Goal: Task Accomplishment & Management: Use online tool/utility

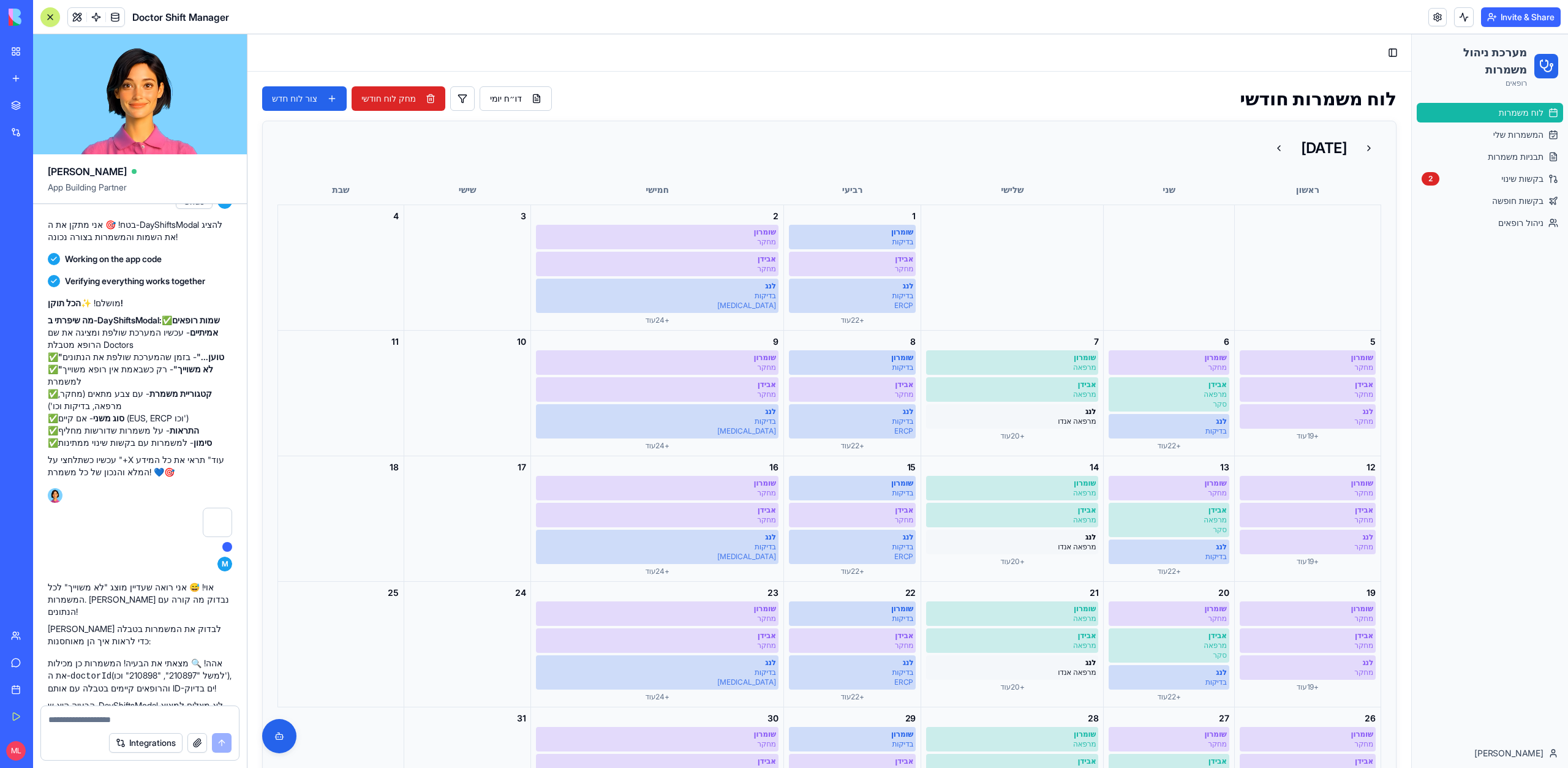
scroll to position [37418, 0]
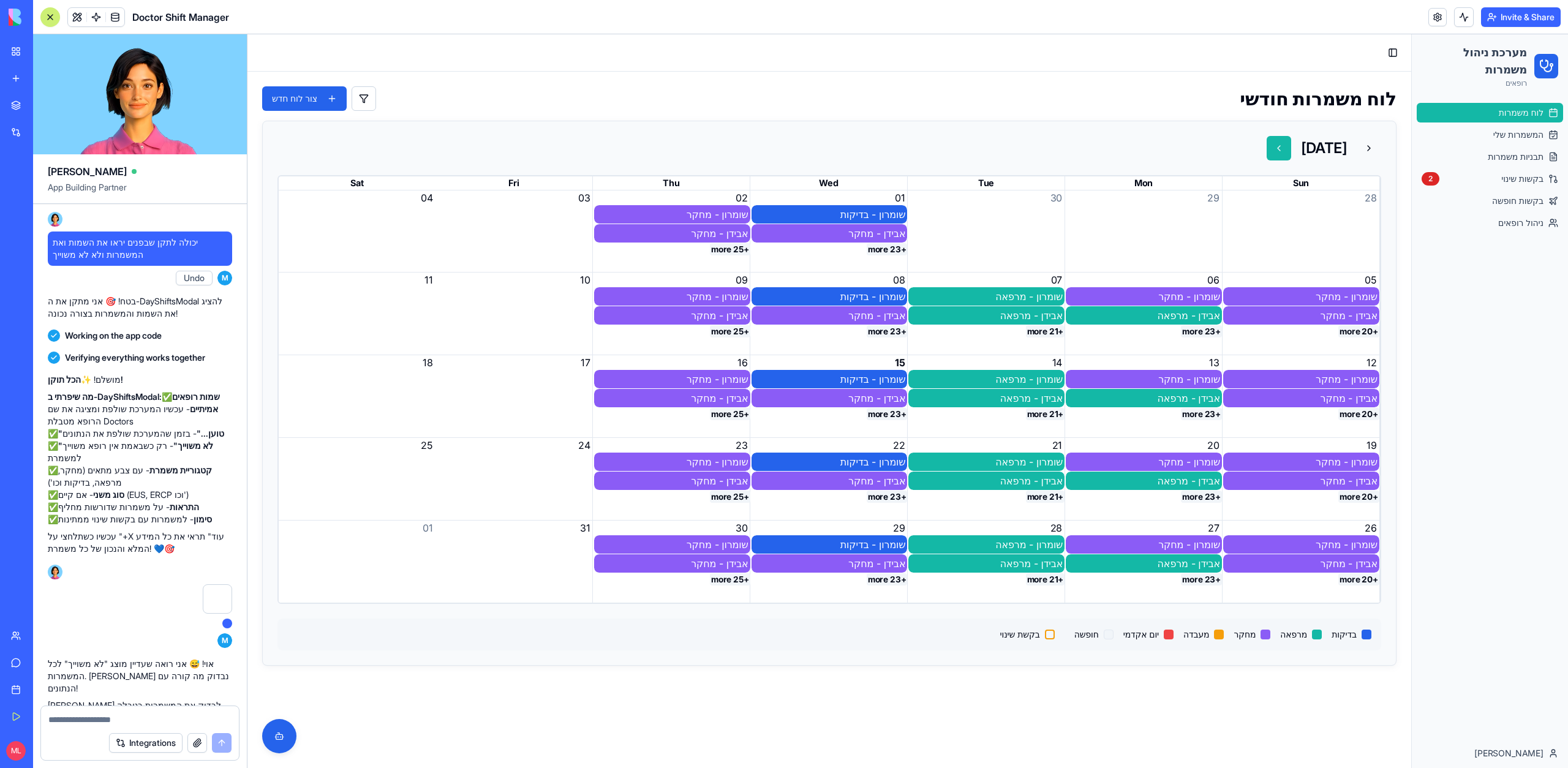
click at [1266, 140] on button at bounding box center [1279, 148] width 25 height 25
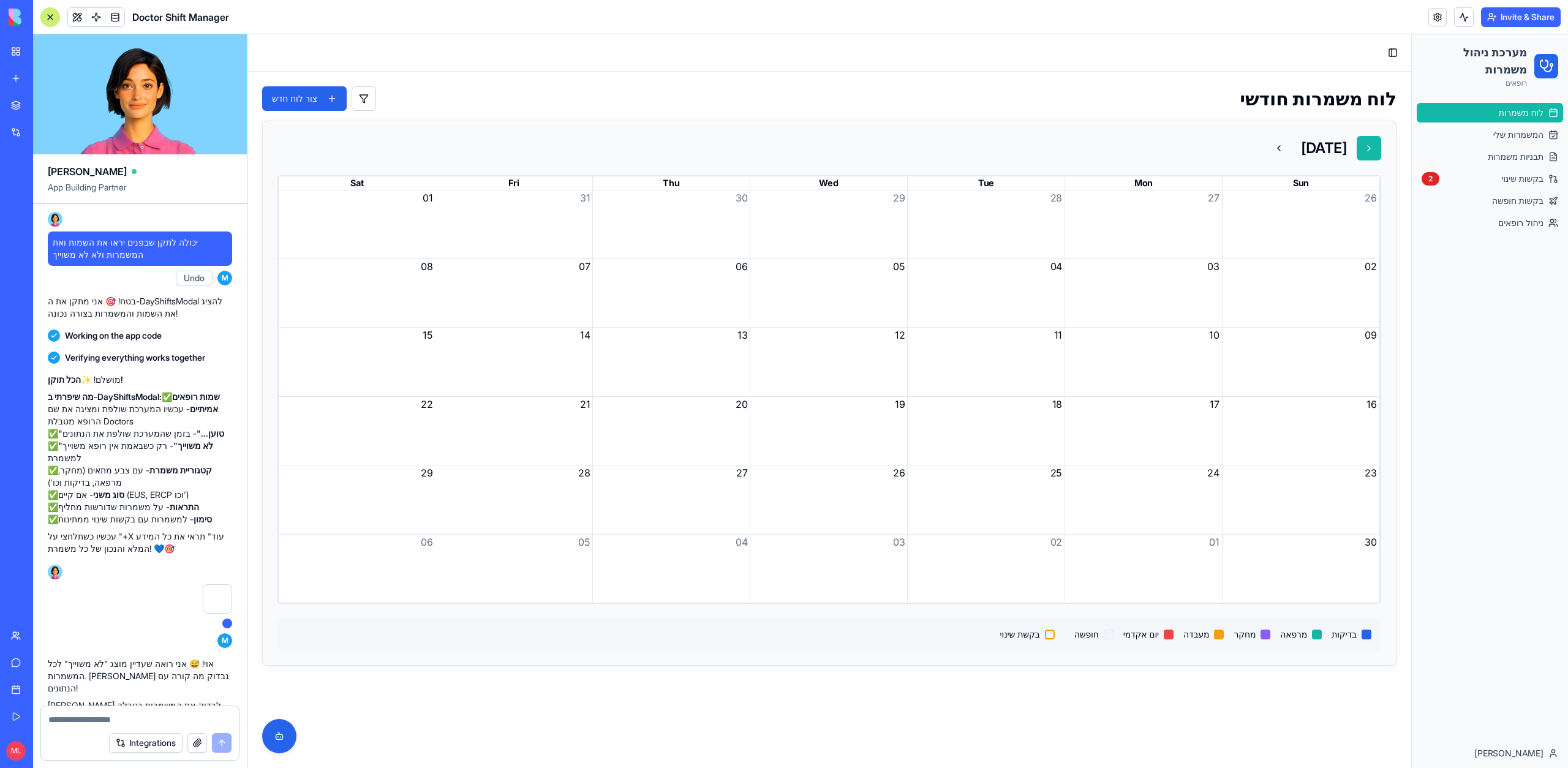
click at [1362, 142] on button at bounding box center [1369, 148] width 25 height 25
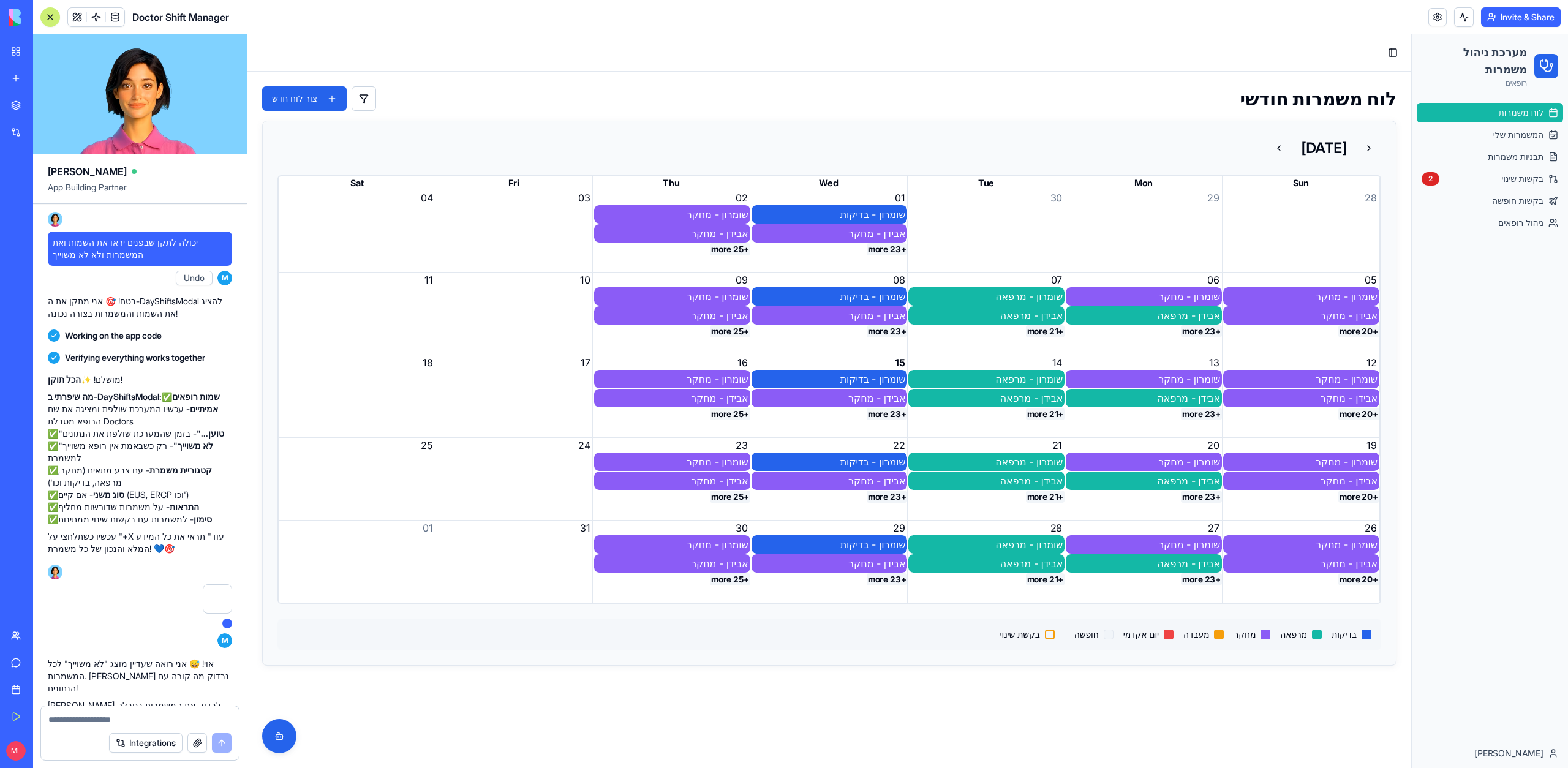
click at [732, 252] on button "+25 more" at bounding box center [730, 249] width 40 height 12
click at [116, 714] on textarea at bounding box center [140, 720] width 183 height 12
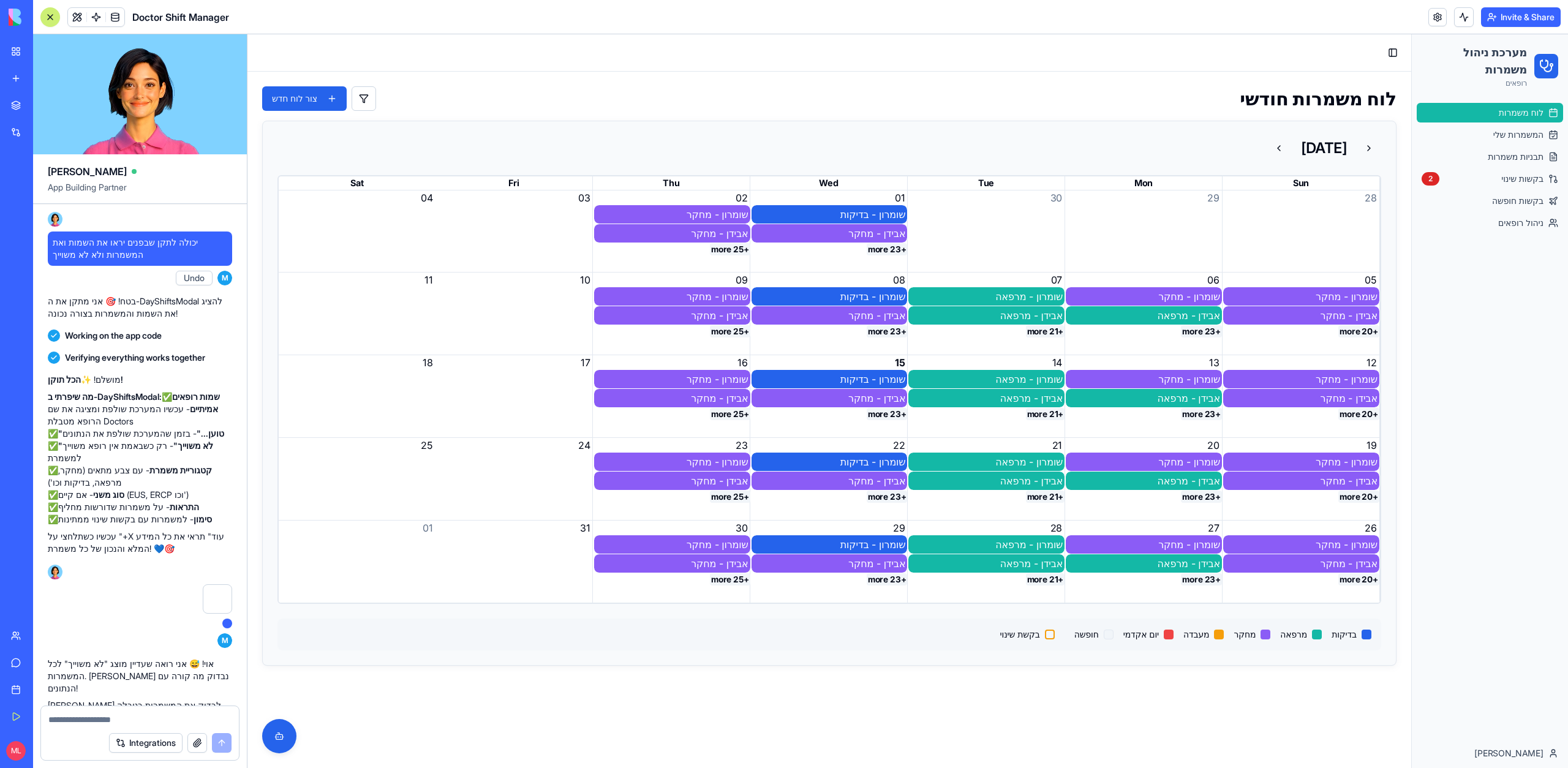
type textarea "*"
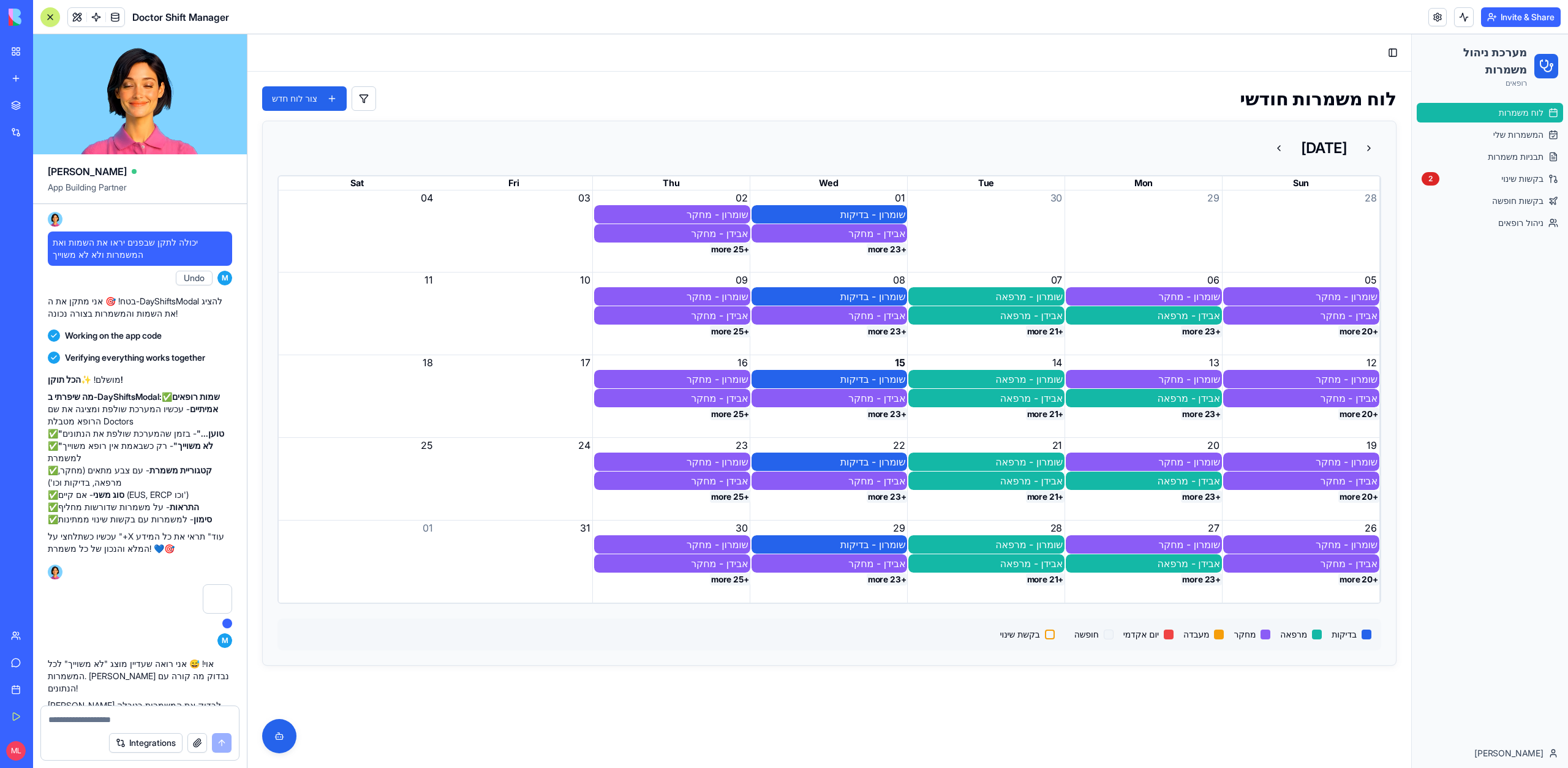
type textarea "*"
type textarea "**********"
click at [1486, 179] on link "בקשות שינוי 2" at bounding box center [1490, 178] width 146 height 20
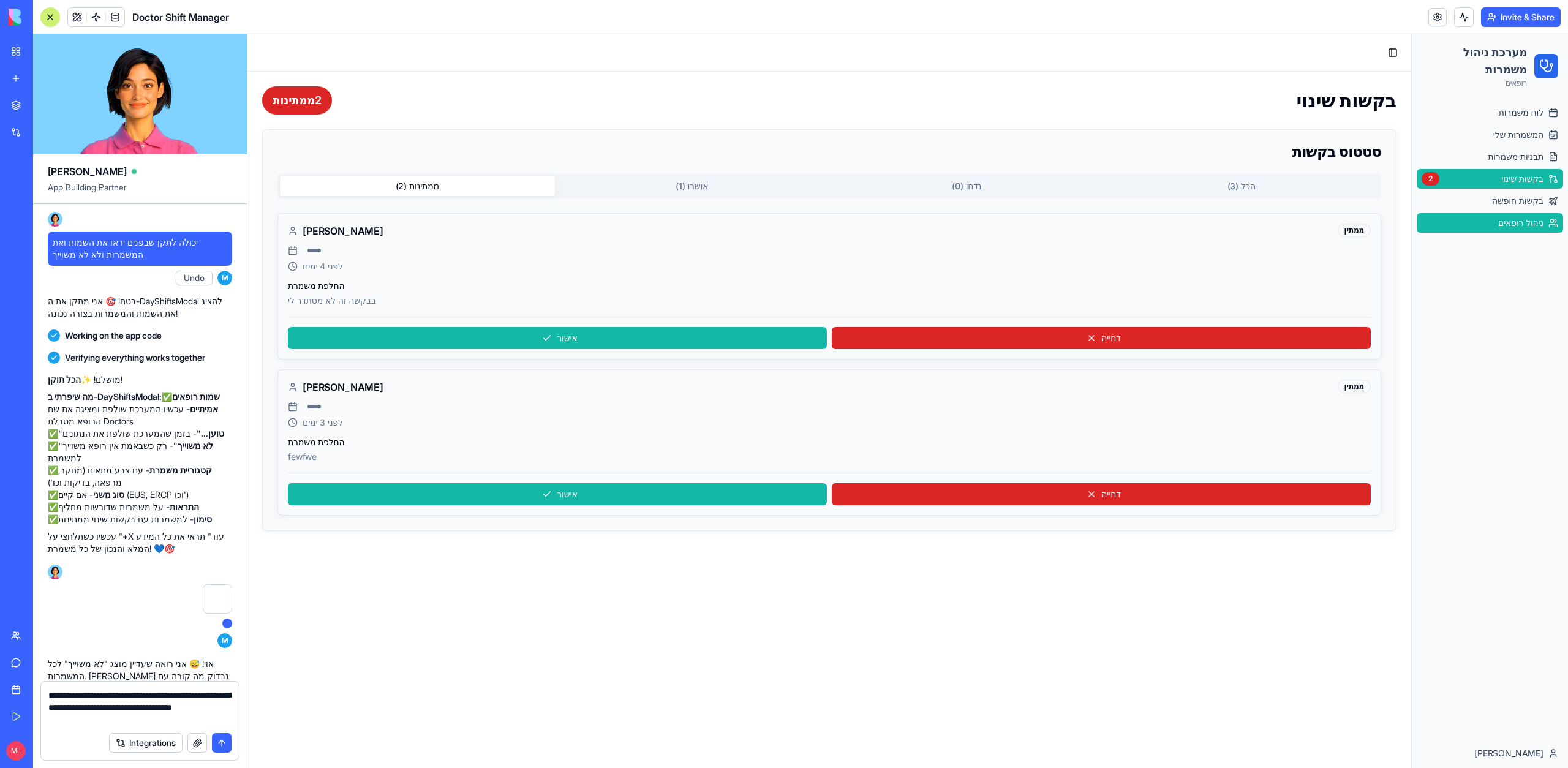
click at [1490, 214] on link "ניהול רופאים" at bounding box center [1490, 223] width 146 height 20
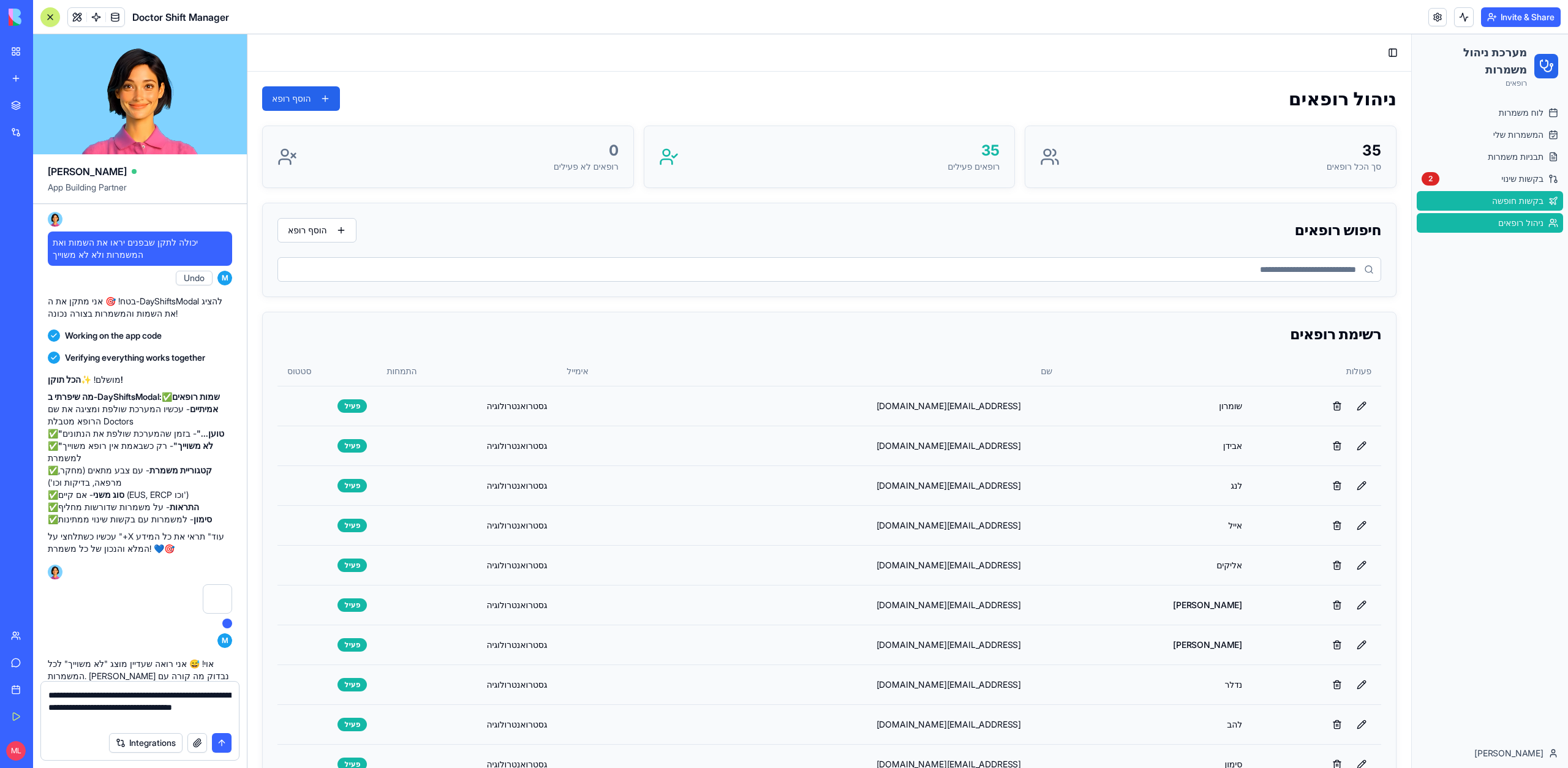
click at [1493, 199] on span "בקשות חופשה" at bounding box center [1518, 201] width 52 height 12
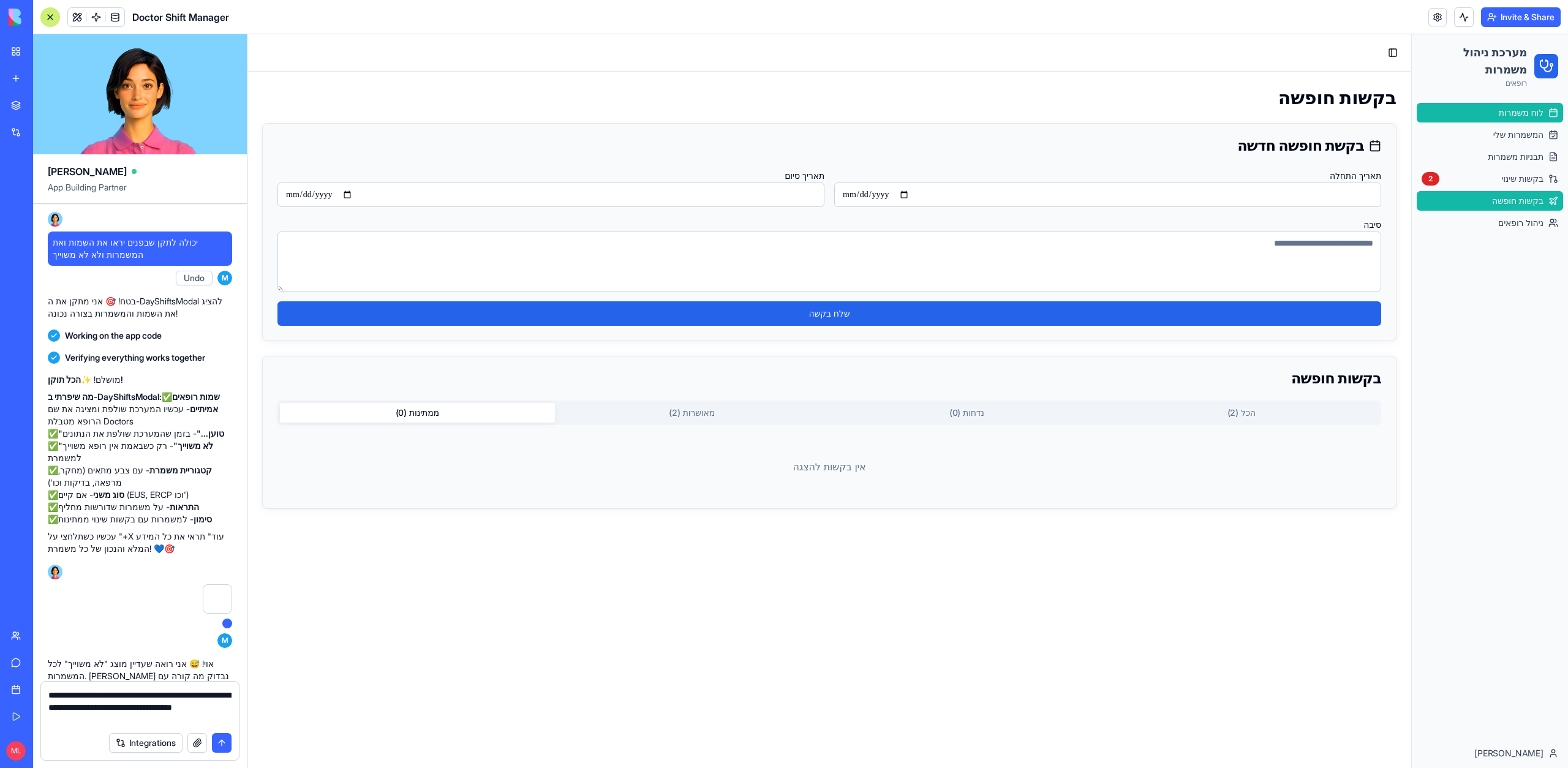
click at [1550, 103] on link "לוח משמרות" at bounding box center [1490, 112] width 146 height 20
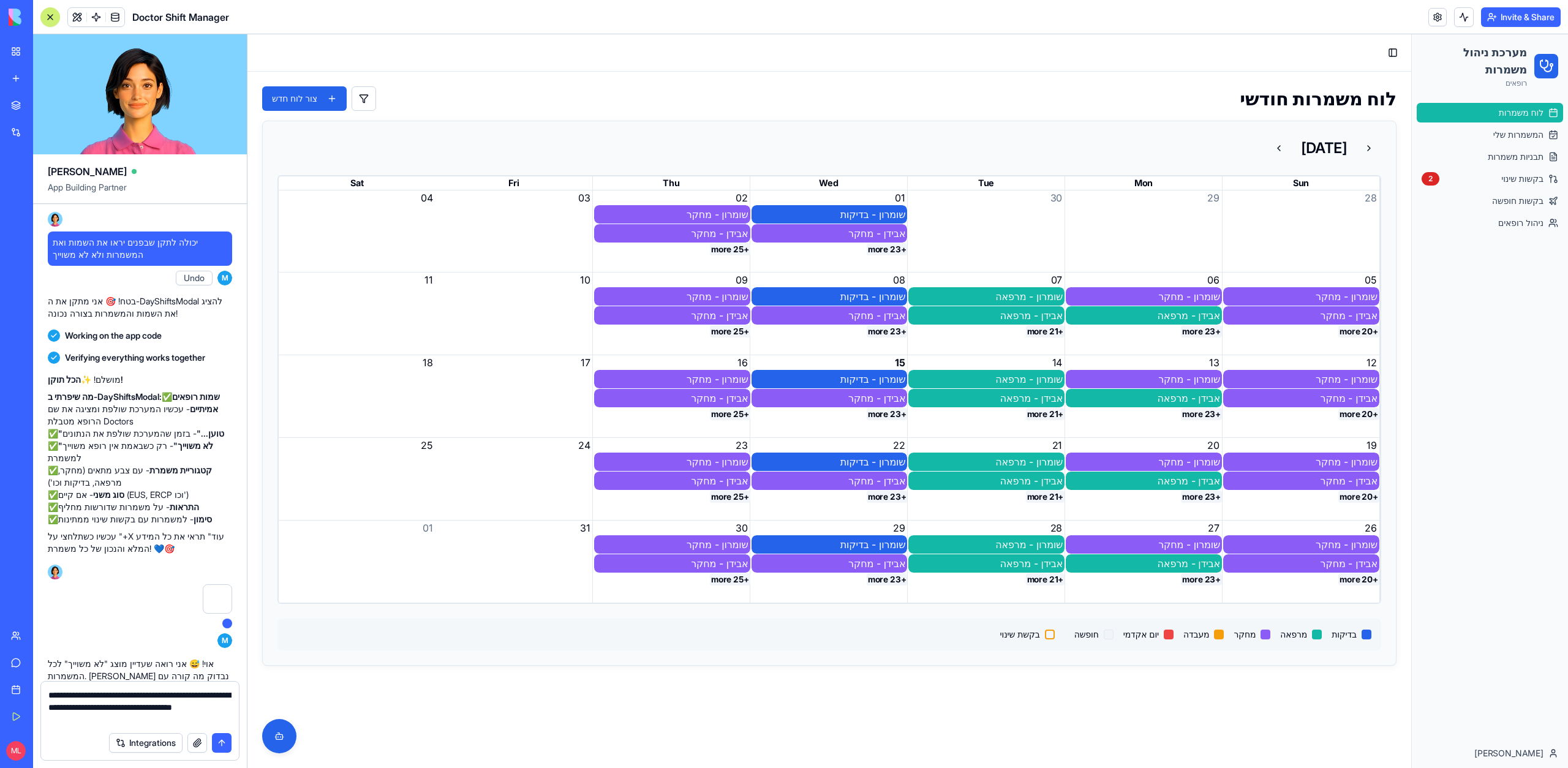
click at [1543, 124] on ul "לוח משמרות המשמרות שלי תבניות משמרות בקשות שינוי 2 בקשות חופשה ניהול רופאים" at bounding box center [1490, 167] width 146 height 130
click at [1543, 133] on link "המשמרות שלי" at bounding box center [1490, 134] width 146 height 20
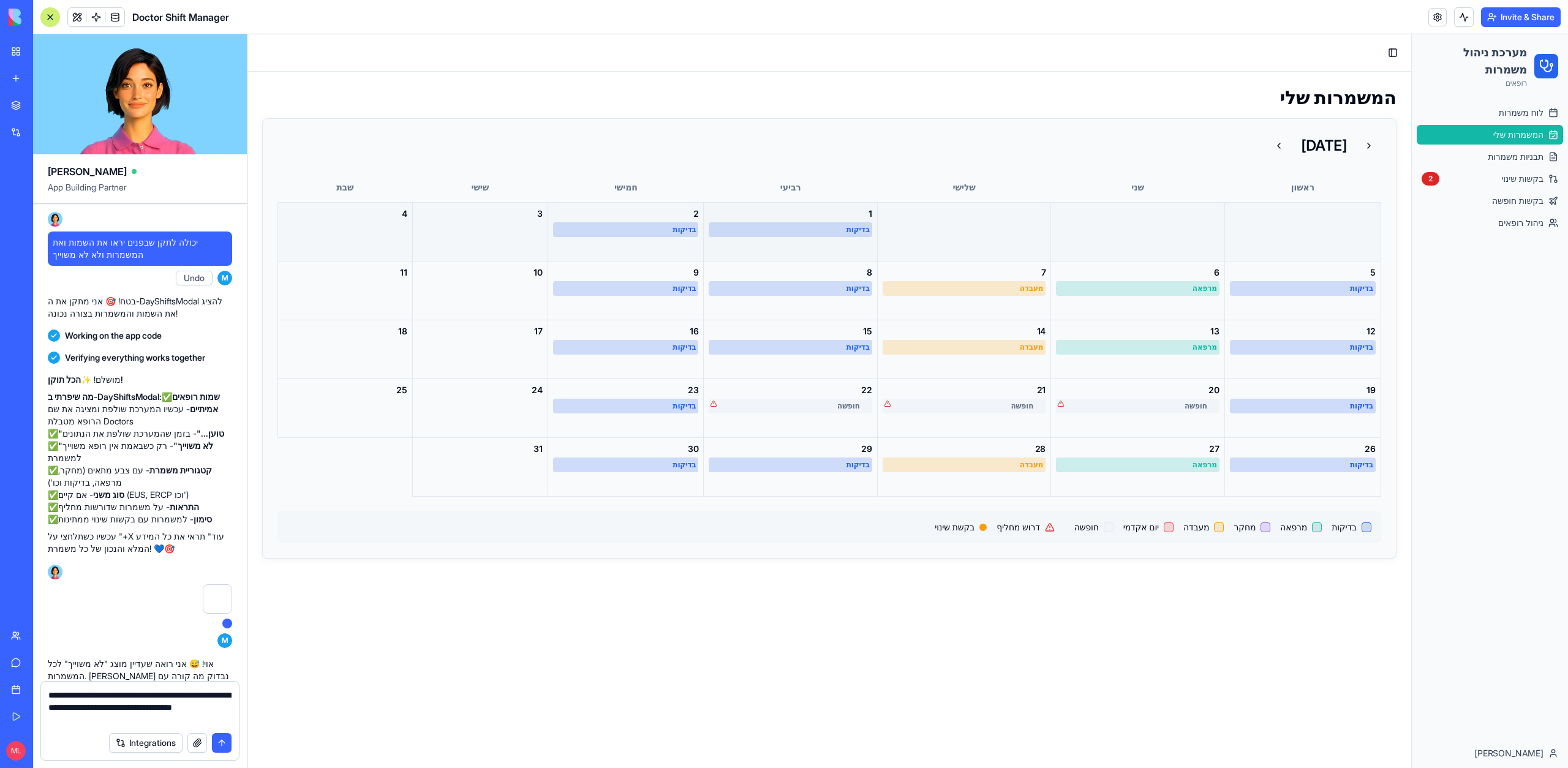
click at [833, 235] on div "בדיקות" at bounding box center [790, 230] width 163 height 15
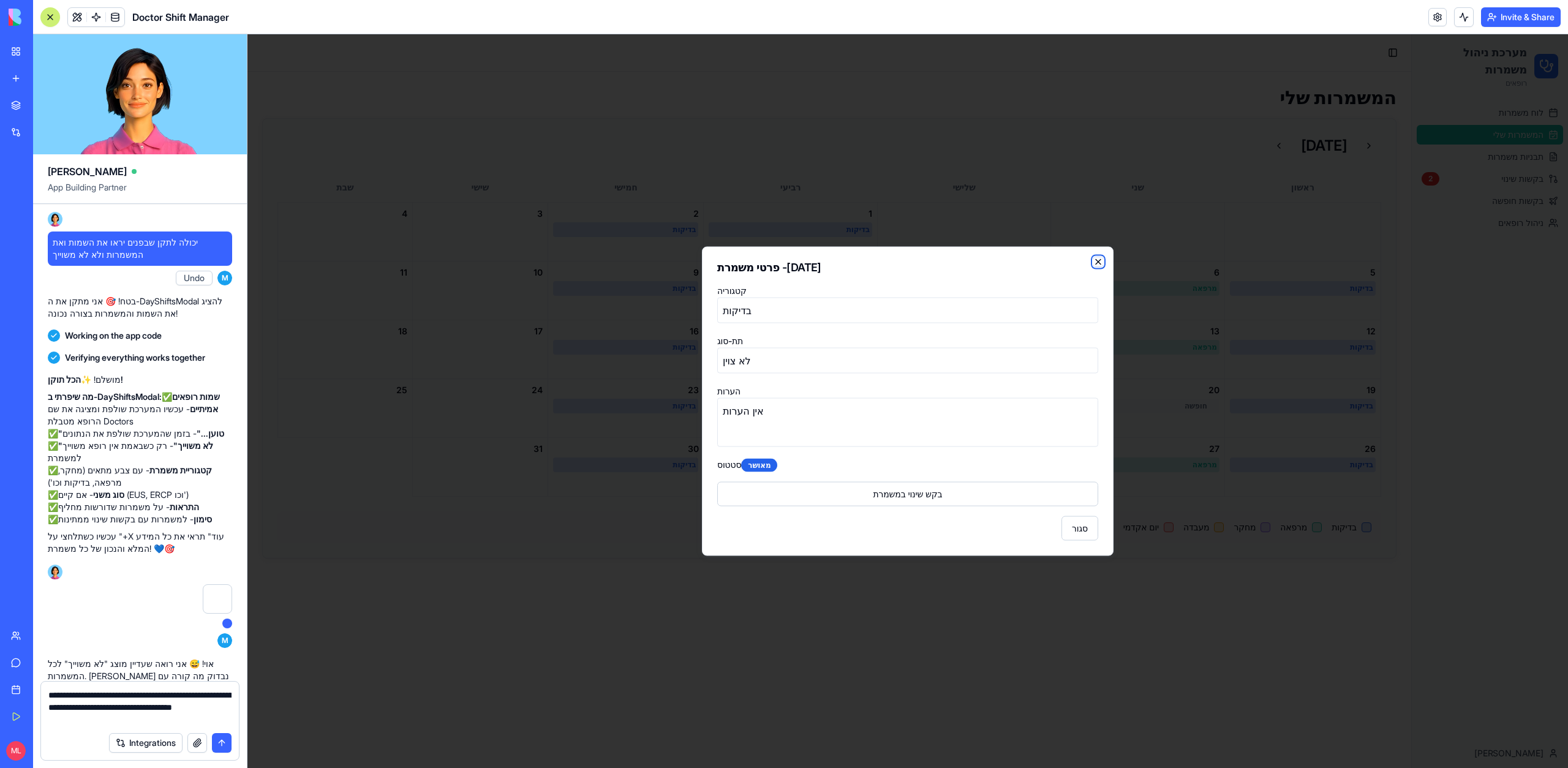
click at [1098, 259] on icon "button" at bounding box center [1098, 262] width 10 height 10
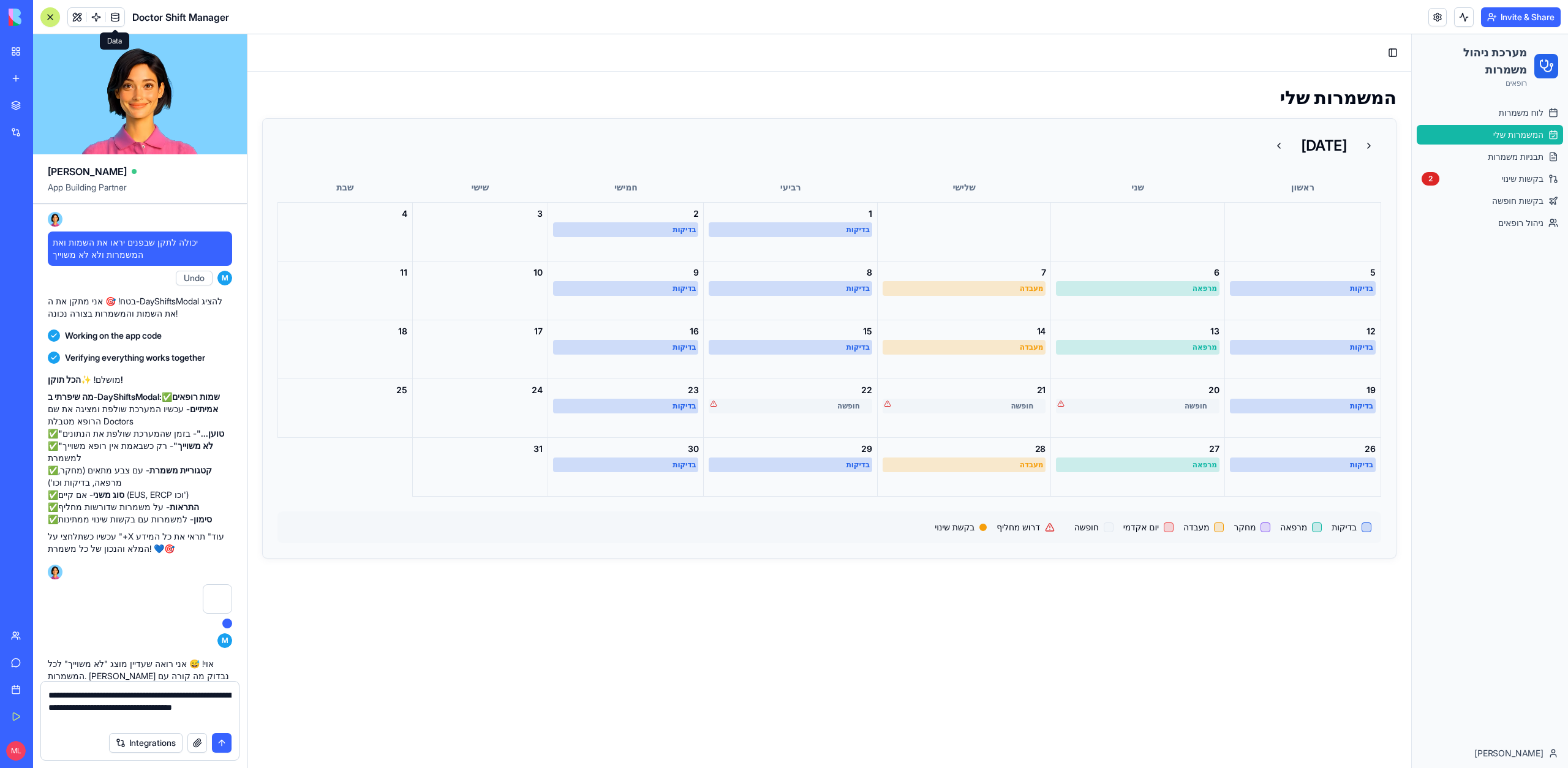
click at [108, 16] on span at bounding box center [115, 17] width 34 height 34
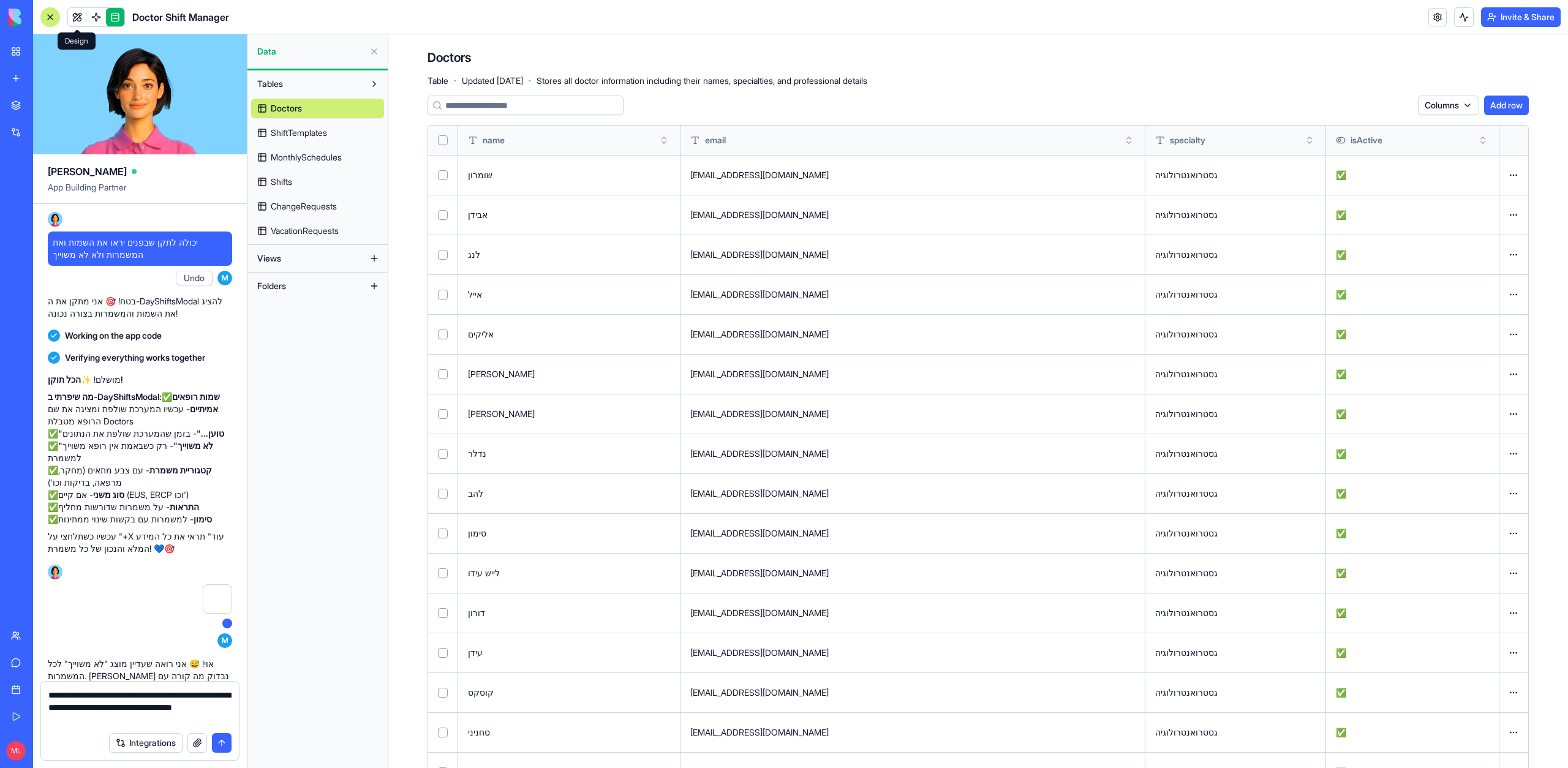
click at [78, 21] on link at bounding box center [77, 17] width 18 height 18
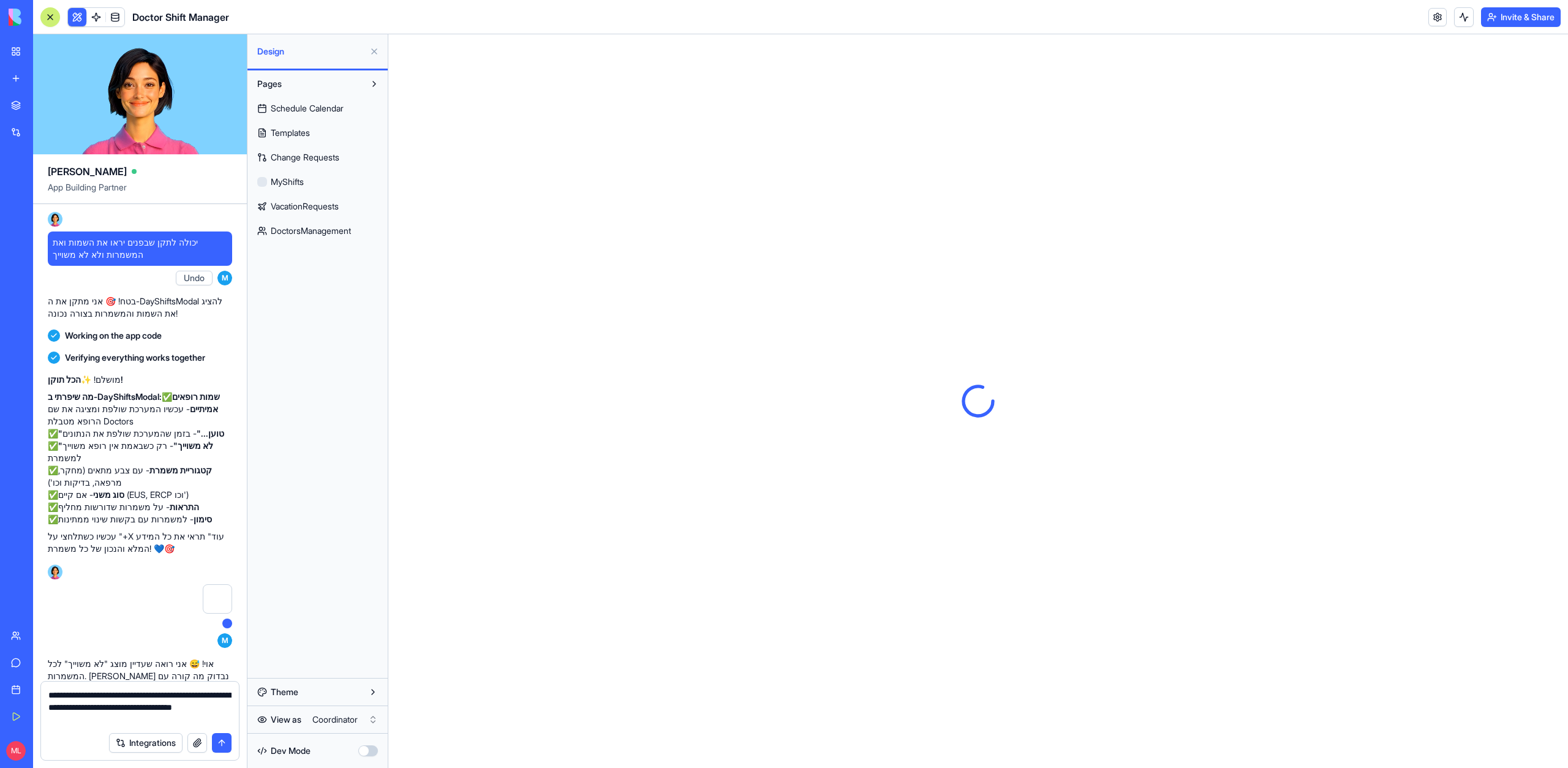
click at [78, 21] on button at bounding box center [77, 17] width 18 height 18
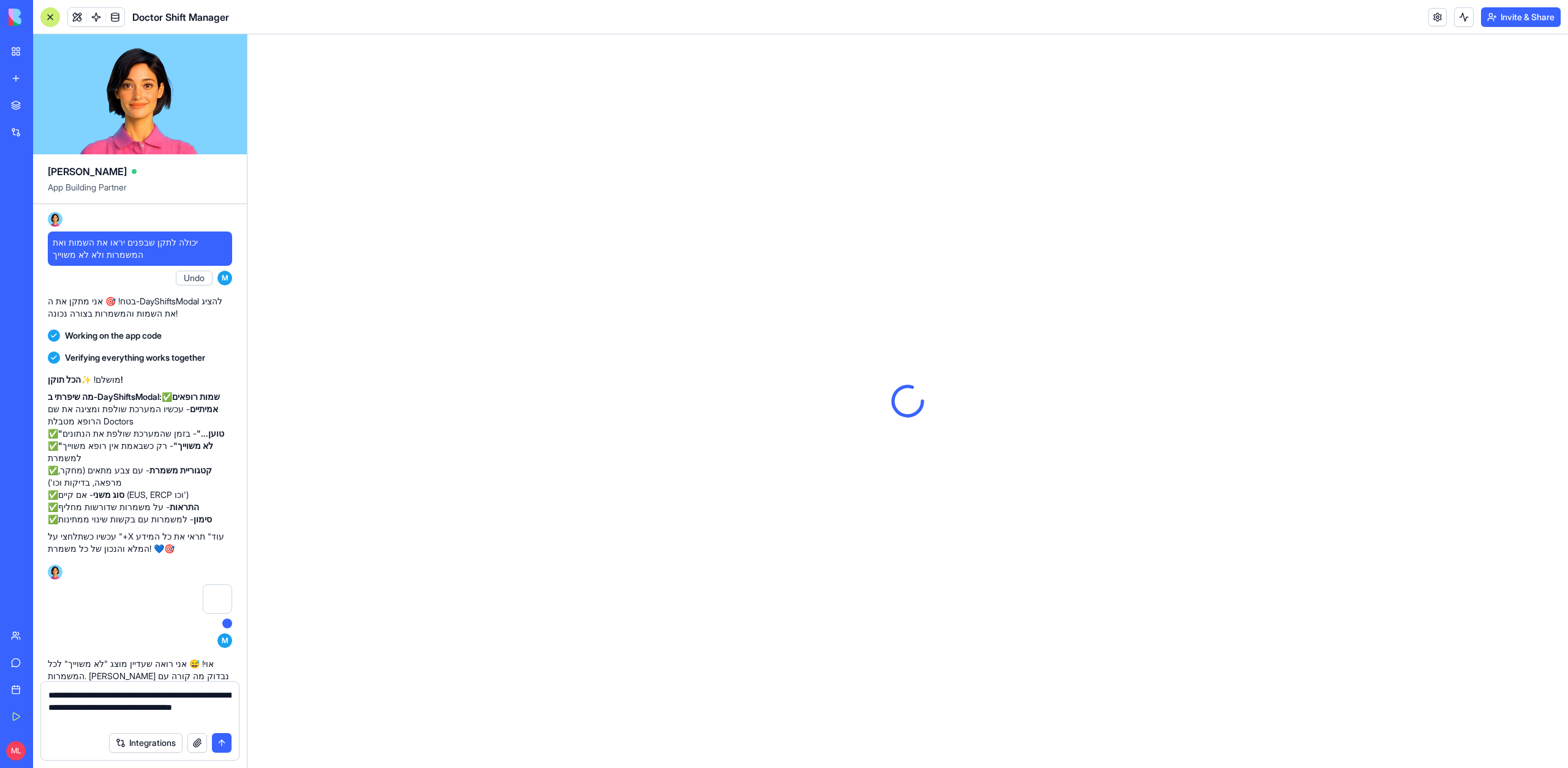
click at [47, 16] on div at bounding box center [50, 17] width 10 height 10
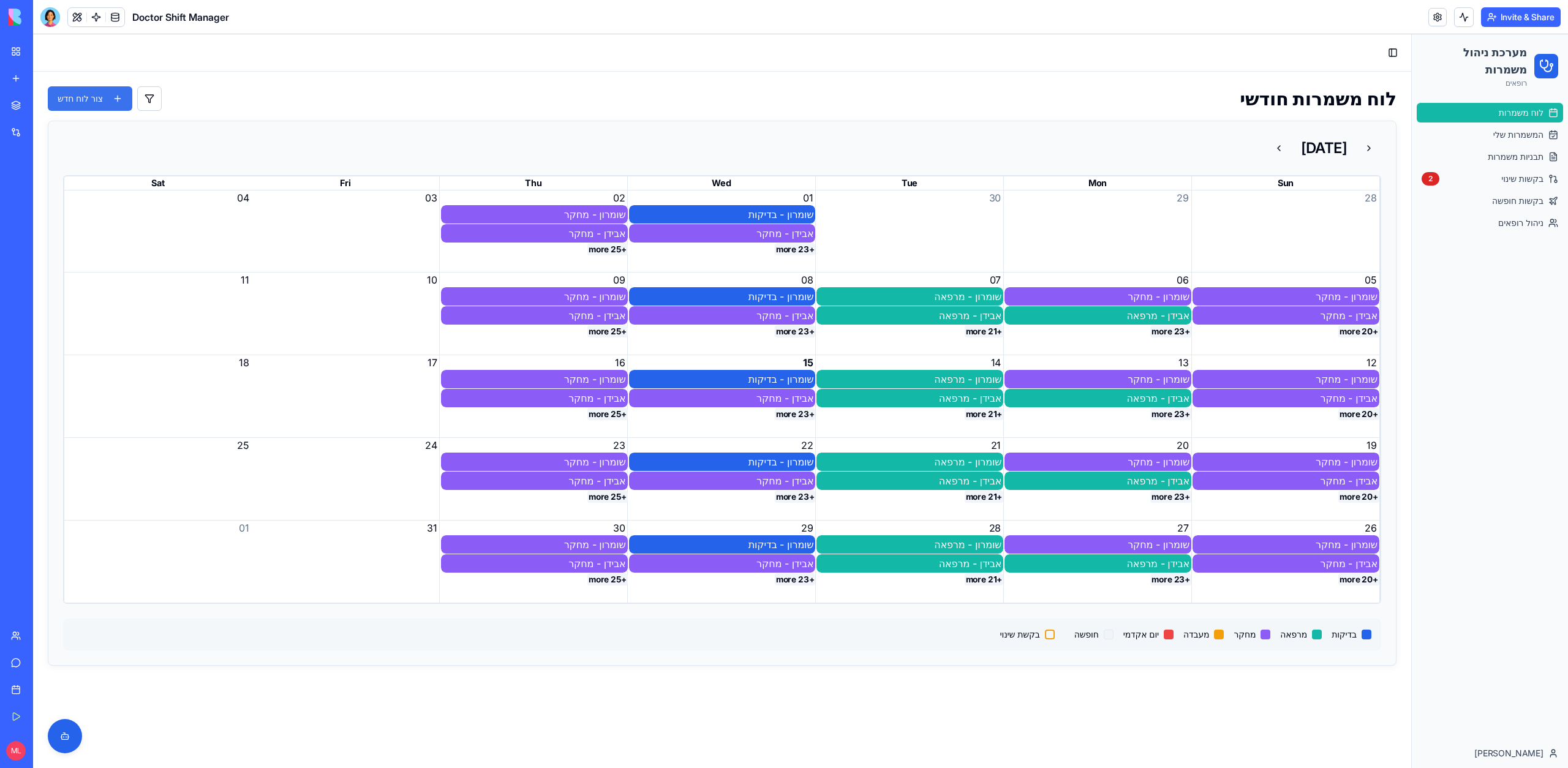
click at [101, 108] on button "צור לוח חדש" at bounding box center [90, 99] width 84 height 25
click at [180, 95] on div "לוח משמרות חודשי צור לוח חדש" at bounding box center [722, 99] width 1349 height 25
click at [41, 11] on div at bounding box center [50, 17] width 20 height 20
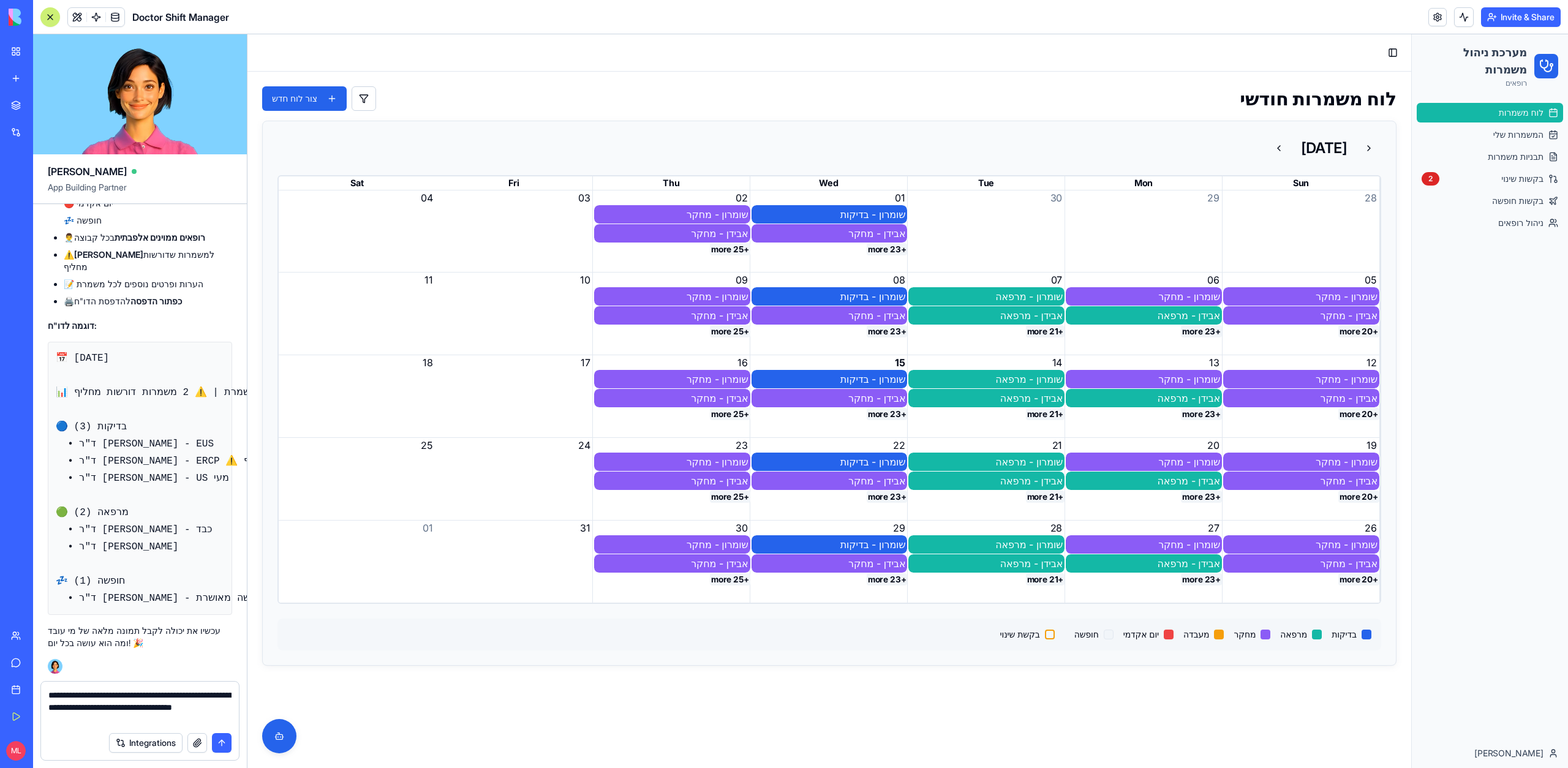
click at [101, 703] on textarea "**********" at bounding box center [140, 707] width 183 height 37
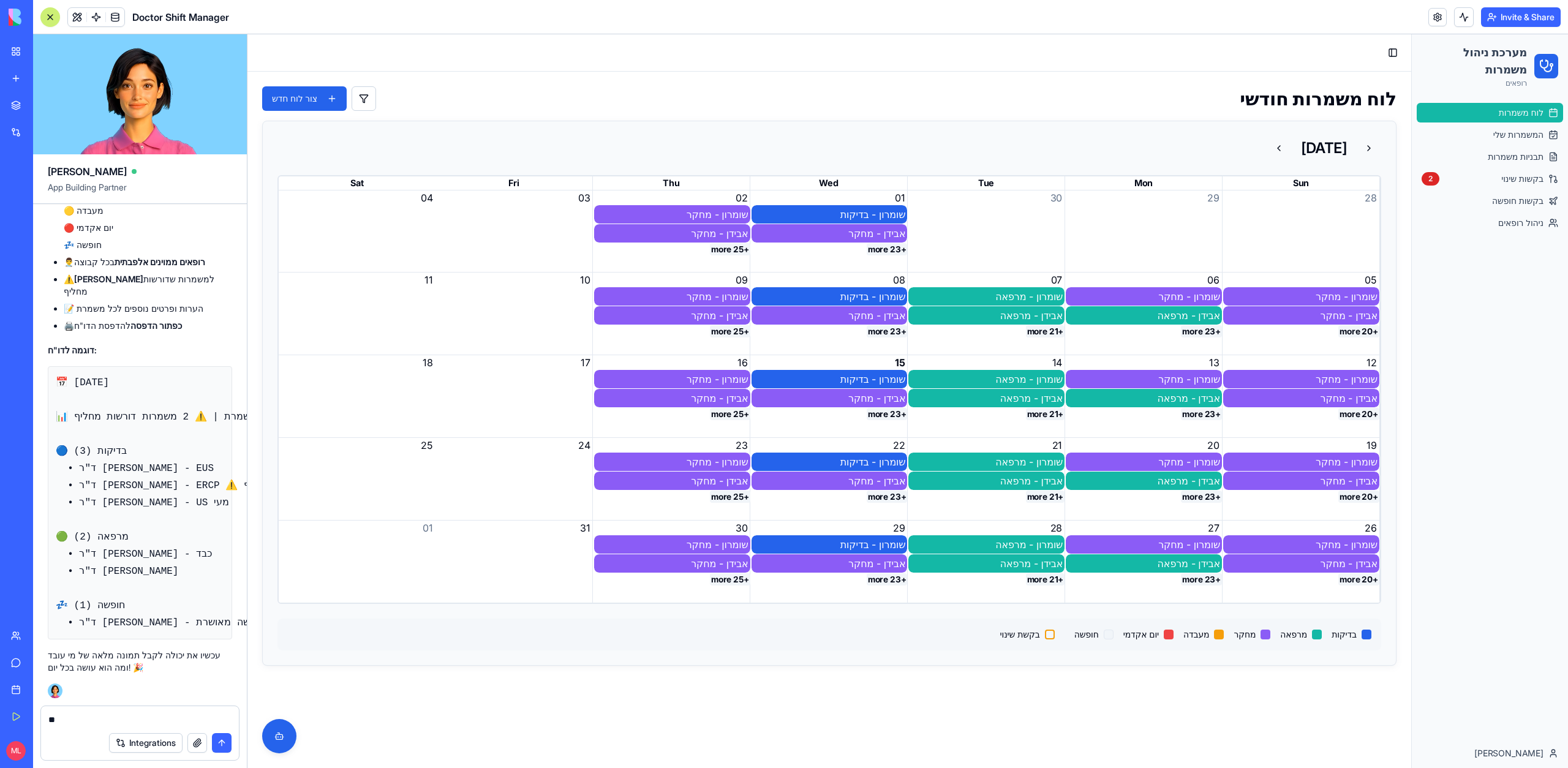
type textarea "*"
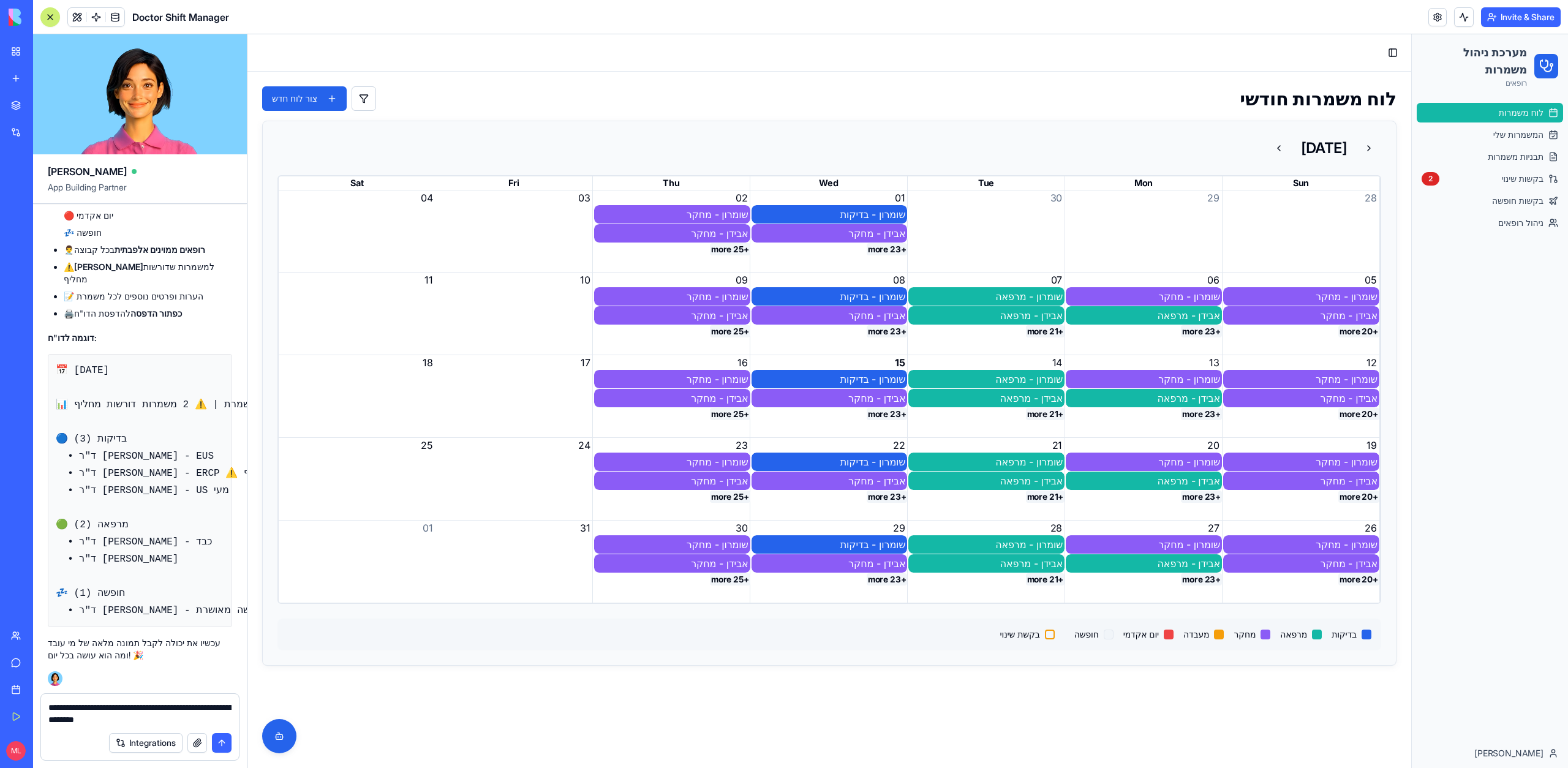
type textarea "**********"
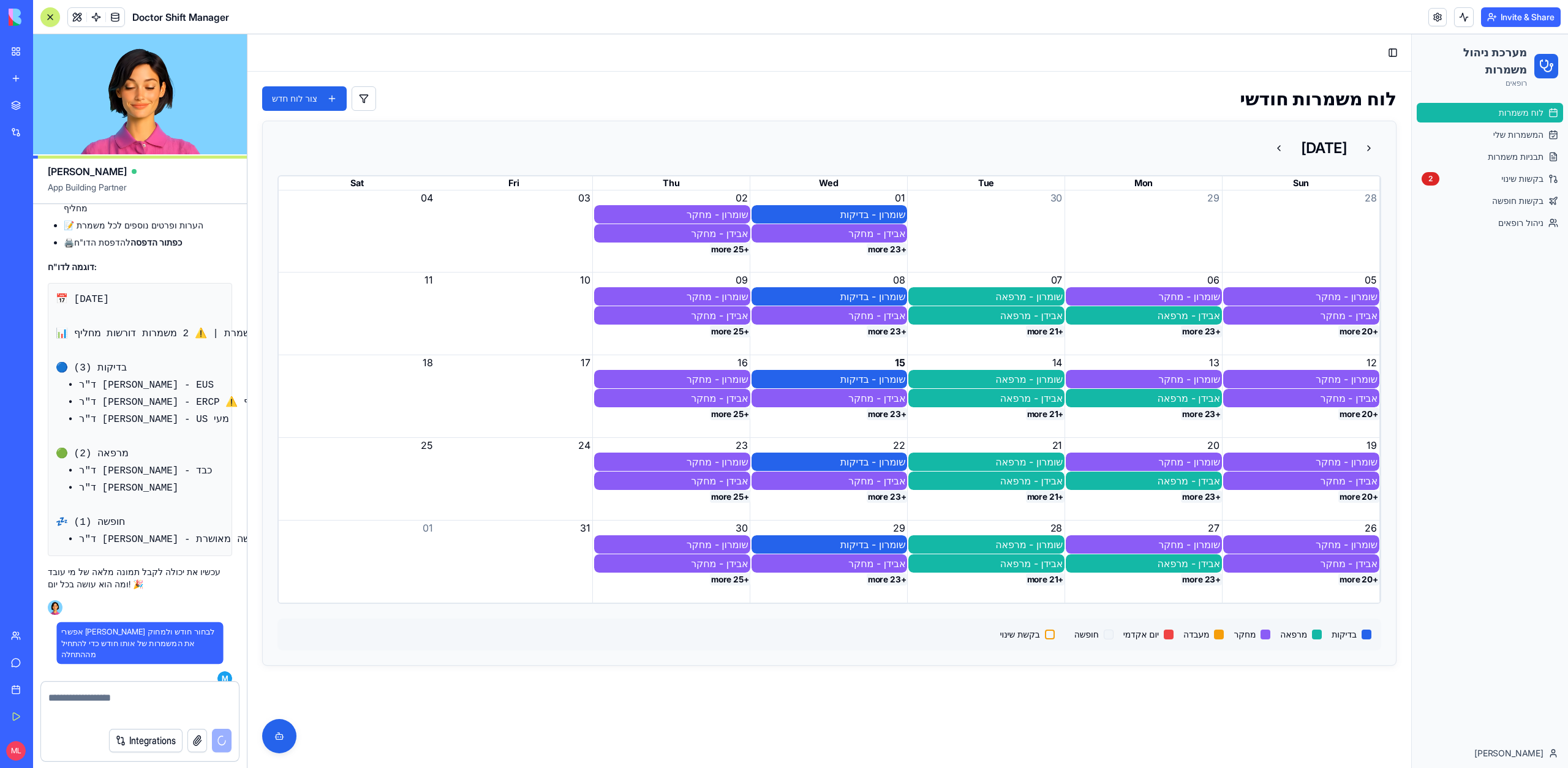
scroll to position [44722, 0]
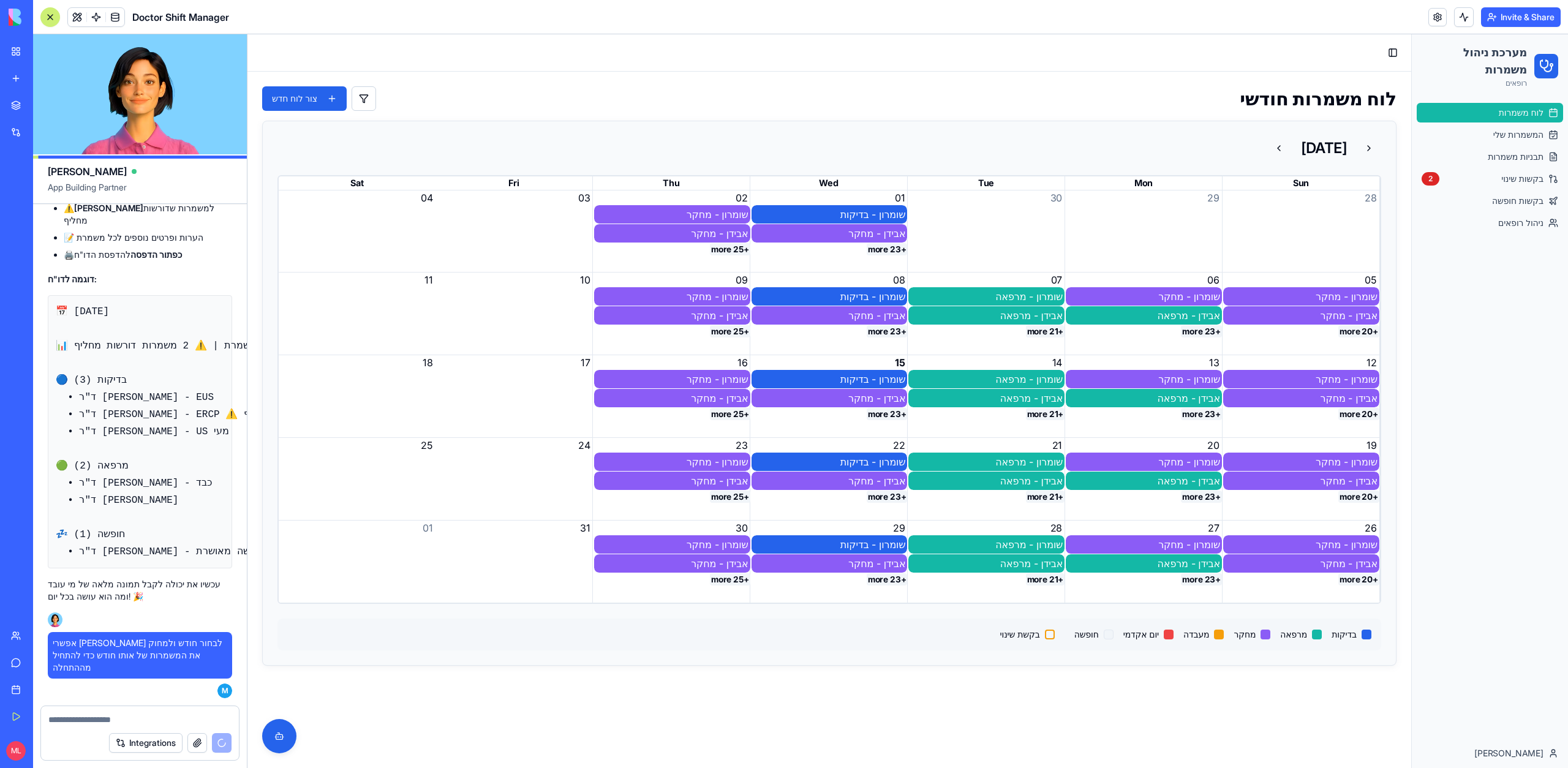
click at [860, 419] on div "+23 more" at bounding box center [829, 414] width 157 height 13
click at [897, 417] on button "+23 more" at bounding box center [887, 414] width 41 height 12
click at [1508, 129] on span "המשמרות שלי" at bounding box center [1518, 135] width 50 height 12
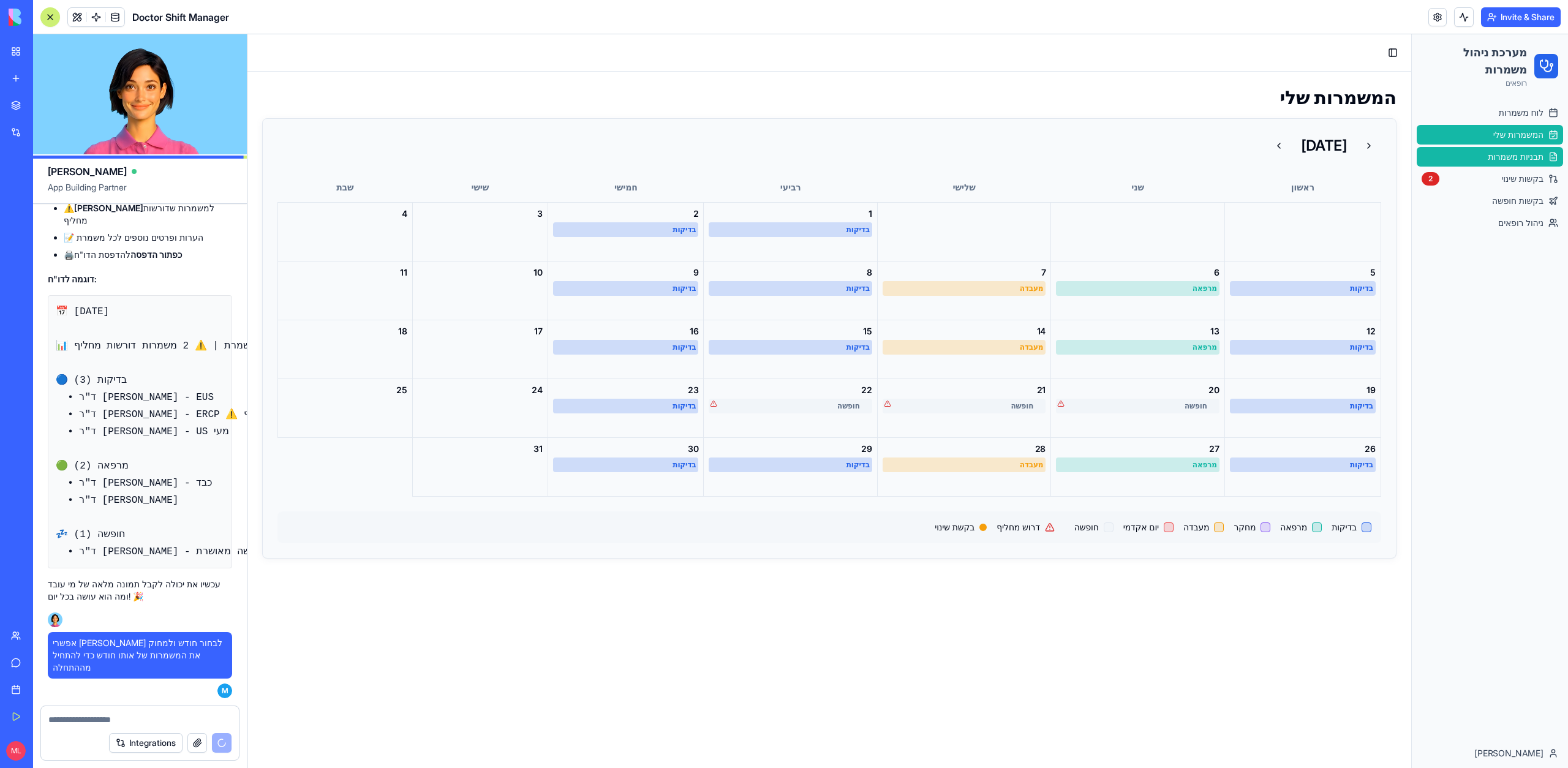
click at [1507, 151] on span "תבניות משמרות" at bounding box center [1516, 157] width 56 height 12
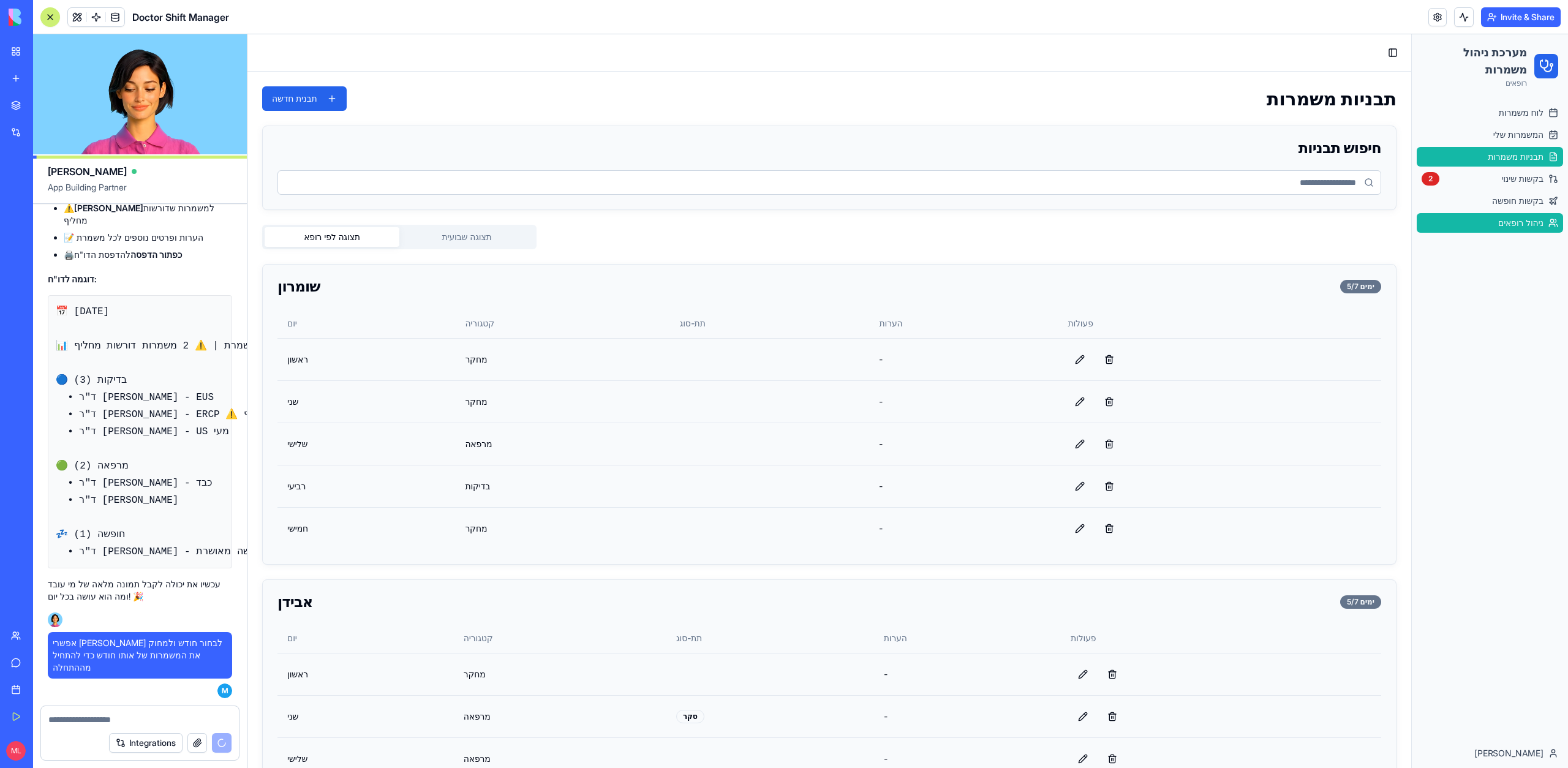
click at [1512, 217] on span "ניהול רופאים" at bounding box center [1520, 223] width 46 height 12
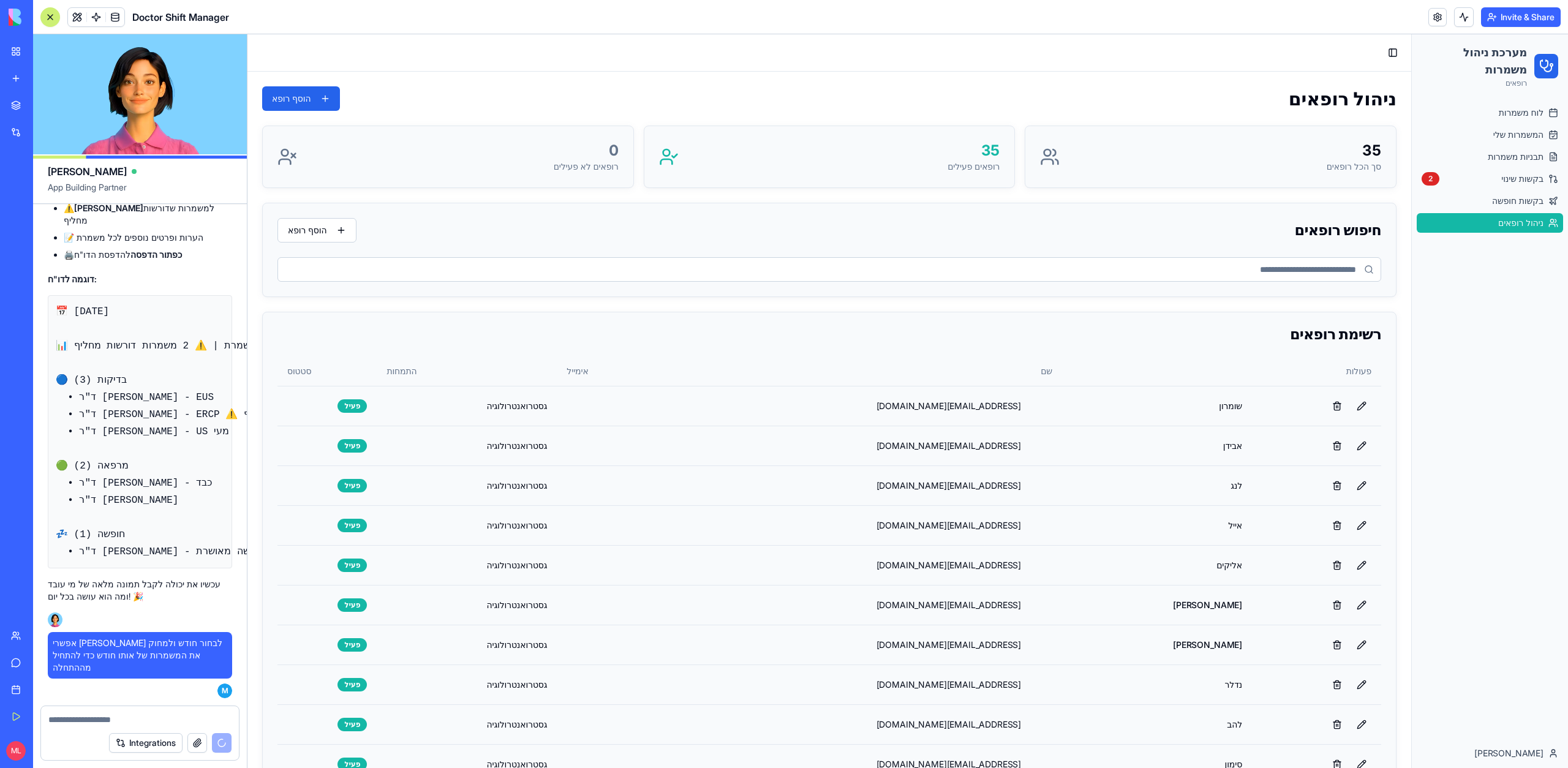
click at [110, 716] on textarea at bounding box center [140, 720] width 183 height 12
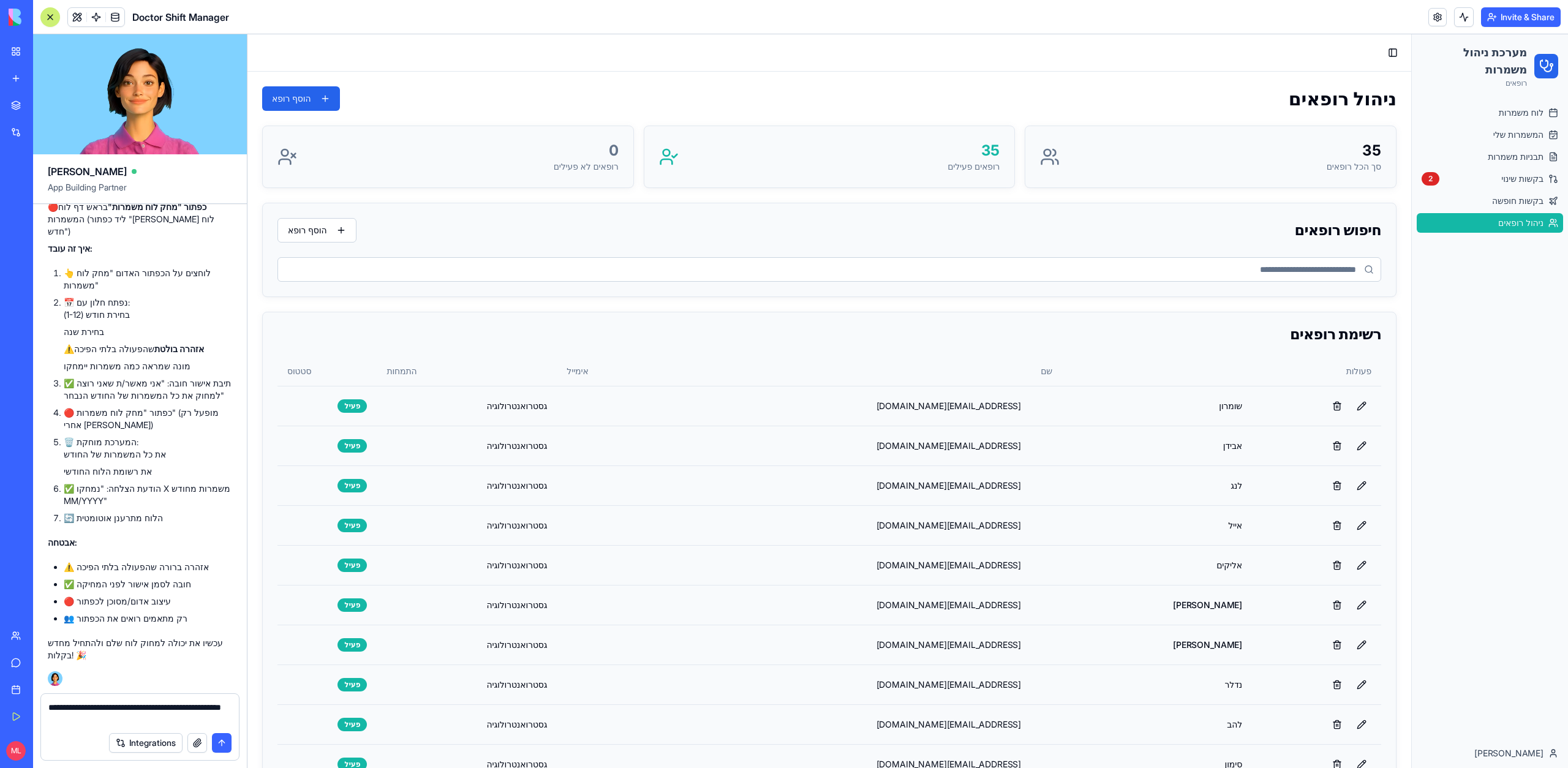
scroll to position [45025, 0]
click at [1499, 115] on span "לוח משמרות" at bounding box center [1521, 113] width 45 height 12
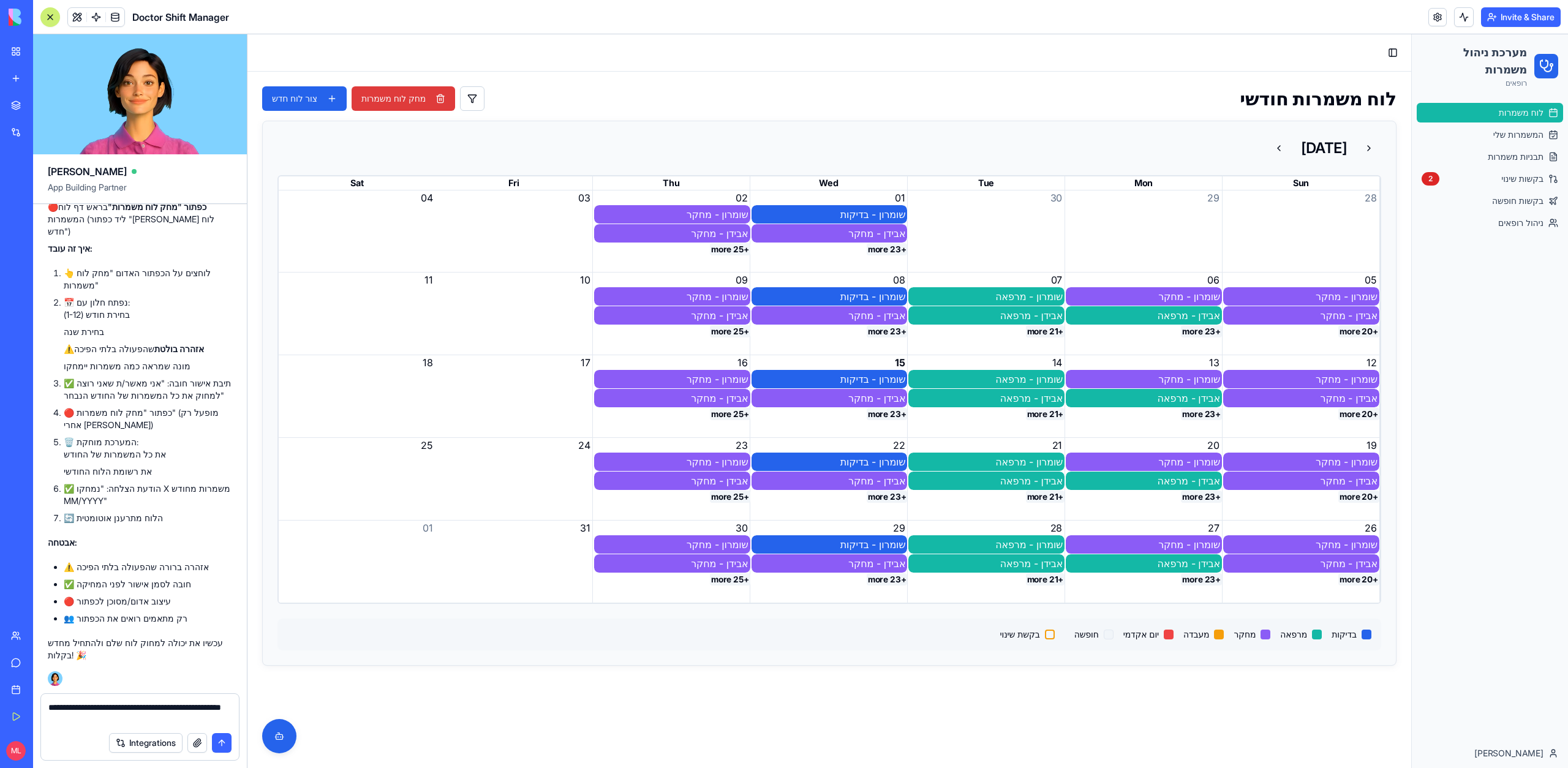
click at [443, 97] on button "מחק לוח משמרות" at bounding box center [403, 99] width 103 height 25
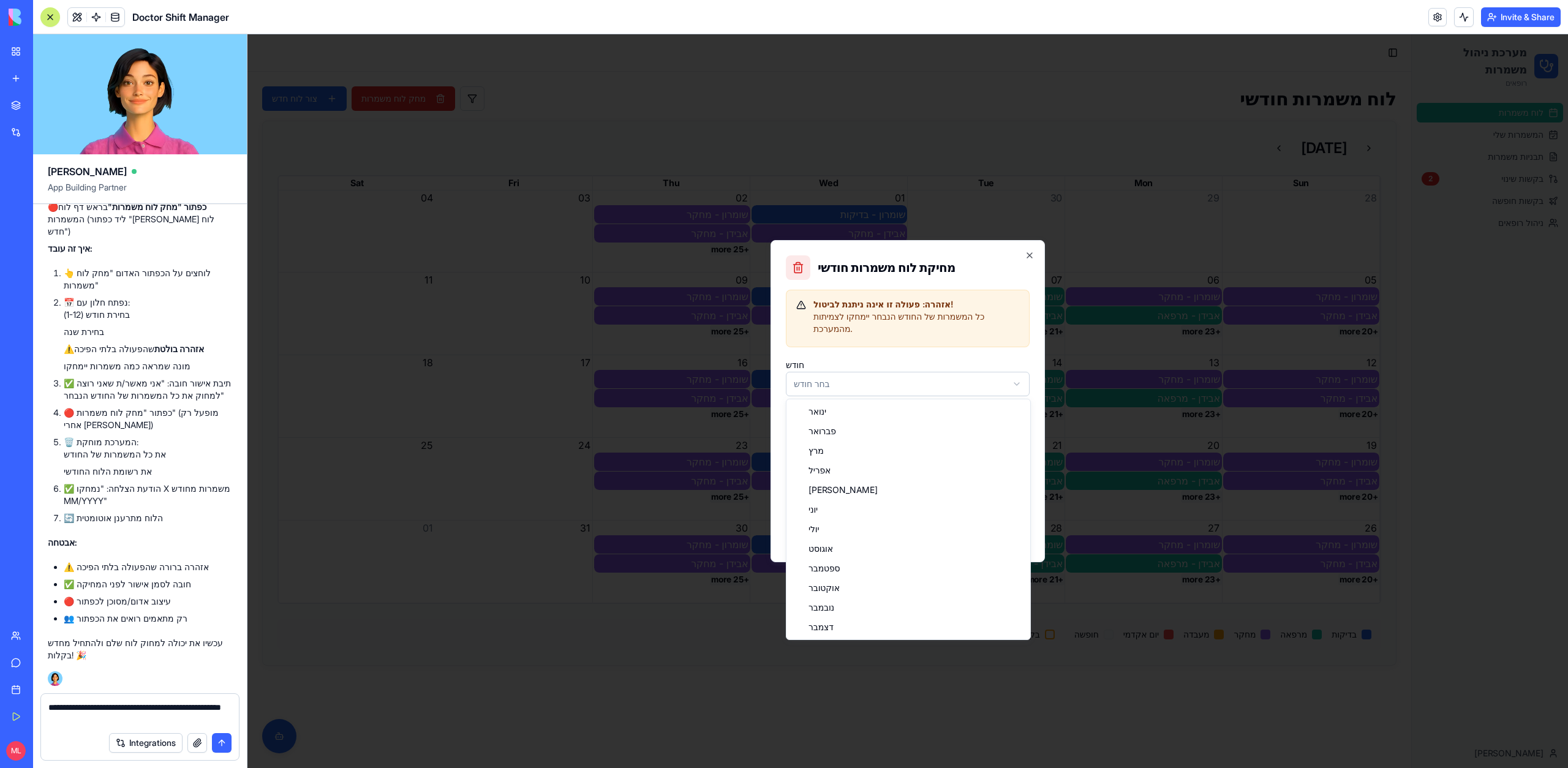
click at [854, 378] on body "מערכת ניהול משמרות רופאים לוח משמרות המשמרות שלי תבניות משמרות בקשות שינוי 2 בק…" at bounding box center [907, 401] width 1320 height 734
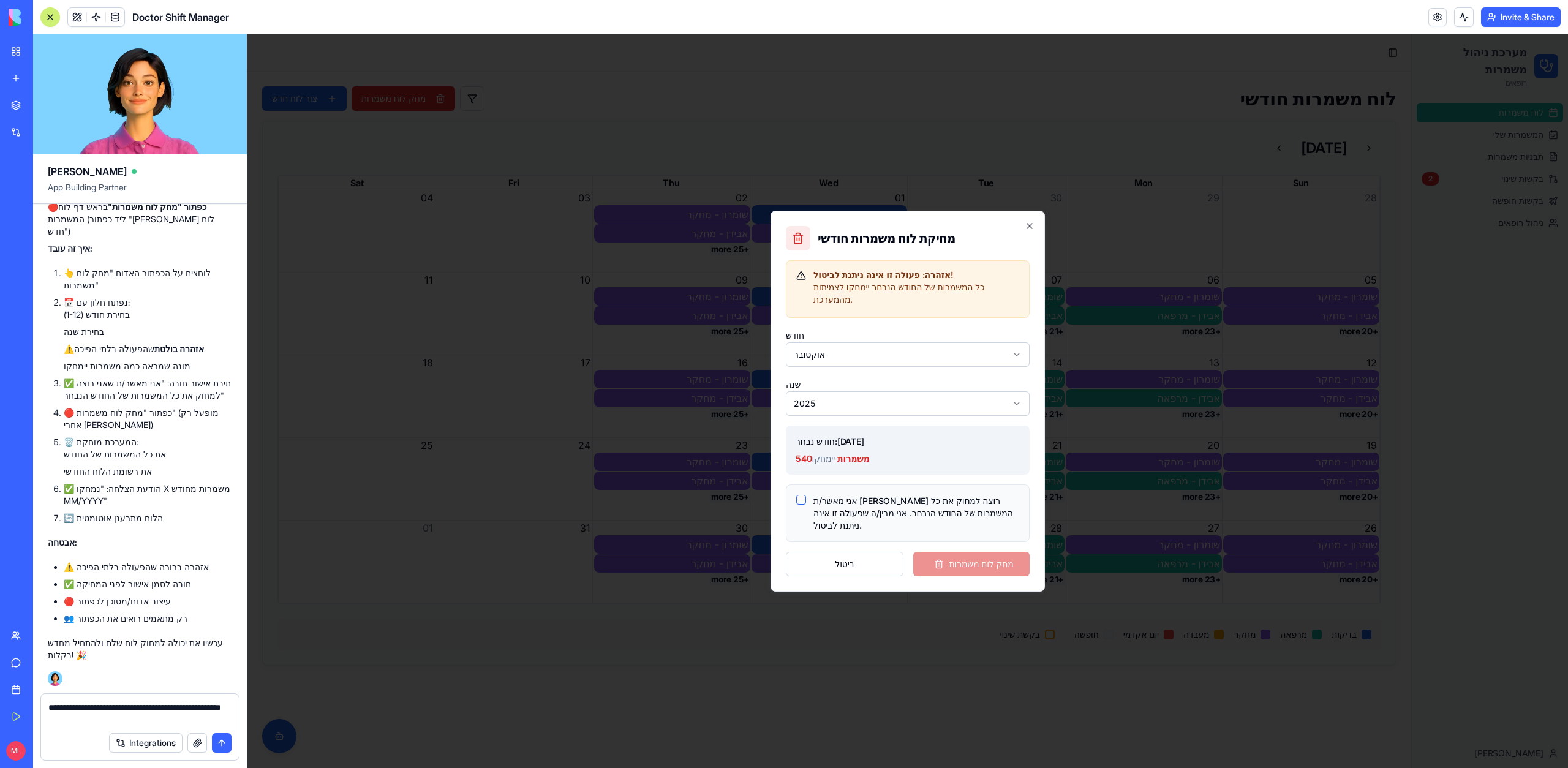
click at [797, 499] on button "אני מאשר/ת שאני רוצה למחוק את כל המשמרות של החודש הנבחר. אני מבין/ה שפעולה זו א…" at bounding box center [801, 500] width 10 height 10
click at [952, 562] on button "מחק לוח משמרות" at bounding box center [971, 564] width 116 height 25
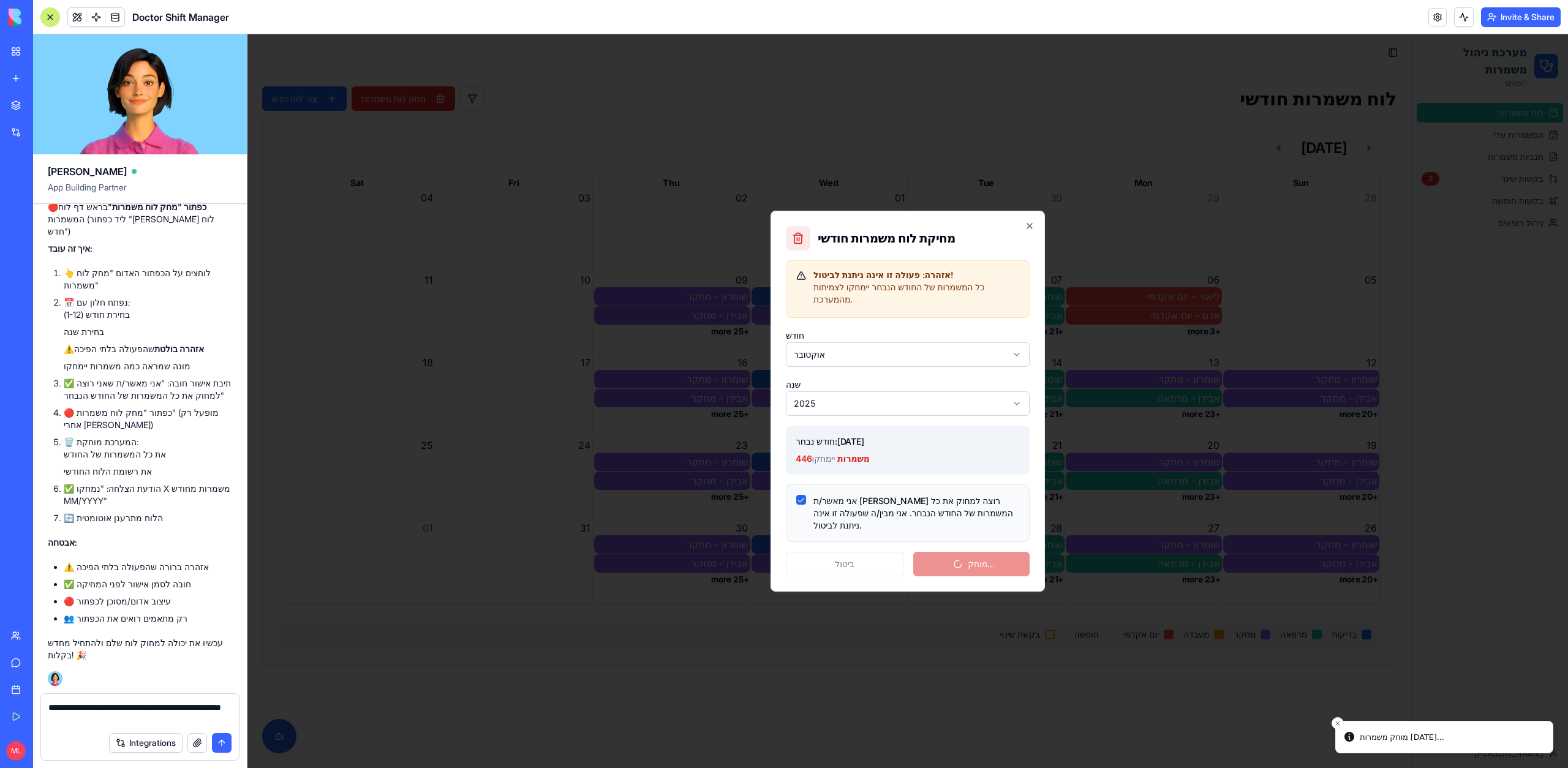
click at [82, 716] on textarea "**********" at bounding box center [140, 714] width 183 height 25
drag, startPoint x: 295, startPoint y: 751, endPoint x: 251, endPoint y: 692, distance: 73.6
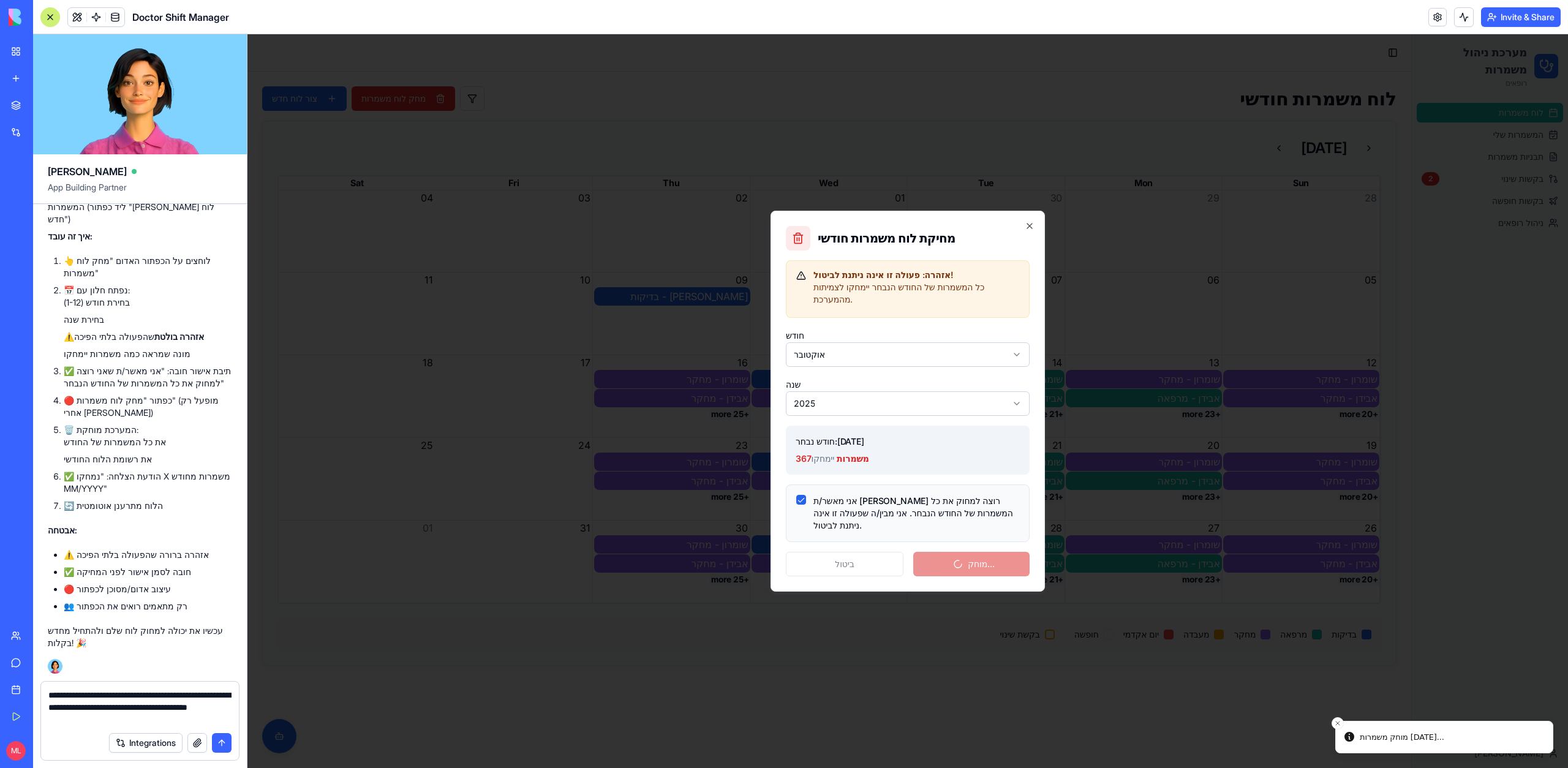
type textarea "**********"
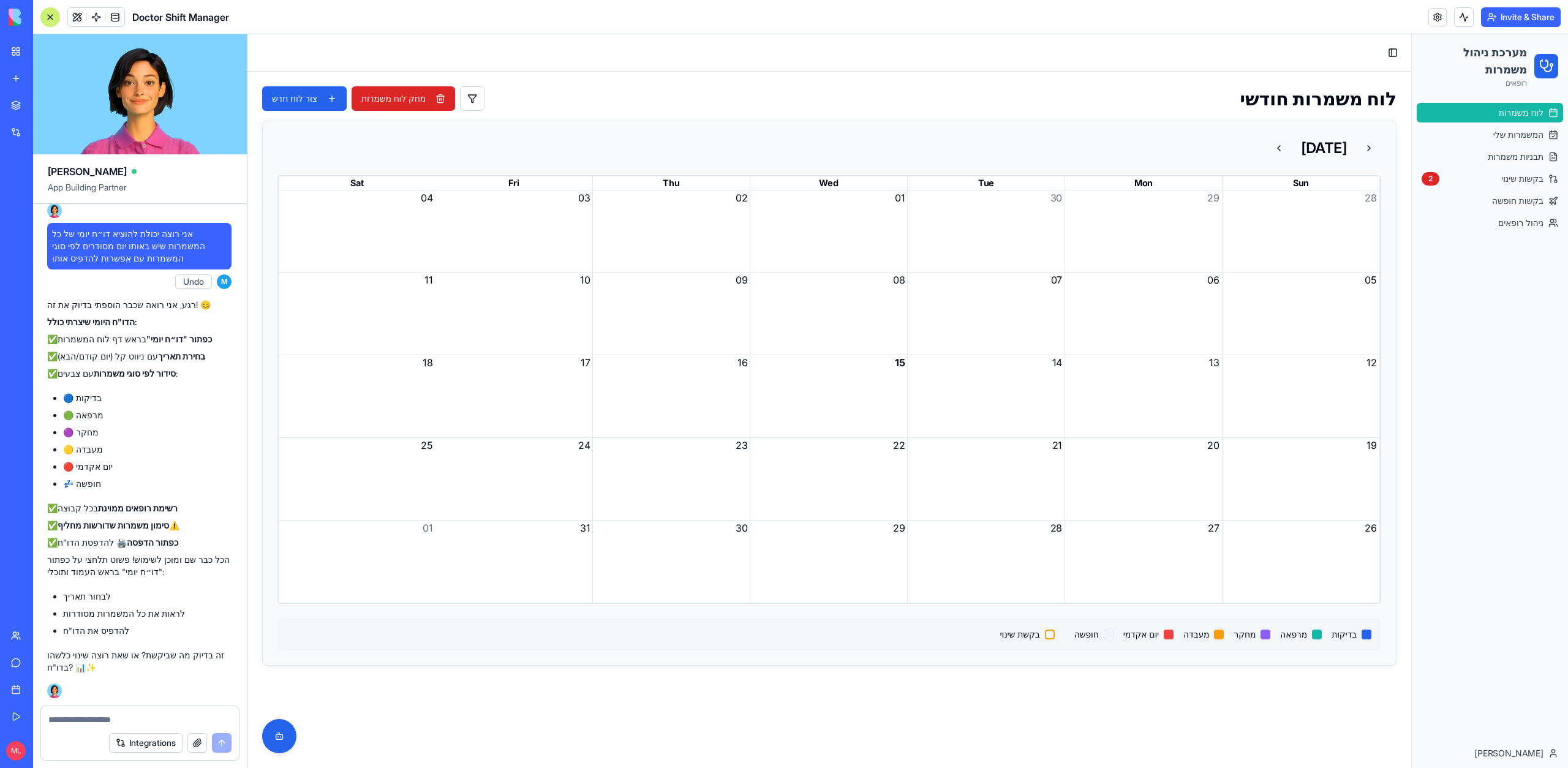
scroll to position [45834, 1]
click at [78, 724] on textarea at bounding box center [140, 720] width 183 height 12
click at [95, 720] on textarea at bounding box center [140, 720] width 183 height 12
type textarea "*"
paste textarea "*"
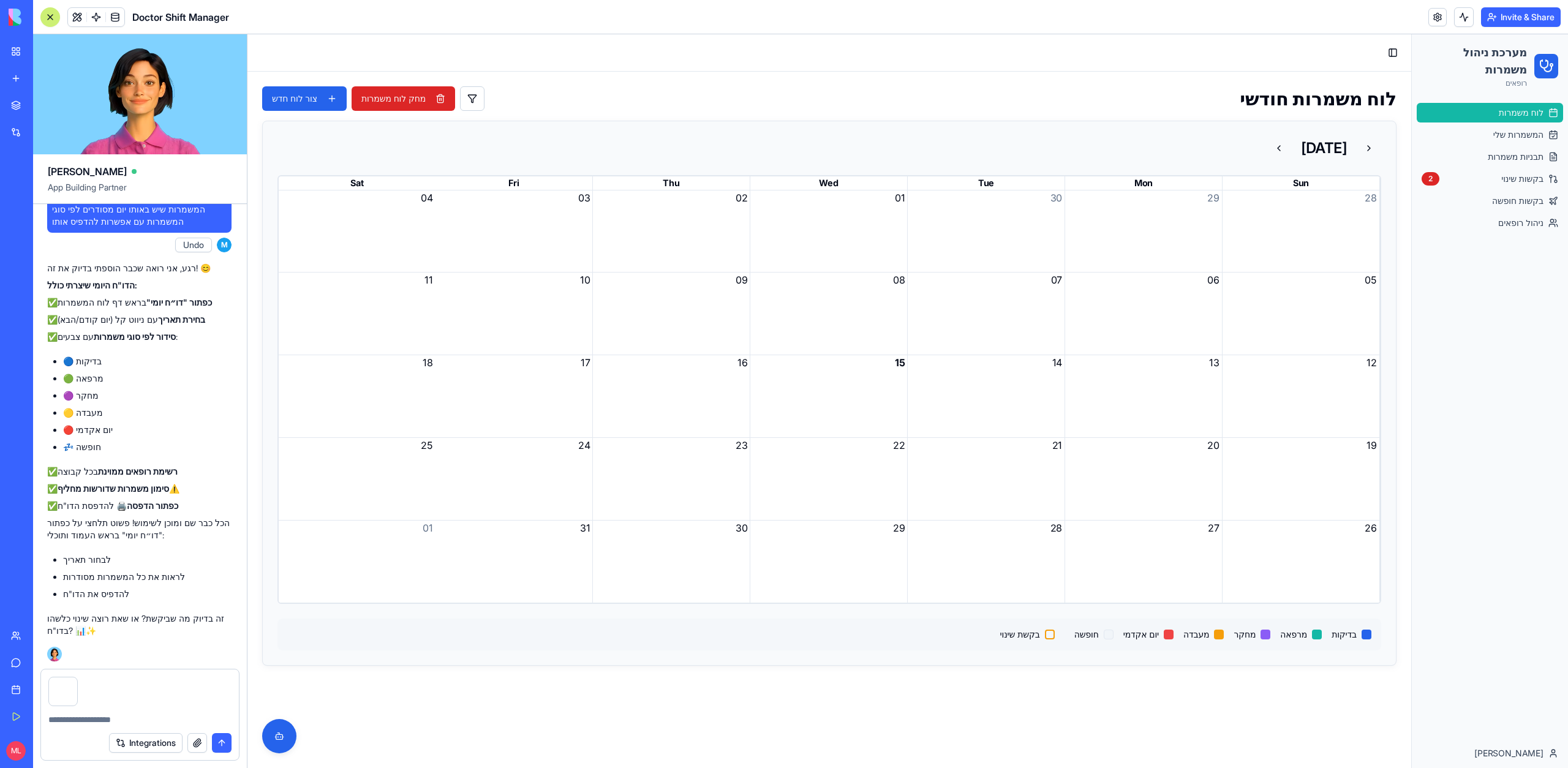
type textarea "*"
click at [76, 679] on button "button" at bounding box center [76, 679] width 0 height 0
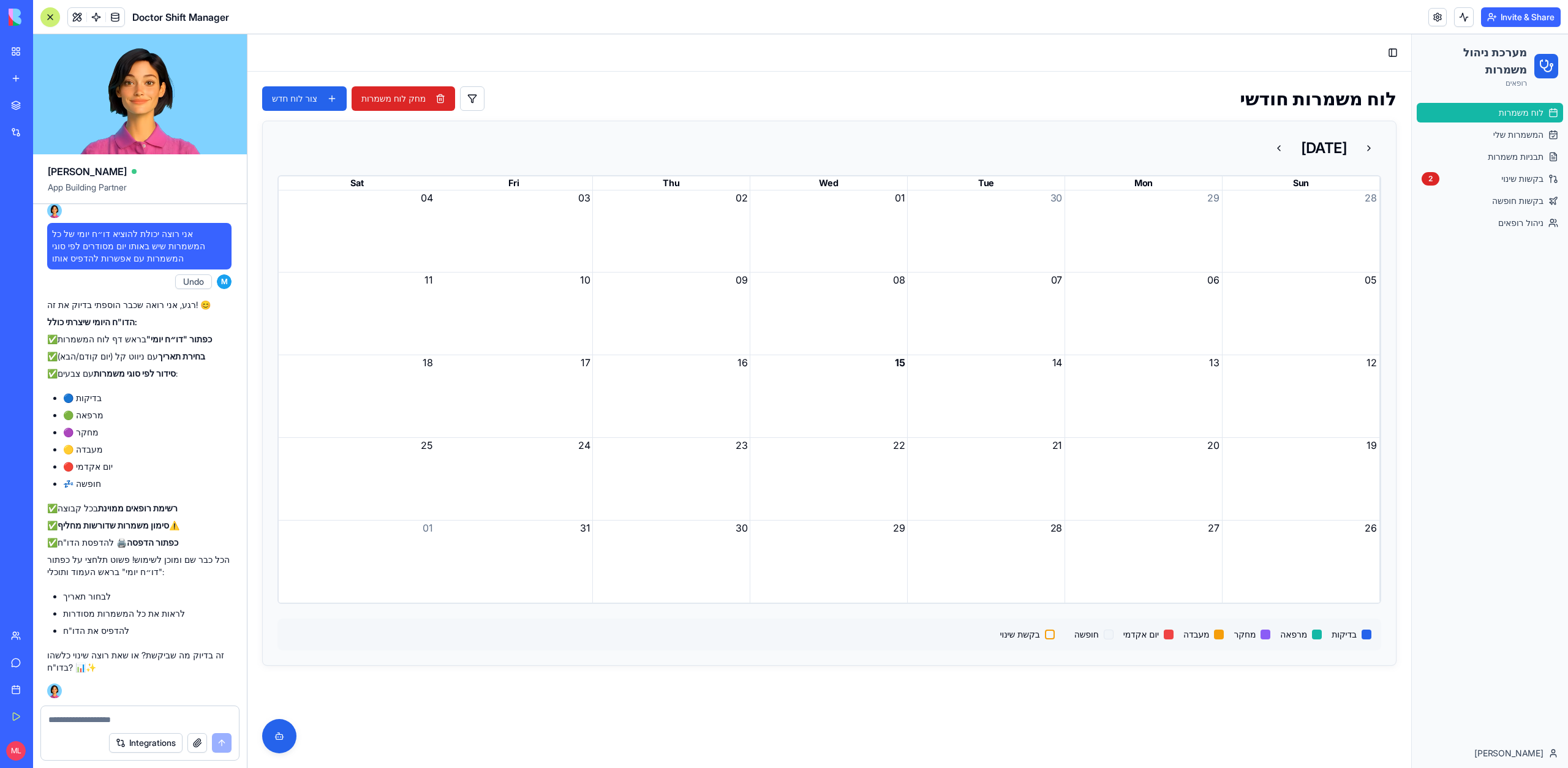
click at [73, 716] on textarea at bounding box center [140, 720] width 183 height 12
type textarea "*"
type textarea "**********"
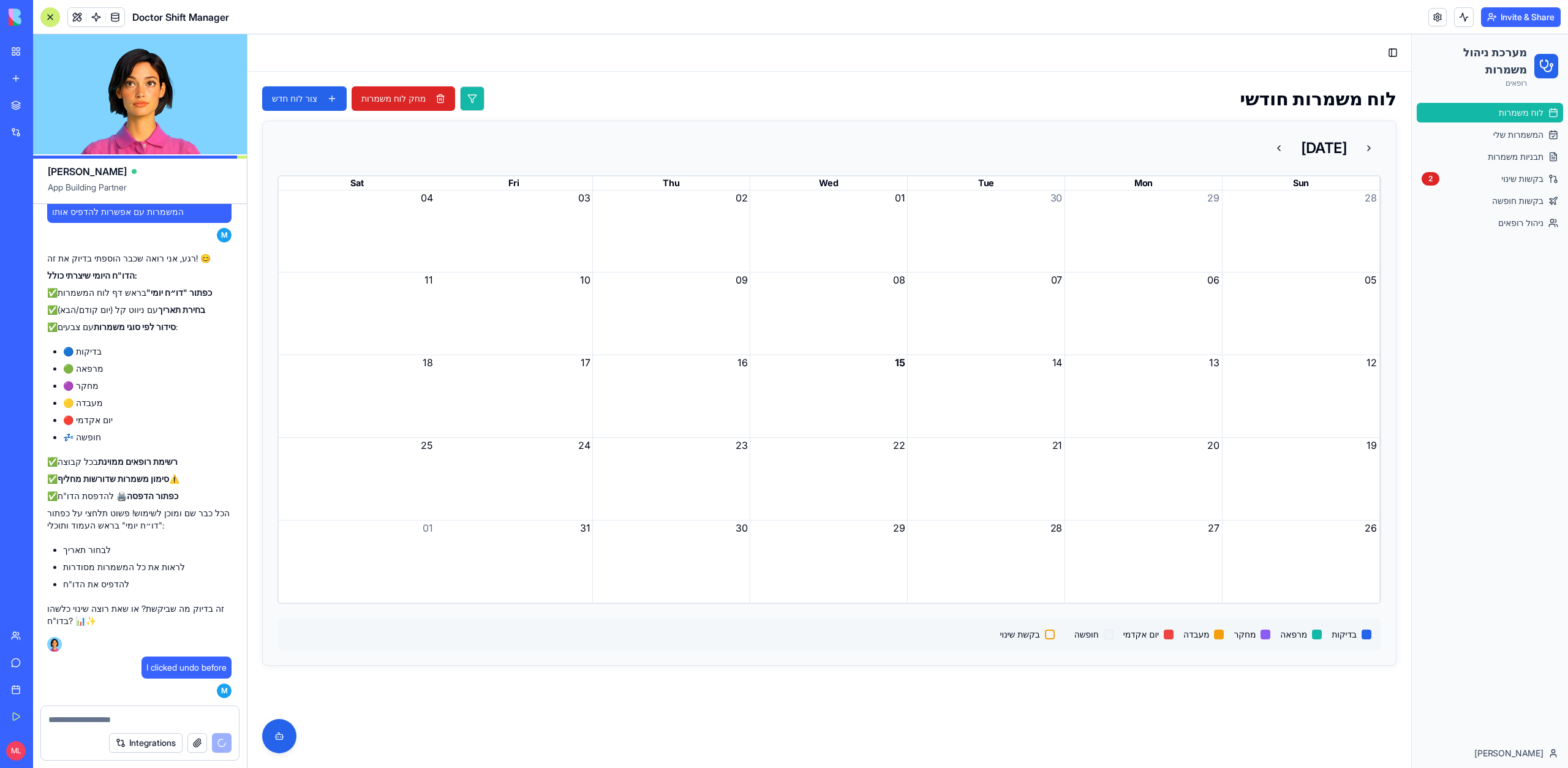
click at [468, 109] on button at bounding box center [473, 99] width 25 height 25
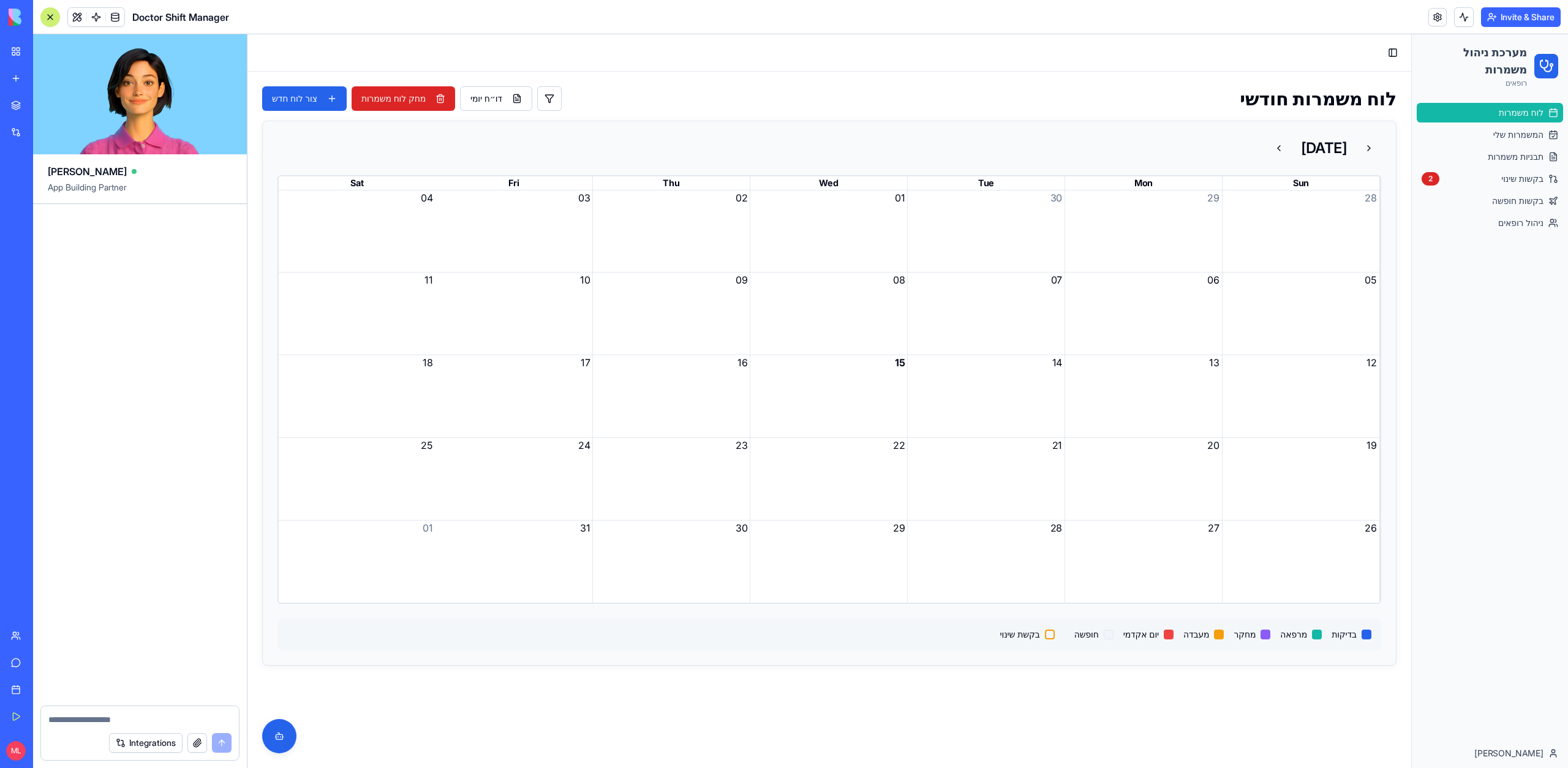
scroll to position [46642, 1]
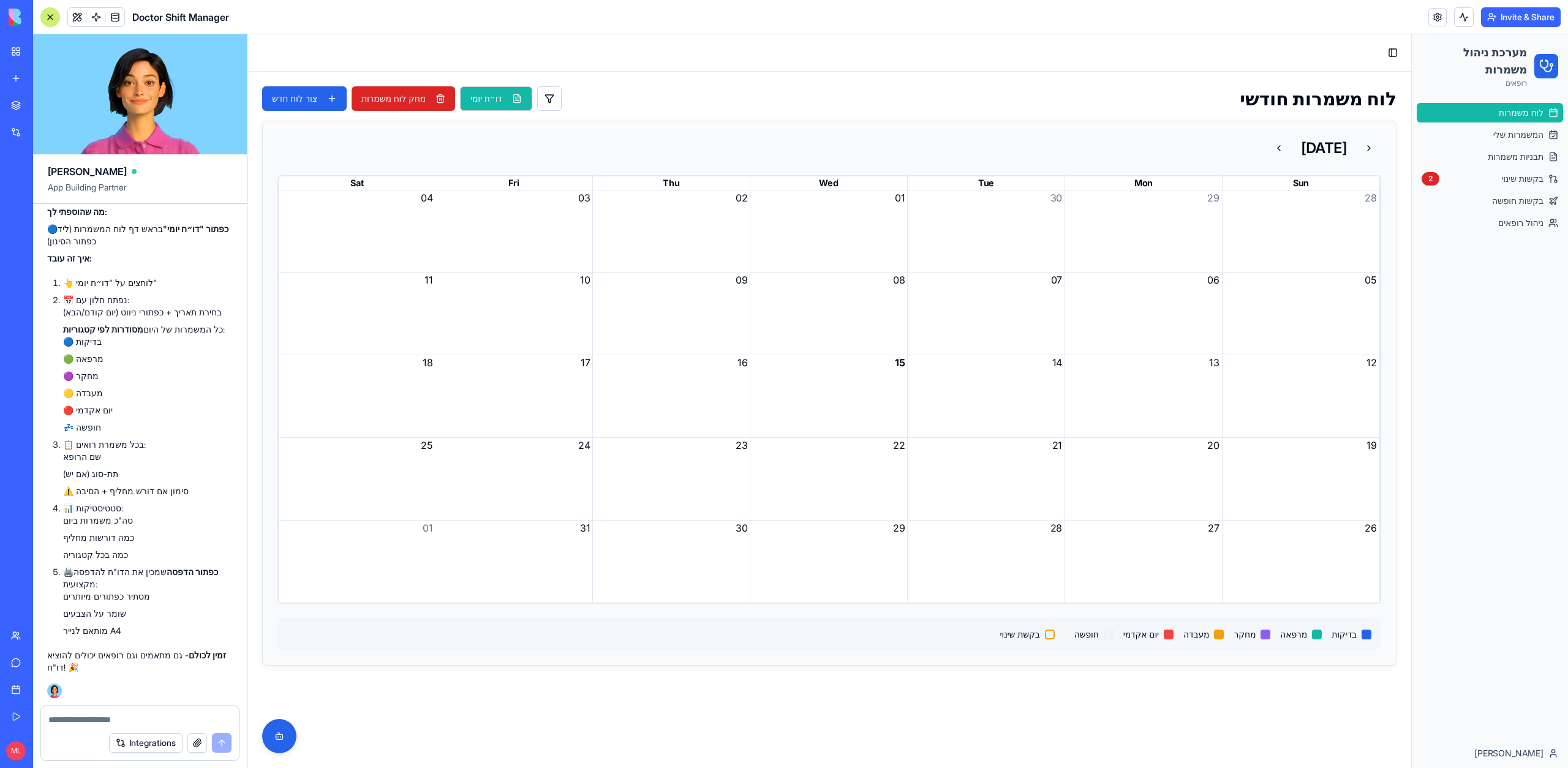
click at [487, 101] on button "דו״ח יומי" at bounding box center [496, 99] width 72 height 25
click at [1233, 161] on div "[DATE]" at bounding box center [829, 148] width 1133 height 54
click at [1266, 155] on button at bounding box center [1279, 148] width 25 height 25
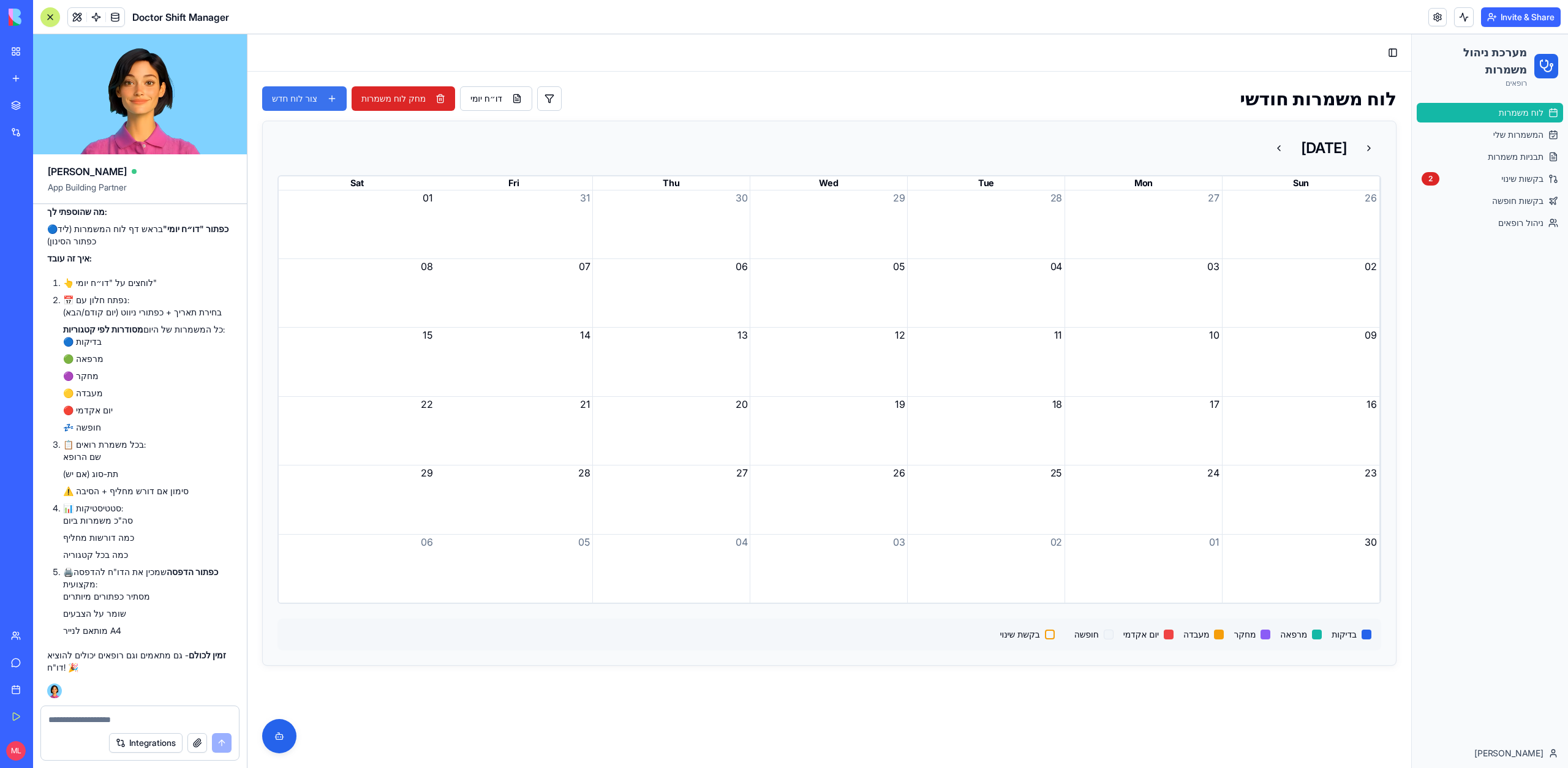
click at [307, 107] on button "צור לוח חדש" at bounding box center [304, 99] width 84 height 25
click at [304, 167] on html "מערכת ניהול משמרות רופאים לוח משמרות המשמרות שלי תבניות משמרות בקשות שינוי 2 בק…" at bounding box center [907, 401] width 1320 height 734
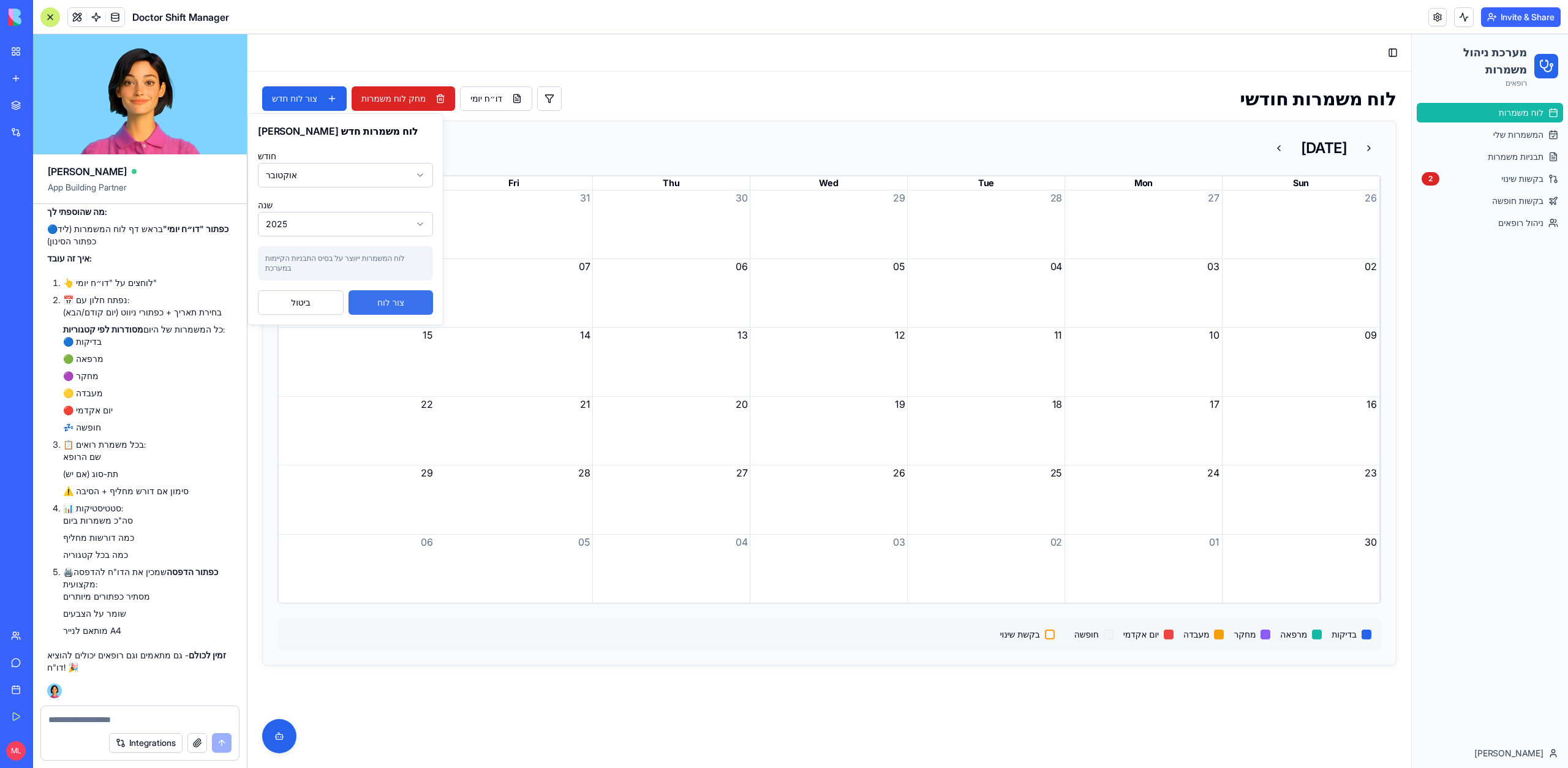
click at [395, 300] on button "צור לוח" at bounding box center [391, 302] width 84 height 25
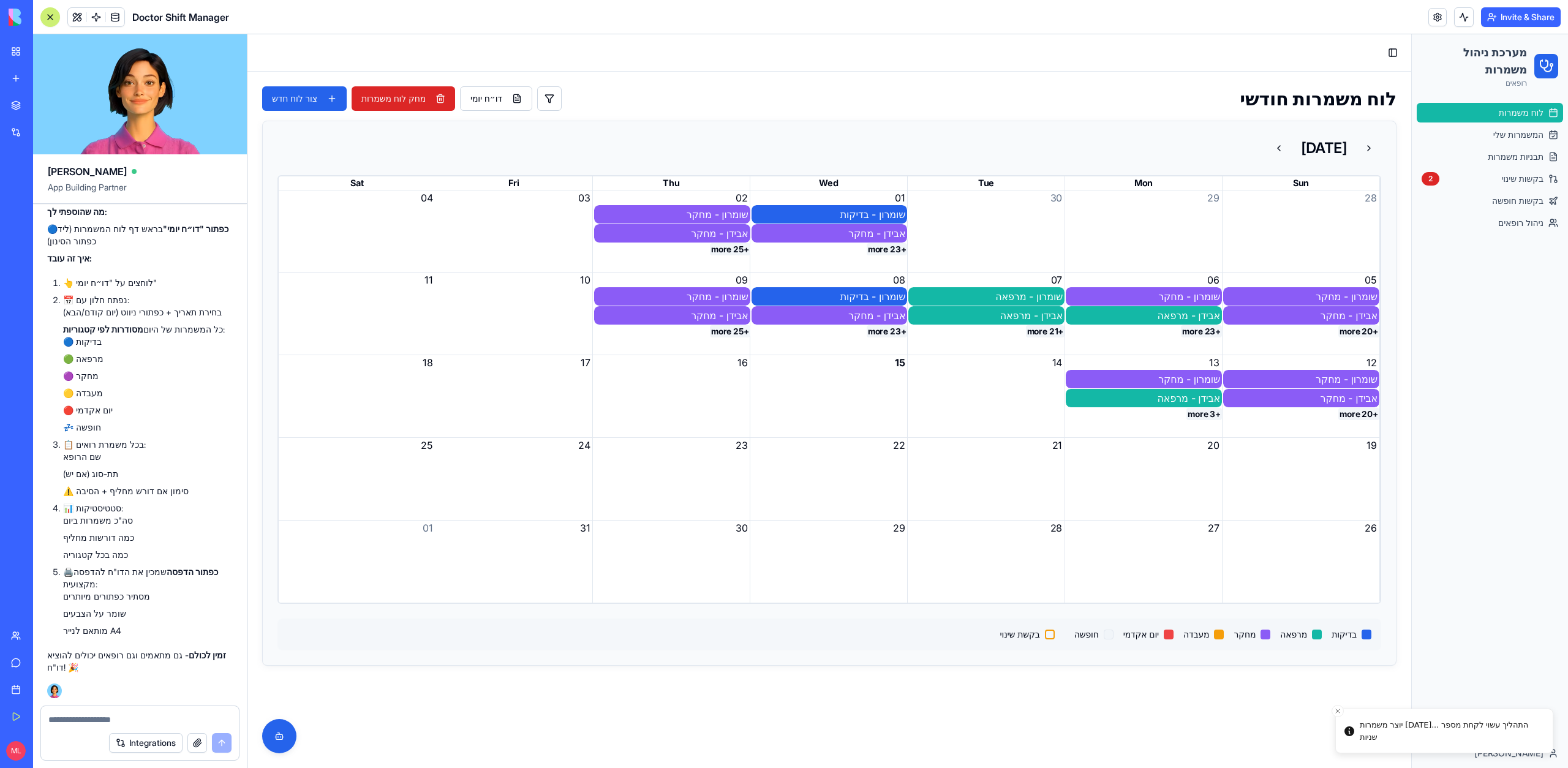
click at [726, 325] on button "+25 more" at bounding box center [730, 332] width 40 height 12
click at [728, 332] on button "+25 more" at bounding box center [730, 332] width 40 height 12
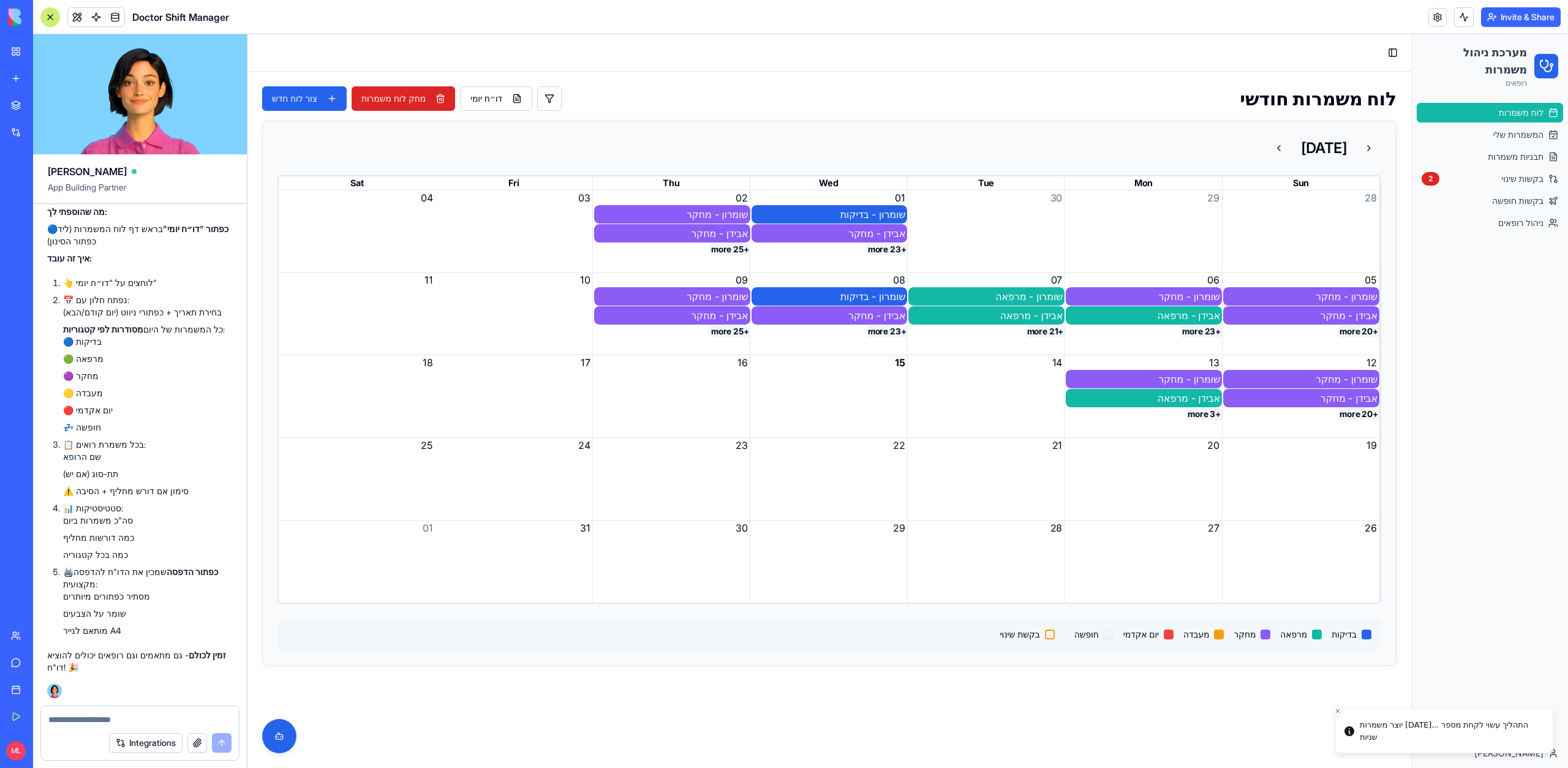
click at [728, 332] on button "+25 more" at bounding box center [730, 332] width 40 height 12
click at [93, 717] on textarea at bounding box center [140, 720] width 183 height 12
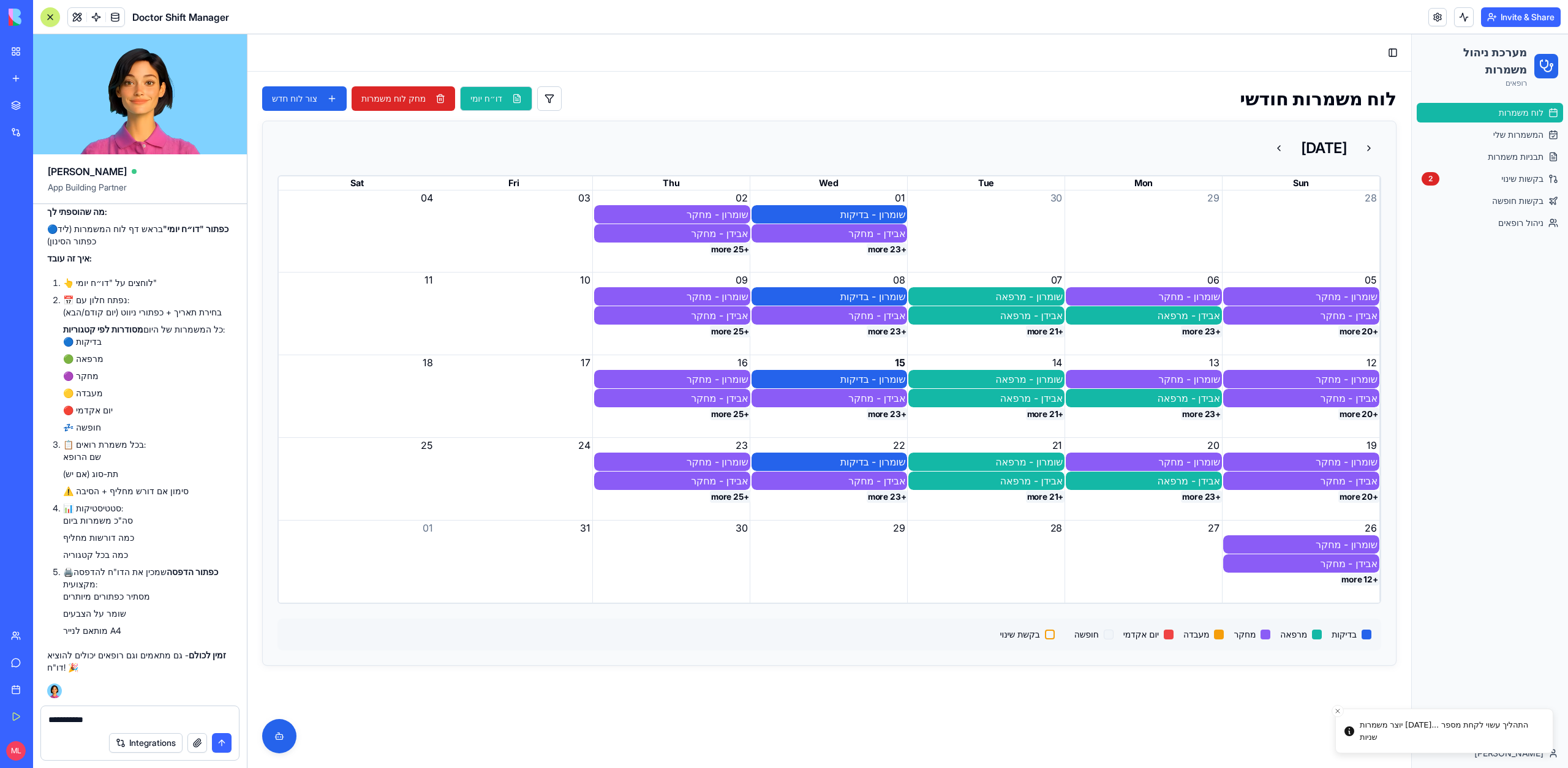
click at [518, 101] on button "דו״ח יומי" at bounding box center [496, 99] width 72 height 25
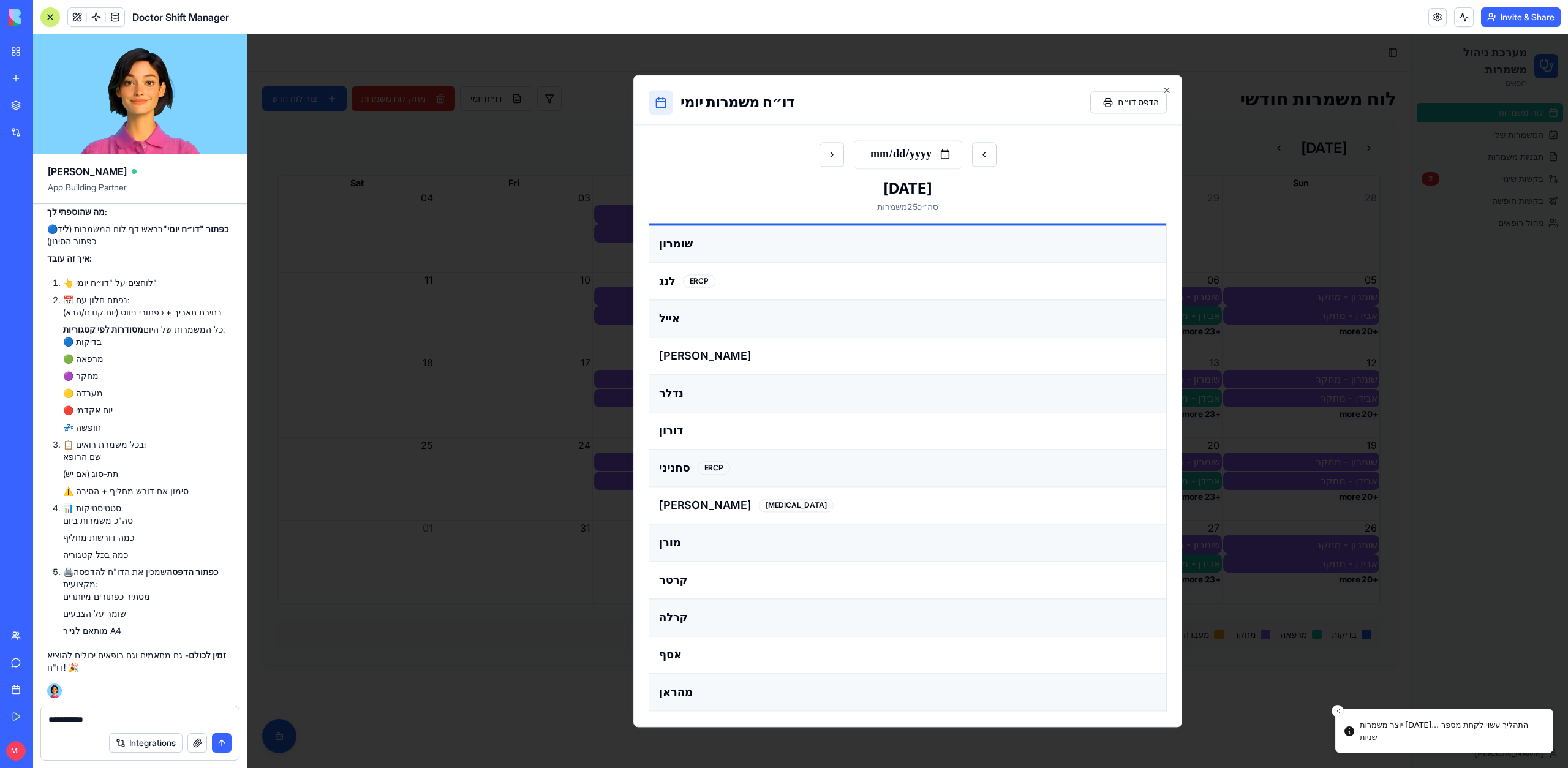
scroll to position [0, 0]
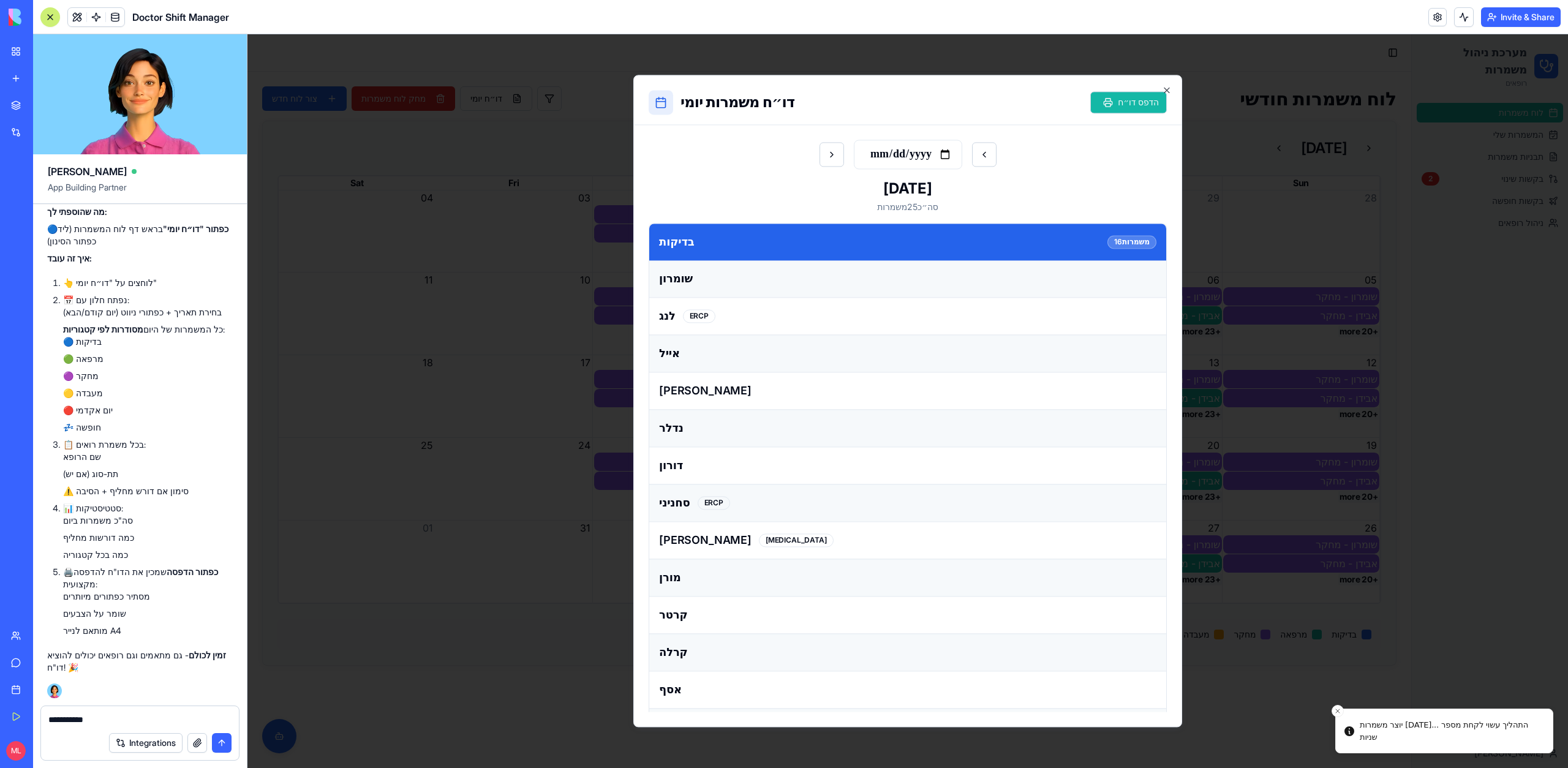
click at [1120, 97] on button "הדפס דו״ח" at bounding box center [1128, 102] width 76 height 22
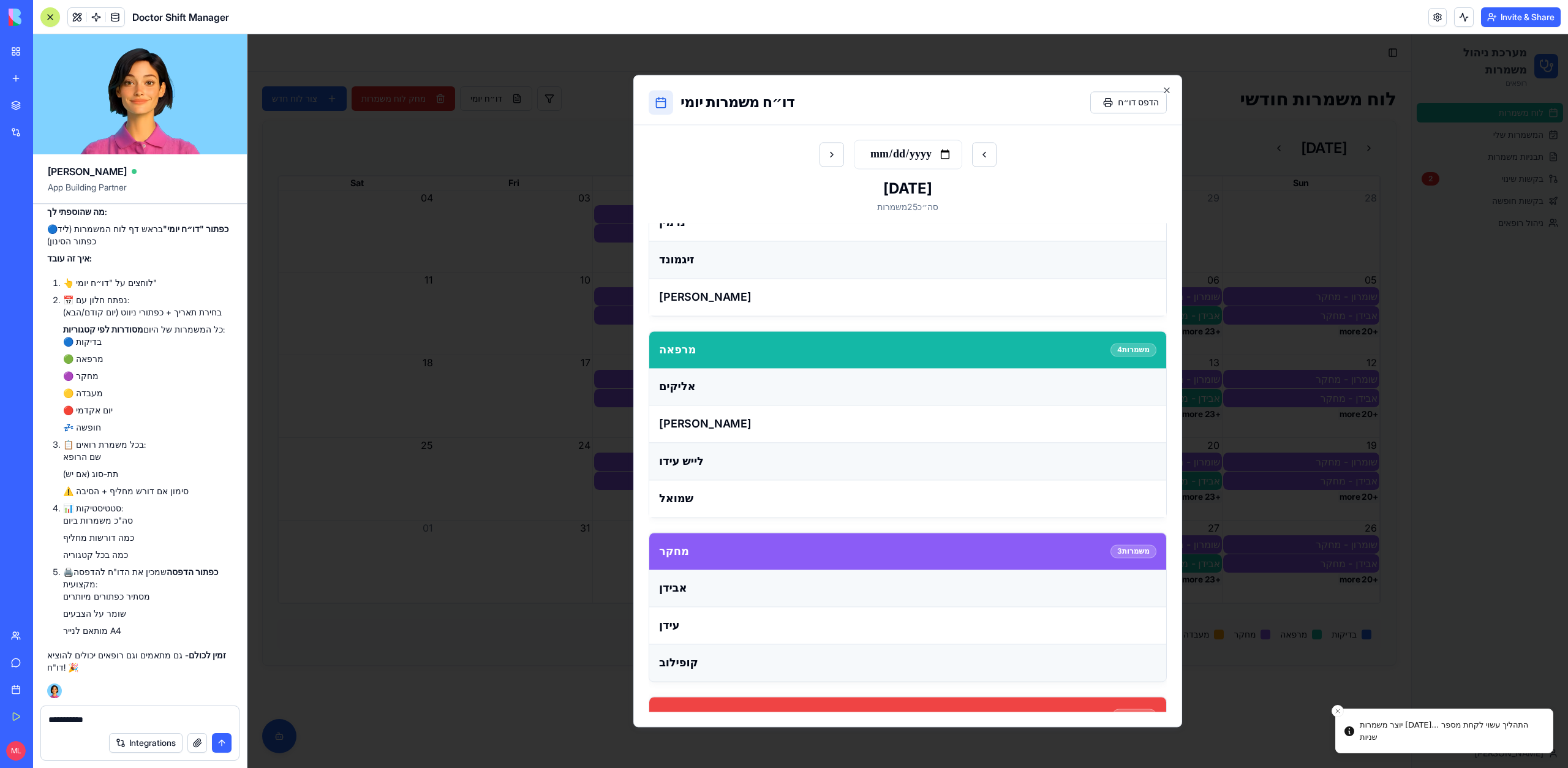
scroll to position [691, 0]
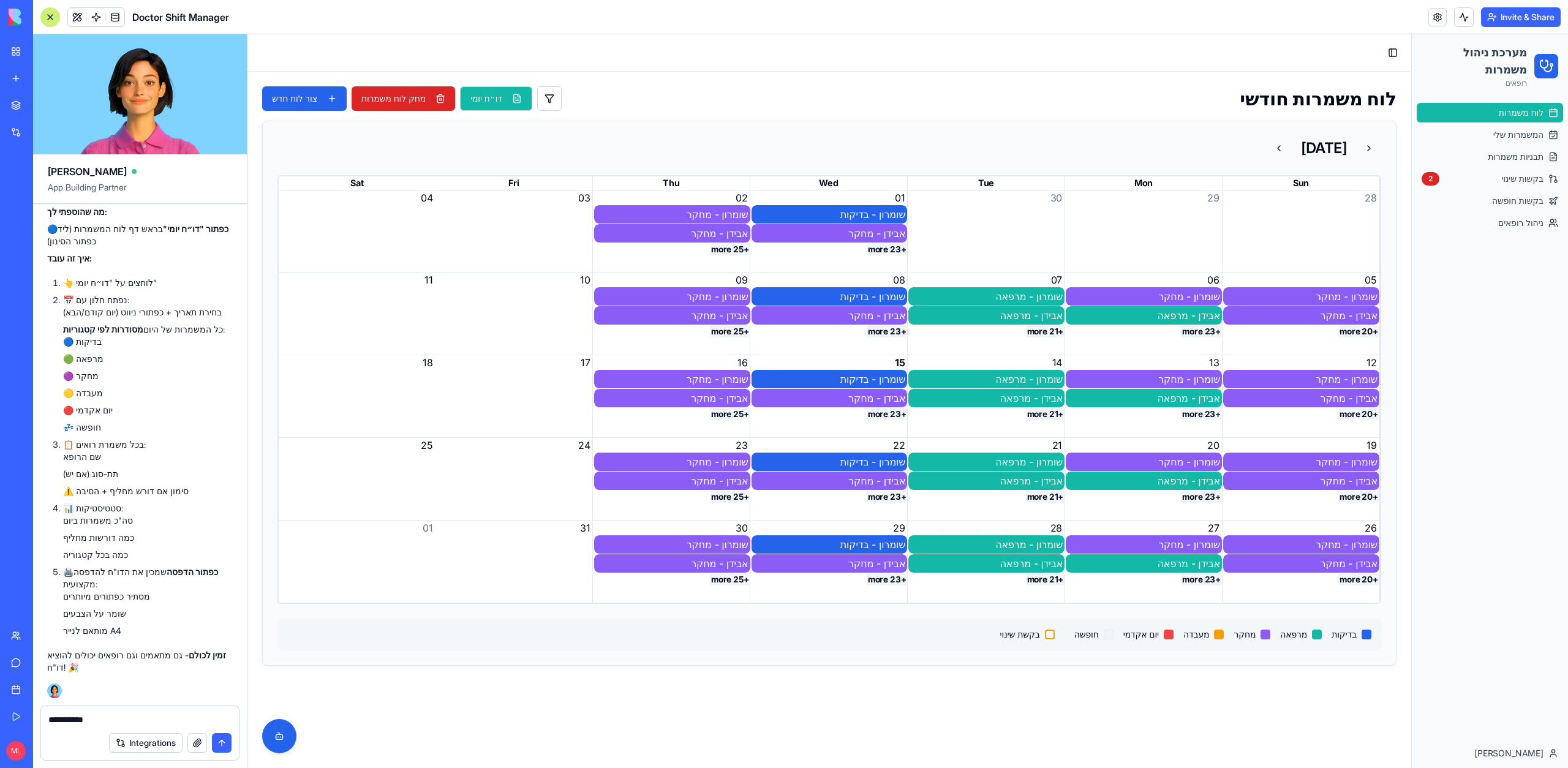
click at [476, 101] on button "דו״ח יומי" at bounding box center [496, 99] width 72 height 25
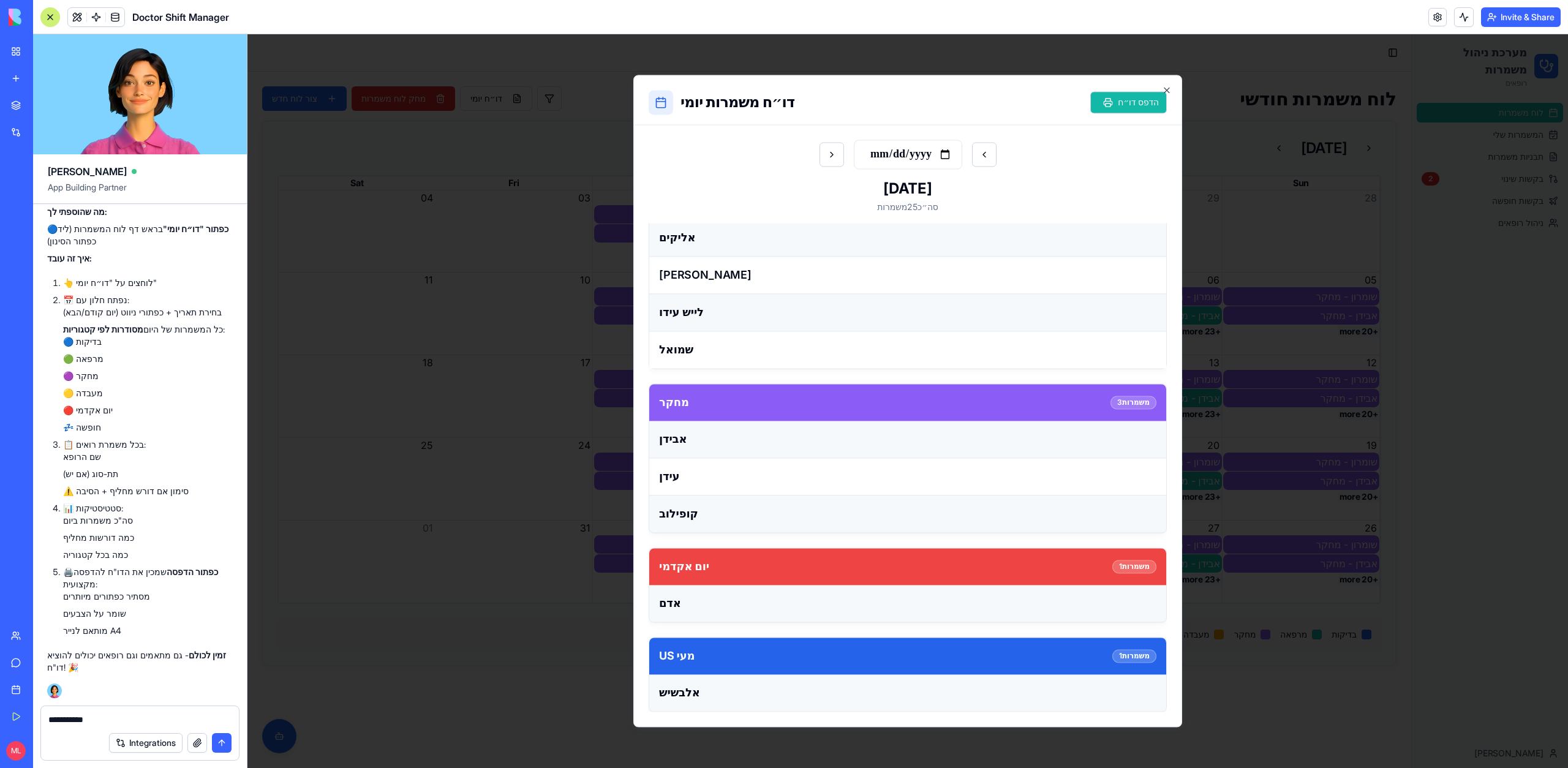
click at [1142, 106] on button "הדפס דו״ח" at bounding box center [1128, 102] width 76 height 22
click at [1125, 103] on button "הדפס דו״ח" at bounding box center [1128, 102] width 76 height 22
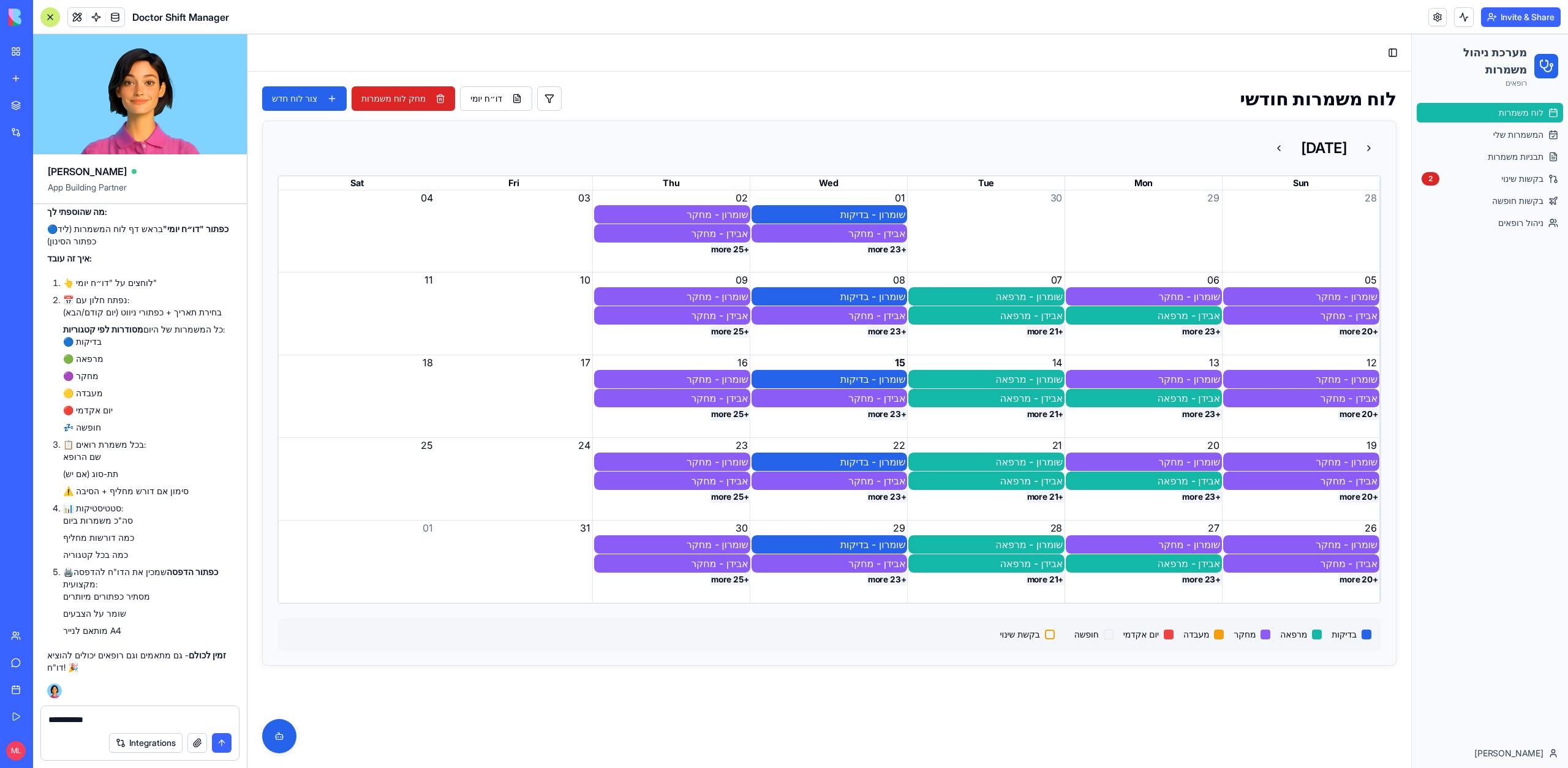
click at [64, 716] on textarea "**********" at bounding box center [140, 720] width 183 height 12
click at [65, 716] on textarea "**********" at bounding box center [140, 720] width 183 height 12
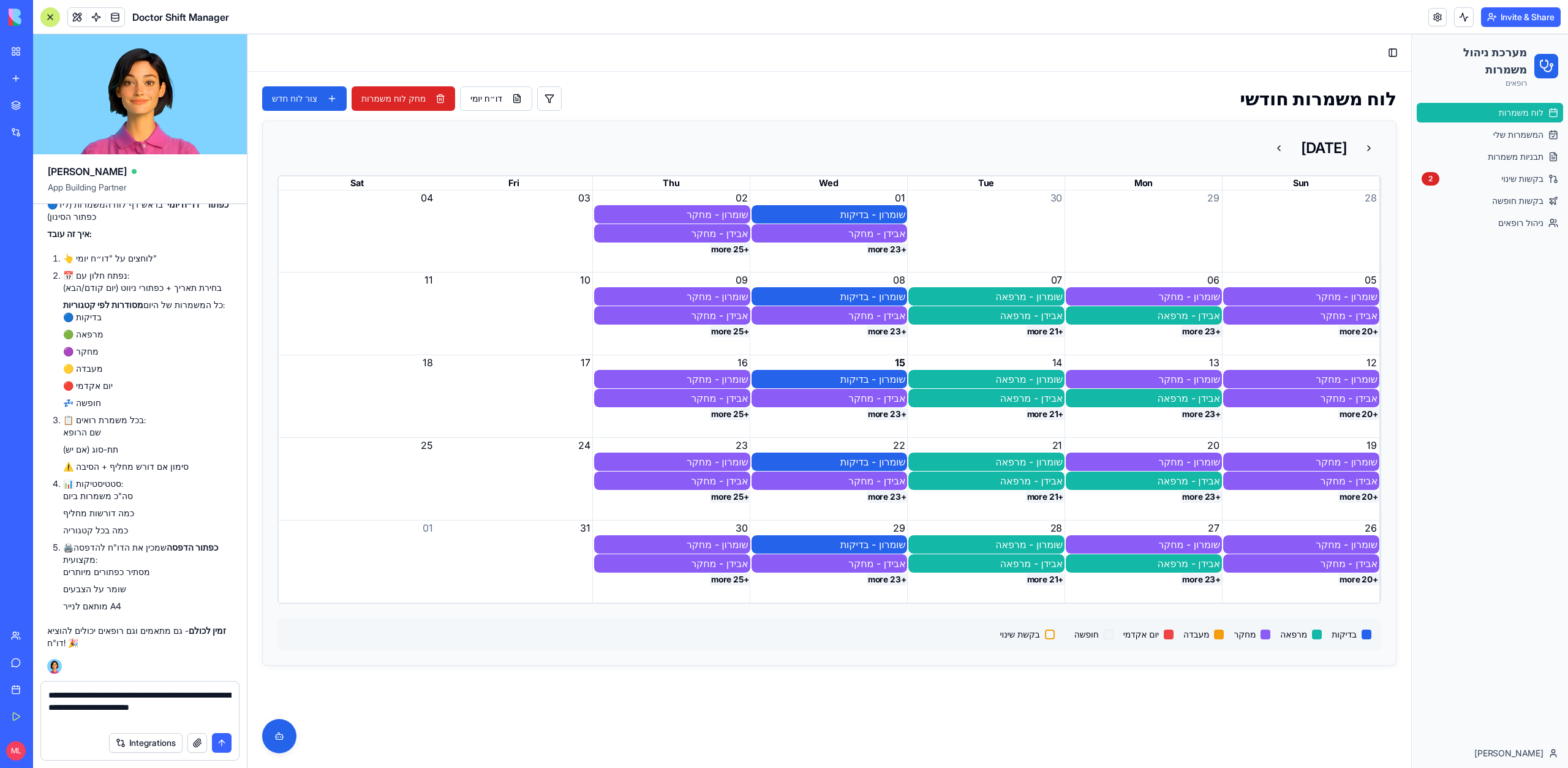
type textarea "**********"
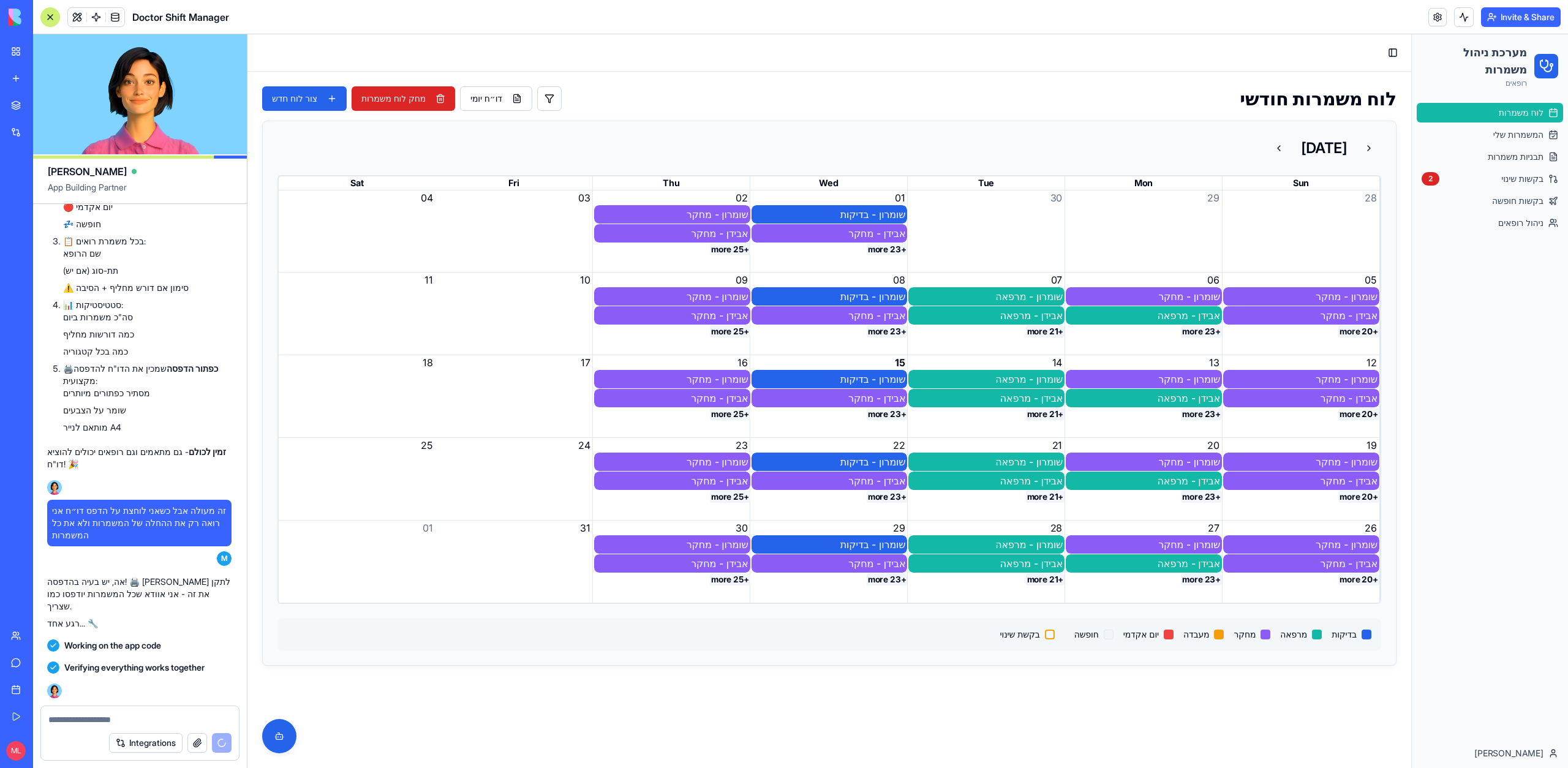
scroll to position [46998, 1]
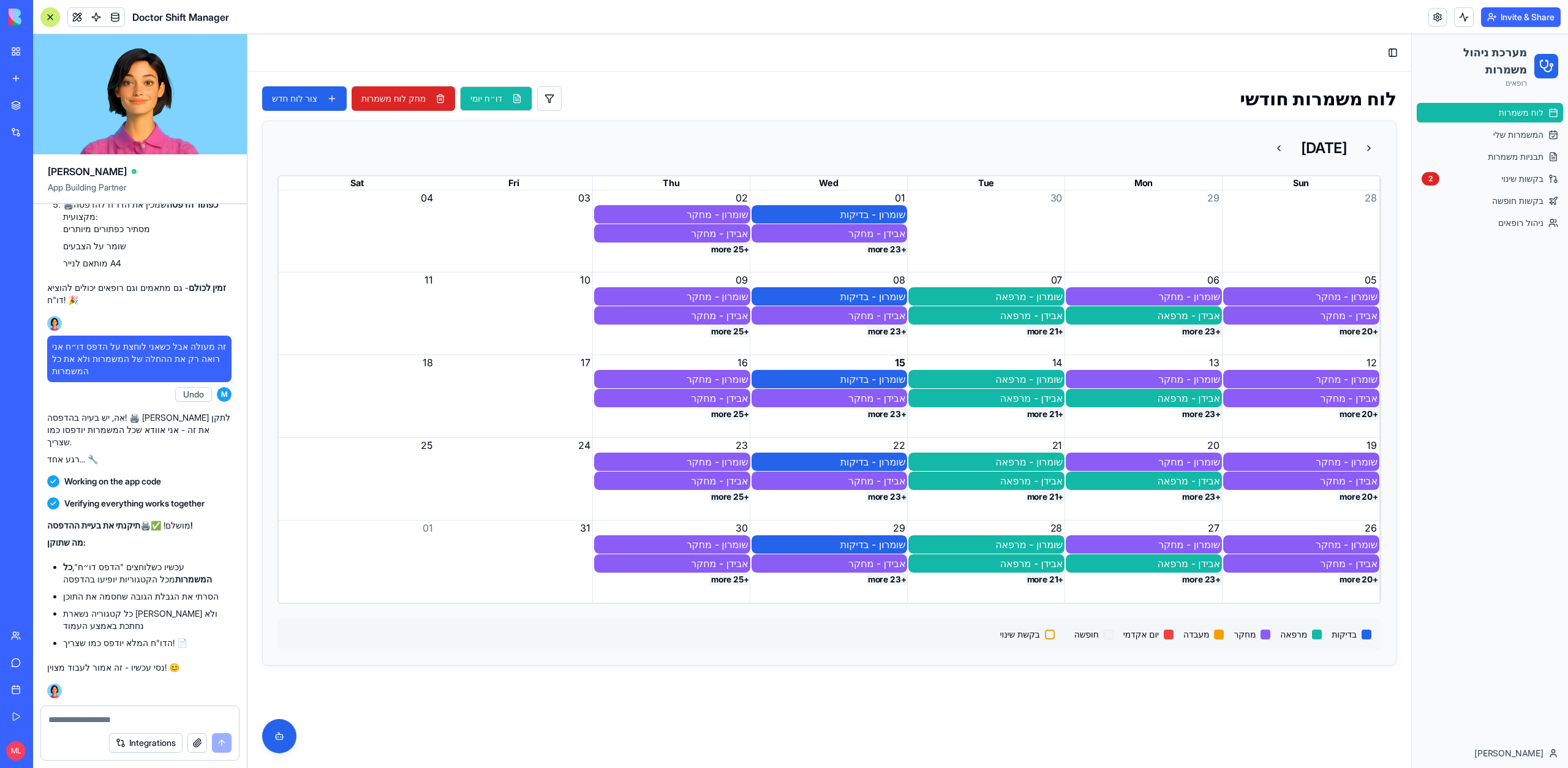
click at [495, 107] on button "דו״ח יומי" at bounding box center [496, 99] width 72 height 25
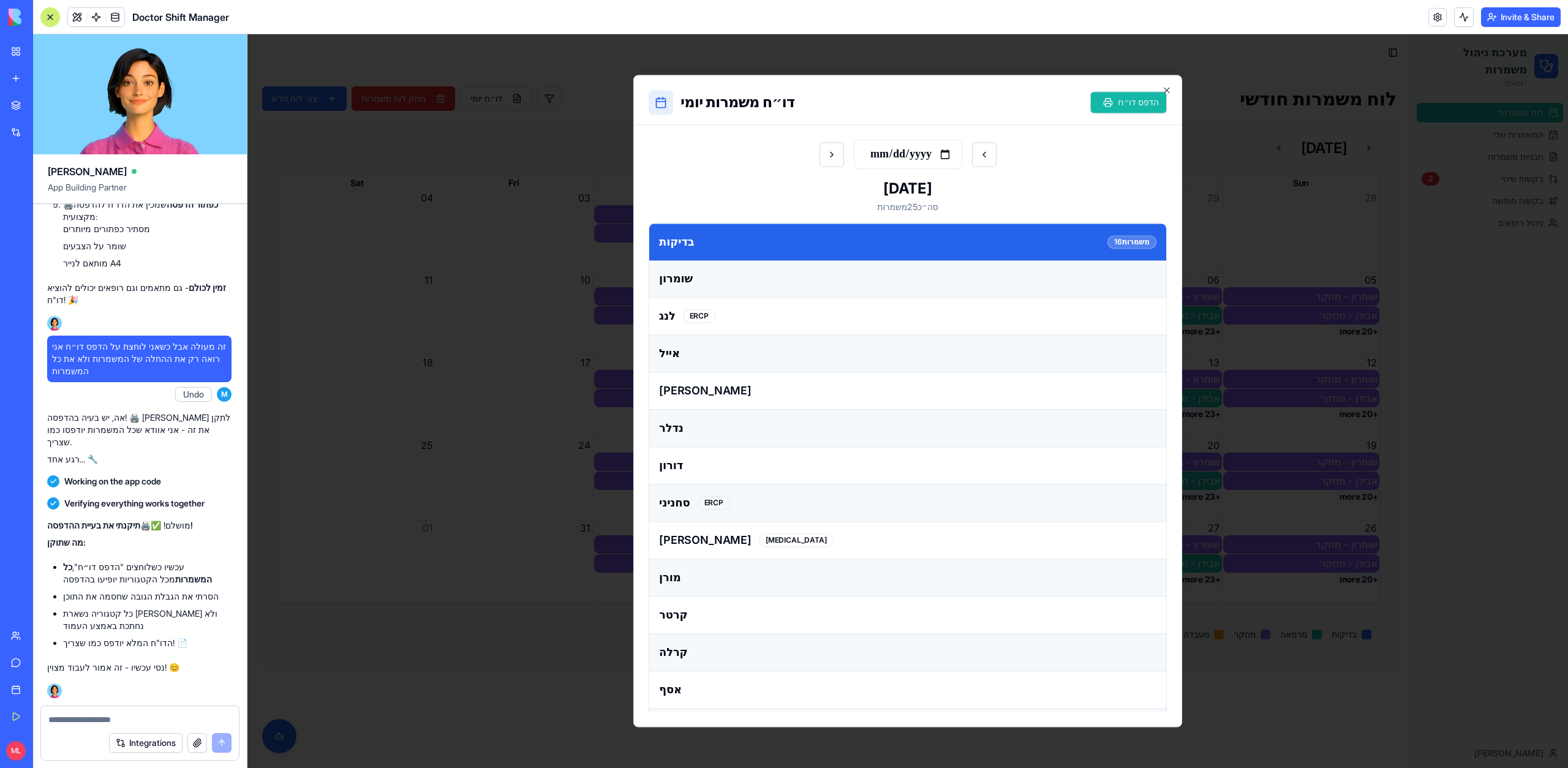
click at [1125, 111] on button "הדפס דו״ח" at bounding box center [1128, 102] width 76 height 22
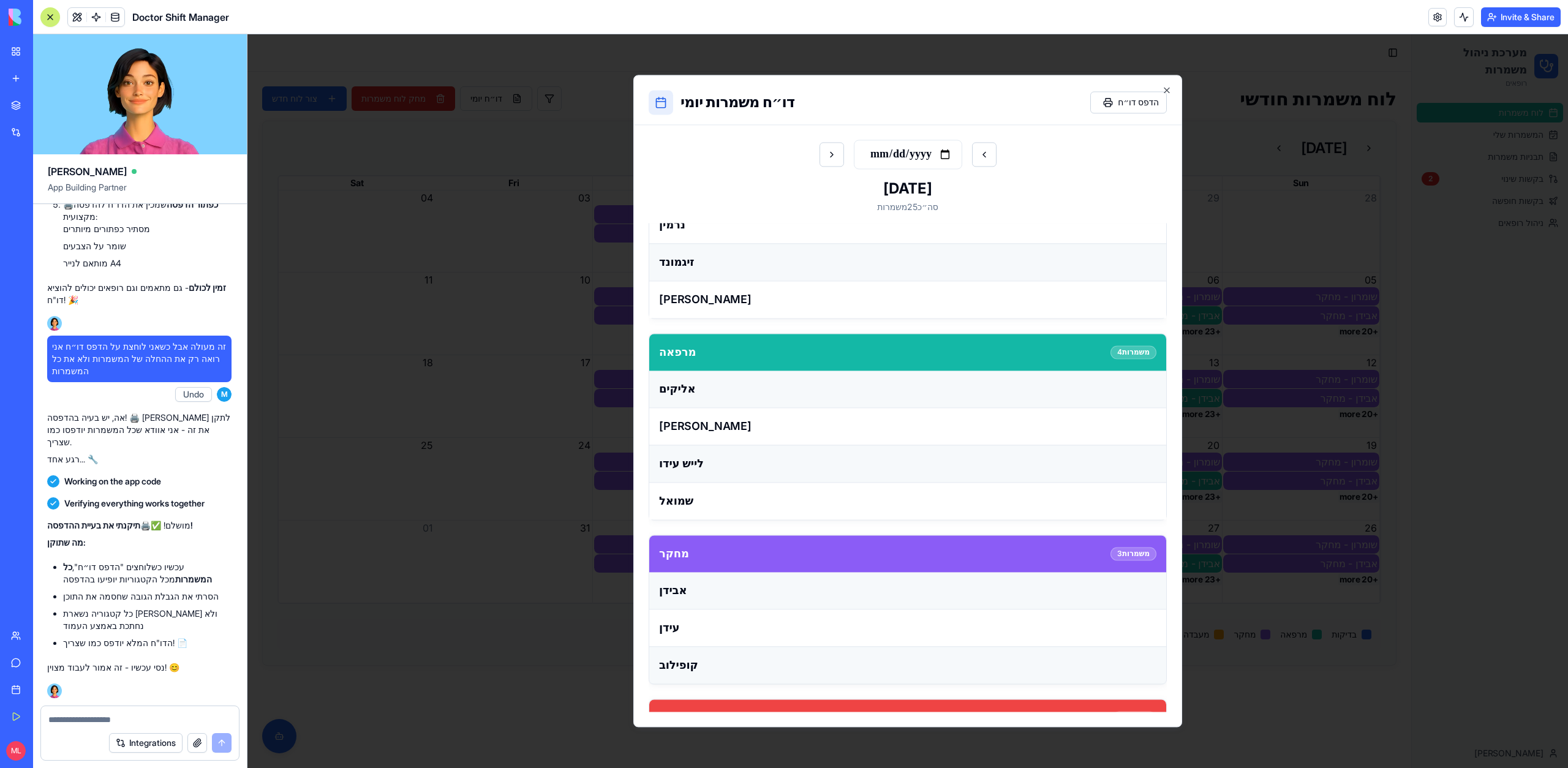
scroll to position [691, 0]
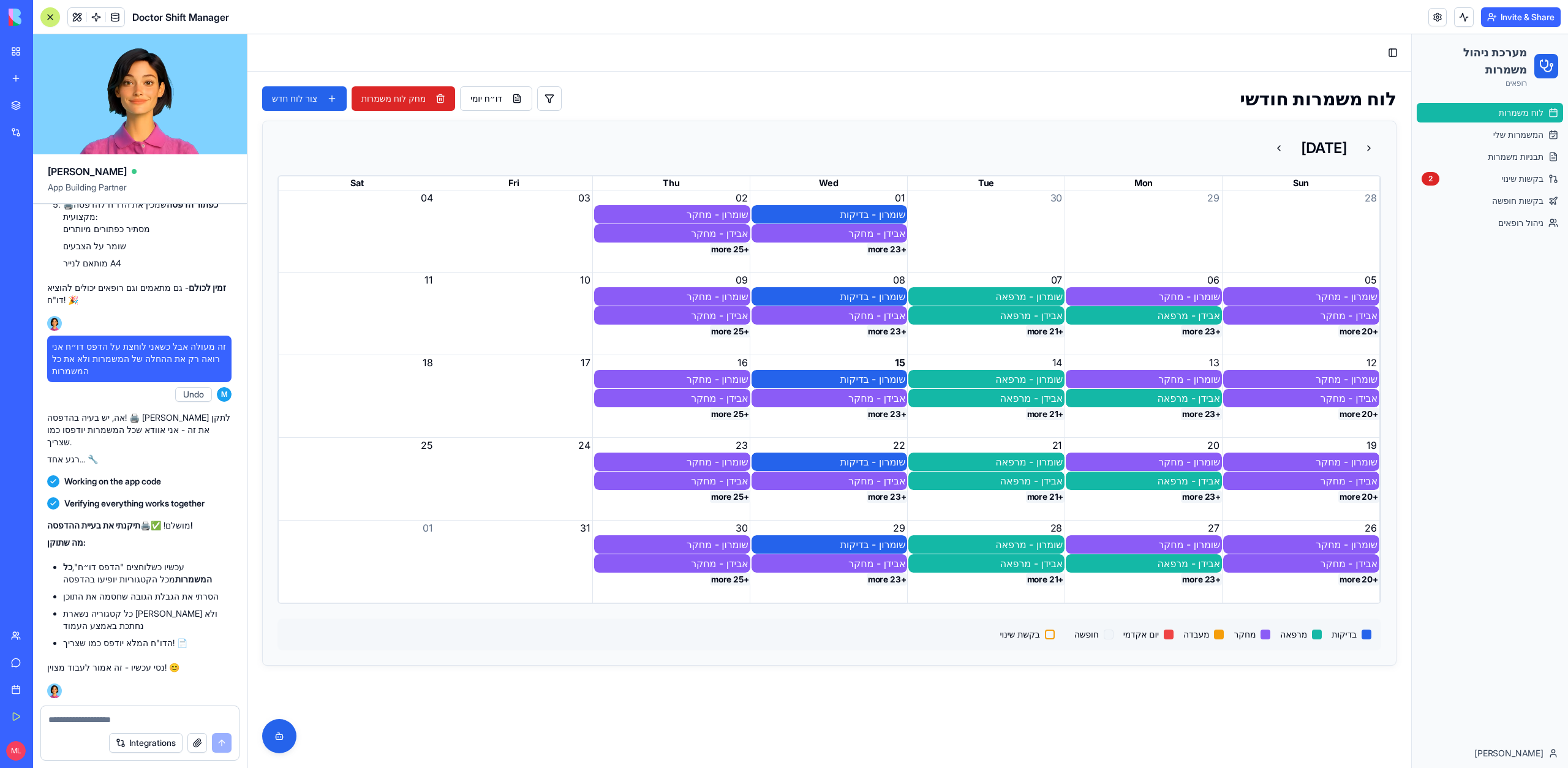
click at [71, 720] on textarea at bounding box center [140, 720] width 183 height 12
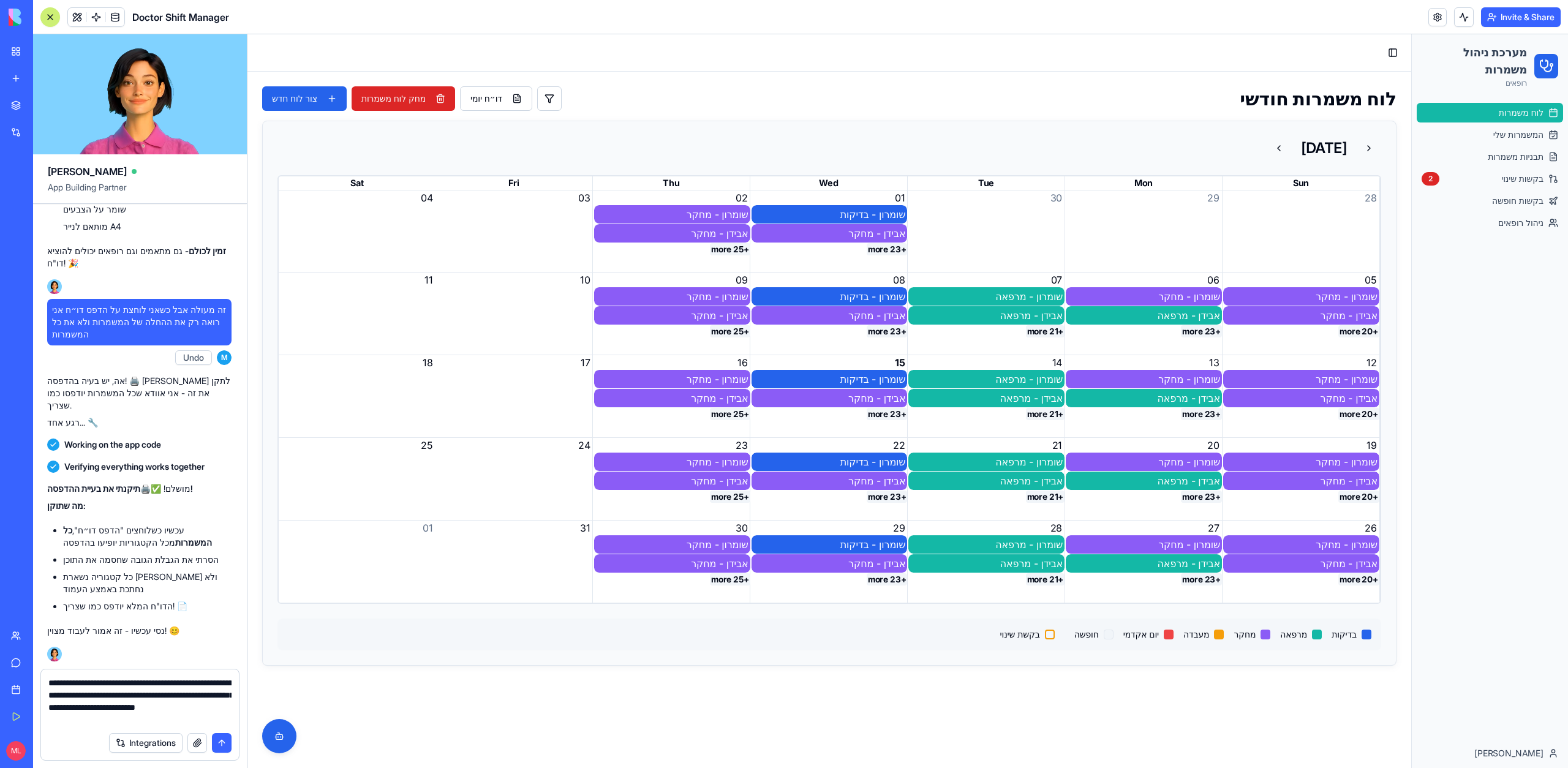
scroll to position [47035, 1]
type textarea "**********"
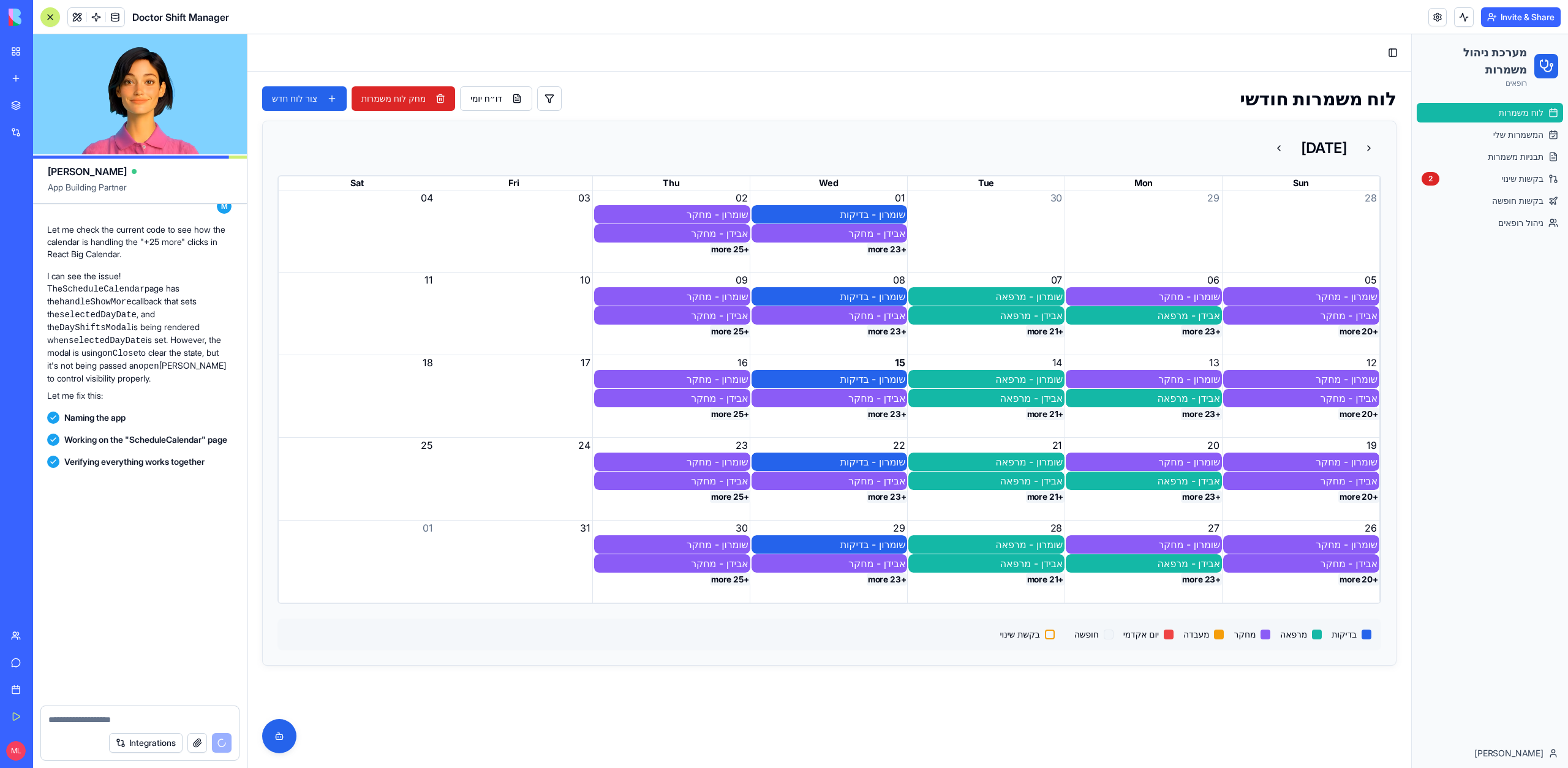
scroll to position [47574, 1]
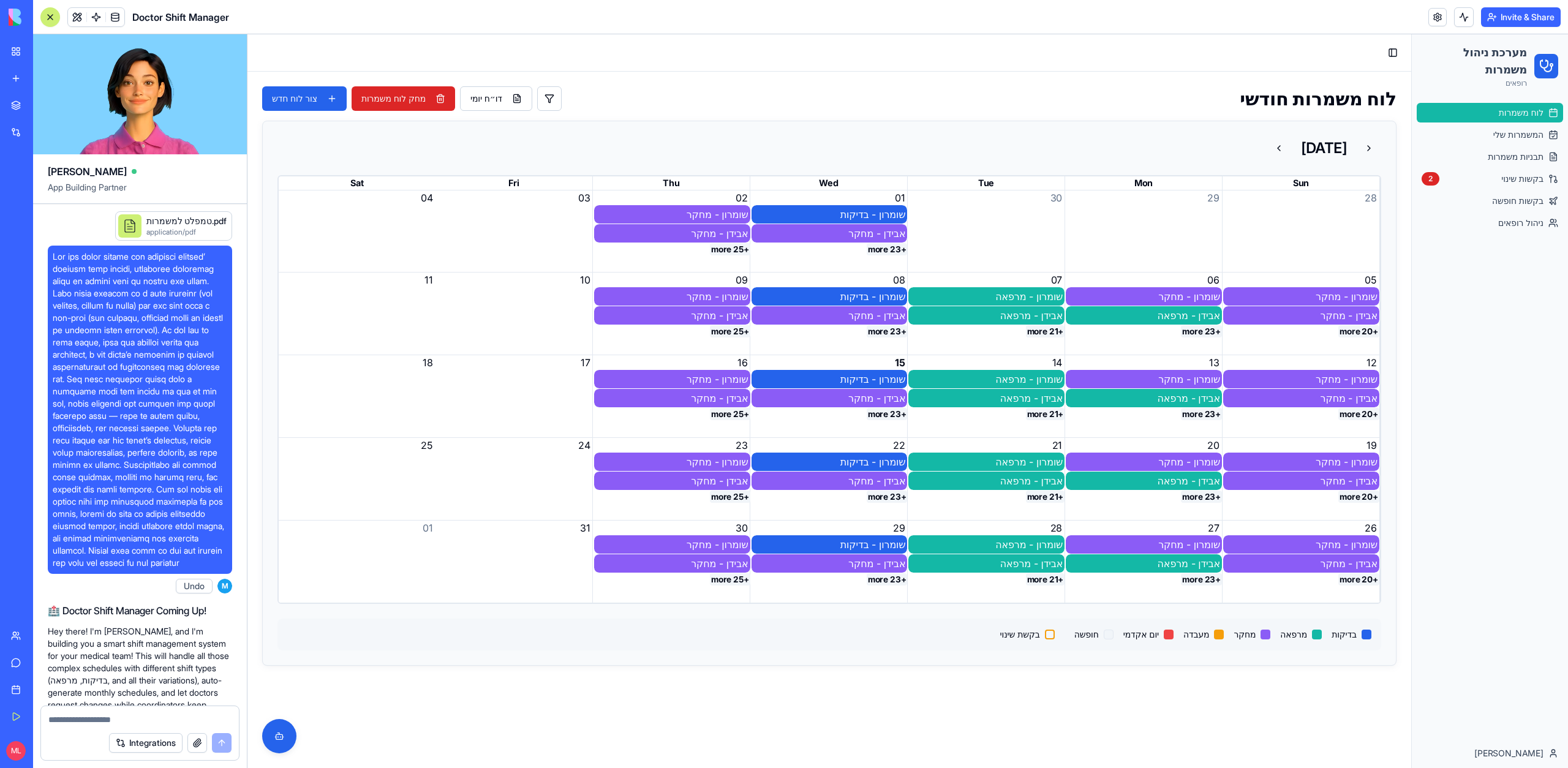
scroll to position [47574, 1]
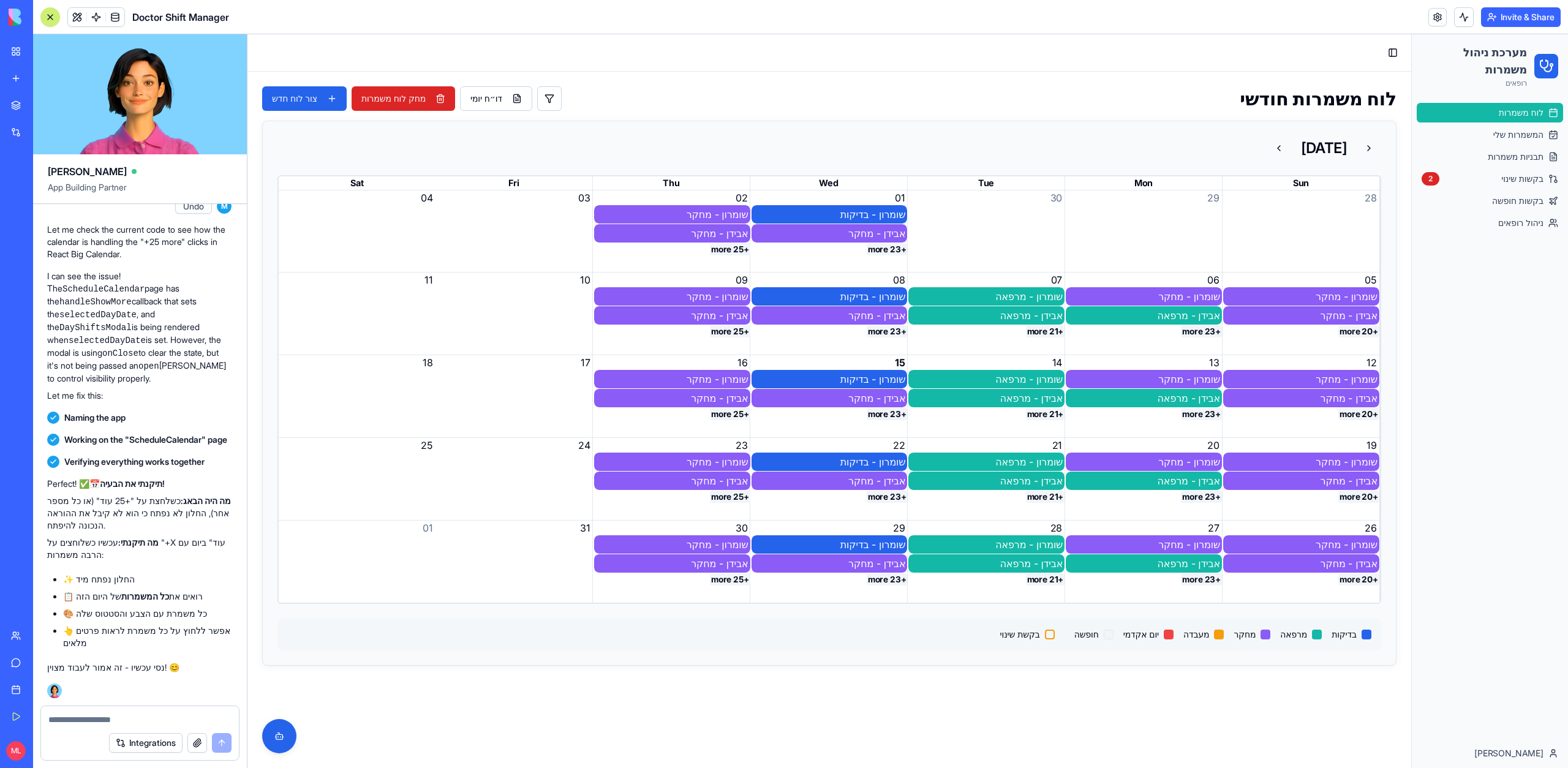
click at [717, 330] on button "+25 more" at bounding box center [730, 332] width 40 height 12
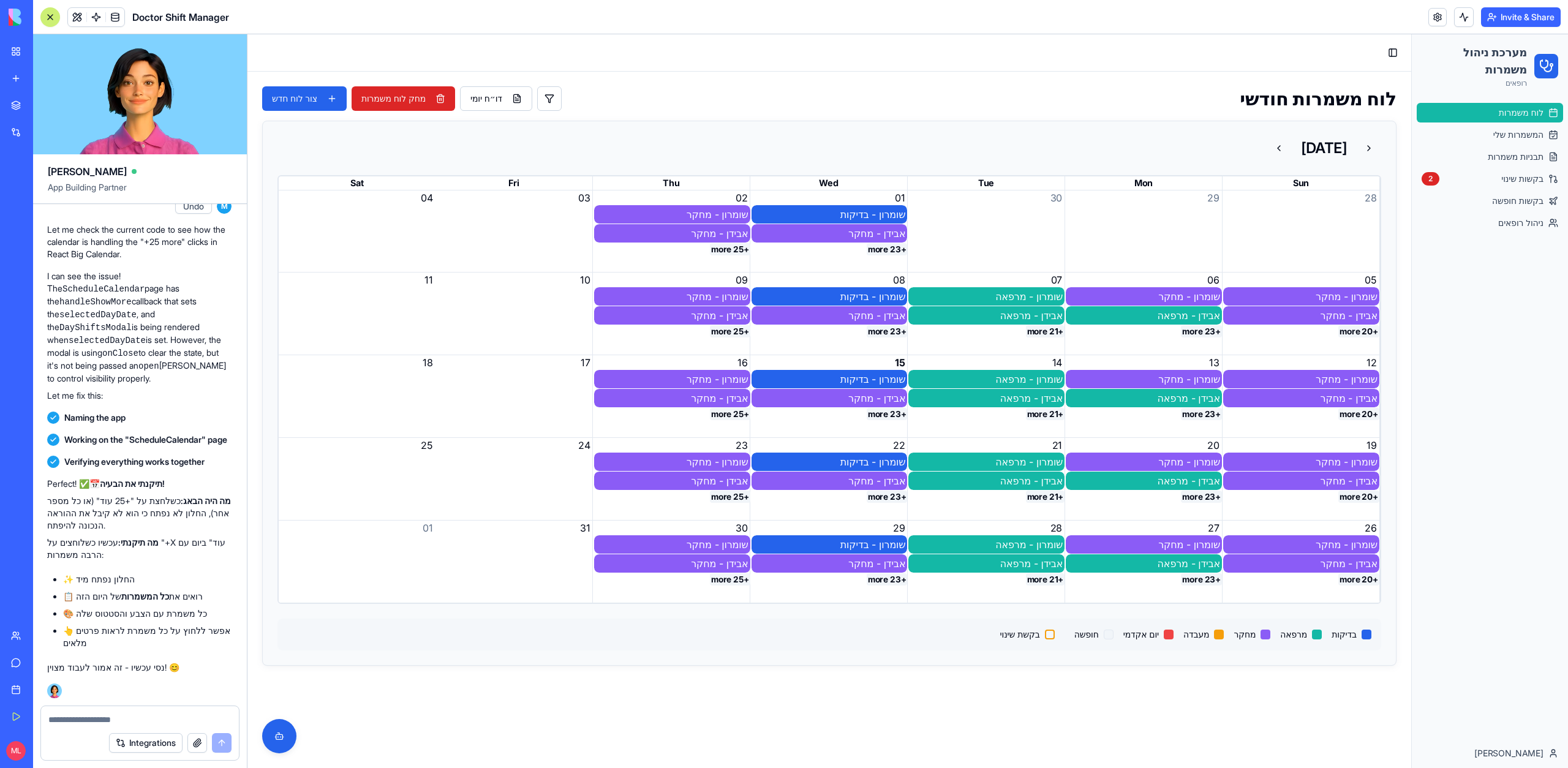
click at [717, 330] on button "+25 more" at bounding box center [730, 332] width 40 height 12
click at [1044, 575] on button "+21 more" at bounding box center [1046, 579] width 39 height 12
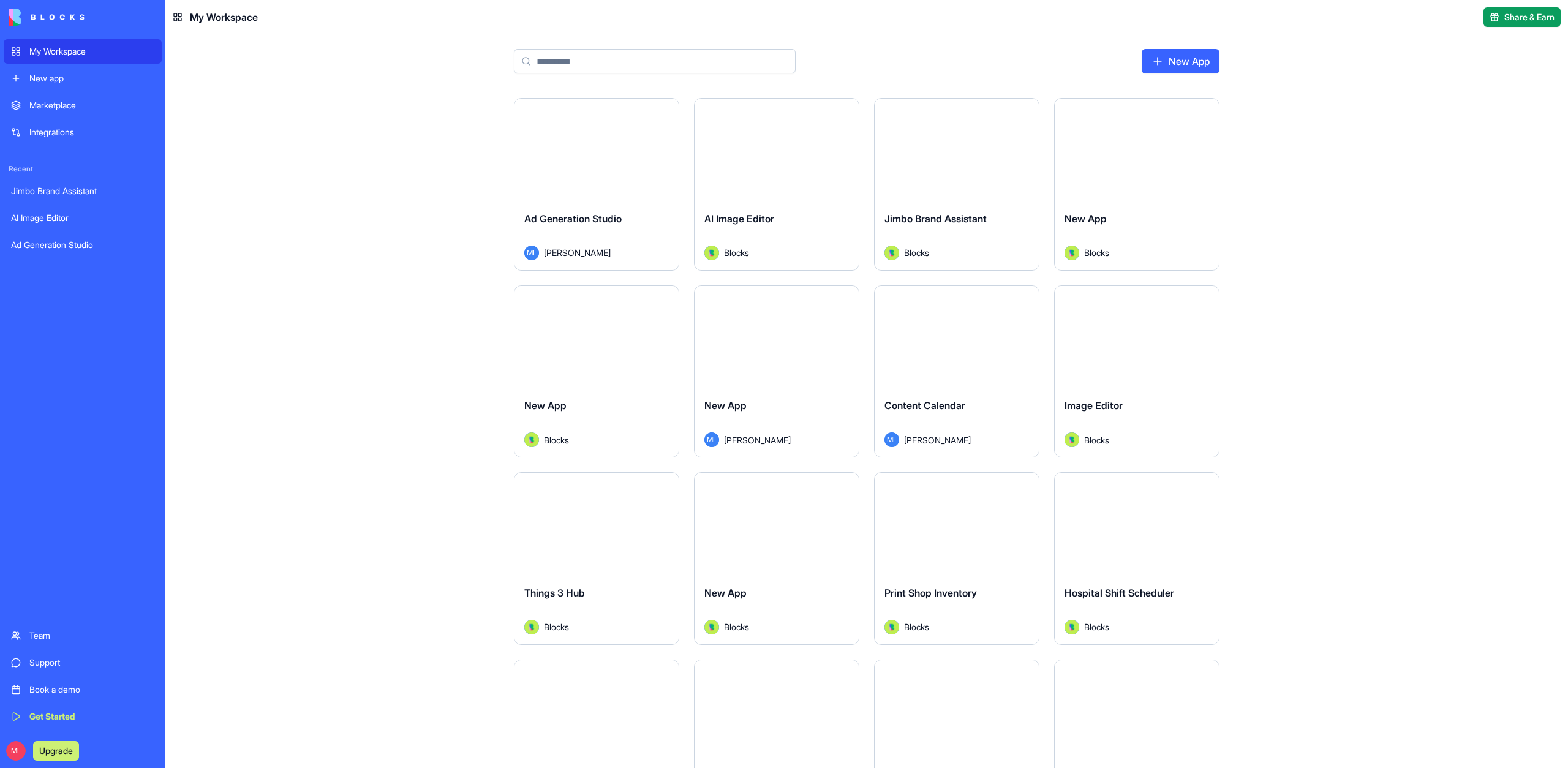
click at [14, 761] on div "ML Upgrade" at bounding box center [82, 751] width 158 height 34
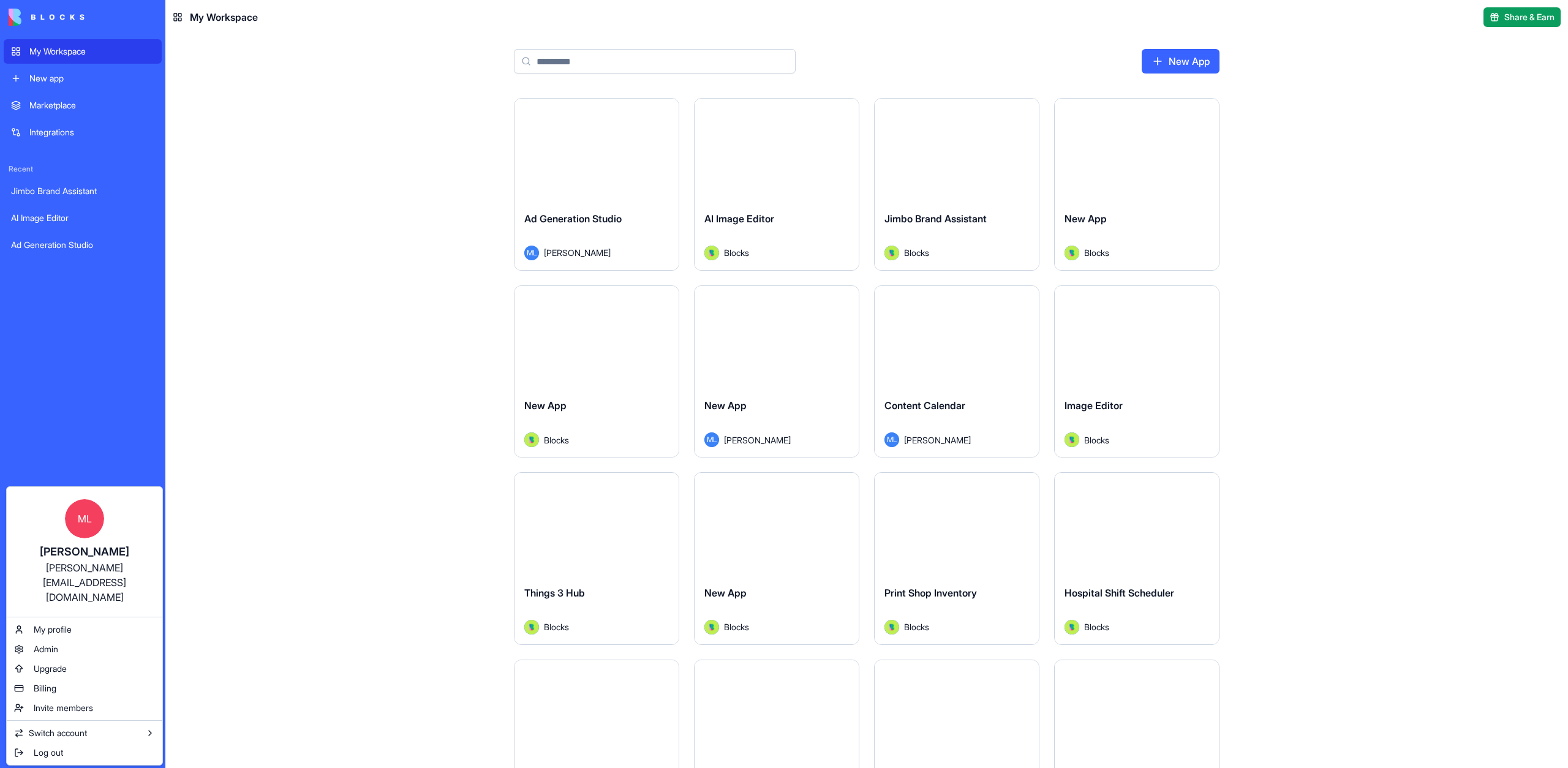
click at [289, 394] on html "My Workspace New app Marketplace Integrations Recent Jimbo Brand Assistant AI I…" at bounding box center [784, 384] width 1568 height 768
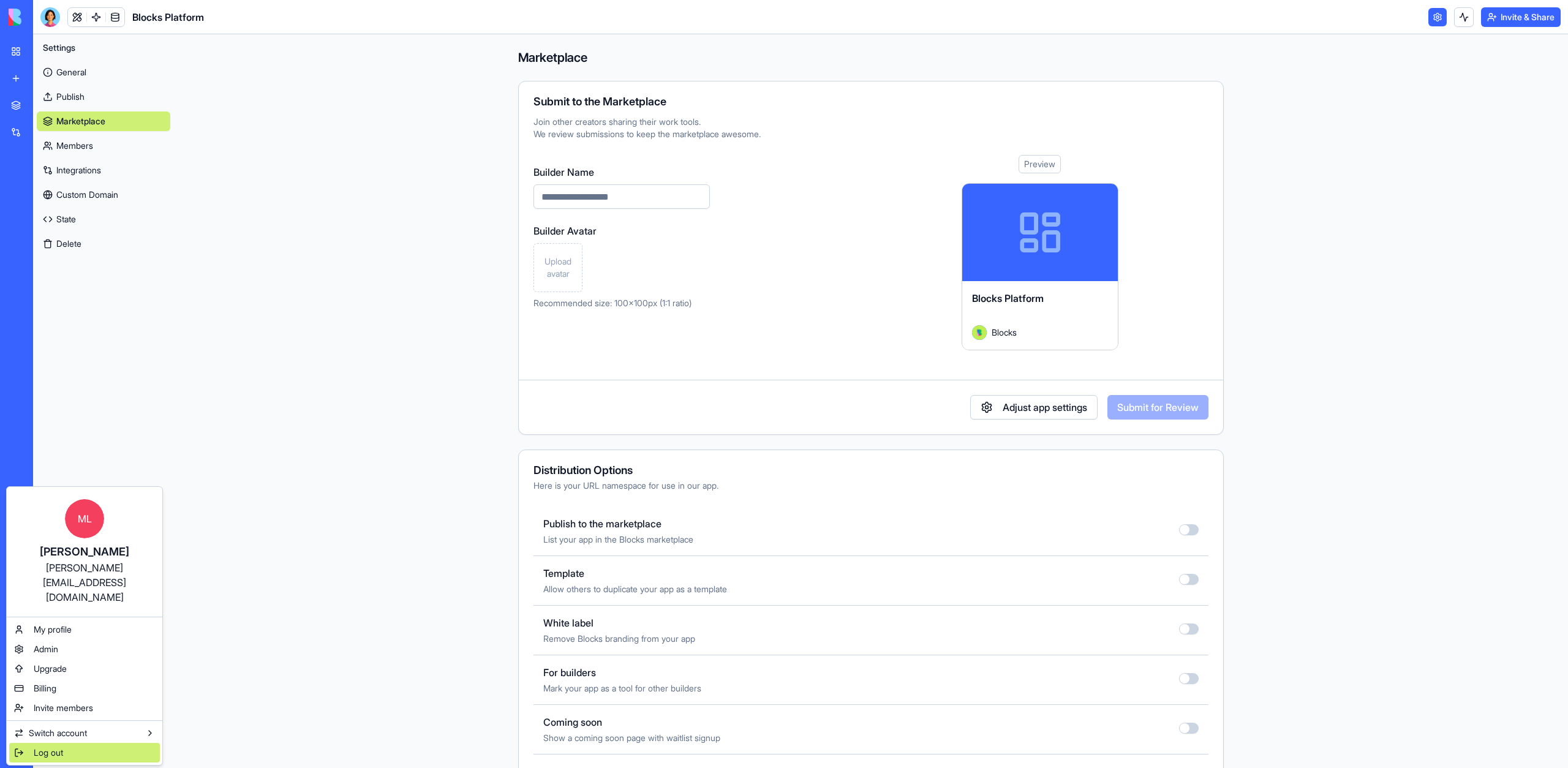
click at [36, 746] on span "Log out" at bounding box center [48, 752] width 29 height 12
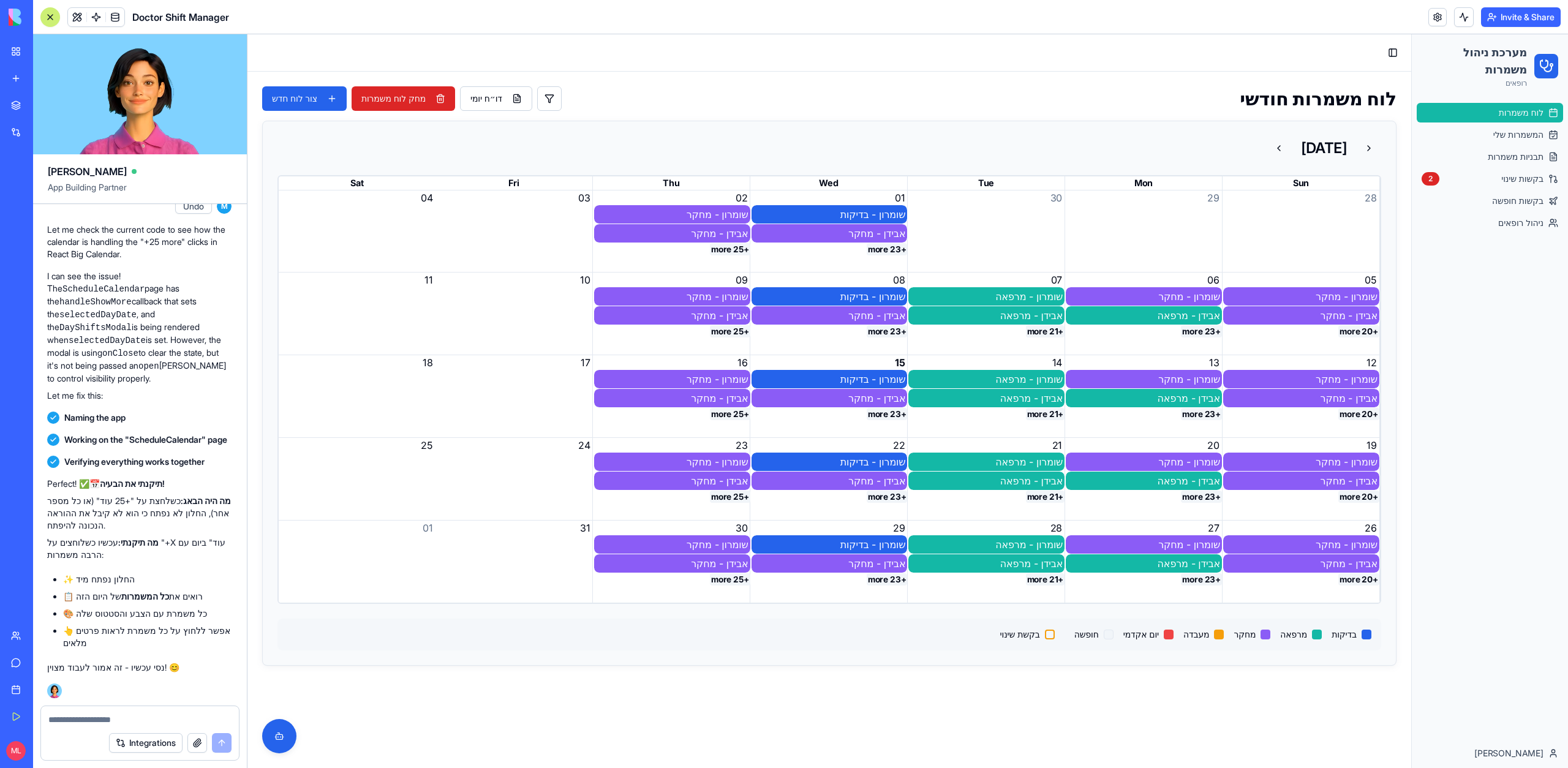
scroll to position [47481, 1]
click at [716, 332] on button "+25 more" at bounding box center [730, 332] width 40 height 12
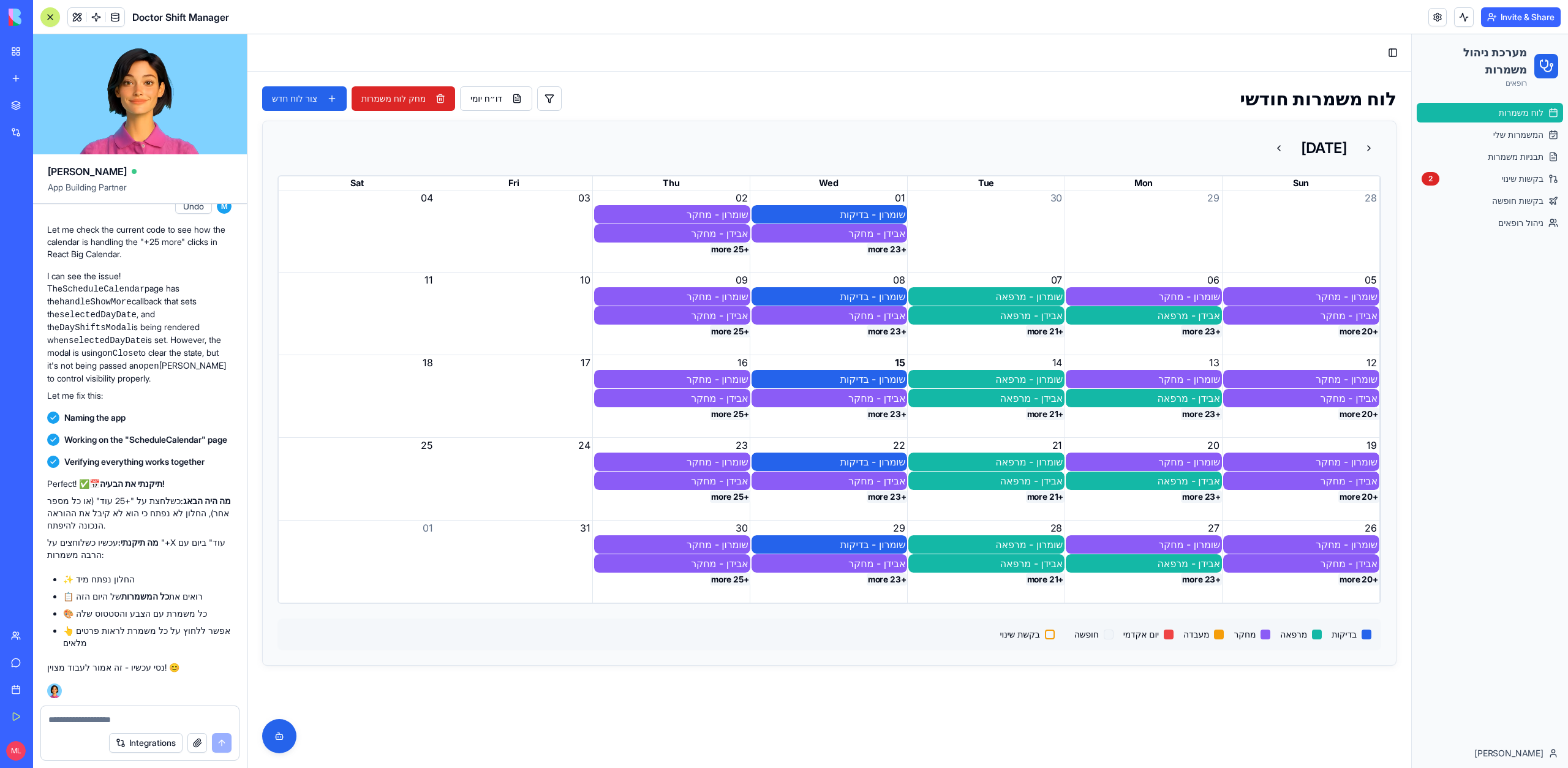
click at [716, 332] on button "+25 more" at bounding box center [730, 332] width 40 height 12
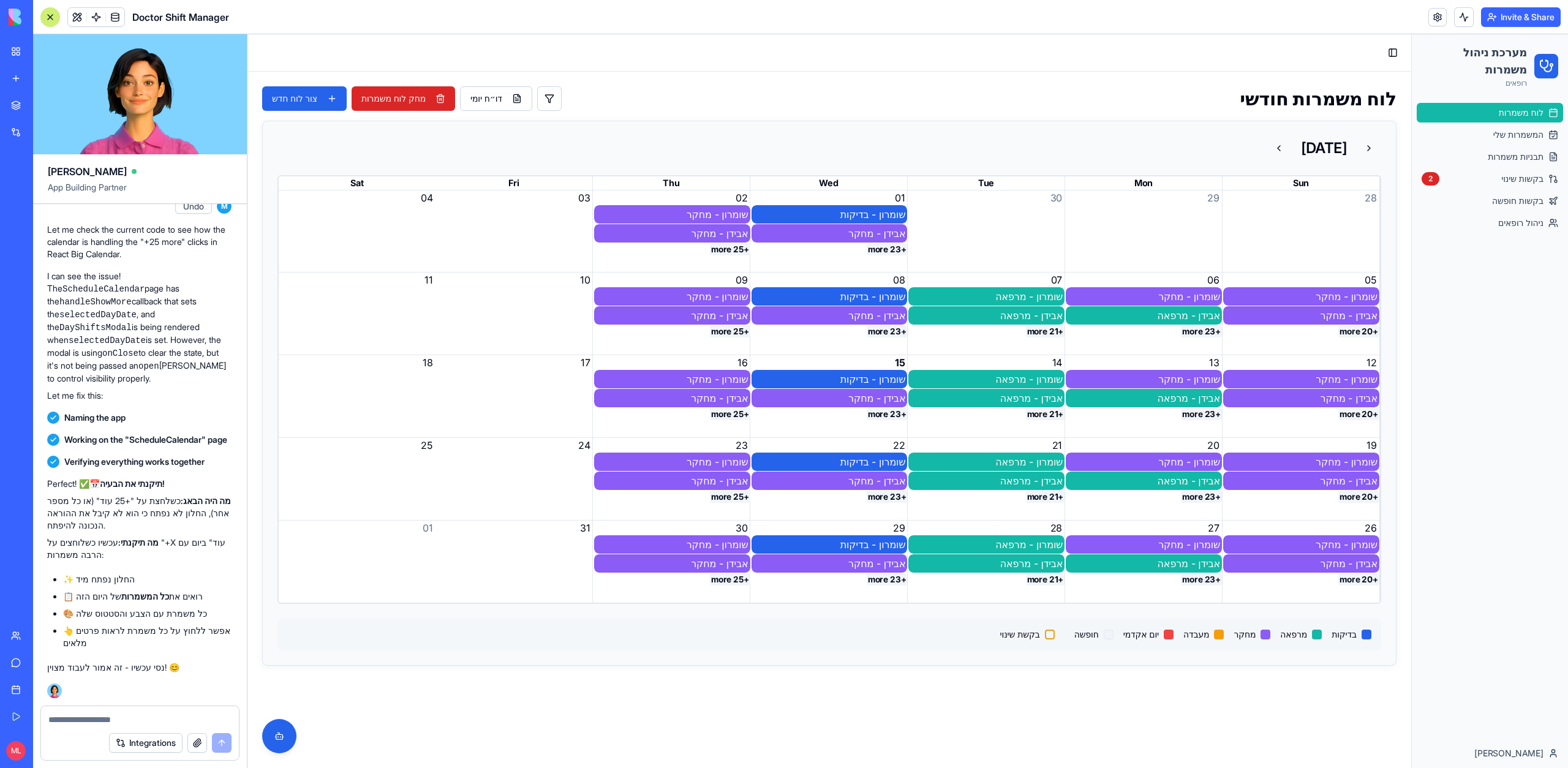
click at [716, 332] on button "+25 more" at bounding box center [730, 332] width 40 height 12
click at [721, 249] on button "+25 more" at bounding box center [730, 249] width 40 height 12
click at [121, 307] on code "handleShowMore" at bounding box center [95, 302] width 72 height 10
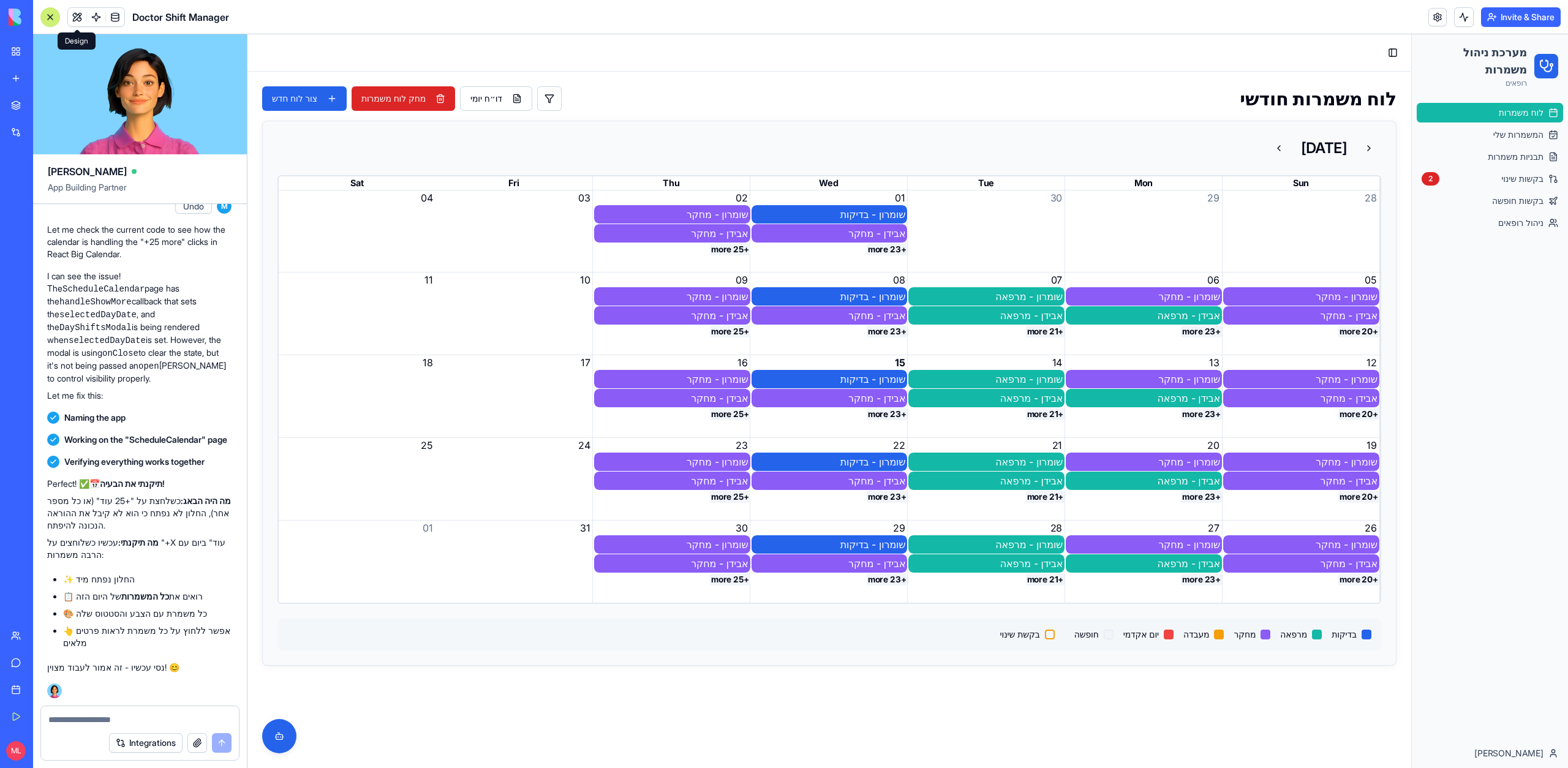
click at [74, 25] on body "My Workspace New app Marketplace Integrations Recent New App Jimbo Brand Assist…" at bounding box center [784, 384] width 1568 height 768
click at [74, 21] on button at bounding box center [77, 17] width 18 height 18
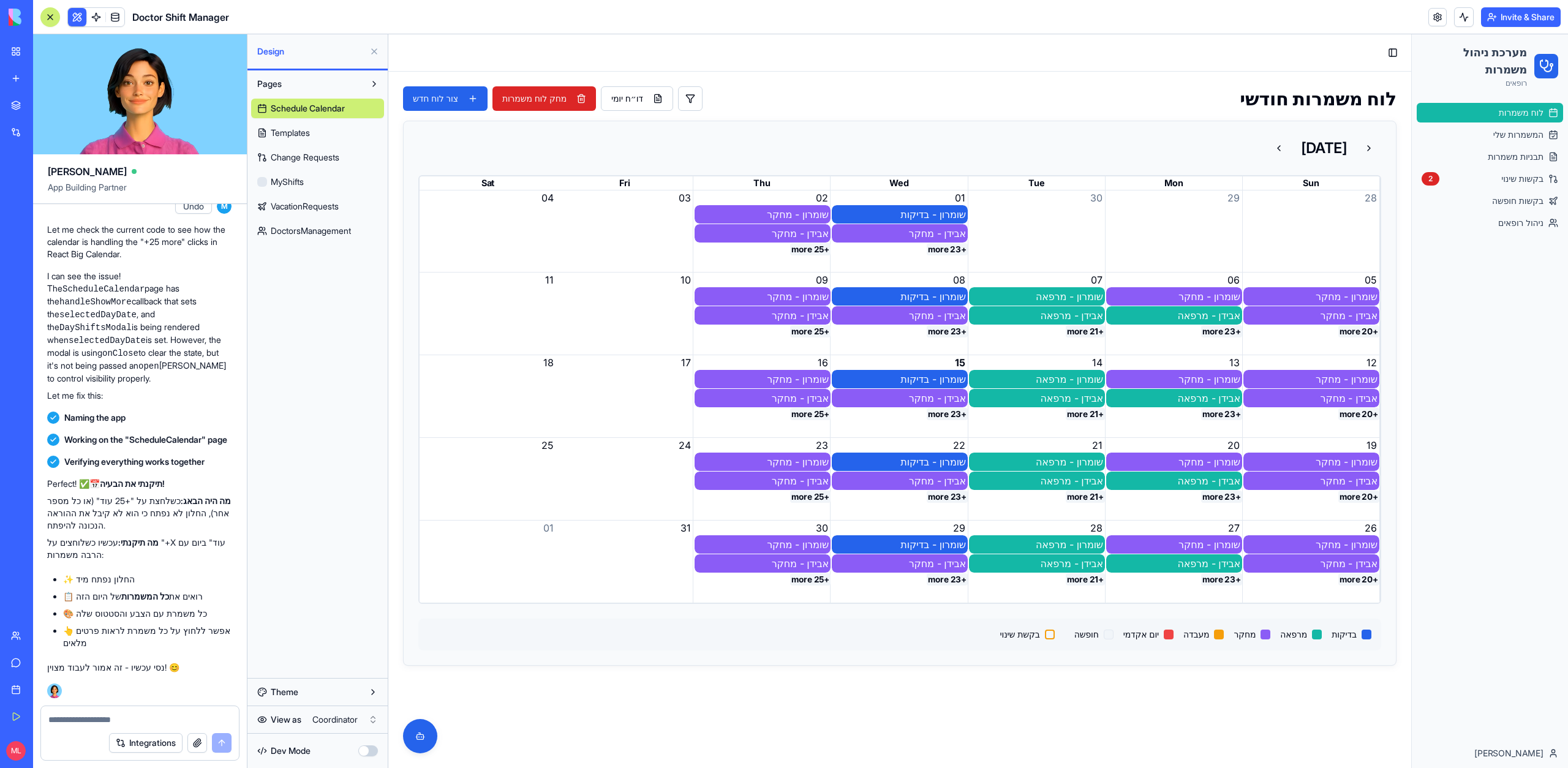
click at [807, 246] on button "+25 more" at bounding box center [810, 249] width 40 height 12
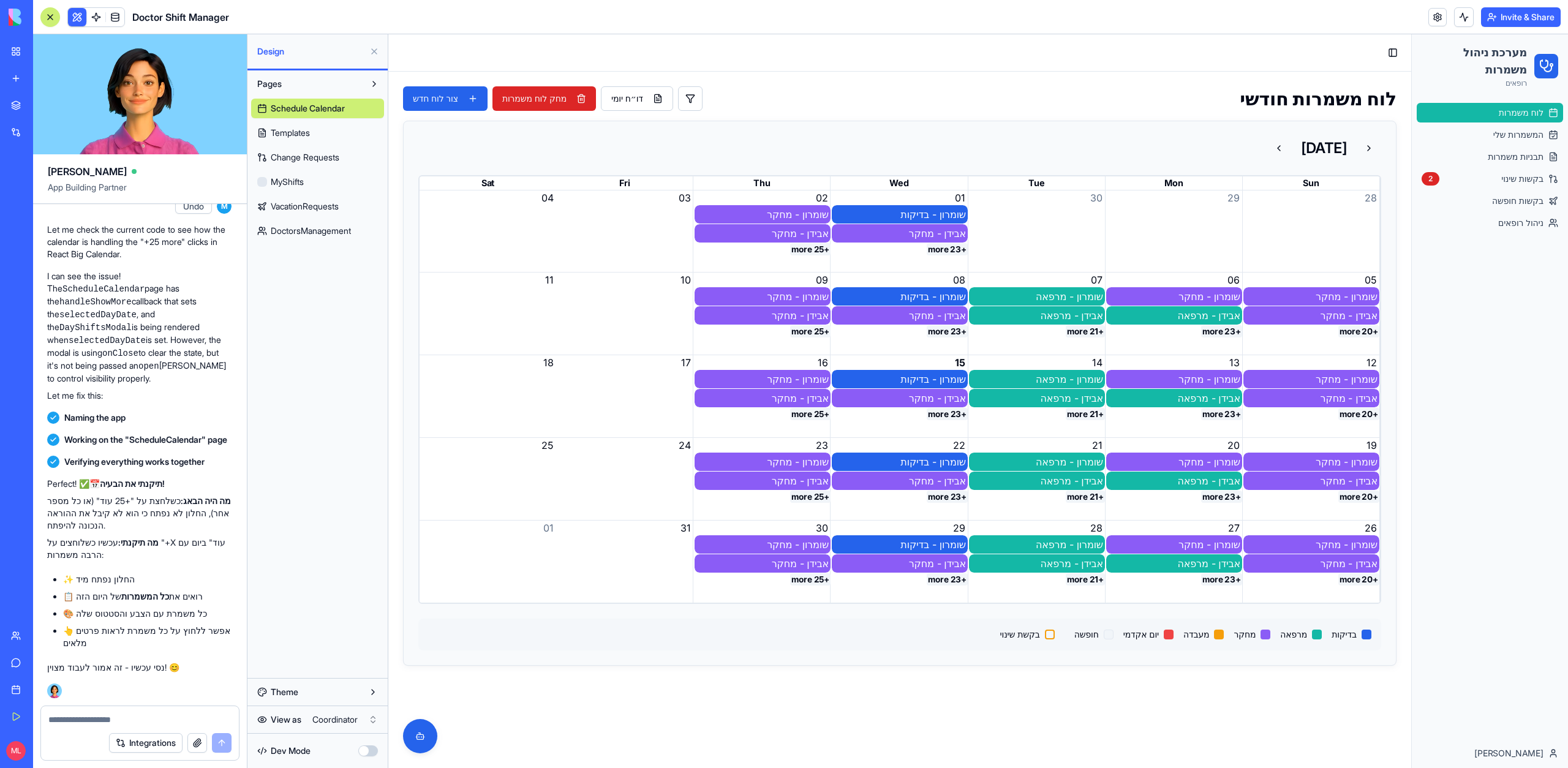
click at [807, 246] on button "+25 more" at bounding box center [810, 249] width 40 height 12
click at [365, 750] on button "button" at bounding box center [368, 751] width 20 height 11
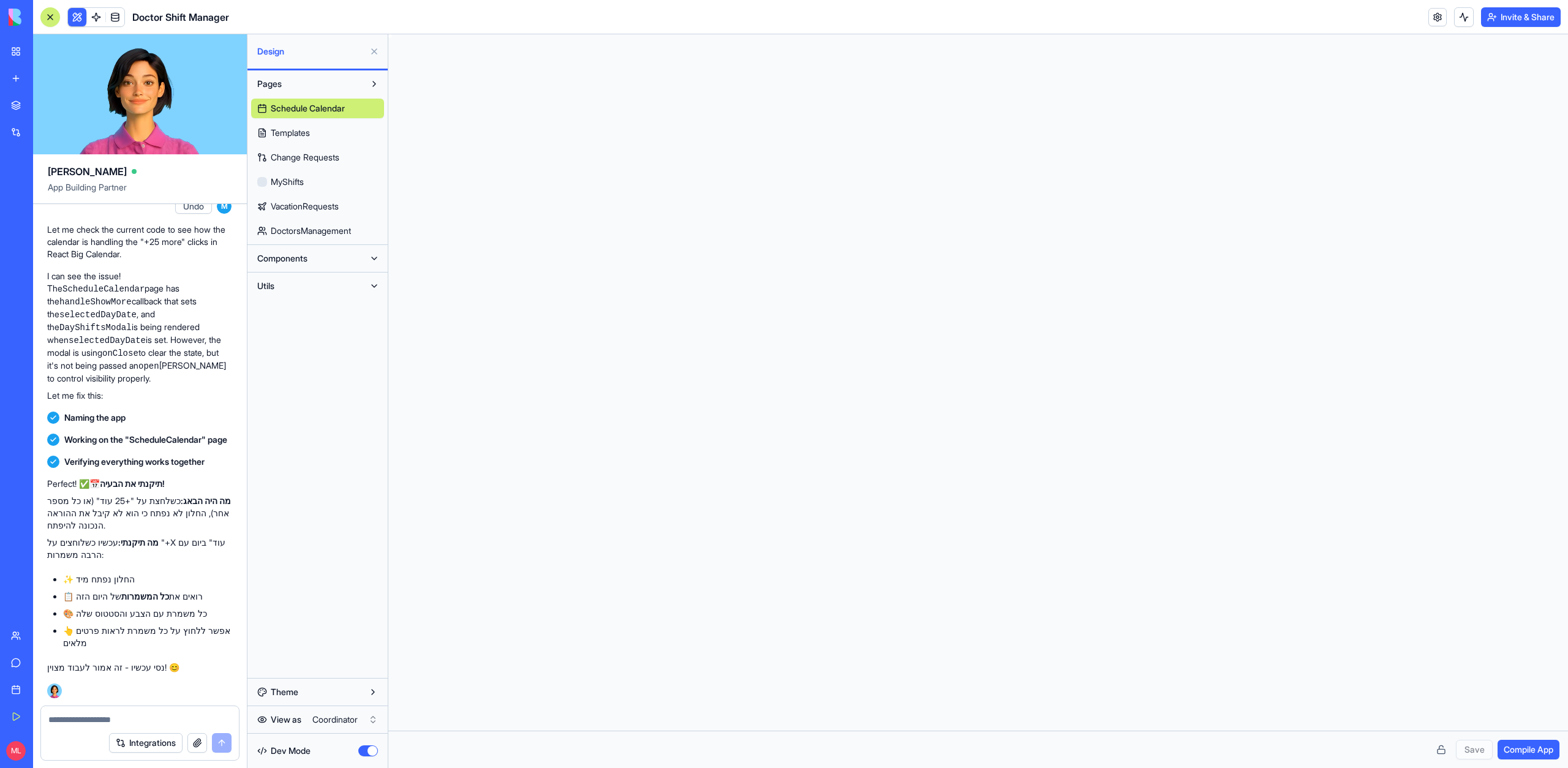
scroll to position [66, 0]
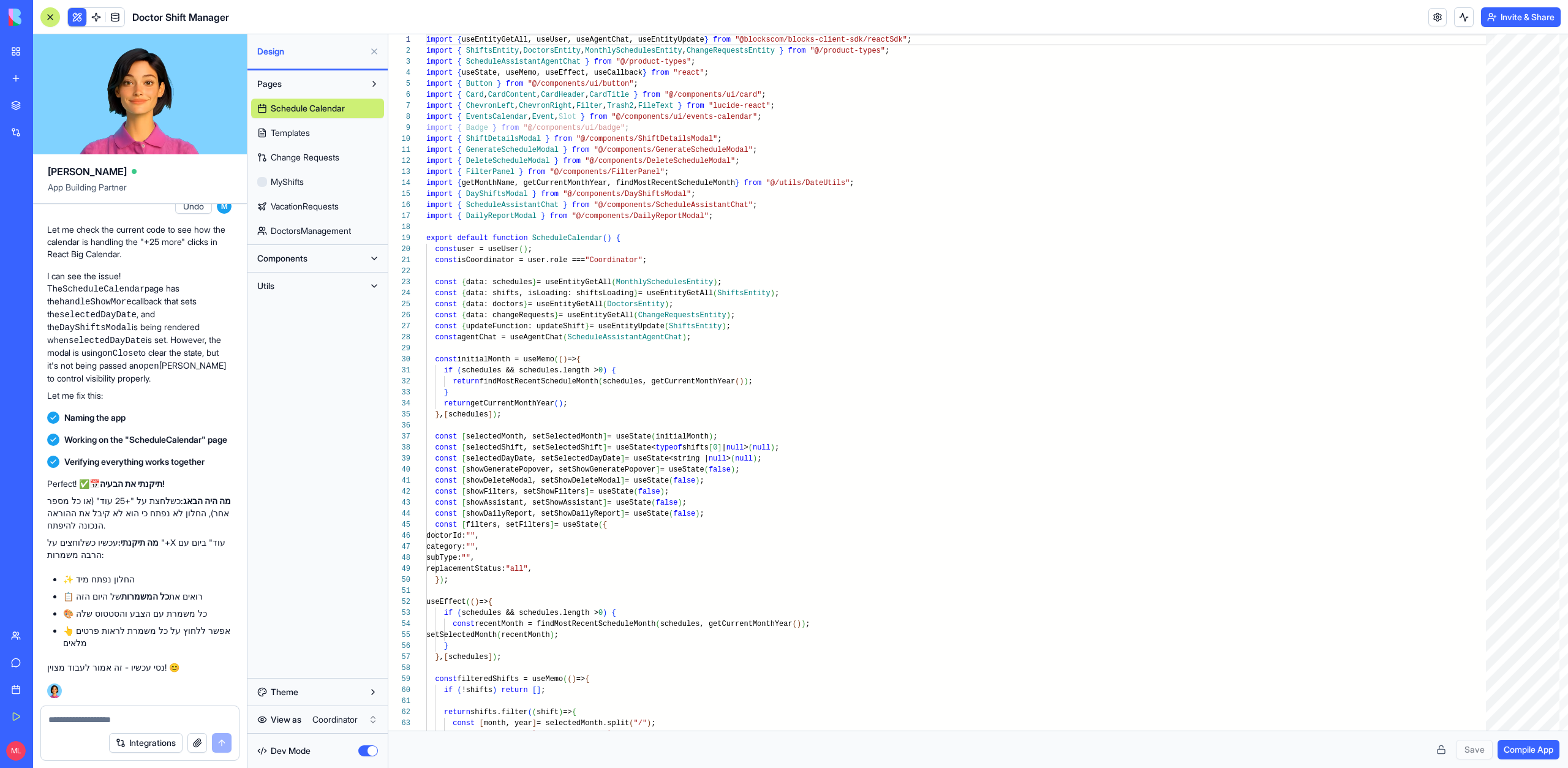
click at [372, 752] on button "button" at bounding box center [368, 751] width 20 height 11
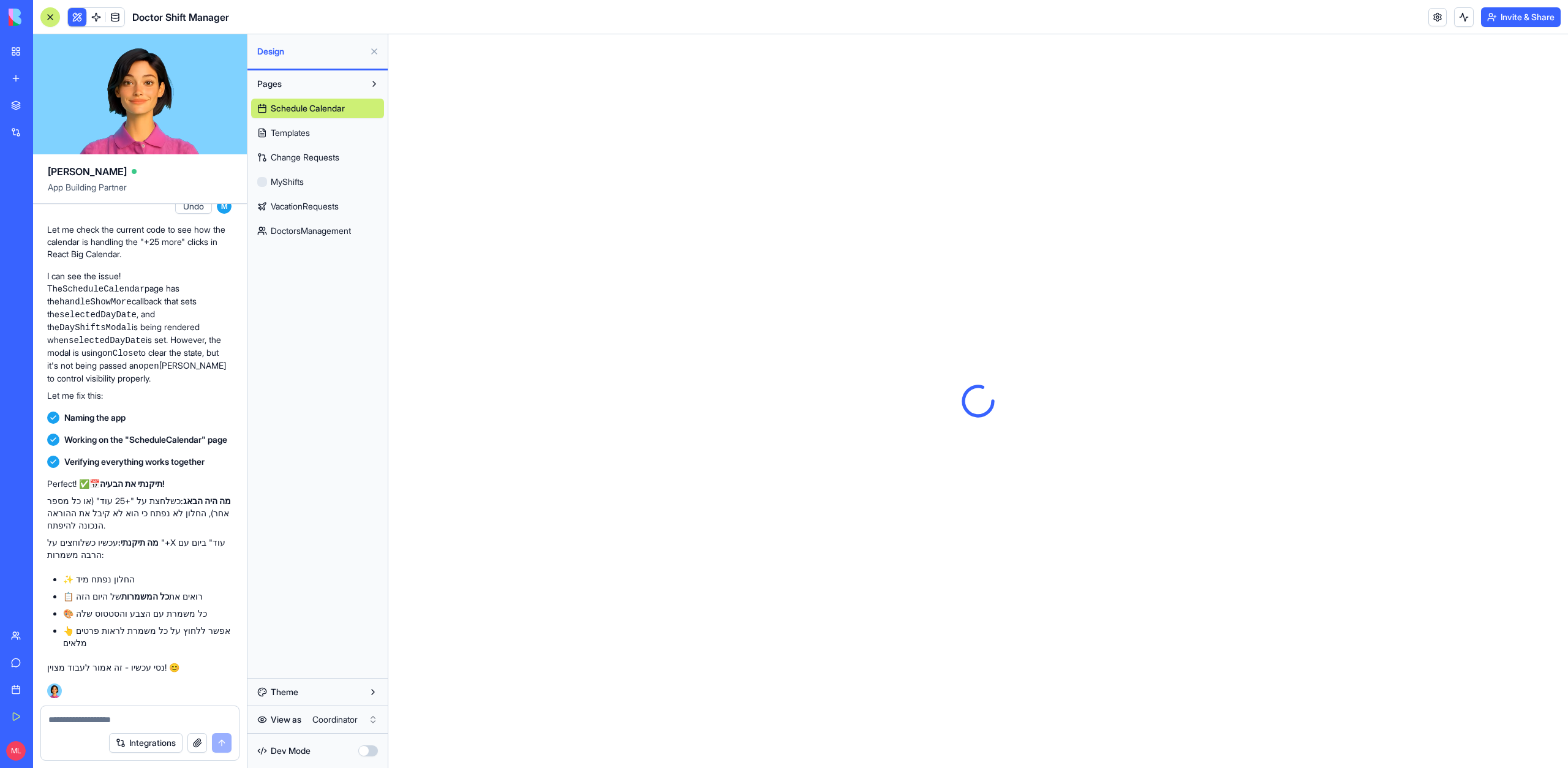
click at [372, 752] on button "button" at bounding box center [368, 751] width 20 height 11
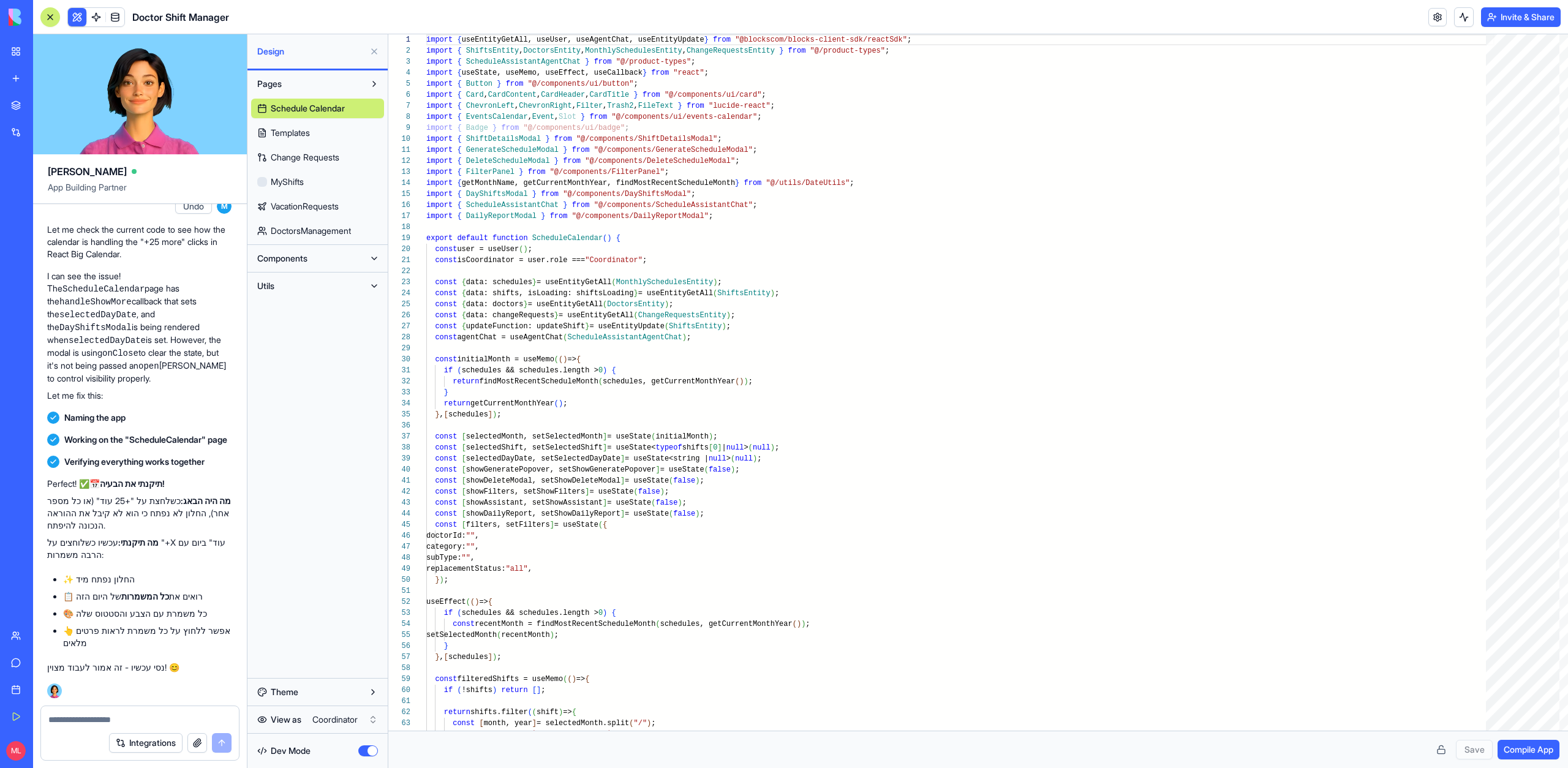
click at [289, 265] on button "Components" at bounding box center [308, 258] width 113 height 20
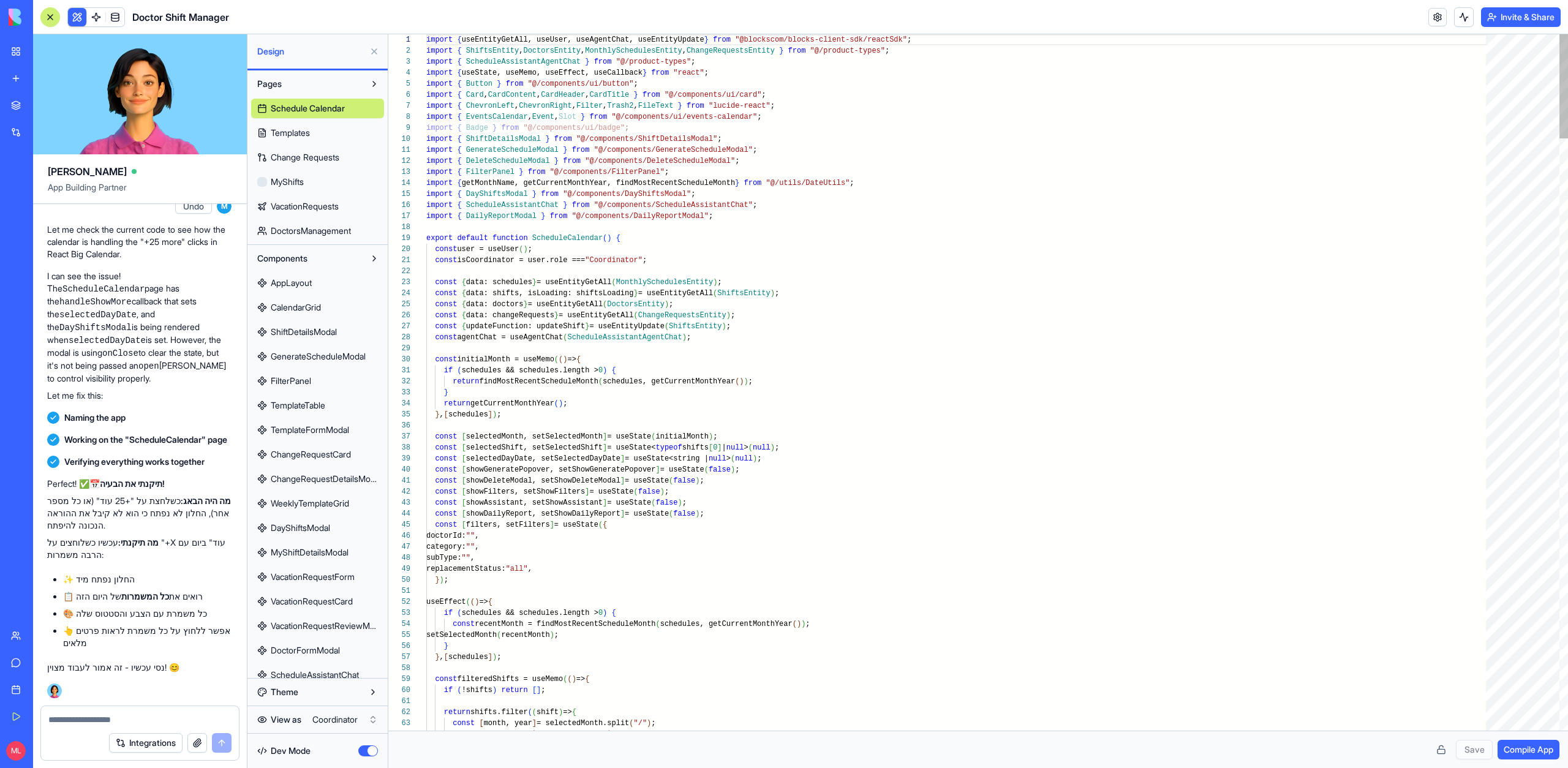
scroll to position [55, 137]
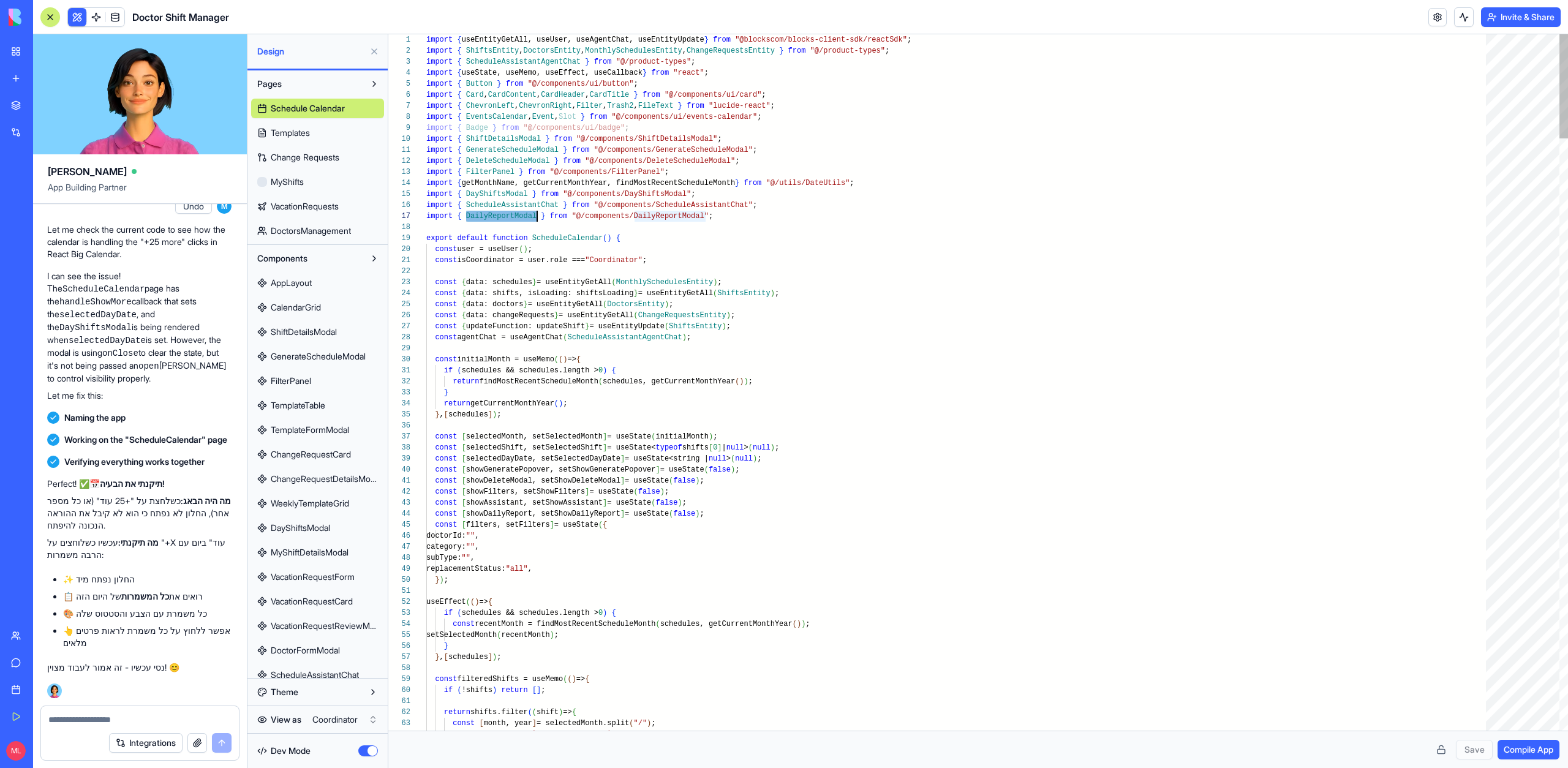
drag, startPoint x: 724, startPoint y: 217, endPoint x: 511, endPoint y: 225, distance: 213.2
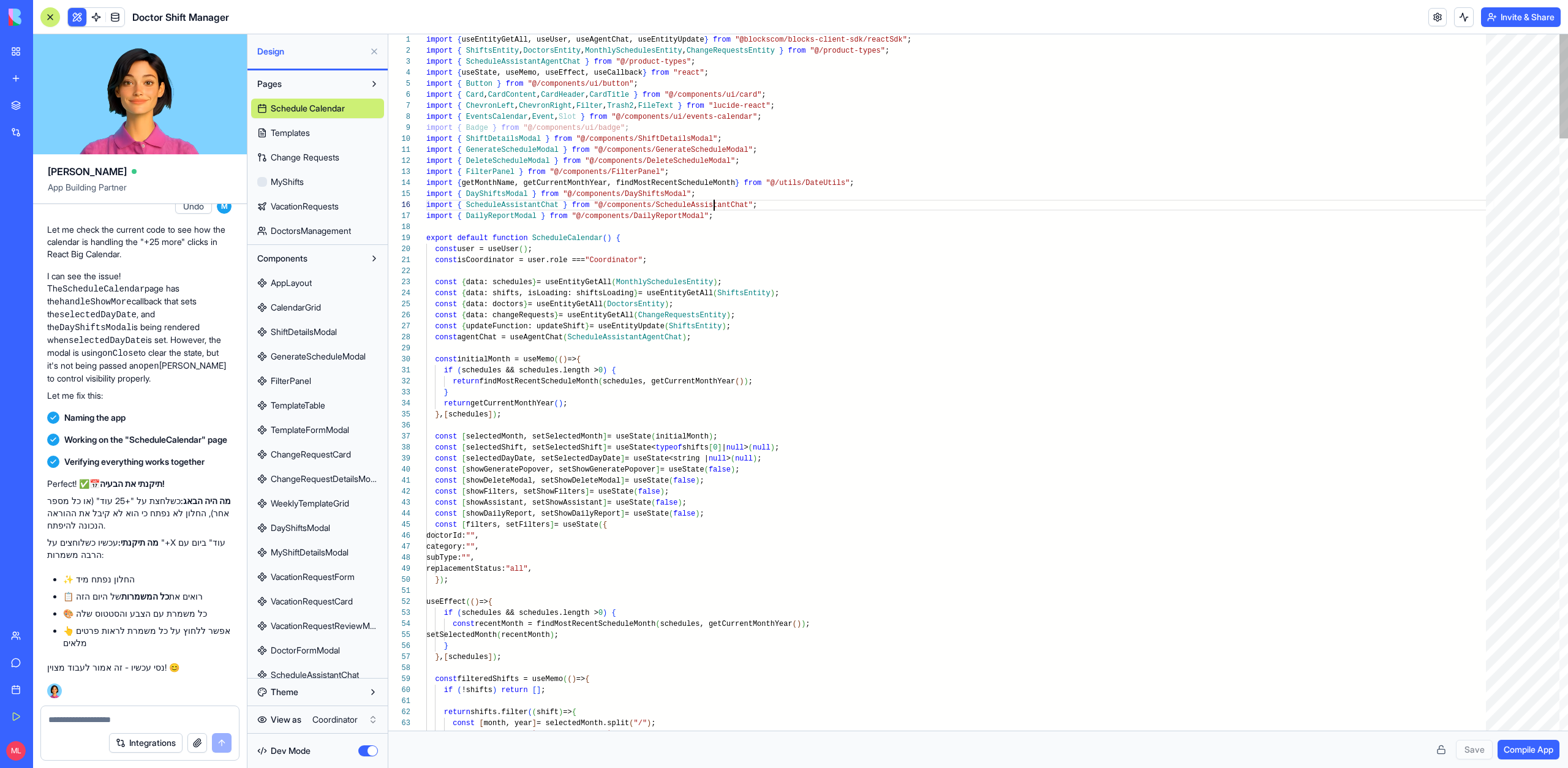
scroll to position [55, 288]
type textarea "**********"
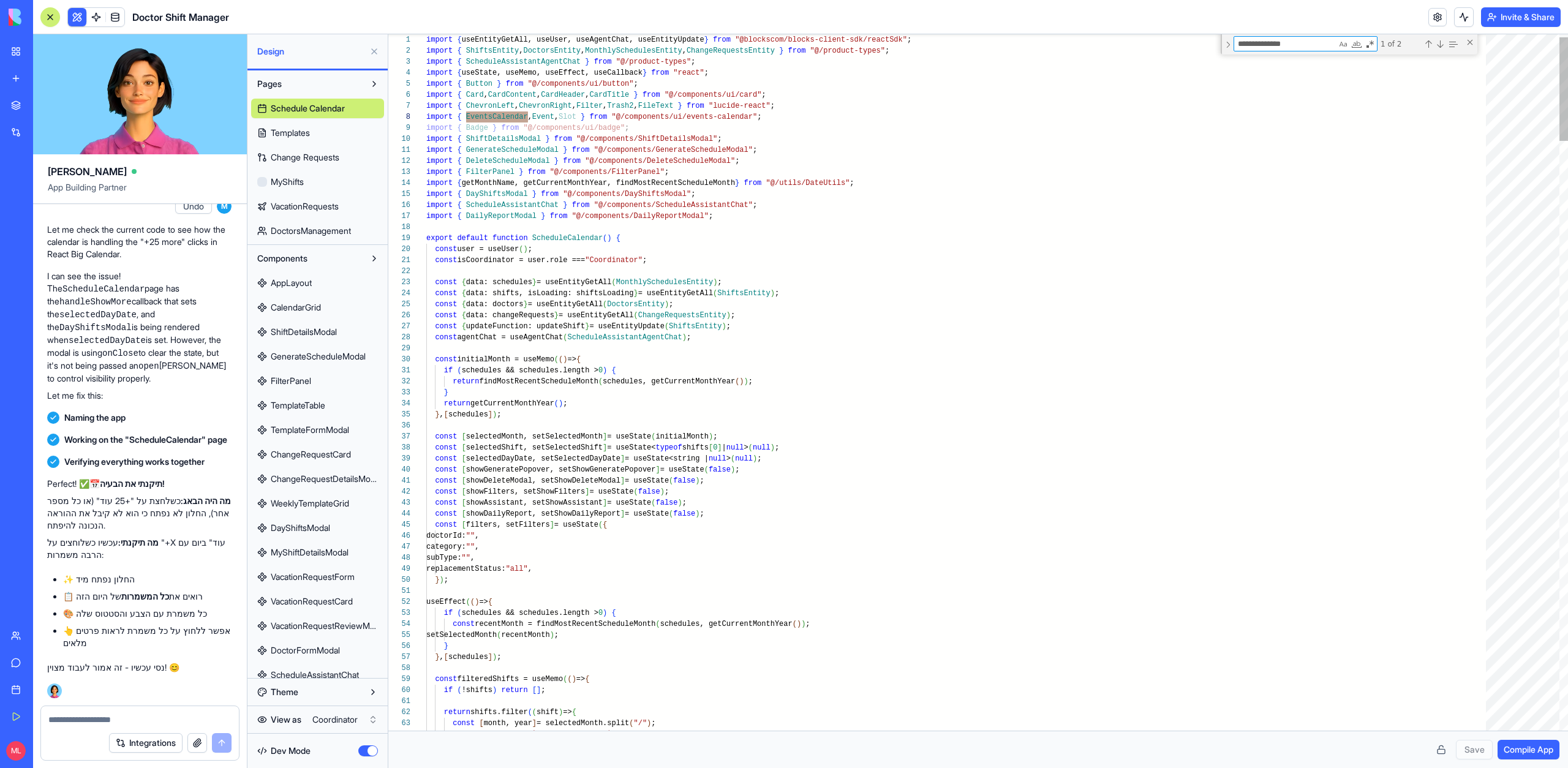
scroll to position [110, 111]
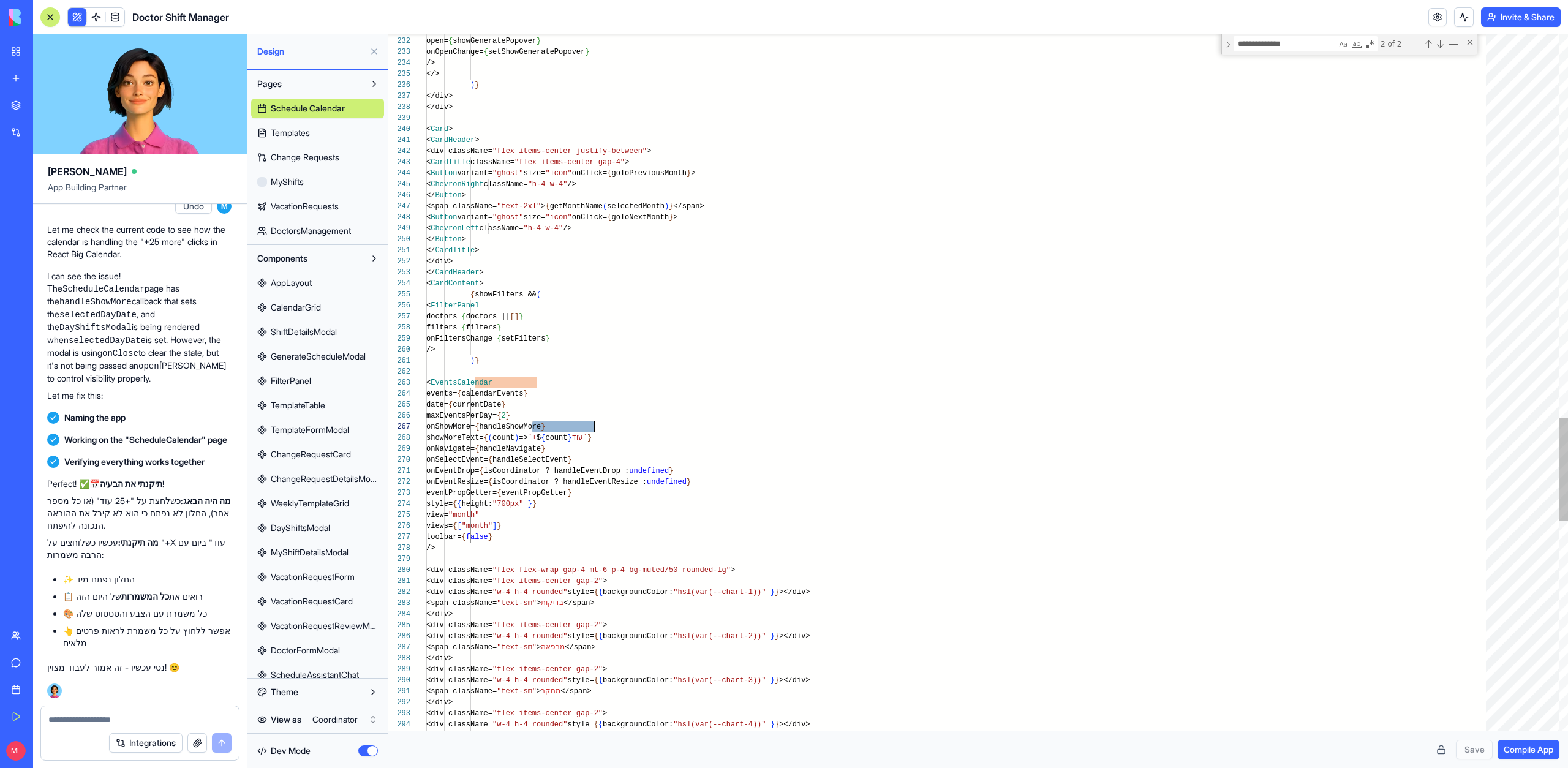
type textarea "**********"
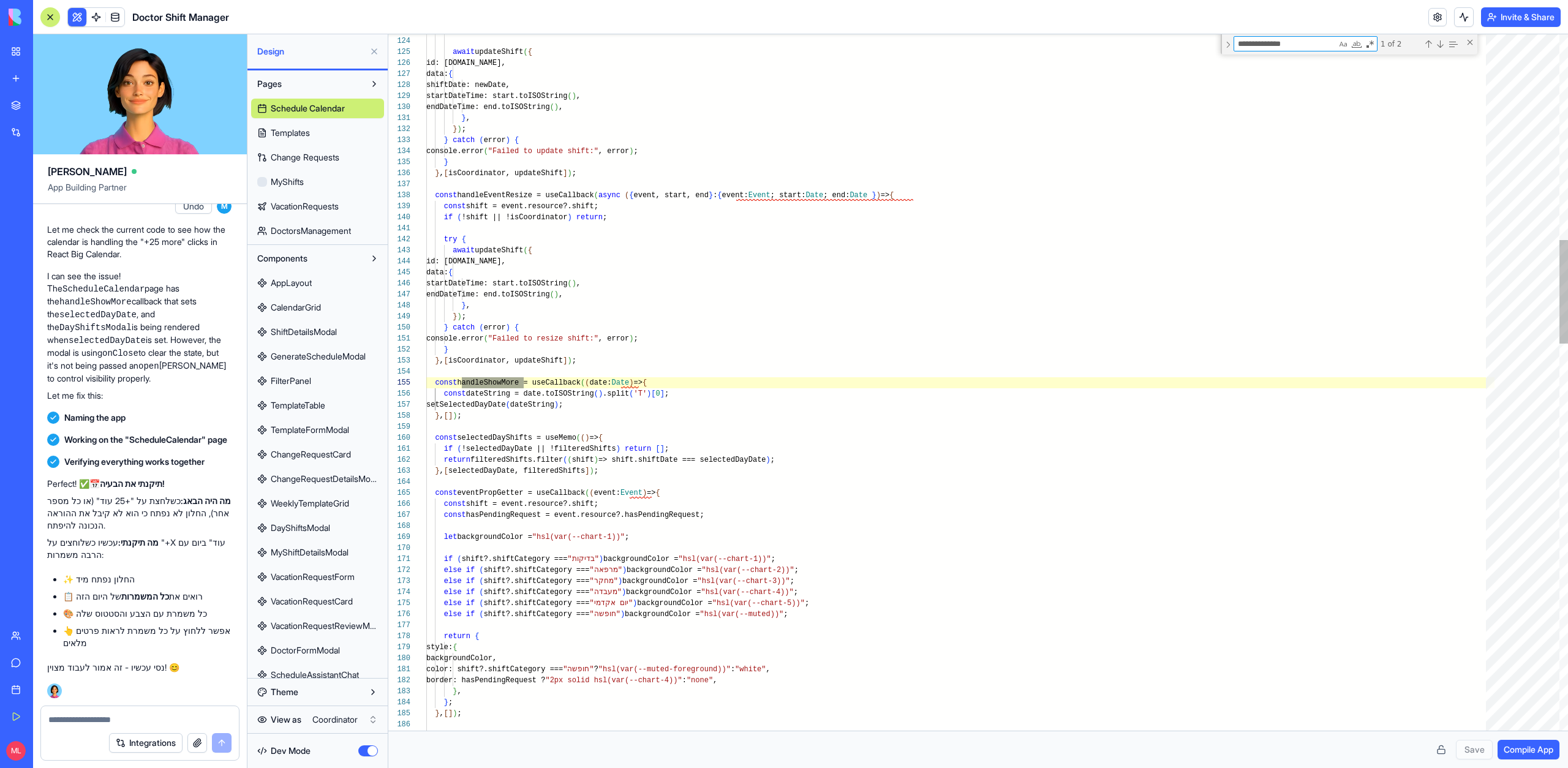
scroll to position [110, 97]
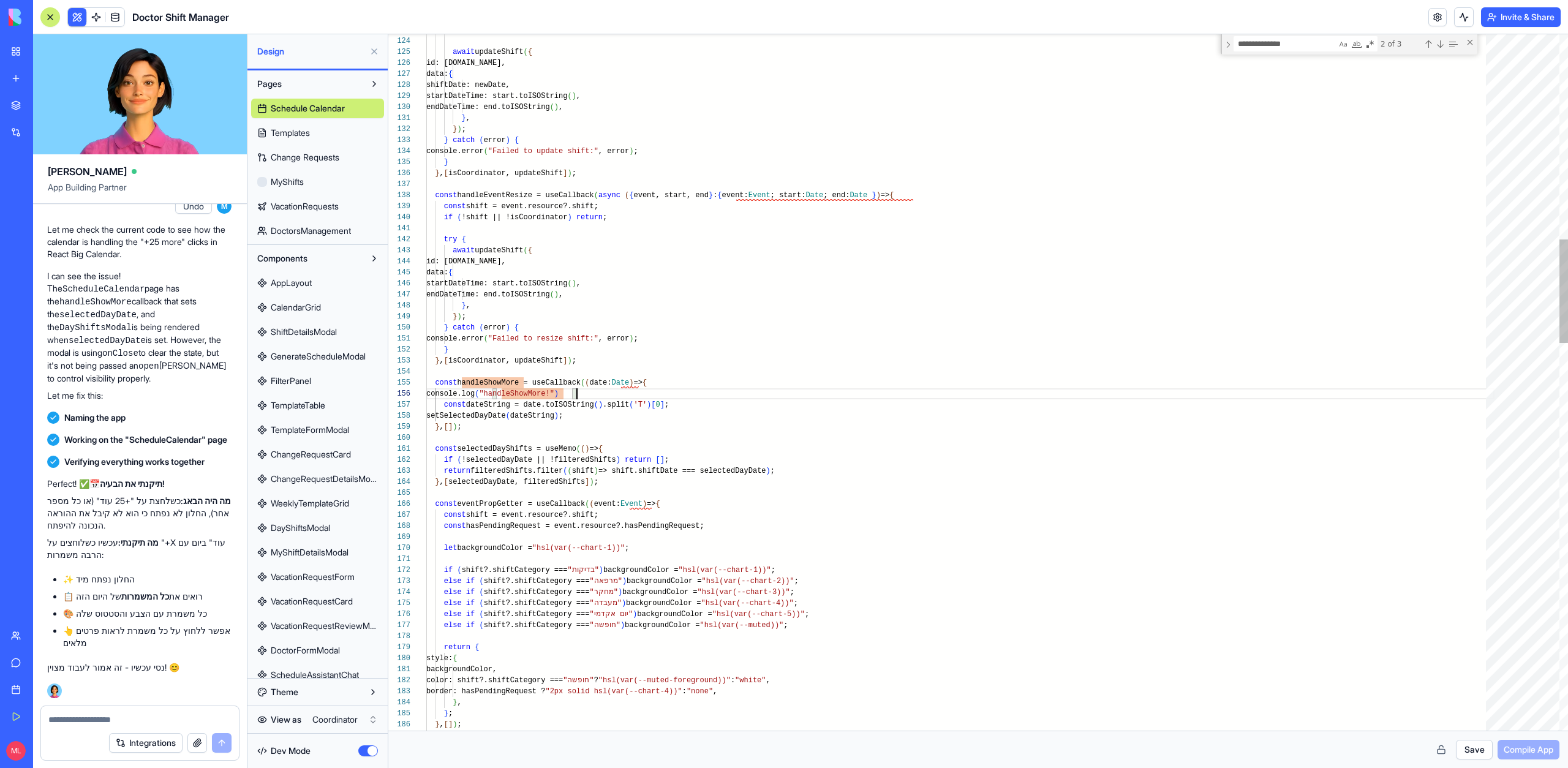
scroll to position [55, 155]
click at [1484, 749] on button "Save" at bounding box center [1474, 750] width 37 height 20
click at [1535, 749] on div "Save Compile App" at bounding box center [978, 750] width 1162 height 20
click at [1535, 749] on li "An unknown error occurred" at bounding box center [1444, 737] width 218 height 33
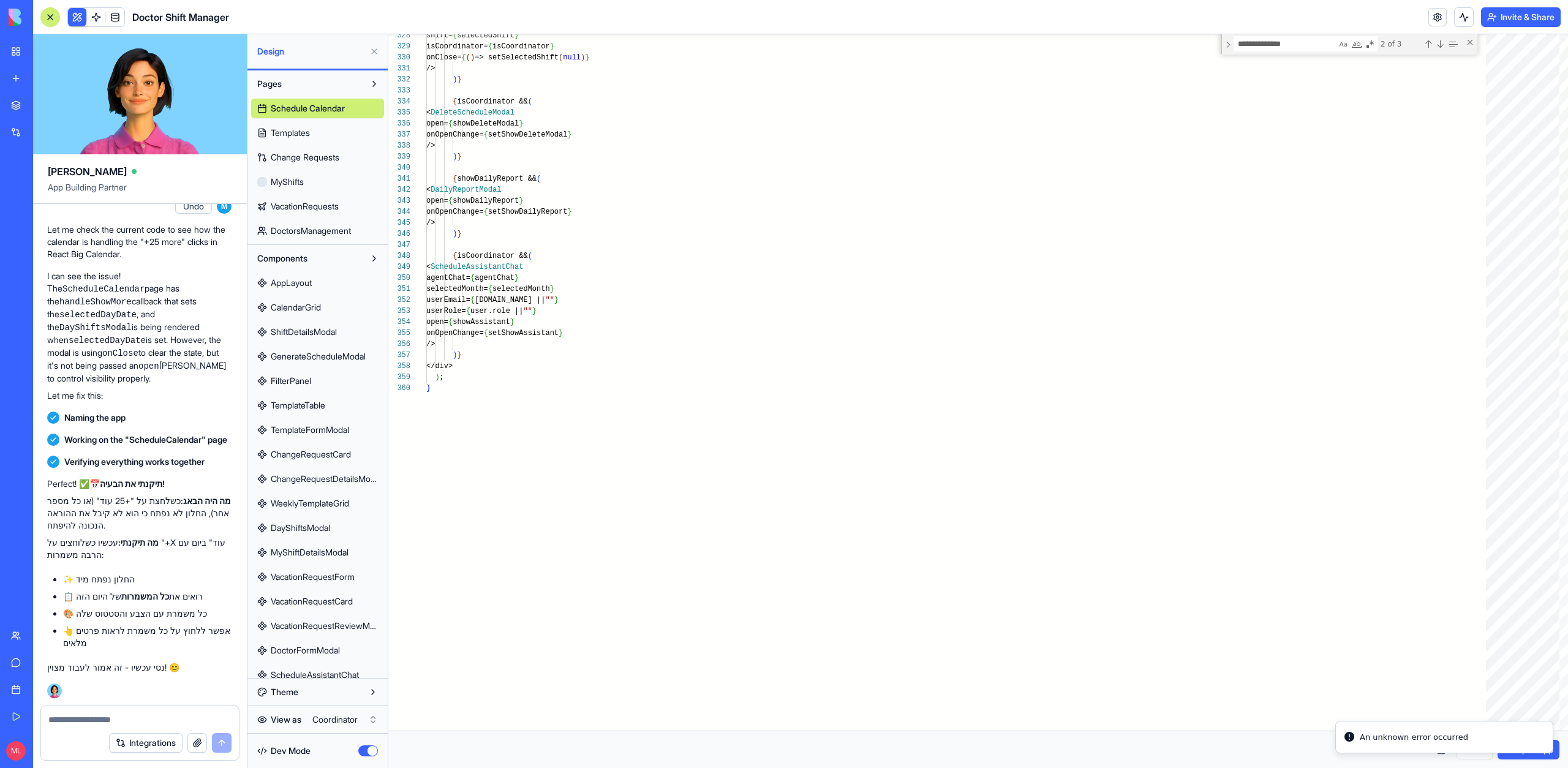
click at [1558, 753] on button "Compile App" at bounding box center [1528, 750] width 62 height 20
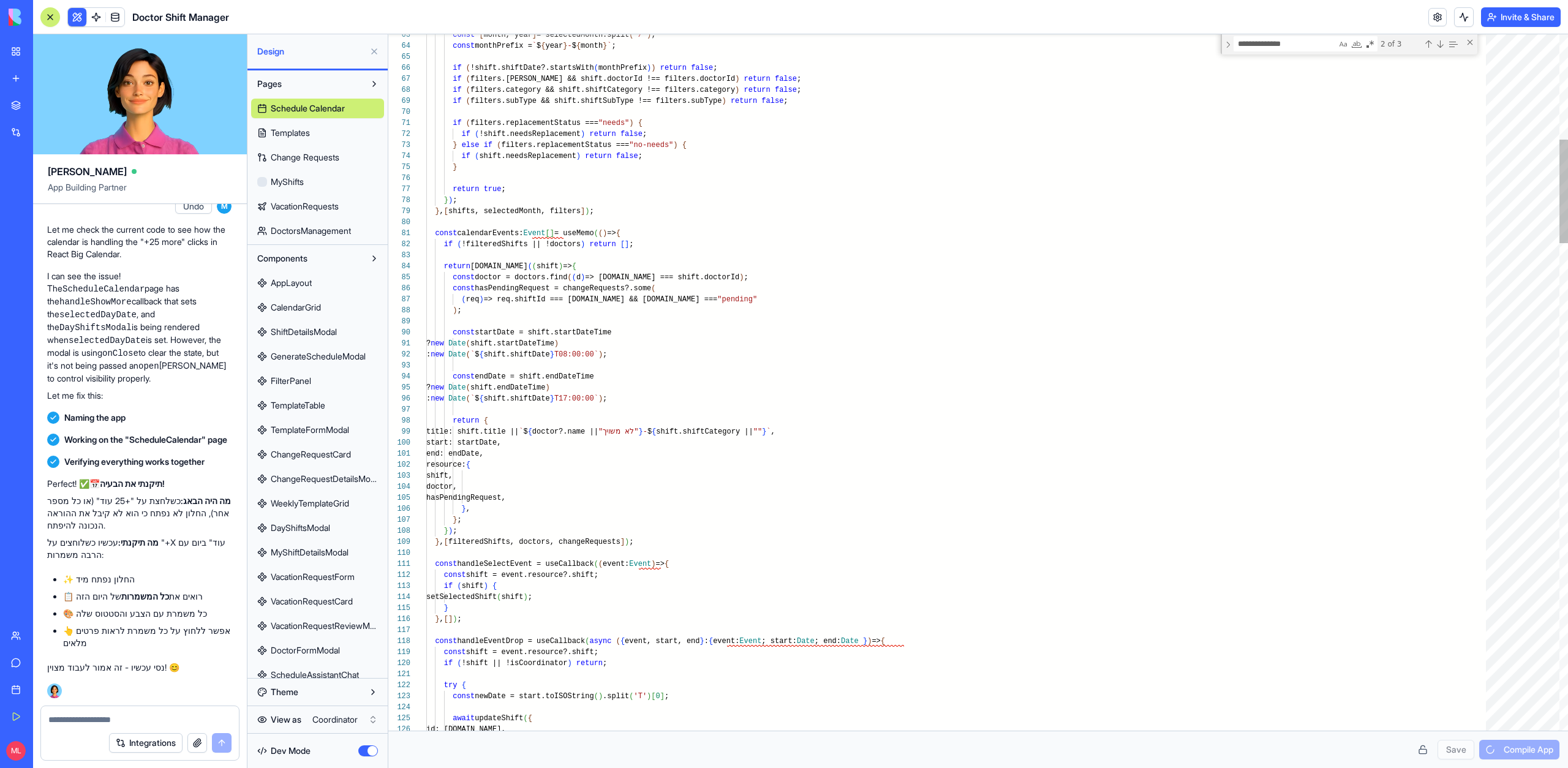
scroll to position [33, 186]
type textarea "**********"
type textarea "*"
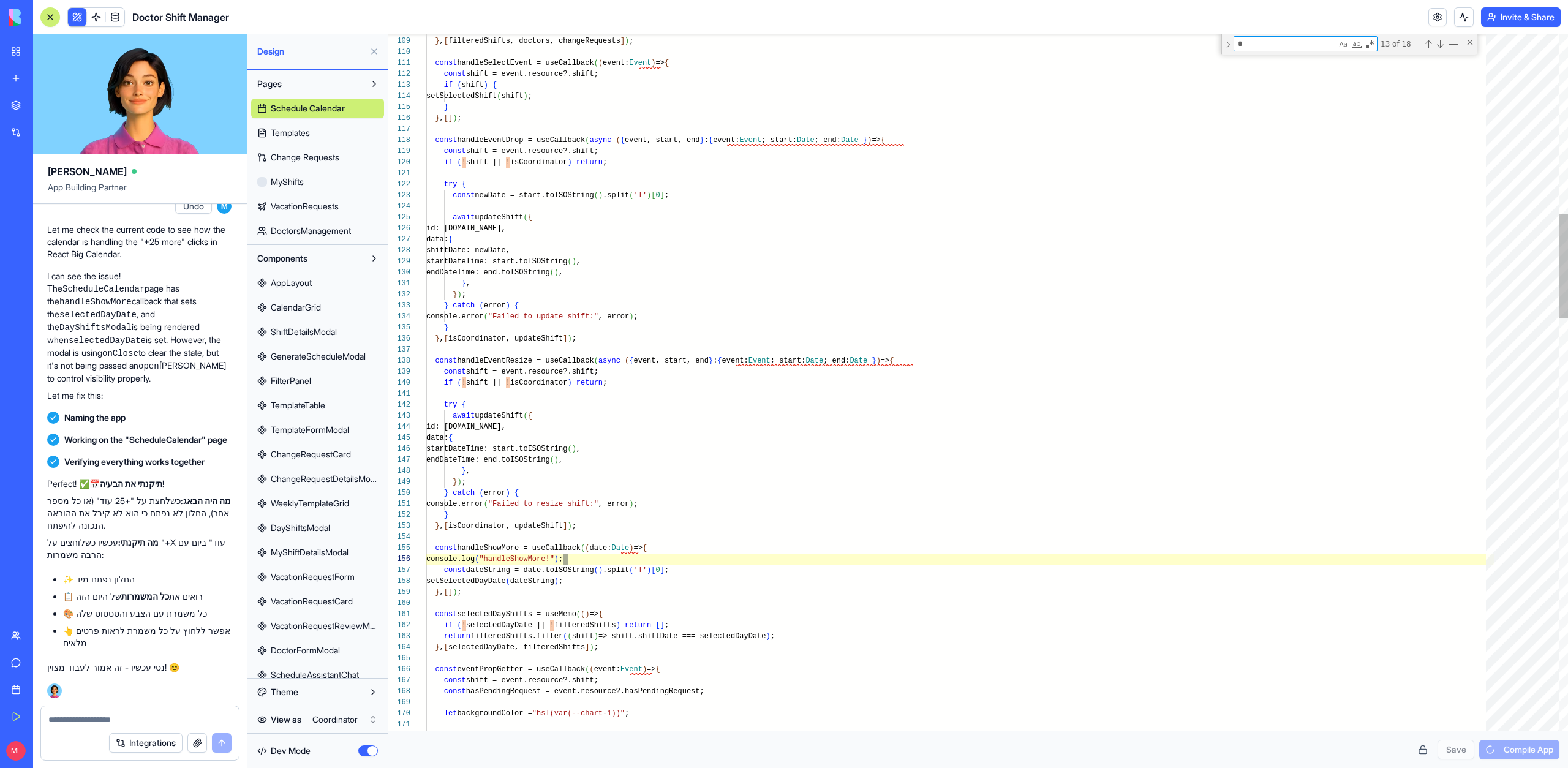
type textarea "**********"
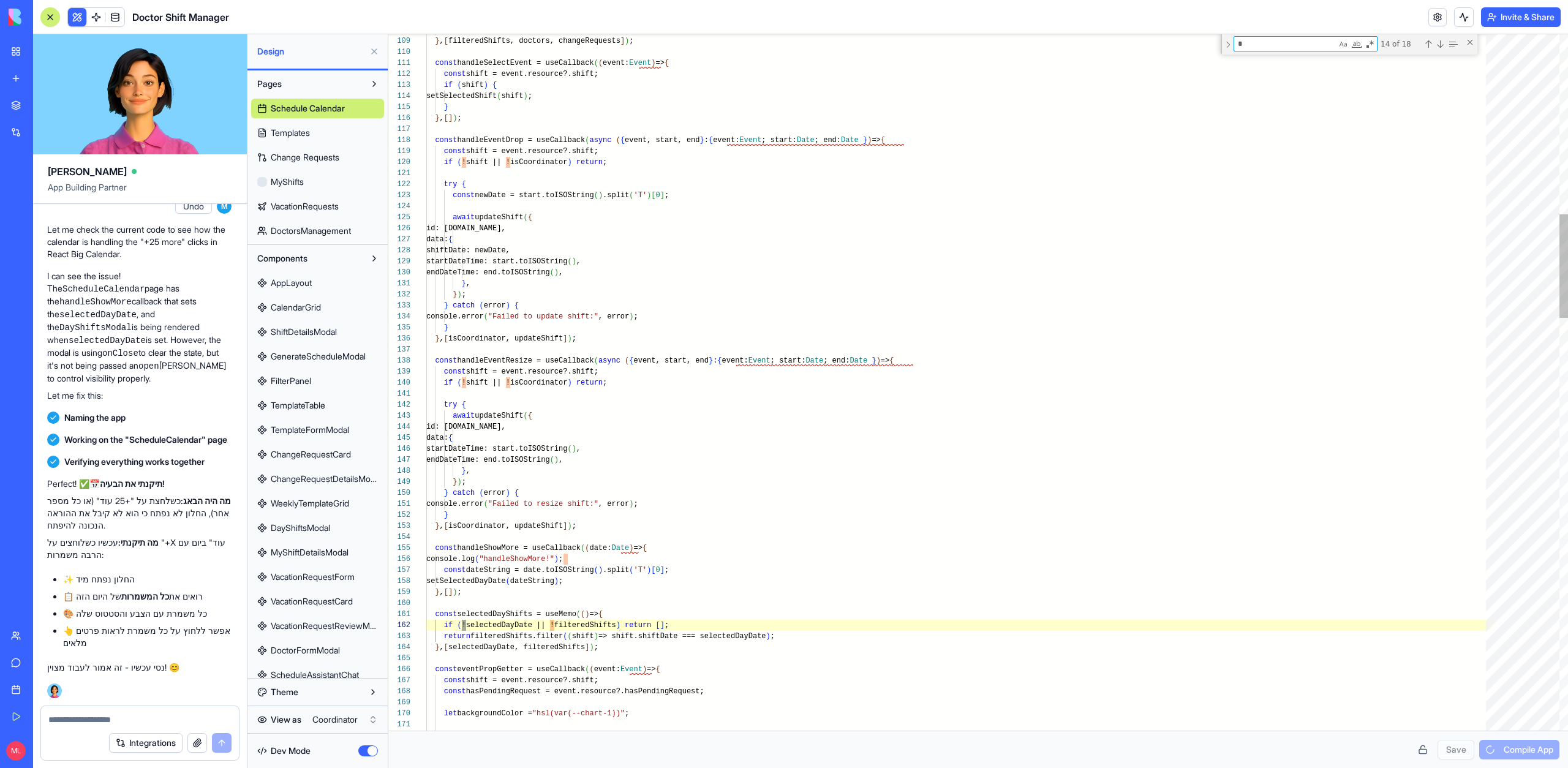
type textarea "*"
type textarea "**********"
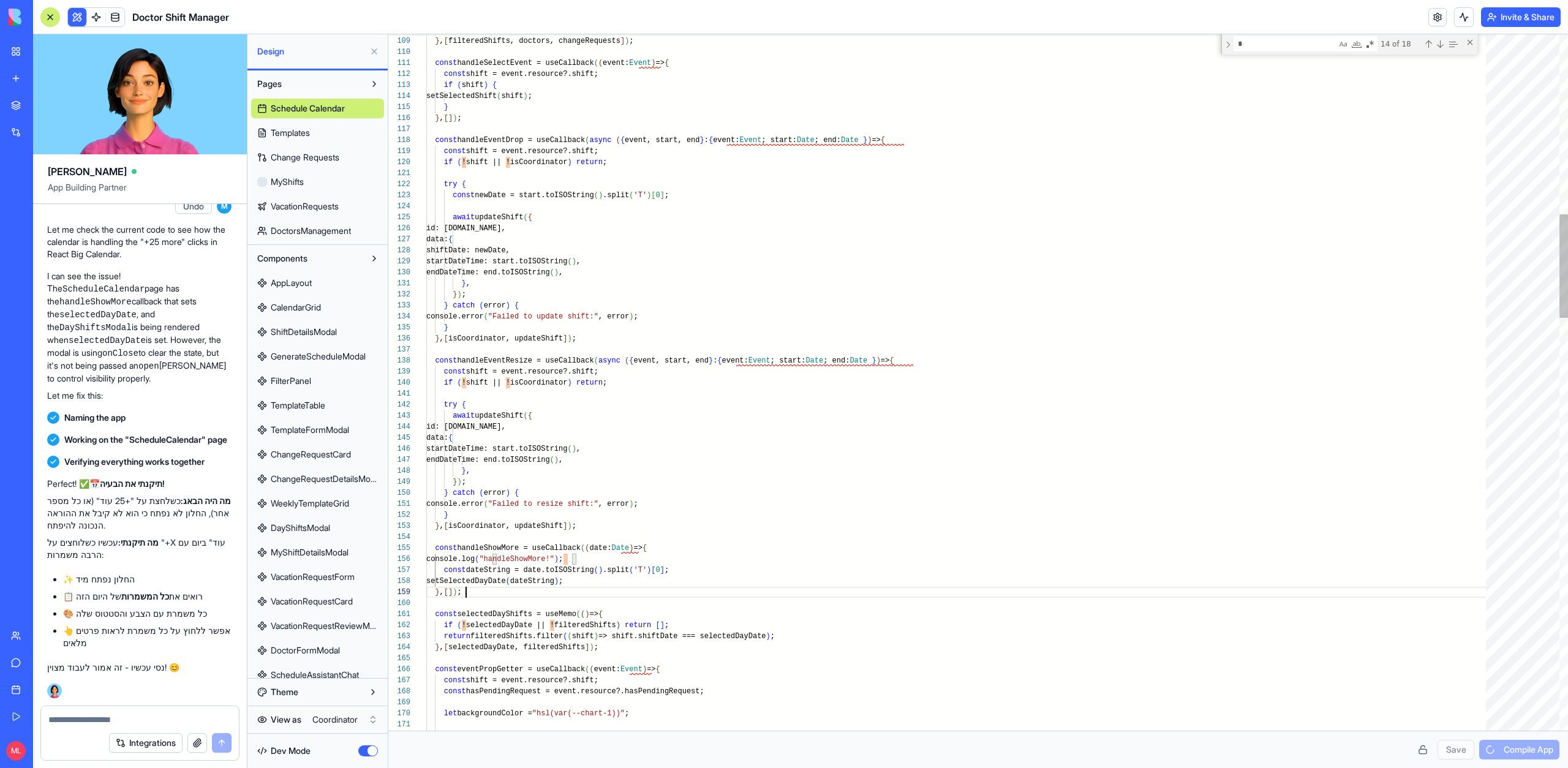
scroll to position [89, 39]
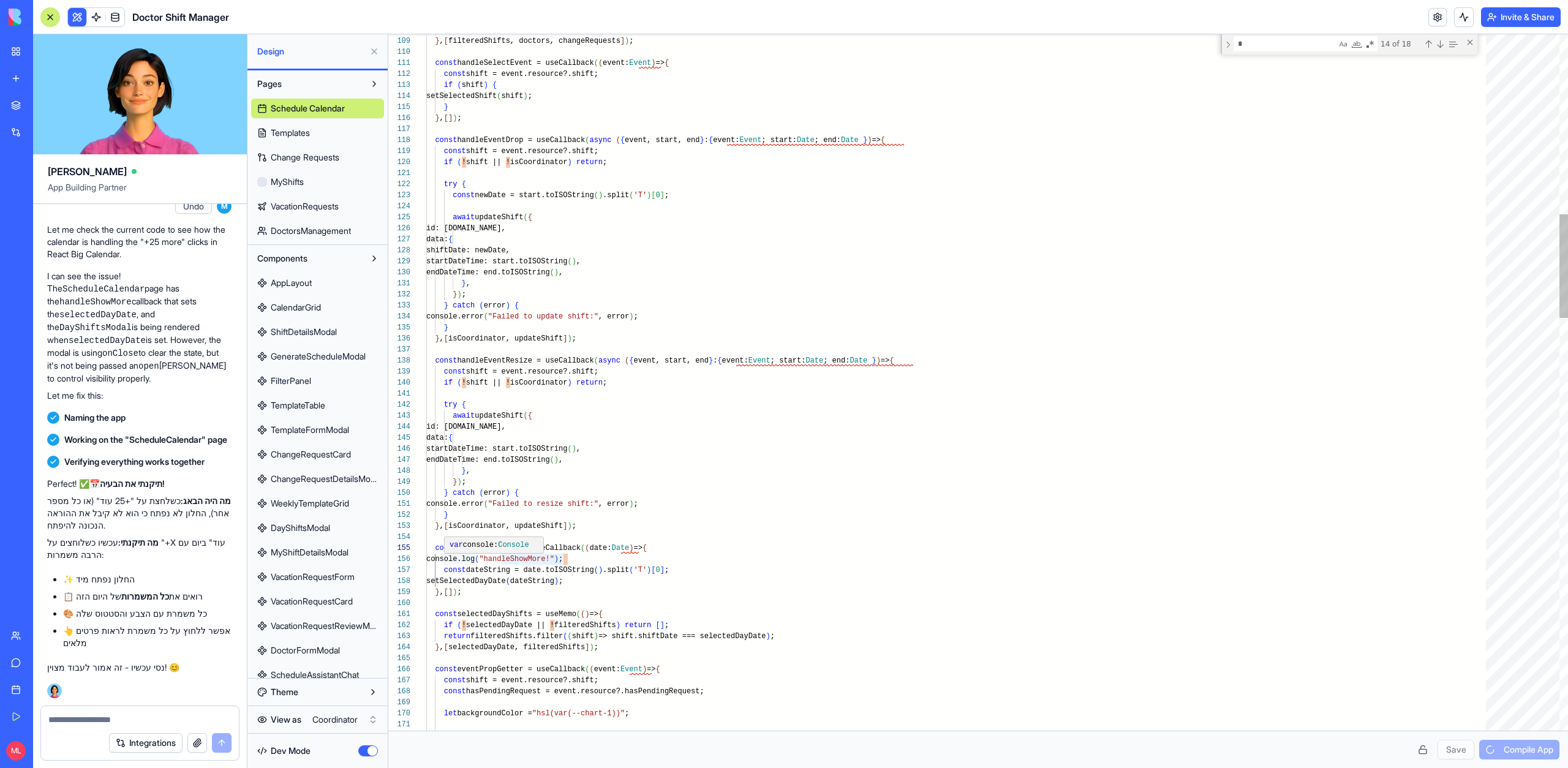
drag, startPoint x: 565, startPoint y: 584, endPoint x: 524, endPoint y: 585, distance: 41.0
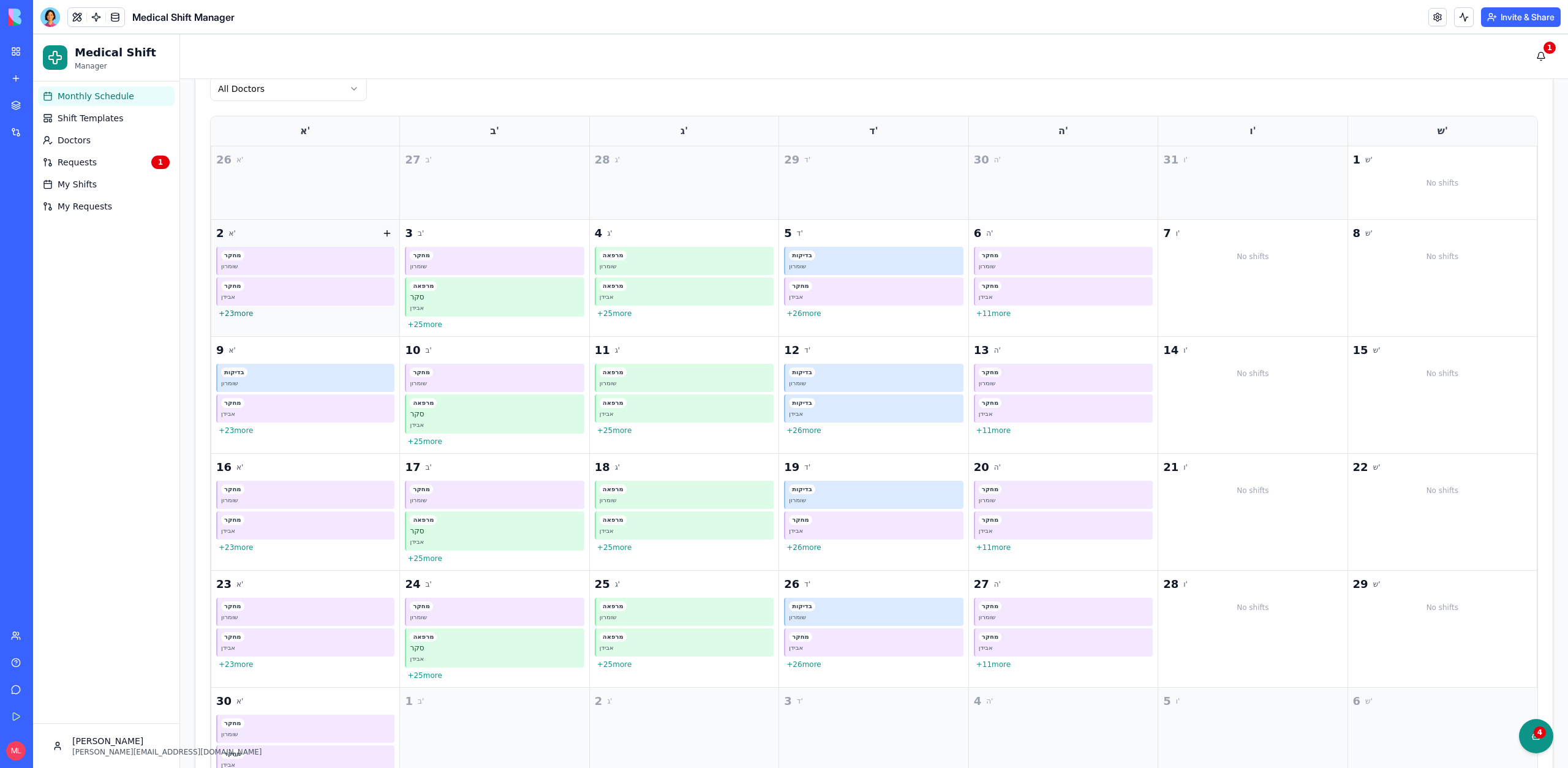
click at [238, 315] on button "+ 23 more" at bounding box center [306, 313] width 178 height 10
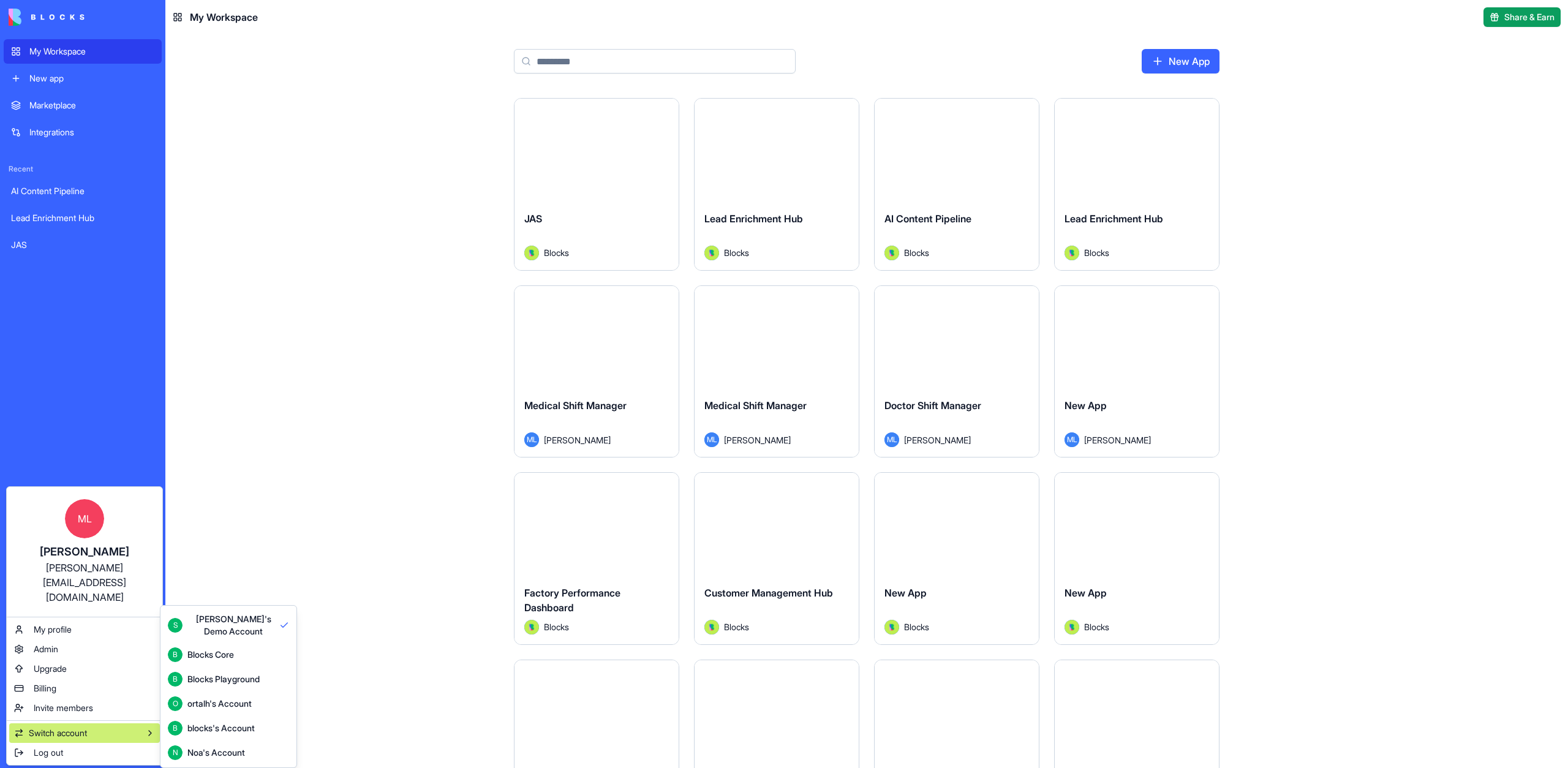
click at [249, 655] on div "B Blocks Core" at bounding box center [228, 655] width 121 height 15
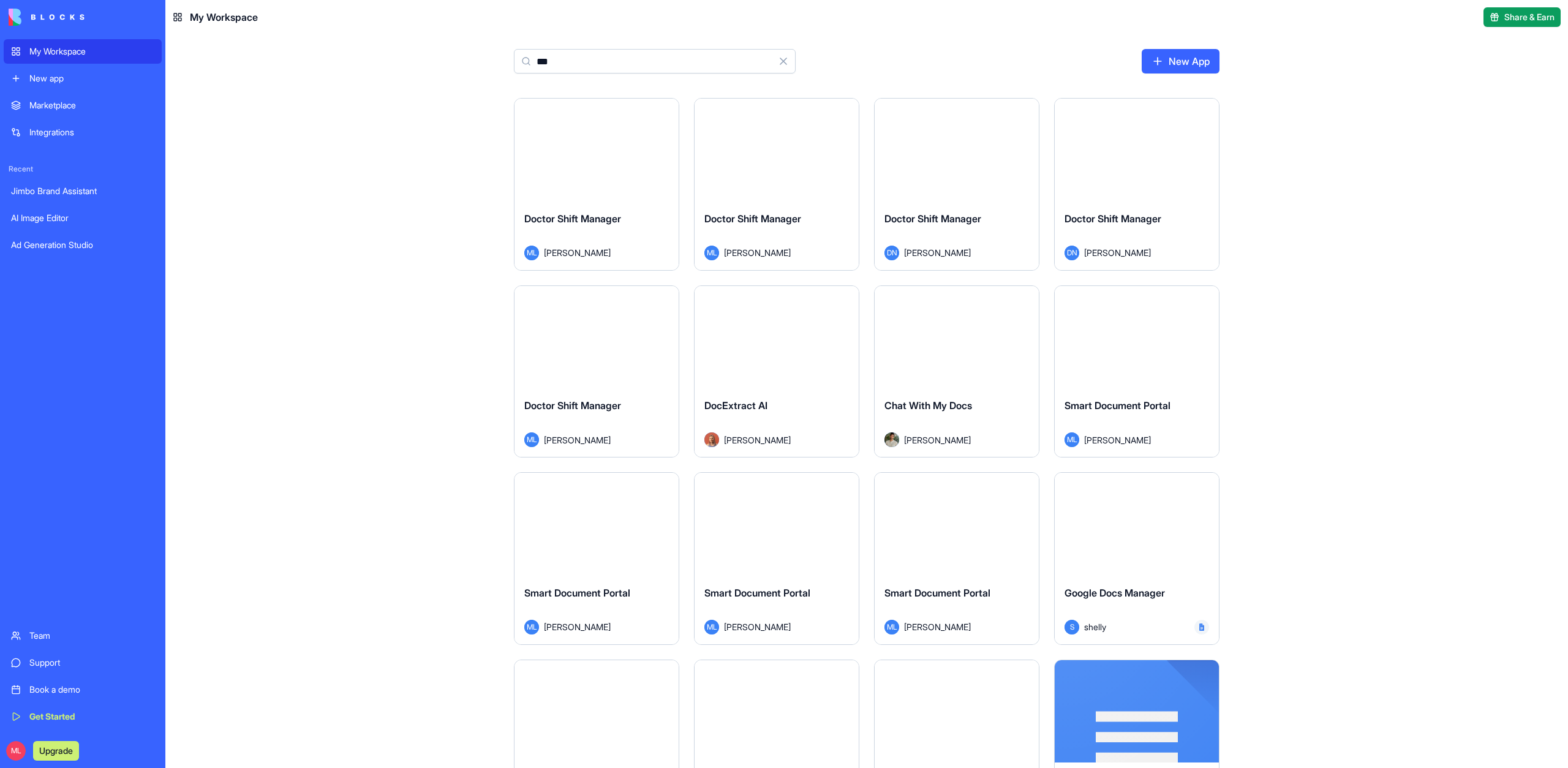
type input "***"
click at [620, 150] on button "Launch" at bounding box center [596, 150] width 92 height 25
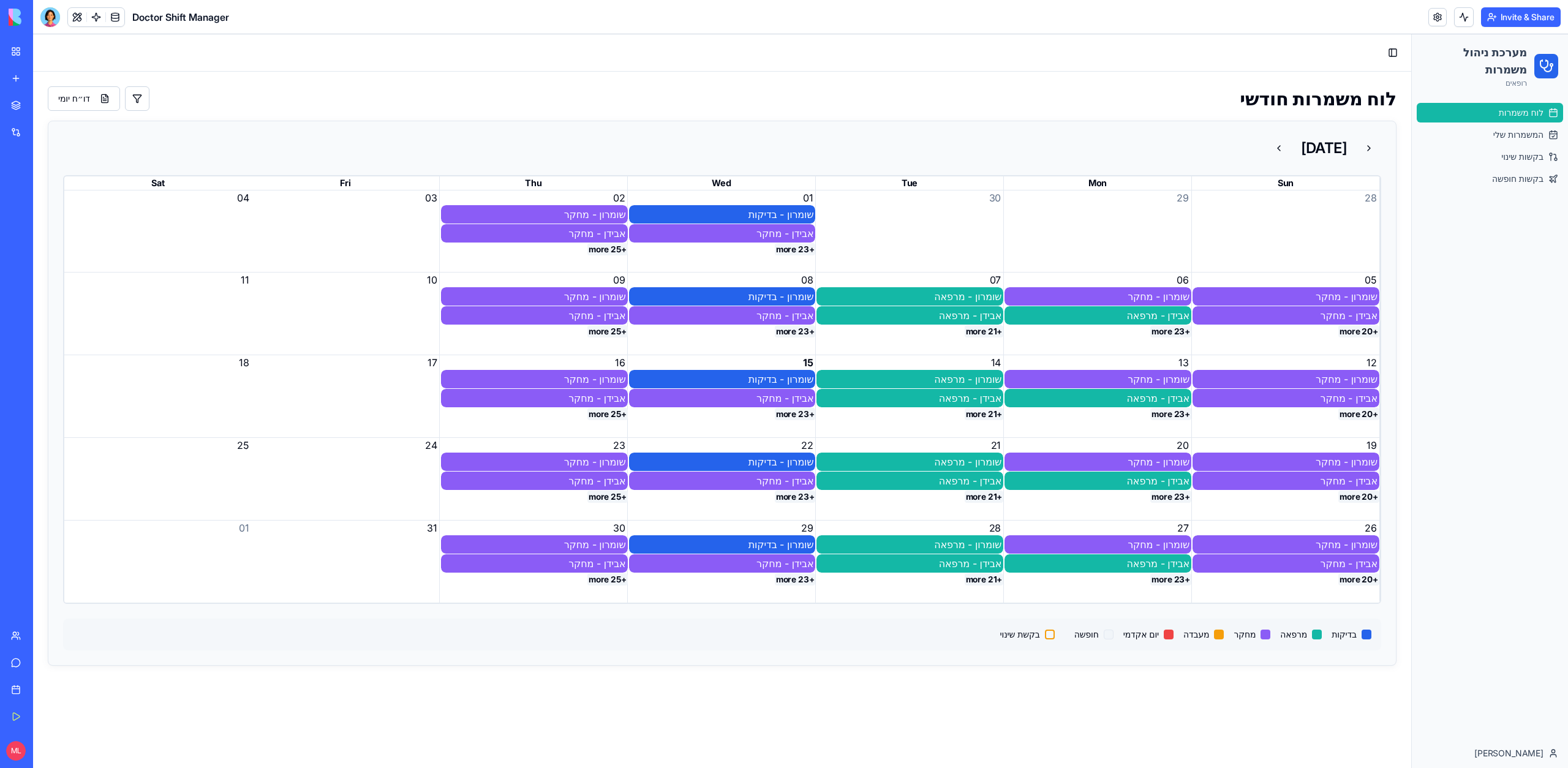
click at [70, 26] on div at bounding box center [96, 17] width 58 height 20
click at [70, 21] on button at bounding box center [77, 17] width 18 height 18
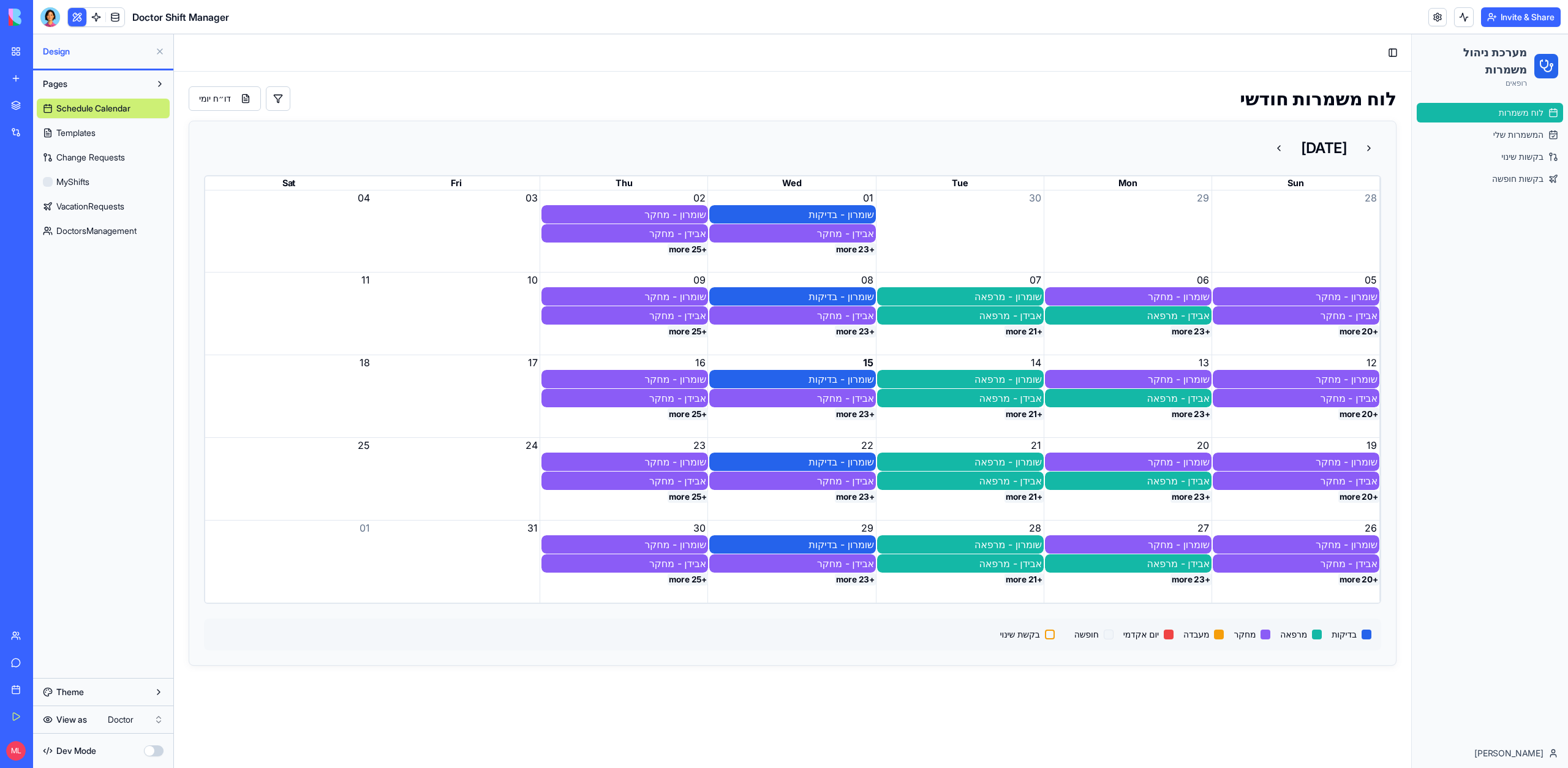
click at [157, 751] on button "button" at bounding box center [153, 751] width 20 height 11
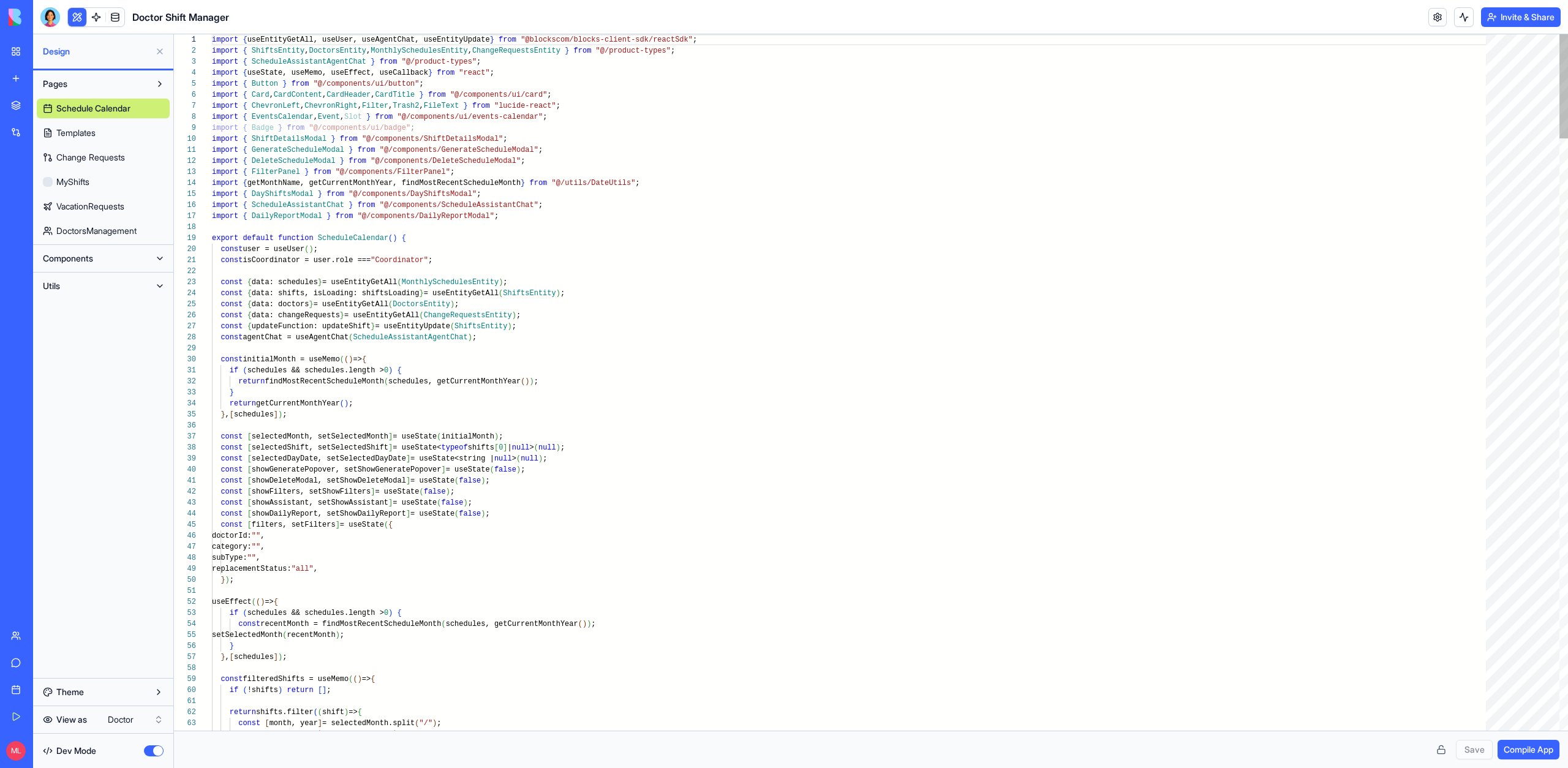
scroll to position [77, 0]
type textarea "**********"
type textarea "*"
type textarea "**********"
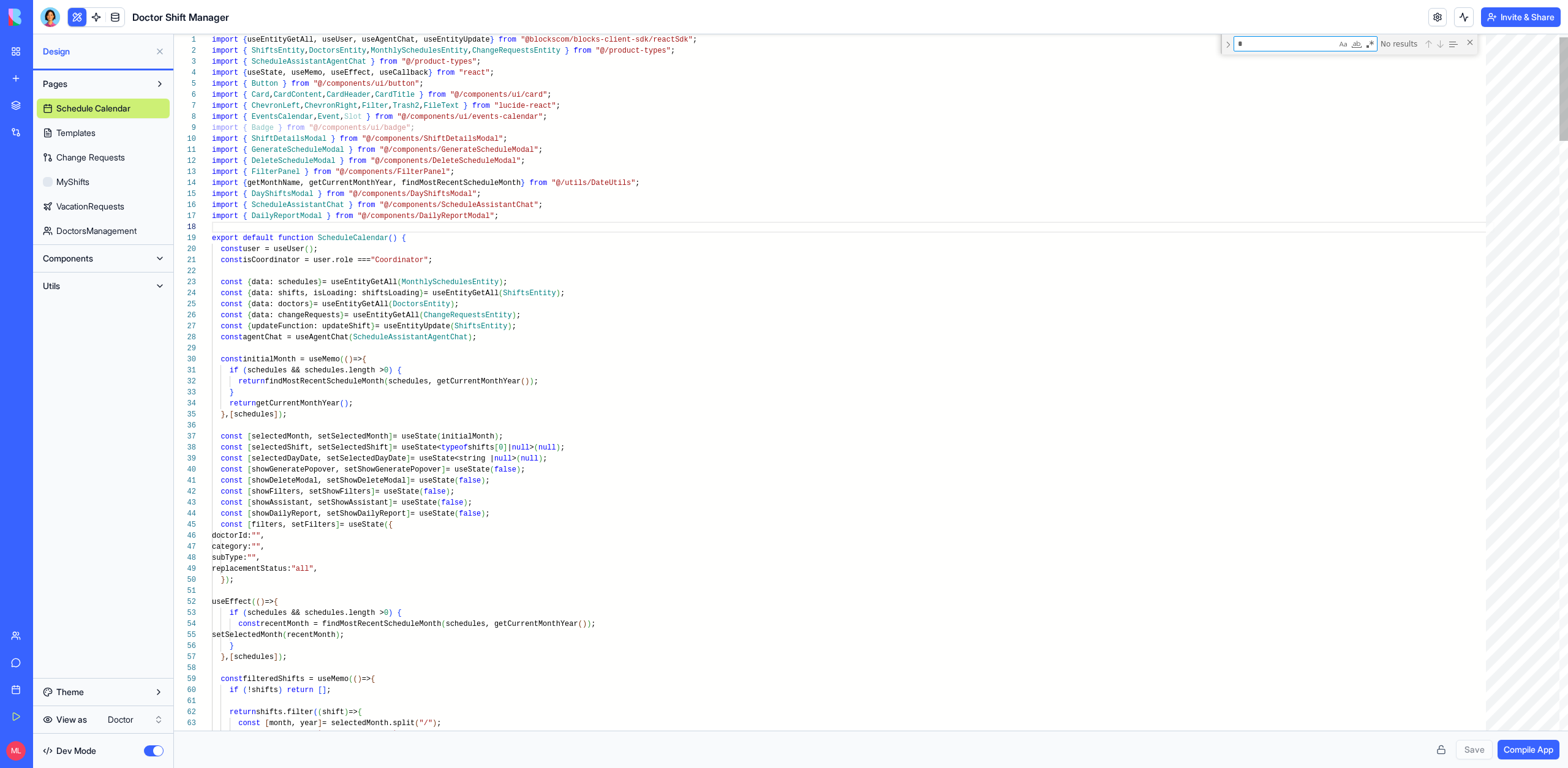
type textarea "**"
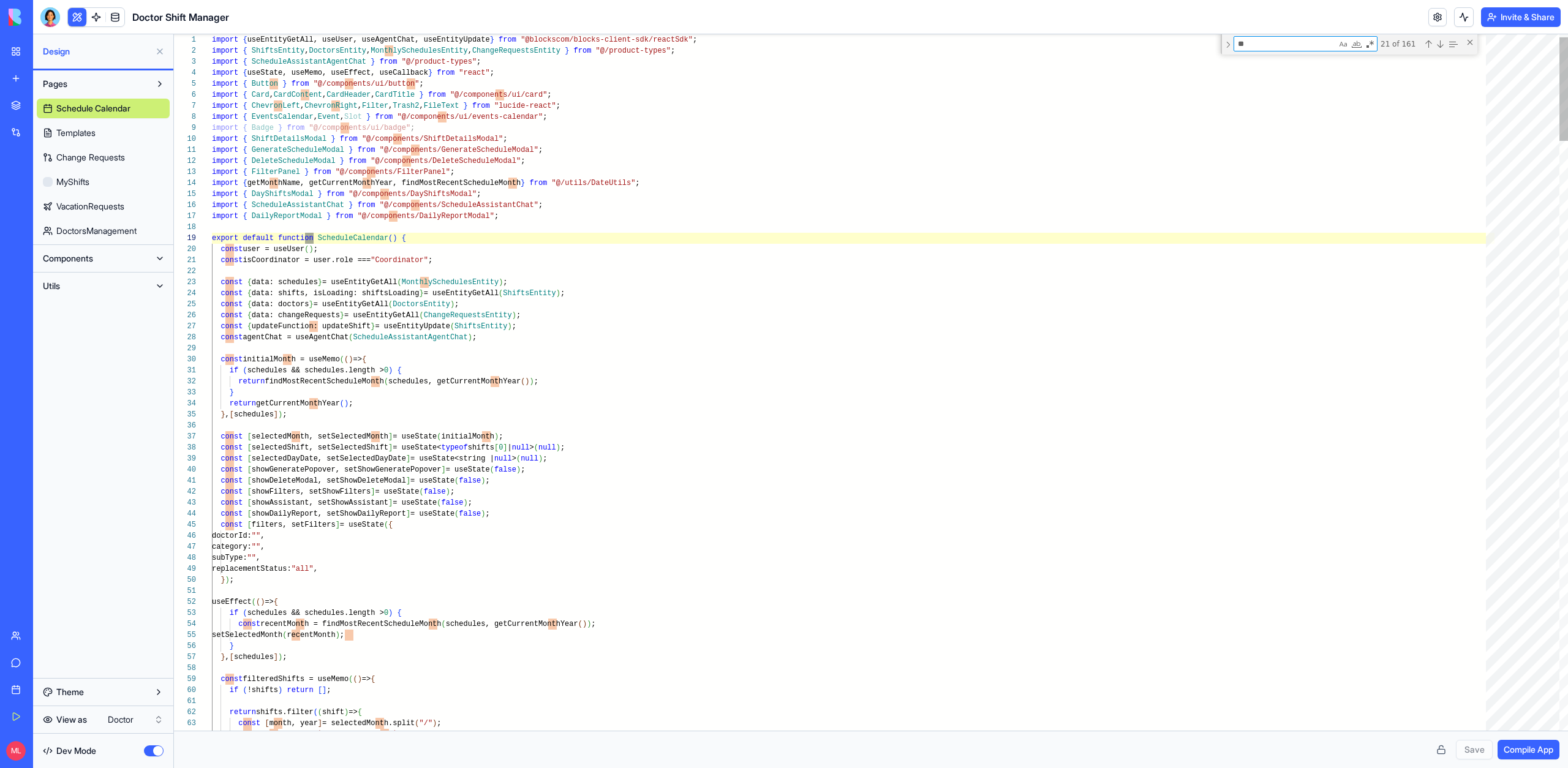
type textarea "**********"
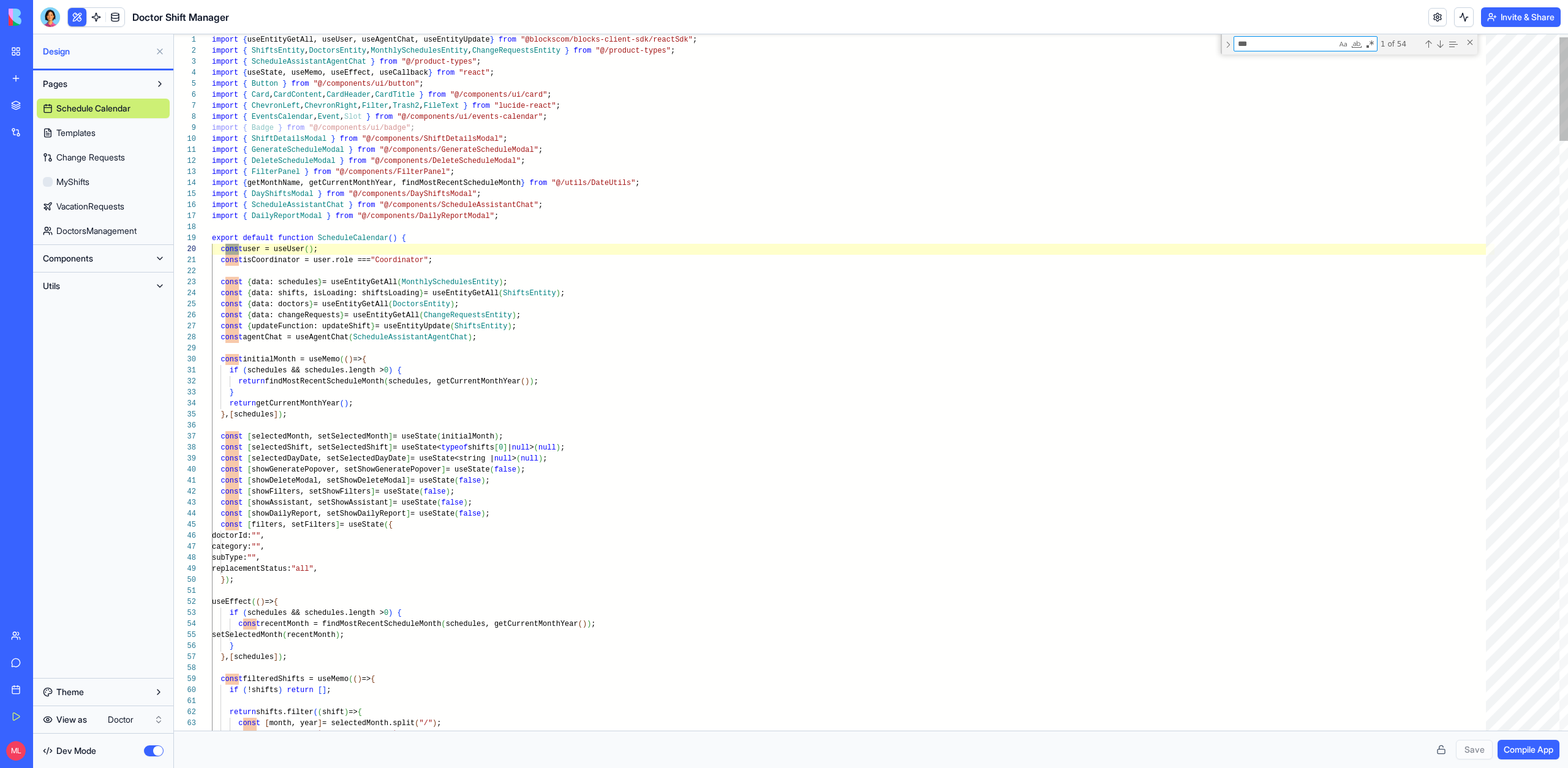
type textarea "****"
type textarea "**********"
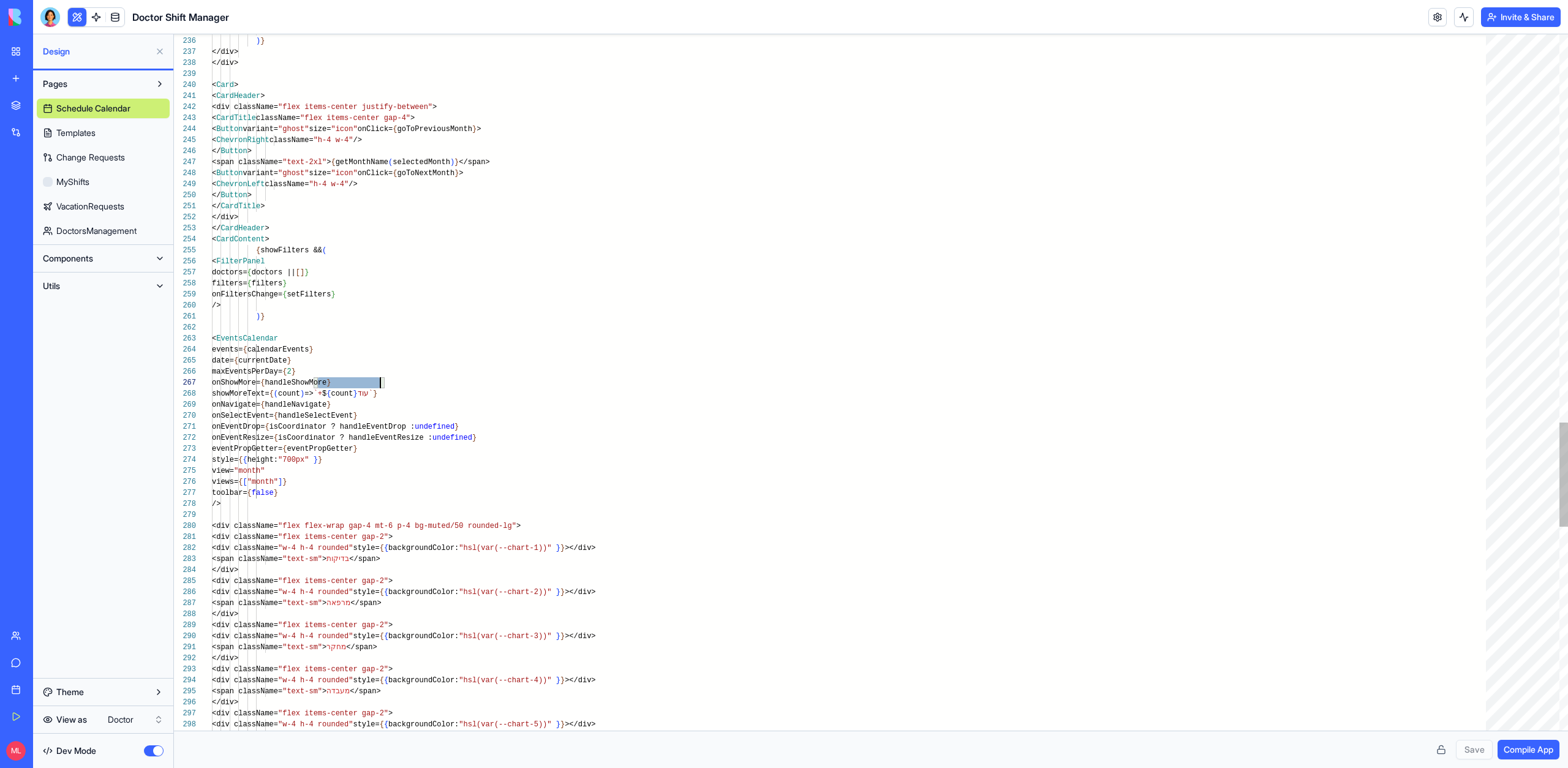
scroll to position [66, 168]
type textarea "**********"
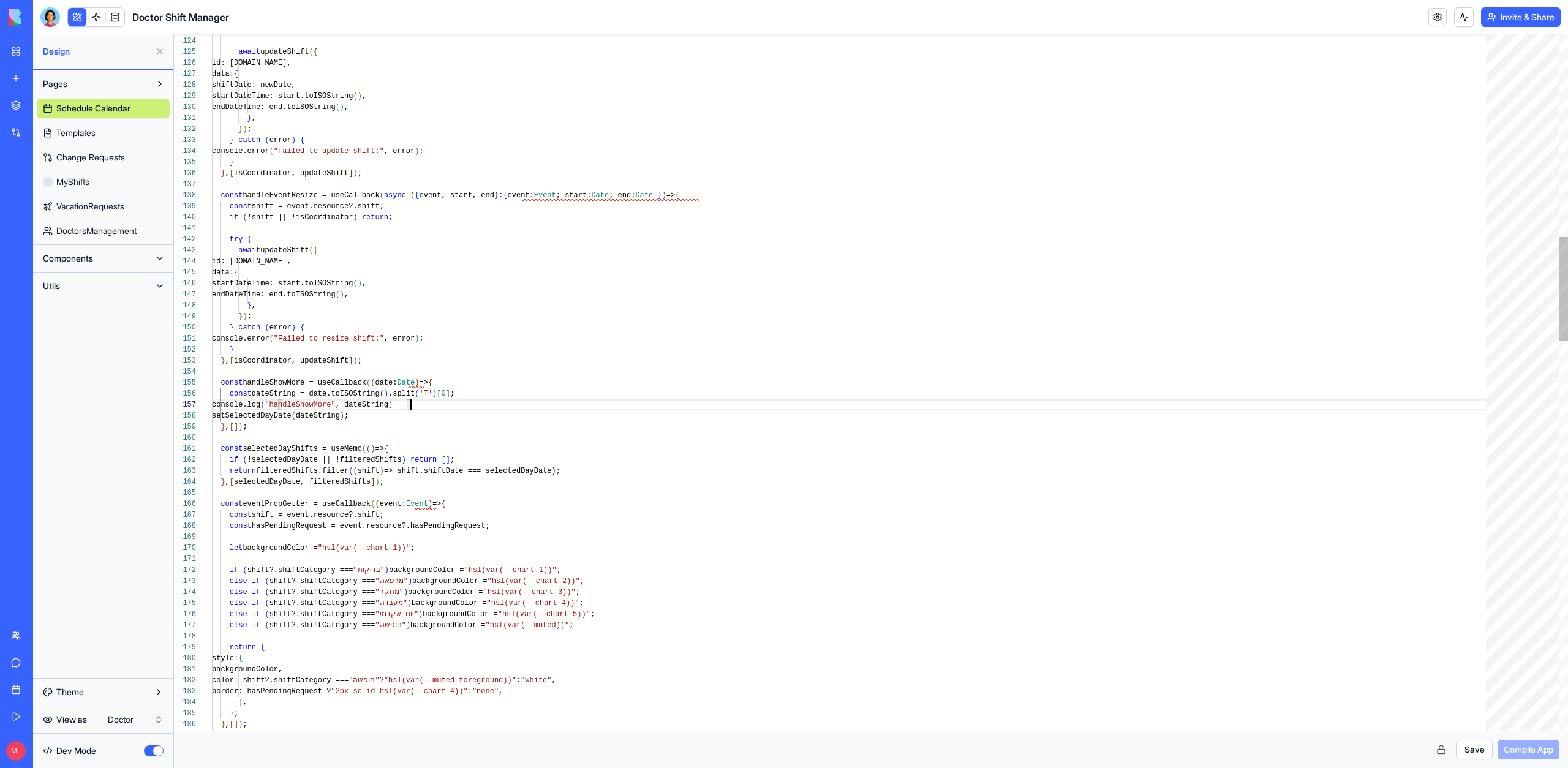
scroll to position [66, 204]
click at [1461, 752] on button "Save" at bounding box center [1474, 750] width 37 height 20
click at [1540, 750] on span "Compile App" at bounding box center [1528, 750] width 50 height 12
click at [123, 102] on span "Schedule Calendar" at bounding box center [93, 108] width 74 height 12
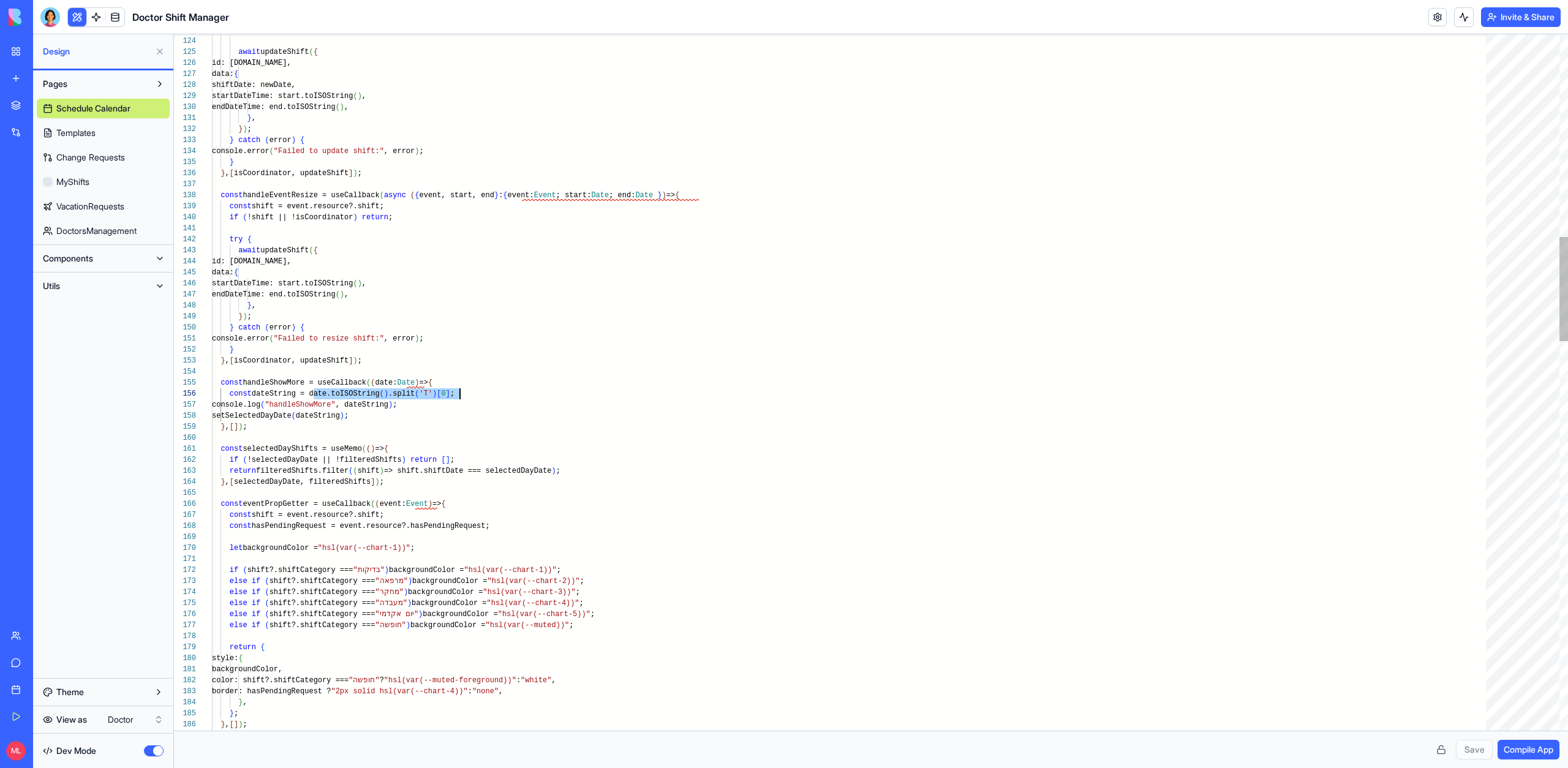
scroll to position [55, 243]
drag, startPoint x: 320, startPoint y: 393, endPoint x: 455, endPoint y: 399, distance: 135.1
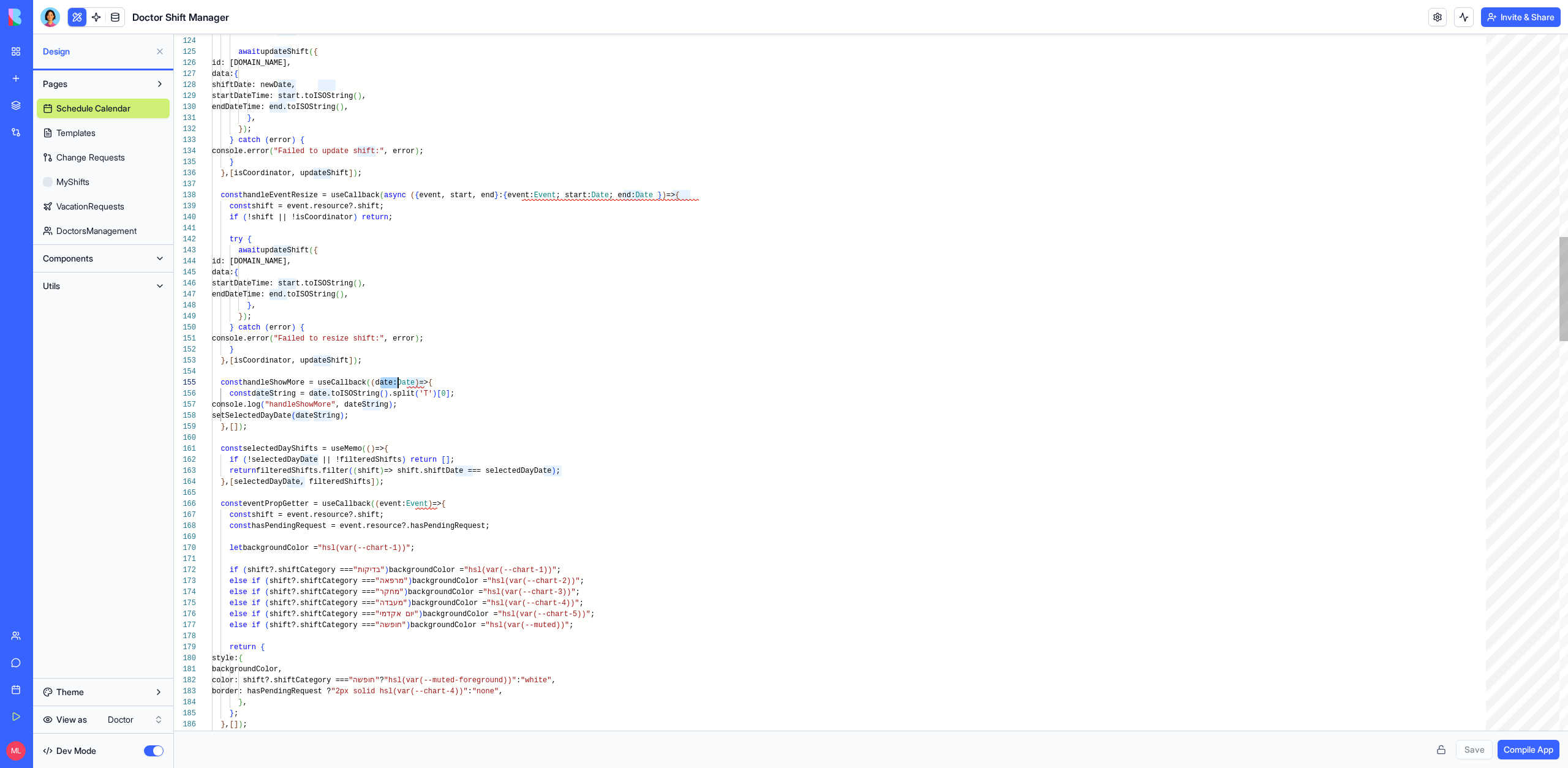
drag, startPoint x: 415, startPoint y: 383, endPoint x: 389, endPoint y: 381, distance: 26.1
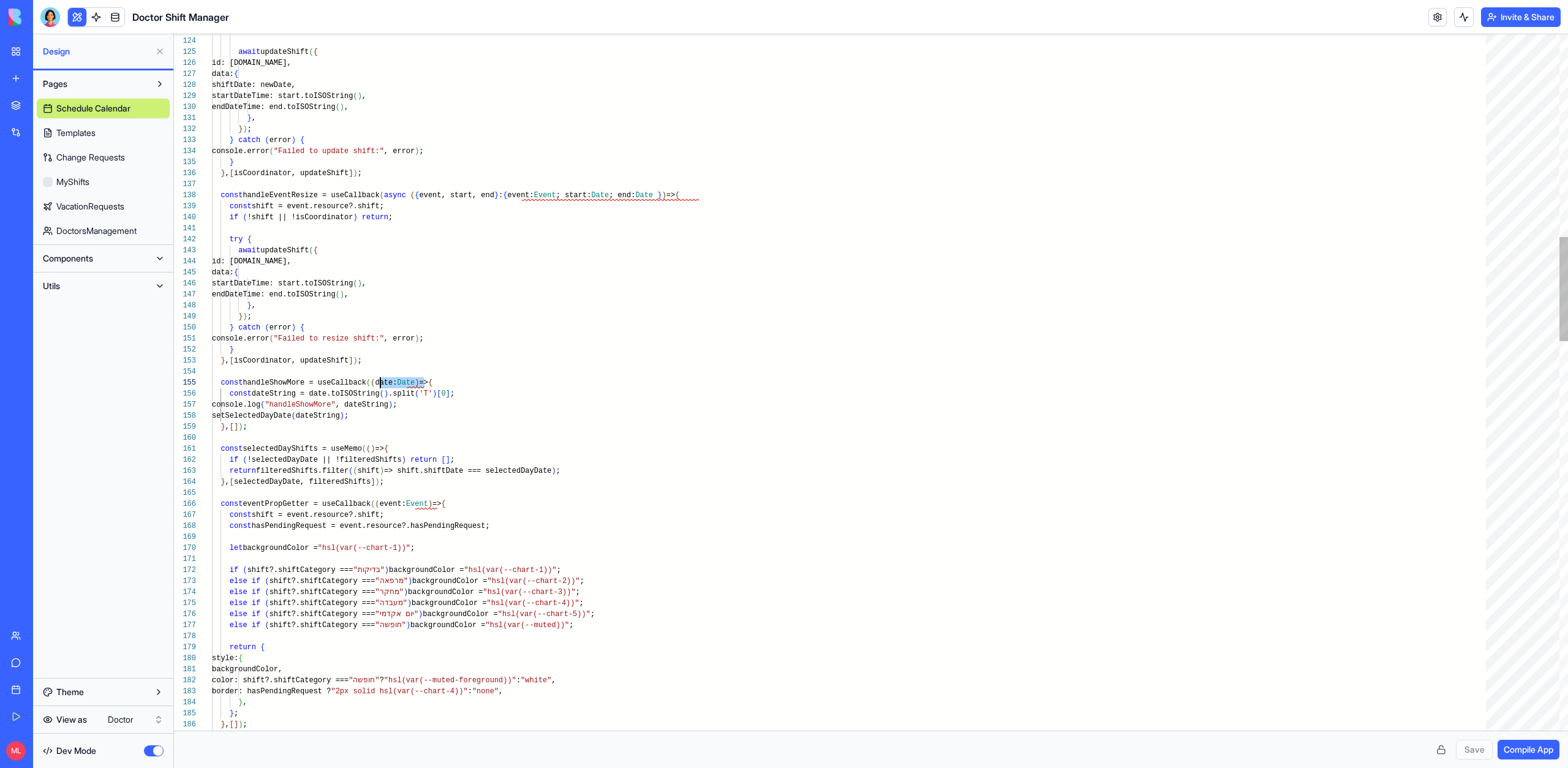
scroll to position [55, 247]
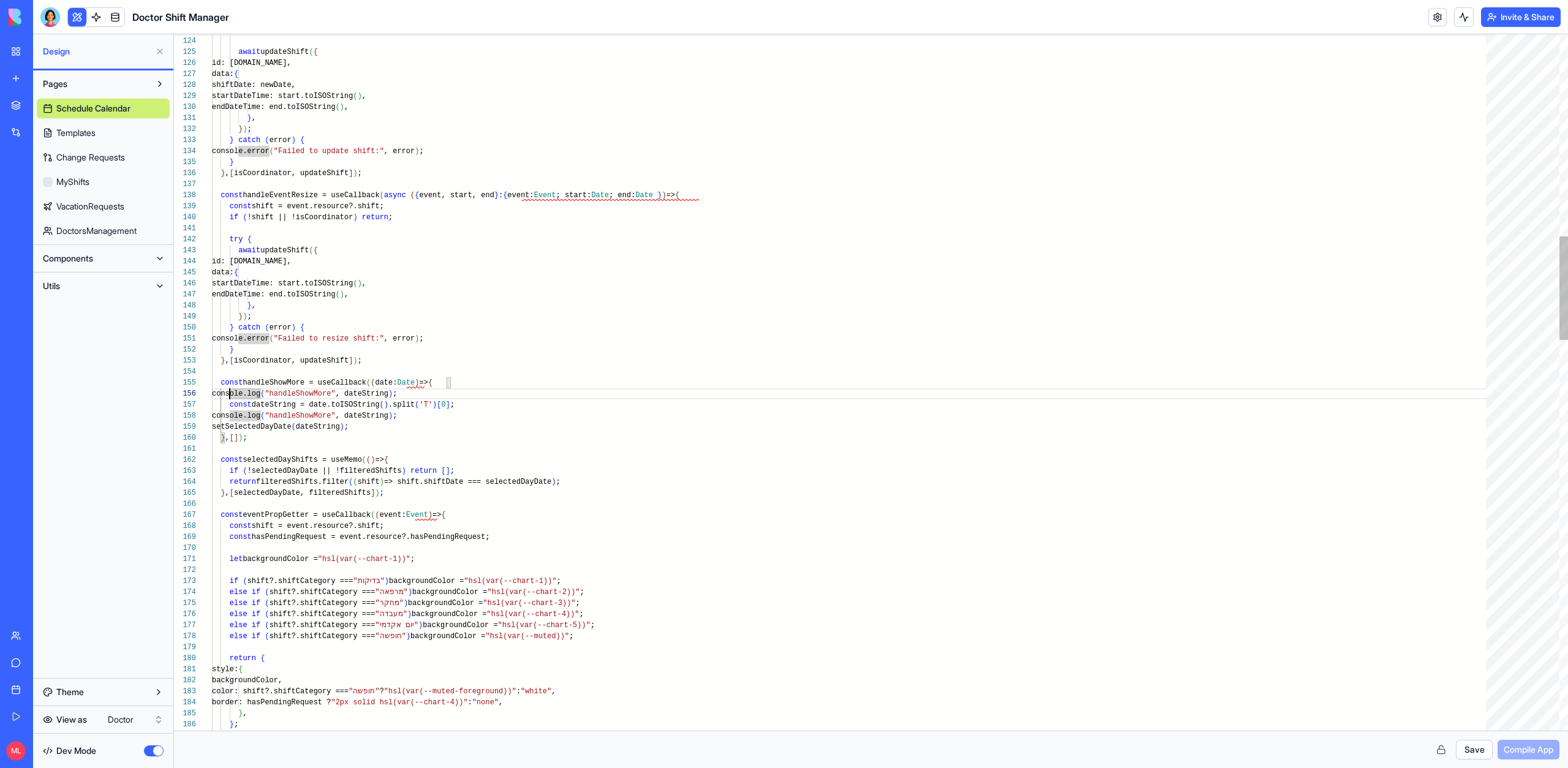
scroll to position [55, 48]
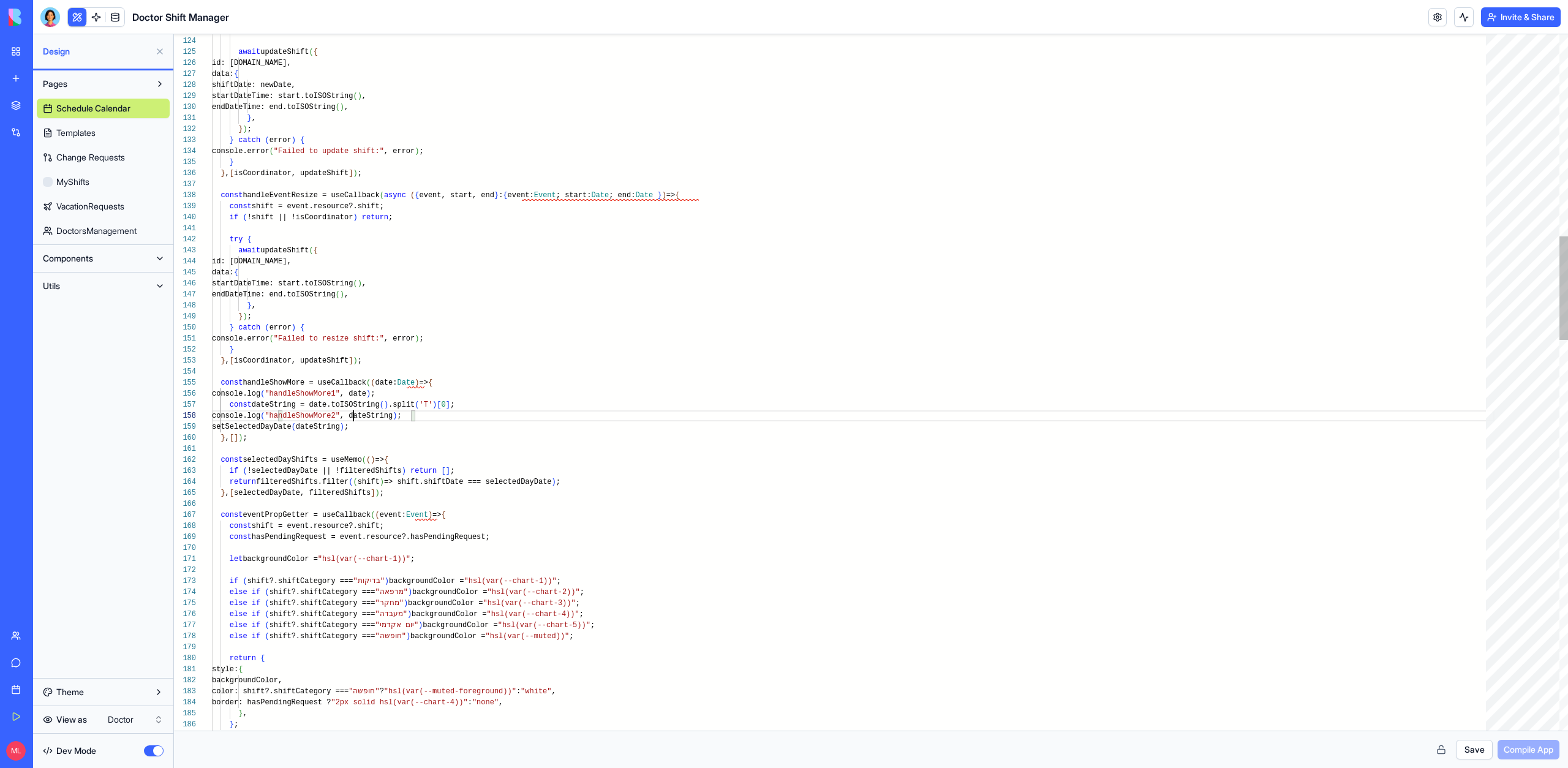
scroll to position [77, 142]
click at [1483, 740] on button "Save" at bounding box center [1474, 750] width 37 height 20
click at [1520, 750] on span "Compile App" at bounding box center [1528, 750] width 50 height 12
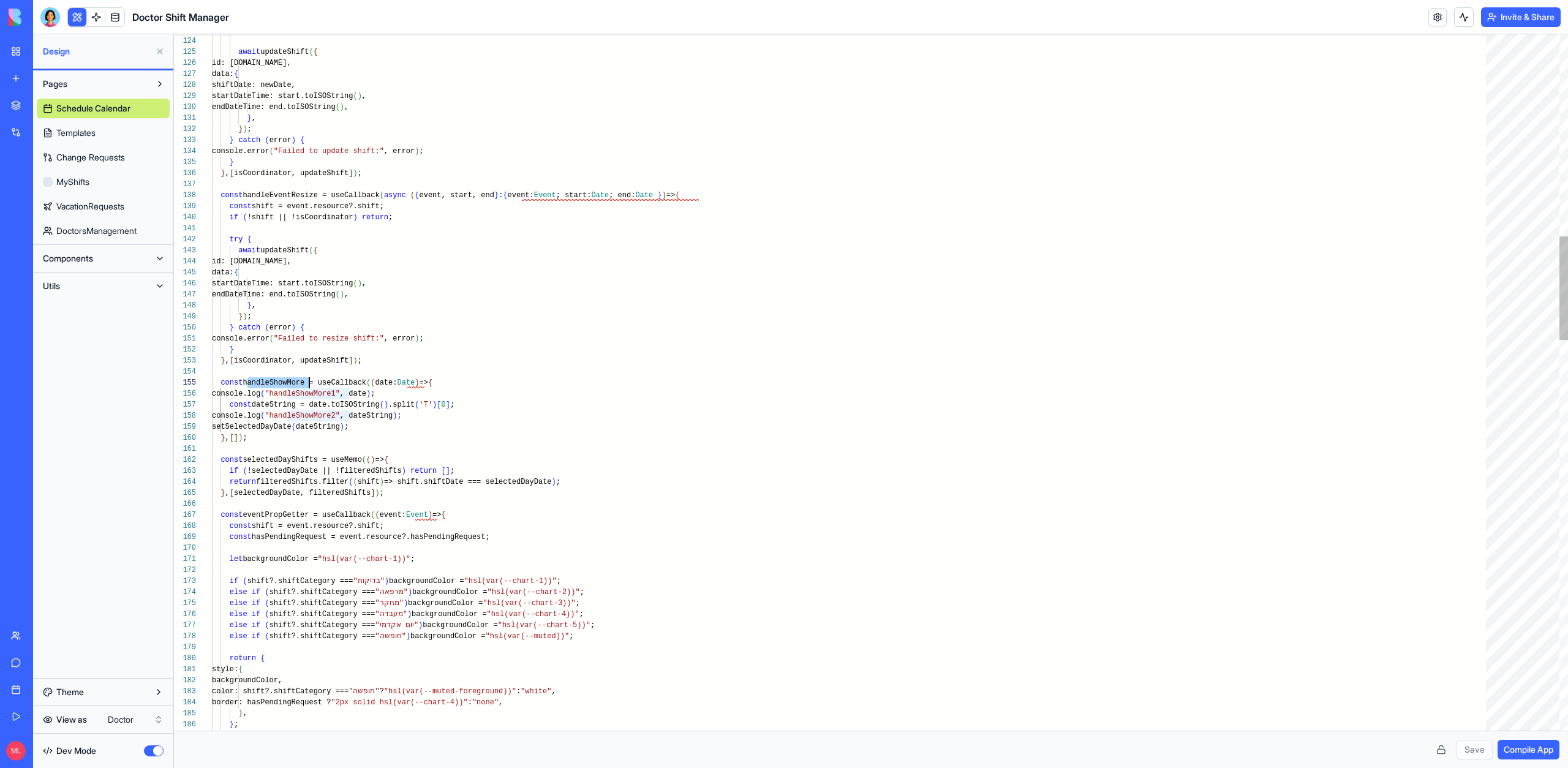
type textarea "**********"
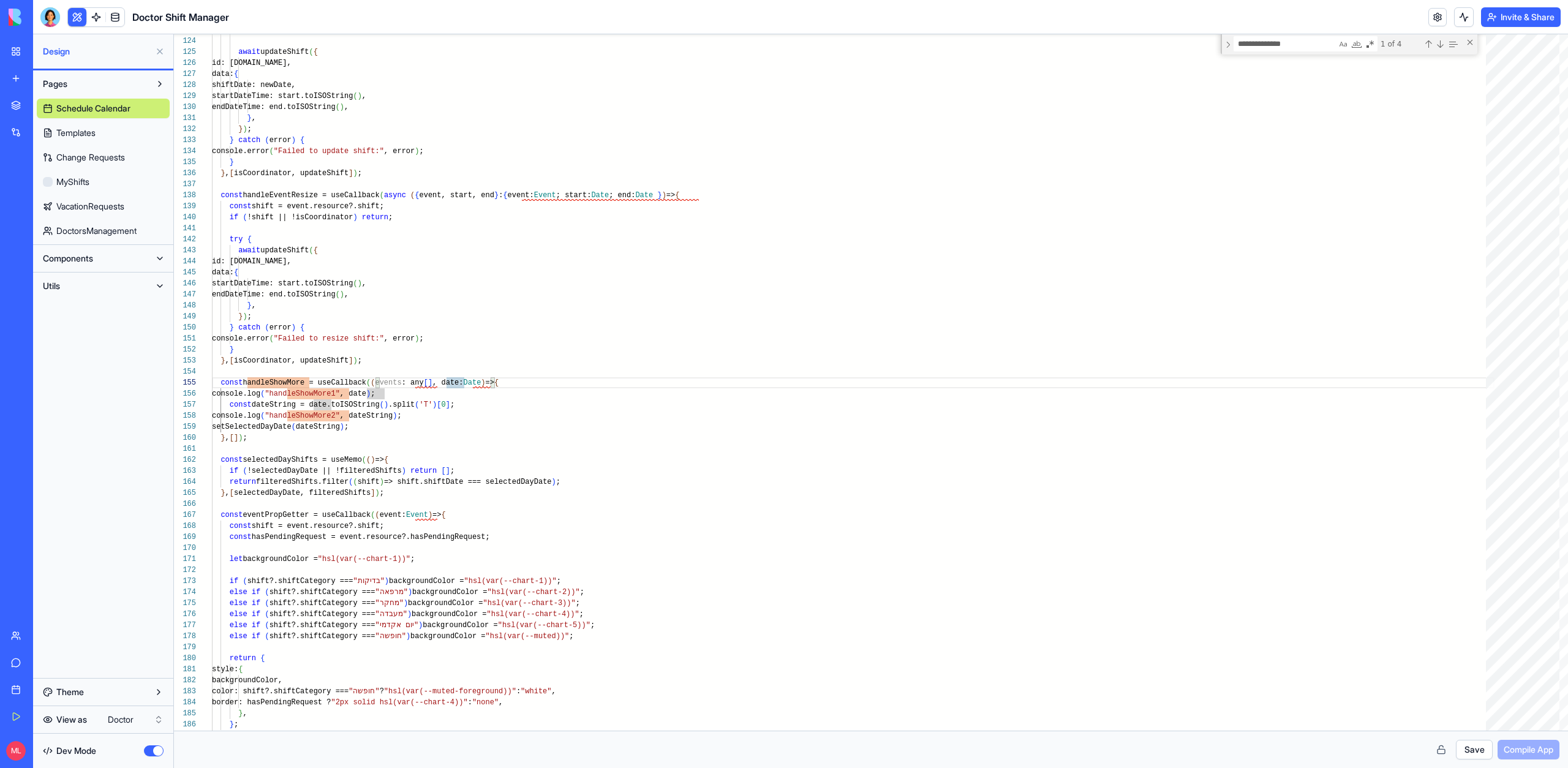
click at [1465, 750] on button "Save" at bounding box center [1474, 750] width 37 height 20
click at [1519, 743] on span "Compile App" at bounding box center [1528, 750] width 50 height 12
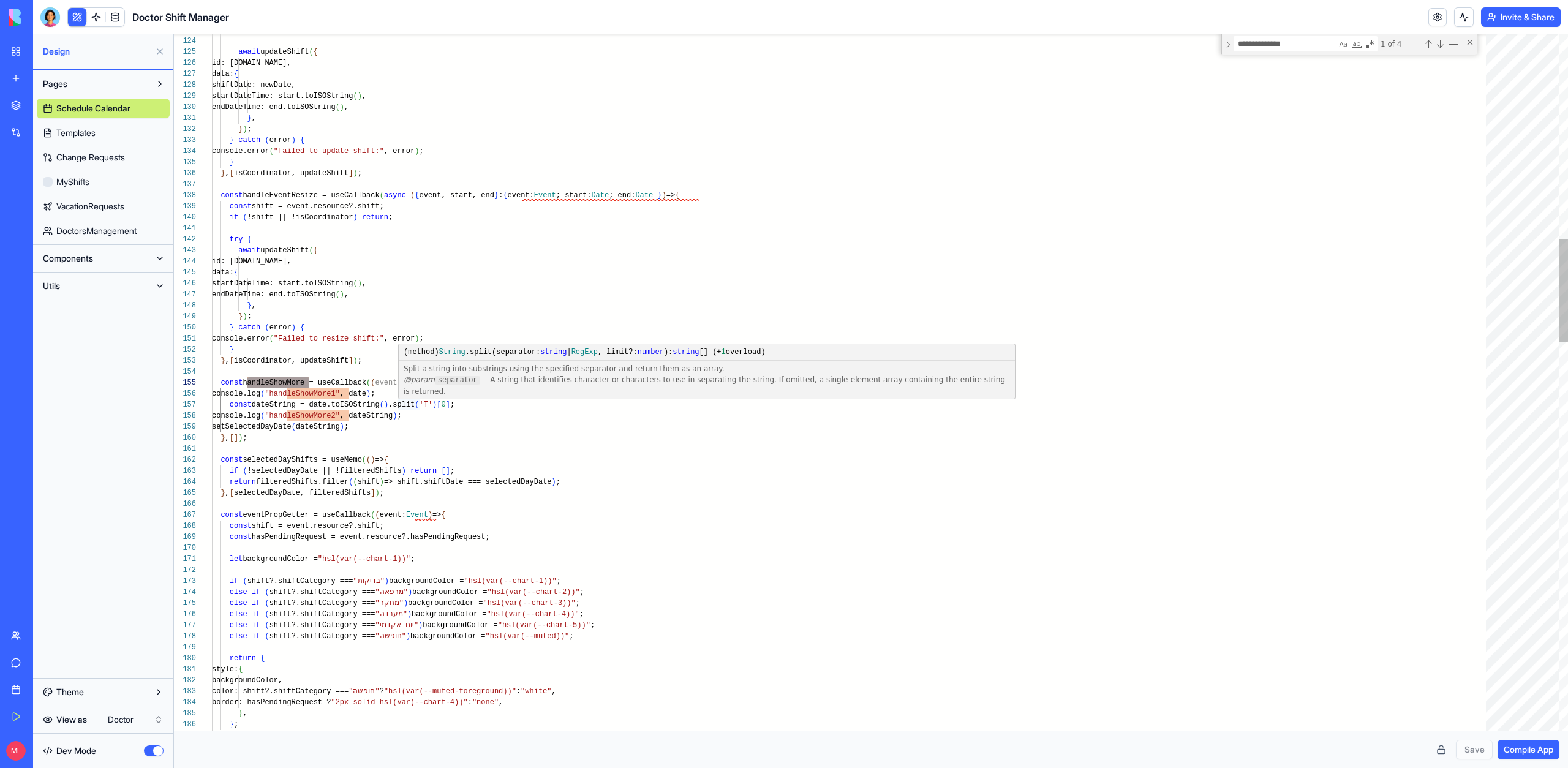
scroll to position [66, 186]
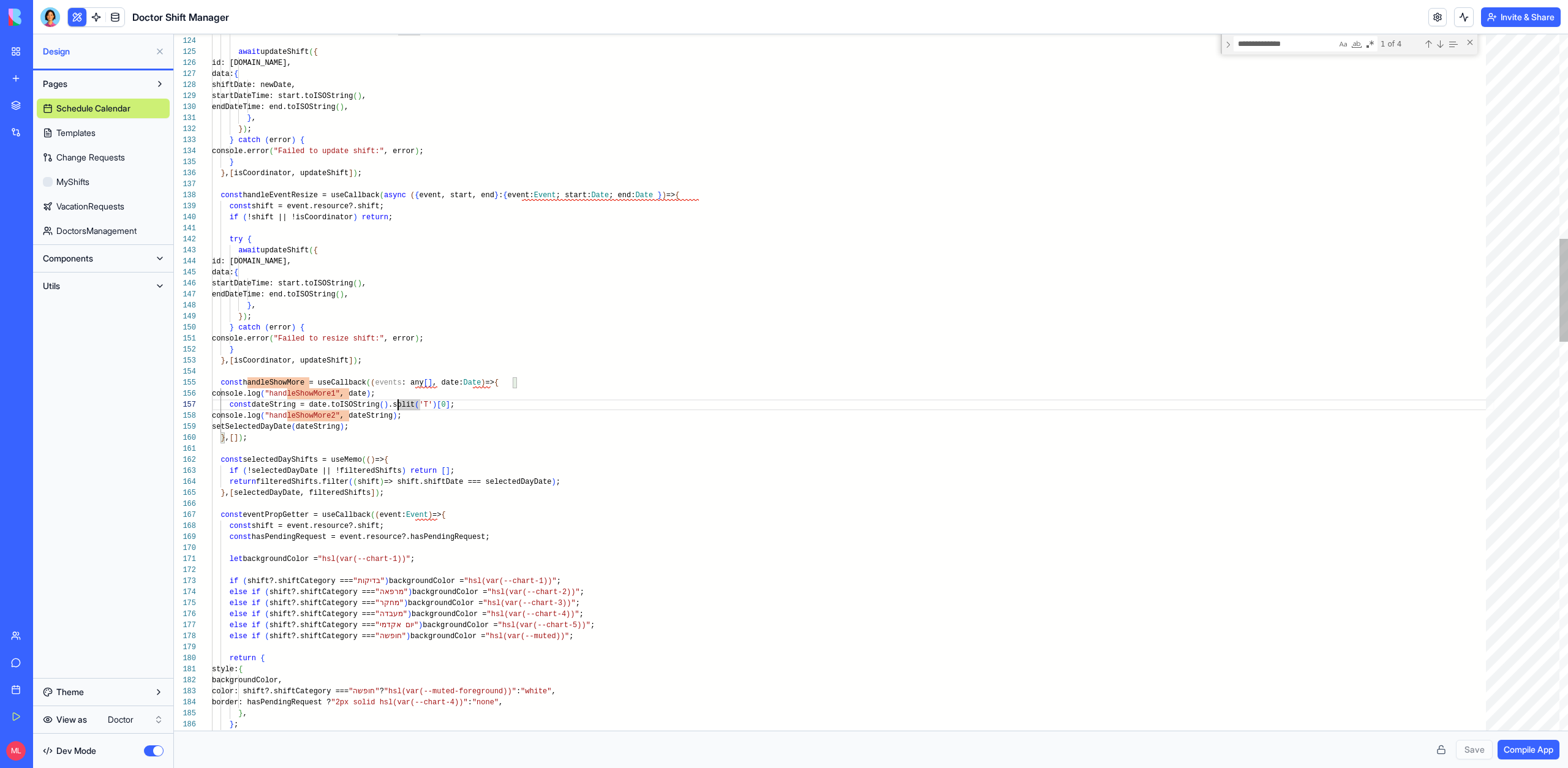
scroll to position [55, 181]
click at [50, 19] on div at bounding box center [50, 17] width 20 height 20
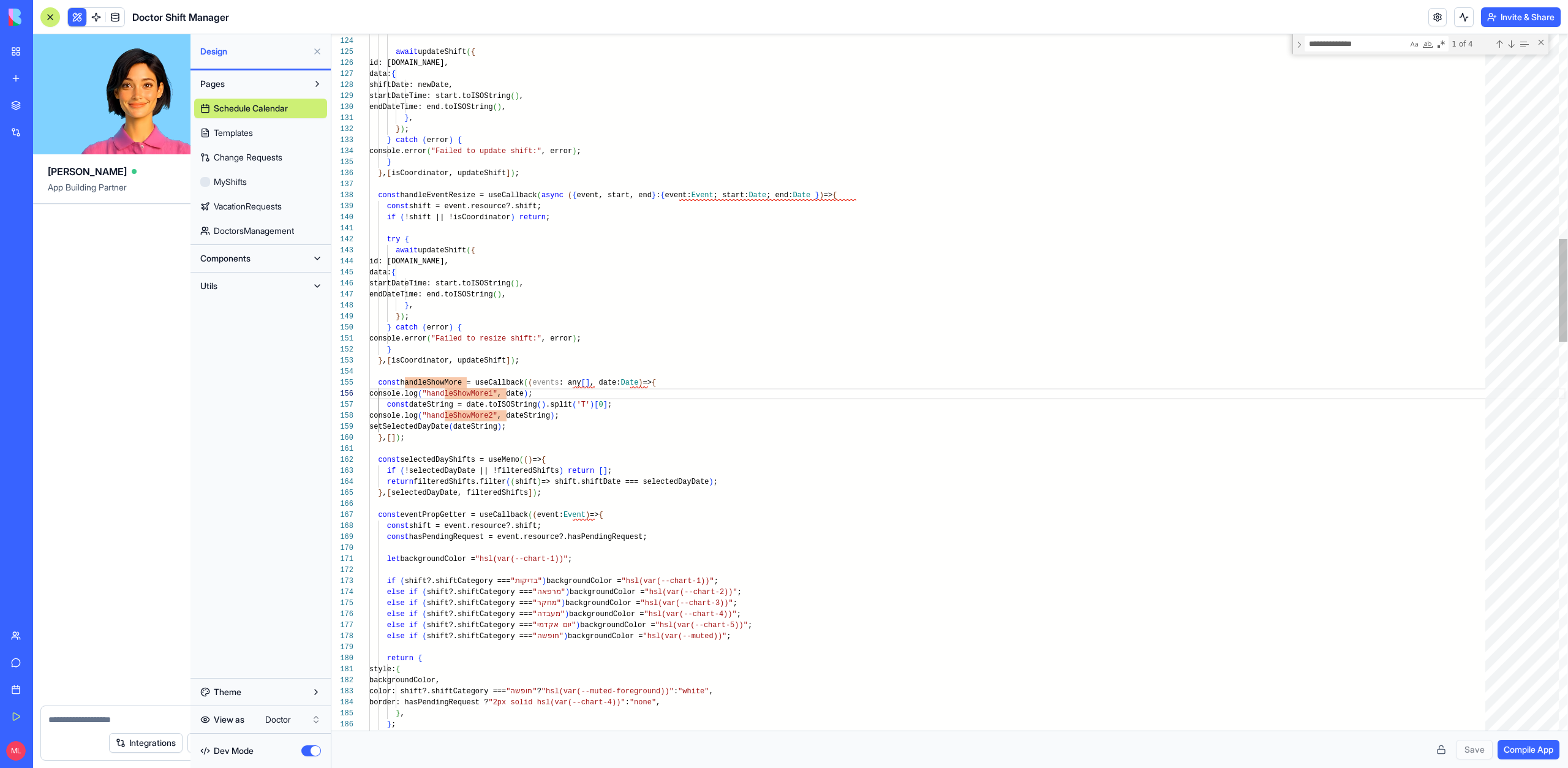
scroll to position [47574, 0]
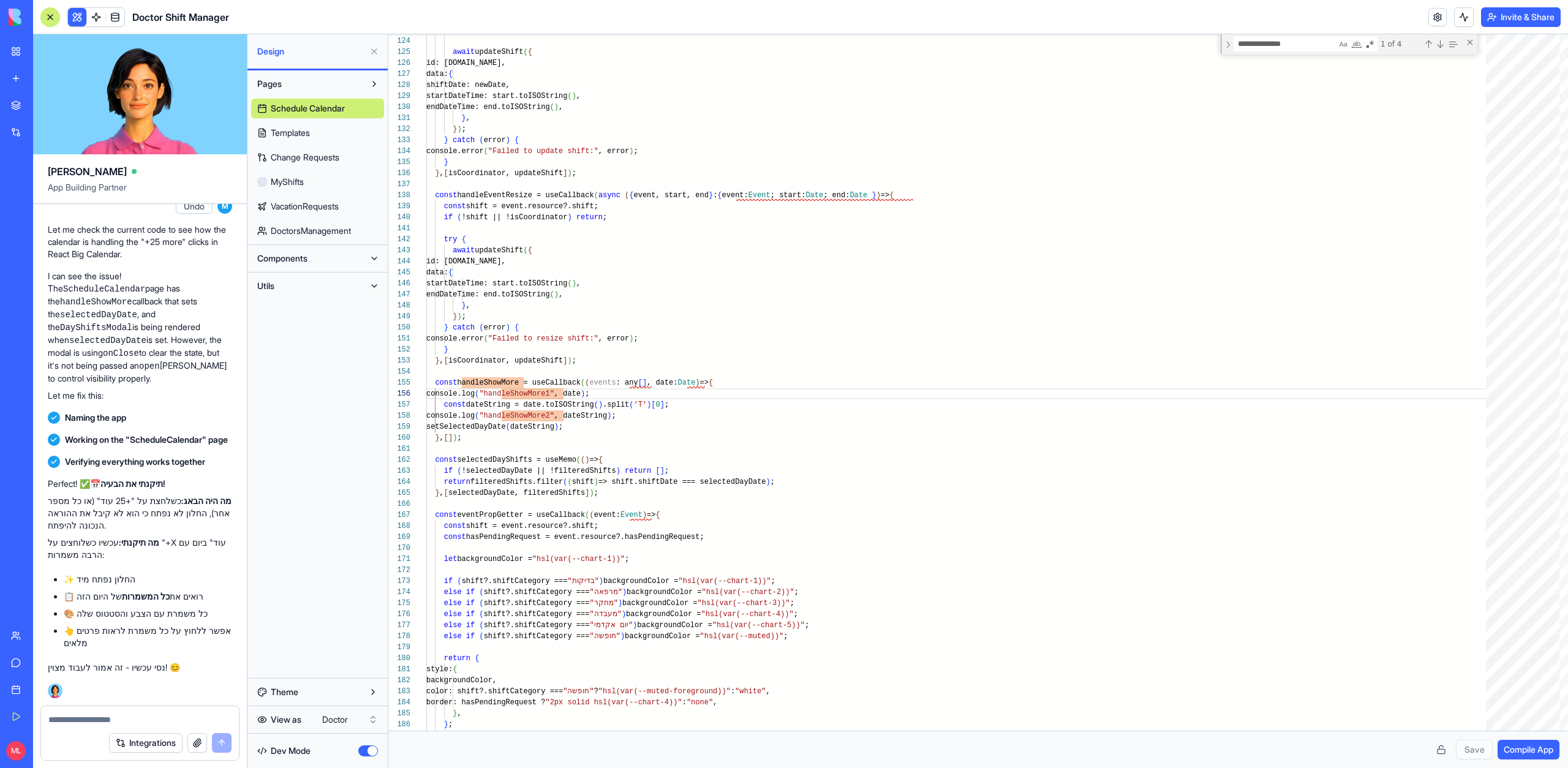
click at [134, 719] on textarea at bounding box center [140, 720] width 183 height 12
type textarea "*"
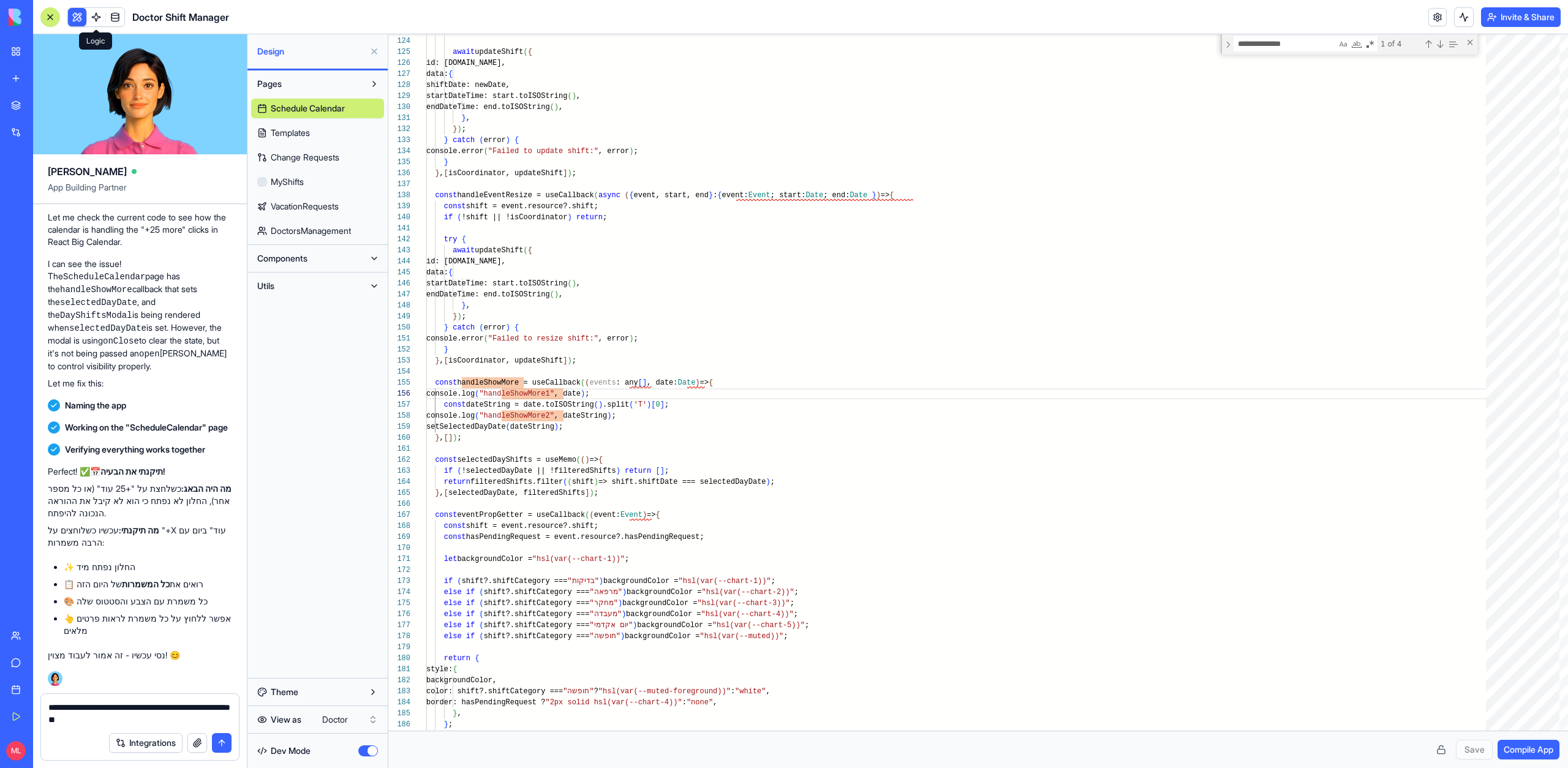
click at [70, 20] on button at bounding box center [77, 17] width 18 height 18
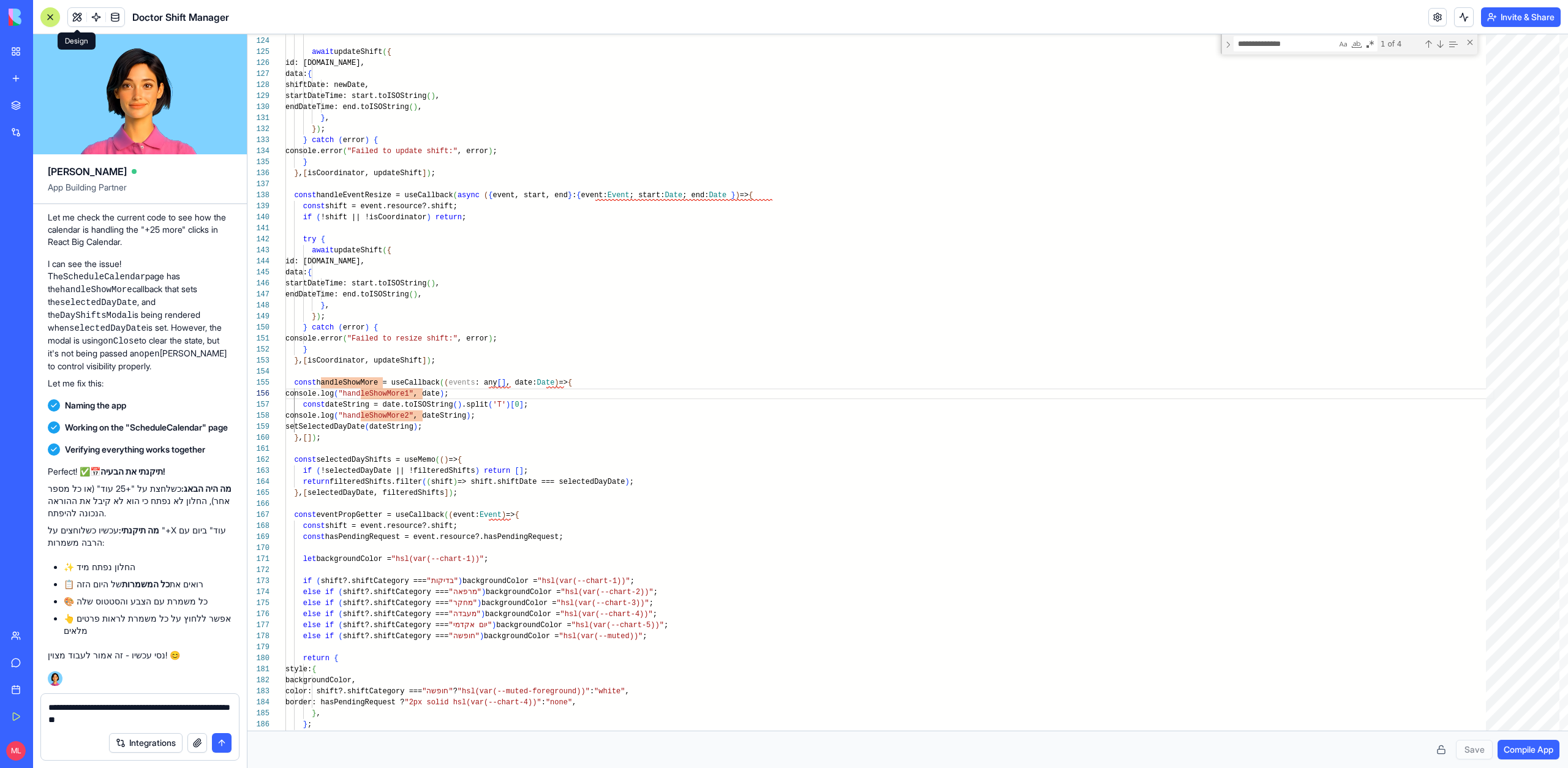
click at [74, 18] on button at bounding box center [77, 17] width 18 height 18
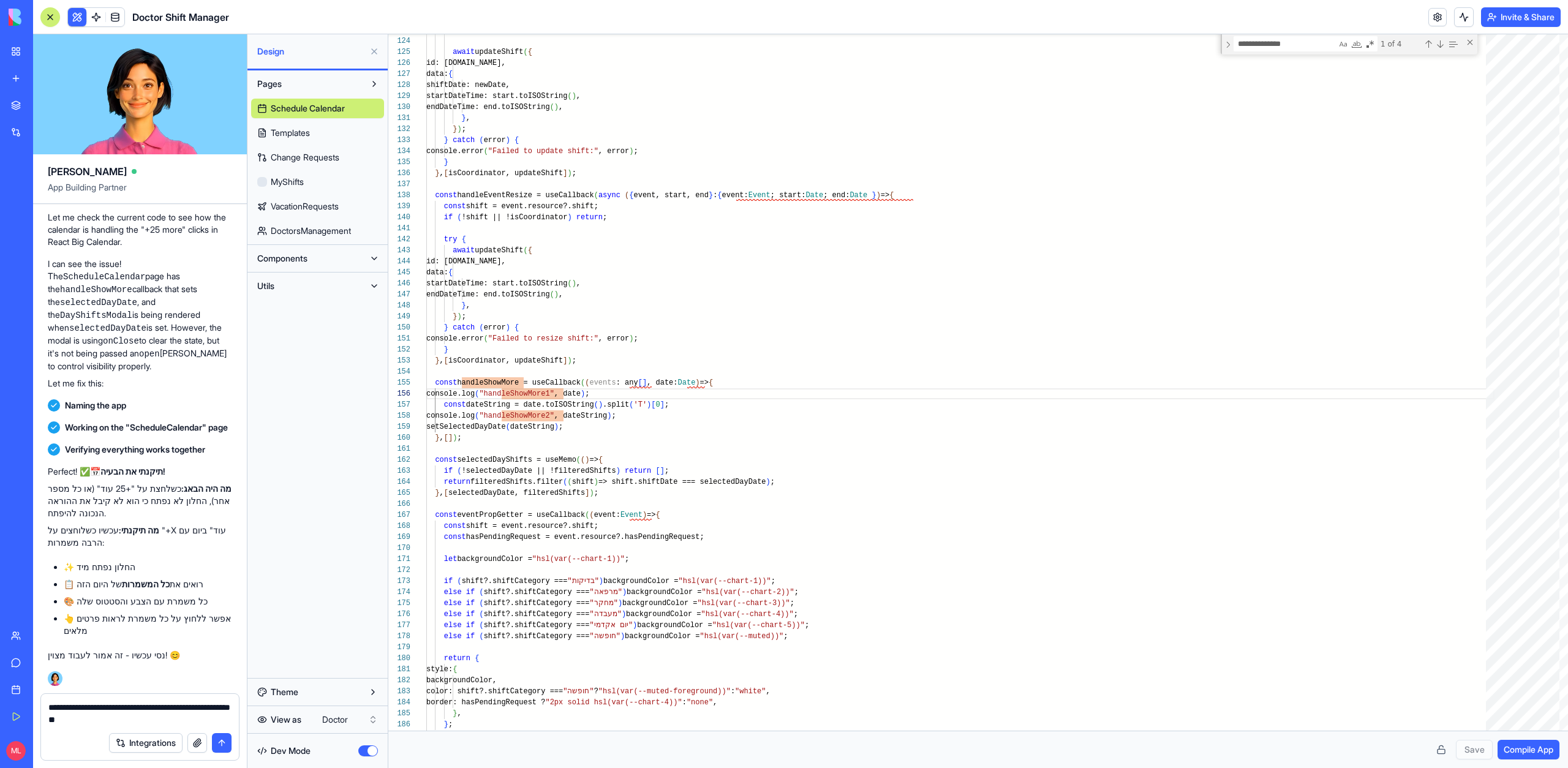
click at [362, 758] on div "Dev Mode" at bounding box center [317, 751] width 133 height 27
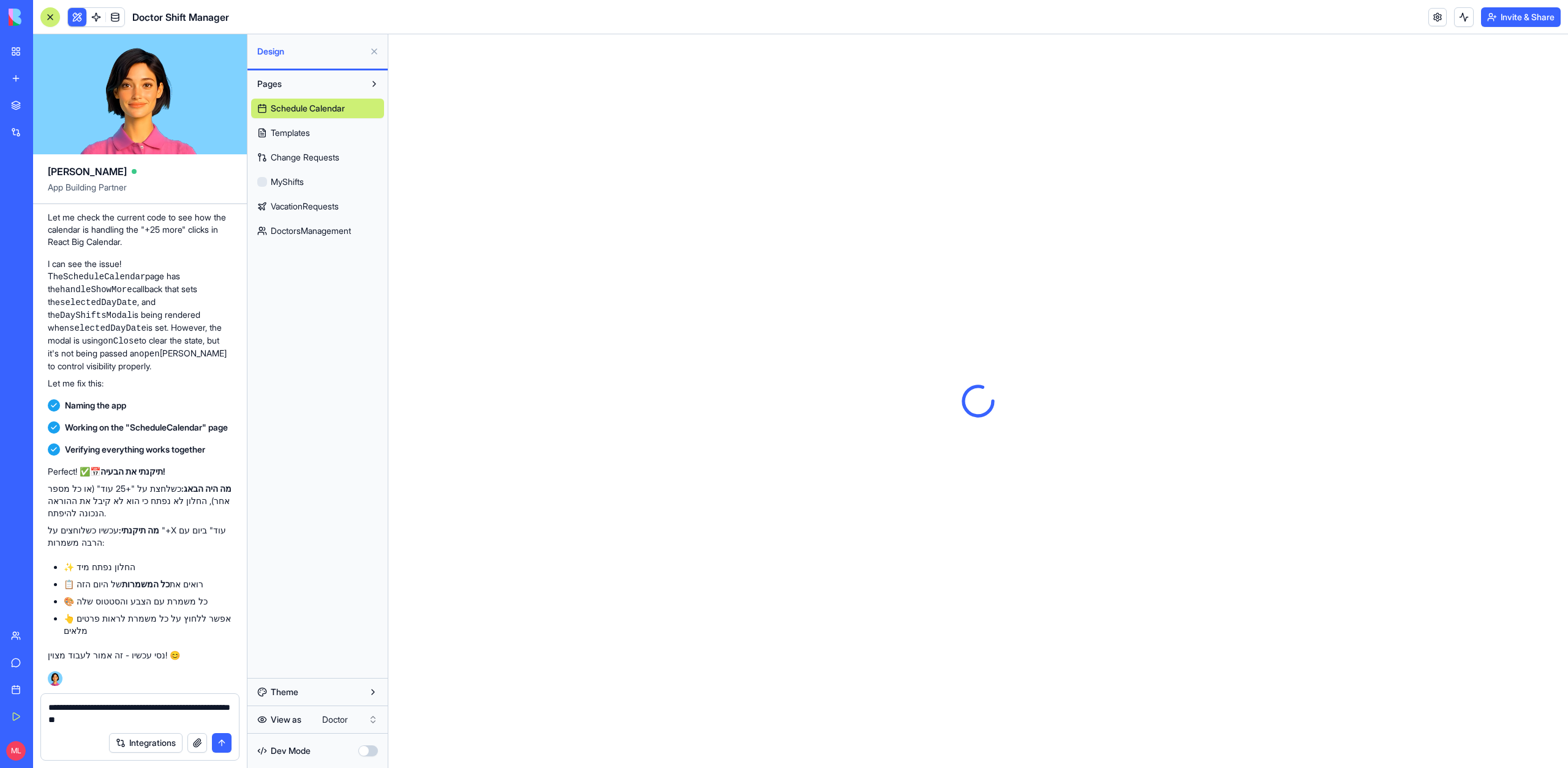
scroll to position [0, 0]
click at [321, 106] on span "Schedule Calendar" at bounding box center [308, 108] width 74 height 12
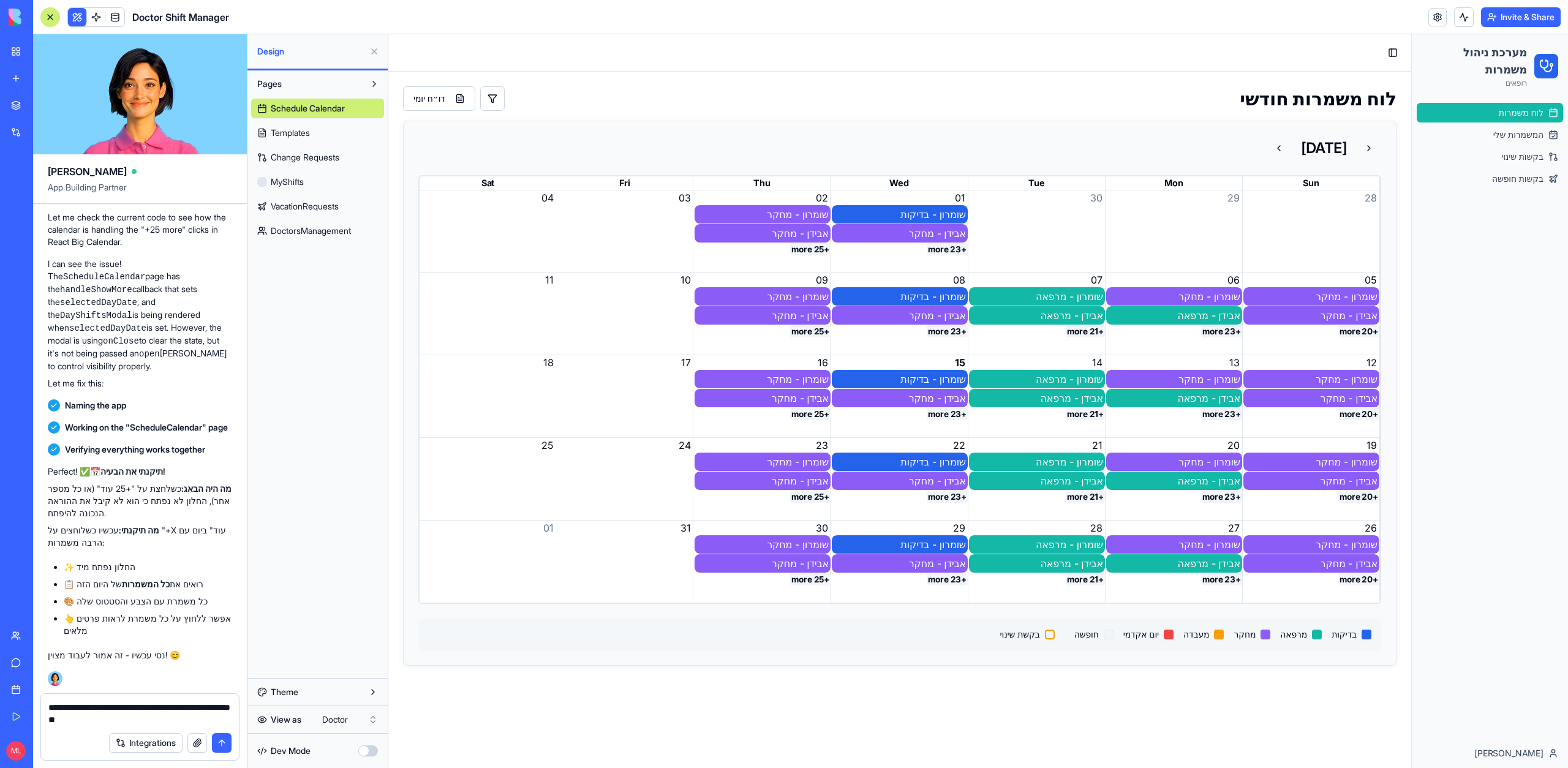
click at [61, 722] on textarea "**********" at bounding box center [140, 714] width 183 height 25
click at [71, 719] on textarea "**********" at bounding box center [140, 714] width 183 height 25
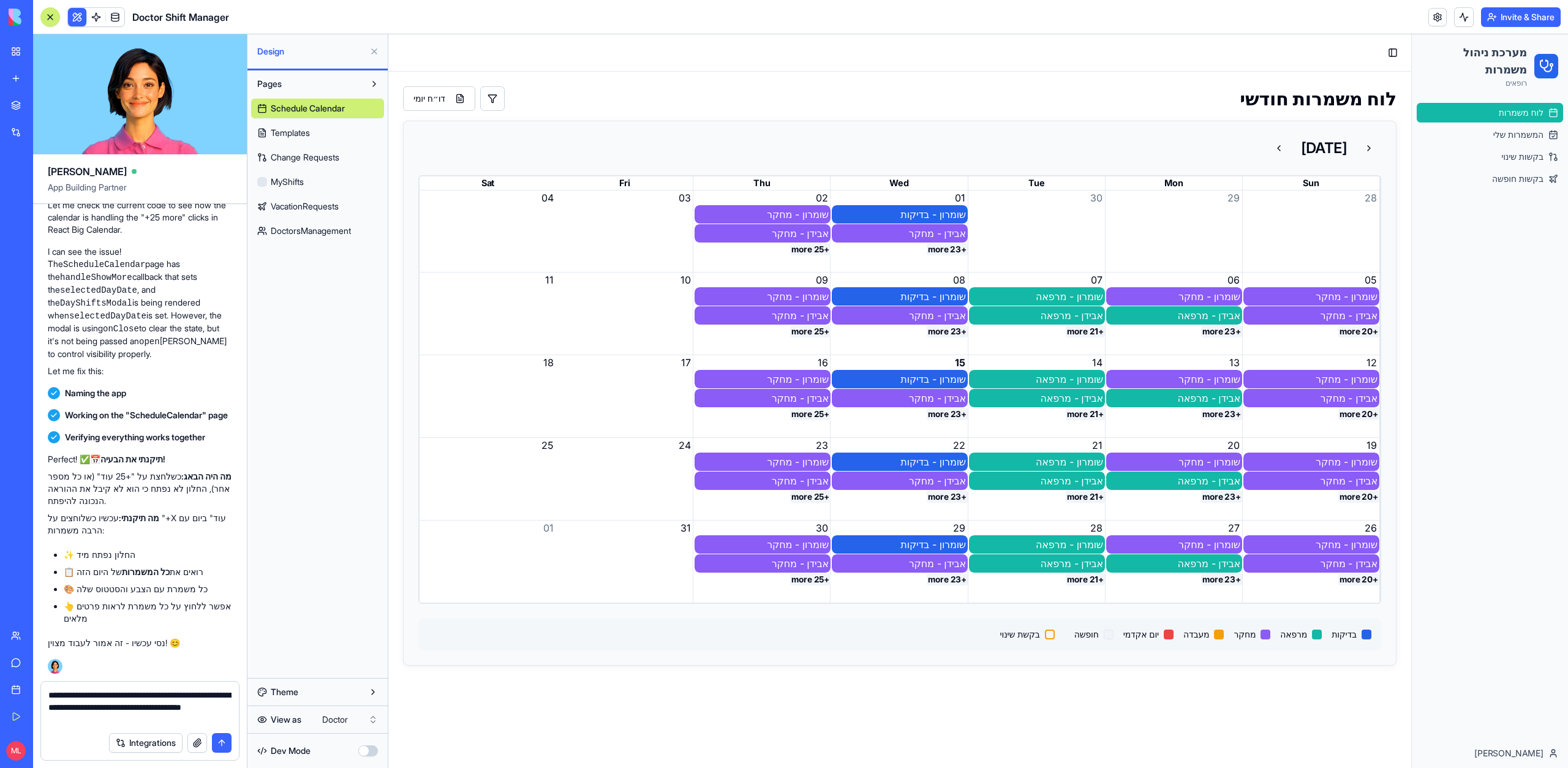
type textarea "**********"
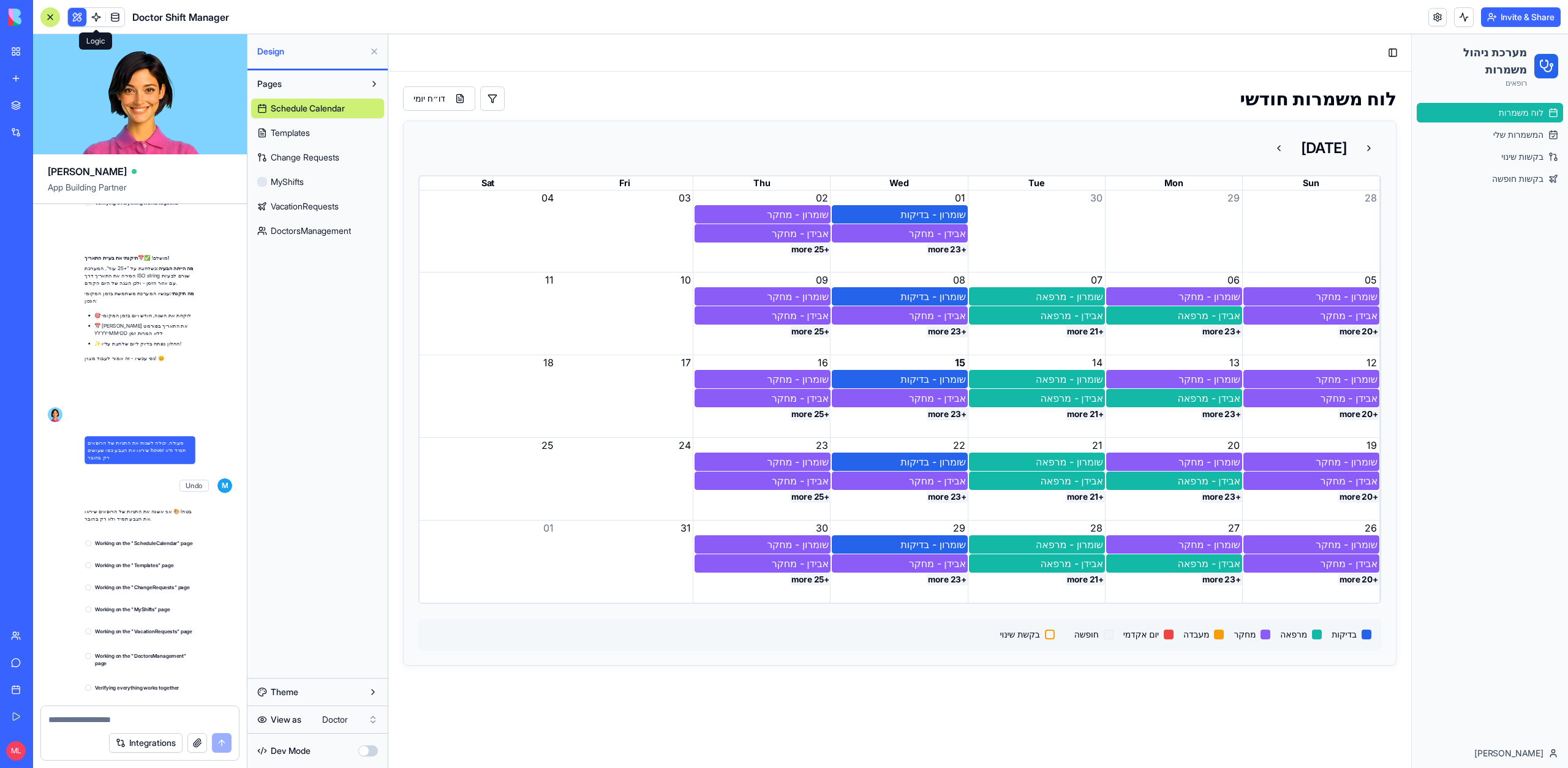
scroll to position [48451, 0]
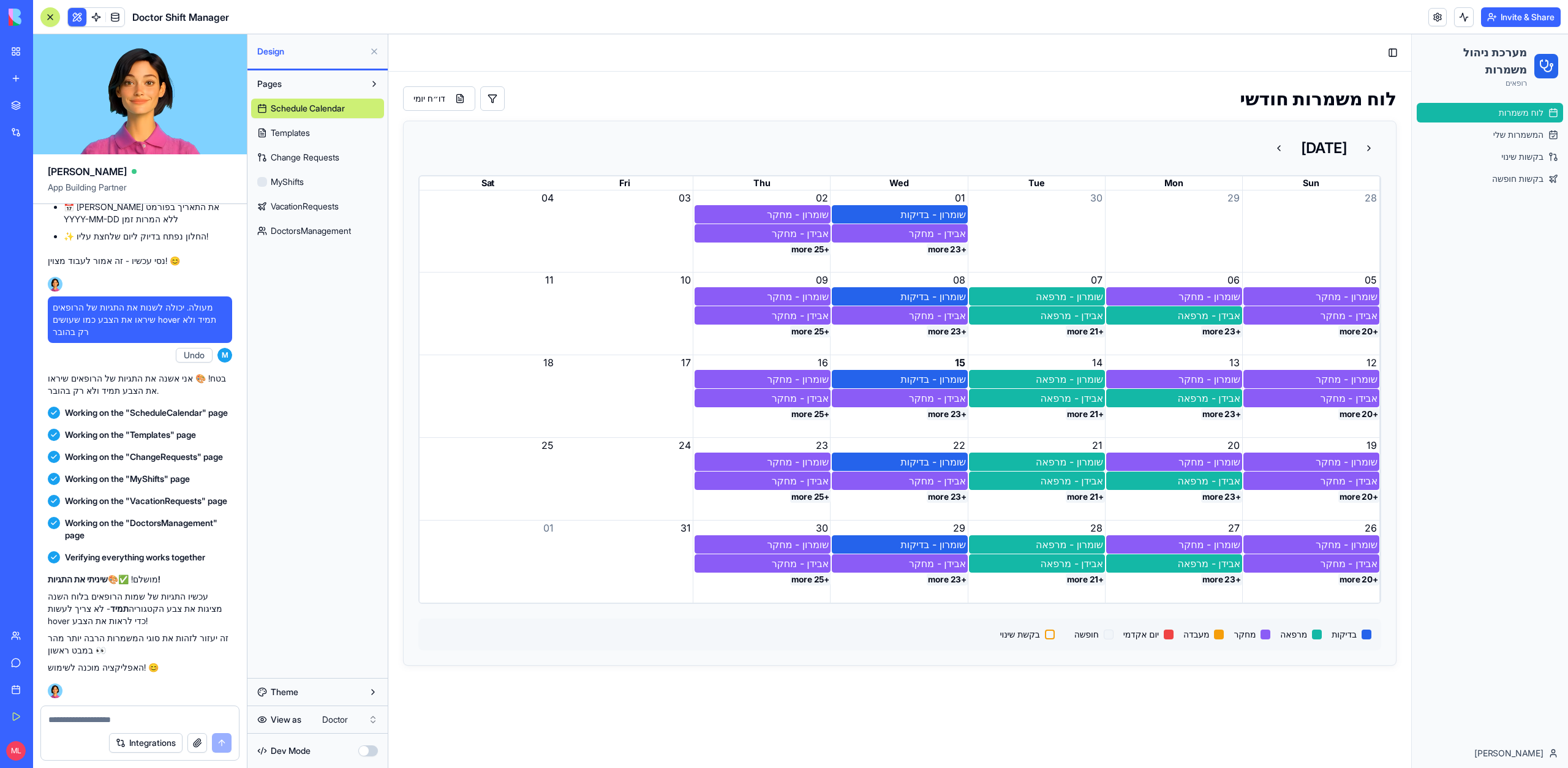
click at [801, 253] on button "+25 more" at bounding box center [810, 249] width 40 height 12
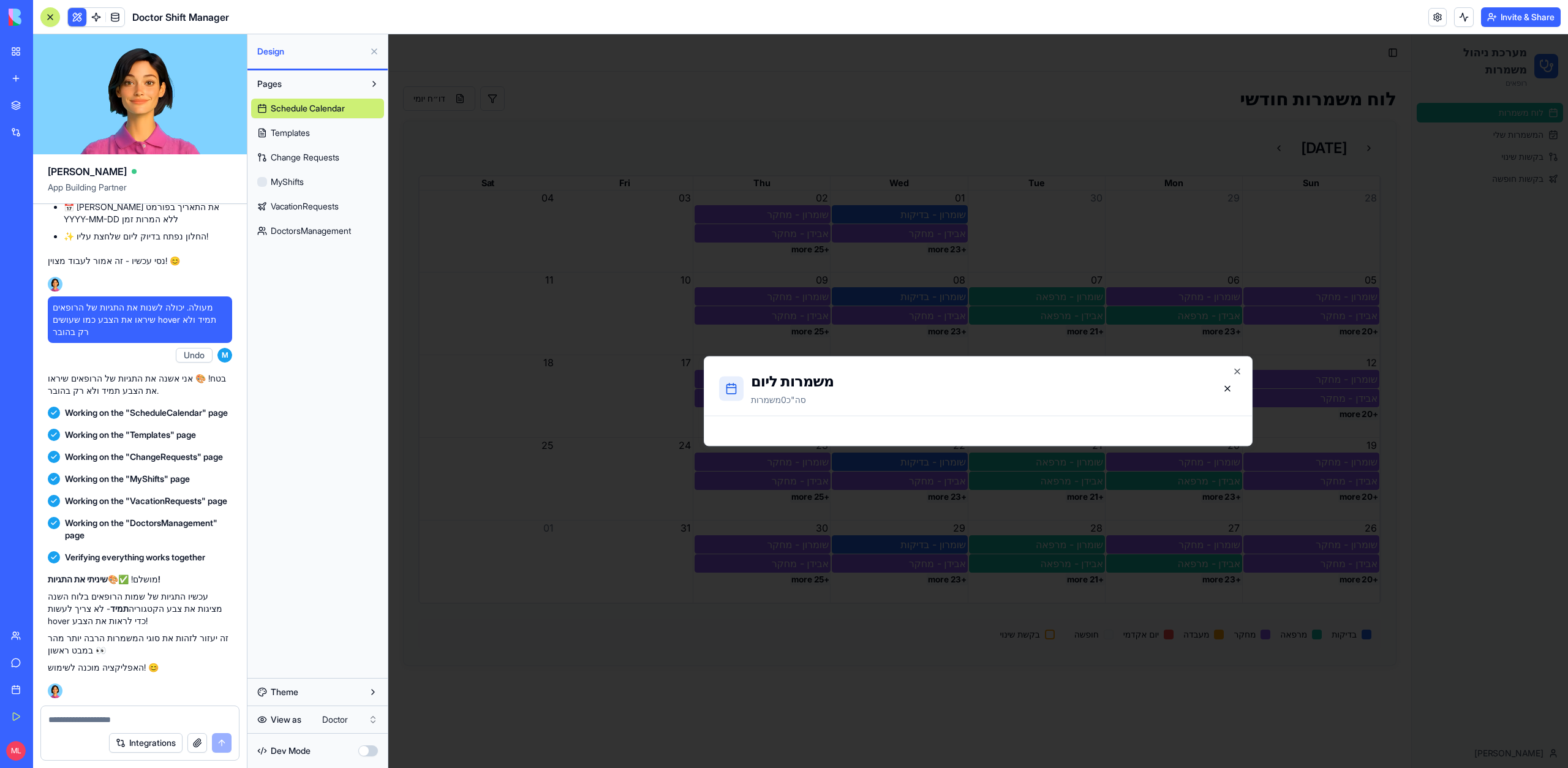
click at [574, 300] on div at bounding box center [978, 401] width 1179 height 734
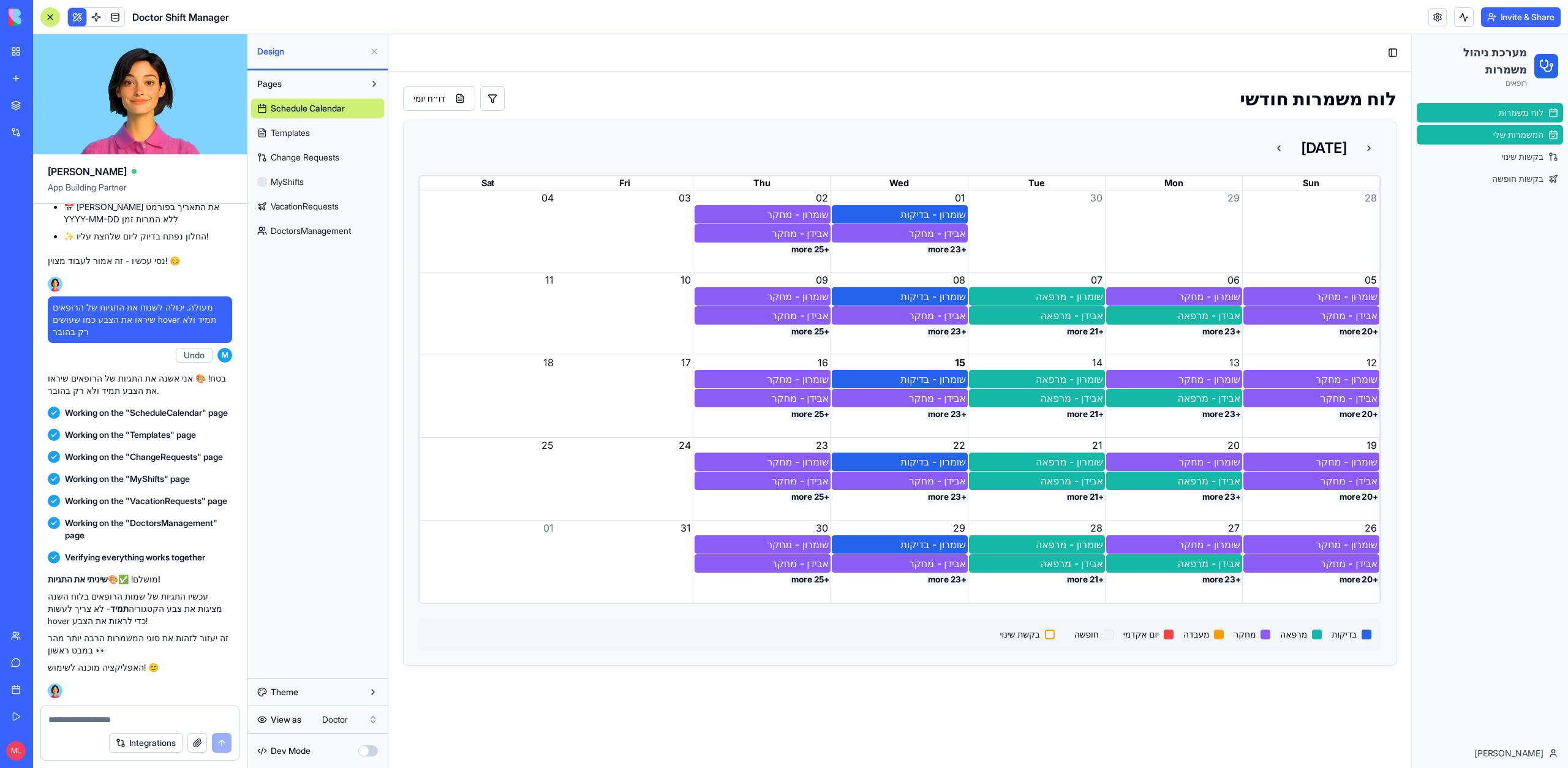
click at [1530, 137] on span "המשמרות שלי" at bounding box center [1518, 135] width 50 height 12
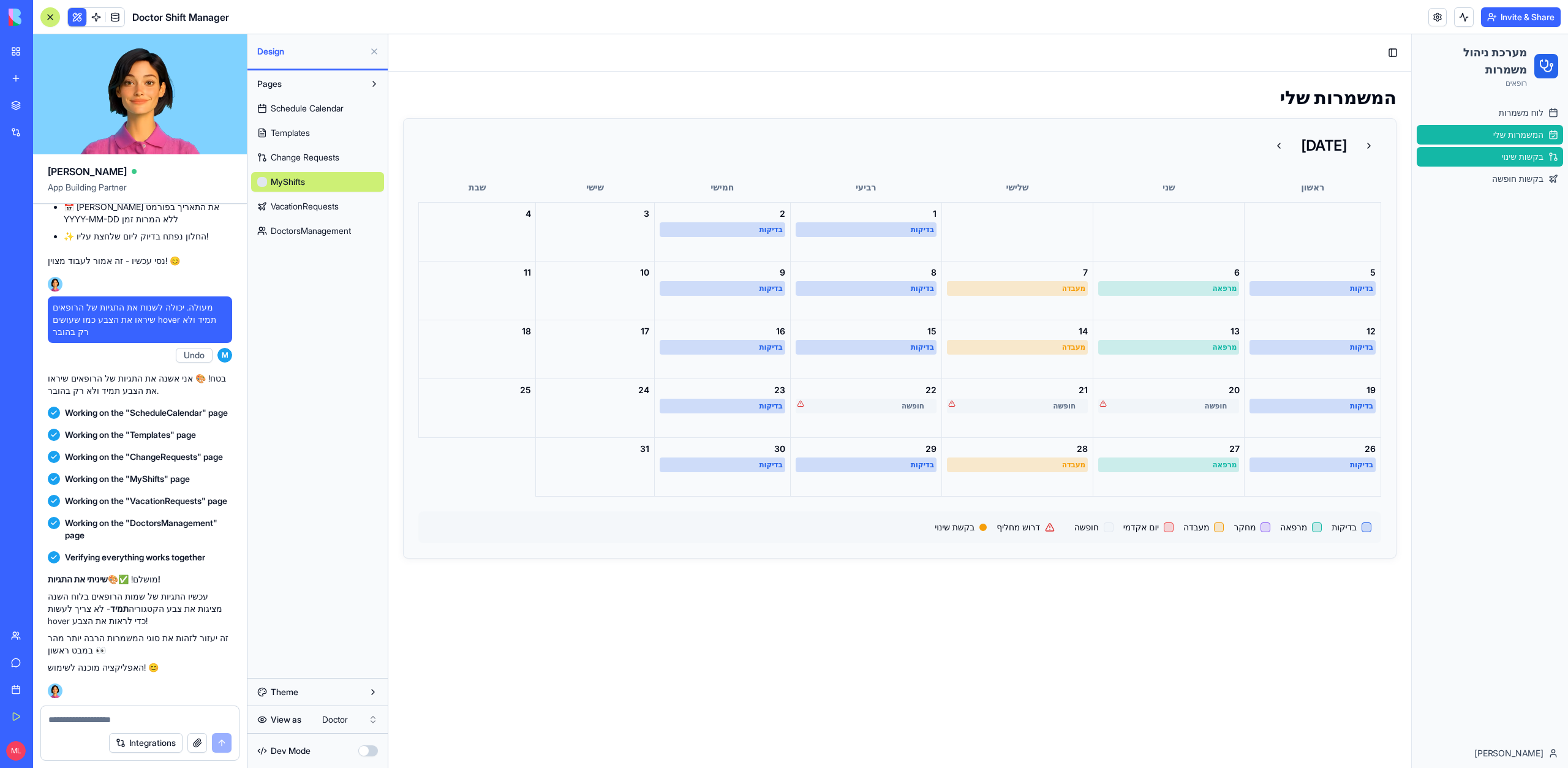
click at [1526, 148] on link "בקשות שינוי" at bounding box center [1490, 157] width 146 height 20
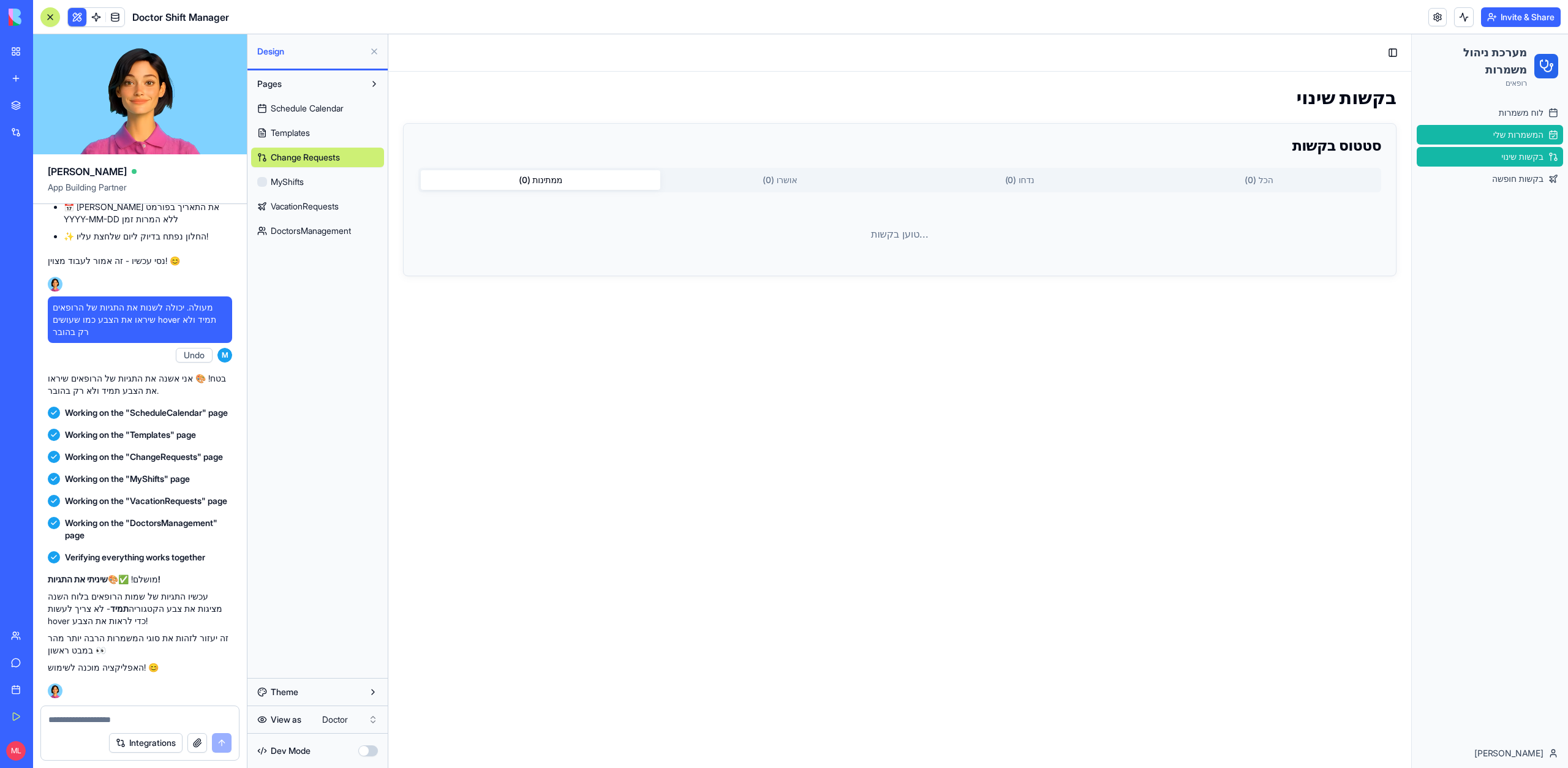
click at [1526, 143] on link "המשמרות שלי" at bounding box center [1490, 134] width 146 height 20
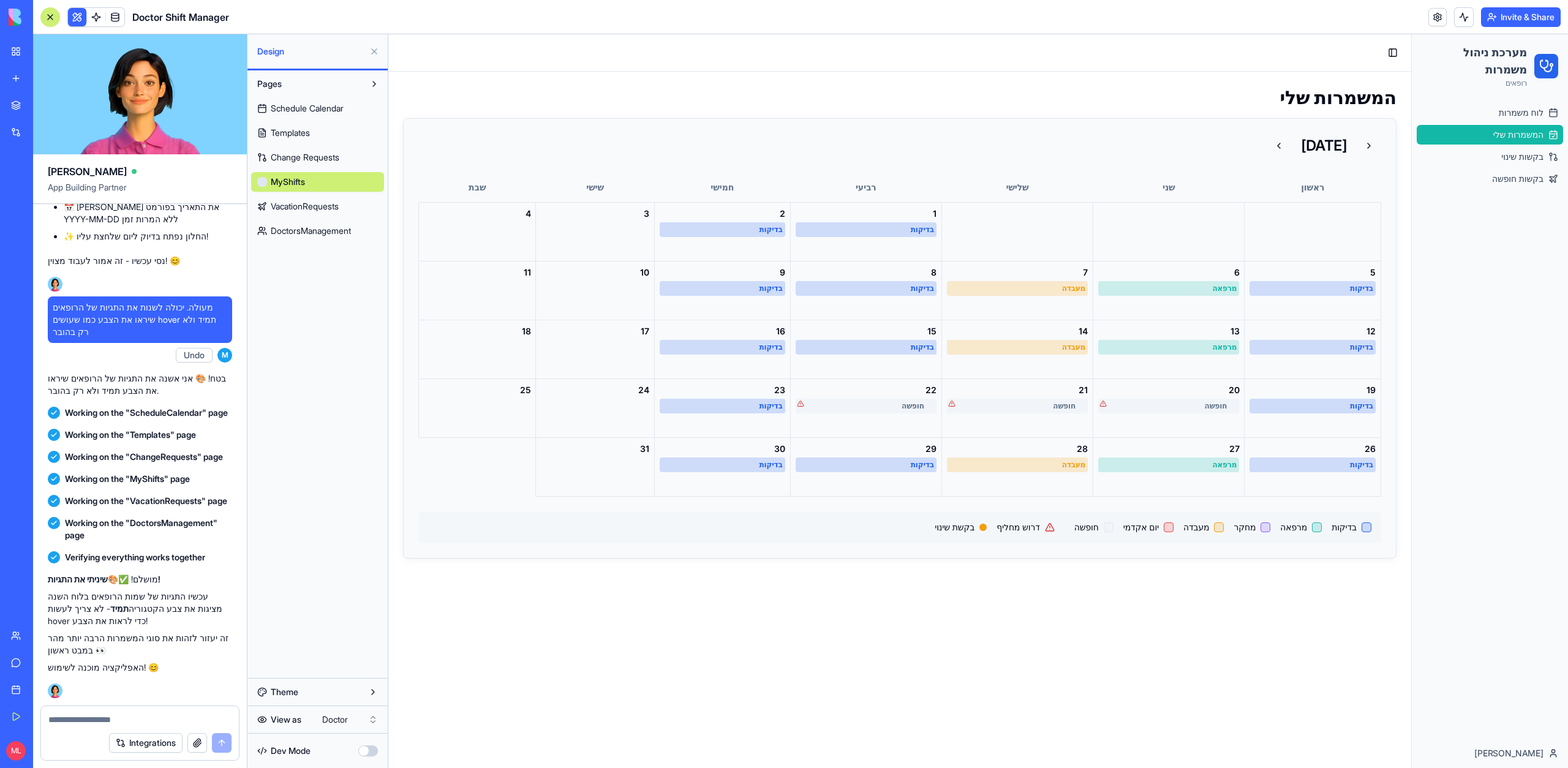
click at [1514, 101] on div "לוח משמרות המשמרות שלי בקשות שינוי בקשות חופשה" at bounding box center [1489, 146] width 156 height 95
click at [1513, 109] on span "לוח משמרות" at bounding box center [1521, 113] width 45 height 12
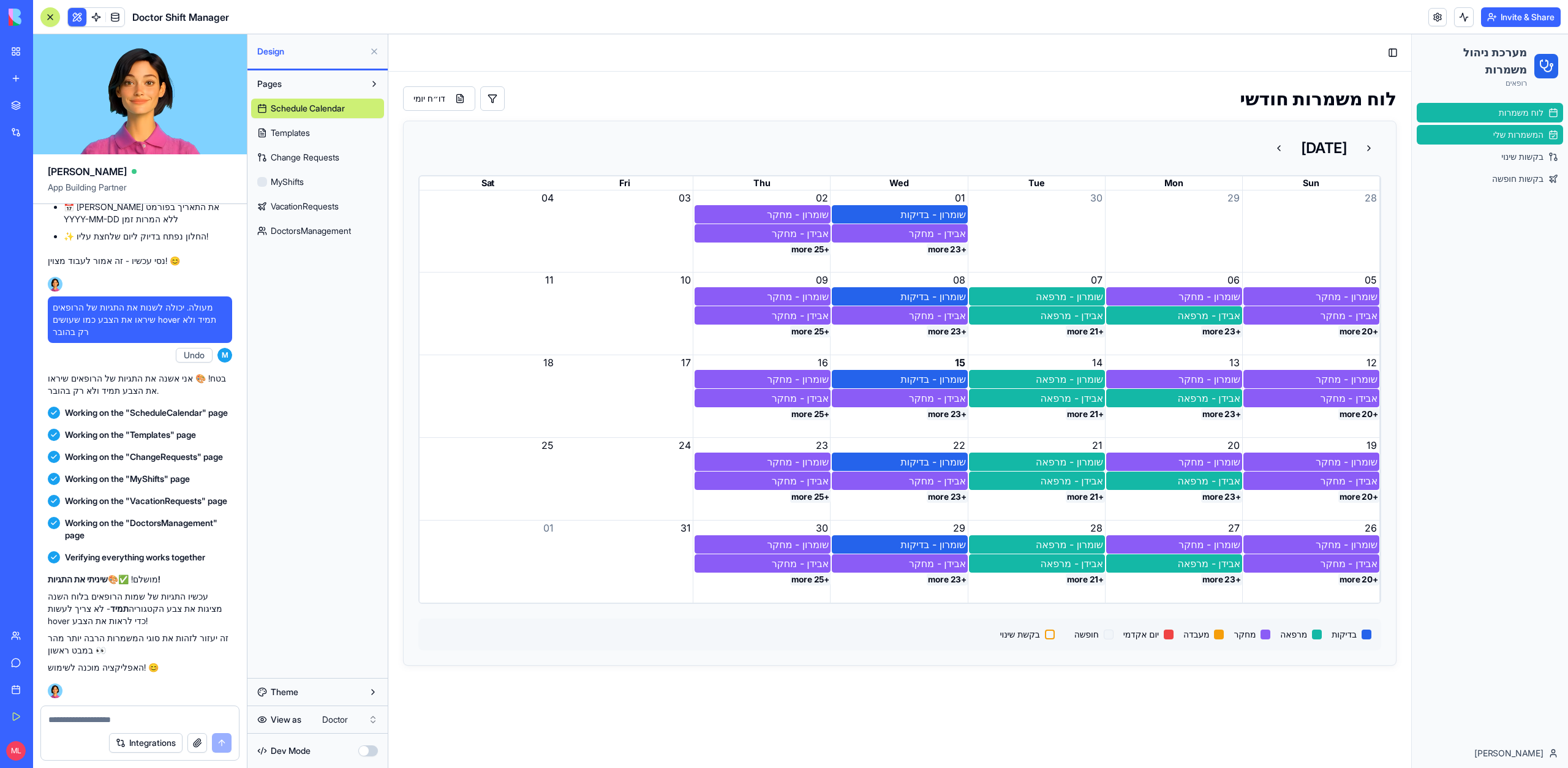
click at [1506, 140] on span "המשמרות שלי" at bounding box center [1518, 135] width 50 height 12
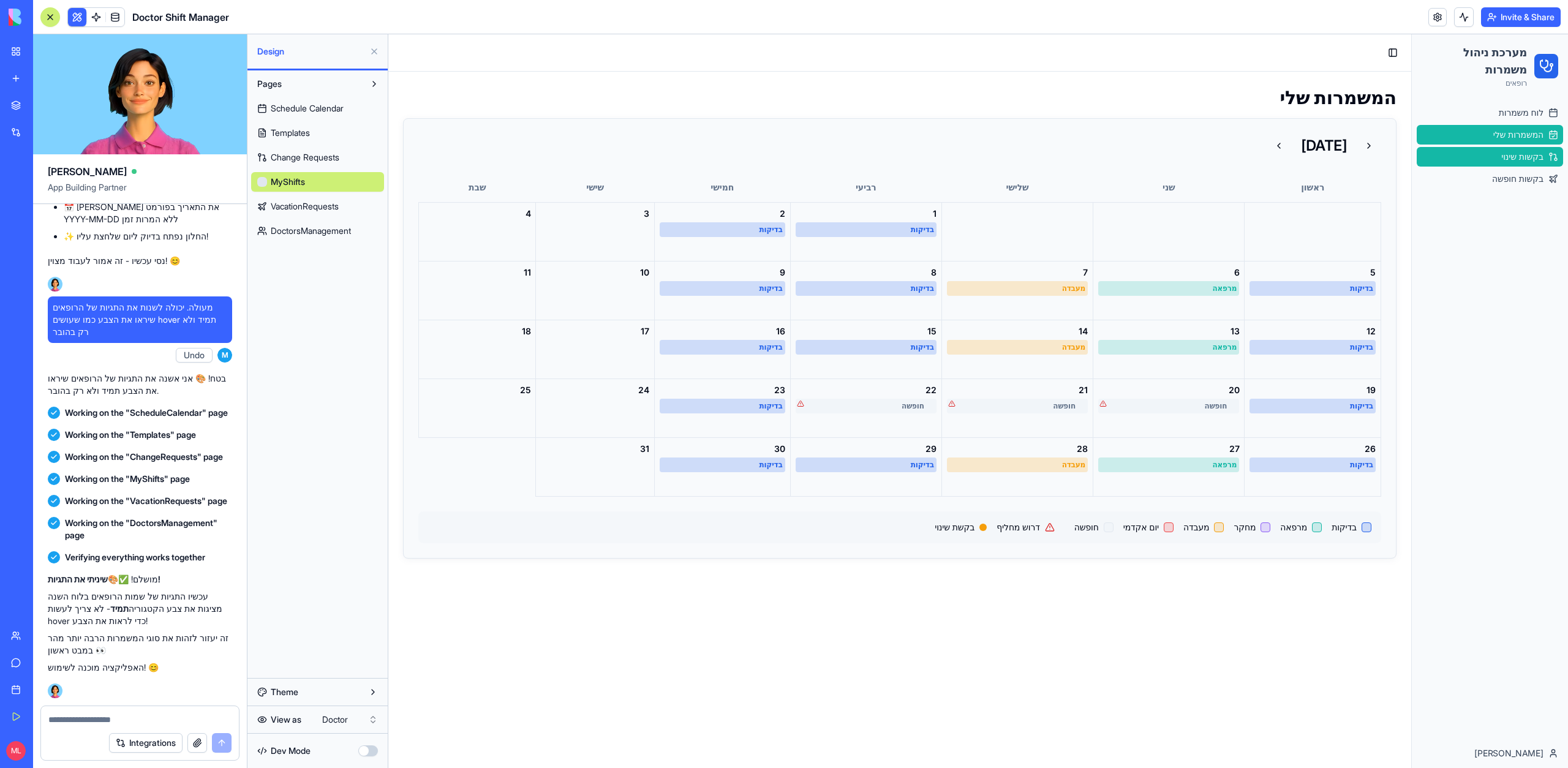
click at [1512, 162] on span "בקשות שינוי" at bounding box center [1522, 157] width 42 height 12
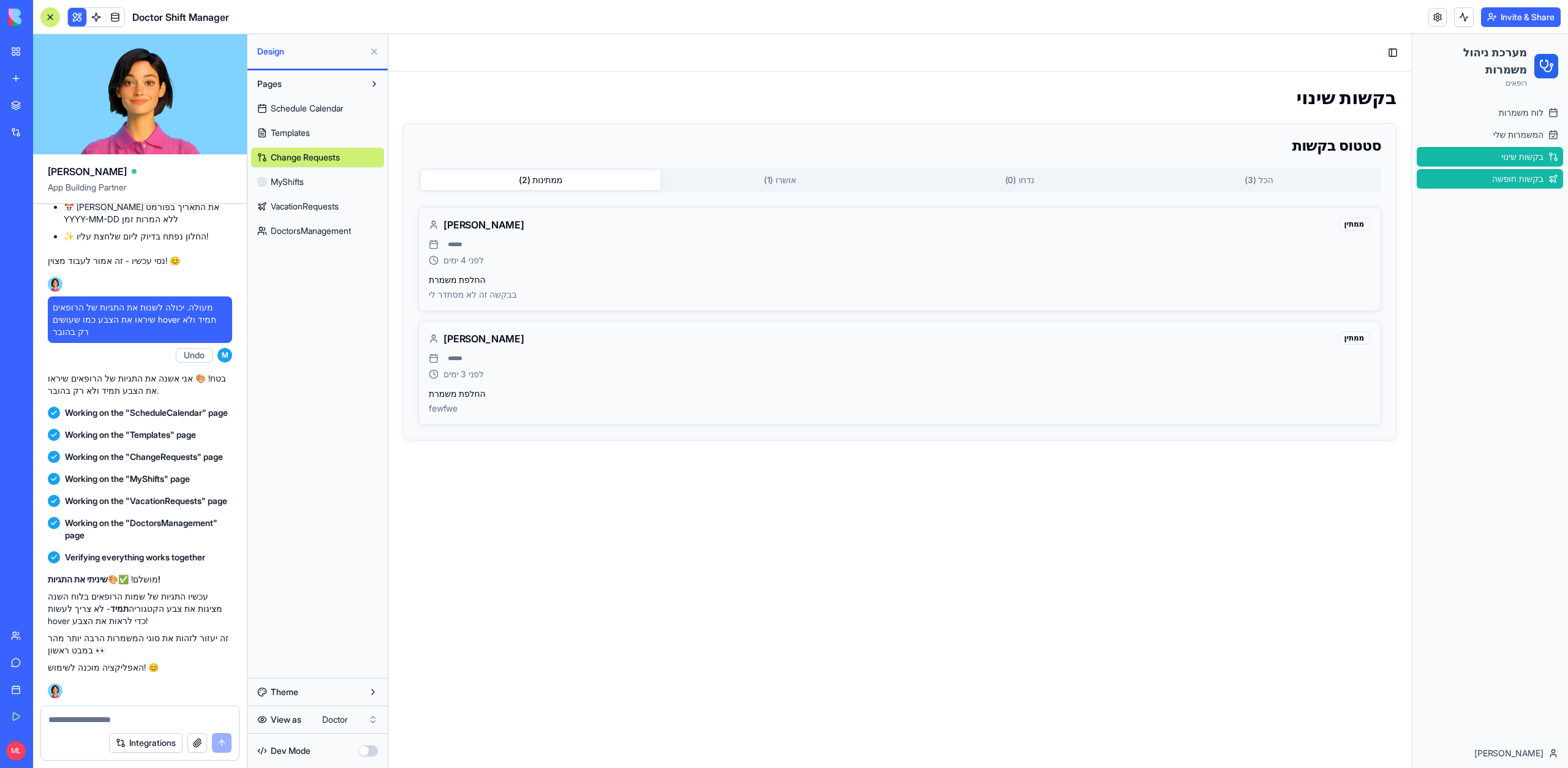
click at [1510, 176] on span "בקשות חופשה" at bounding box center [1518, 179] width 52 height 12
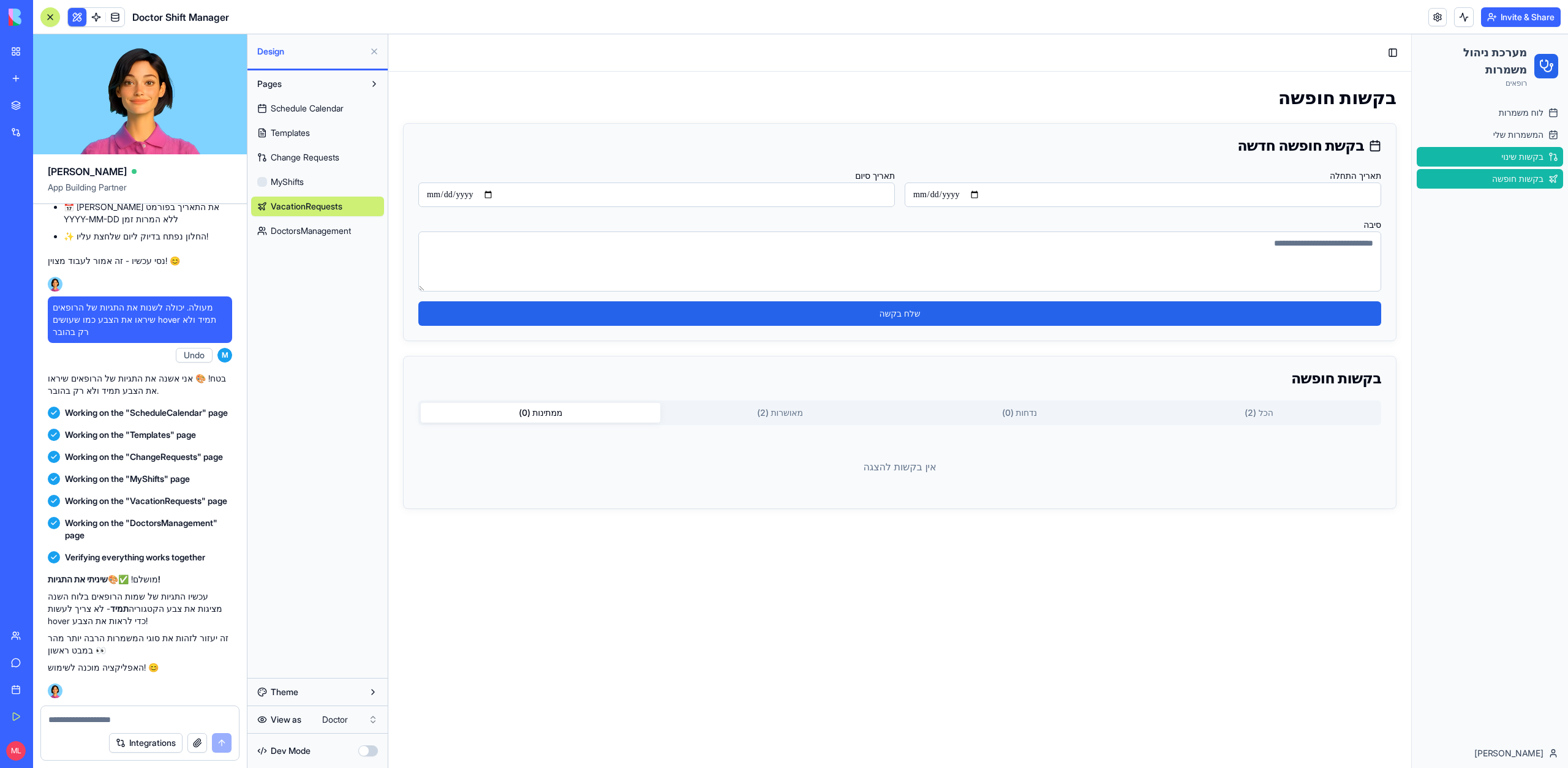
click at [1512, 161] on span "בקשות שינוי" at bounding box center [1522, 157] width 42 height 12
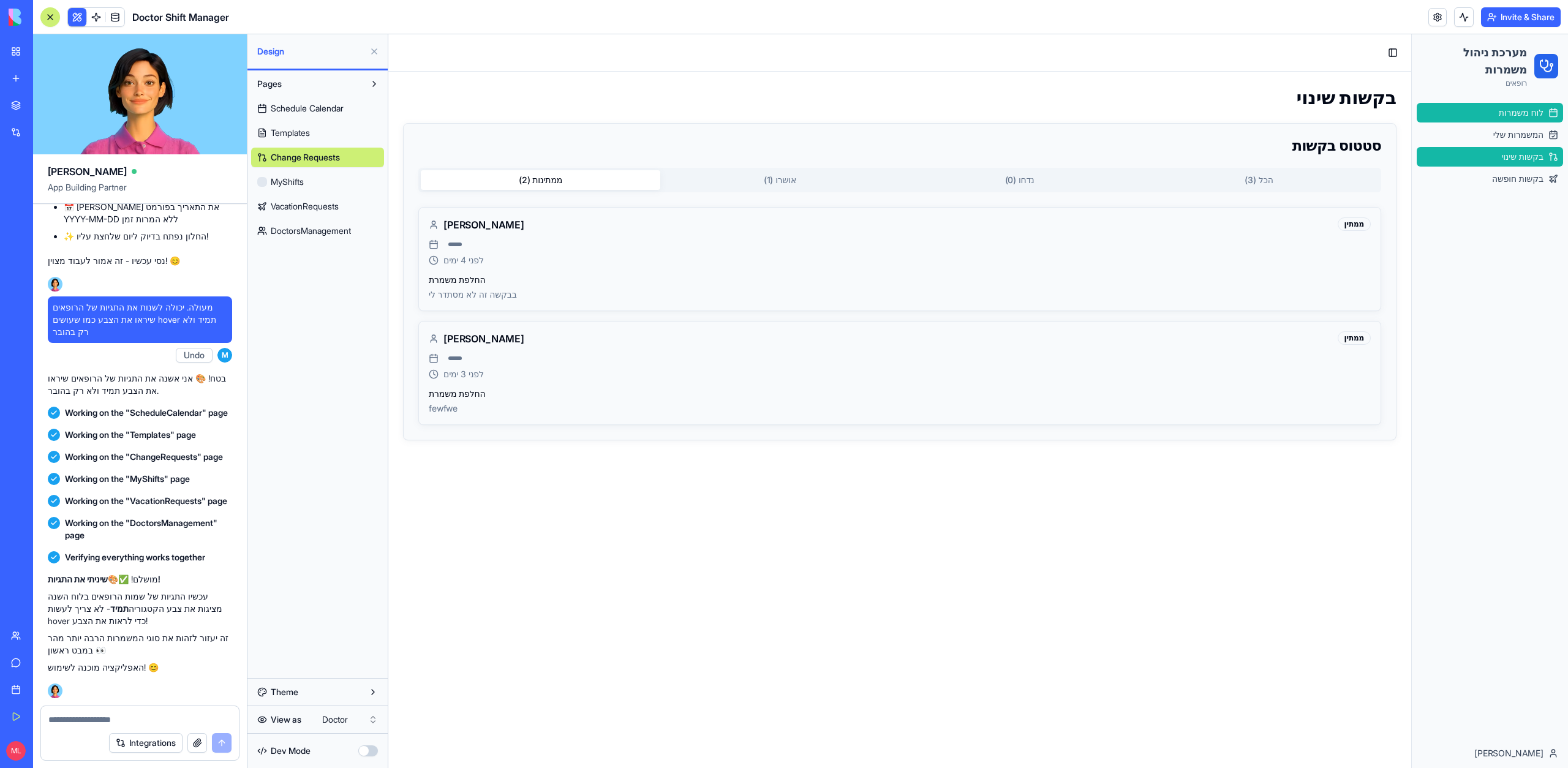
click at [1510, 115] on span "לוח משמרות" at bounding box center [1521, 113] width 45 height 12
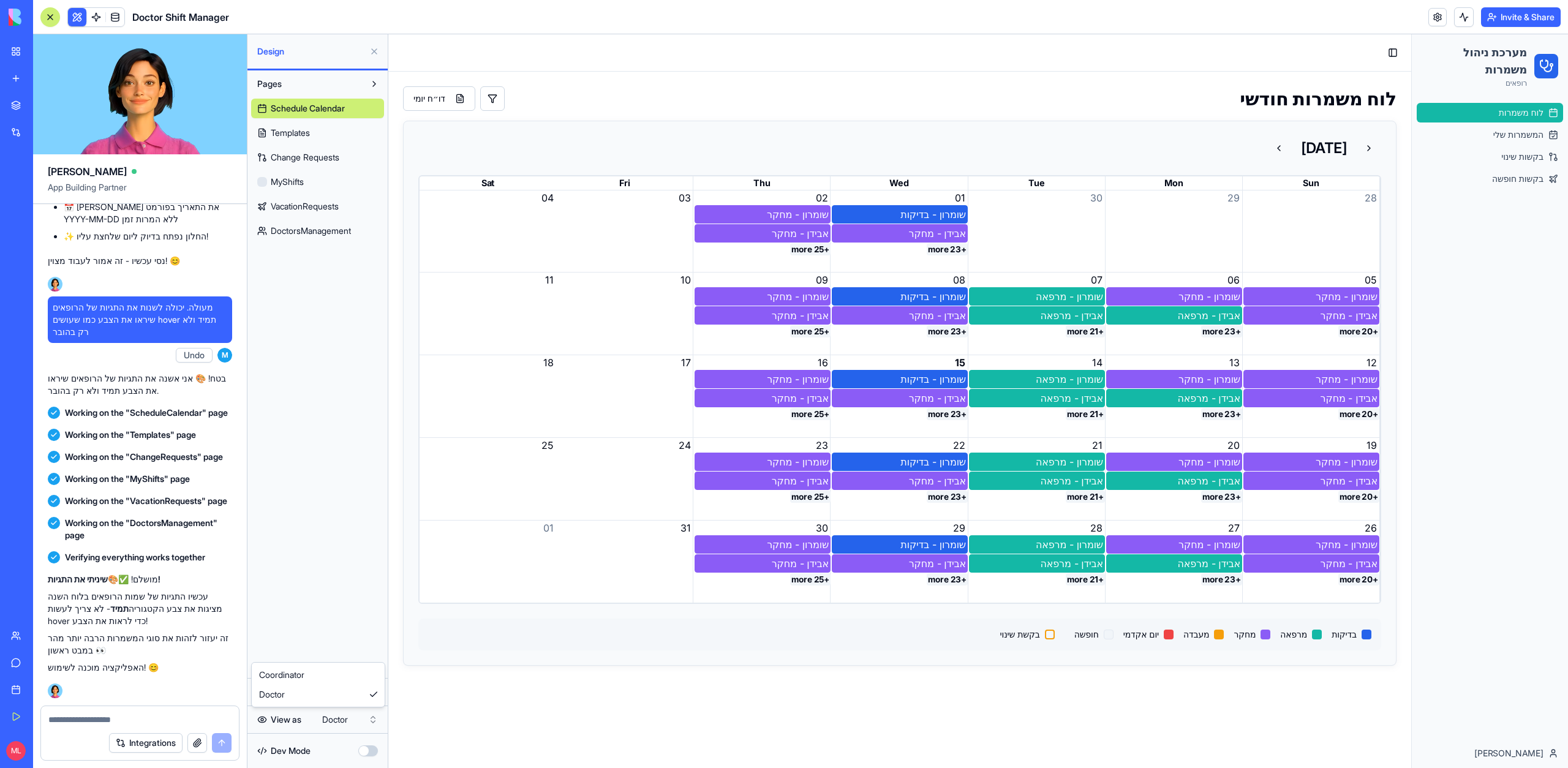
click at [340, 712] on html "My Workspace New app Marketplace Integrations Recent Jimbo Brand Assistant AI I…" at bounding box center [784, 384] width 1568 height 768
click at [948, 325] on div "אבידן - מחקר" at bounding box center [899, 316] width 137 height 19
click at [948, 331] on button "+23 more" at bounding box center [947, 332] width 41 height 12
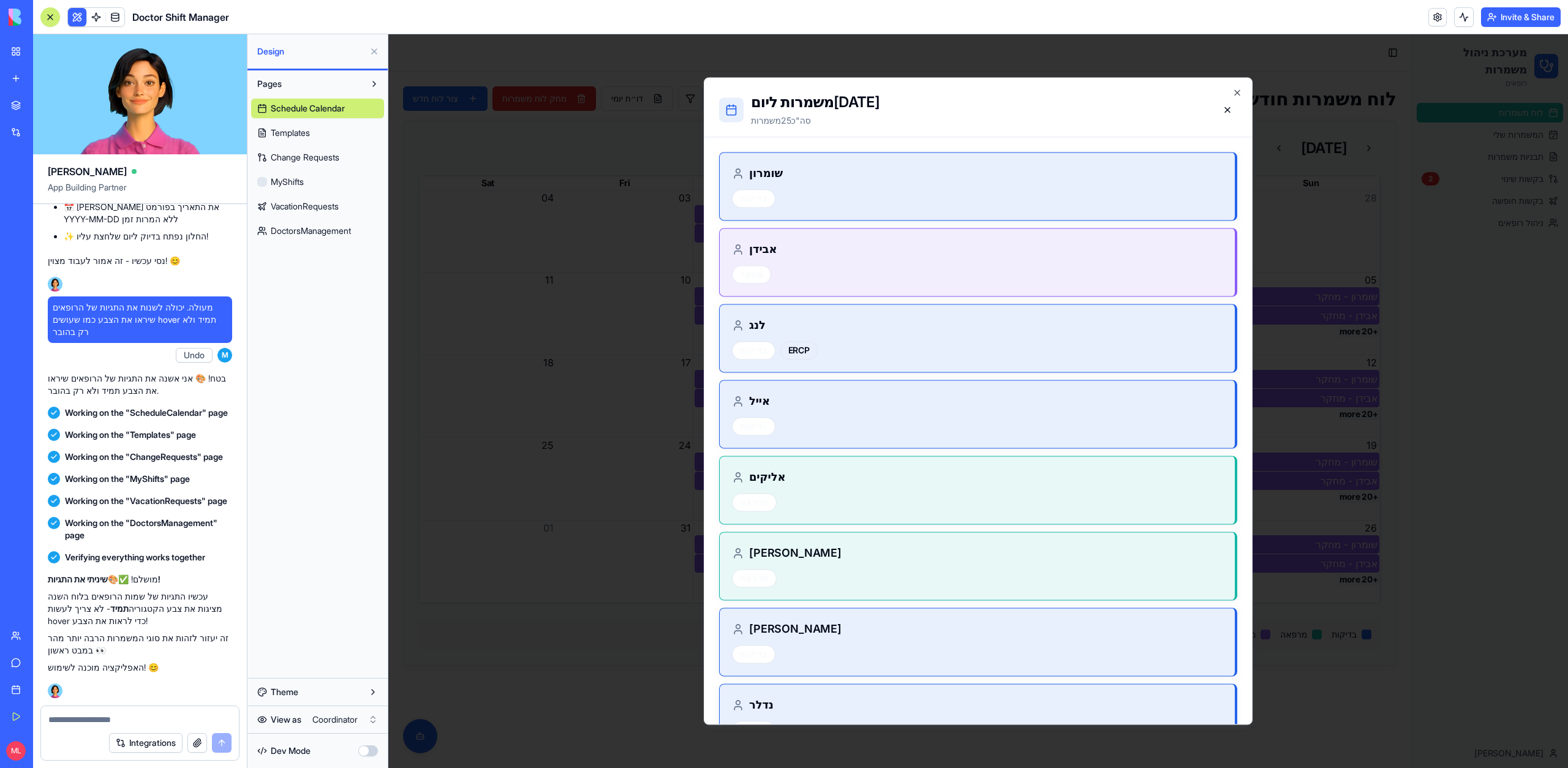
click at [1260, 370] on div at bounding box center [978, 401] width 1179 height 734
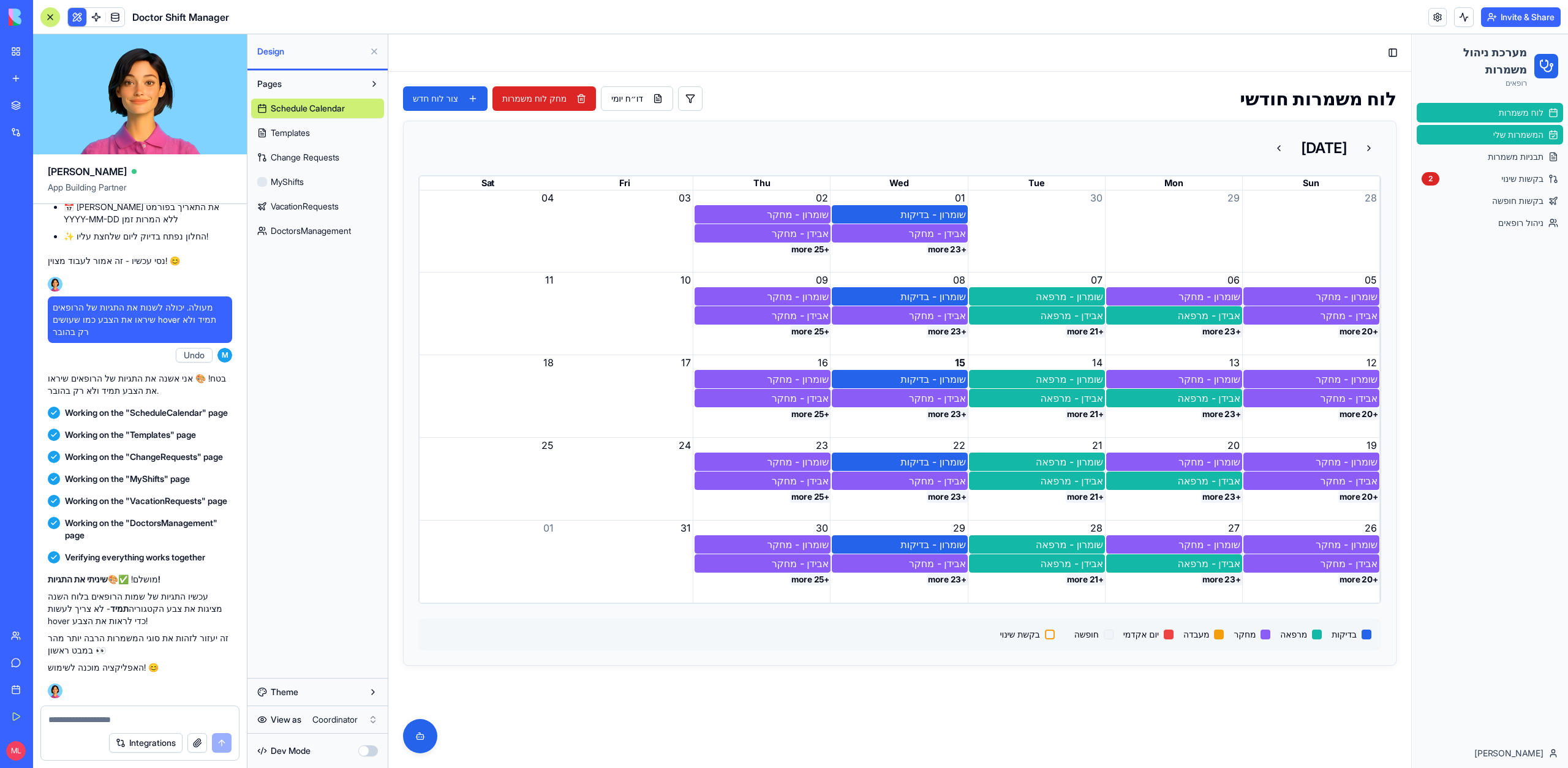
click at [1474, 131] on link "המשמרות שלי" at bounding box center [1490, 134] width 146 height 20
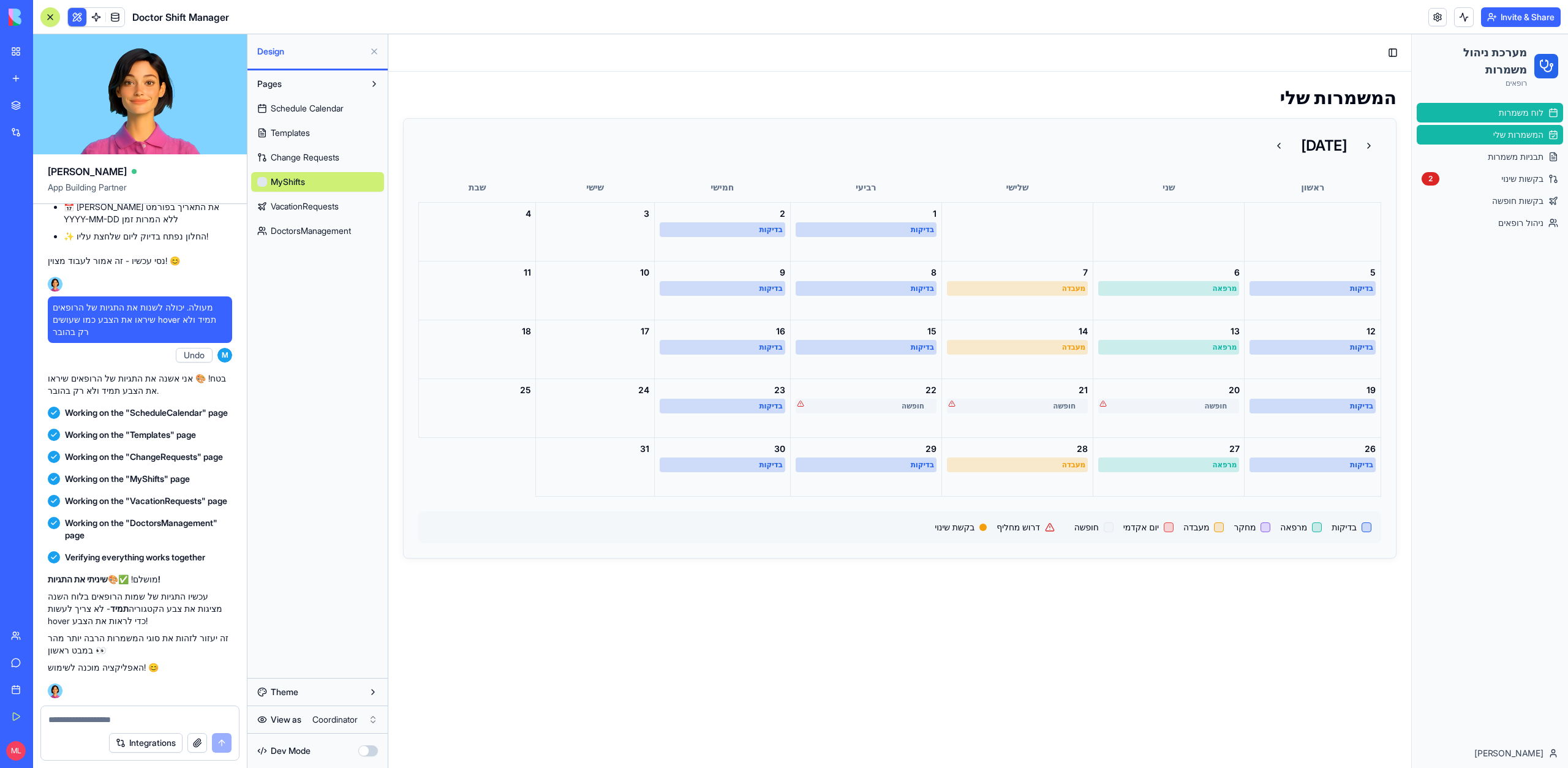
click at [1477, 119] on link "לוח משמרות" at bounding box center [1490, 112] width 146 height 20
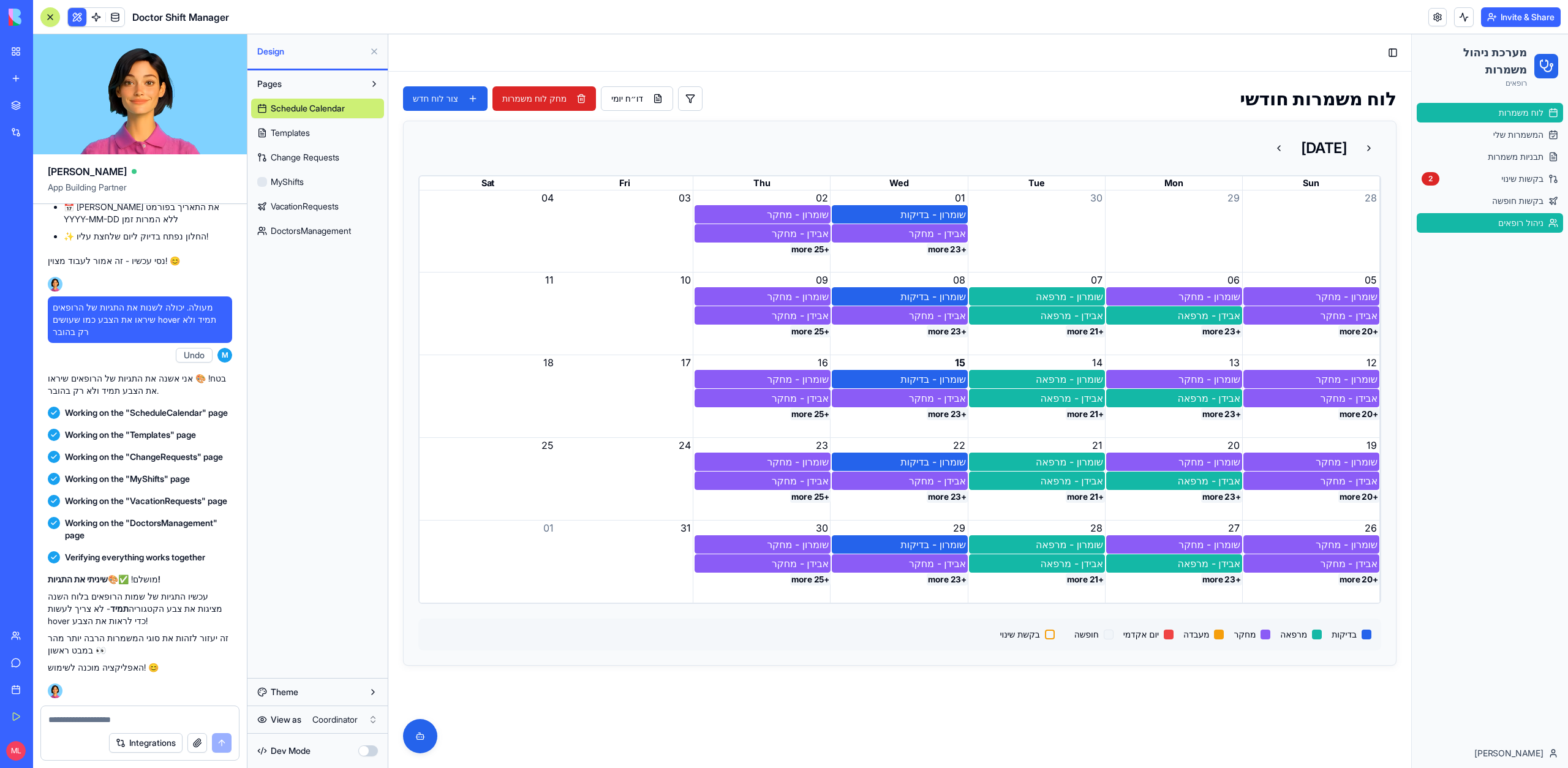
click at [1503, 225] on span "ניהול רופאים" at bounding box center [1520, 223] width 46 height 12
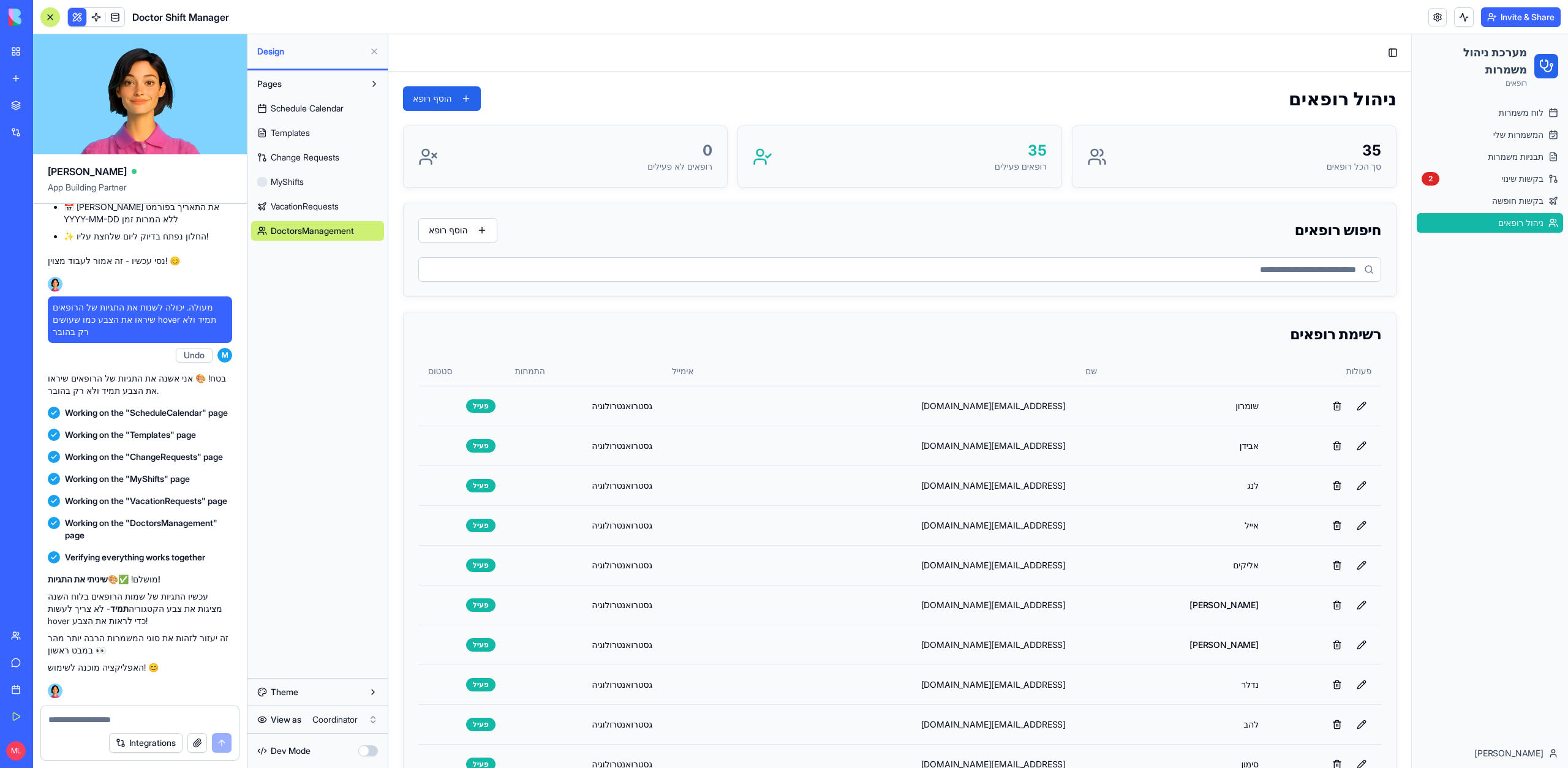
click at [1504, 217] on span "ניהול רופאים" at bounding box center [1520, 223] width 46 height 12
click at [1504, 201] on span "בקשות חופשה" at bounding box center [1518, 201] width 52 height 12
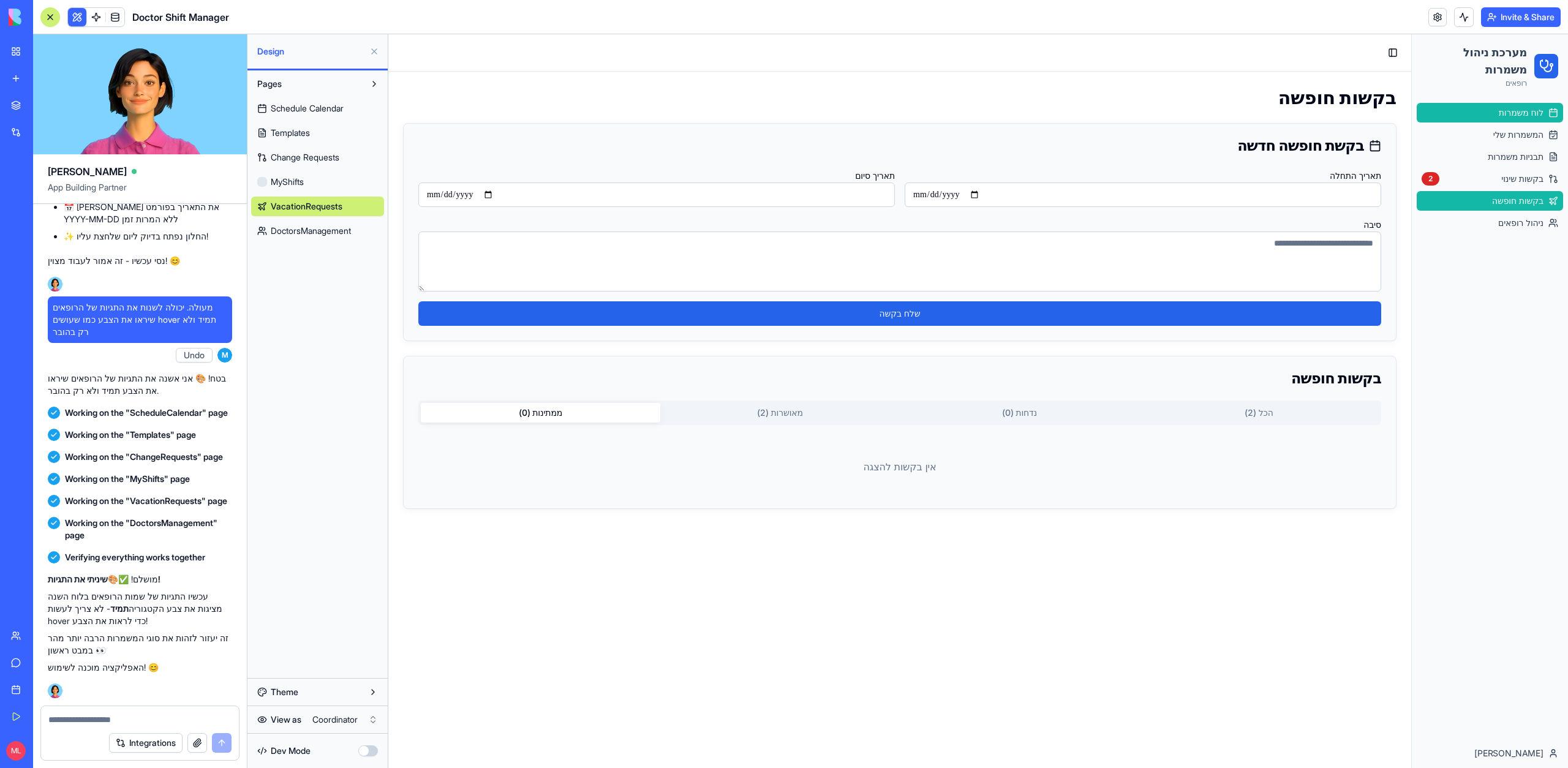
click at [1511, 121] on link "לוח משמרות" at bounding box center [1490, 112] width 146 height 20
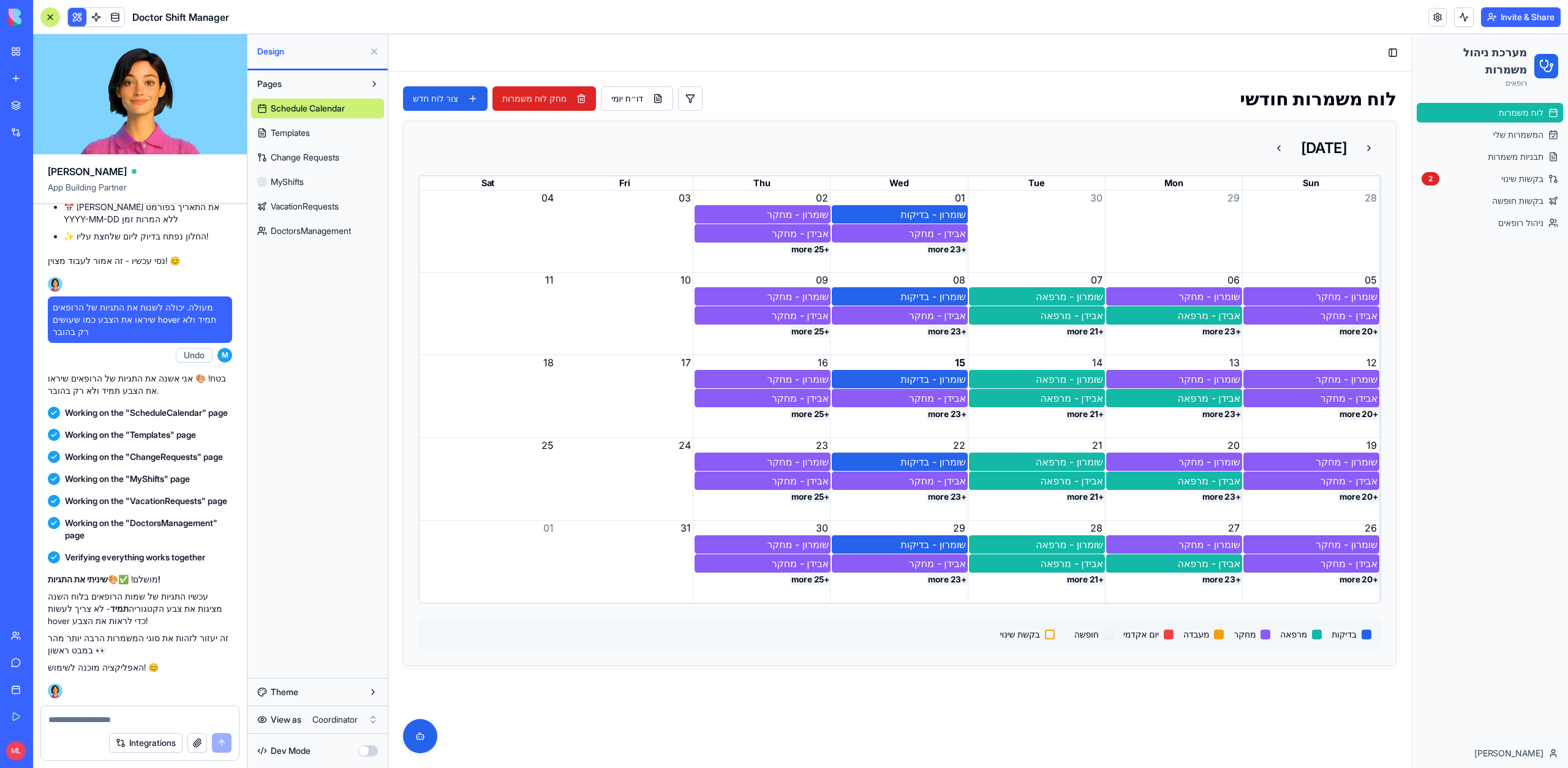
click at [917, 338] on div "Month View" at bounding box center [899, 313] width 137 height 82
click at [933, 336] on button "+23 more" at bounding box center [947, 332] width 41 height 12
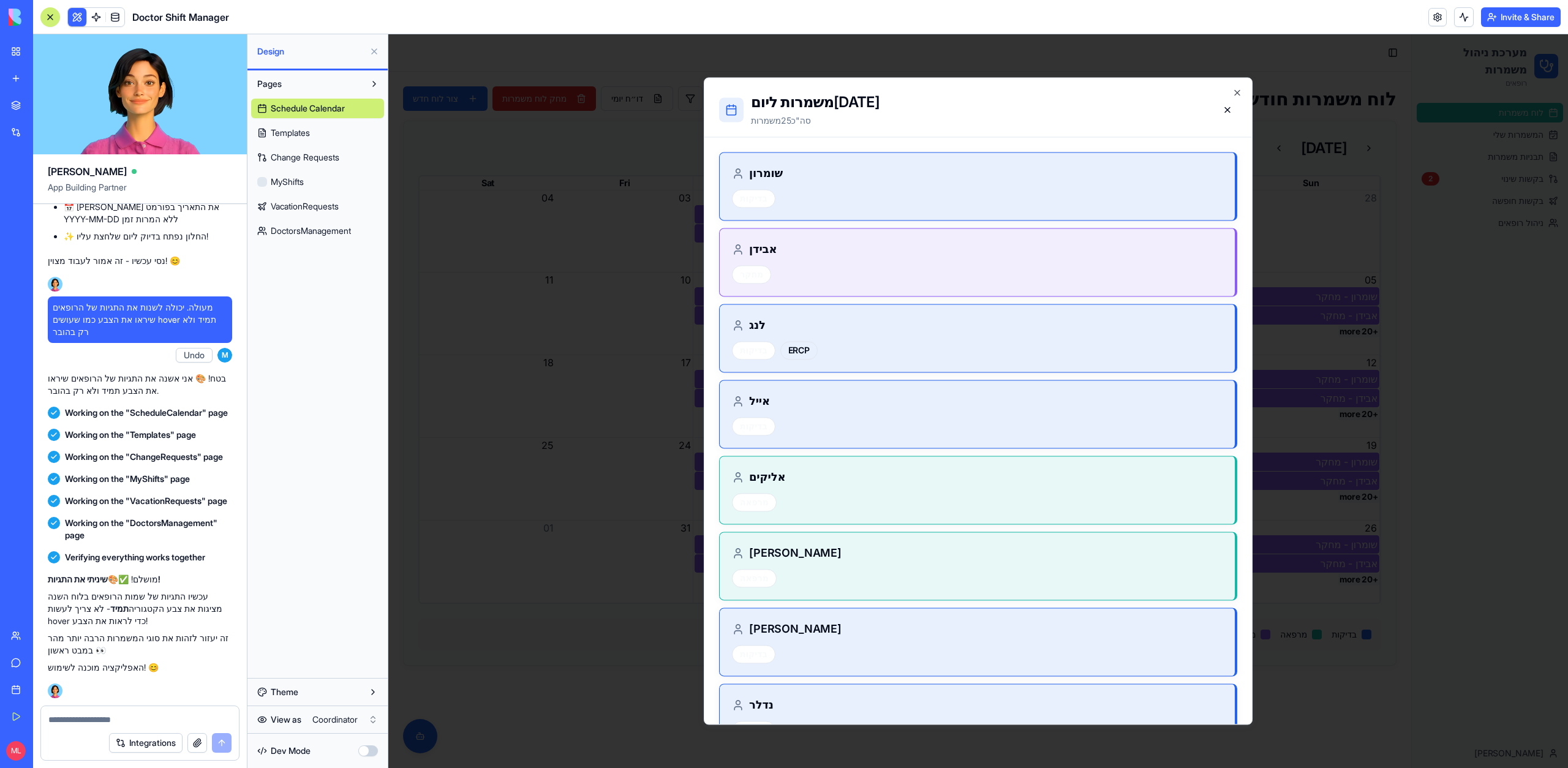
click at [166, 720] on textarea at bounding box center [140, 720] width 183 height 12
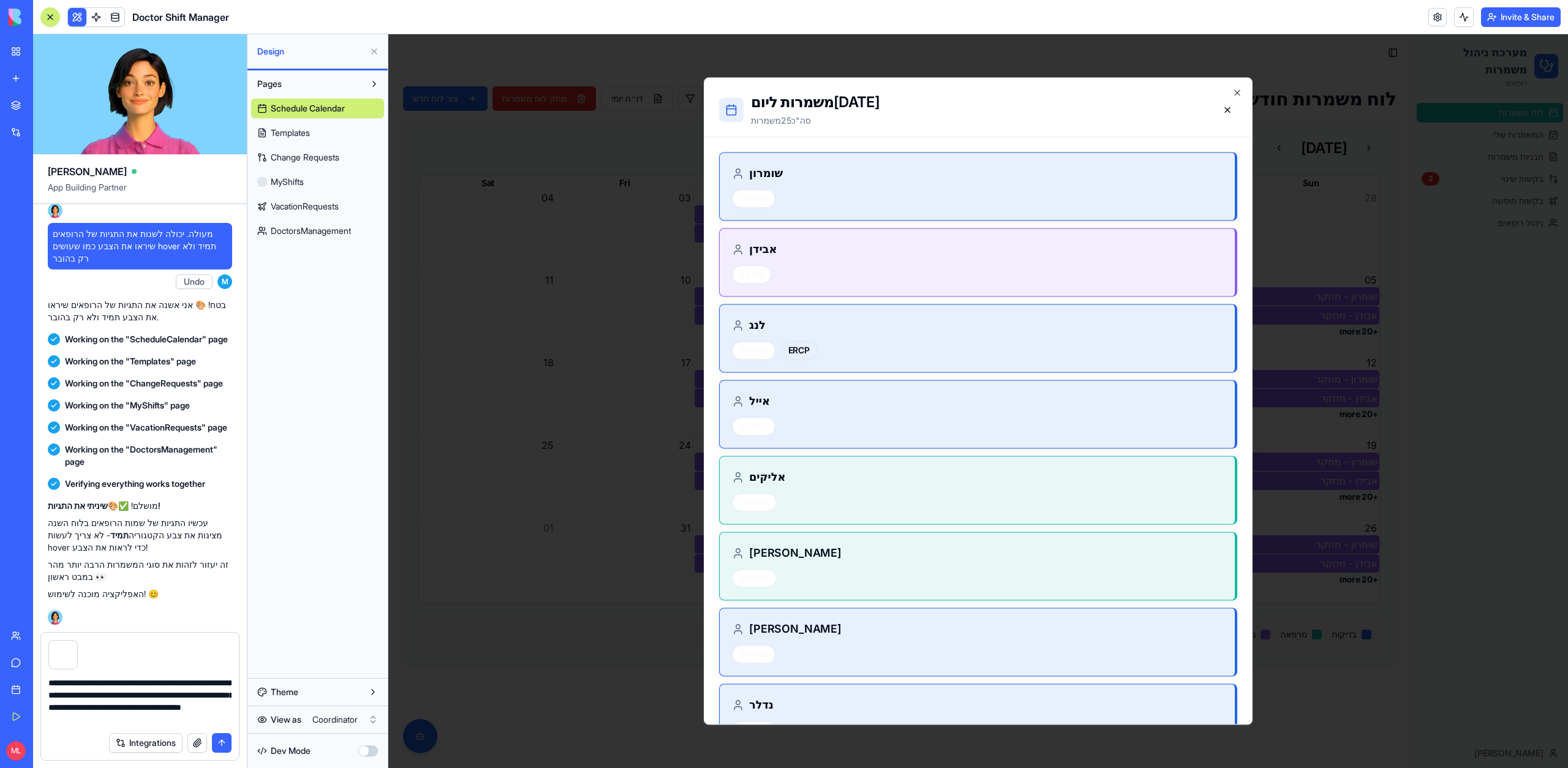
type textarea "**********"
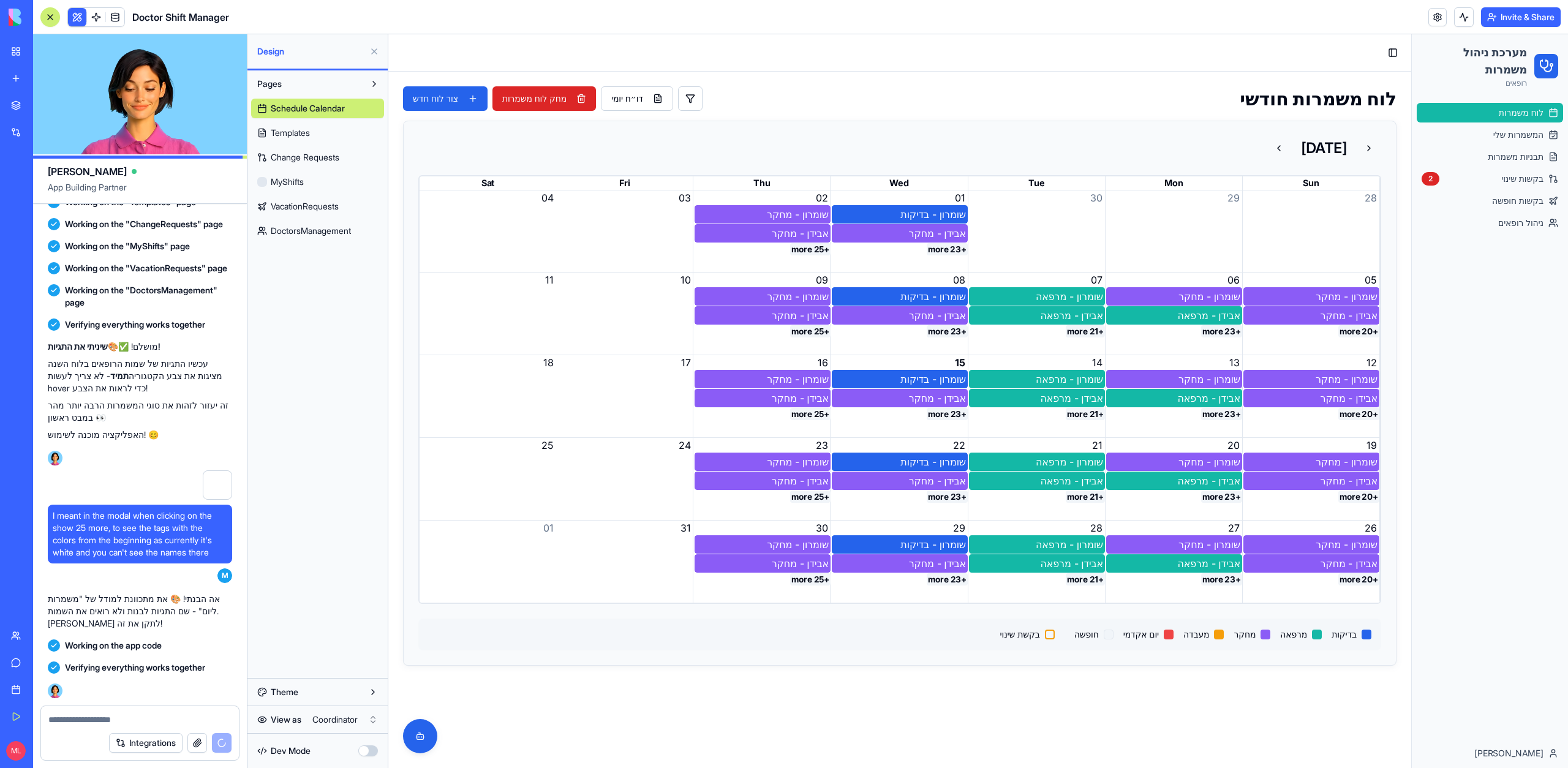
scroll to position [48867, 0]
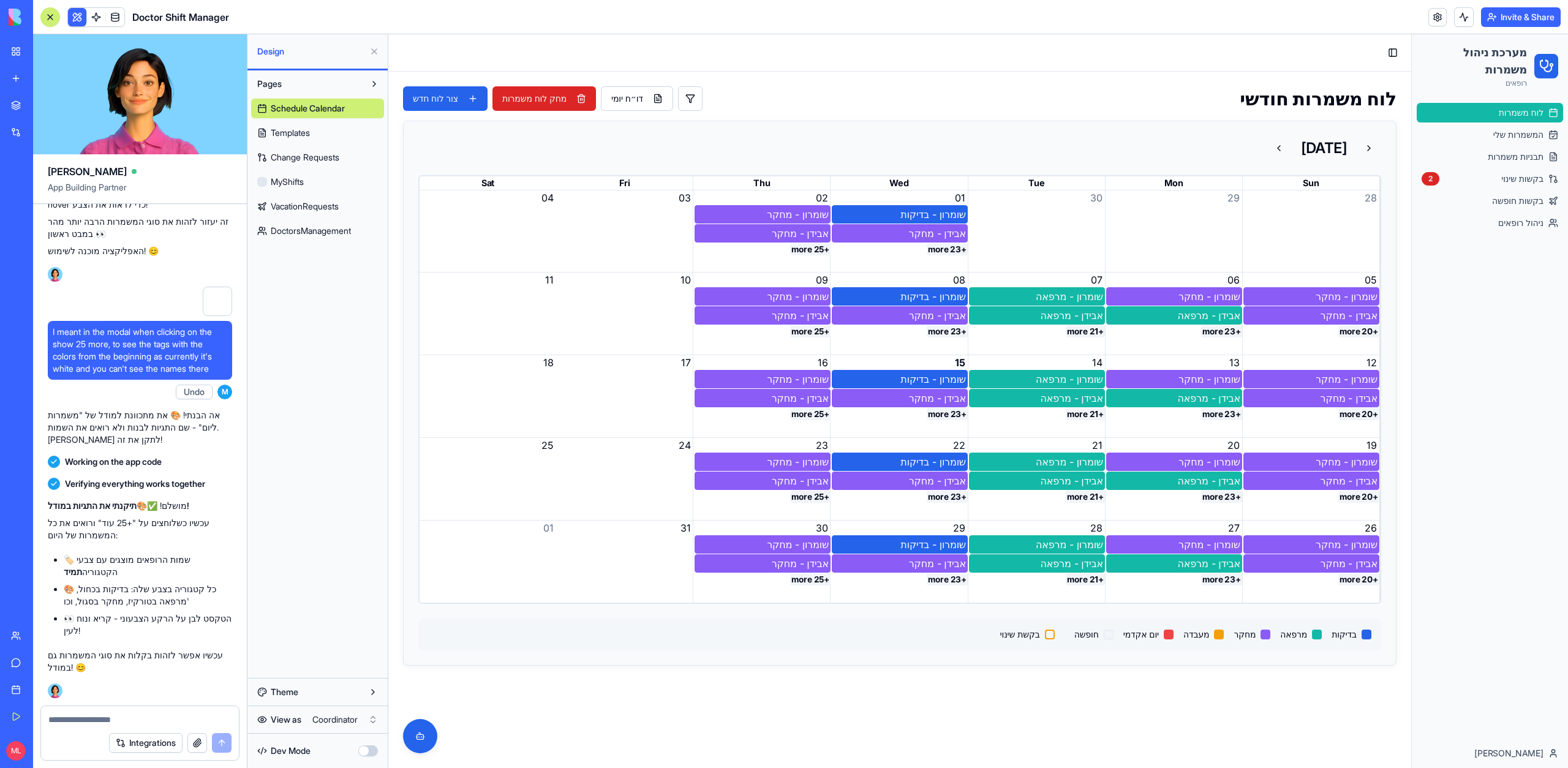
click at [807, 248] on button "+25 more" at bounding box center [810, 249] width 40 height 12
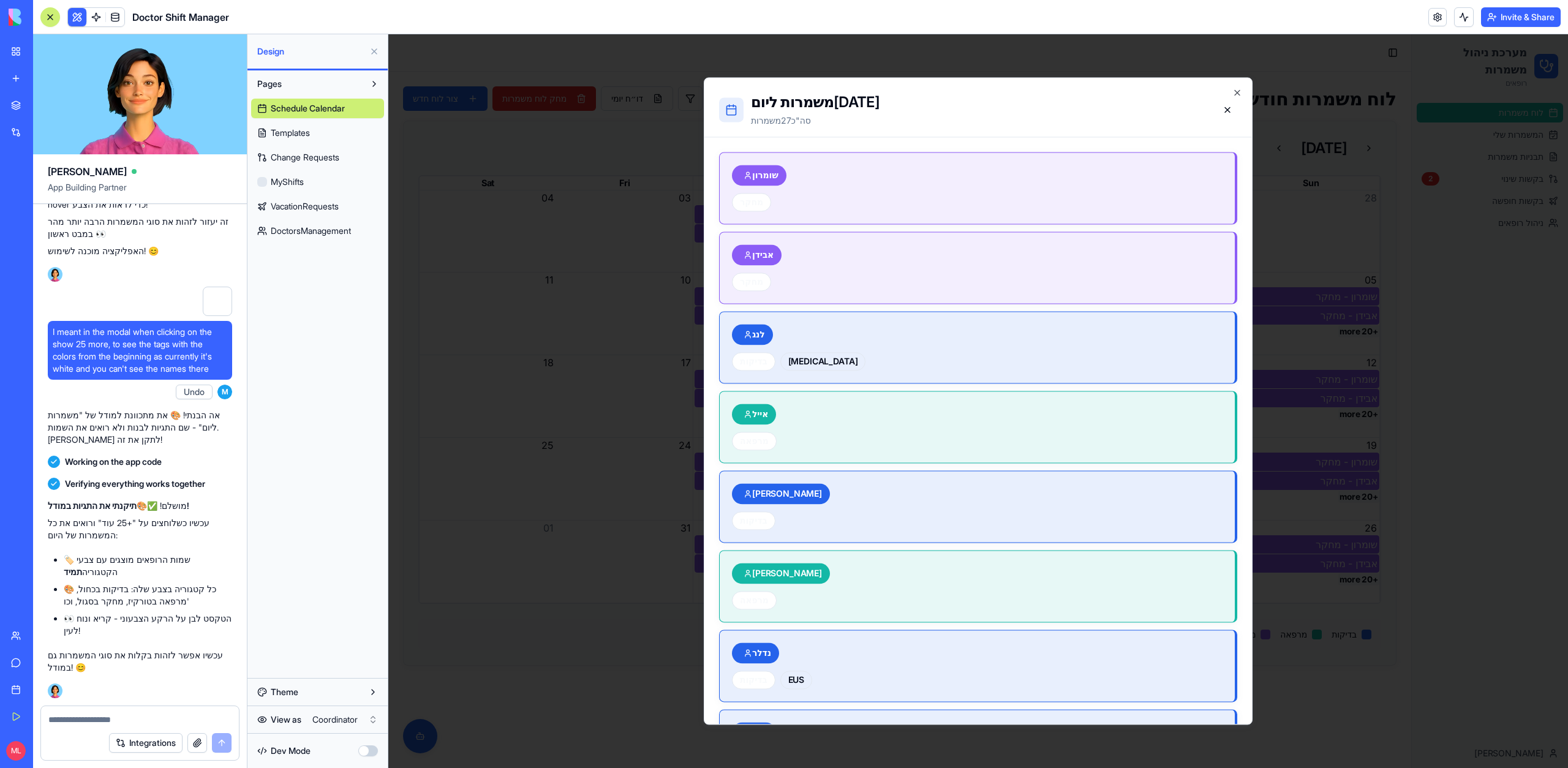
click at [99, 718] on textarea at bounding box center [140, 720] width 183 height 12
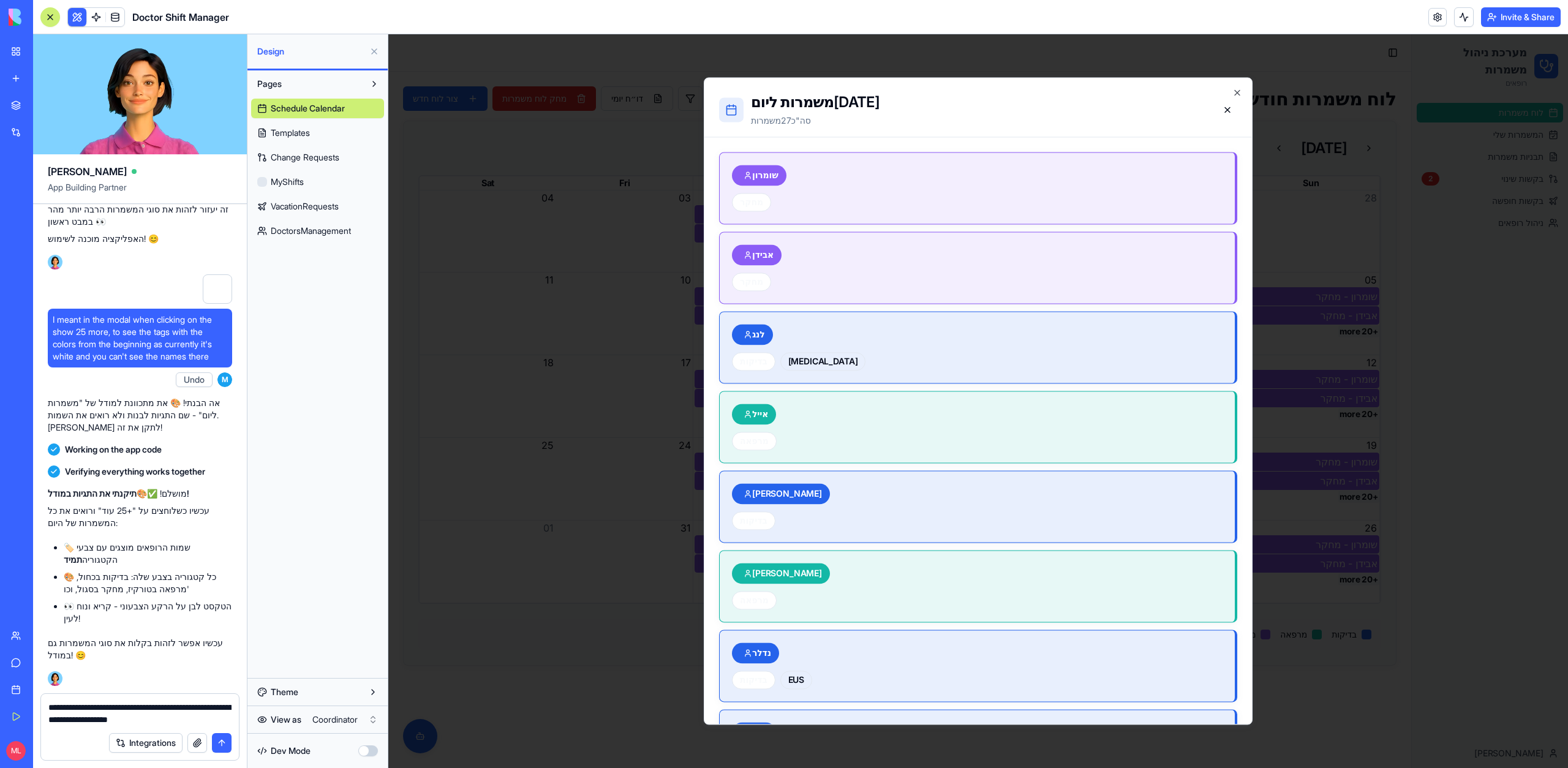
type textarea "**********"
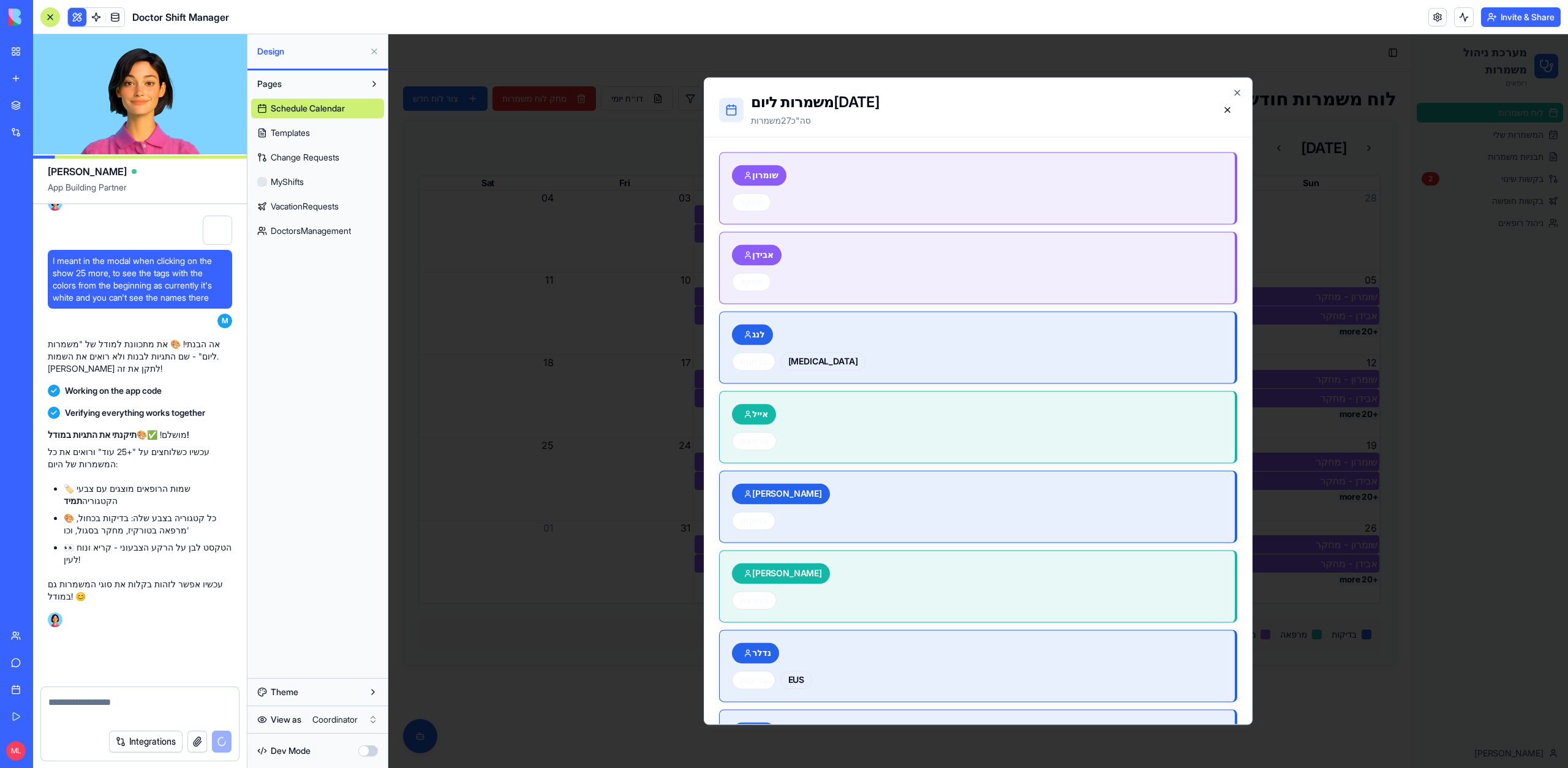
scroll to position [48926, 0]
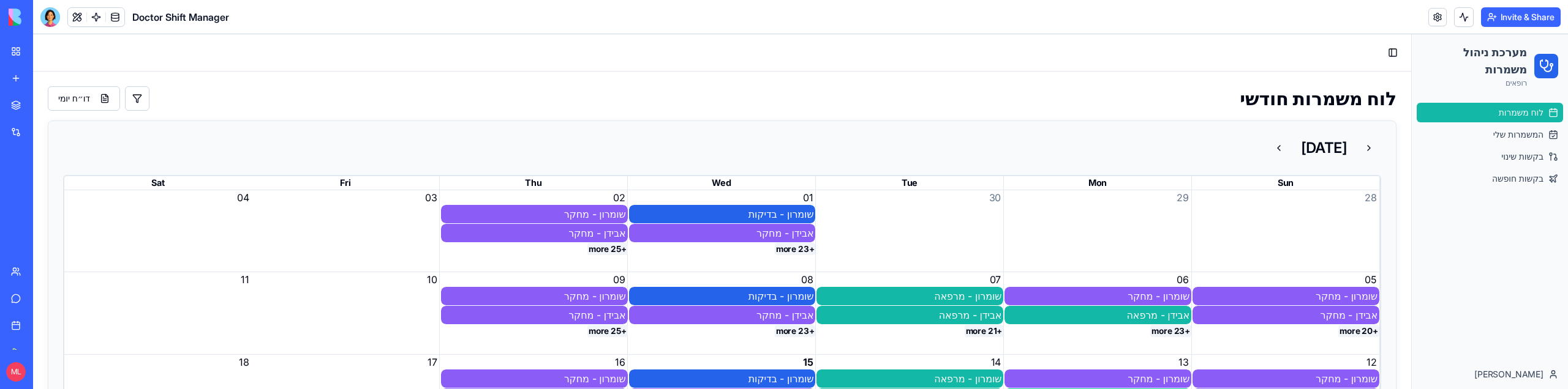
click at [791, 247] on button "+23 more" at bounding box center [795, 249] width 41 height 12
click at [601, 248] on button "+25 more" at bounding box center [607, 249] width 40 height 12
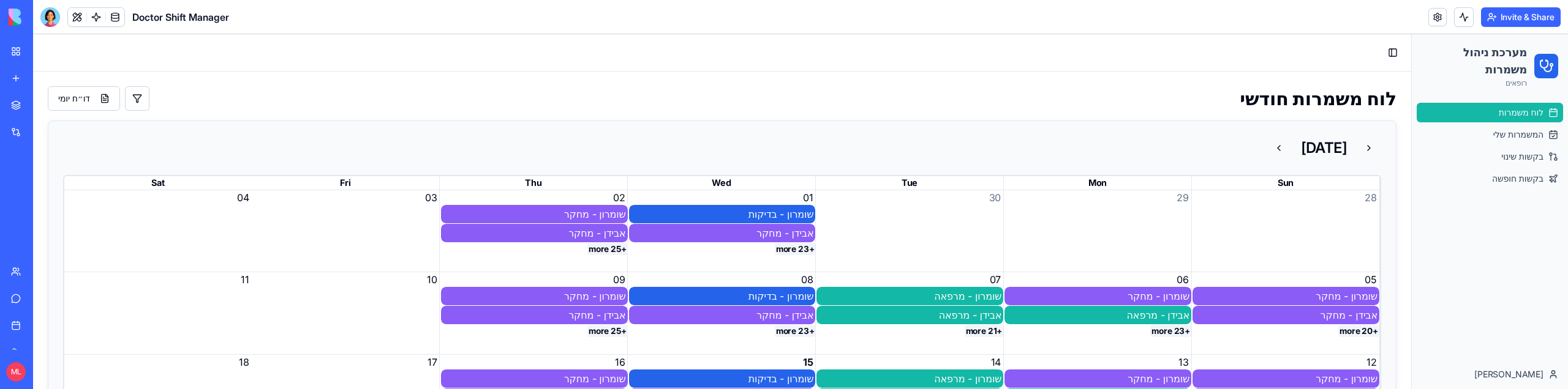
click at [601, 248] on button "+25 more" at bounding box center [607, 249] width 40 height 12
click at [604, 329] on button "+25 more" at bounding box center [607, 331] width 40 height 12
click at [608, 249] on button "+25 more" at bounding box center [607, 249] width 40 height 12
click at [596, 249] on button "+25 more" at bounding box center [607, 249] width 40 height 12
click at [614, 250] on button "+25 more" at bounding box center [607, 249] width 40 height 12
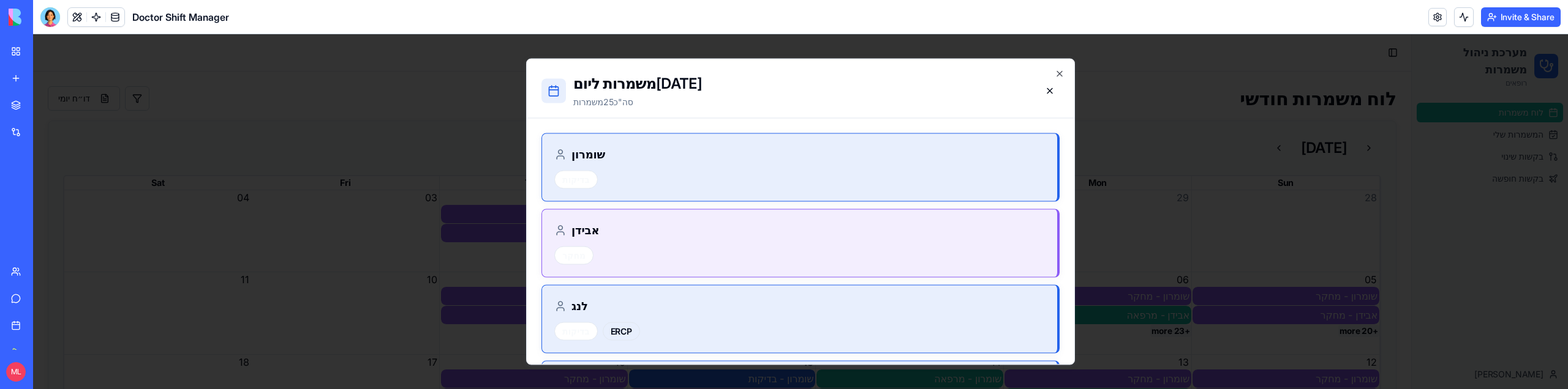
click at [489, 246] on div at bounding box center [801, 212] width 1535 height 355
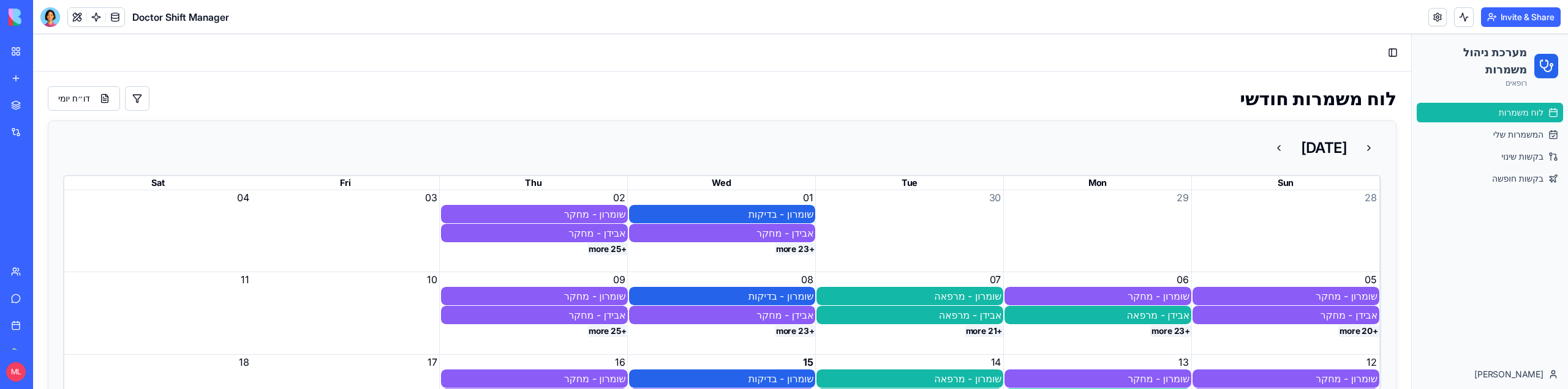
click at [797, 247] on button "+23 more" at bounding box center [795, 249] width 41 height 12
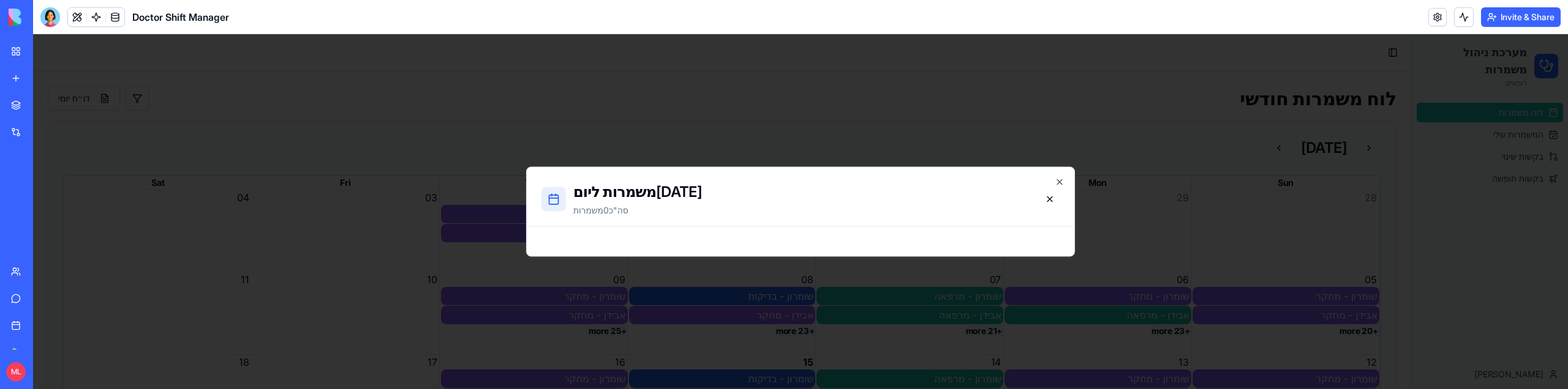
click at [912, 285] on div at bounding box center [801, 212] width 1535 height 355
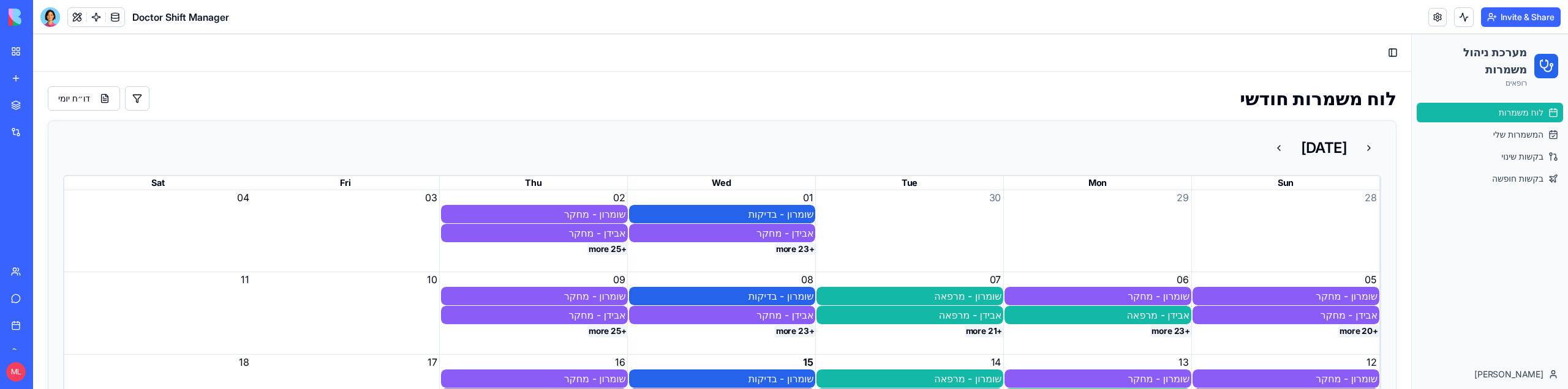
click at [795, 330] on button "+23 more" at bounding box center [795, 331] width 41 height 12
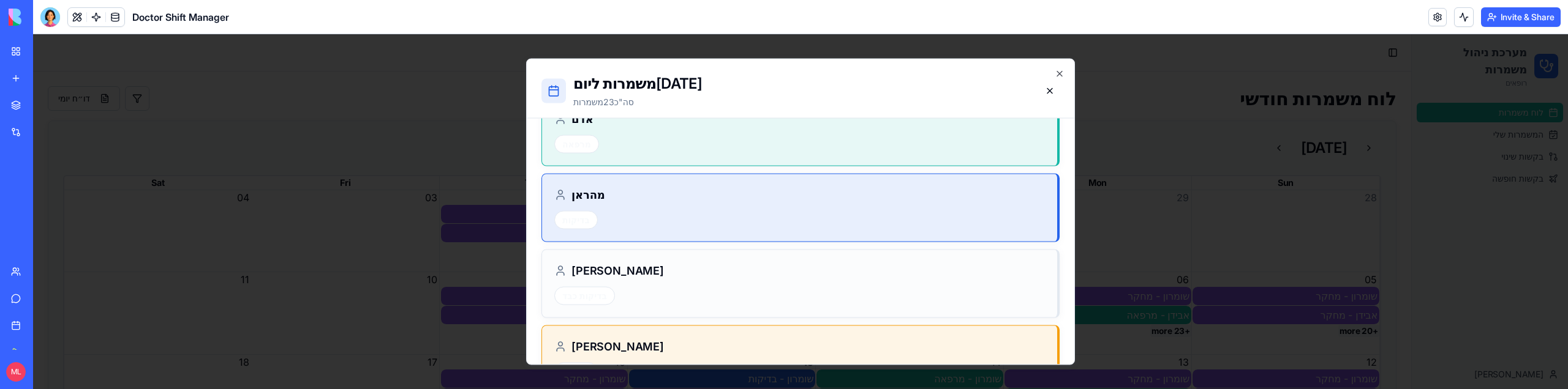
scroll to position [1521, 0]
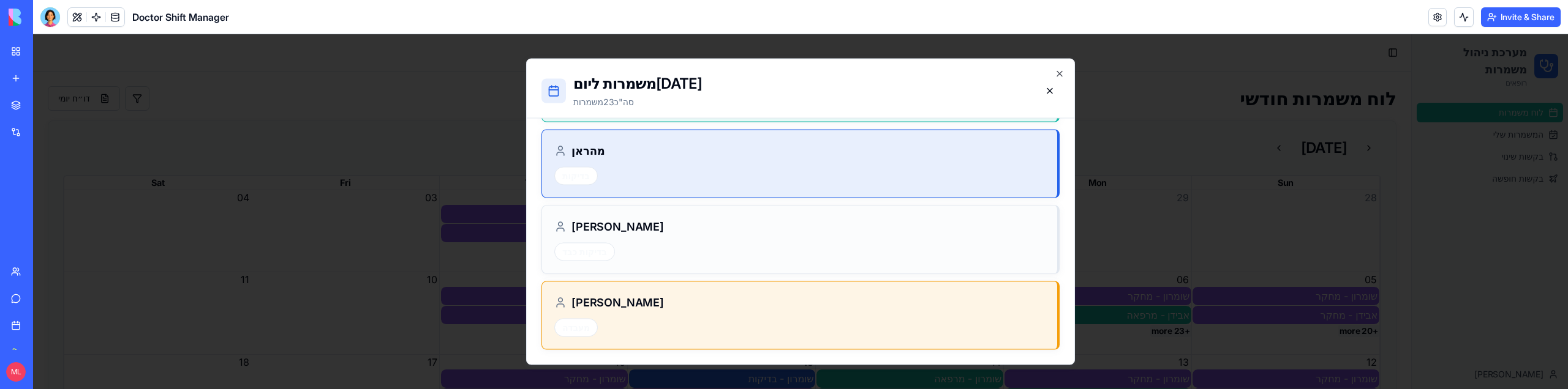
click at [1214, 281] on div at bounding box center [801, 212] width 1535 height 355
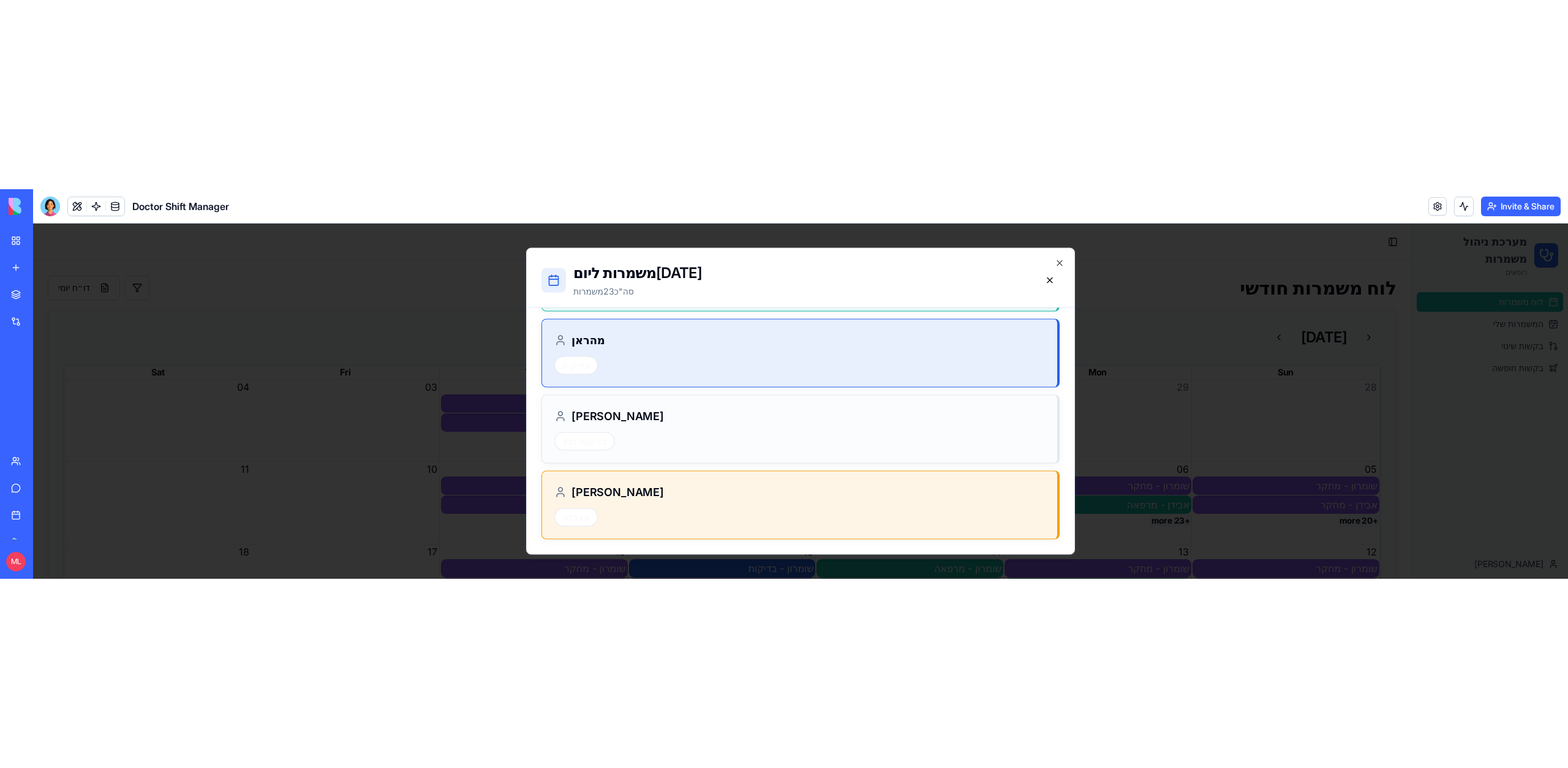
scroll to position [0, 0]
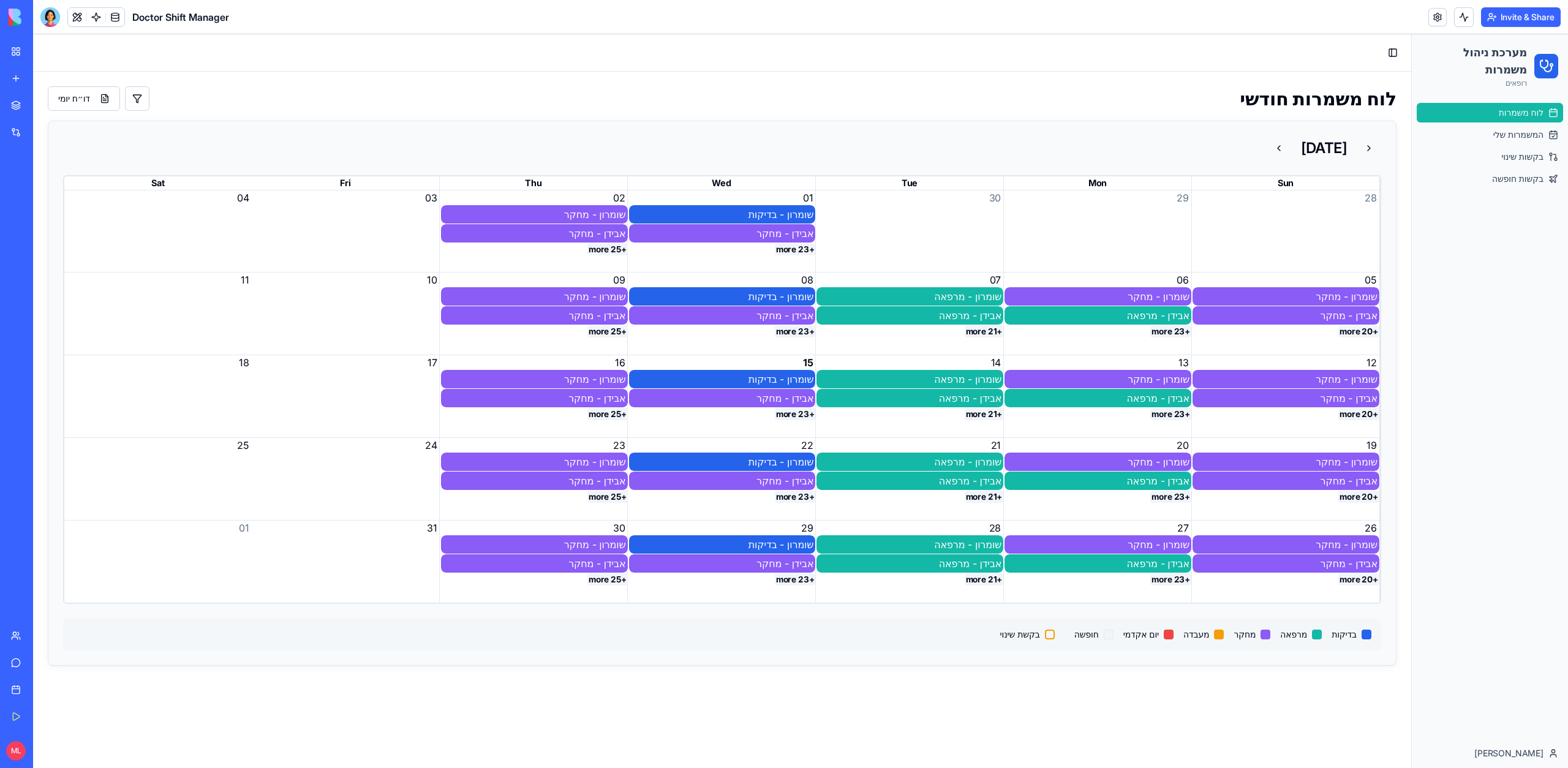
click at [800, 252] on button "+23 more" at bounding box center [795, 249] width 41 height 12
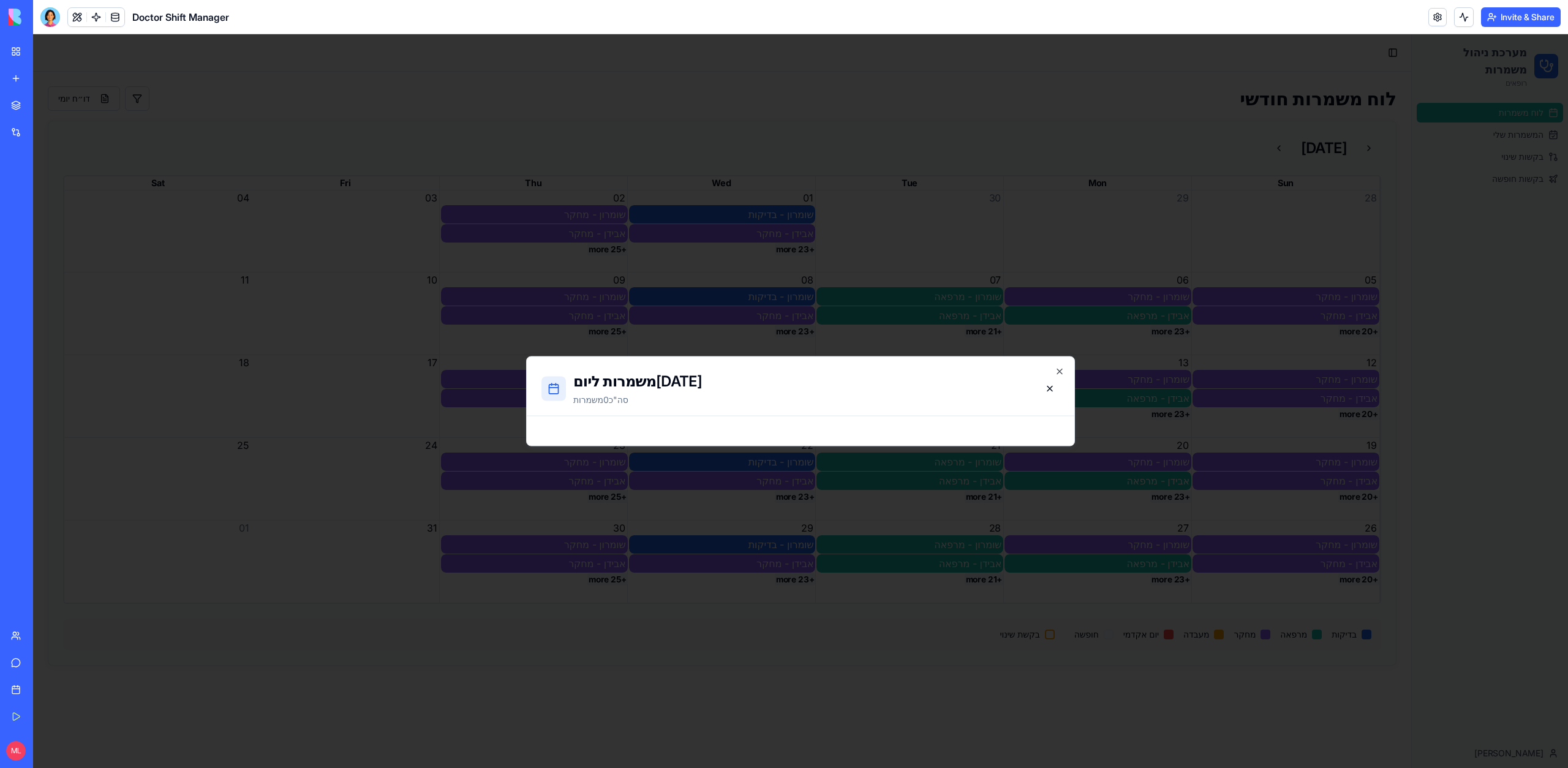
click at [795, 268] on div at bounding box center [801, 401] width 1535 height 734
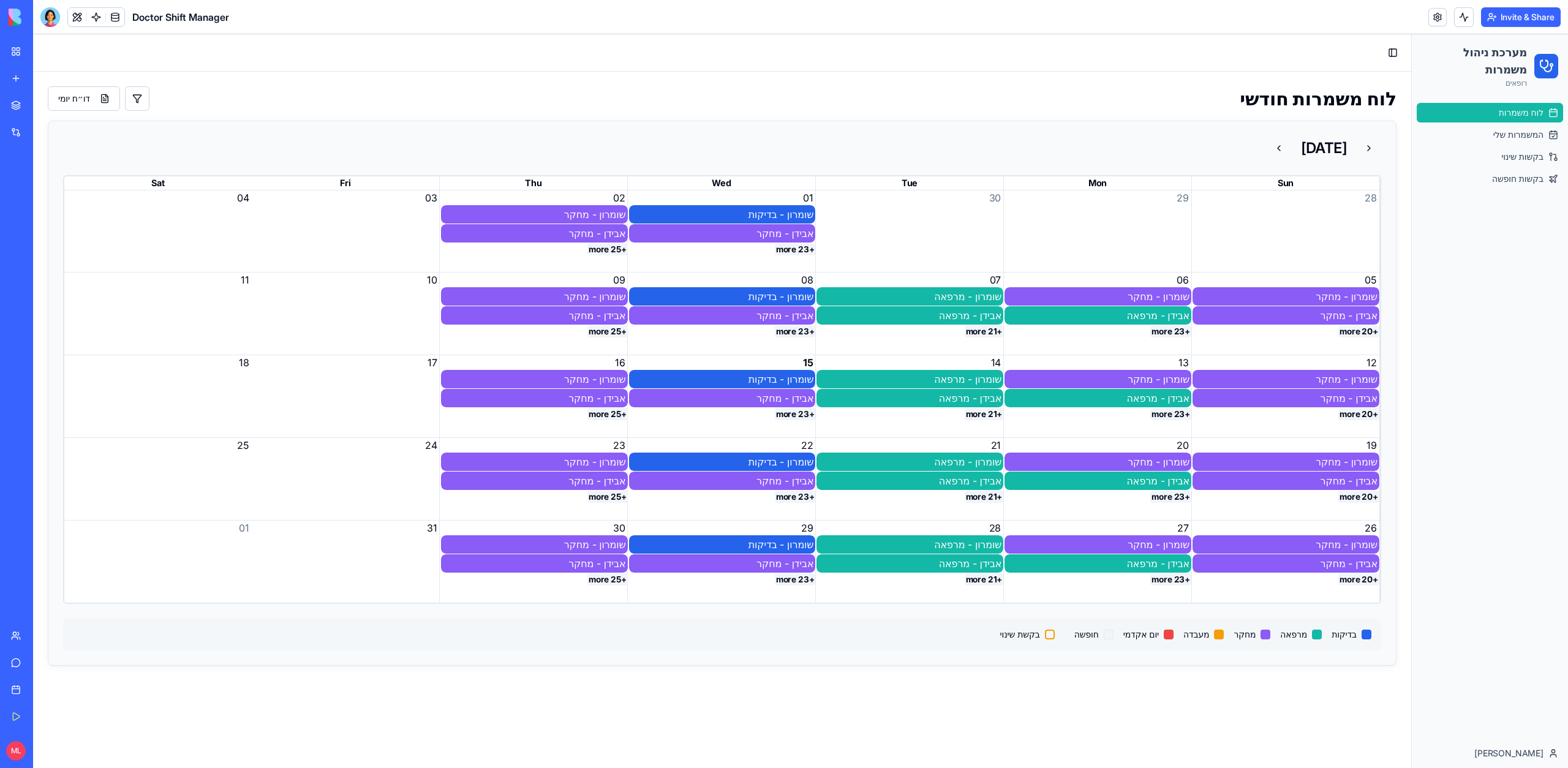
click at [787, 253] on button "+23 more" at bounding box center [795, 249] width 41 height 12
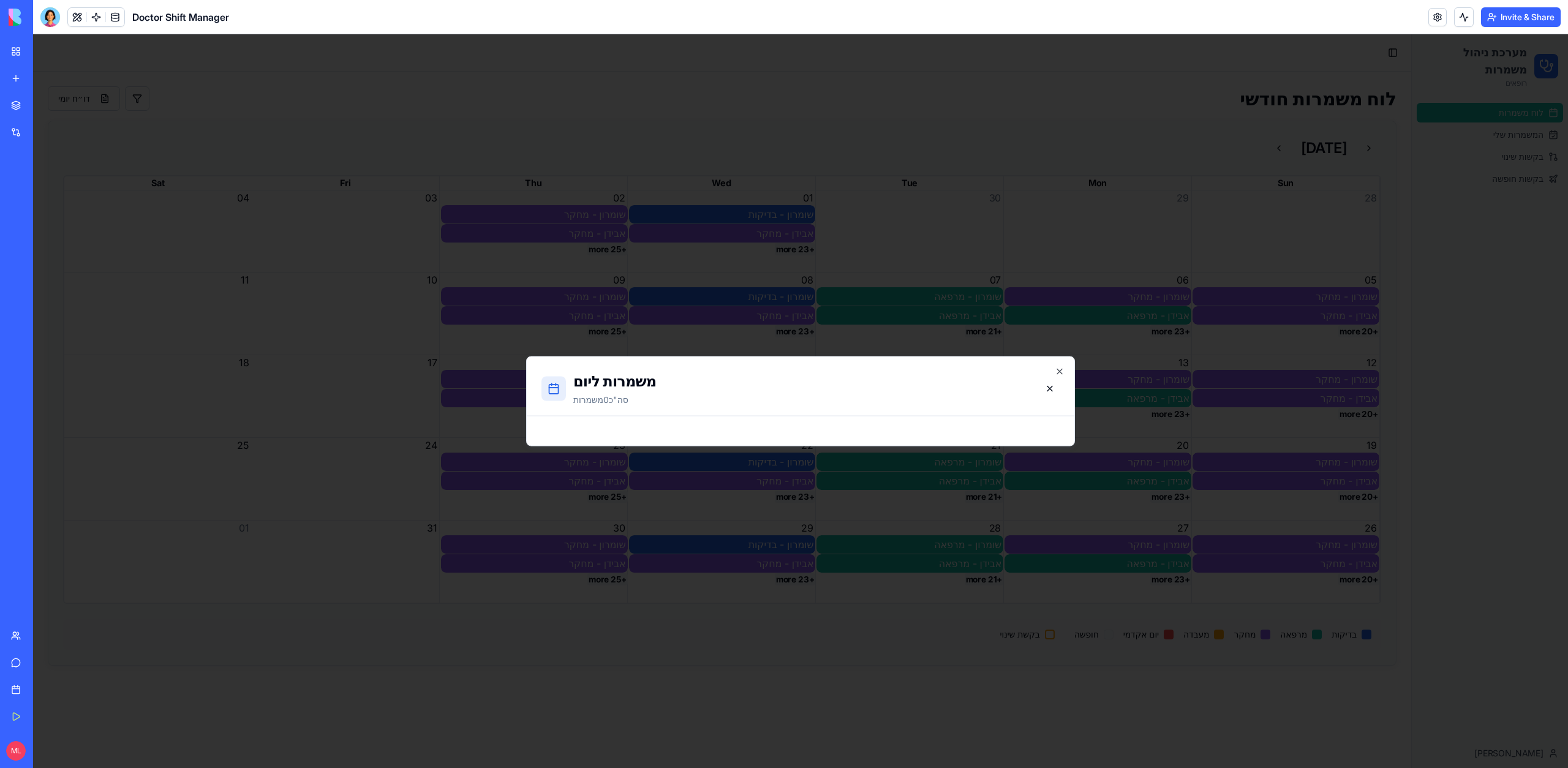
click at [787, 253] on div at bounding box center [801, 401] width 1535 height 734
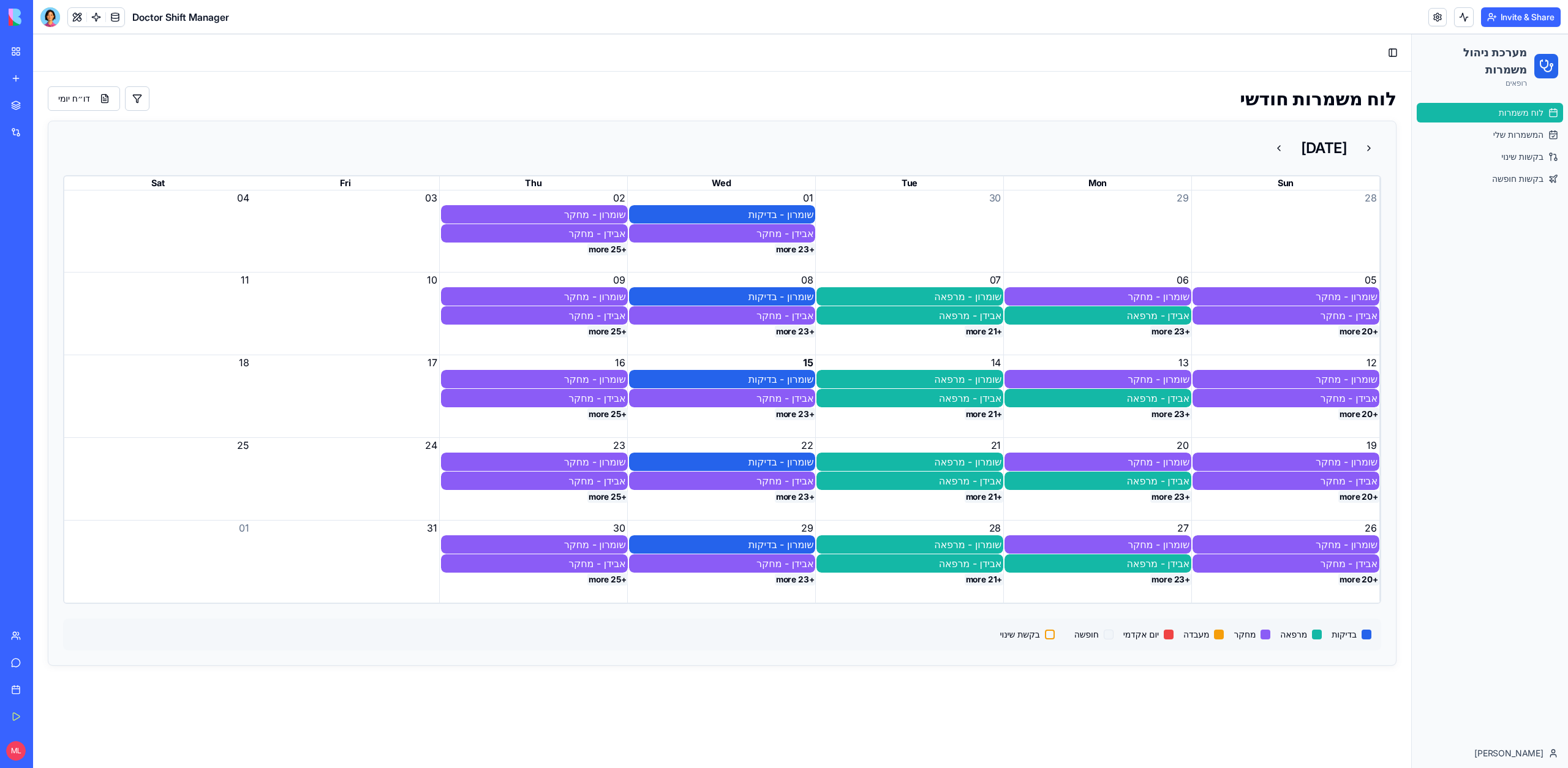
click at [616, 251] on button "+25 more" at bounding box center [607, 249] width 40 height 12
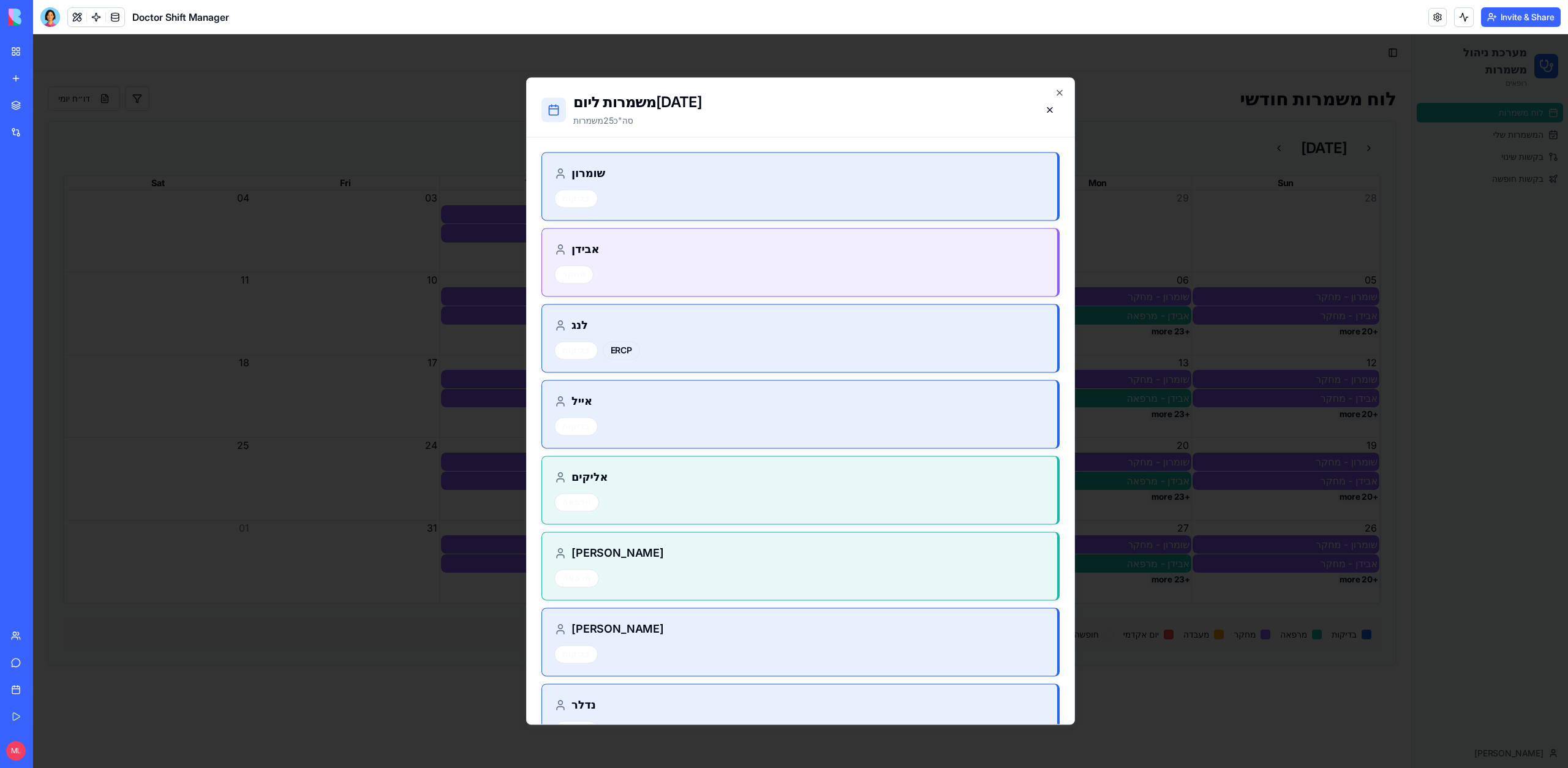
click at [486, 278] on div at bounding box center [801, 401] width 1535 height 734
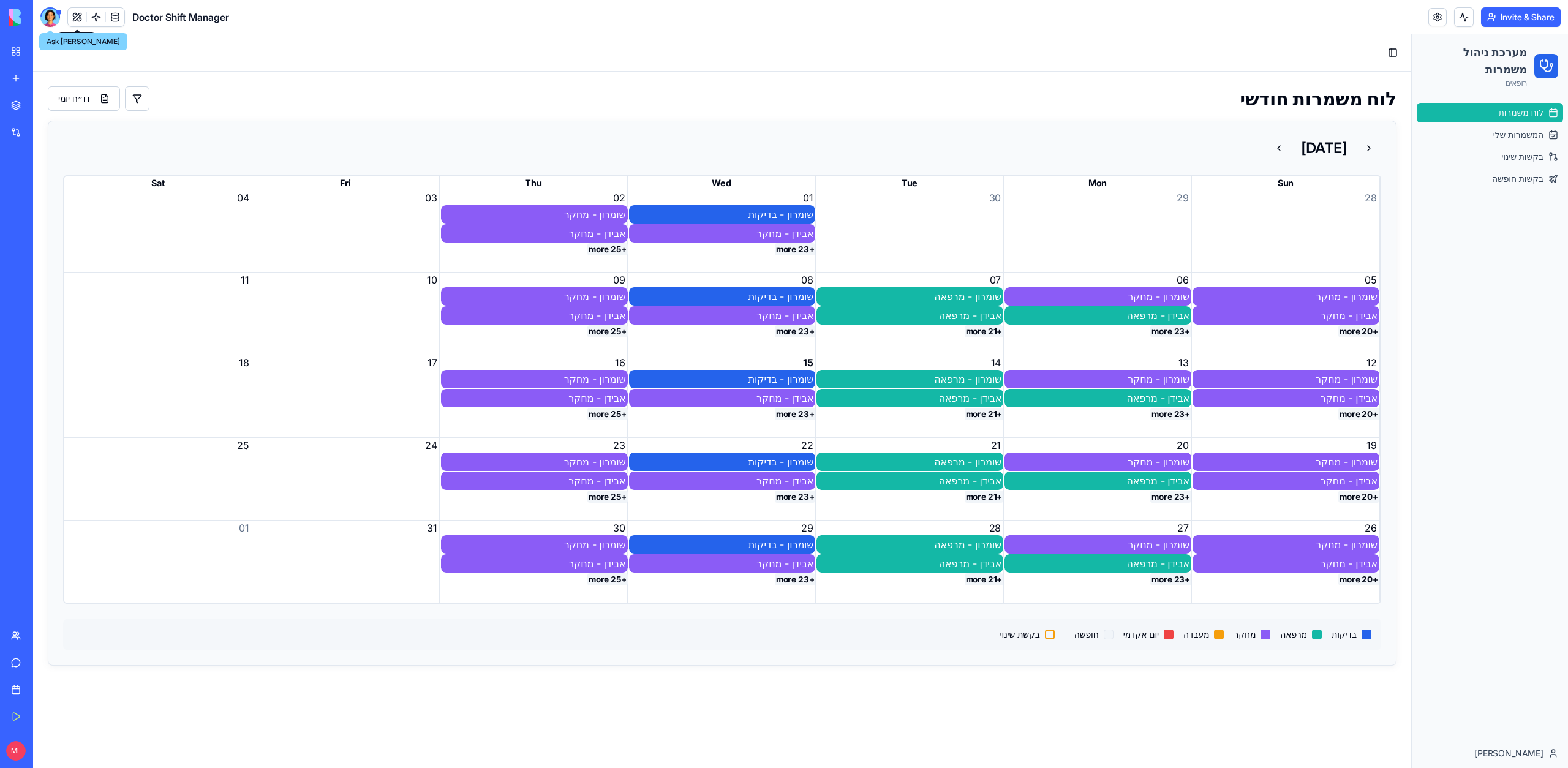
click at [54, 18] on div at bounding box center [50, 17] width 20 height 20
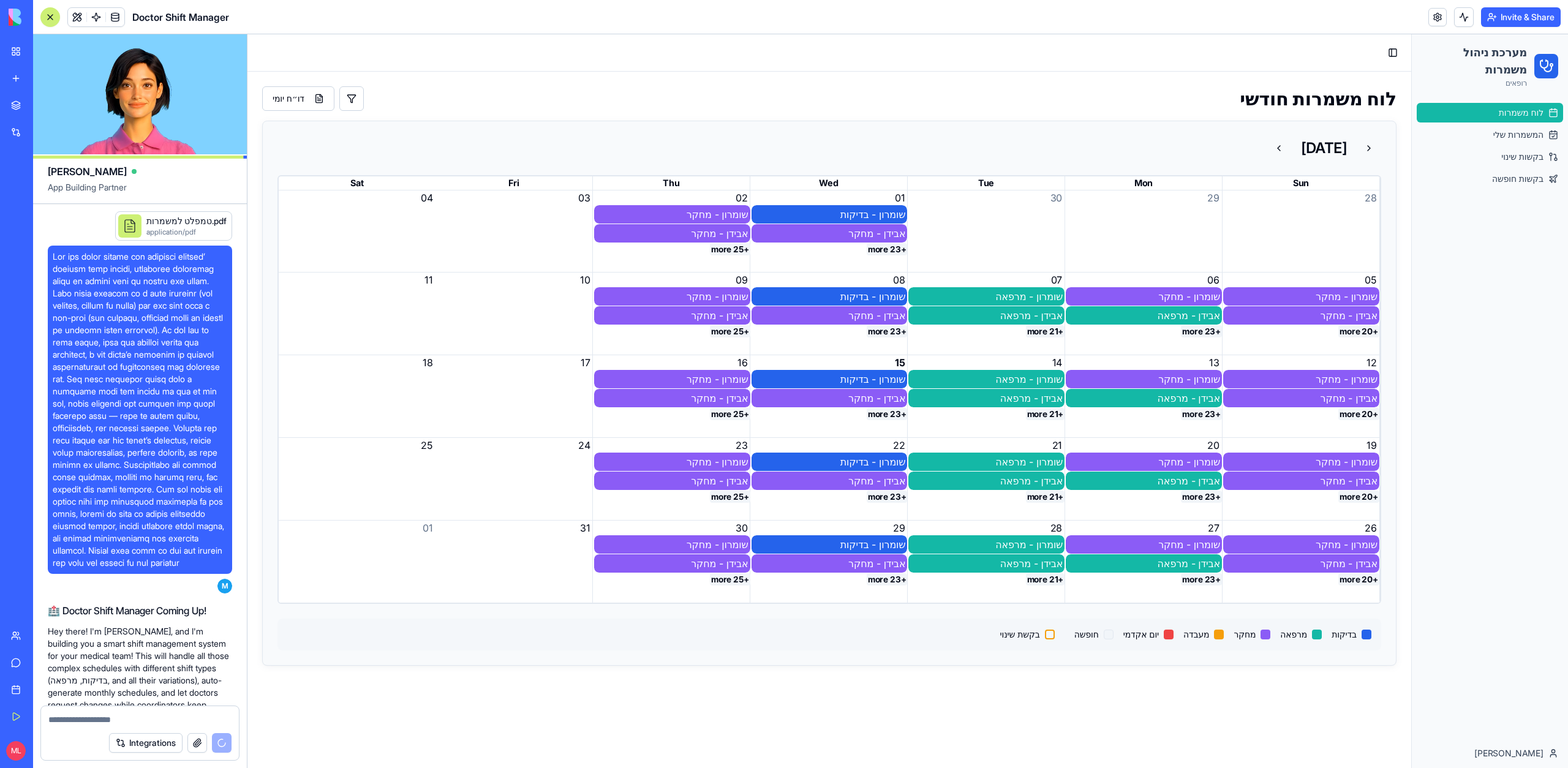
click at [136, 262] on span at bounding box center [140, 410] width 174 height 319
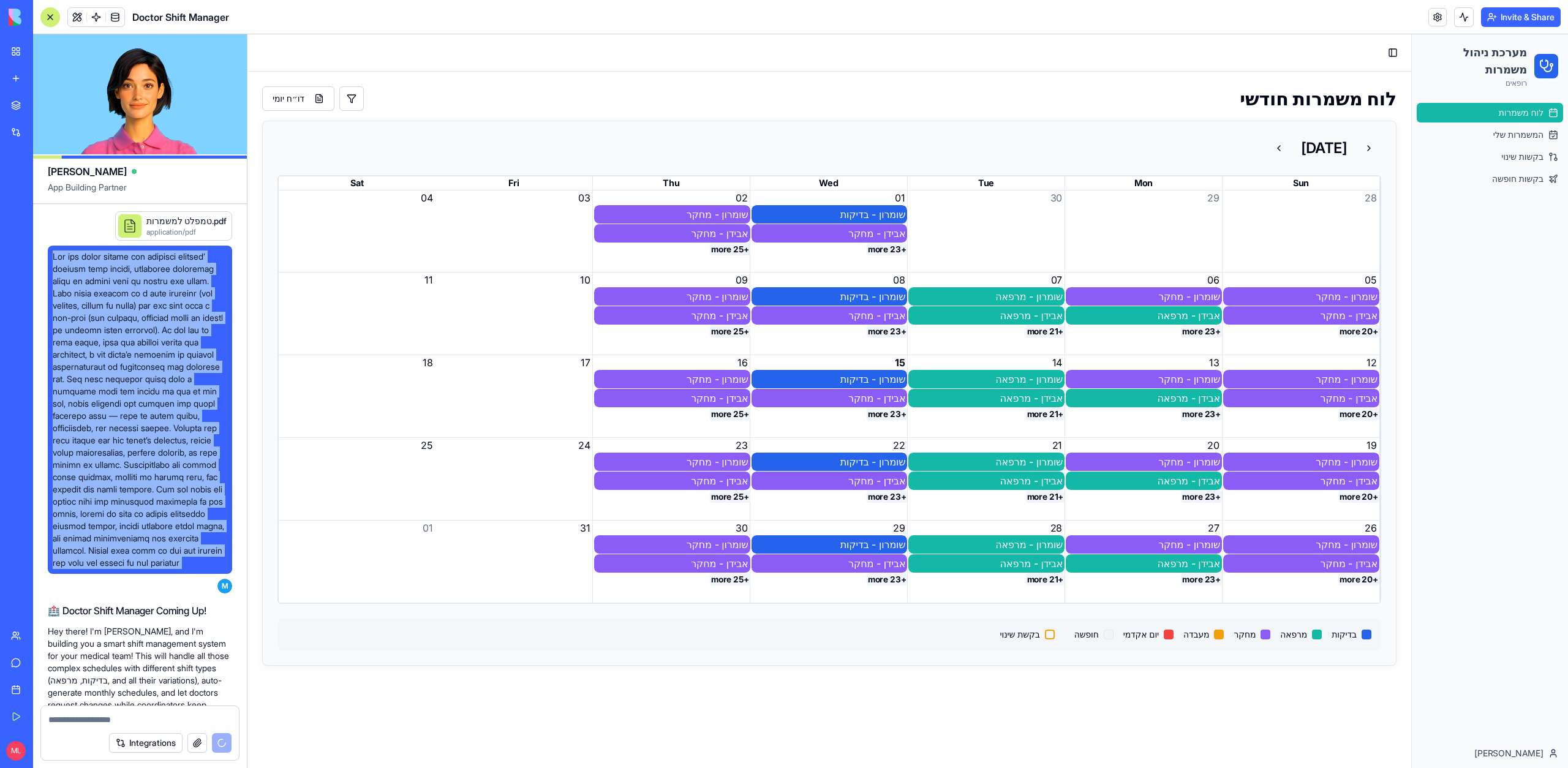
click at [136, 262] on span at bounding box center [140, 410] width 174 height 319
copy span "Lor ips dolor sitame con adipisci elitsed’ doeiusm temp incidi, utlaboree dolor…"
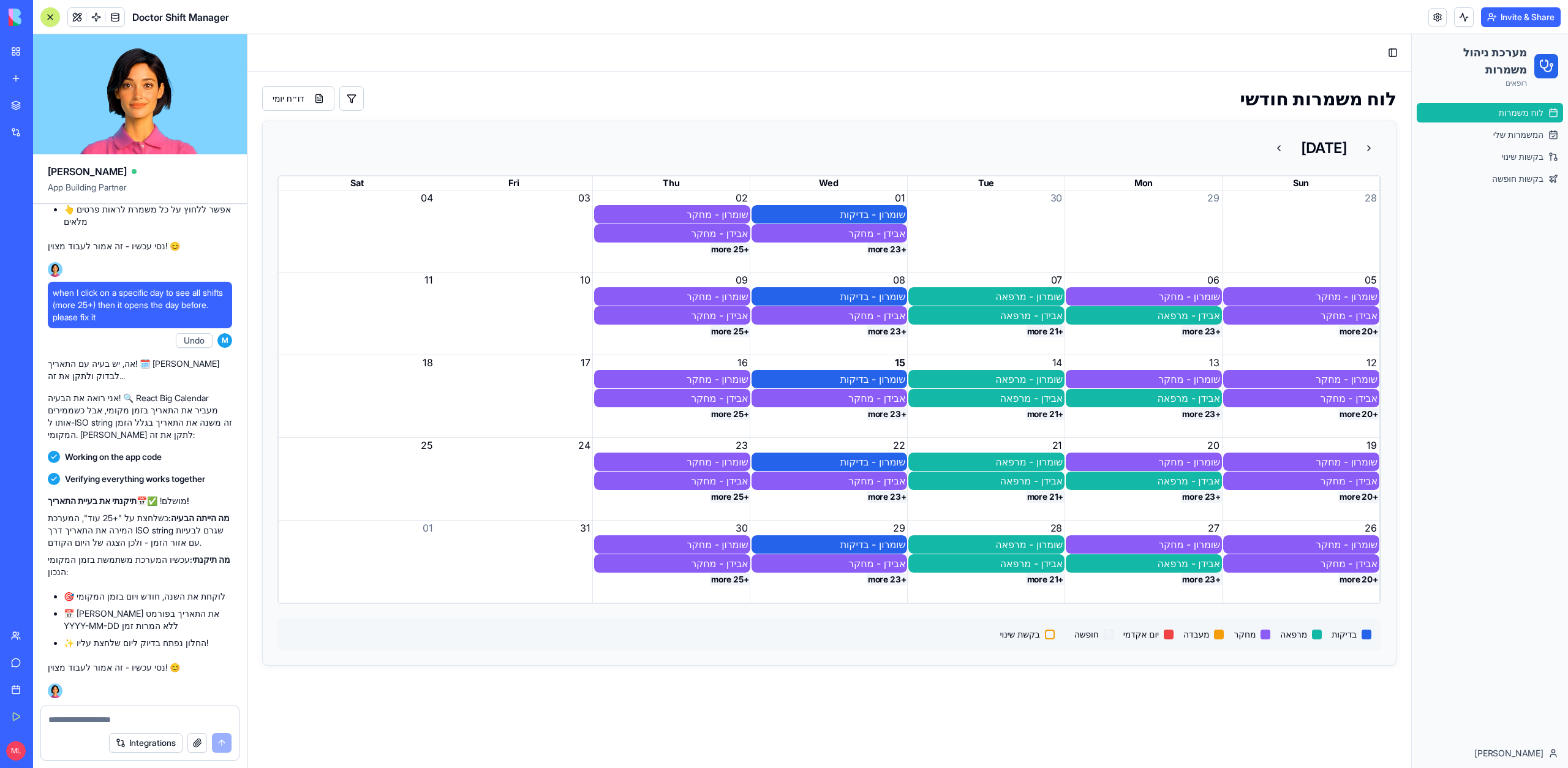
click at [729, 247] on button "+25 more" at bounding box center [730, 249] width 40 height 12
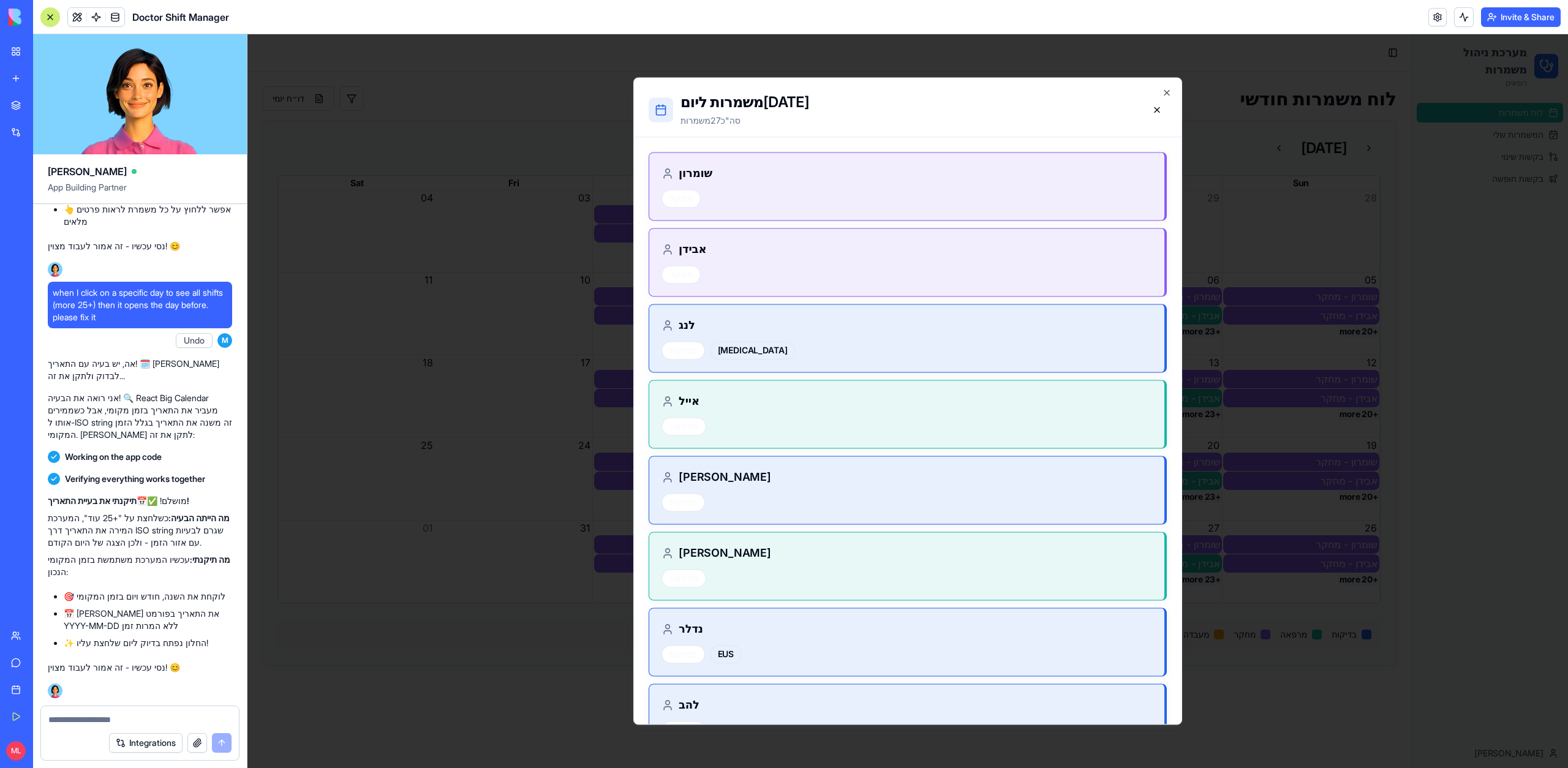
click at [89, 724] on textarea at bounding box center [140, 720] width 183 height 12
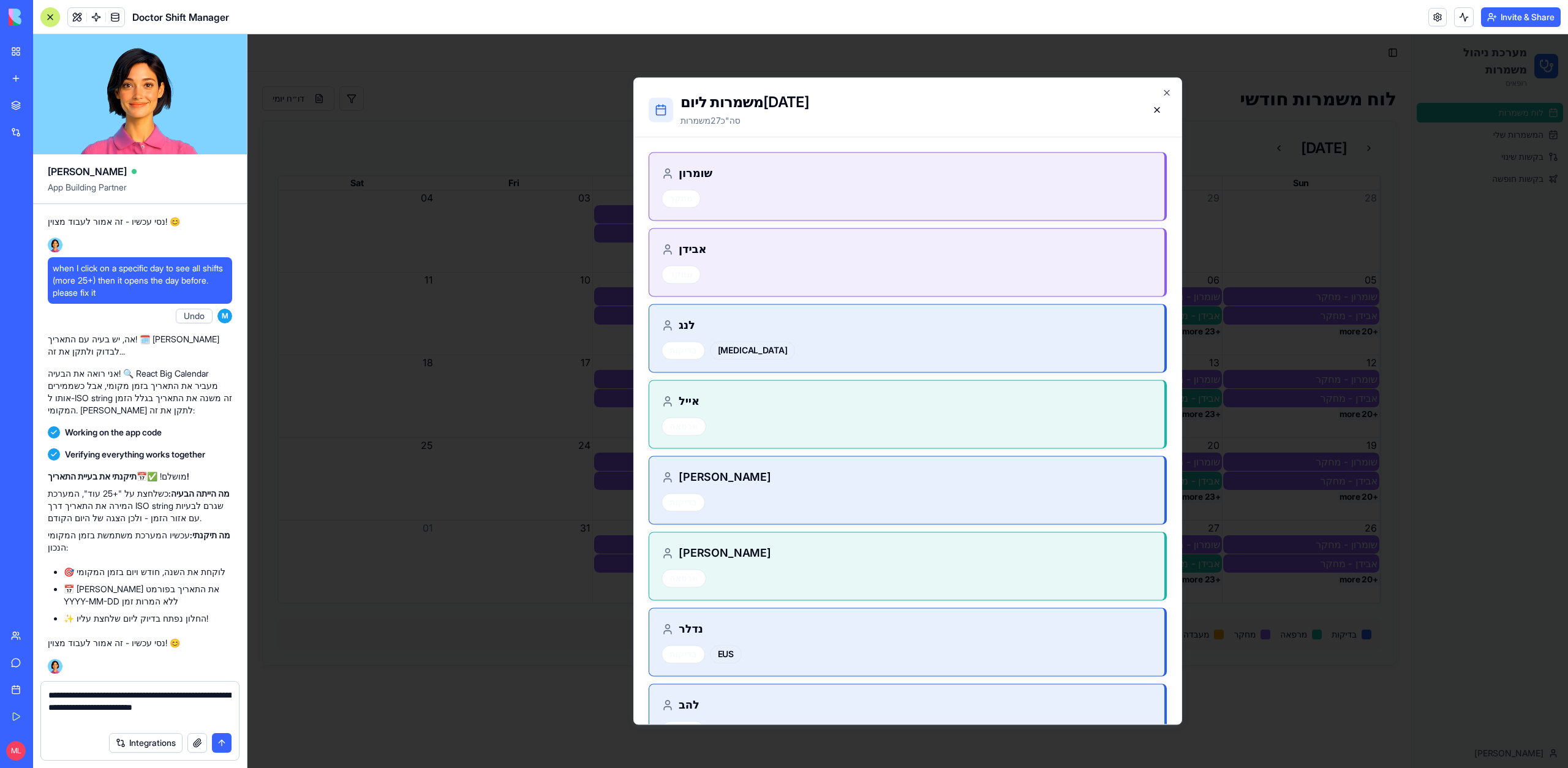
type textarea "**********"
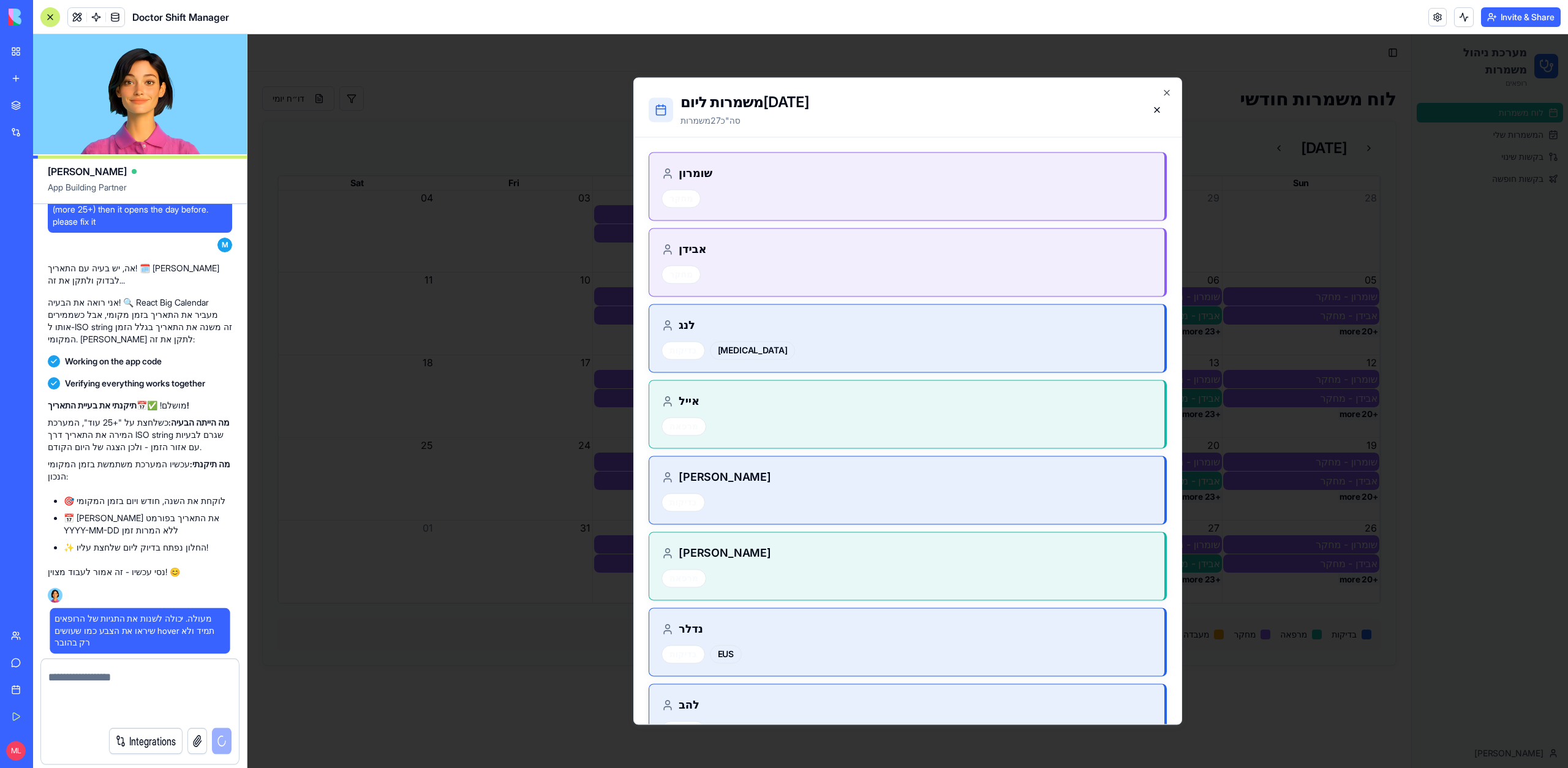
scroll to position [48078, 0]
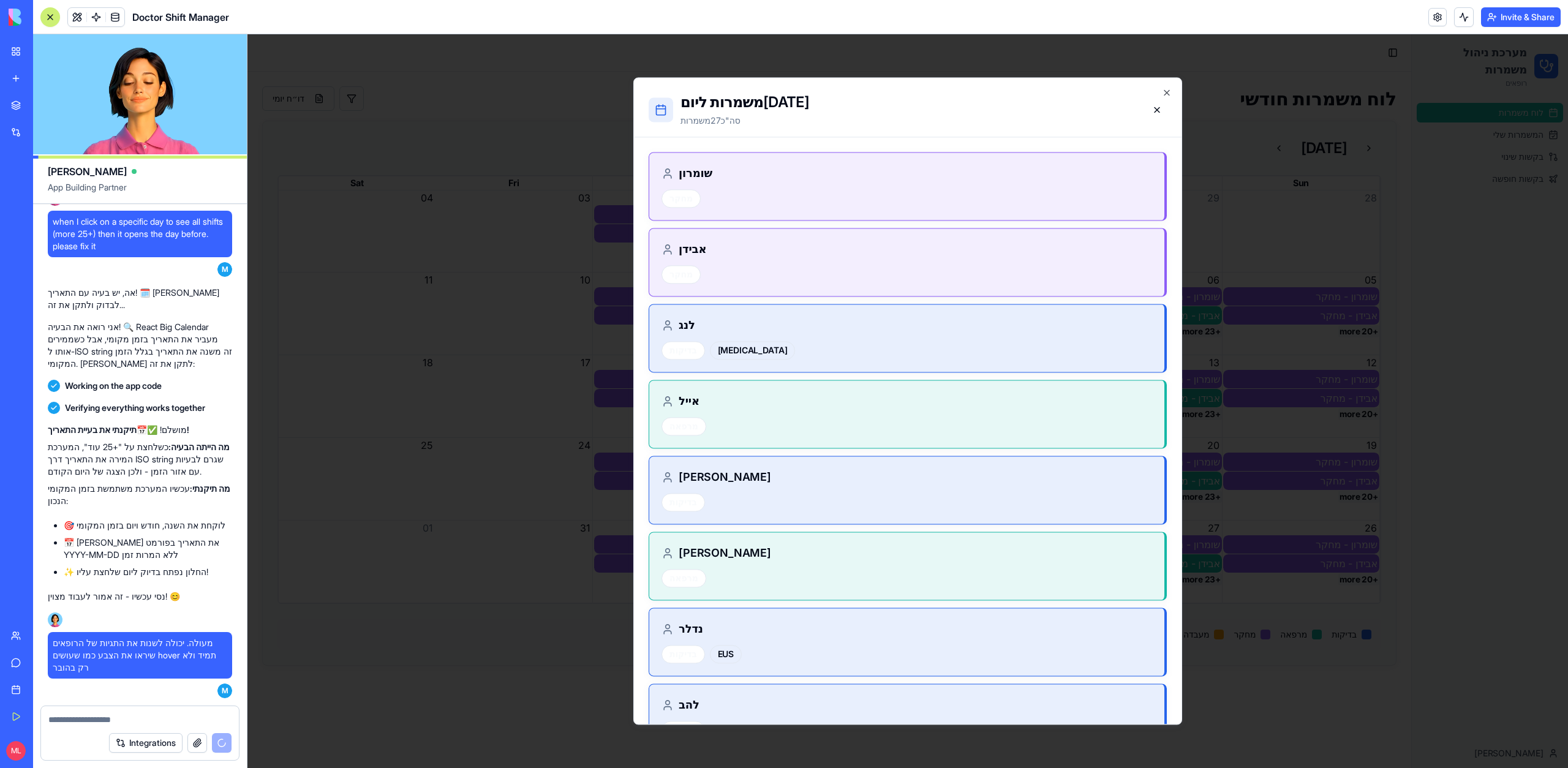
click at [462, 562] on div at bounding box center [907, 401] width 1320 height 734
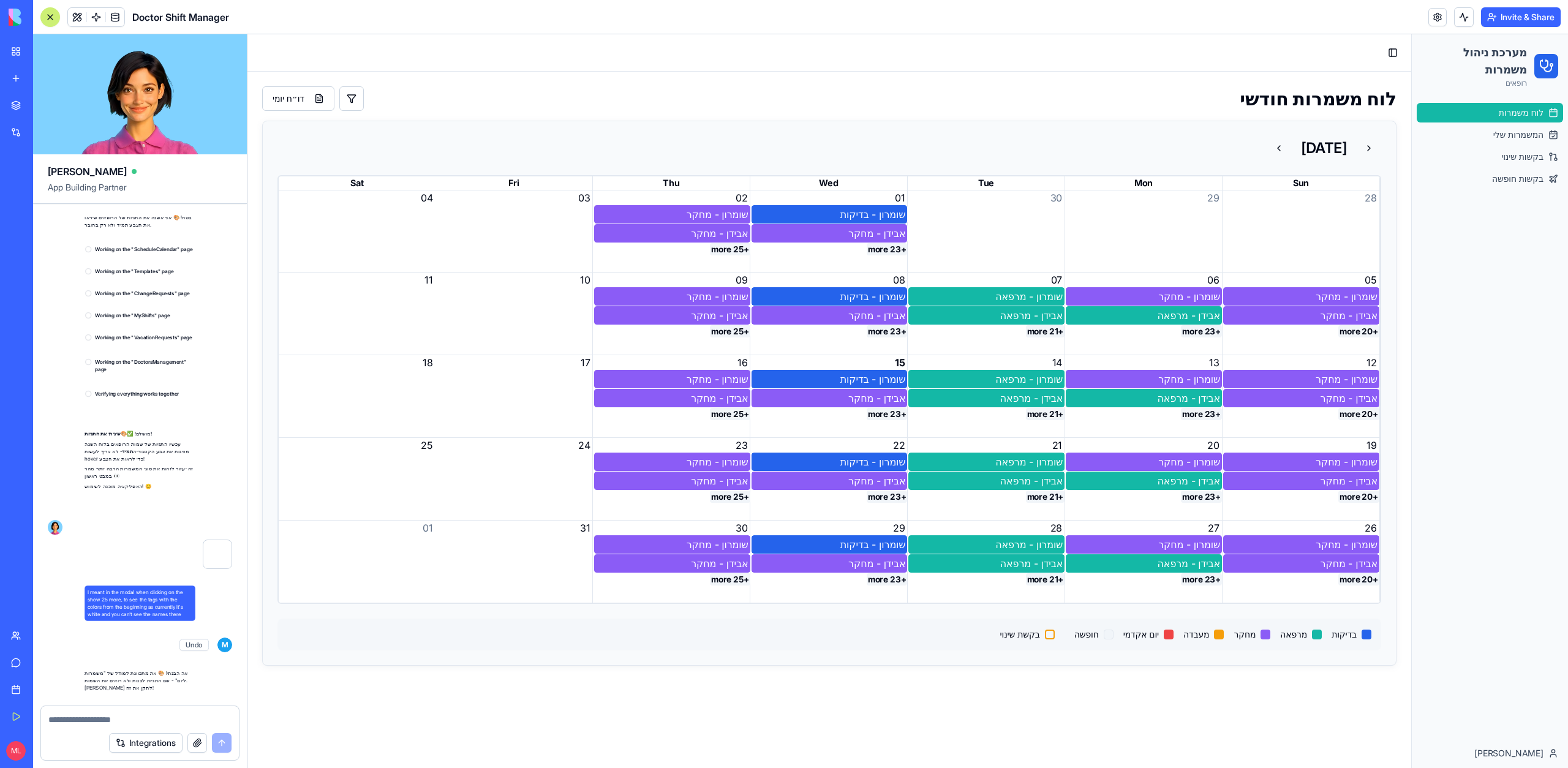
scroll to position [49283, 0]
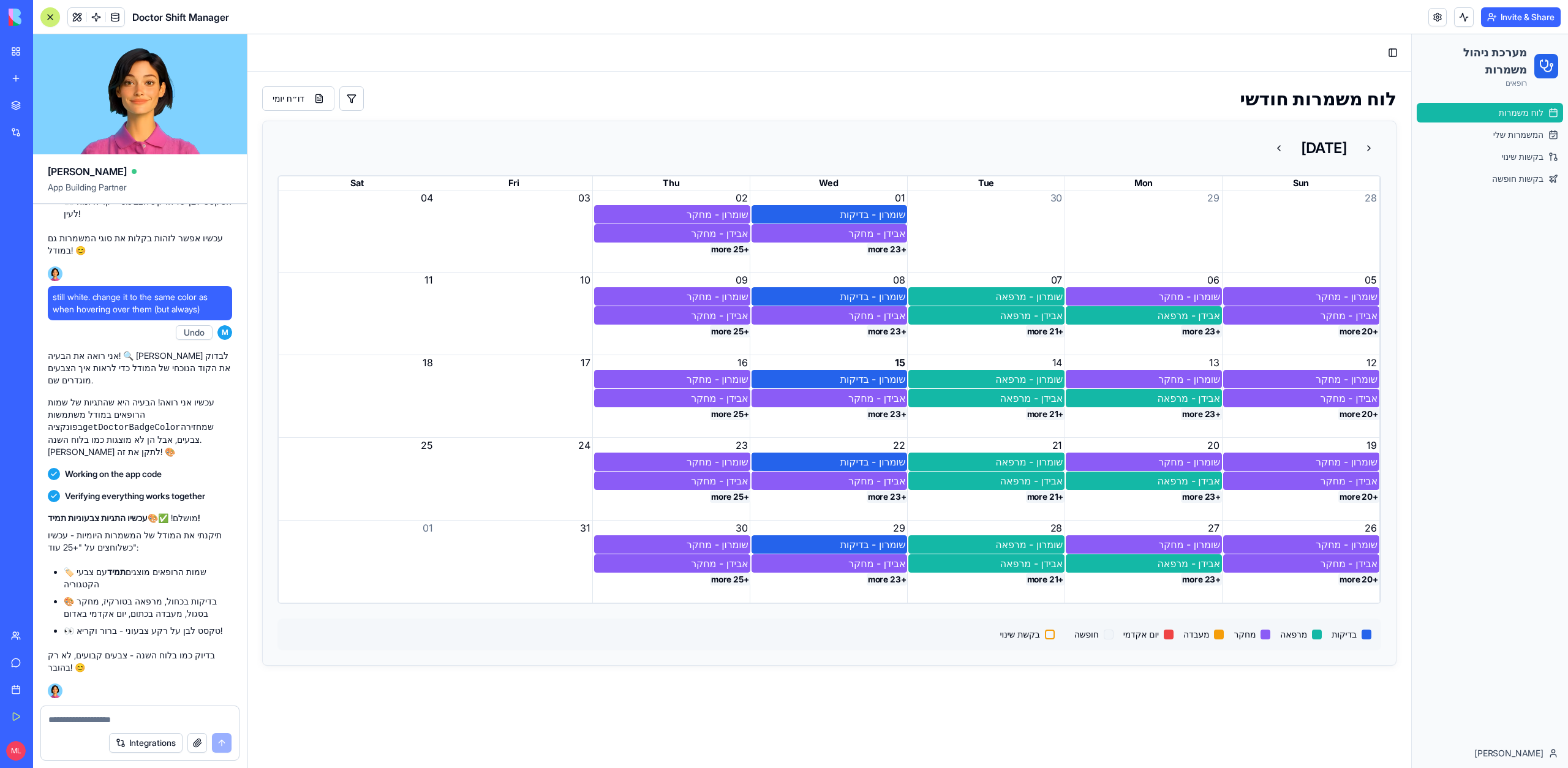
click at [728, 252] on button "+25 more" at bounding box center [730, 249] width 40 height 12
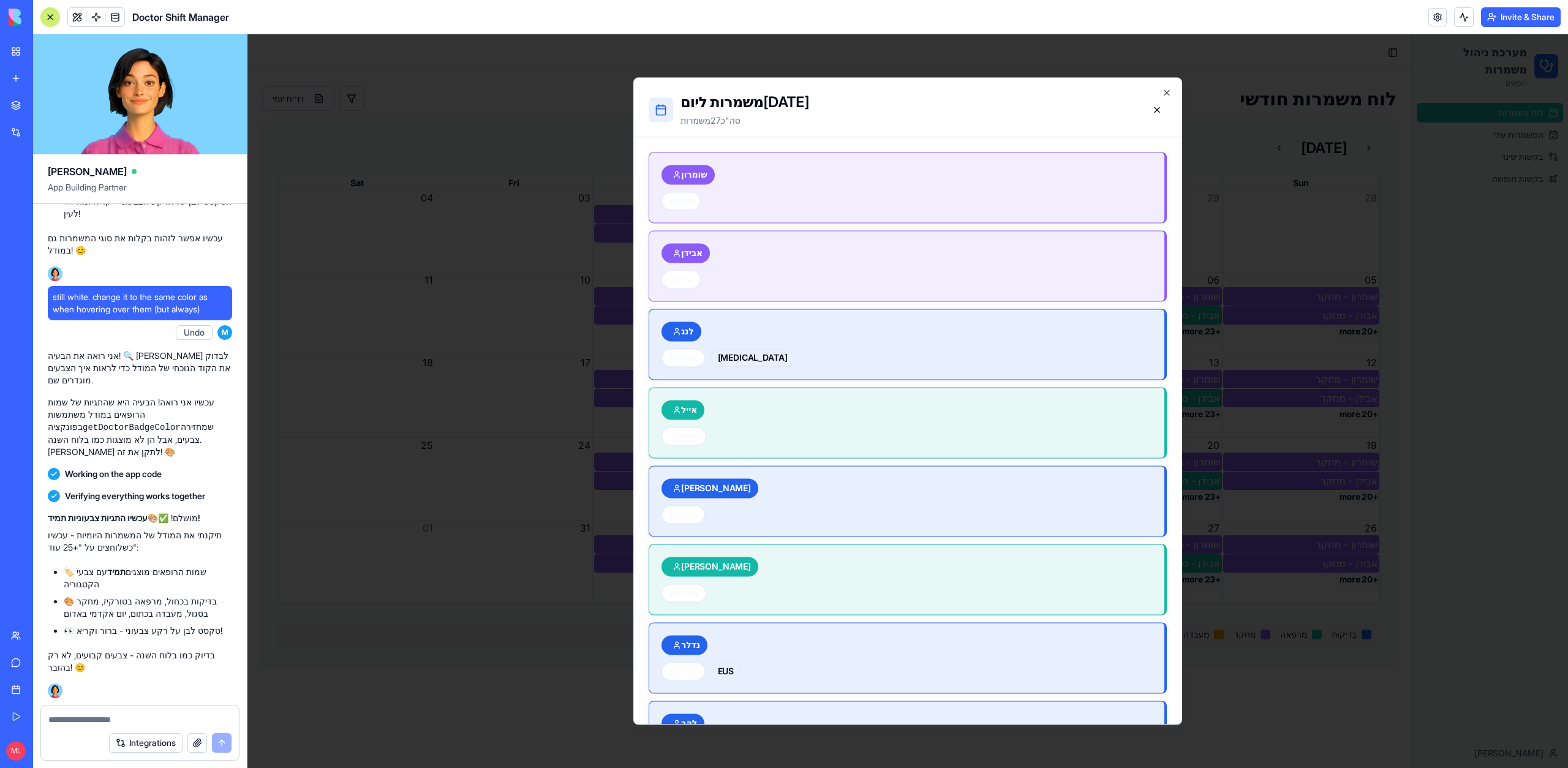
click at [172, 718] on textarea at bounding box center [140, 720] width 183 height 12
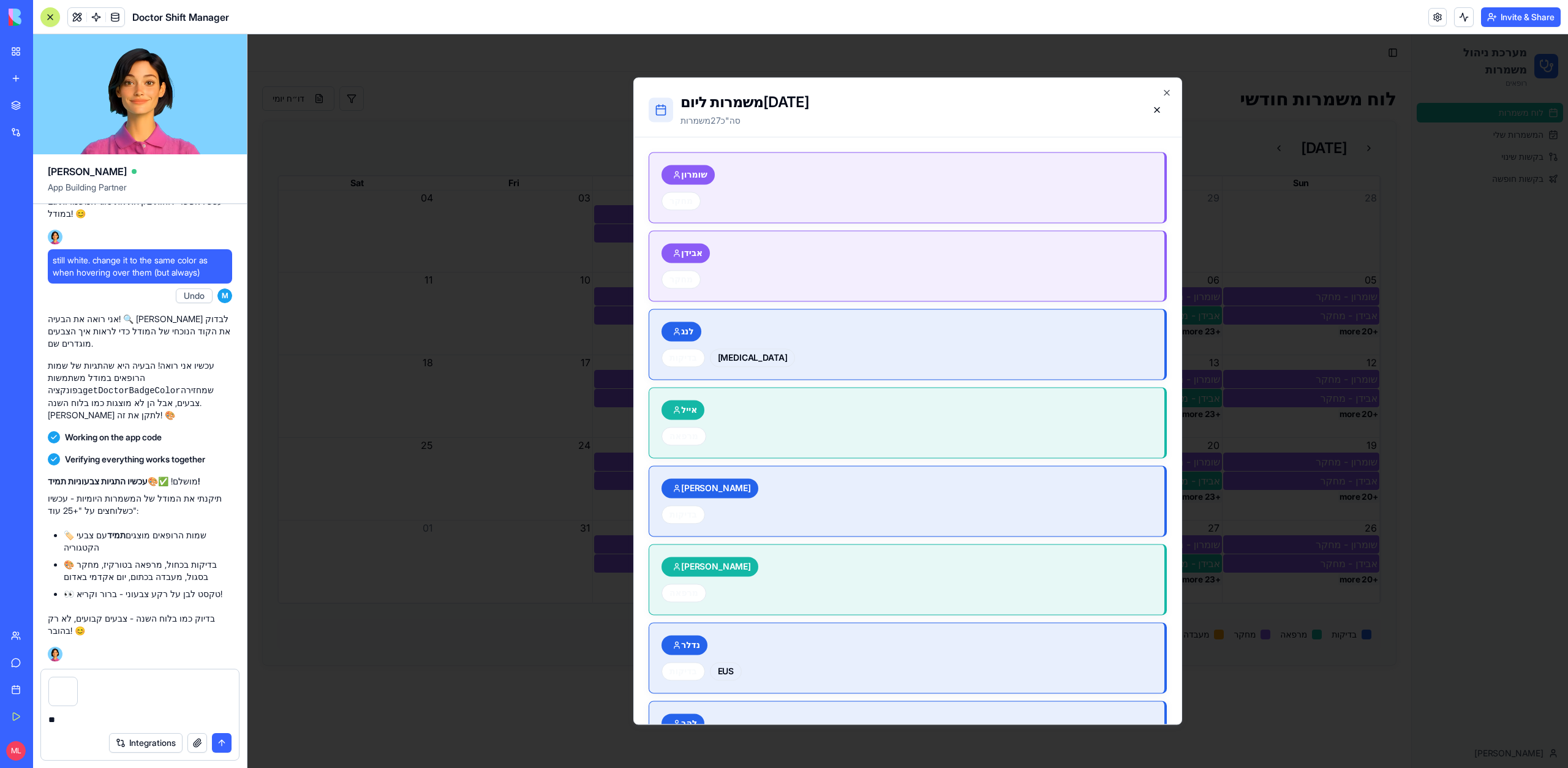
type textarea "*"
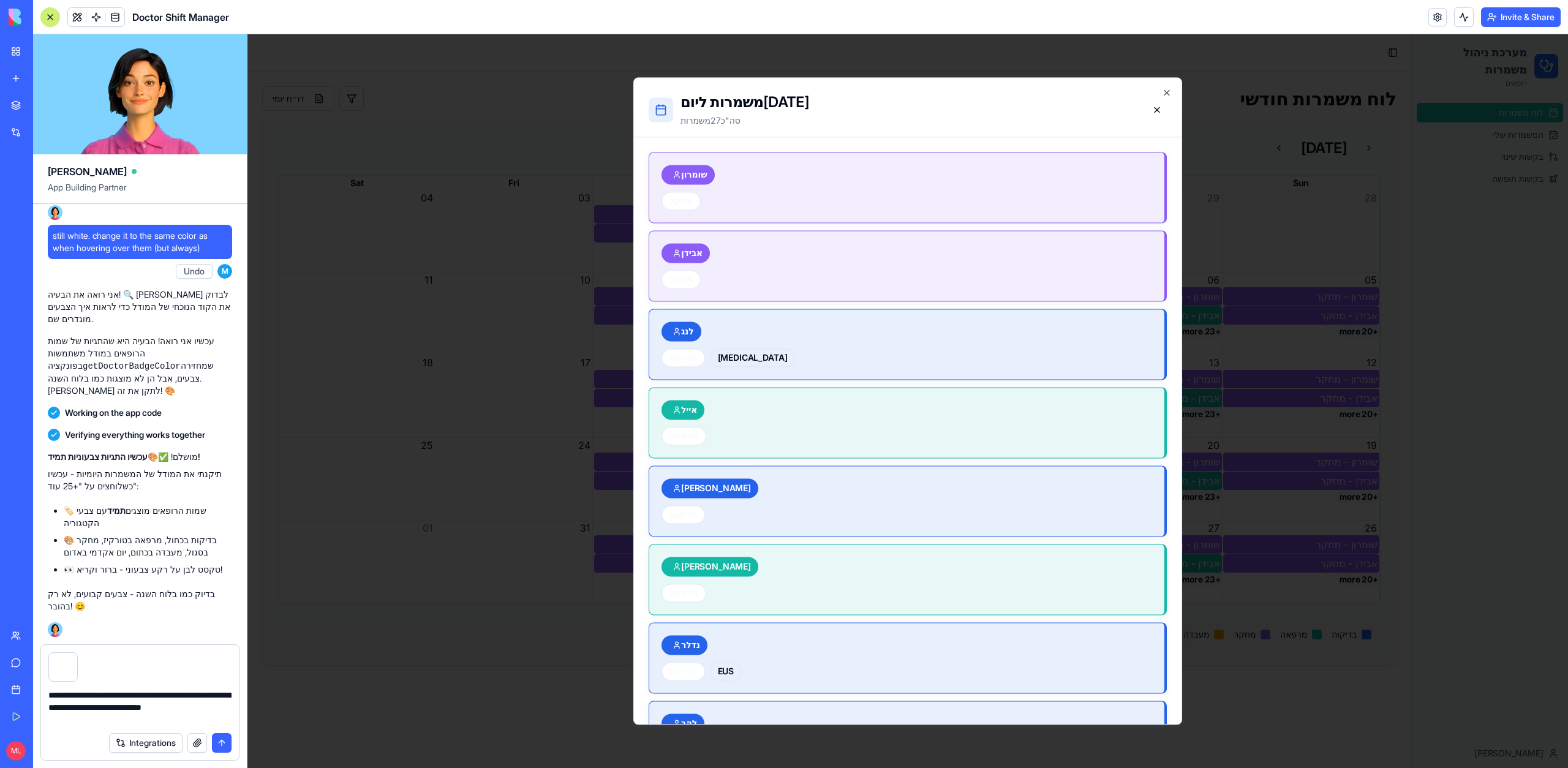
type textarea "**********"
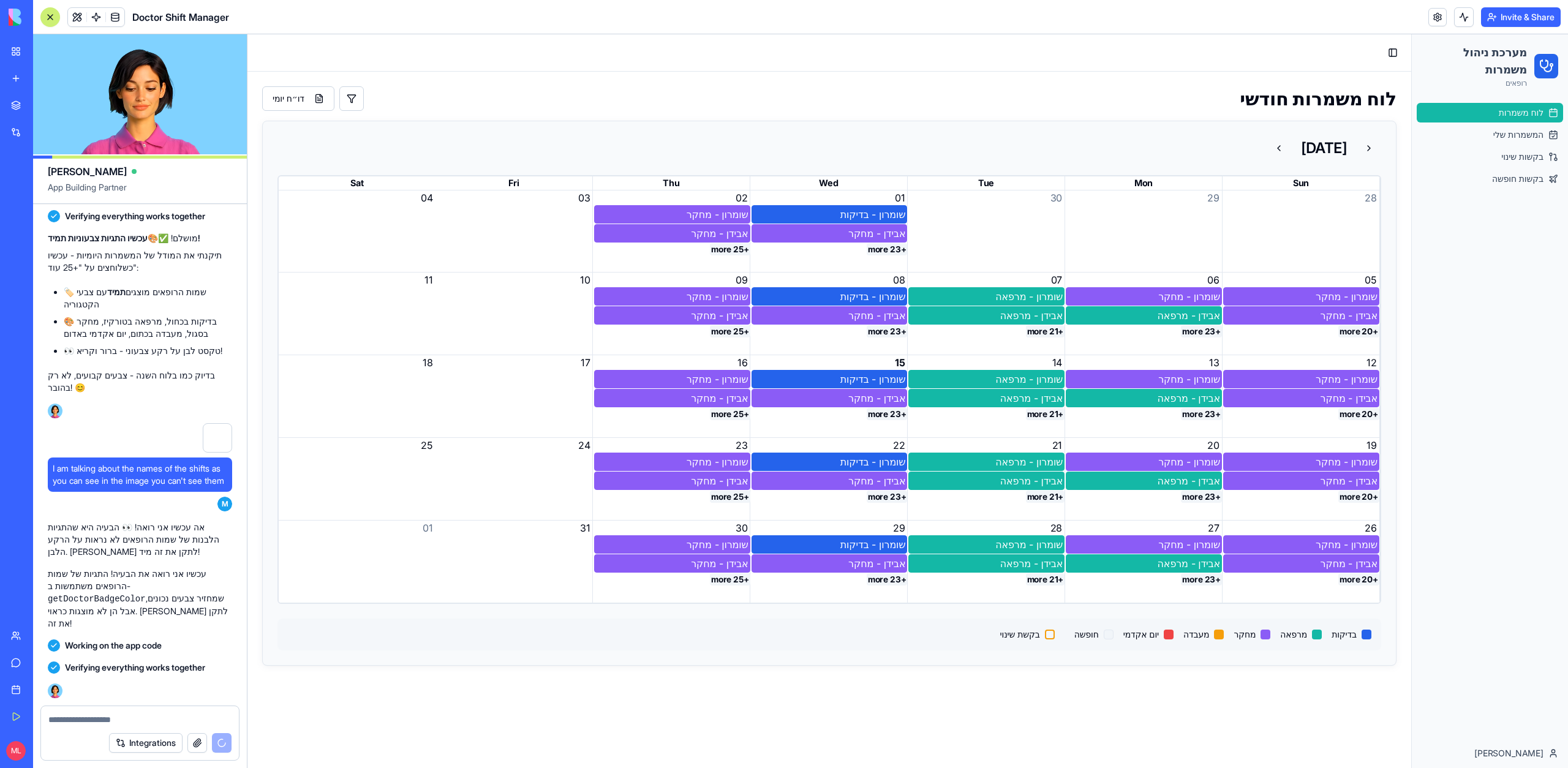
scroll to position [49776, 0]
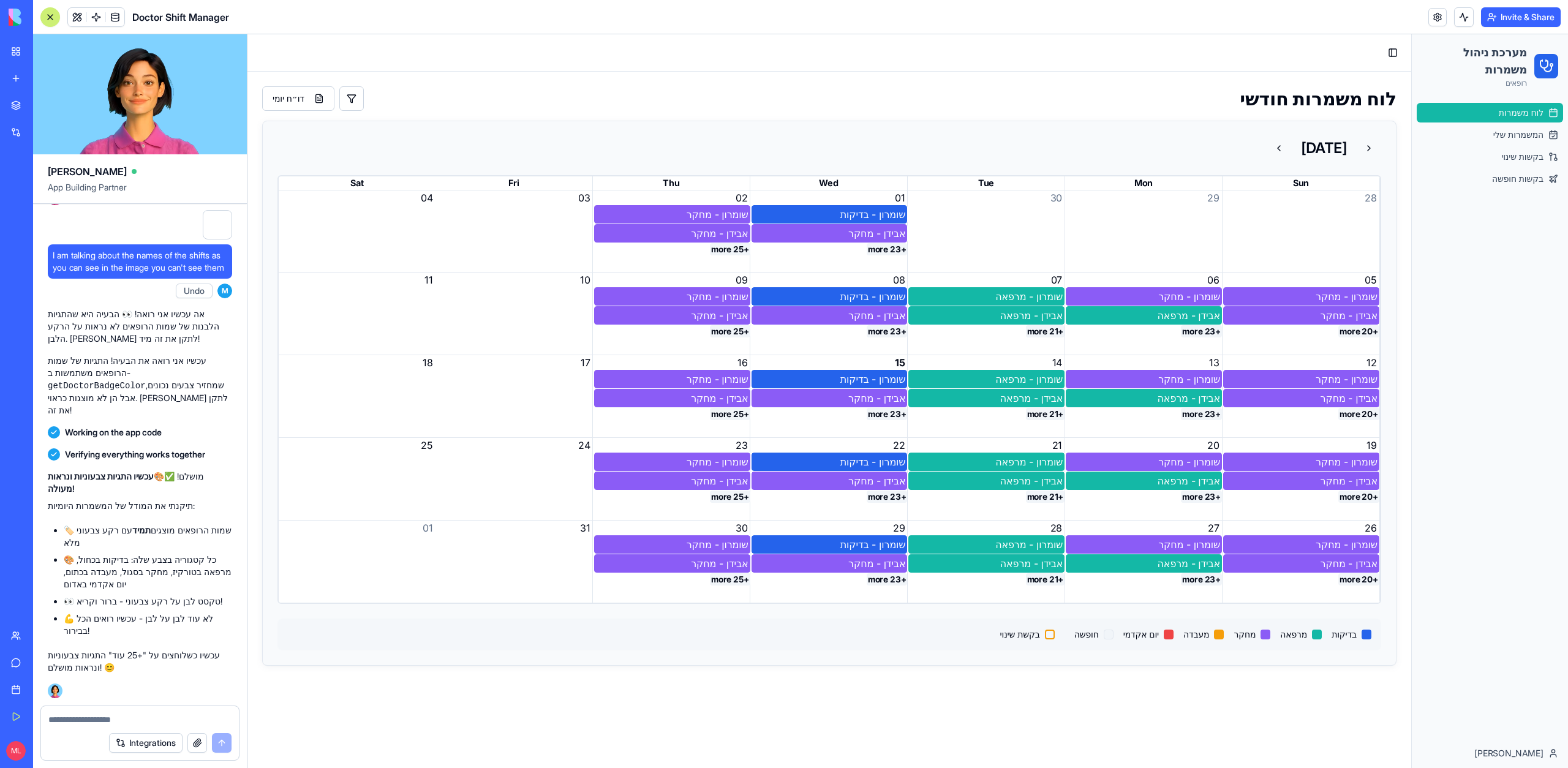
click at [726, 248] on button "+25 more" at bounding box center [730, 249] width 40 height 12
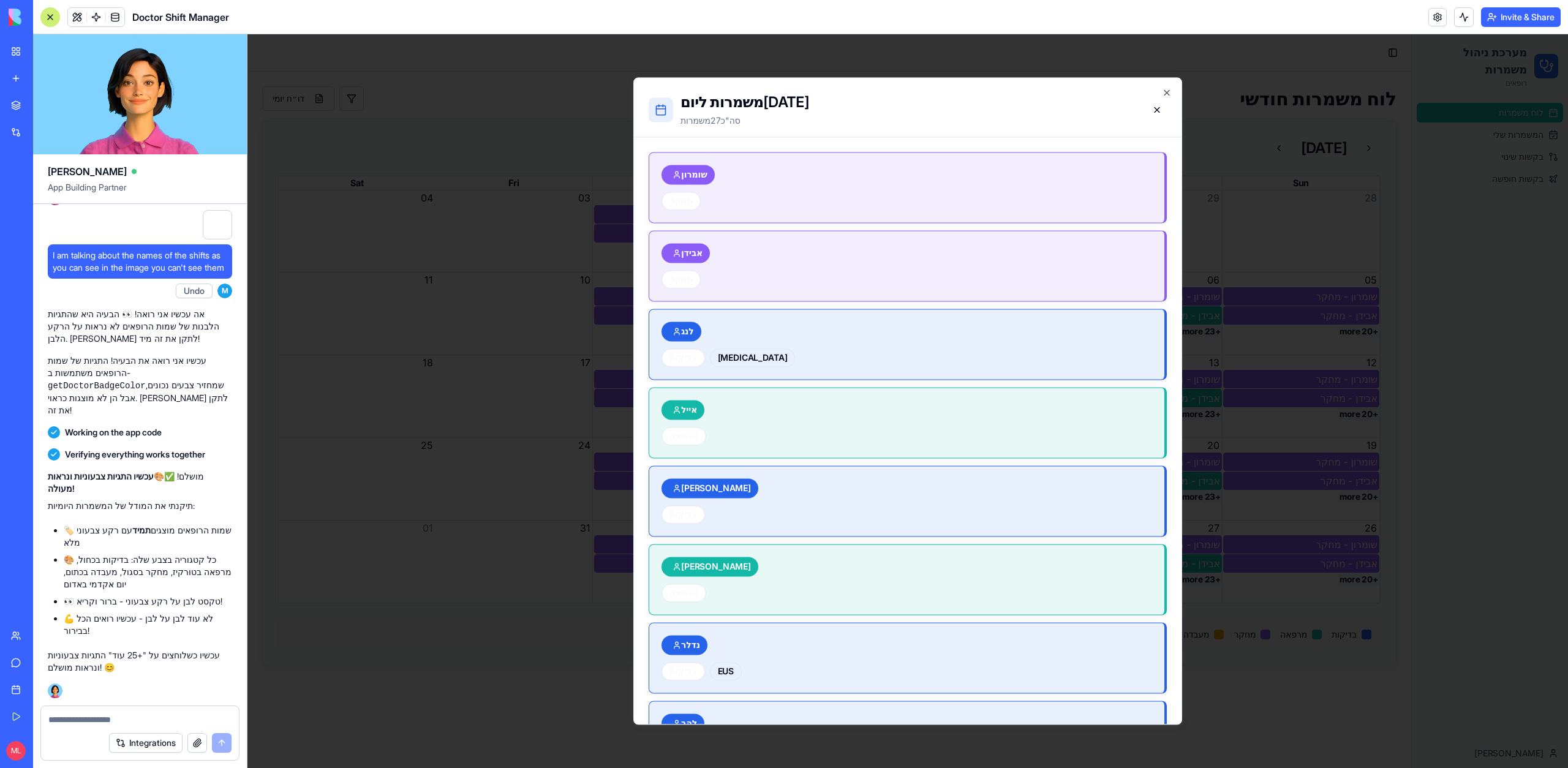
click at [99, 726] on div "Integrations" at bounding box center [140, 743] width 198 height 34
click at [99, 720] on textarea at bounding box center [140, 720] width 183 height 12
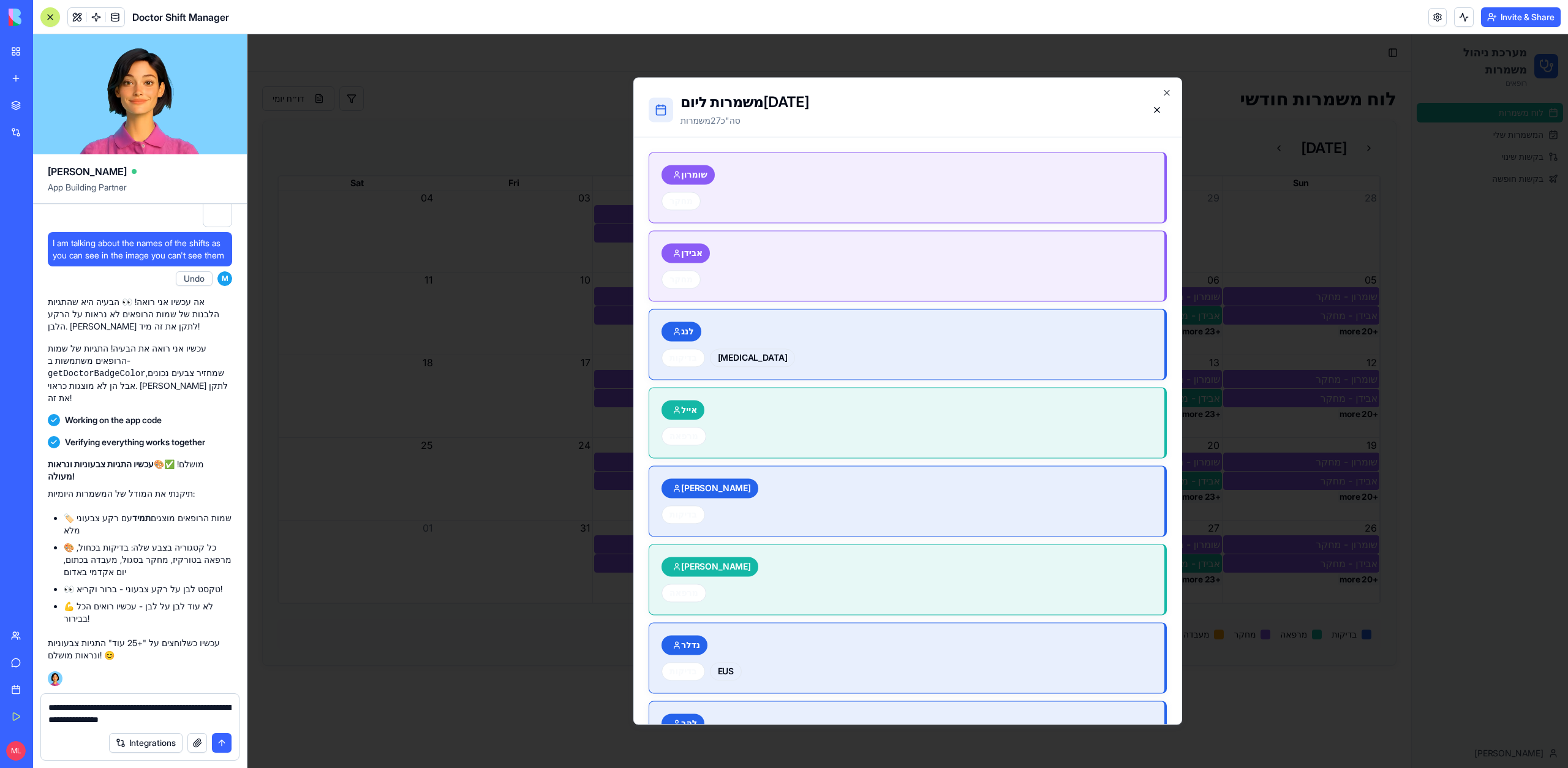
type textarea "**********"
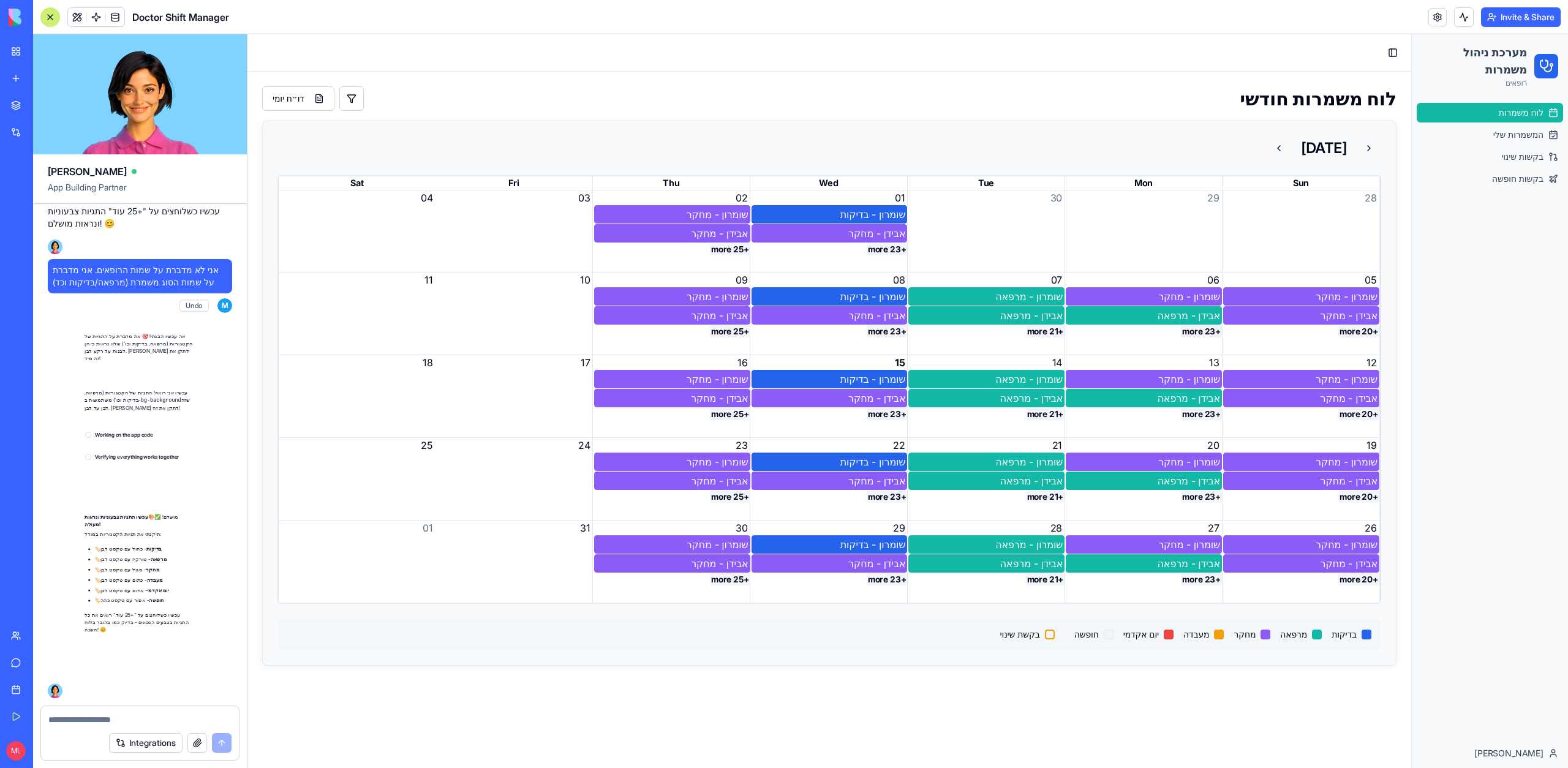
scroll to position [50207, 0]
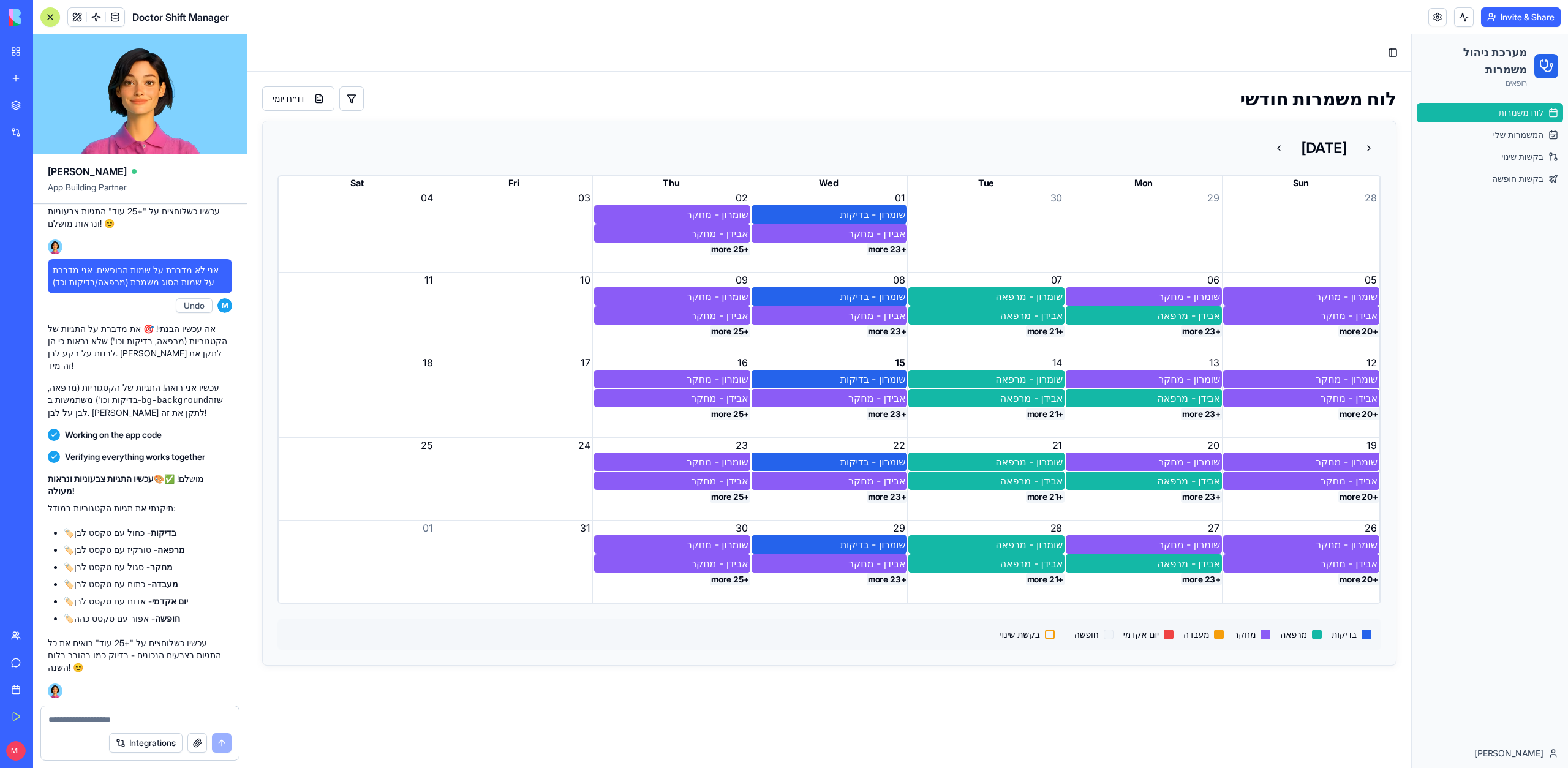
click at [730, 246] on button "+25 more" at bounding box center [730, 249] width 40 height 12
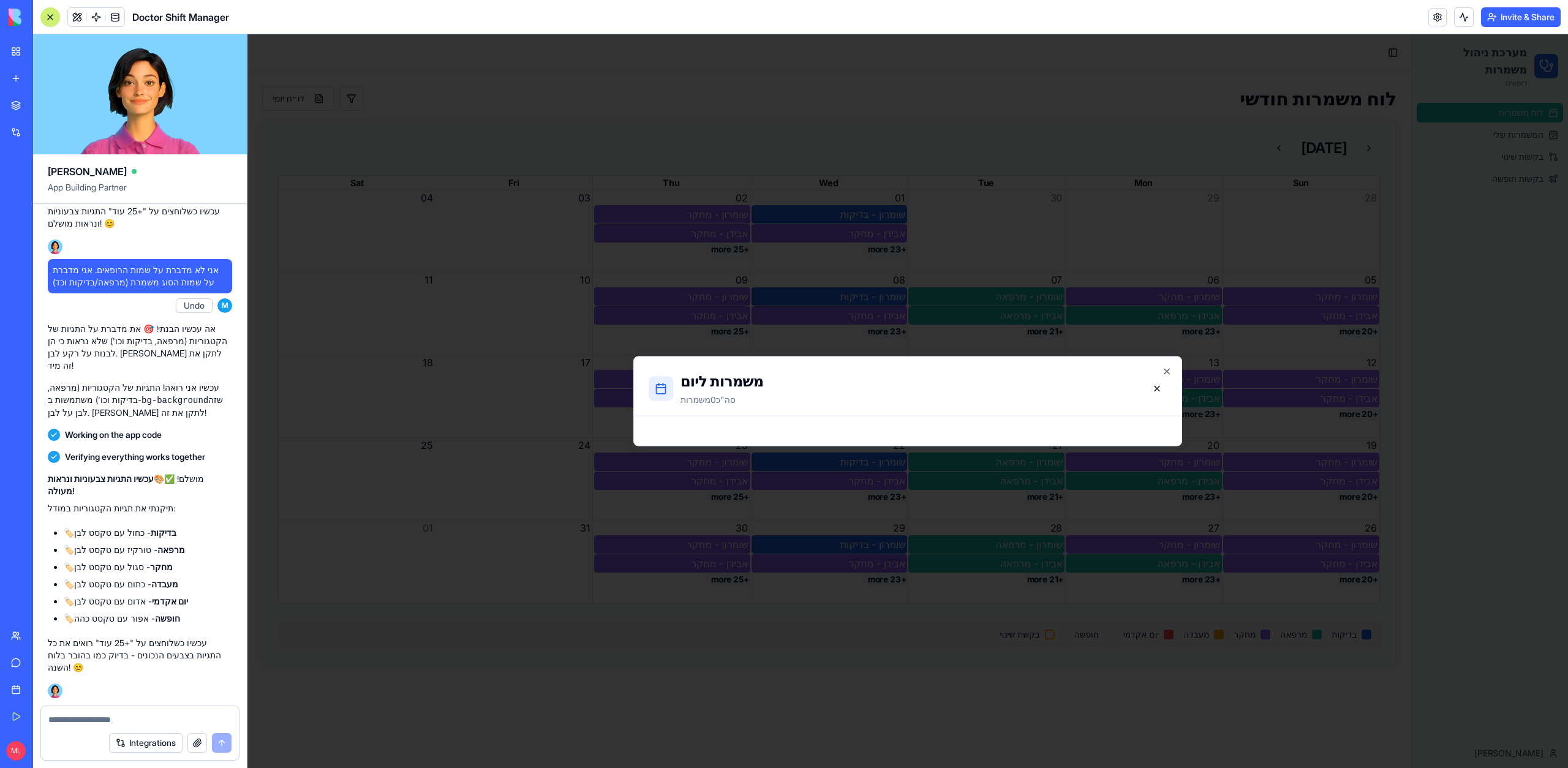
click at [522, 322] on div at bounding box center [907, 401] width 1320 height 734
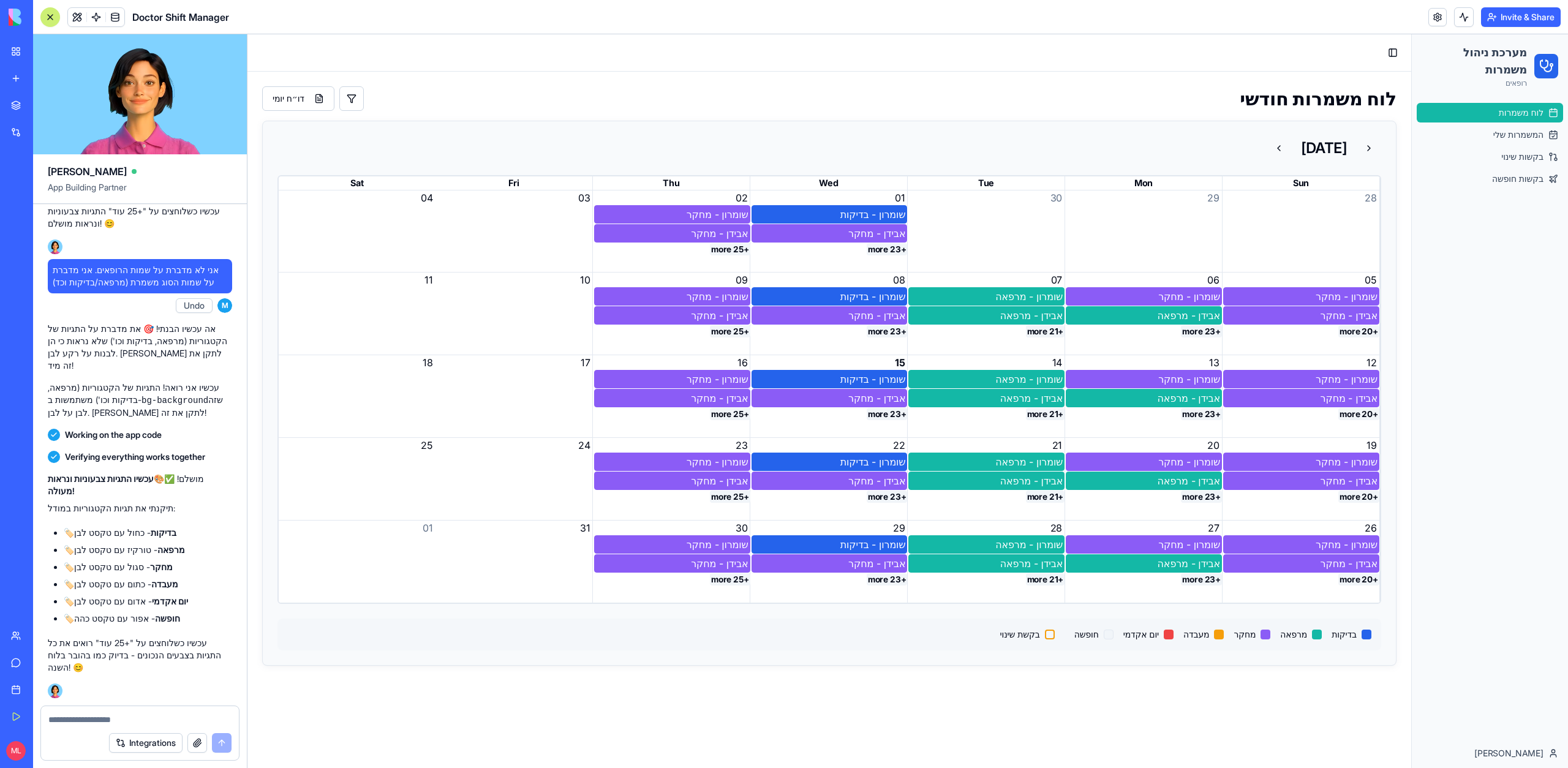
click at [1475, 118] on link "לוח משמרות" at bounding box center [1490, 112] width 146 height 20
click at [1266, 151] on button at bounding box center [1279, 148] width 25 height 25
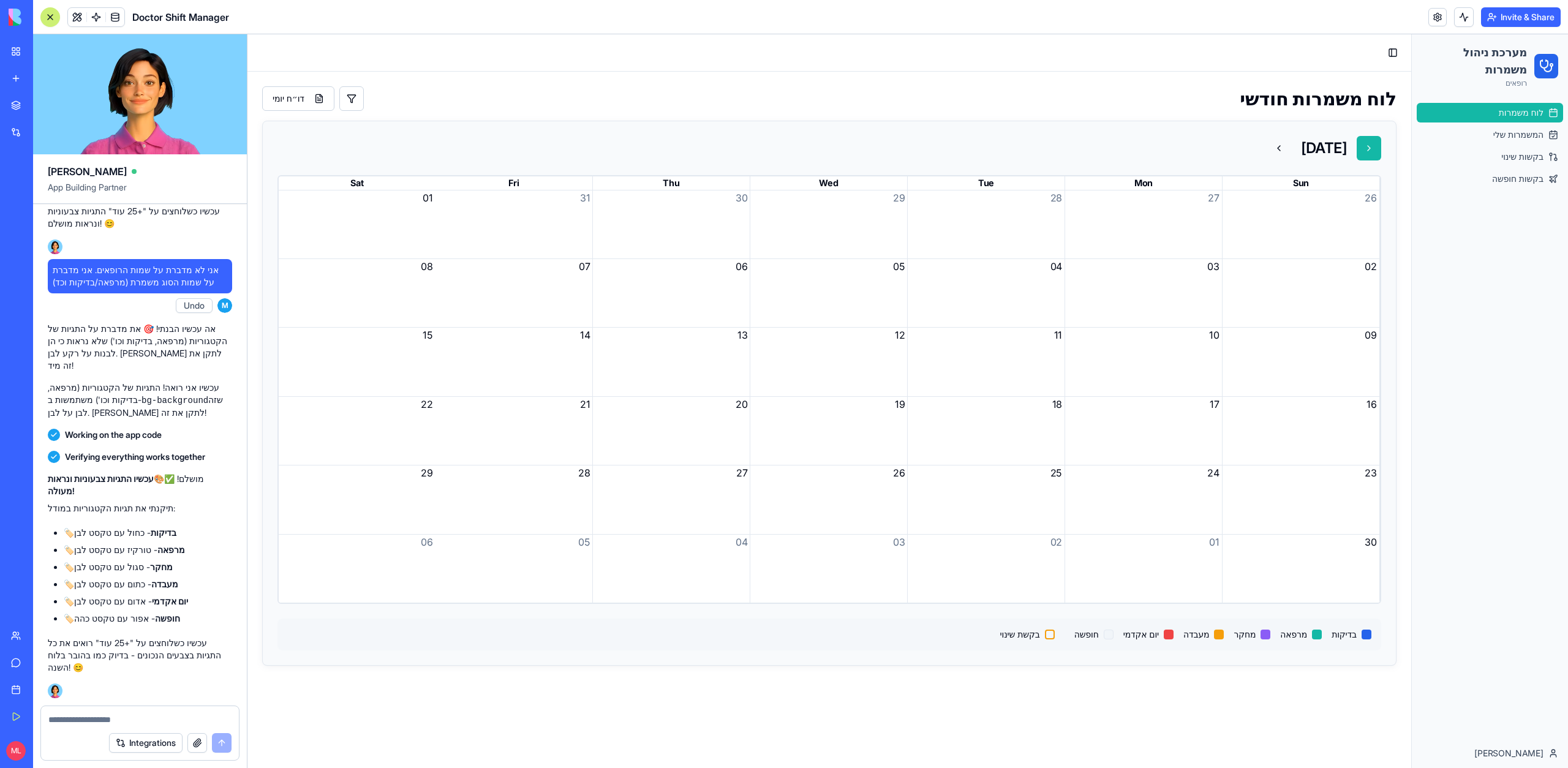
click at [1373, 152] on button at bounding box center [1369, 148] width 25 height 25
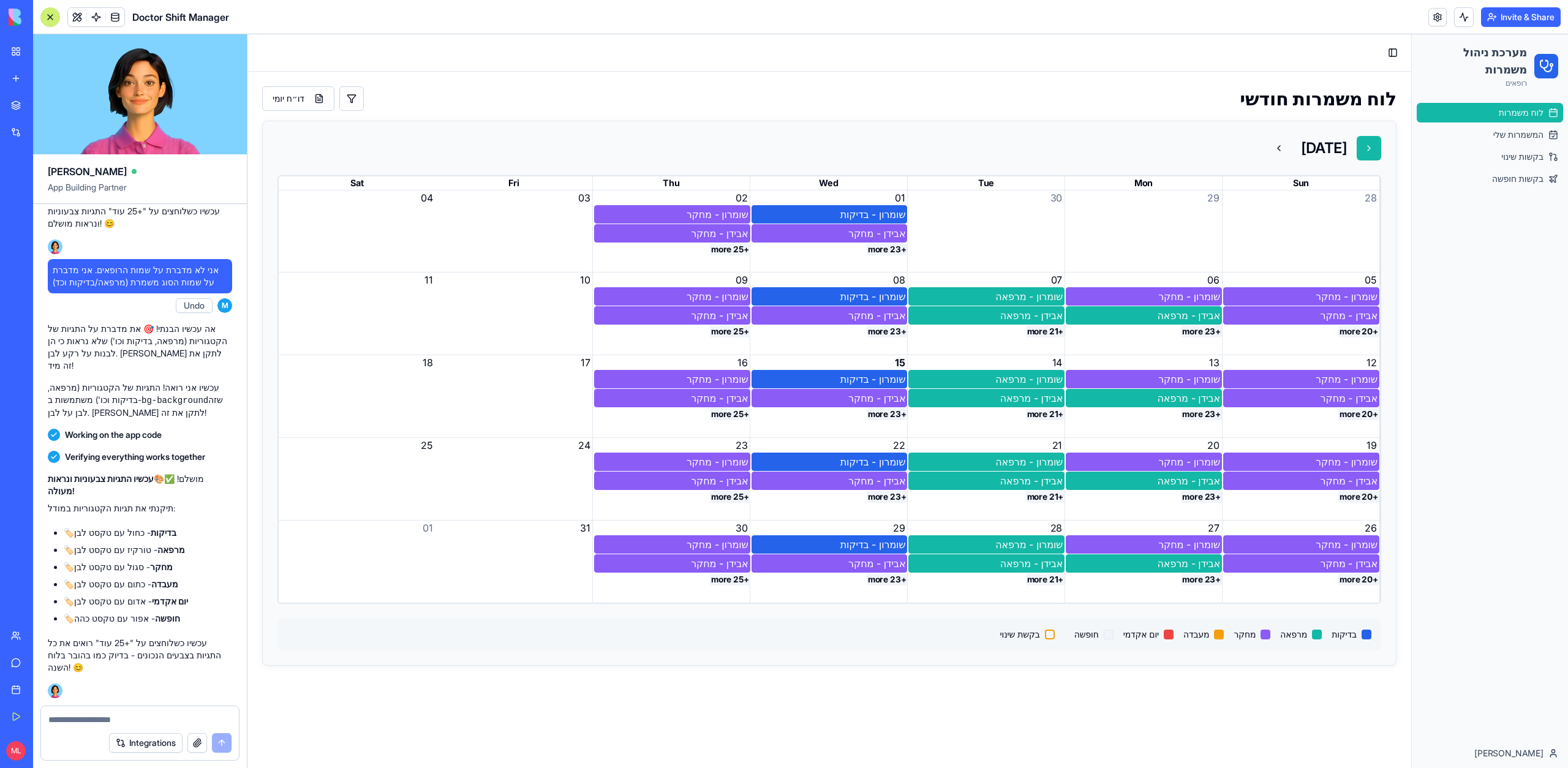
click at [1373, 152] on button at bounding box center [1369, 148] width 25 height 25
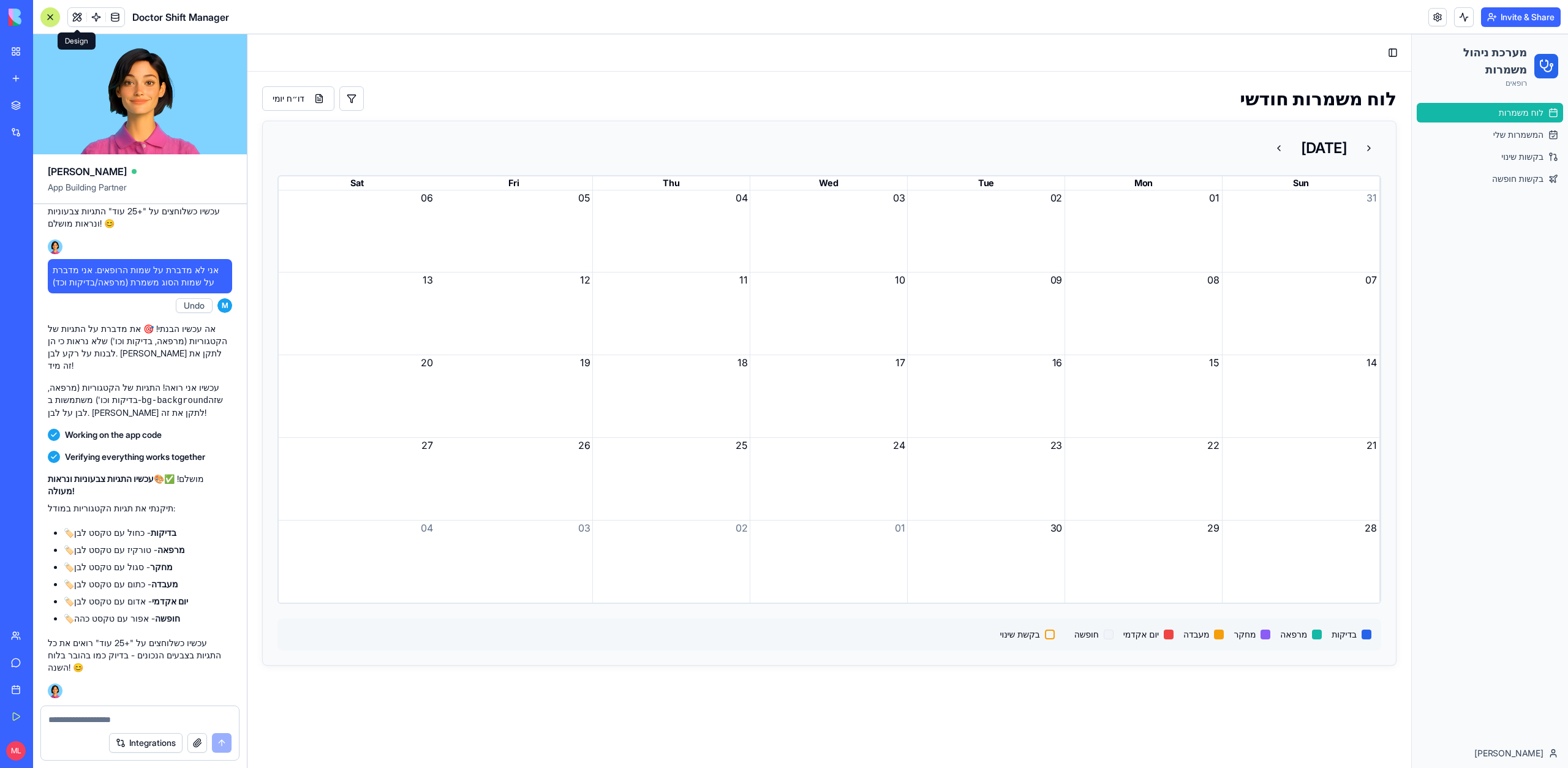
click at [78, 15] on button at bounding box center [77, 17] width 18 height 18
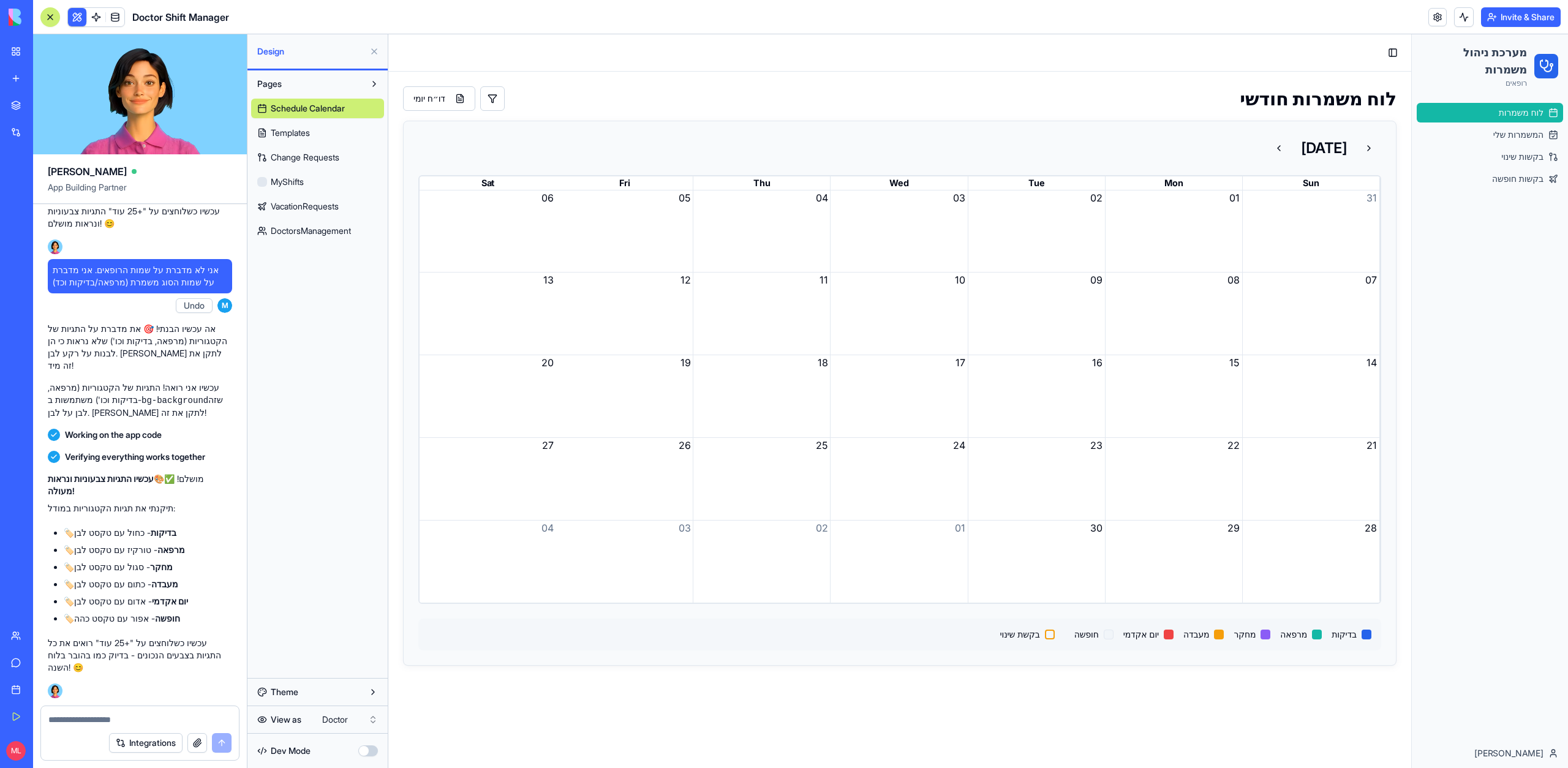
click at [336, 724] on html "My Workspace New app Marketplace Integrations Recent Jimbo Brand Assistant AI I…" at bounding box center [784, 384] width 1568 height 768
click at [75, 20] on button at bounding box center [77, 17] width 18 height 18
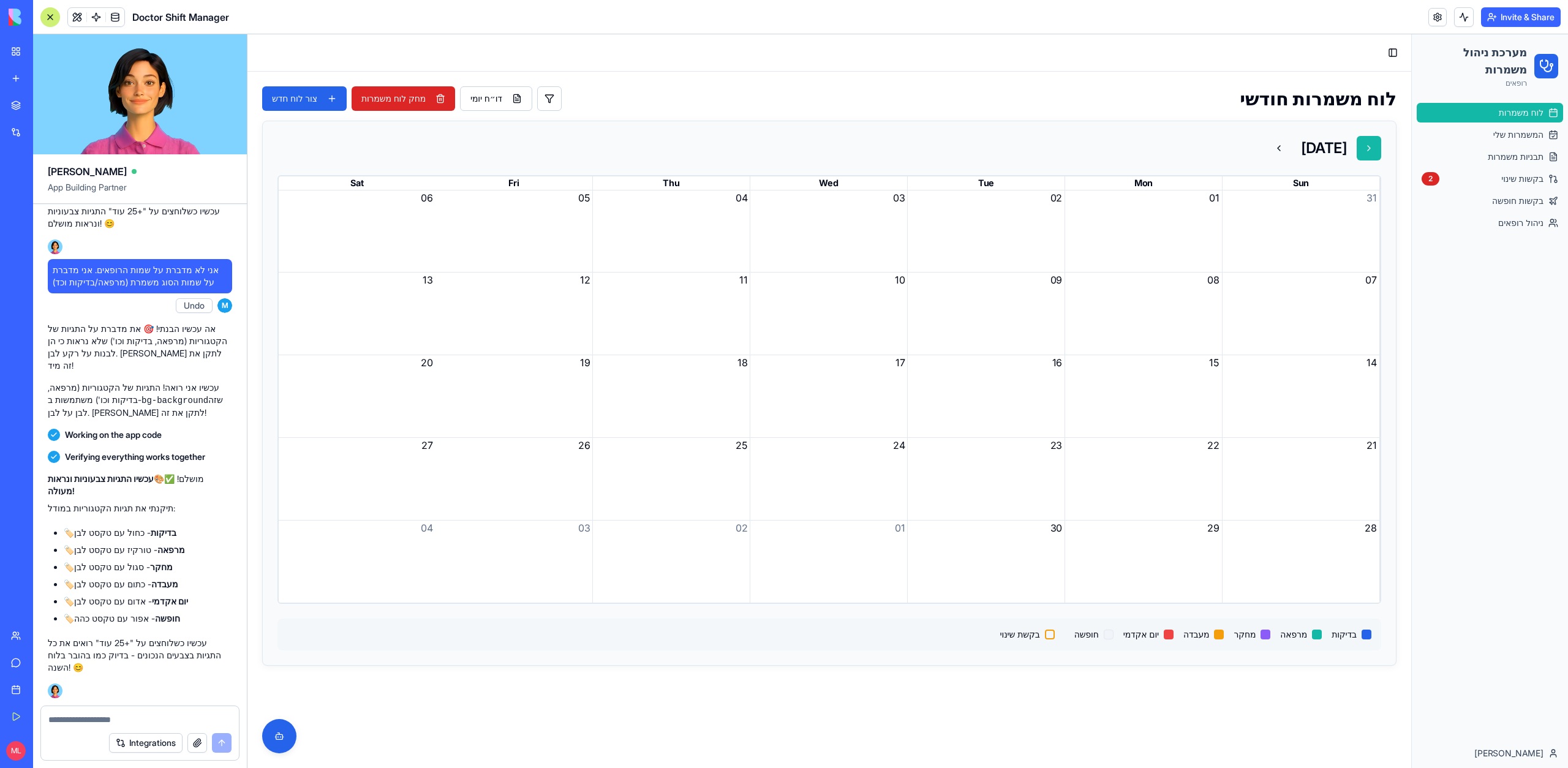
click at [1365, 142] on button at bounding box center [1369, 148] width 25 height 25
click at [1364, 143] on button at bounding box center [1369, 148] width 25 height 25
click at [1268, 143] on button at bounding box center [1279, 148] width 25 height 25
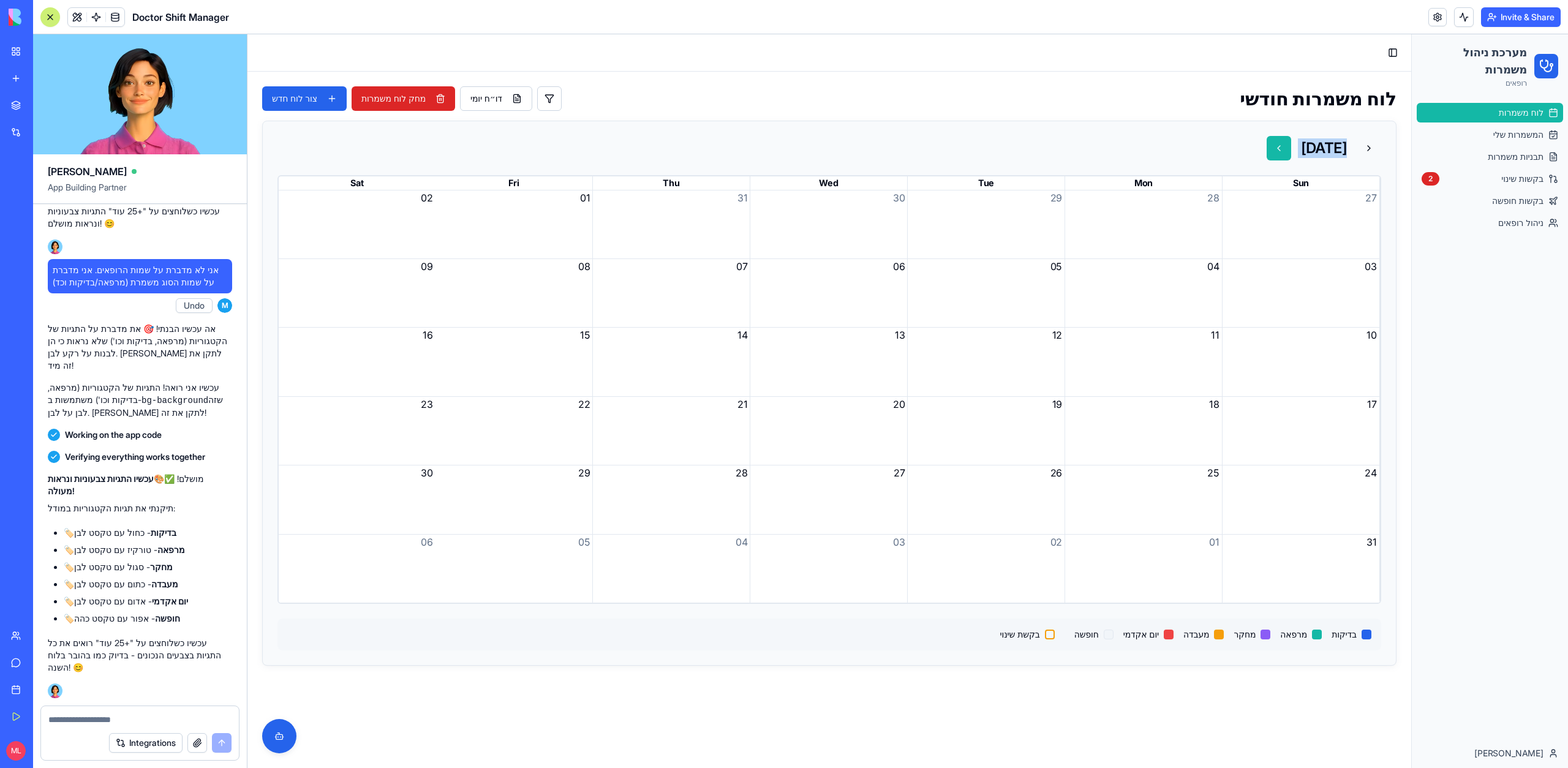
click at [1301, 143] on span "אוגוסט 2025" at bounding box center [1324, 148] width 46 height 20
click at [1266, 146] on button at bounding box center [1279, 148] width 25 height 25
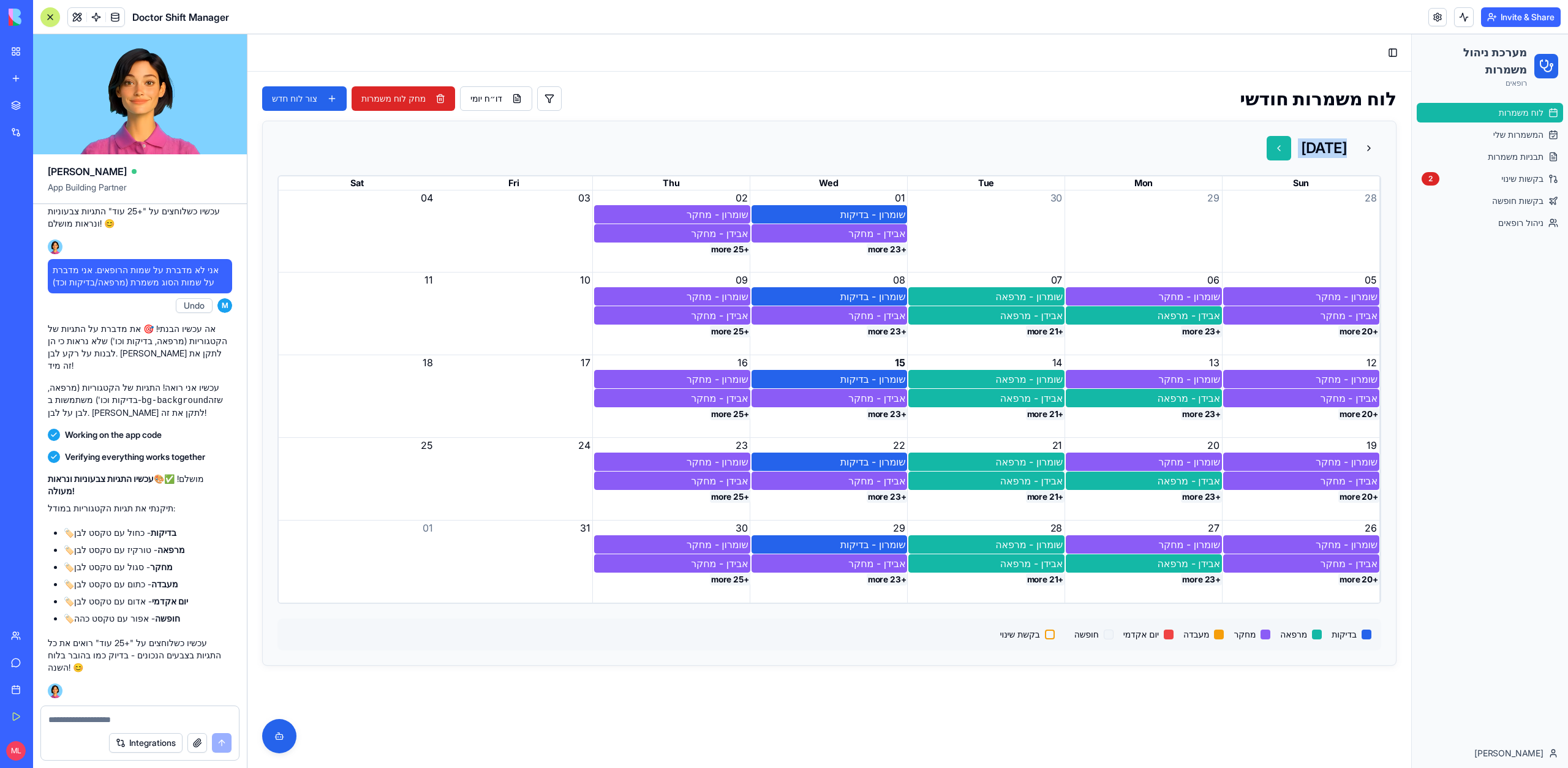
click at [1266, 147] on button at bounding box center [1279, 148] width 25 height 25
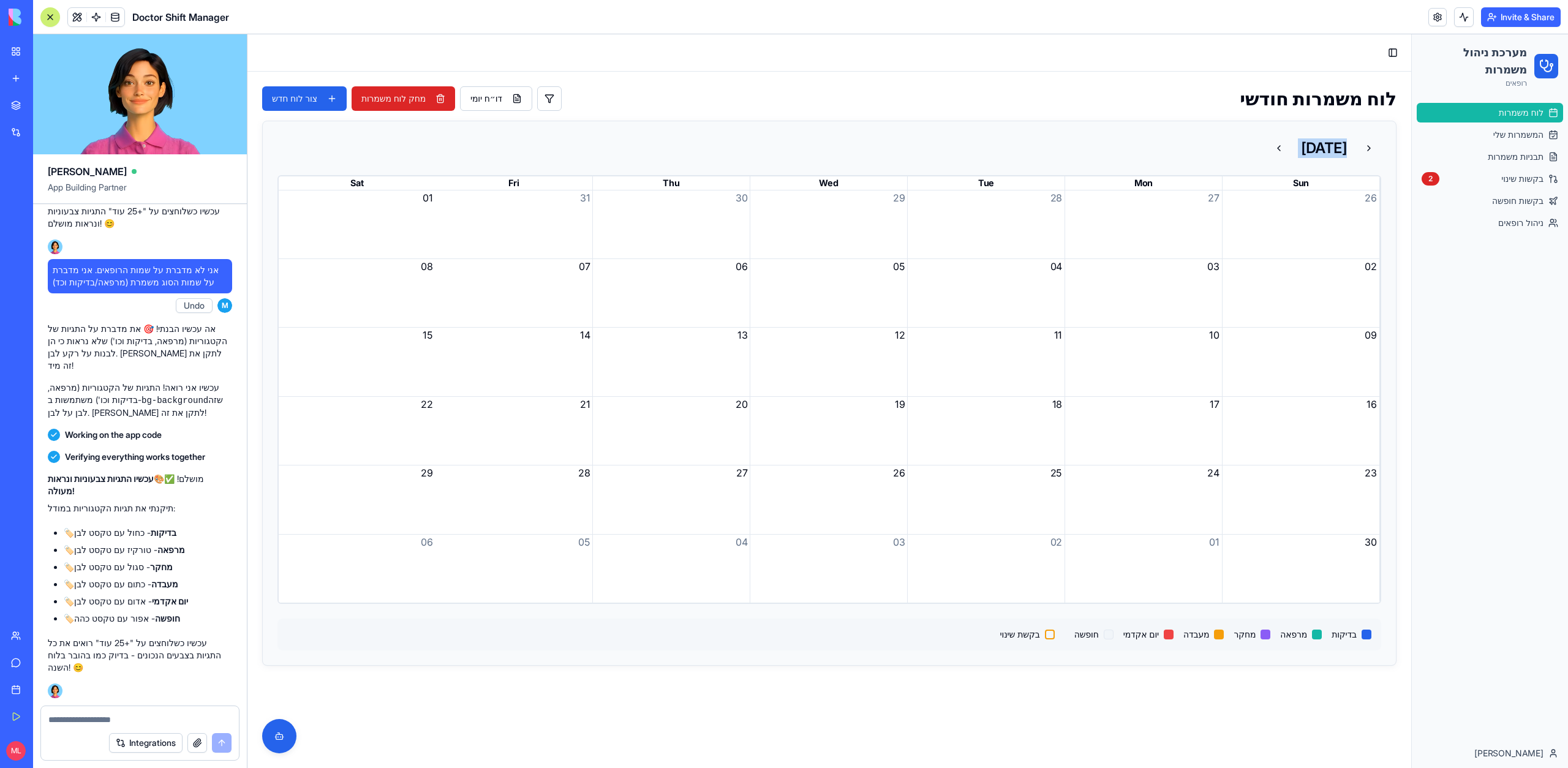
click at [1356, 145] on div "נובמבר 2025" at bounding box center [1324, 148] width 114 height 25
click at [281, 85] on div "לוח משמרות חודשי דו״ח יומי מחק לוח משמרות צור לוח חדש נובמבר 2025 Sun Mon Tue W…" at bounding box center [829, 416] width 1164 height 689
click at [288, 97] on button "צור לוח חדש" at bounding box center [304, 99] width 84 height 25
click at [312, 180] on html "מערכת ניהול משמרות רופאים לוח משמרות המשמרות שלי תבניות משמרות בקשות שינוי 2 בק…" at bounding box center [907, 401] width 1320 height 734
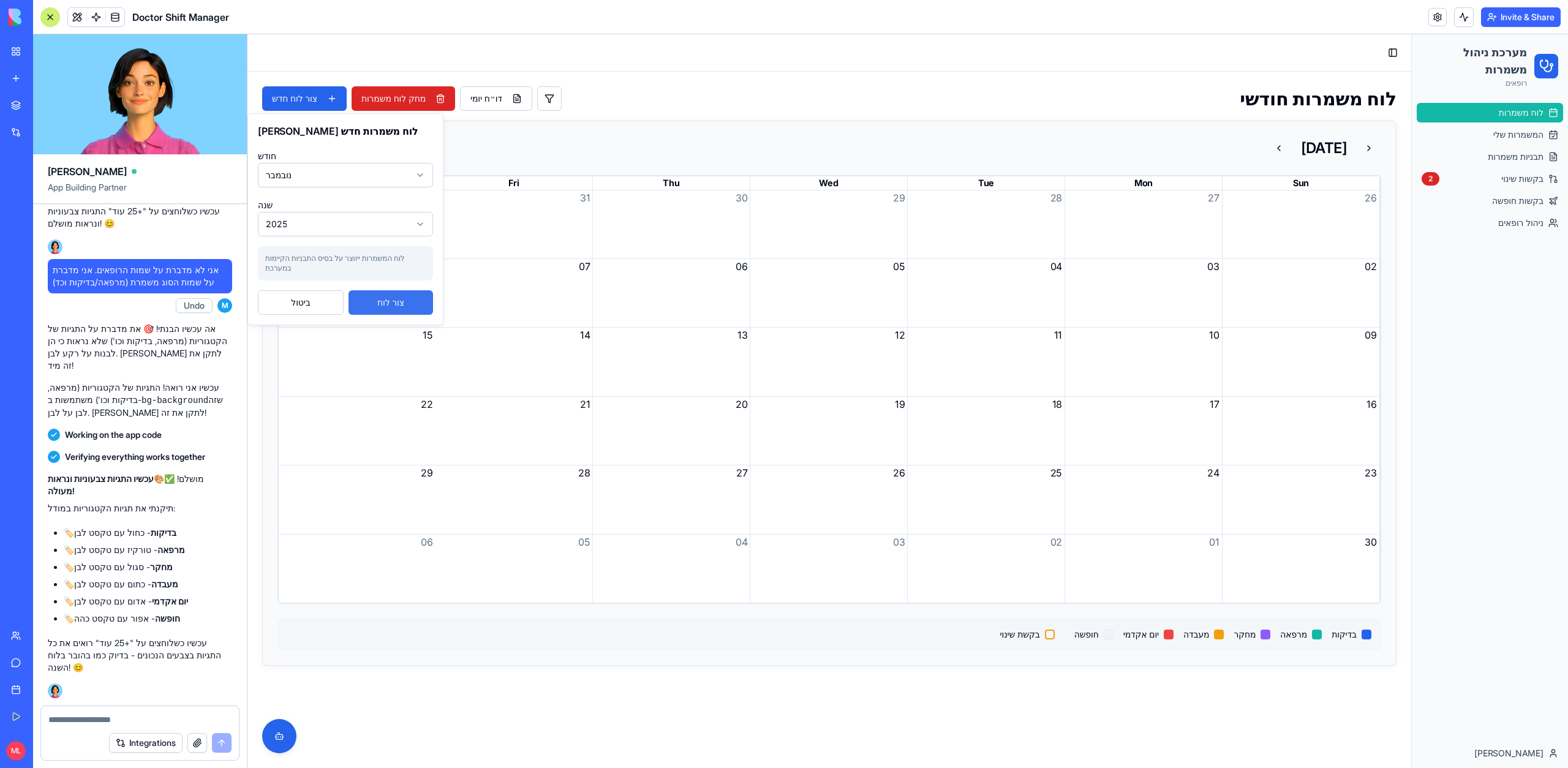
click at [377, 311] on button "צור לוח" at bounding box center [391, 302] width 84 height 25
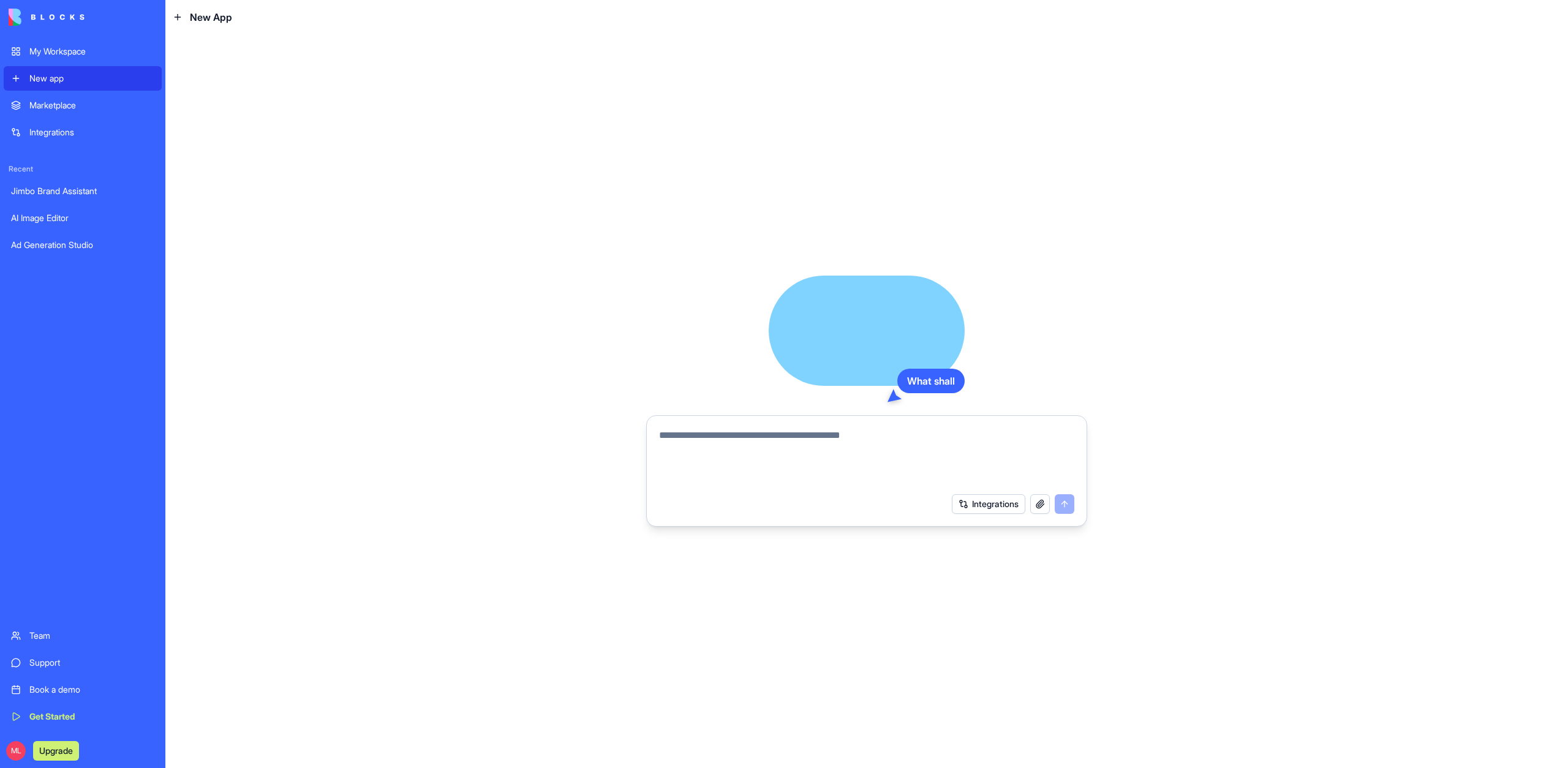
click at [688, 433] on textarea at bounding box center [867, 458] width 415 height 59
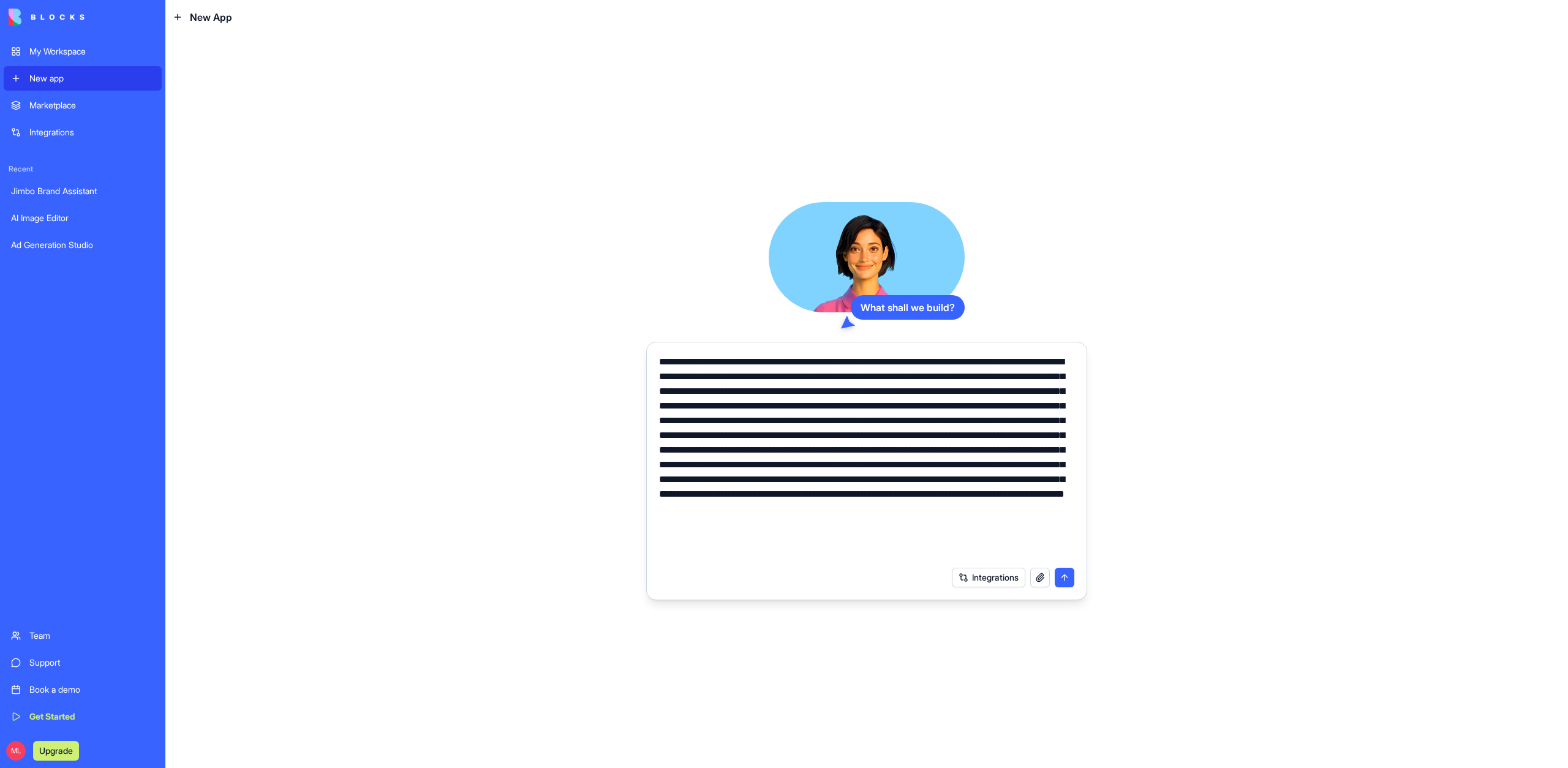
type textarea "**********"
click at [1041, 582] on button "button" at bounding box center [1040, 577] width 20 height 20
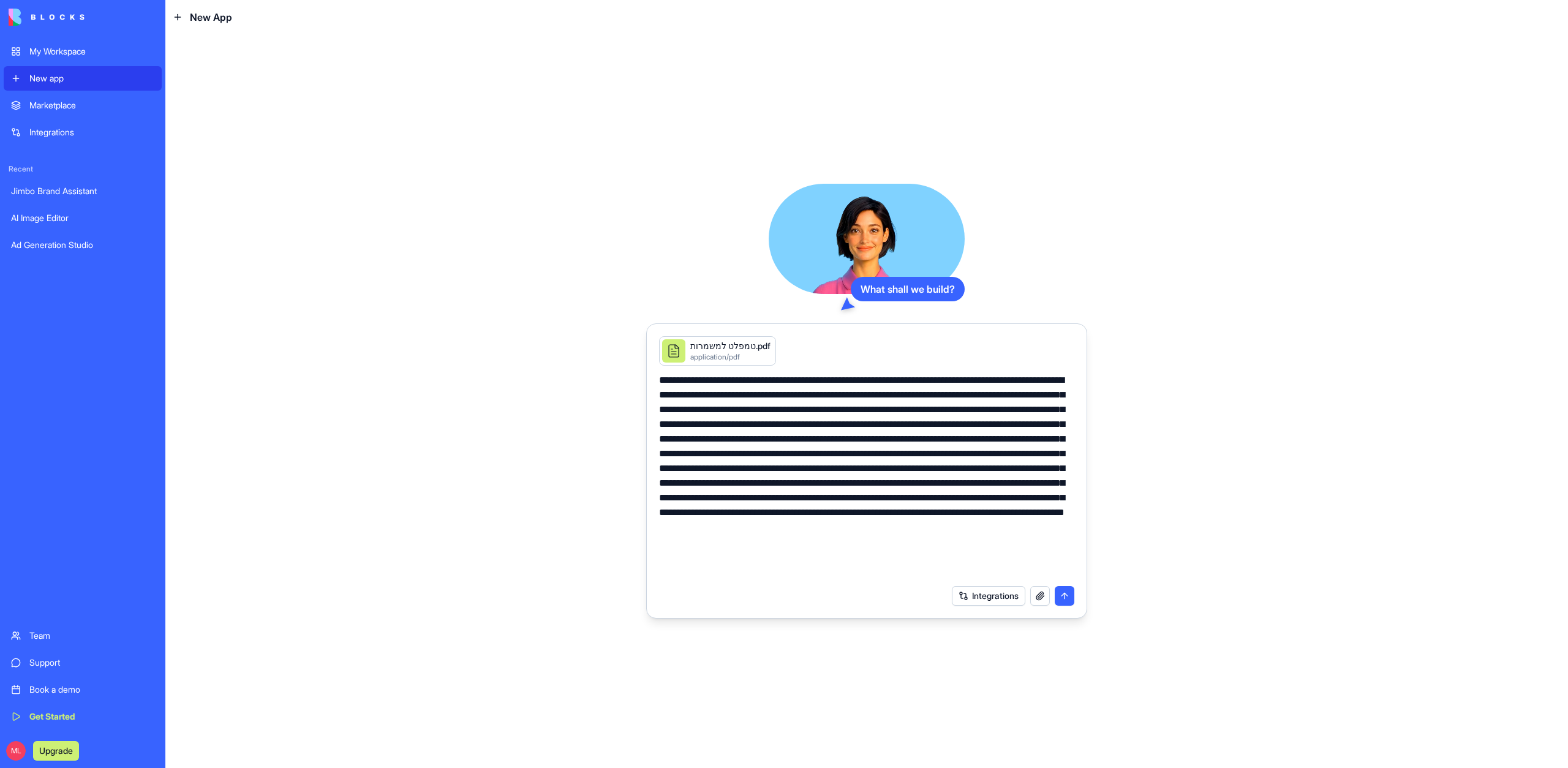
click at [1068, 596] on button "submit" at bounding box center [1064, 596] width 20 height 20
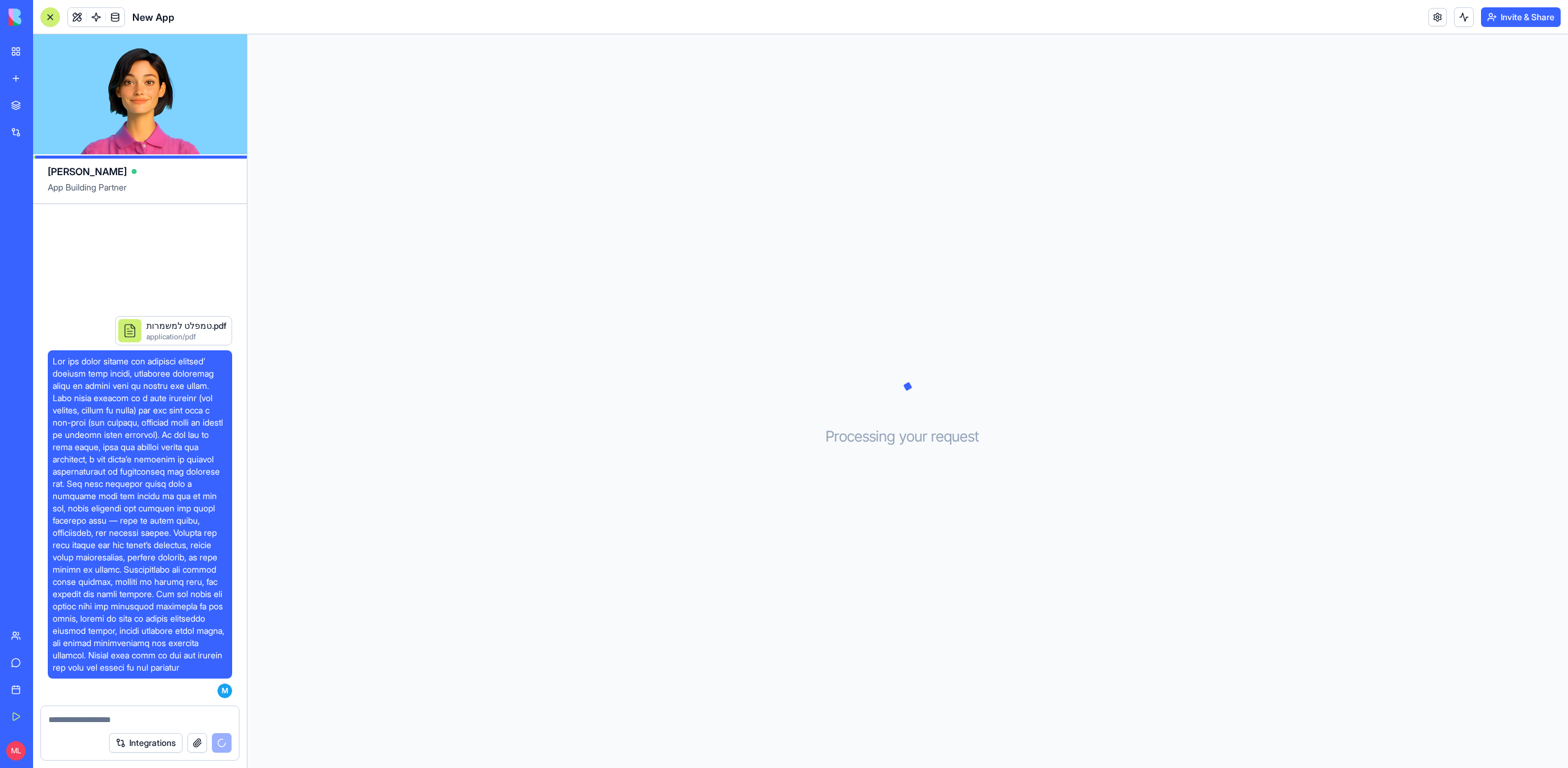
scroll to position [442, 0]
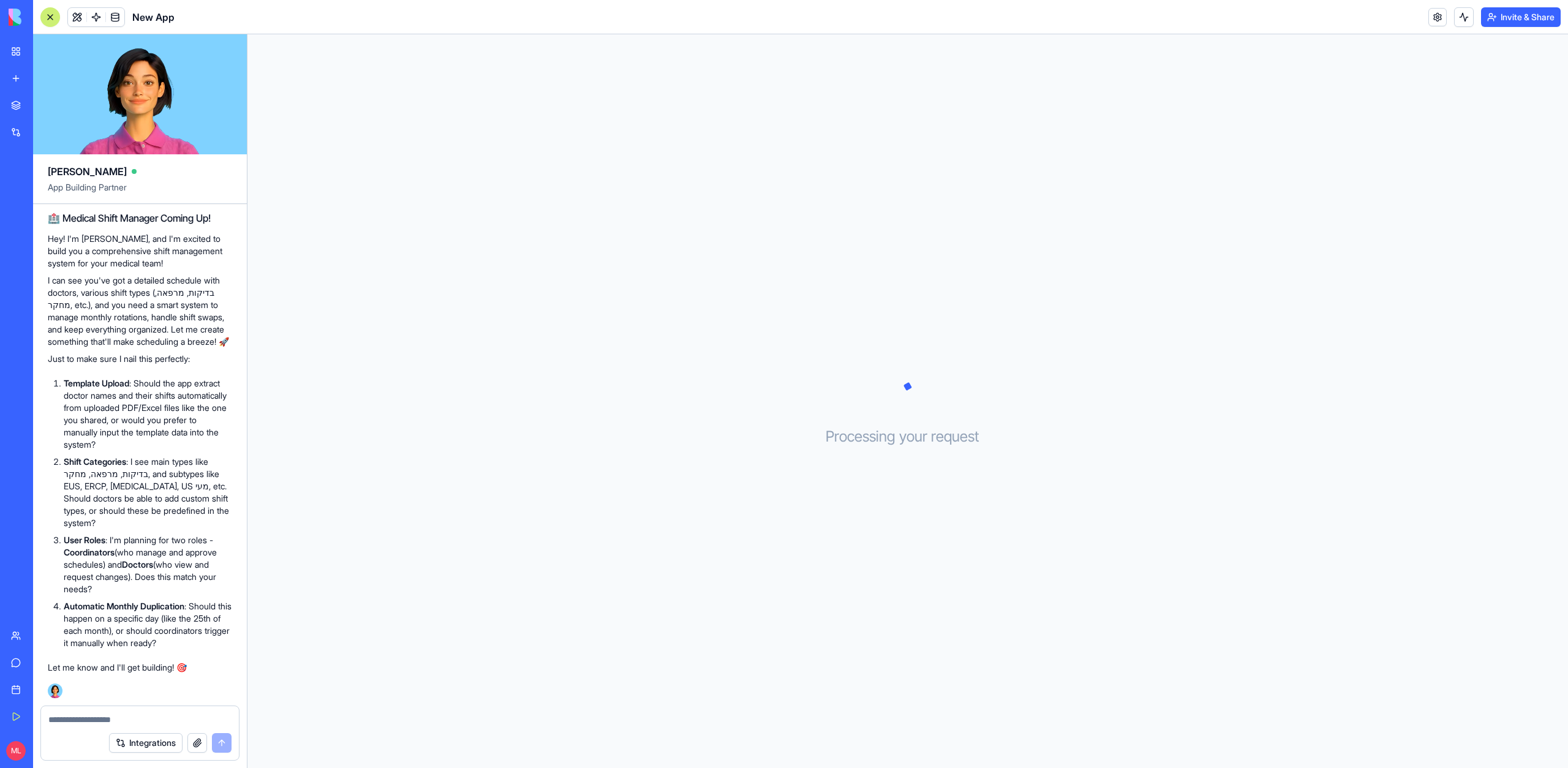
click at [78, 708] on div at bounding box center [140, 716] width 198 height 20
click at [78, 715] on textarea at bounding box center [140, 720] width 183 height 12
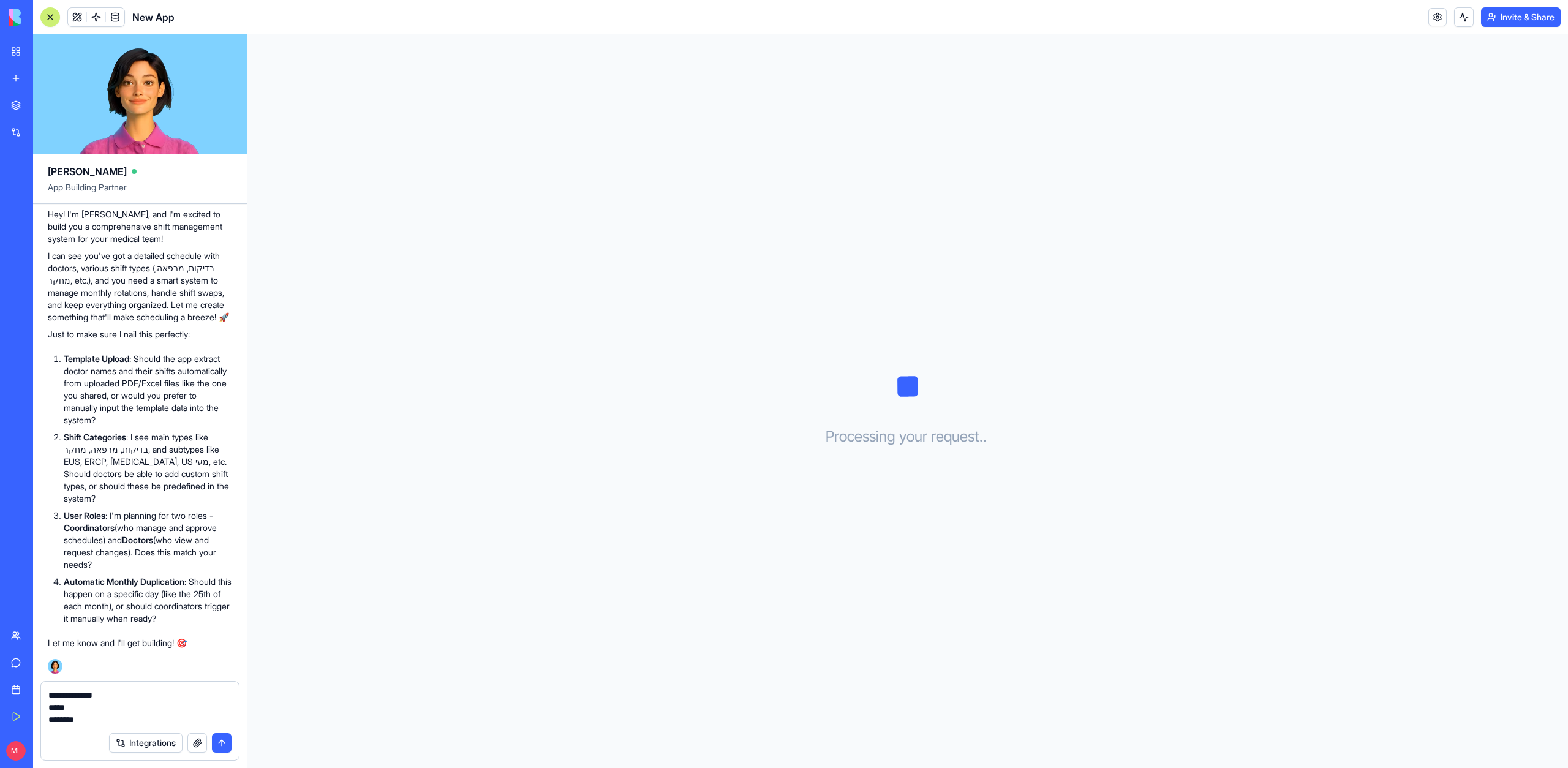
type textarea "**********"
click at [109, 733] on button "Integrations" at bounding box center [146, 743] width 74 height 20
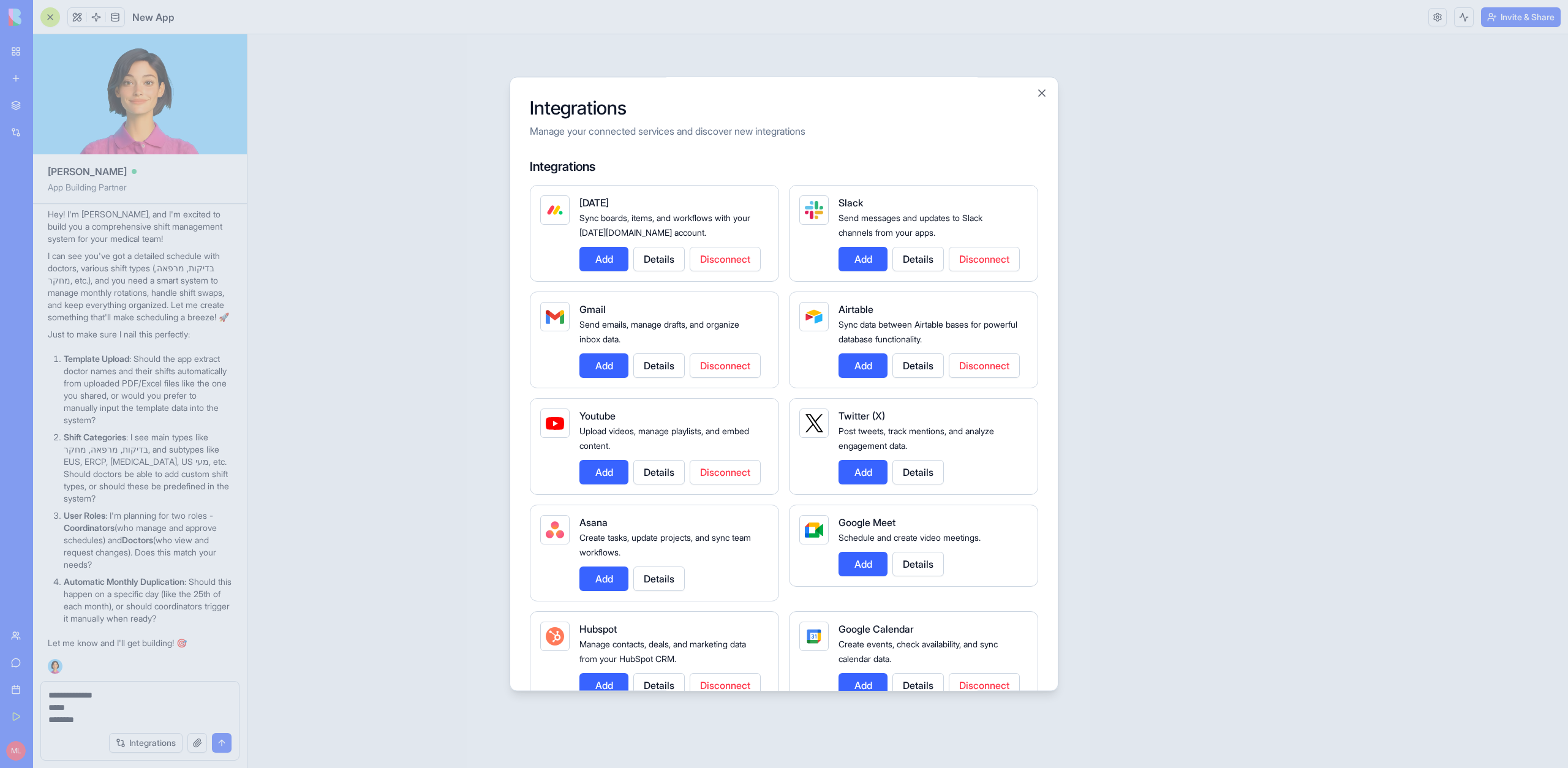
click at [71, 679] on div at bounding box center [784, 384] width 1568 height 768
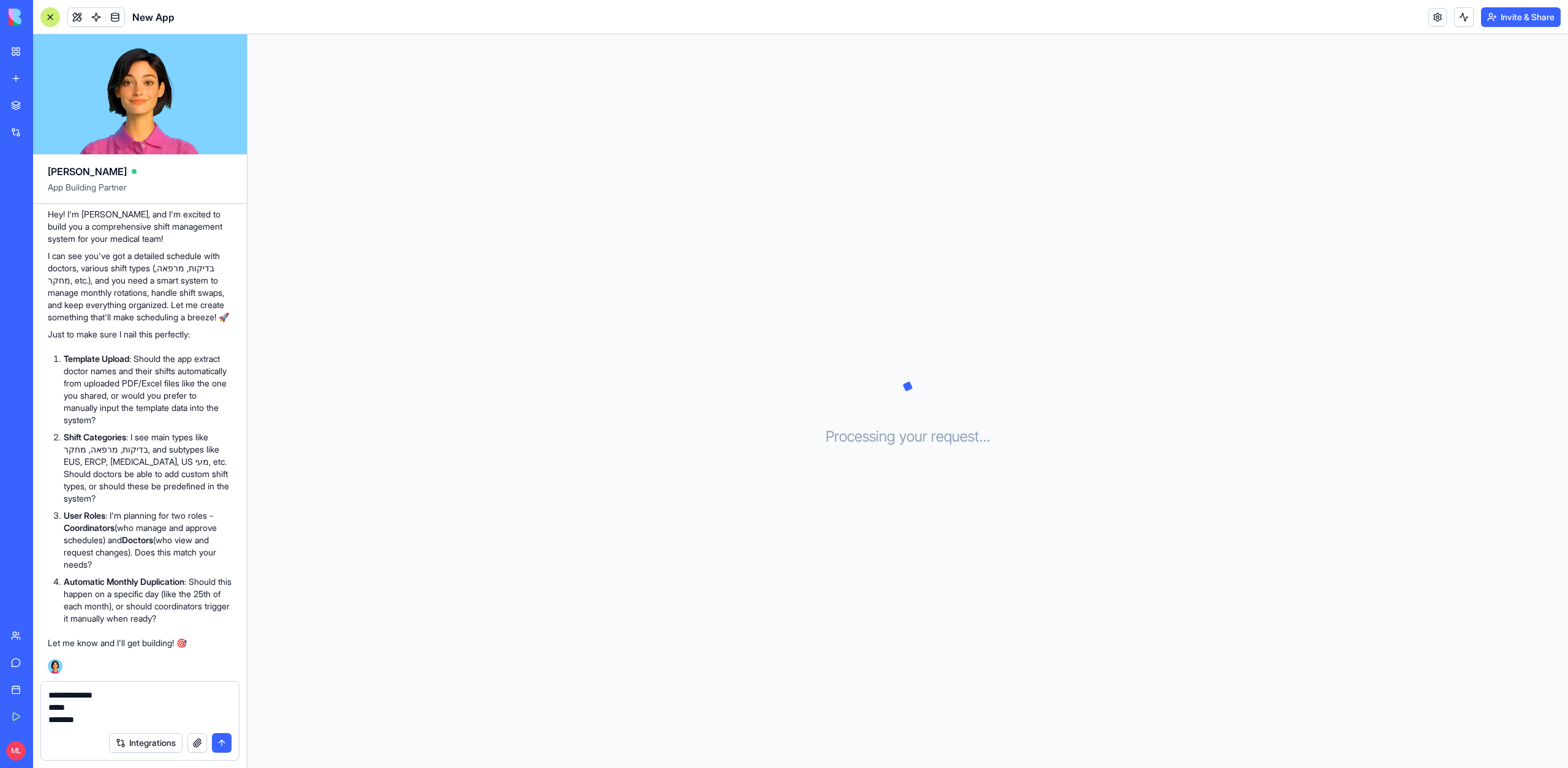
click at [99, 716] on textarea "**********" at bounding box center [140, 707] width 183 height 37
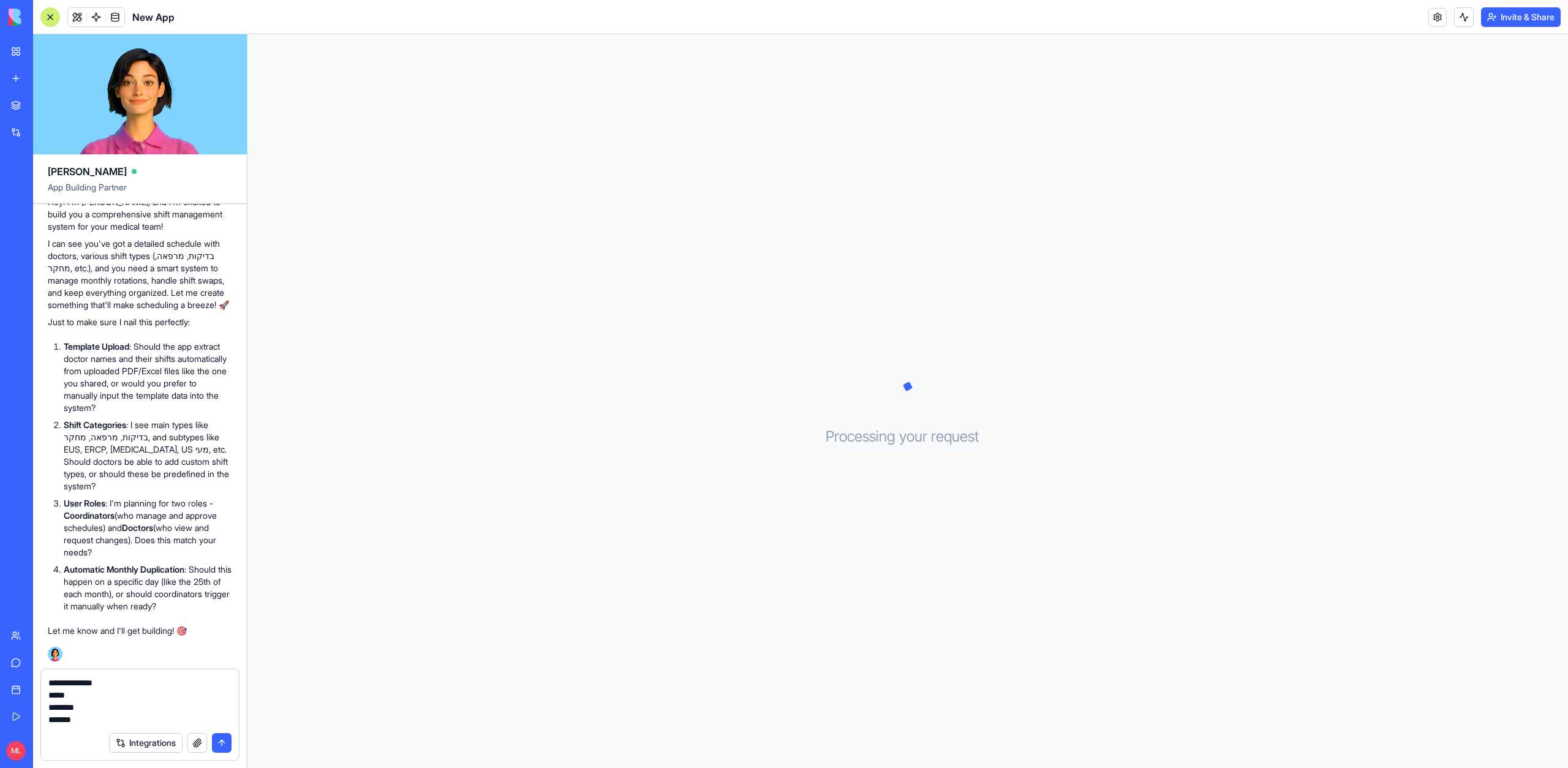
type textarea "**********"
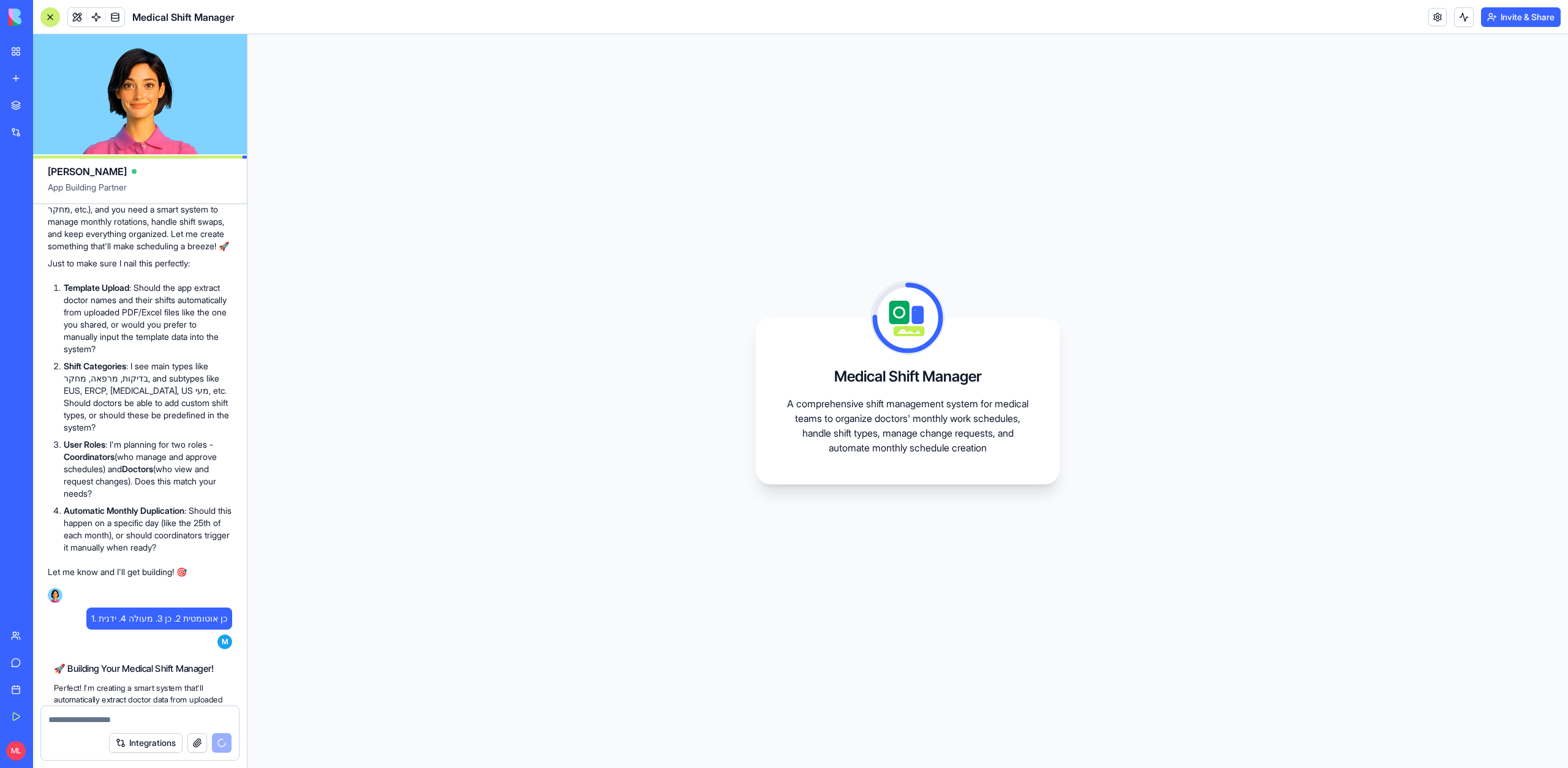
scroll to position [838, 0]
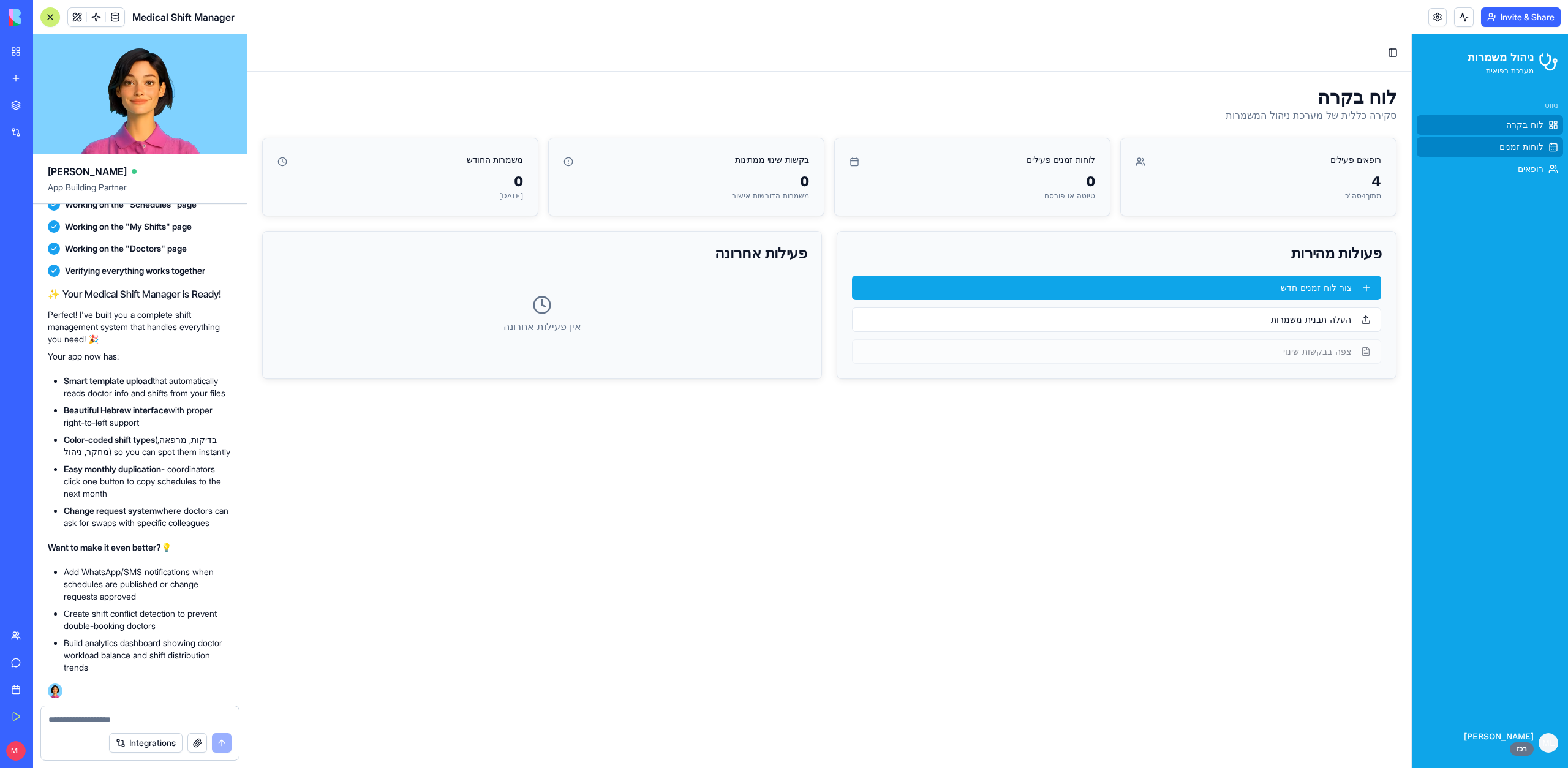
click at [1533, 150] on span "לוחות זמנים" at bounding box center [1521, 147] width 44 height 12
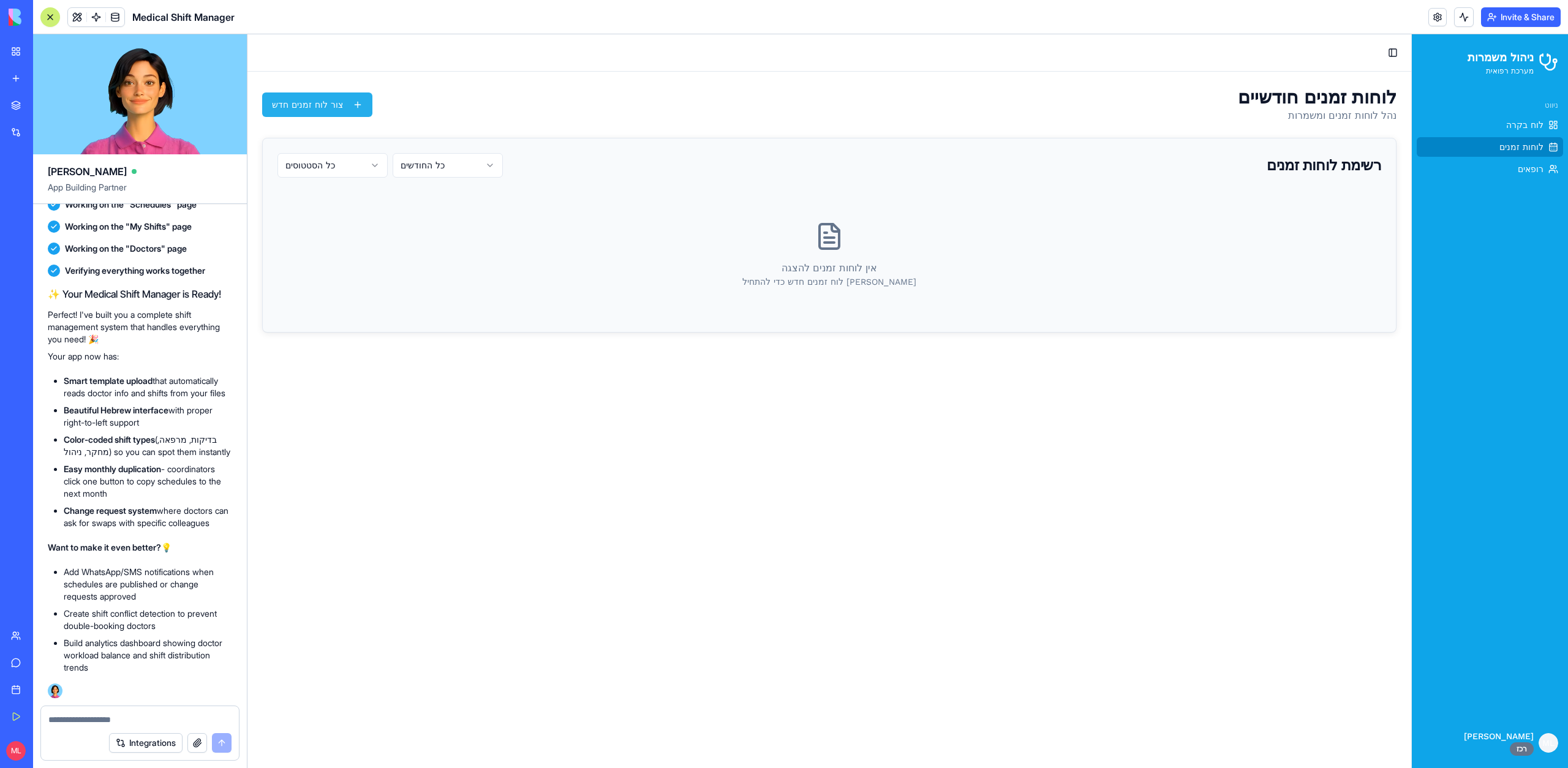
click at [372, 114] on button "צור לוח זמנים חדש" at bounding box center [317, 105] width 110 height 25
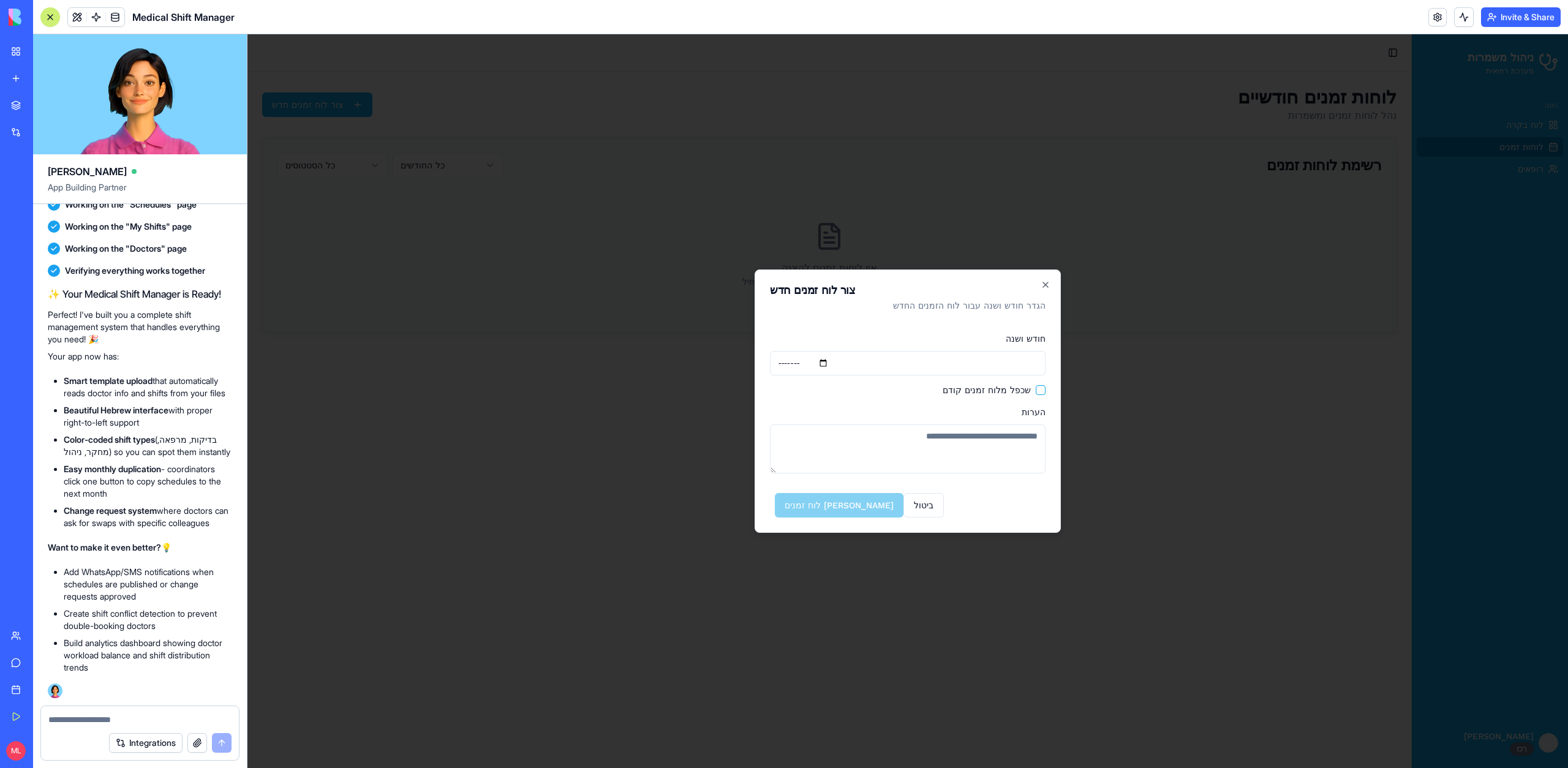
click at [1196, 406] on div at bounding box center [907, 401] width 1320 height 734
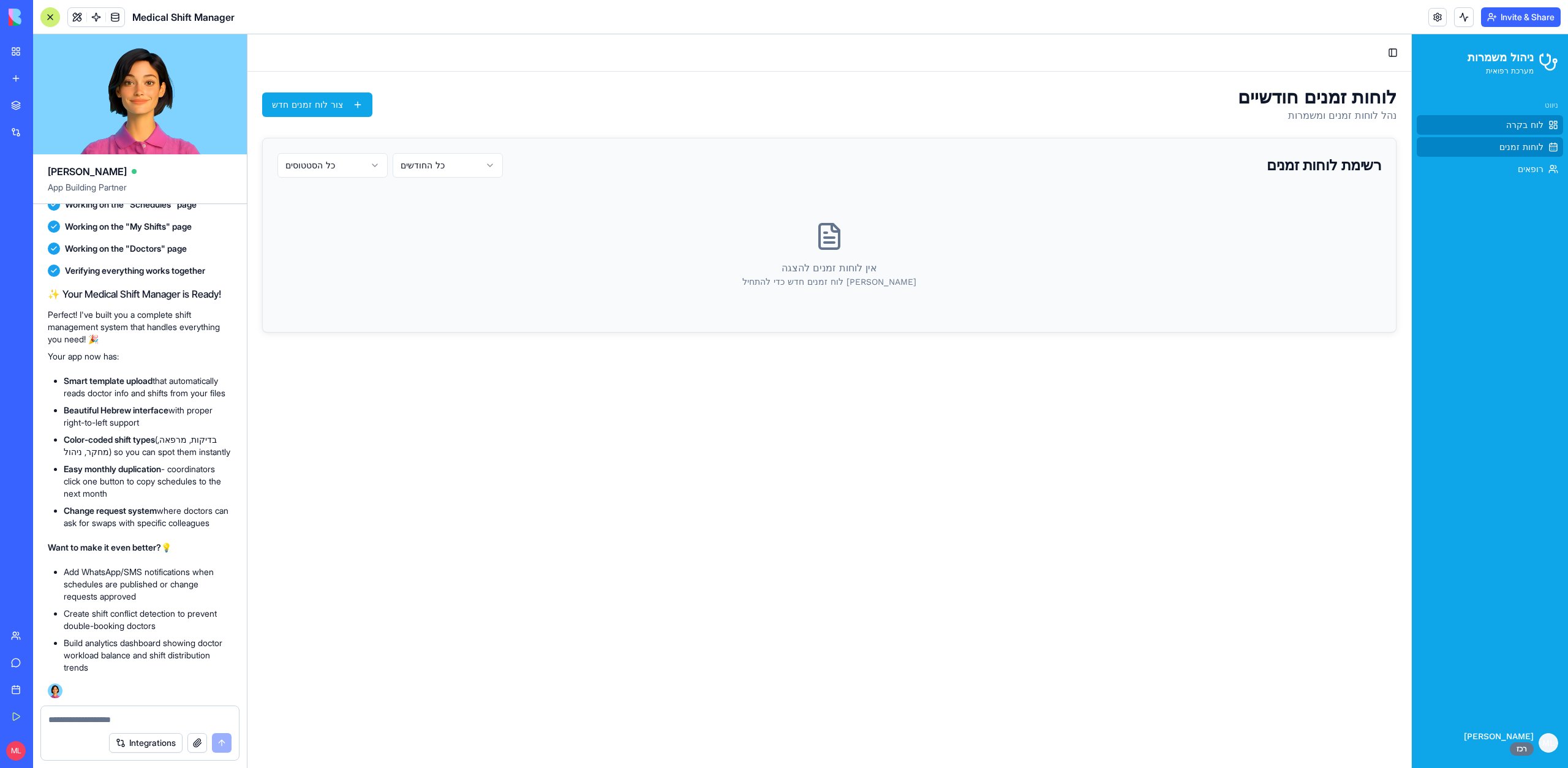
click at [1514, 131] on span "לוח בקרה" at bounding box center [1524, 125] width 37 height 12
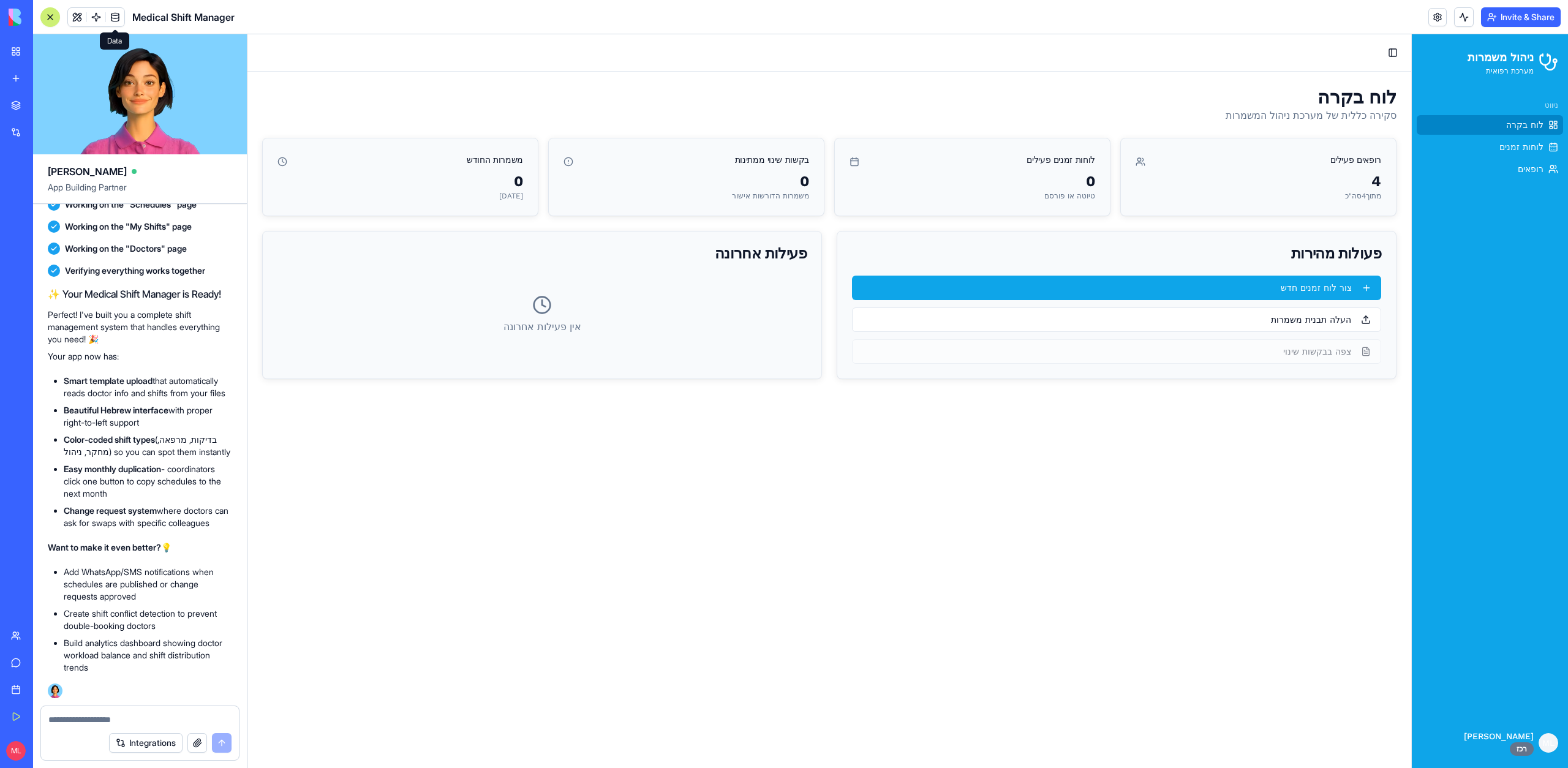
click at [110, 24] on span at bounding box center [115, 17] width 34 height 34
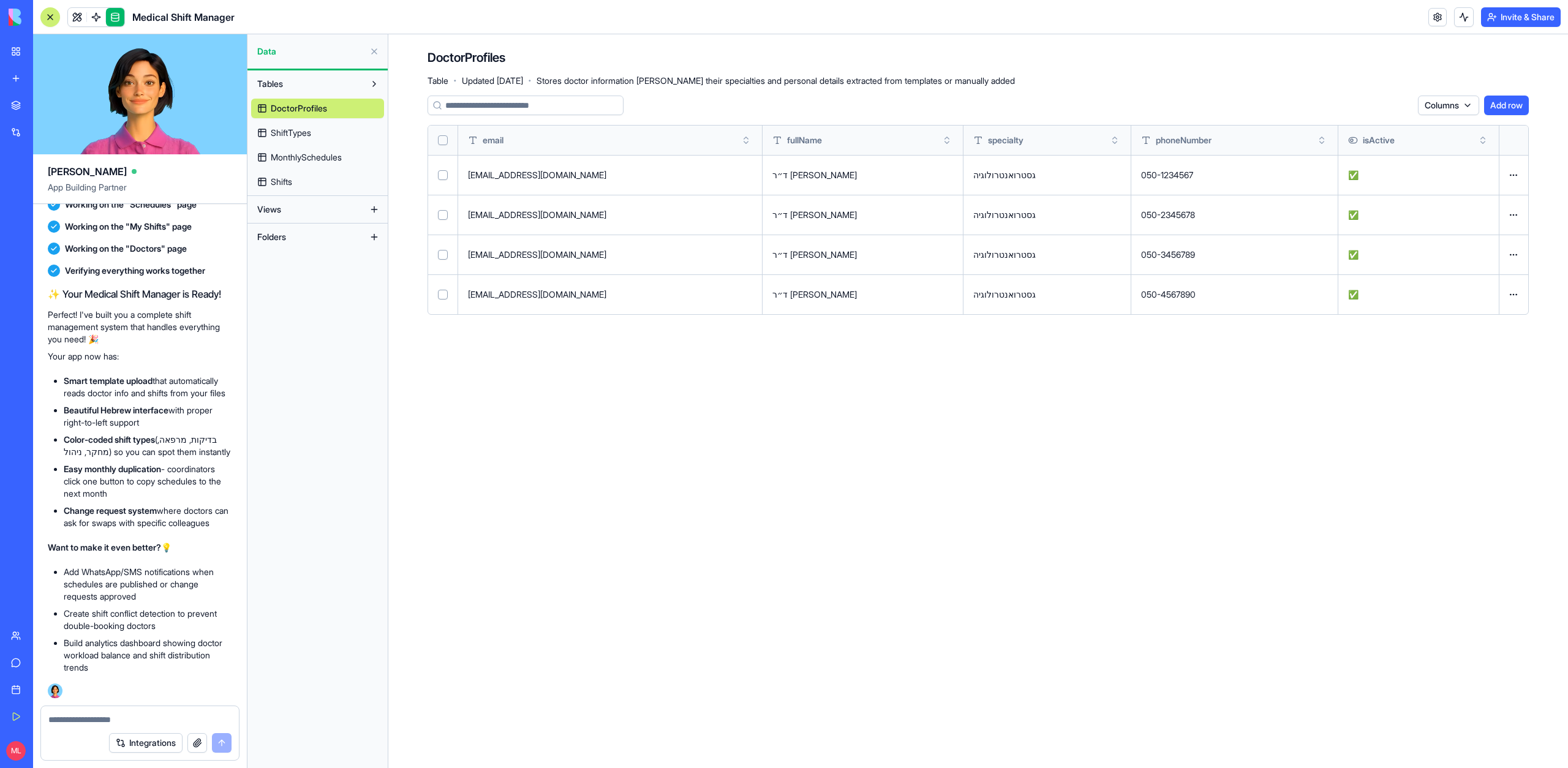
click at [295, 144] on div "DoctorProfiles ShiftTypes MonthlySchedules Shifts" at bounding box center [317, 143] width 133 height 98
click at [295, 139] on link "ShiftTypes" at bounding box center [317, 133] width 133 height 20
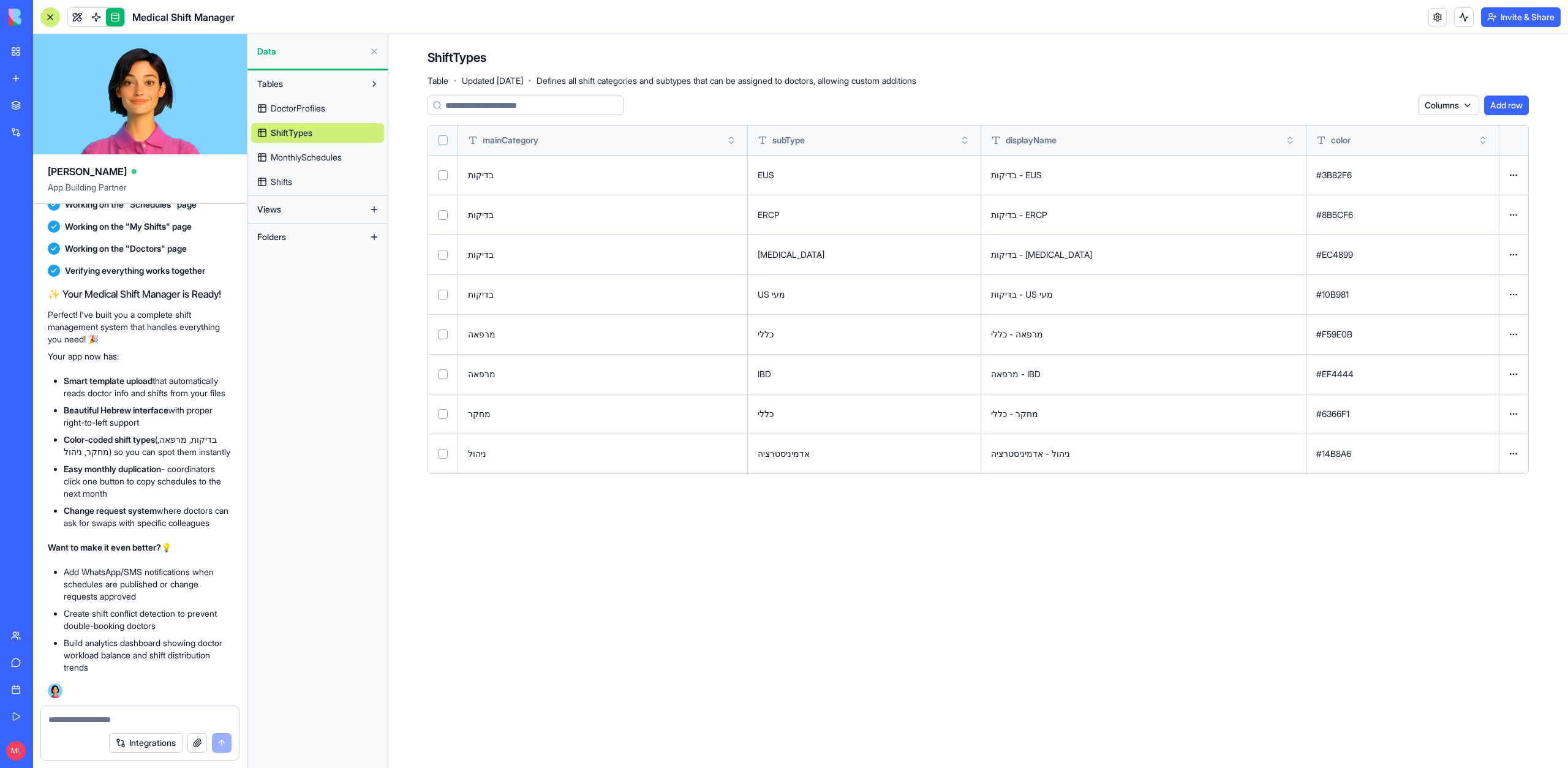
click at [323, 156] on span "MonthlySchedules" at bounding box center [306, 157] width 71 height 12
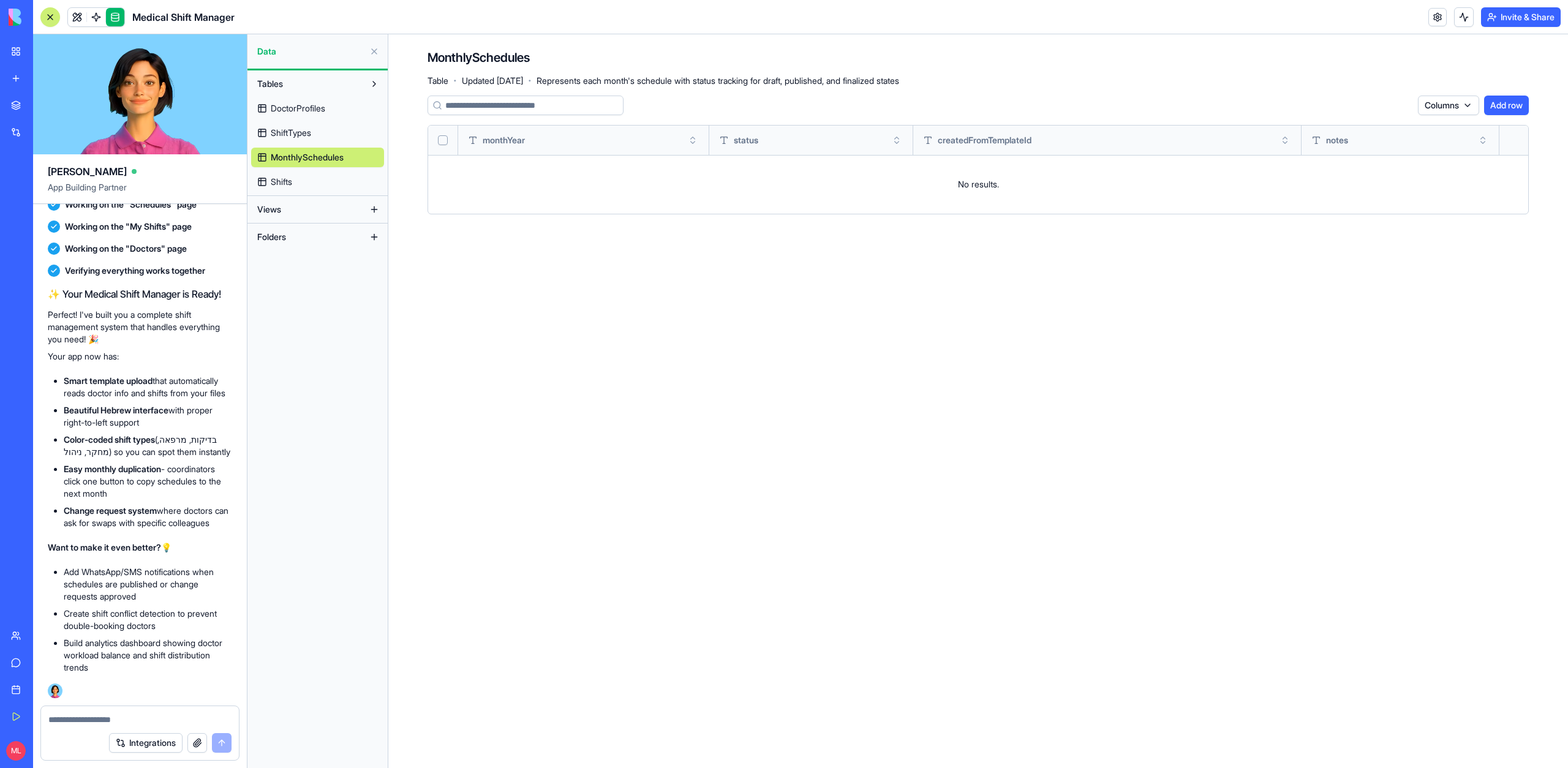
click at [319, 180] on link "Shifts" at bounding box center [317, 182] width 133 height 20
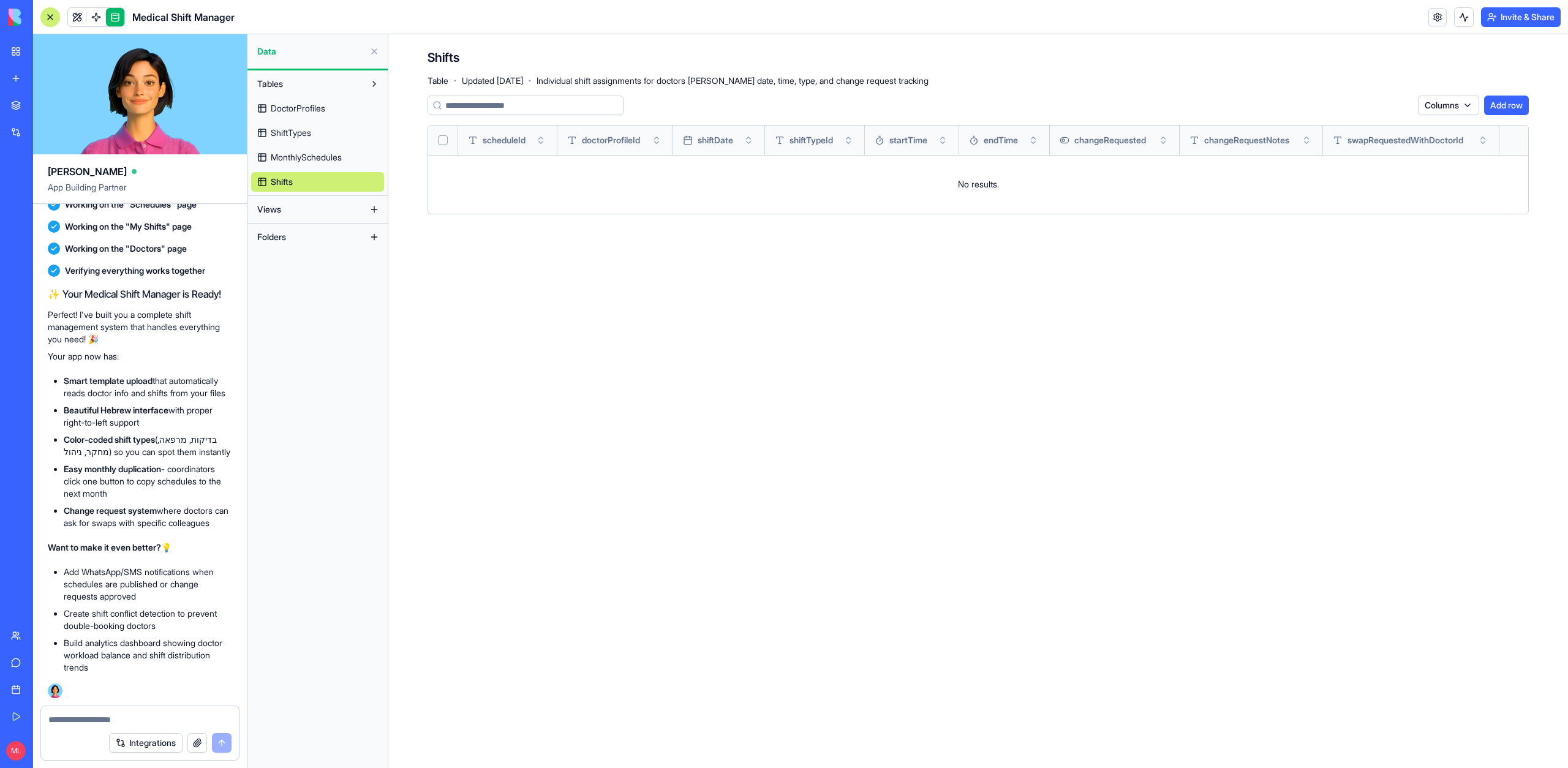
click at [338, 163] on link "MonthlySchedules" at bounding box center [317, 157] width 133 height 20
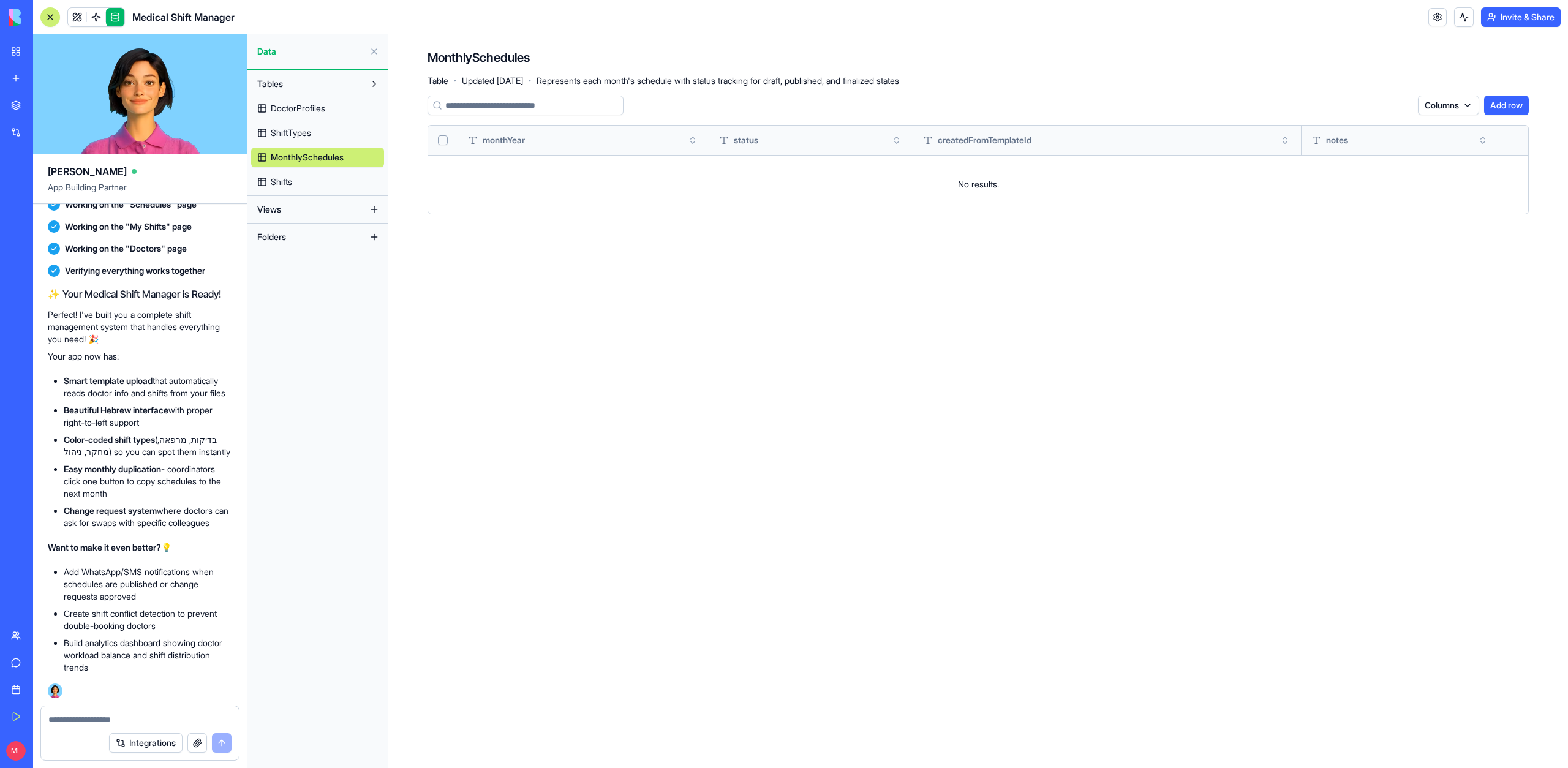
click at [318, 143] on div "DoctorProfiles ShiftTypes MonthlySchedules Shifts" at bounding box center [317, 143] width 133 height 98
click at [318, 136] on link "ShiftTypes" at bounding box center [317, 133] width 133 height 20
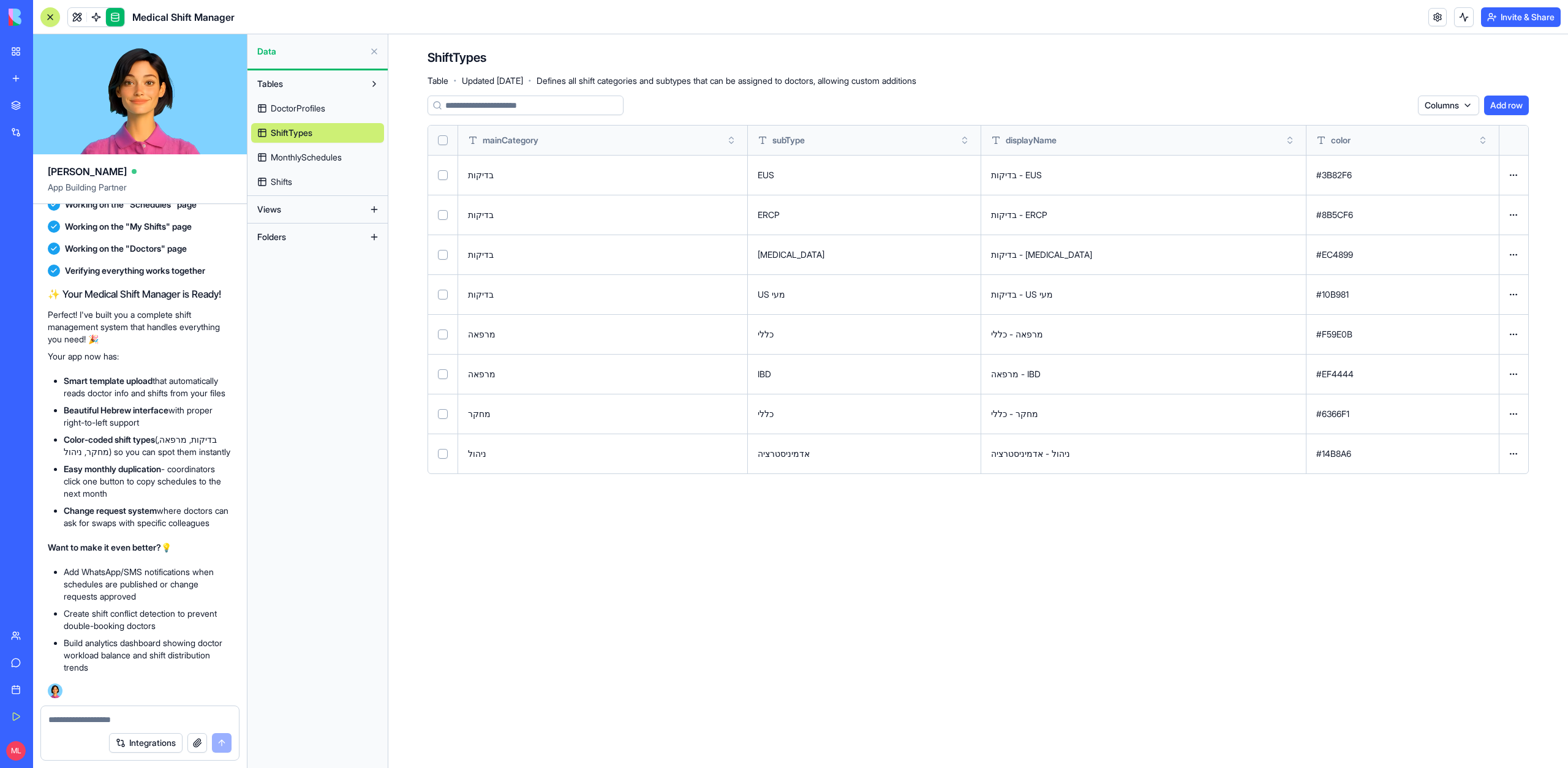
click at [318, 114] on span "DoctorProfiles" at bounding box center [298, 108] width 54 height 12
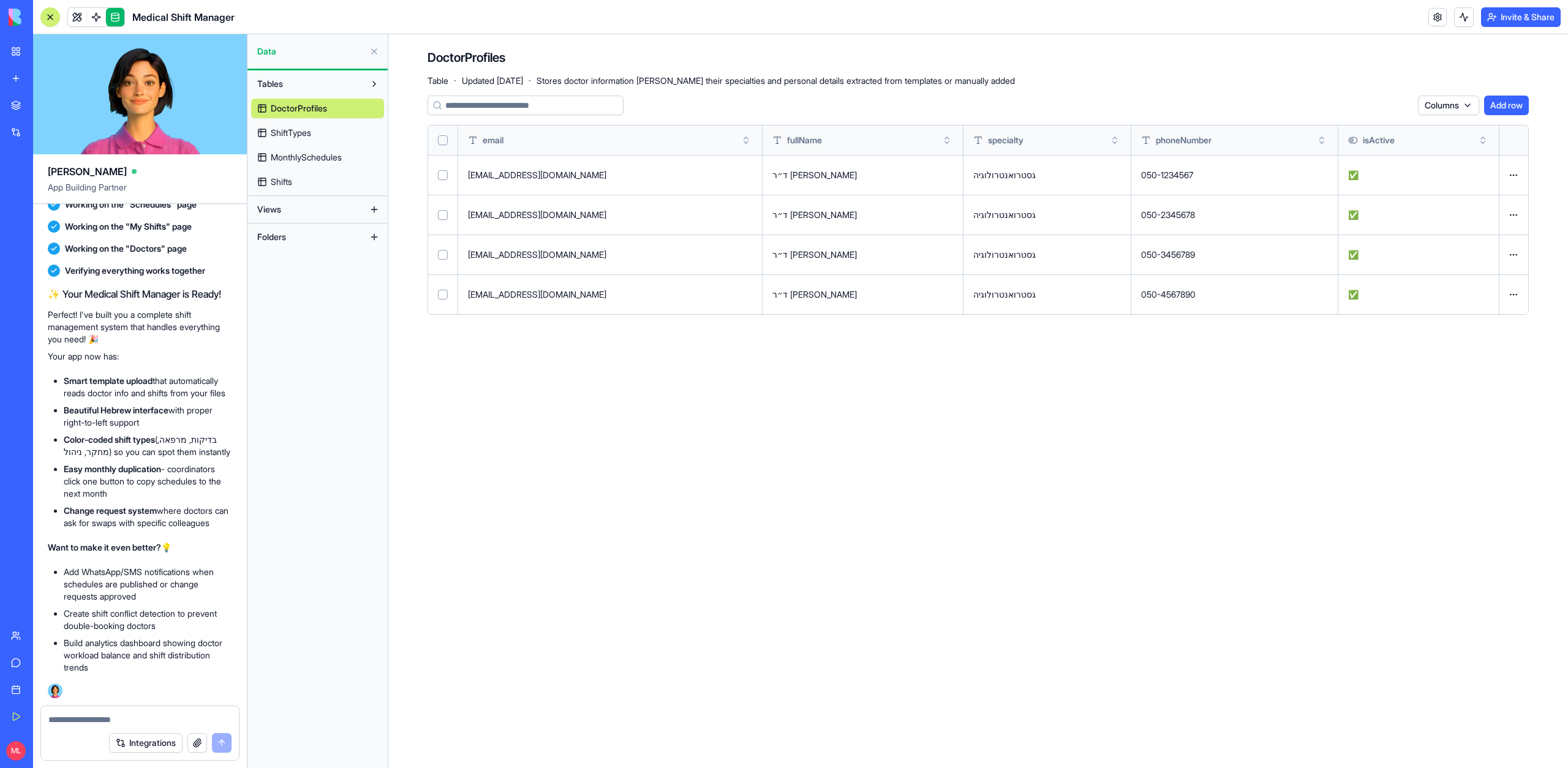
click at [108, 714] on textarea at bounding box center [140, 720] width 183 height 12
type textarea "*"
click at [293, 124] on link "ShiftTypes" at bounding box center [317, 133] width 133 height 20
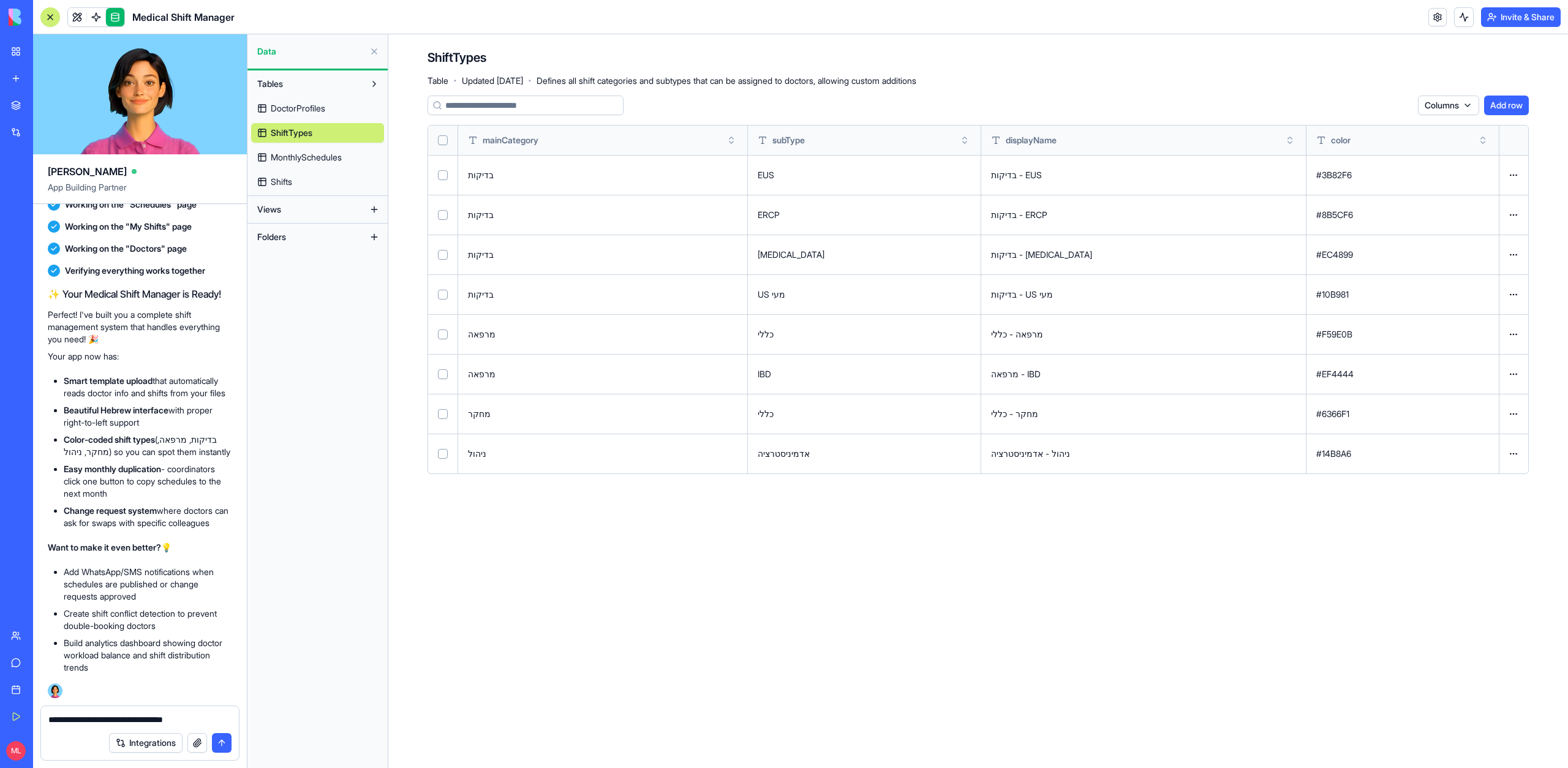
click at [296, 110] on span "DoctorProfiles" at bounding box center [298, 108] width 54 height 12
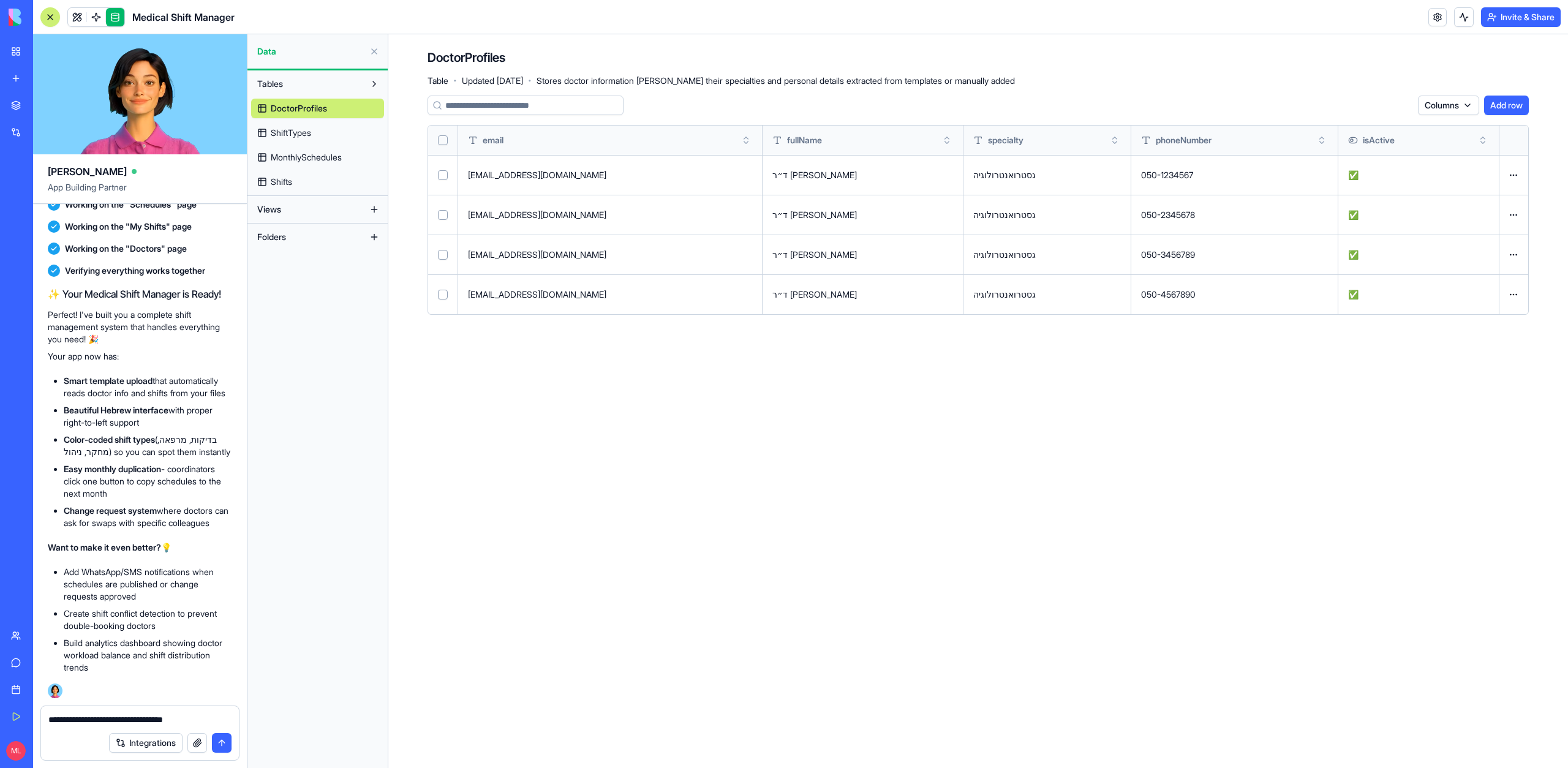
click at [140, 722] on textarea "**********" at bounding box center [140, 720] width 183 height 12
click at [46, 724] on div "**********" at bounding box center [140, 716] width 198 height 20
click at [50, 722] on textarea "**********" at bounding box center [140, 720] width 183 height 12
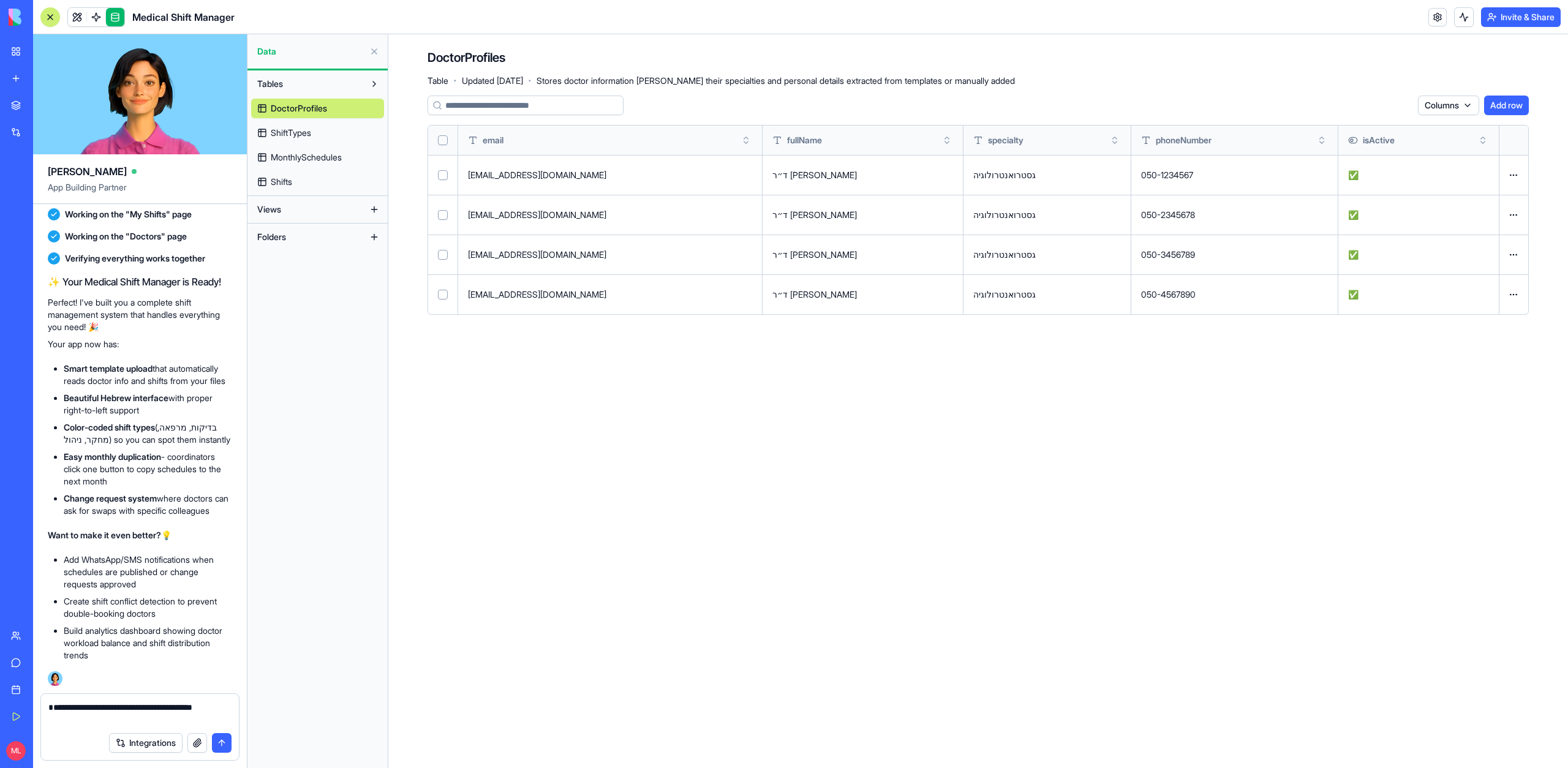
click at [173, 711] on textarea "**********" at bounding box center [140, 714] width 183 height 25
click at [155, 720] on textarea "**********" at bounding box center [140, 714] width 183 height 25
click at [179, 720] on textarea "**********" at bounding box center [140, 714] width 183 height 25
type textarea "**********"
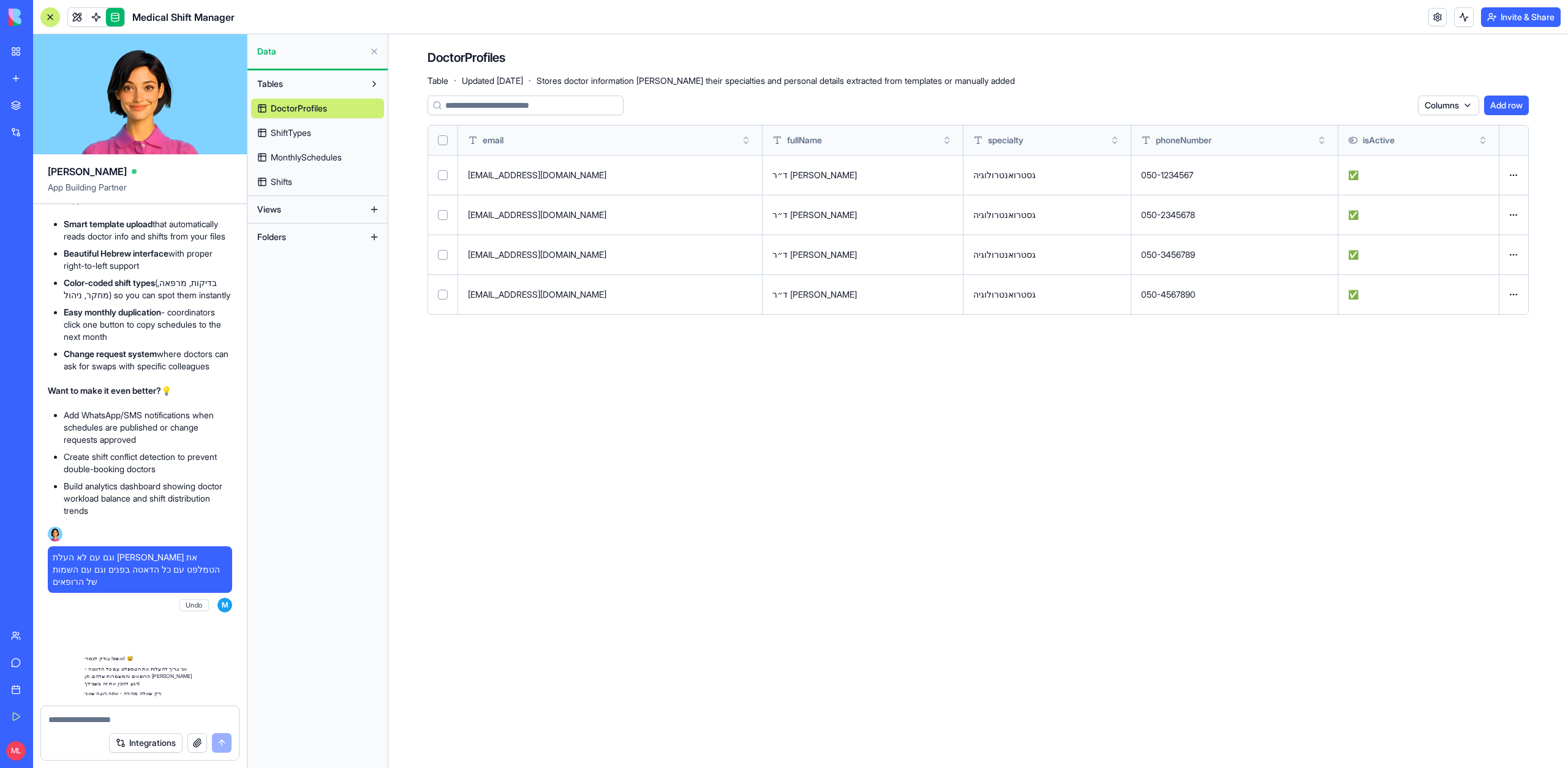
scroll to position [1549, 0]
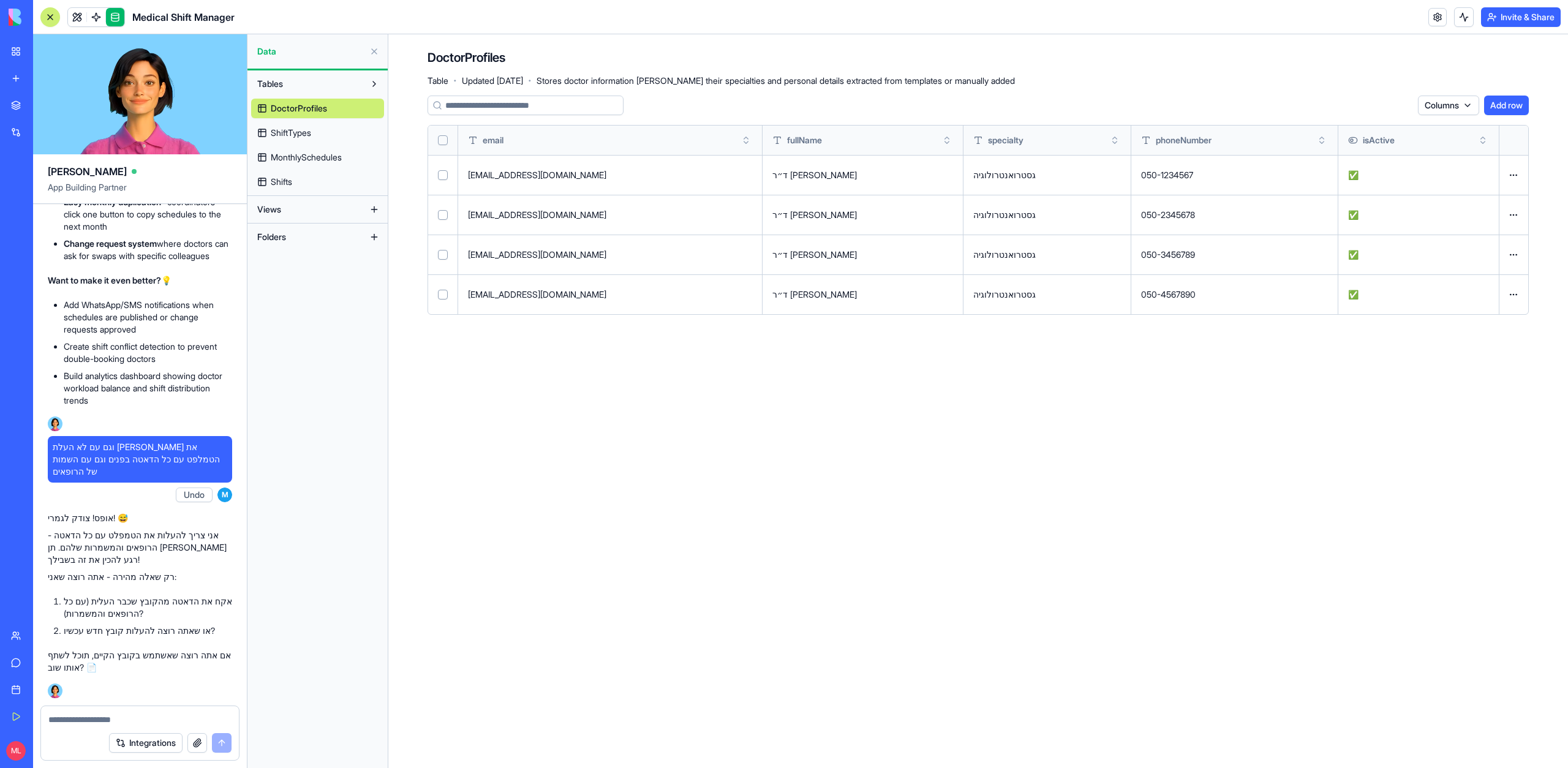
click at [202, 746] on button "button" at bounding box center [197, 743] width 20 height 20
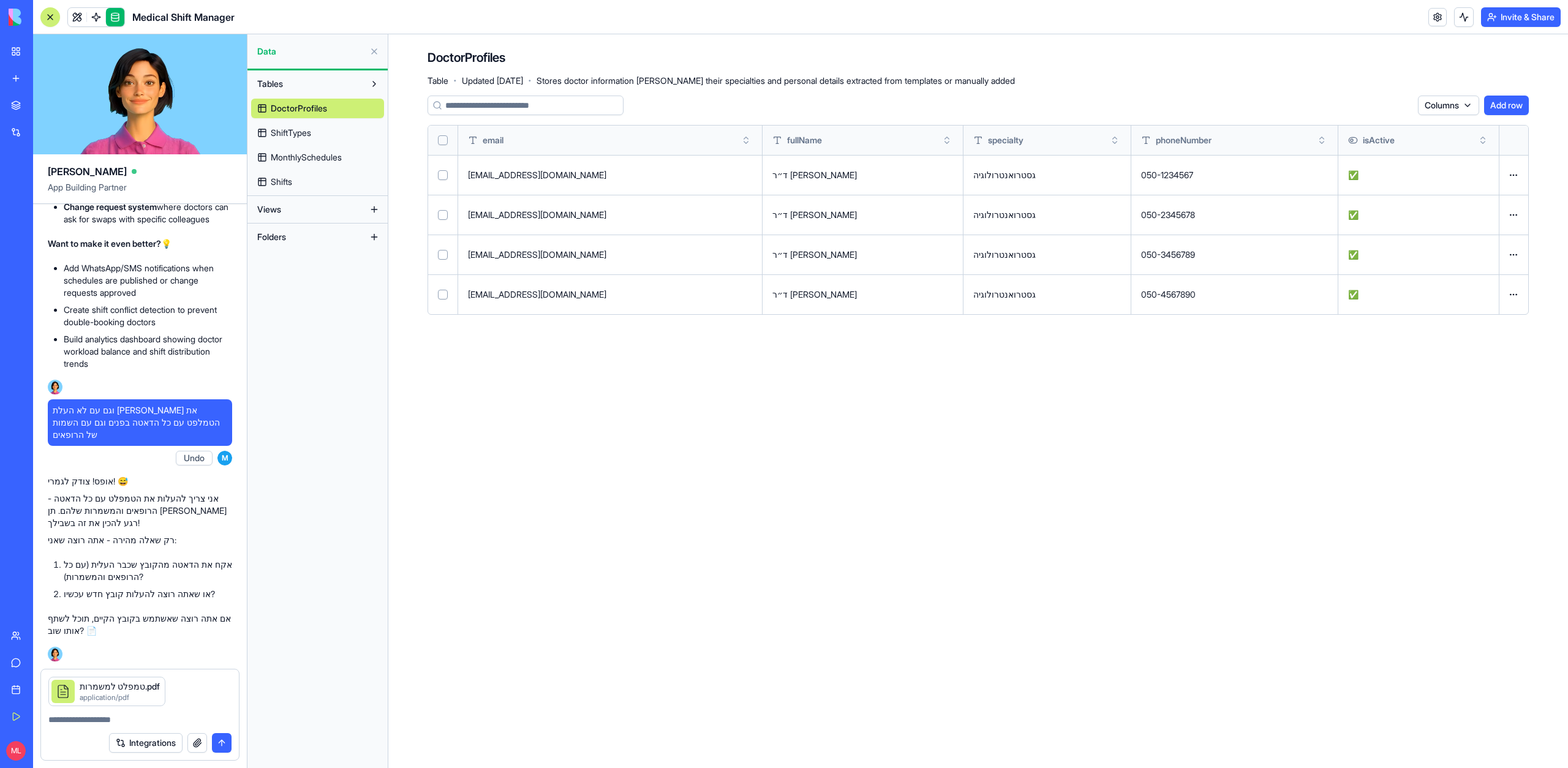
click at [155, 720] on textarea at bounding box center [140, 720] width 183 height 12
type textarea "*********"
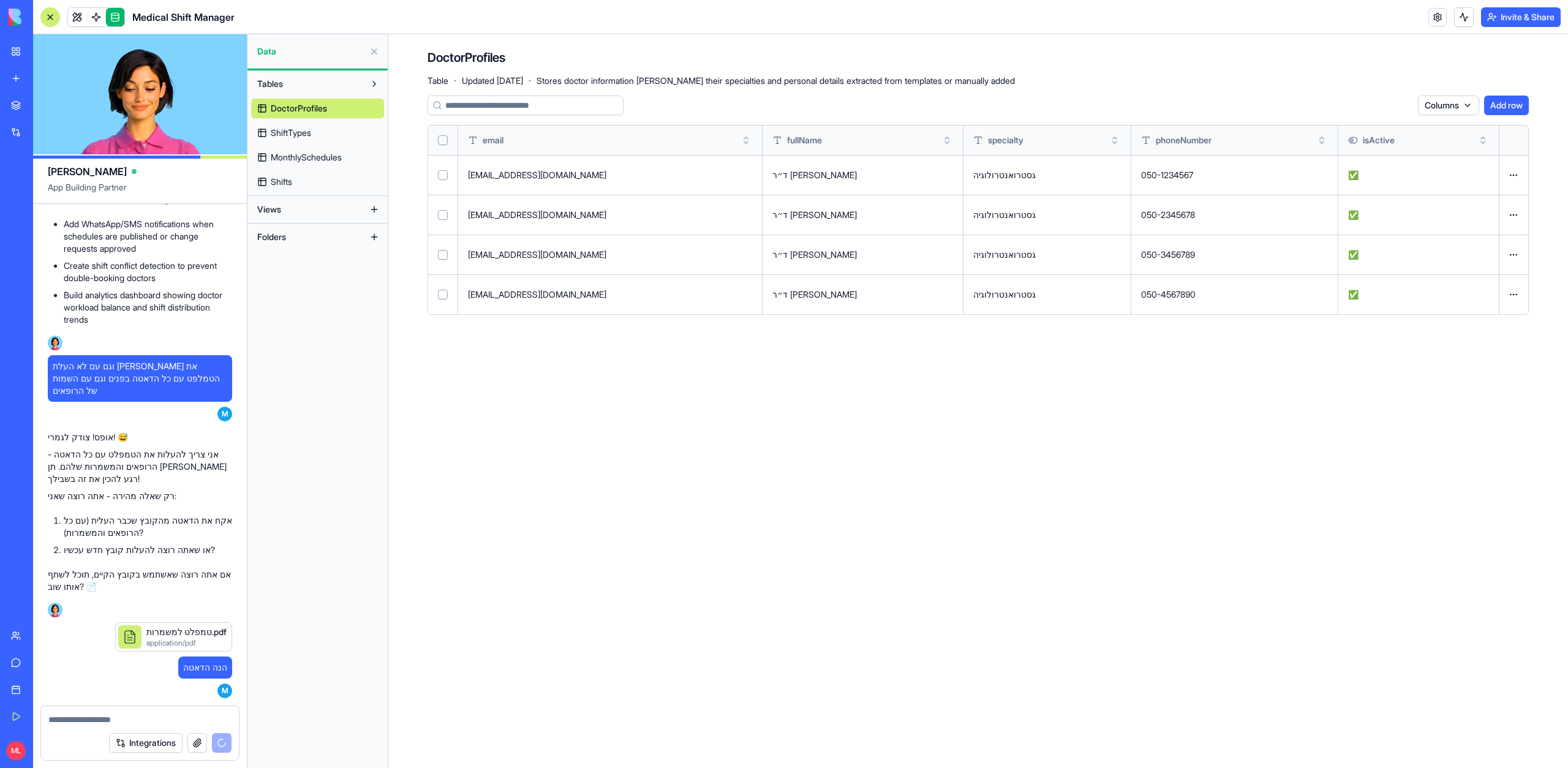
scroll to position [1747, 0]
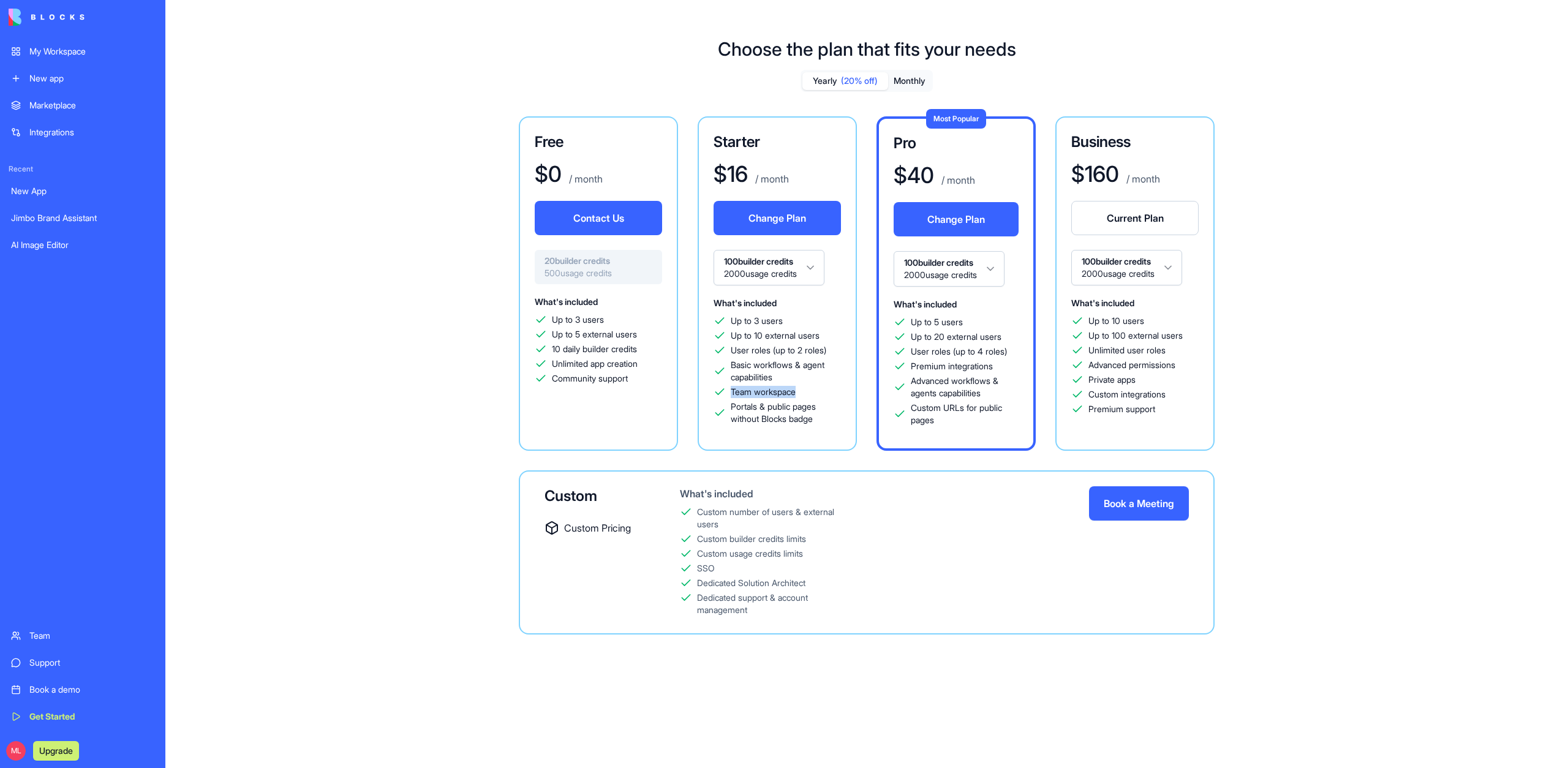
click at [56, 55] on div "My Workspace" at bounding box center [91, 52] width 125 height 12
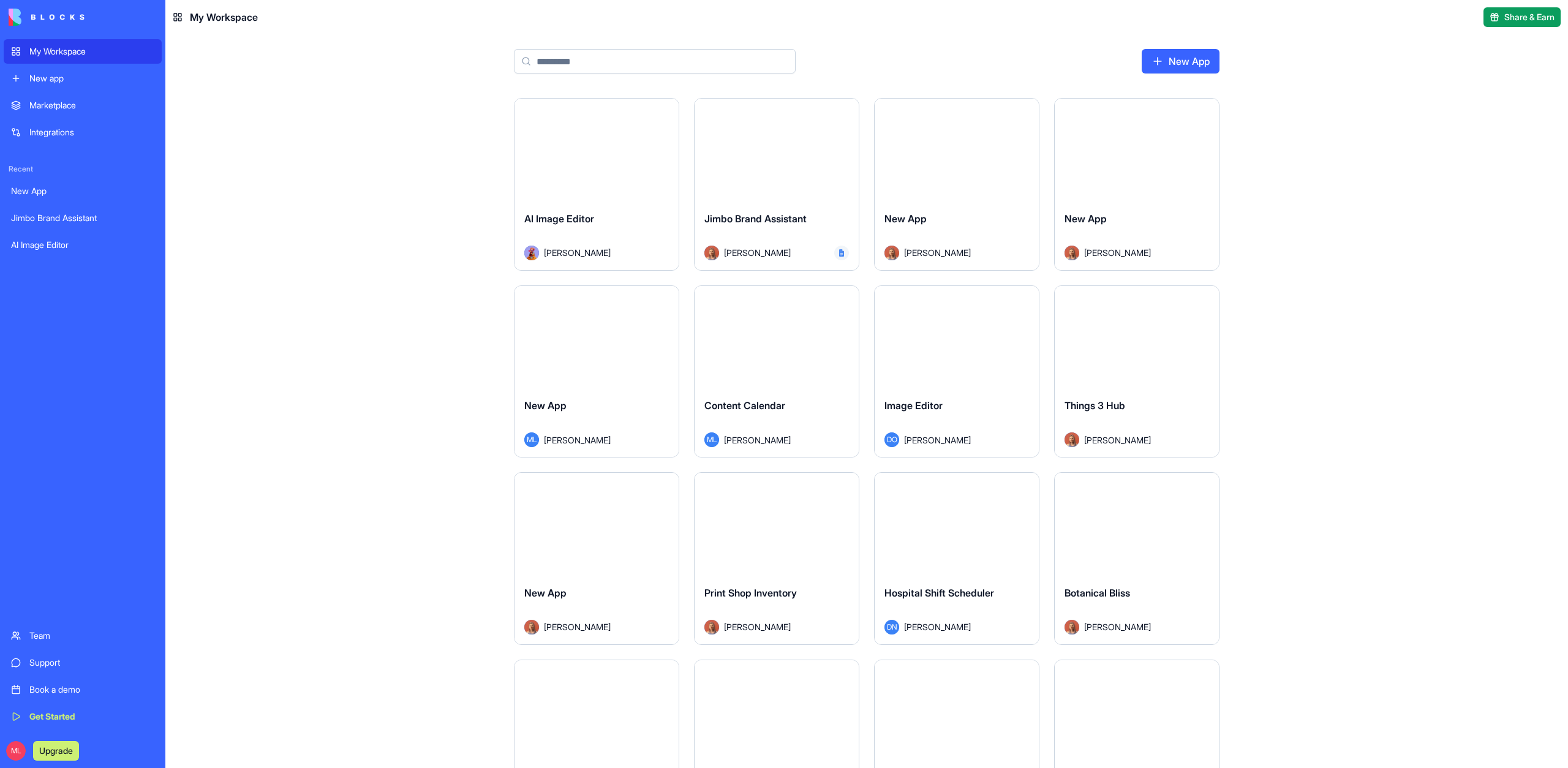
click at [572, 61] on input at bounding box center [655, 61] width 282 height 25
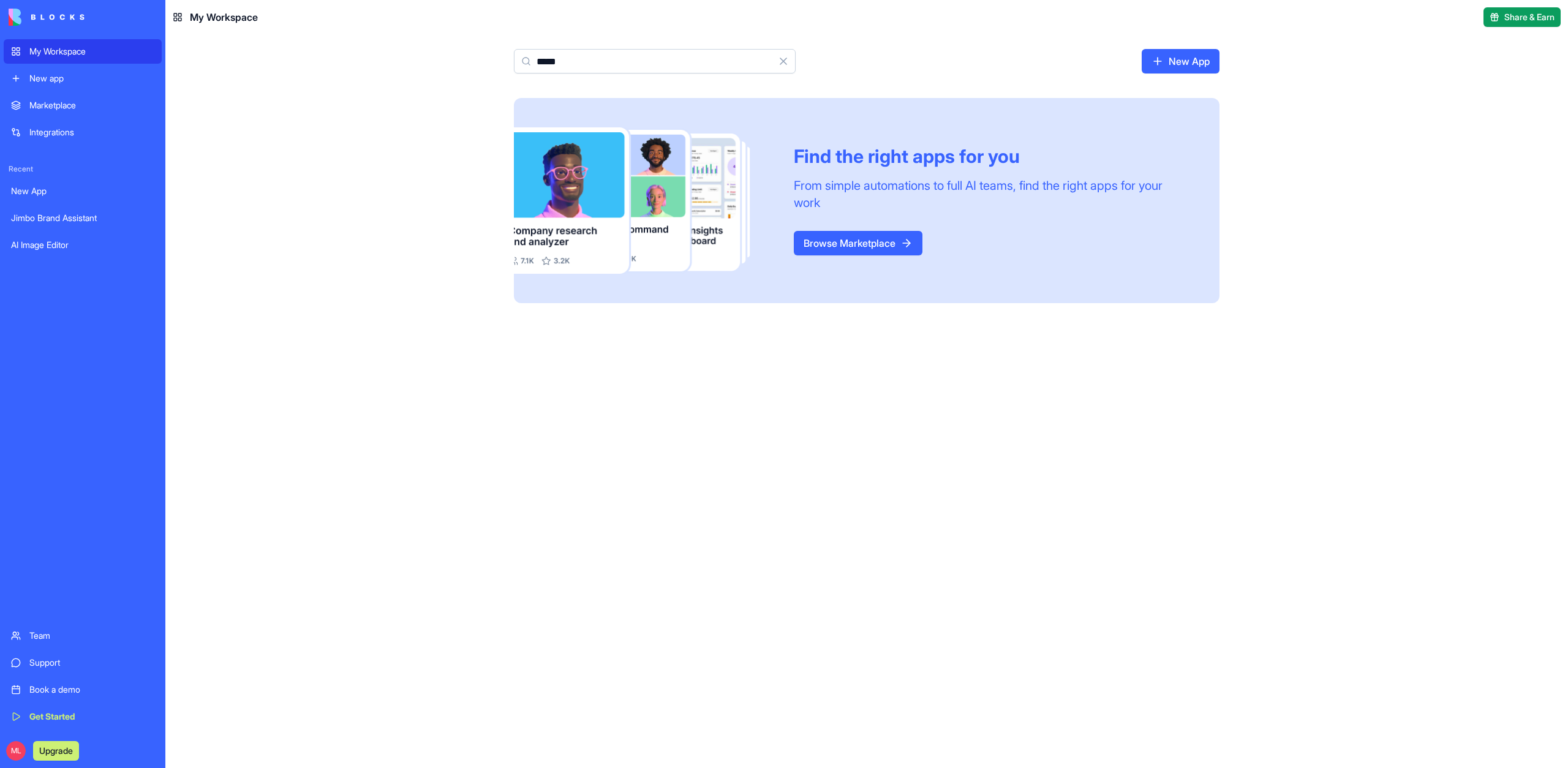
type input "*"
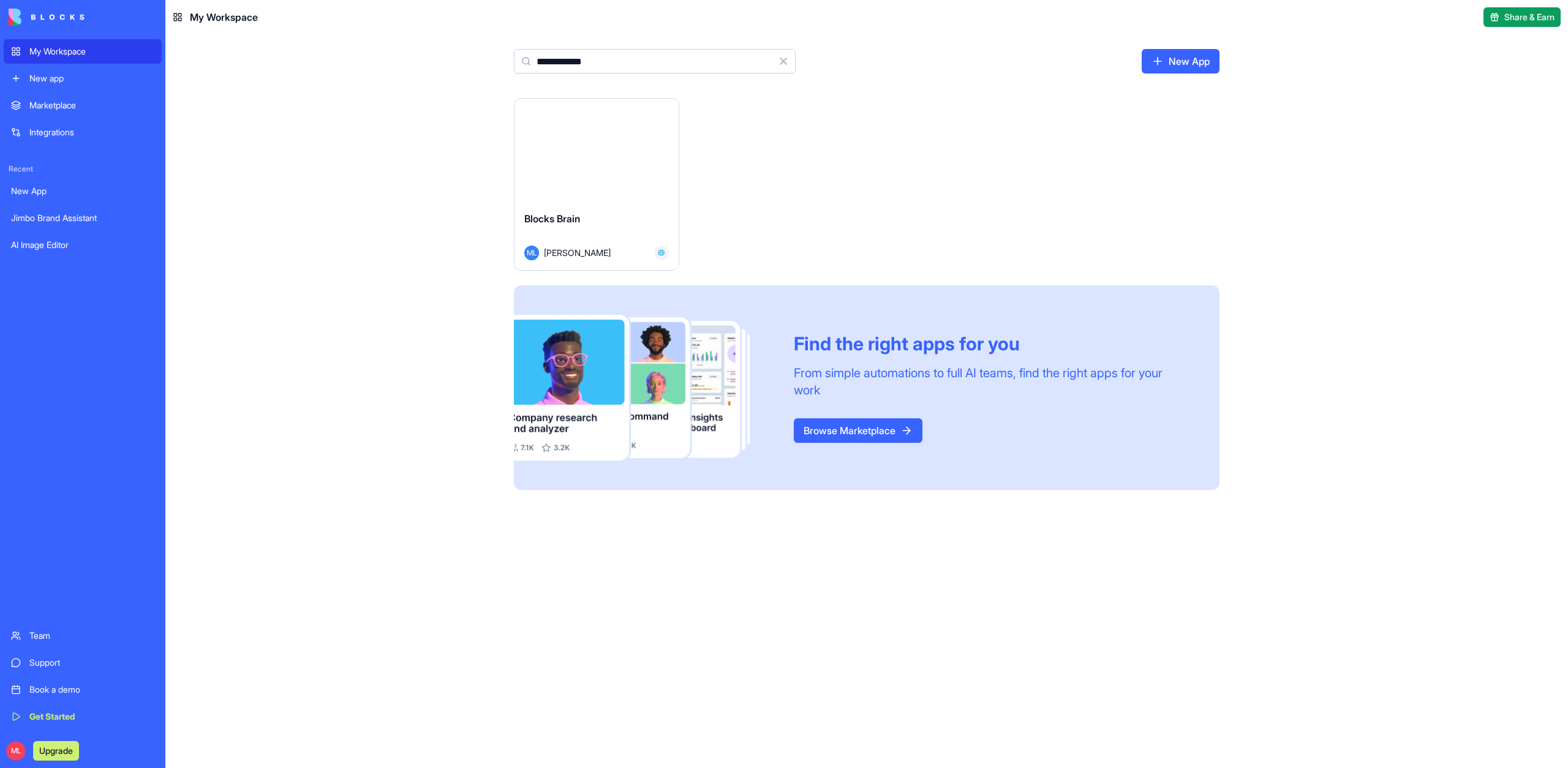
type input "**********"
click at [601, 160] on button "Launch" at bounding box center [596, 150] width 92 height 25
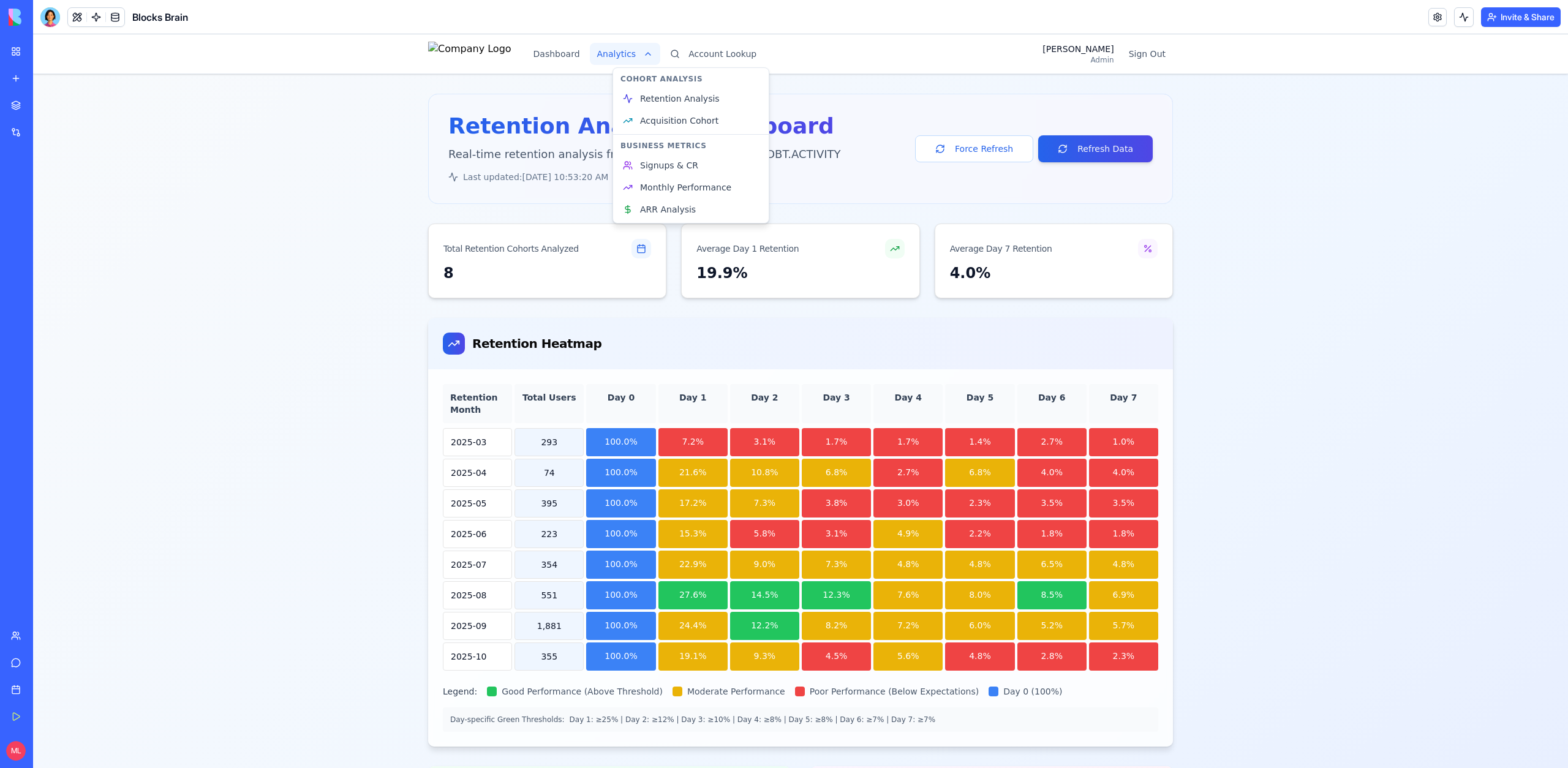
click at [653, 118] on span "Acquisition Cohort" at bounding box center [679, 121] width 78 height 12
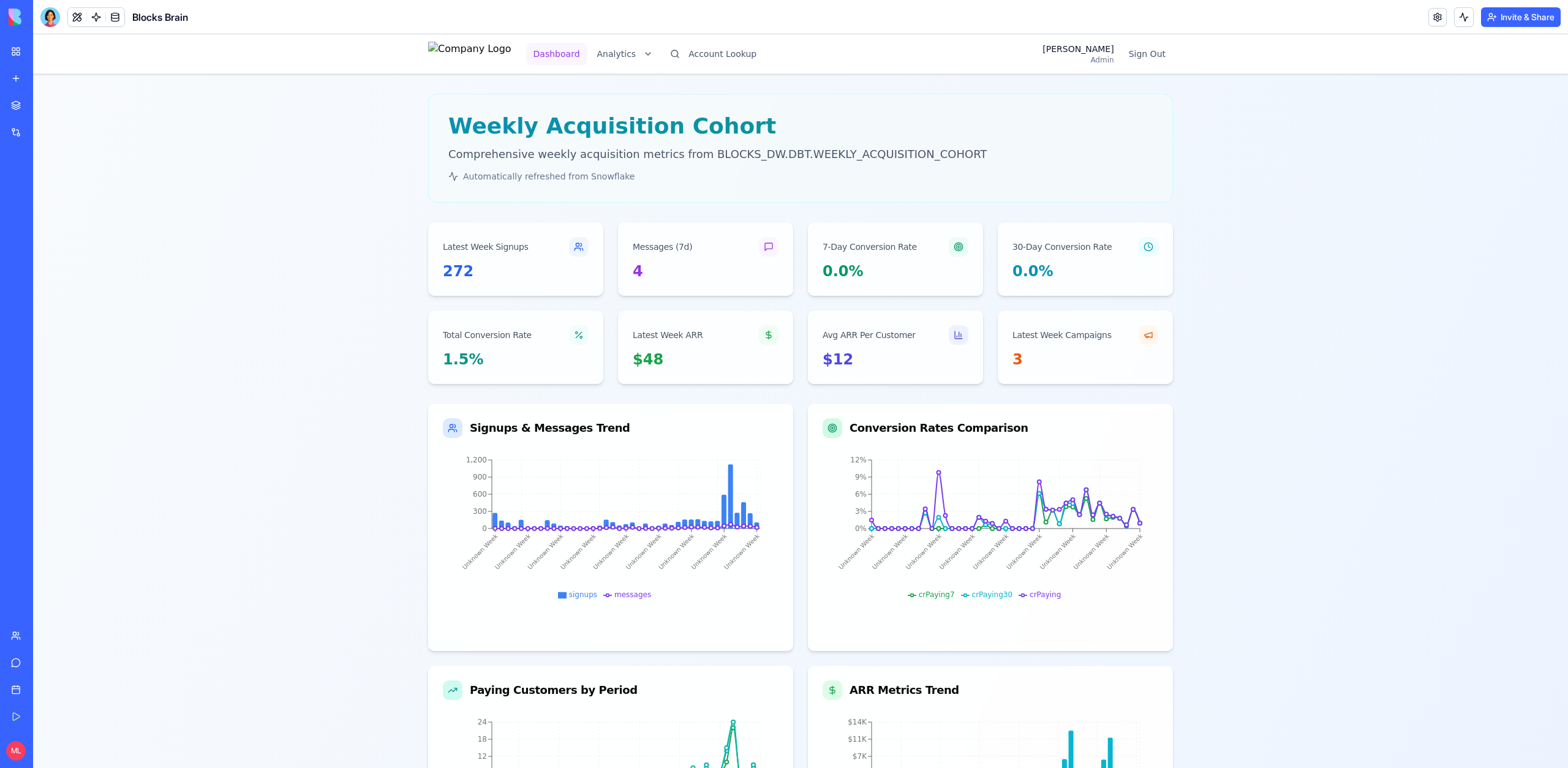
click at [588, 54] on button "Dashboard" at bounding box center [557, 54] width 61 height 22
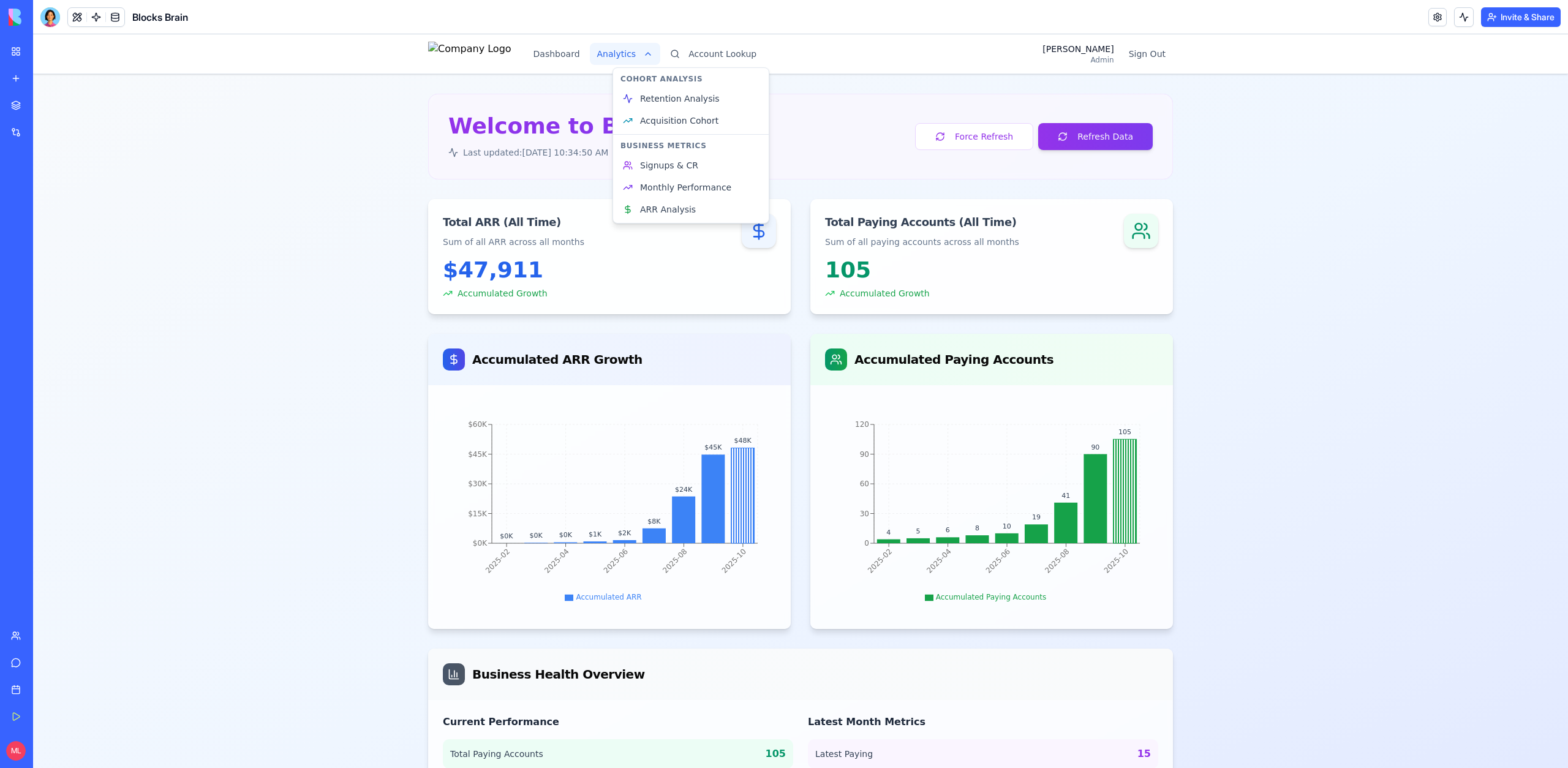
click at [654, 52] on html "Dashboard Analytics Account Lookup [PERSON_NAME] Admin Sign Out Welcome to Bloc…" at bounding box center [801, 476] width 1535 height 884
click at [660, 118] on span "Acquisition Cohort" at bounding box center [679, 121] width 78 height 12
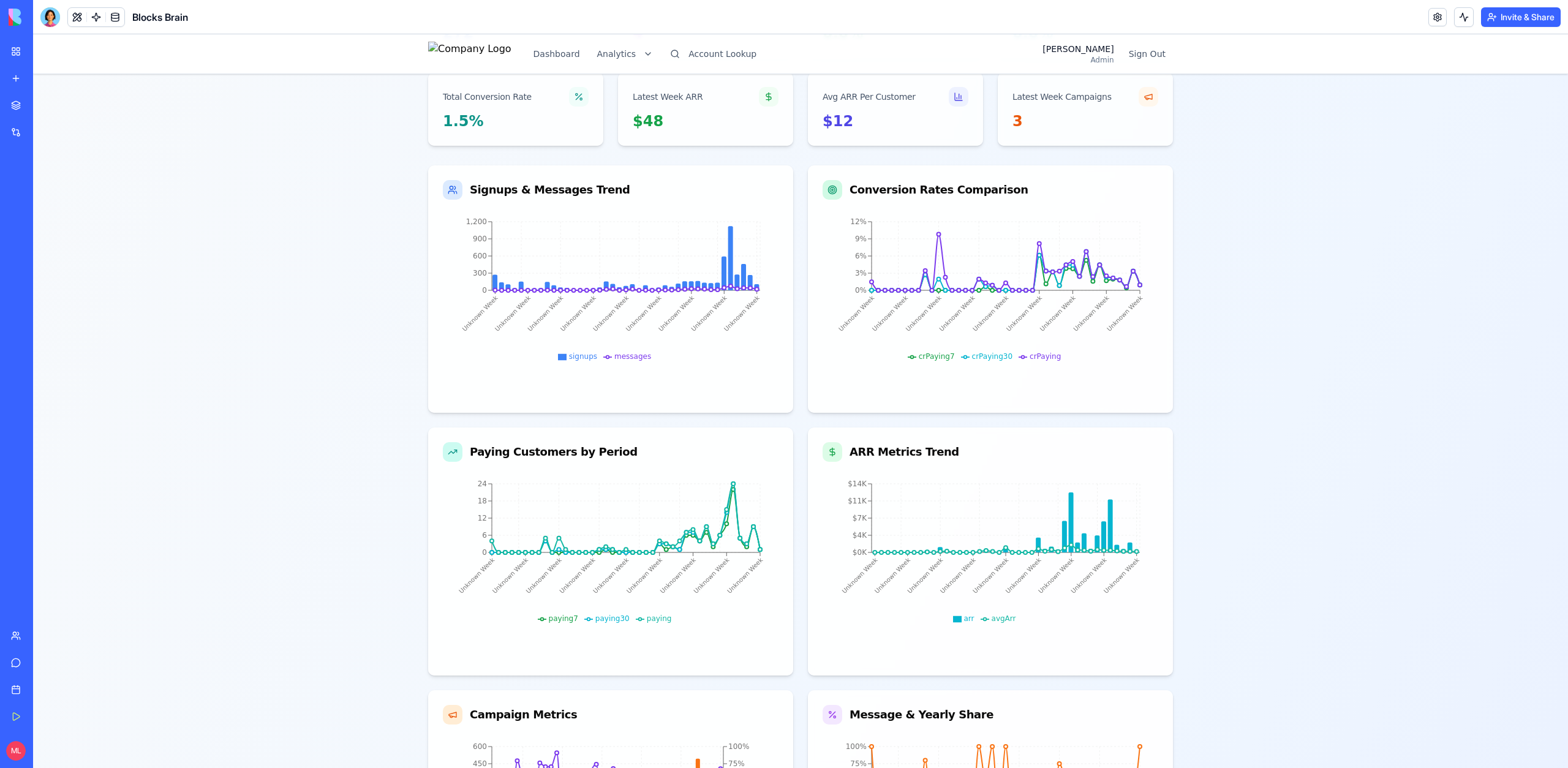
scroll to position [217, 0]
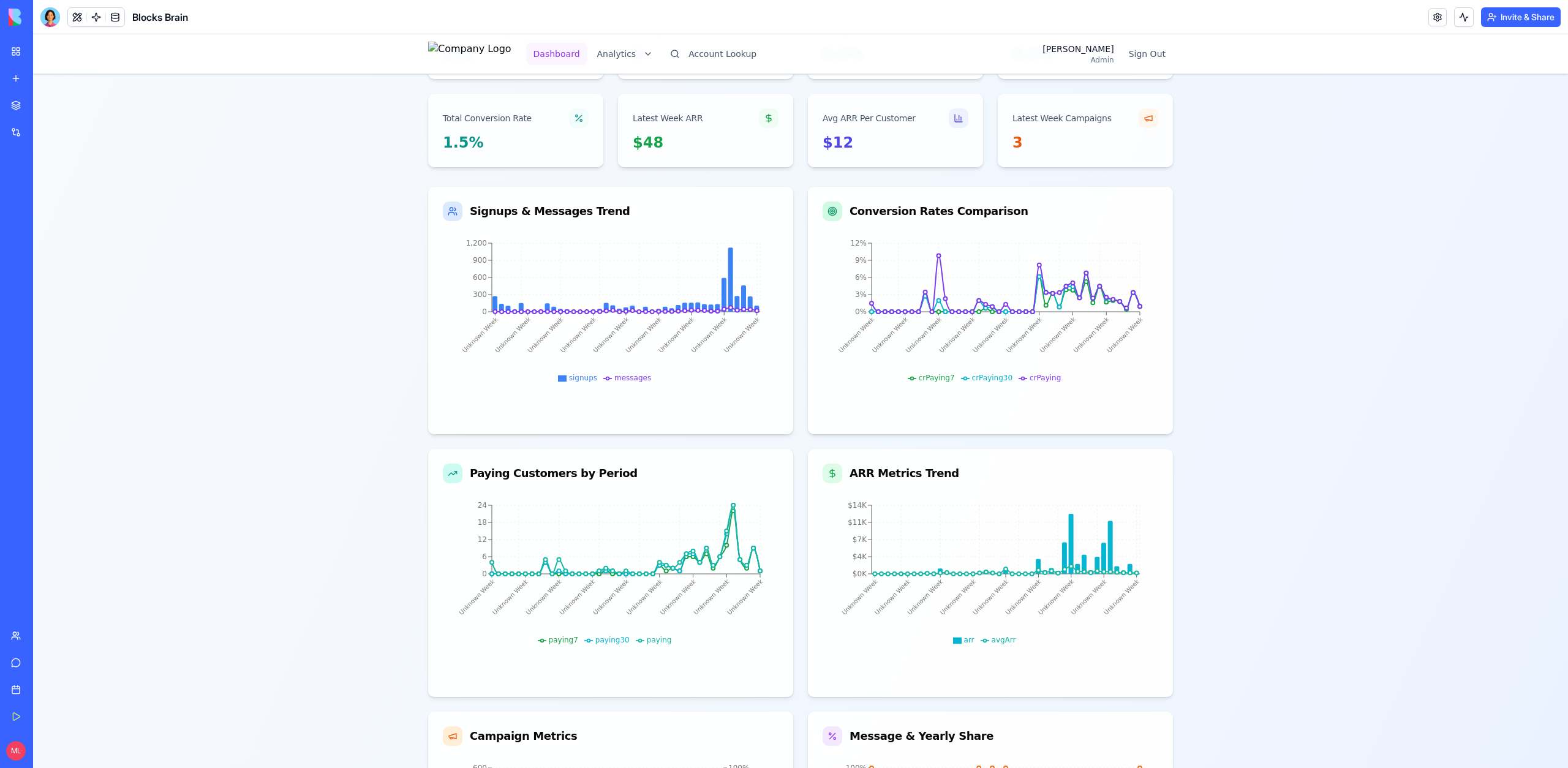
click at [576, 61] on button "Dashboard" at bounding box center [557, 54] width 61 height 22
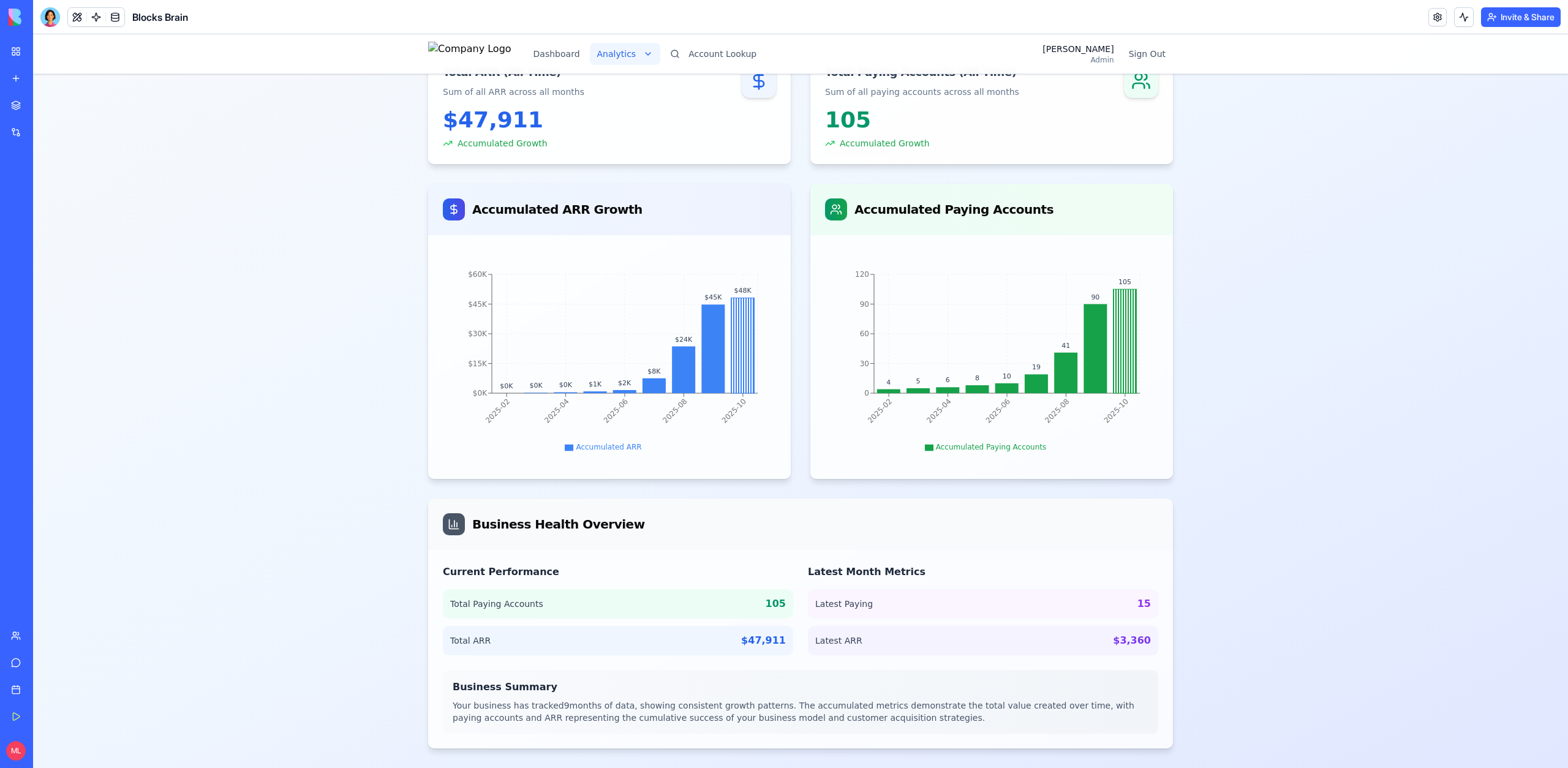
click at [643, 52] on html "Dashboard Analytics Account Lookup [PERSON_NAME] Admin Sign Out Welcome to Bloc…" at bounding box center [801, 326] width 1535 height 884
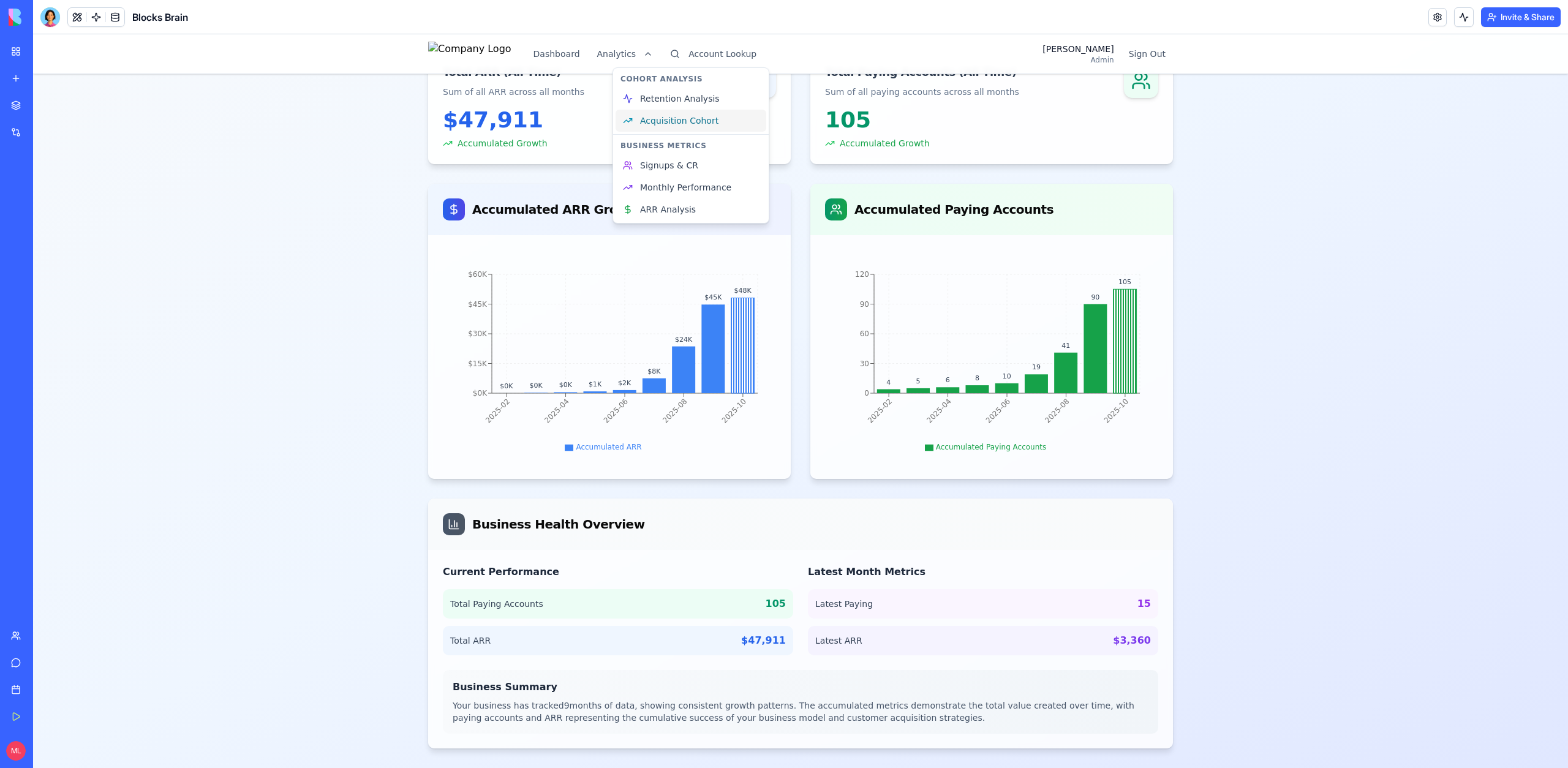
click at [662, 124] on span "Acquisition Cohort" at bounding box center [679, 121] width 78 height 12
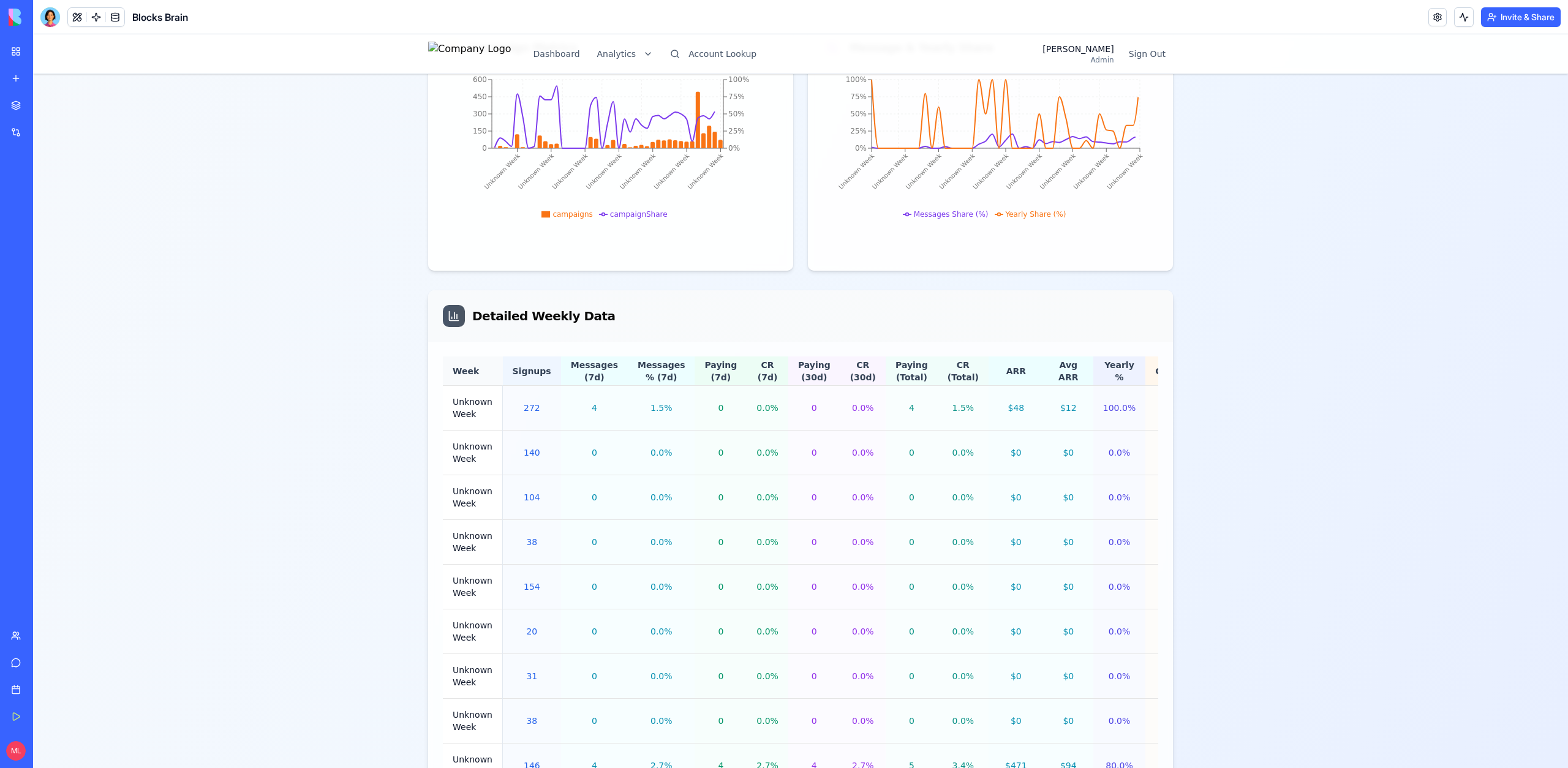
scroll to position [941, 0]
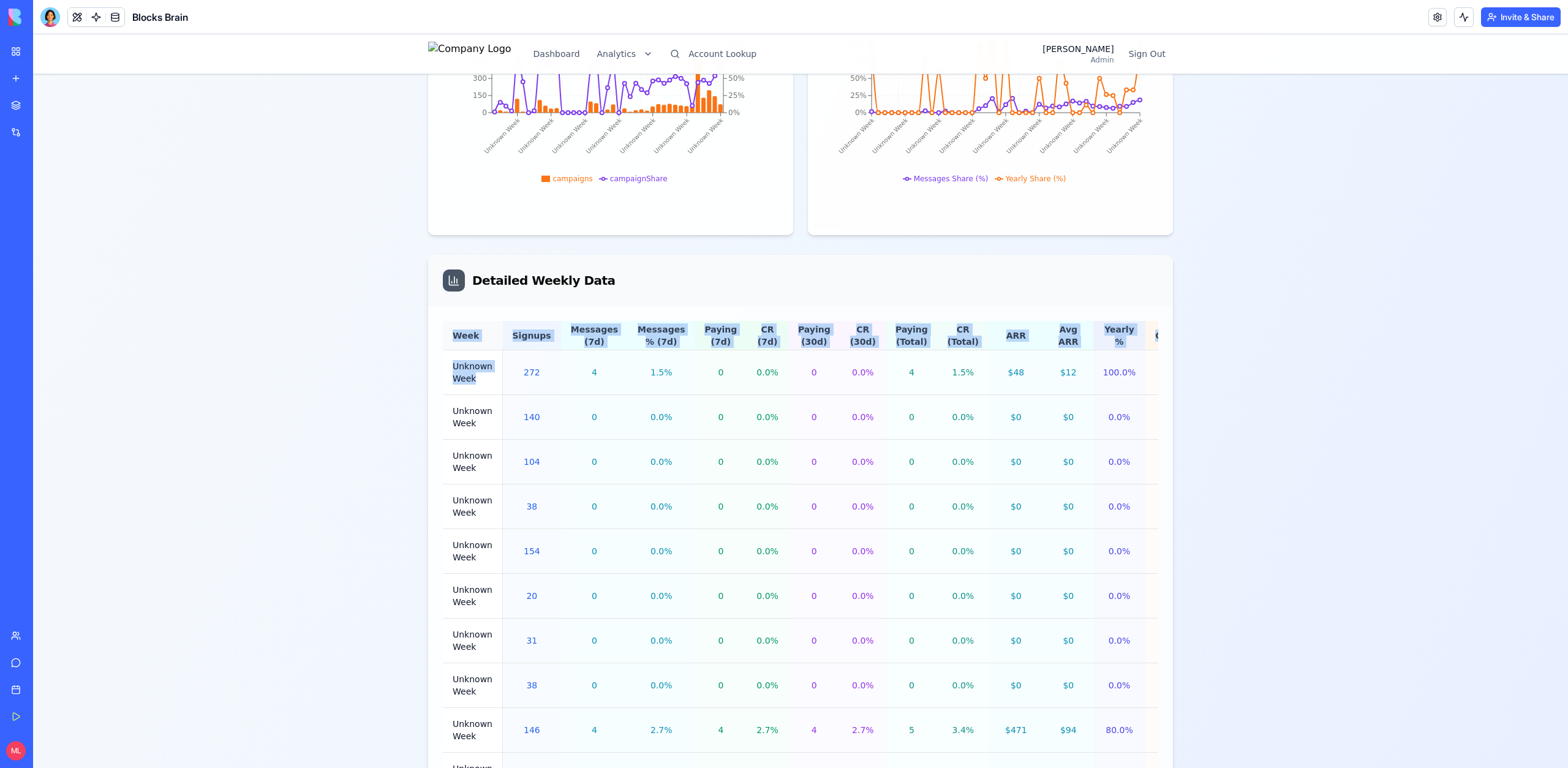
drag, startPoint x: 492, startPoint y: 378, endPoint x: 404, endPoint y: 371, distance: 88.3
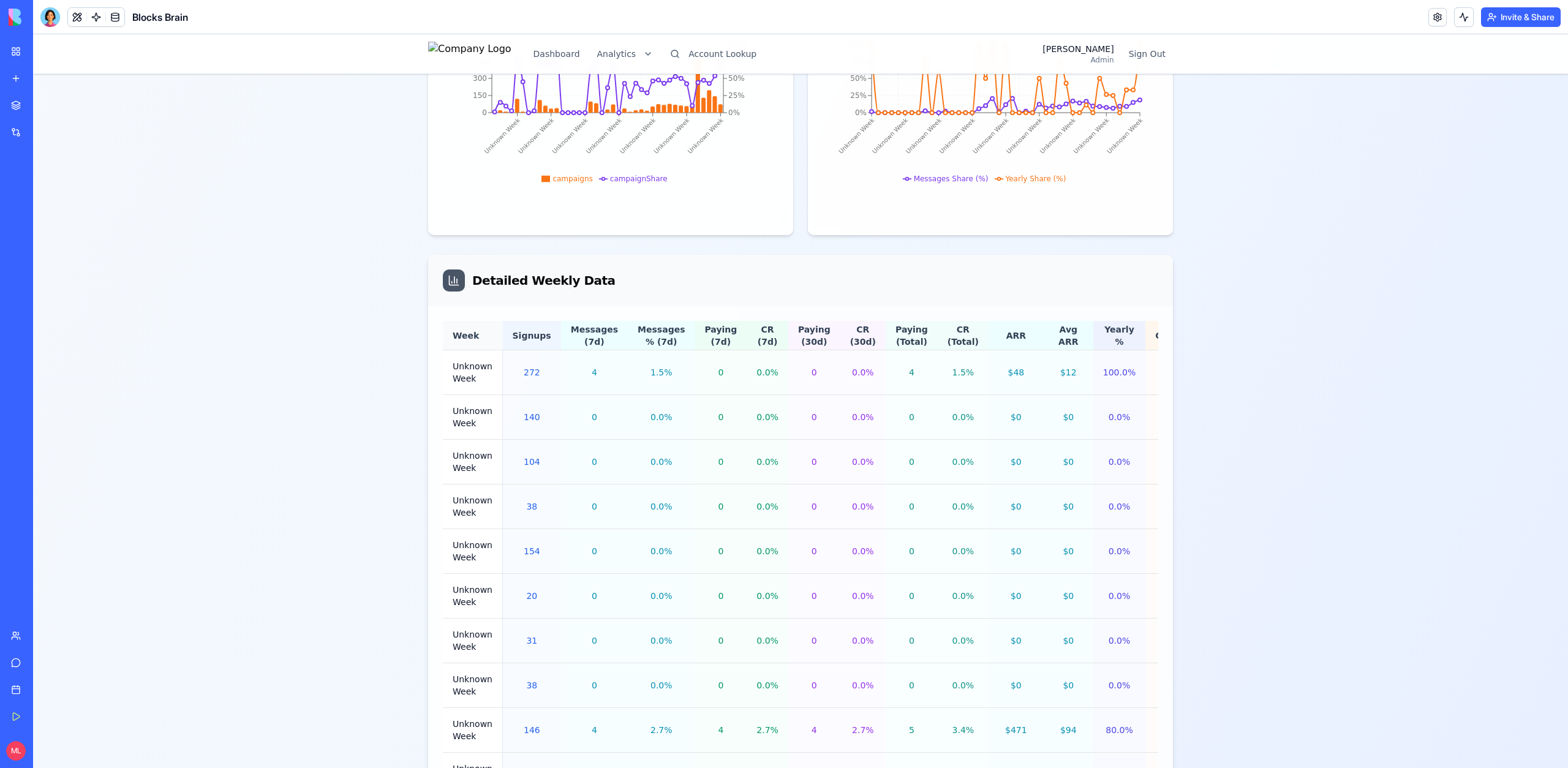
scroll to position [0, 0]
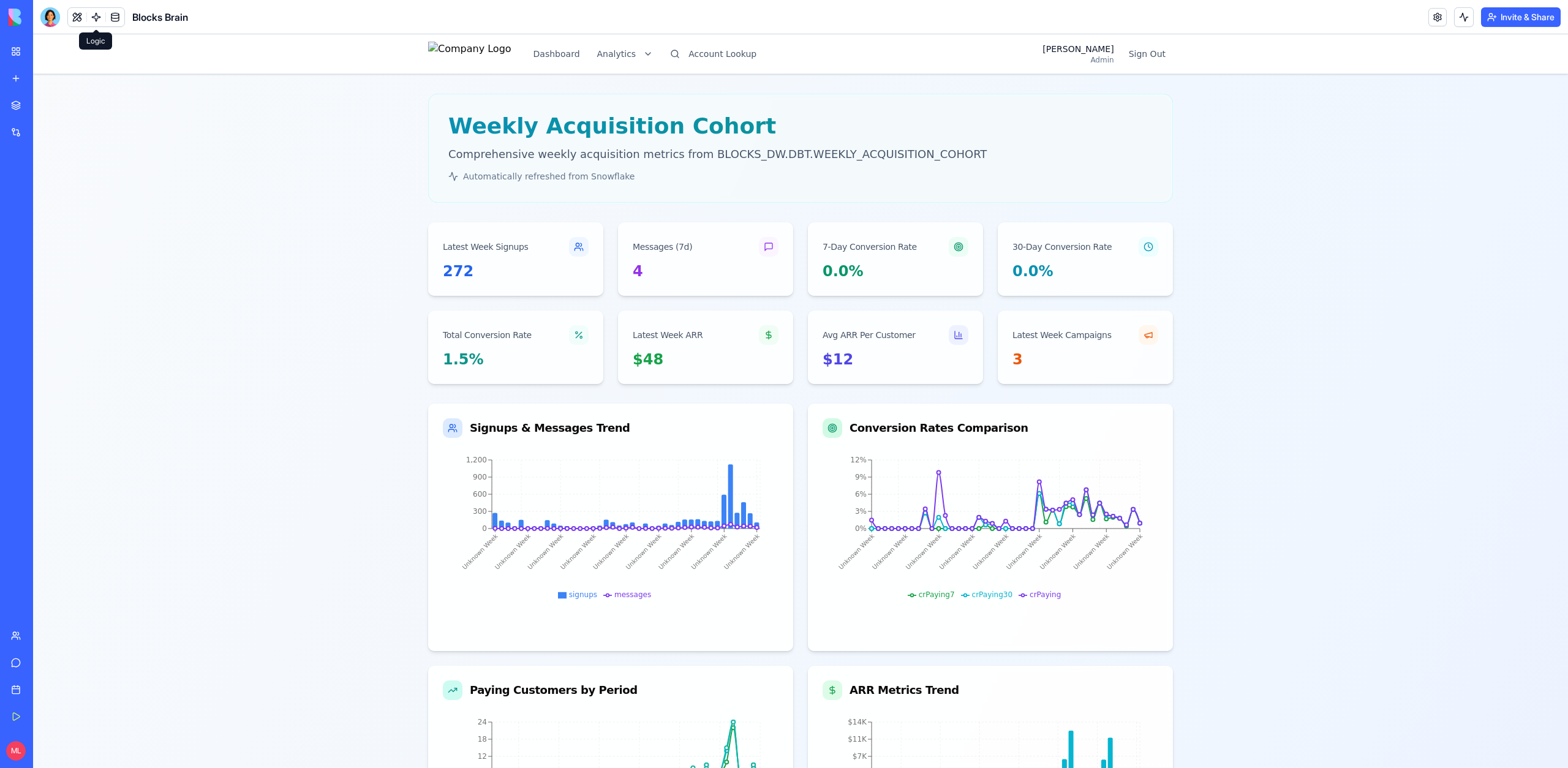
click at [97, 16] on link at bounding box center [96, 17] width 18 height 18
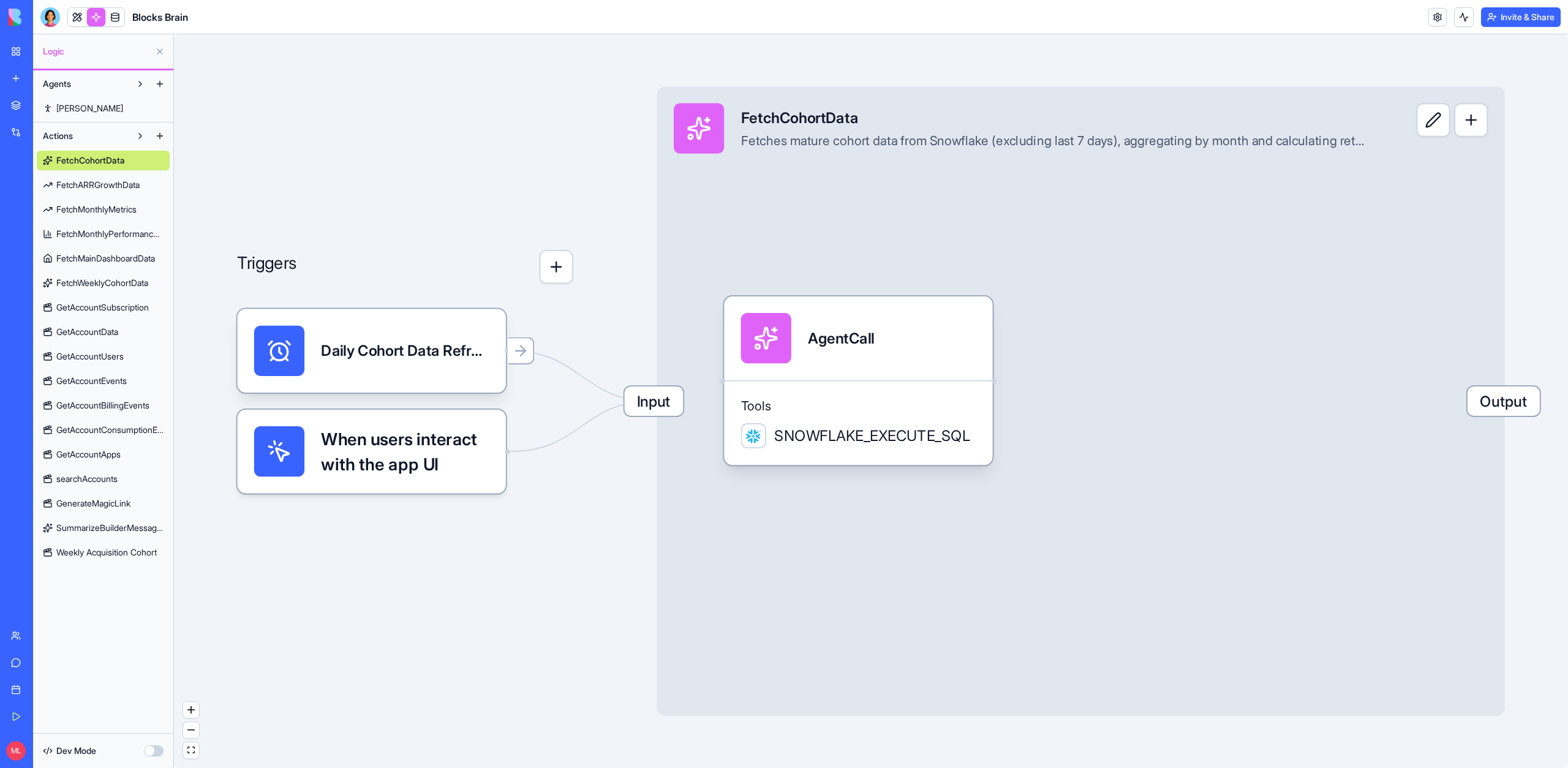
click at [99, 541] on div "FetchCohortData FetchARRGrowthData FetchMonthlyMetrics FetchMonthlyPerformanceM…" at bounding box center [103, 354] width 133 height 417
click at [99, 549] on span "Weekly Acquisition Cohort" at bounding box center [107, 552] width 101 height 12
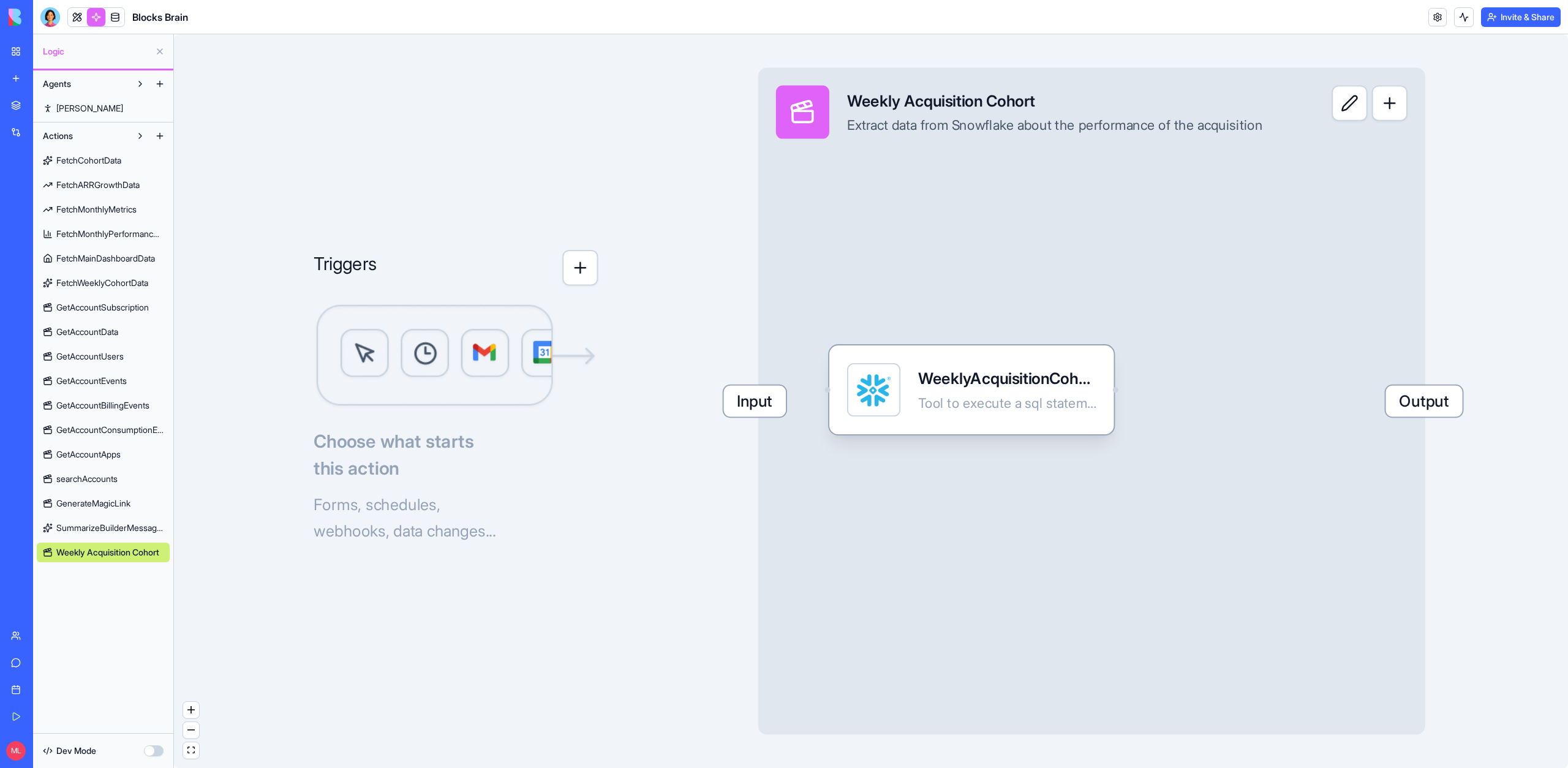
click at [950, 413] on div "WeeklyAcquisitionCohortSF Tool to execute a sql statement and return the result…" at bounding box center [1006, 389] width 178 height 53
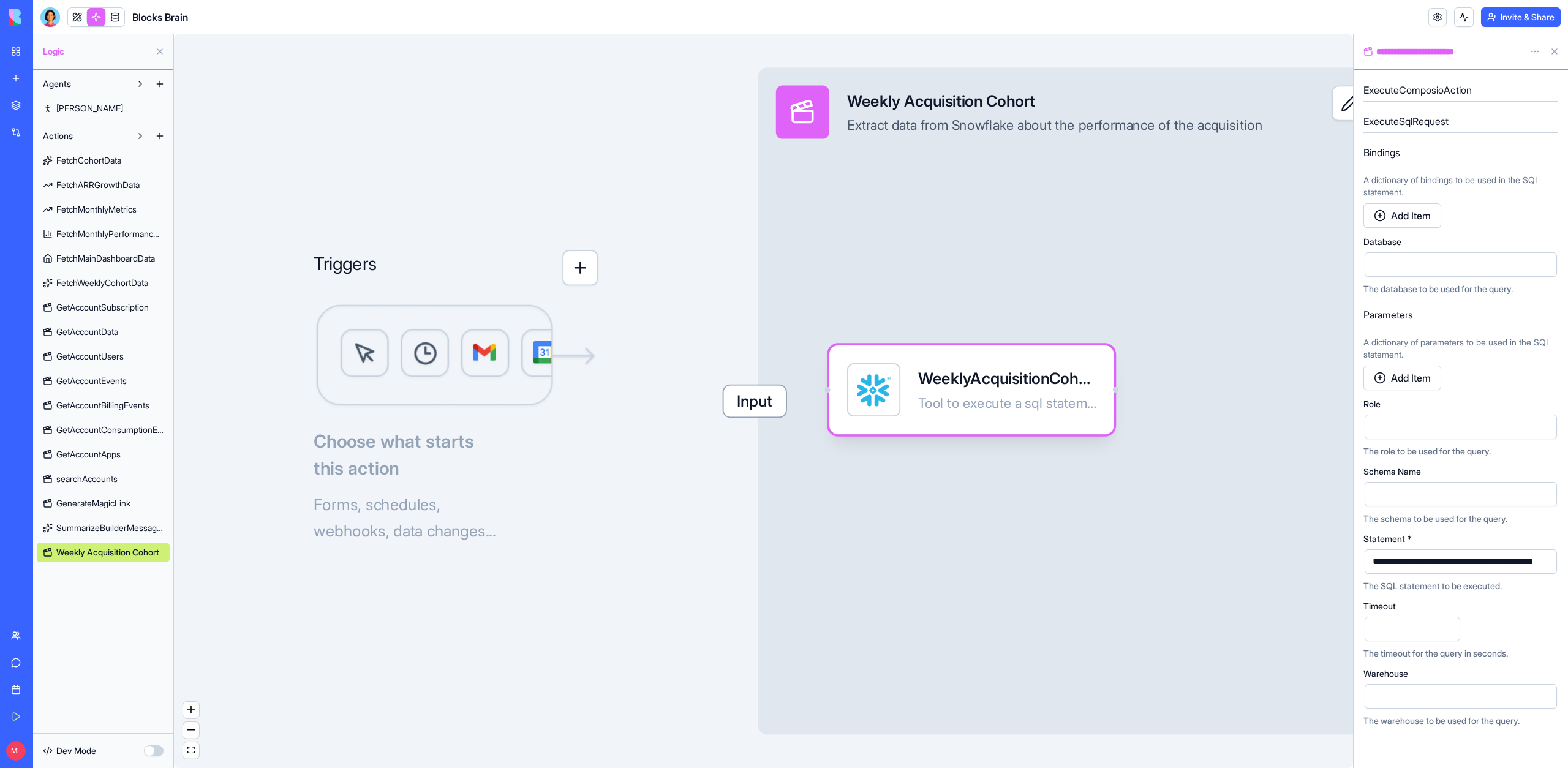
click at [1422, 565] on div "**********" at bounding box center [1519, 562] width 302 height 14
copy div "**********"
click at [1408, 572] on div "**********" at bounding box center [1460, 562] width 192 height 25
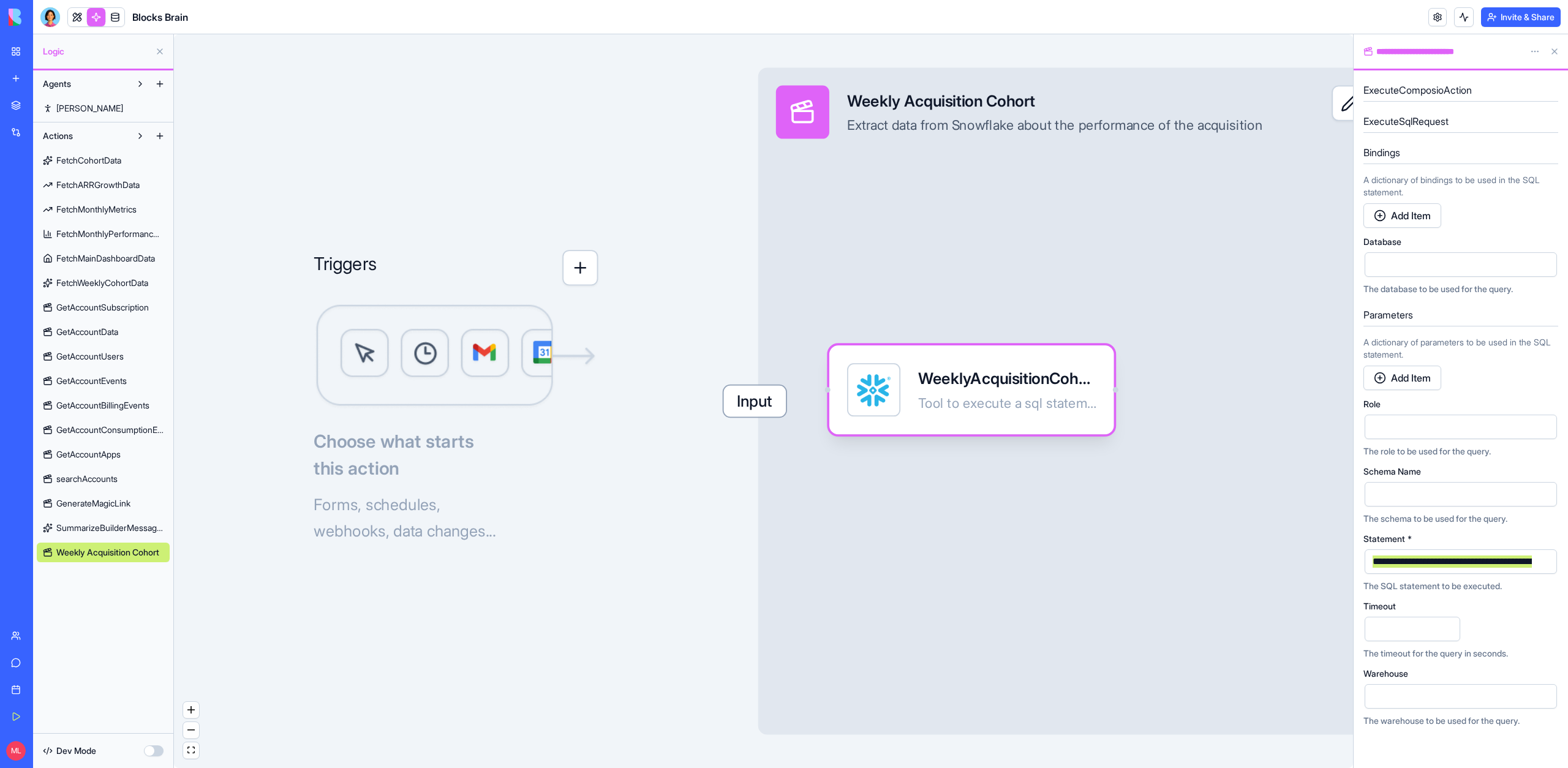
click at [1408, 568] on div "**********" at bounding box center [1519, 562] width 302 height 14
copy div "**********"
click at [44, 15] on div at bounding box center [50, 17] width 20 height 20
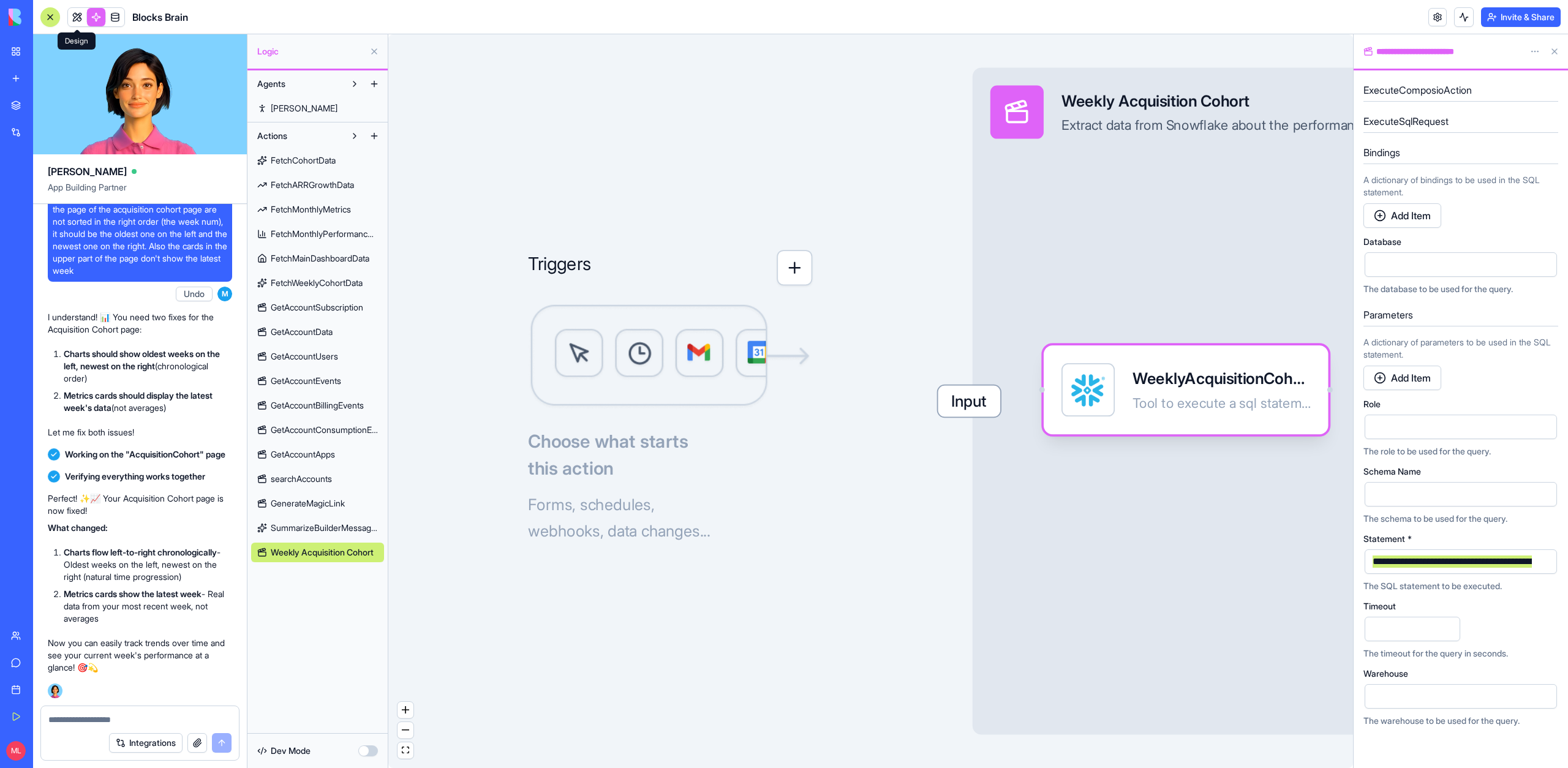
click at [84, 12] on link at bounding box center [77, 17] width 18 height 18
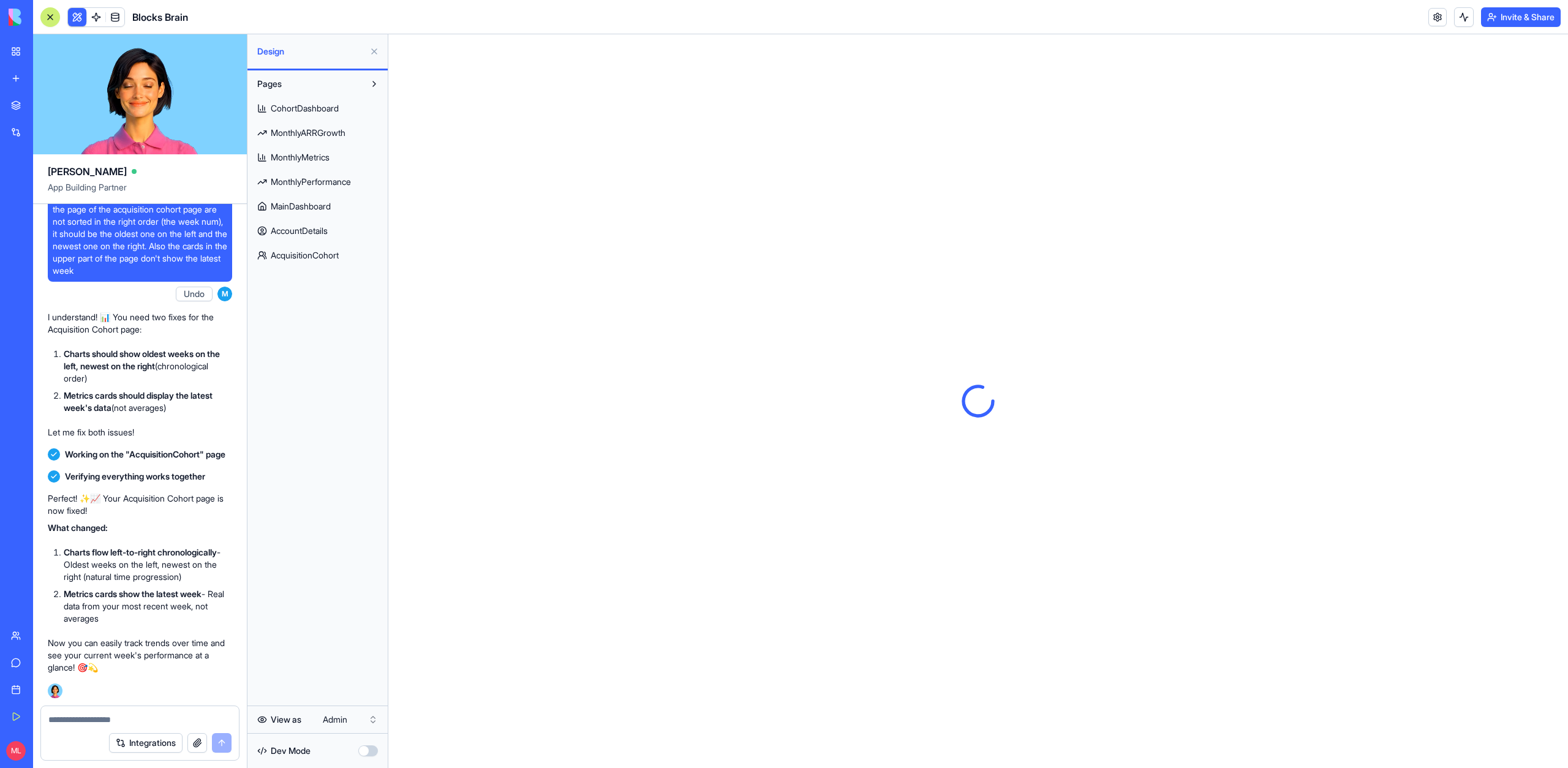
click at [105, 721] on textarea at bounding box center [140, 720] width 183 height 12
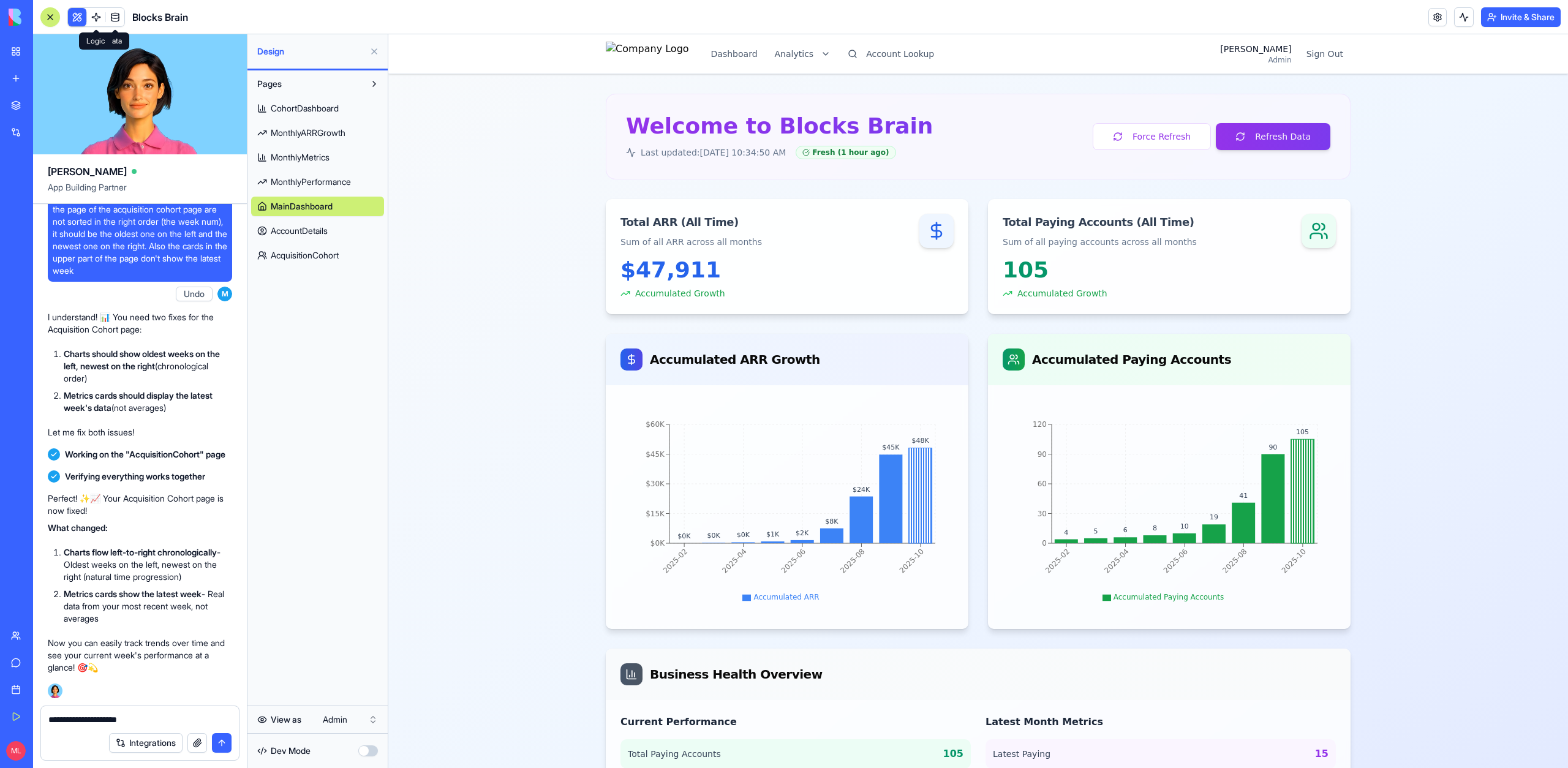
click at [95, 15] on link at bounding box center [96, 17] width 18 height 18
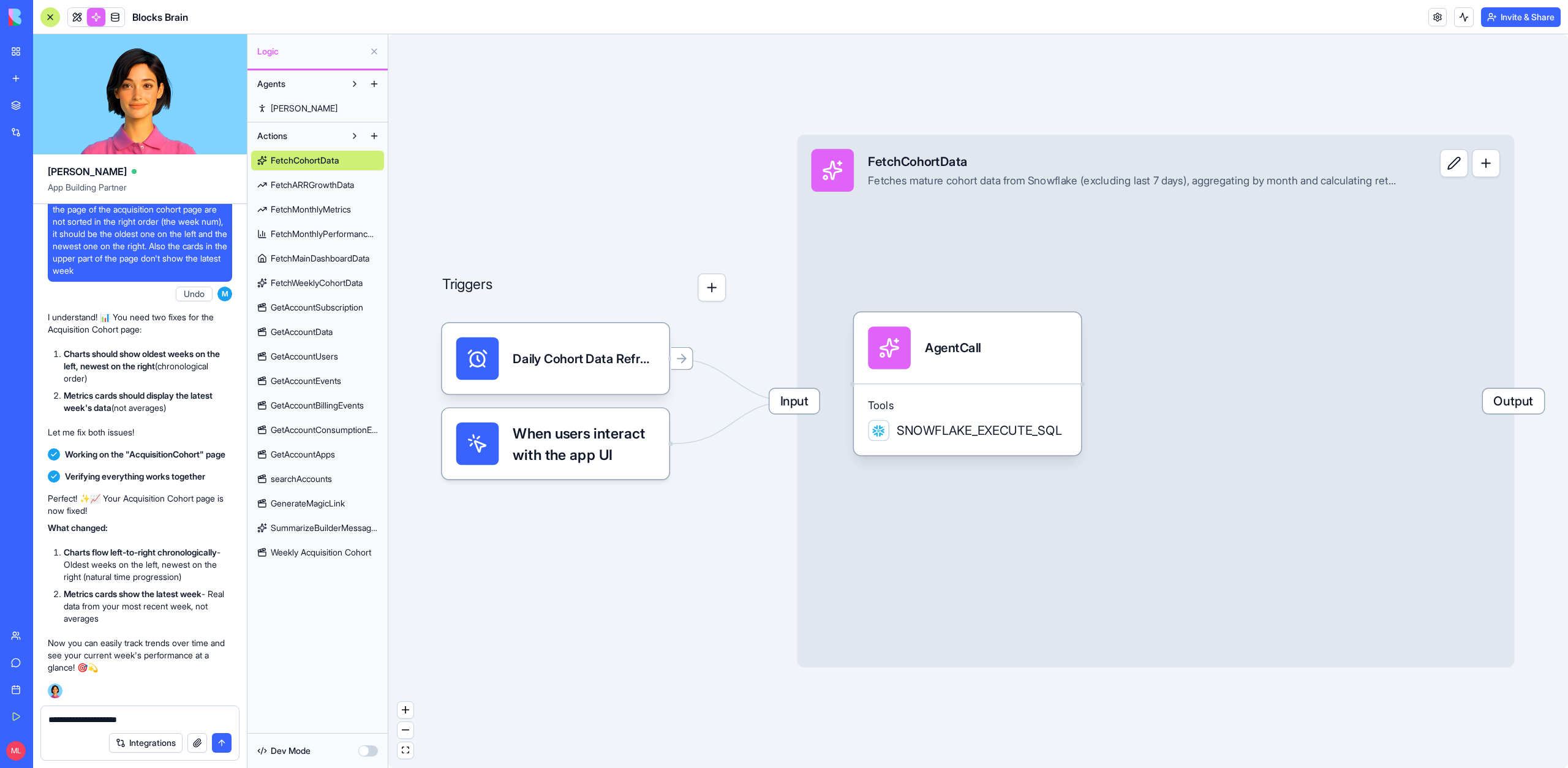
click at [303, 544] on link "Weekly Acquisition Cohort" at bounding box center [317, 552] width 133 height 20
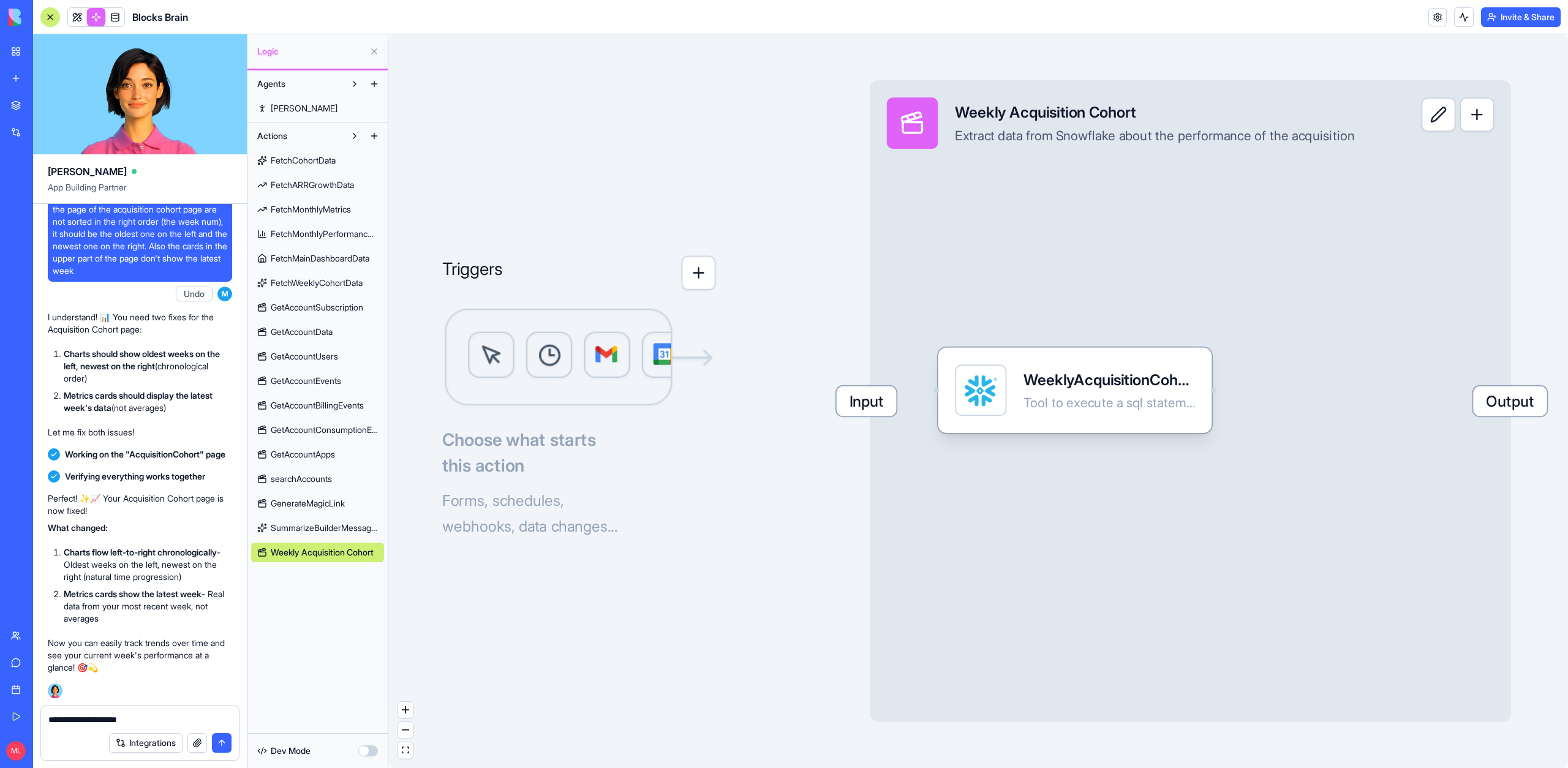
click at [916, 289] on div "Input Weekly Acquisition Cohort Extract data from Snowflake about the performan…" at bounding box center [1190, 401] width 641 height 641
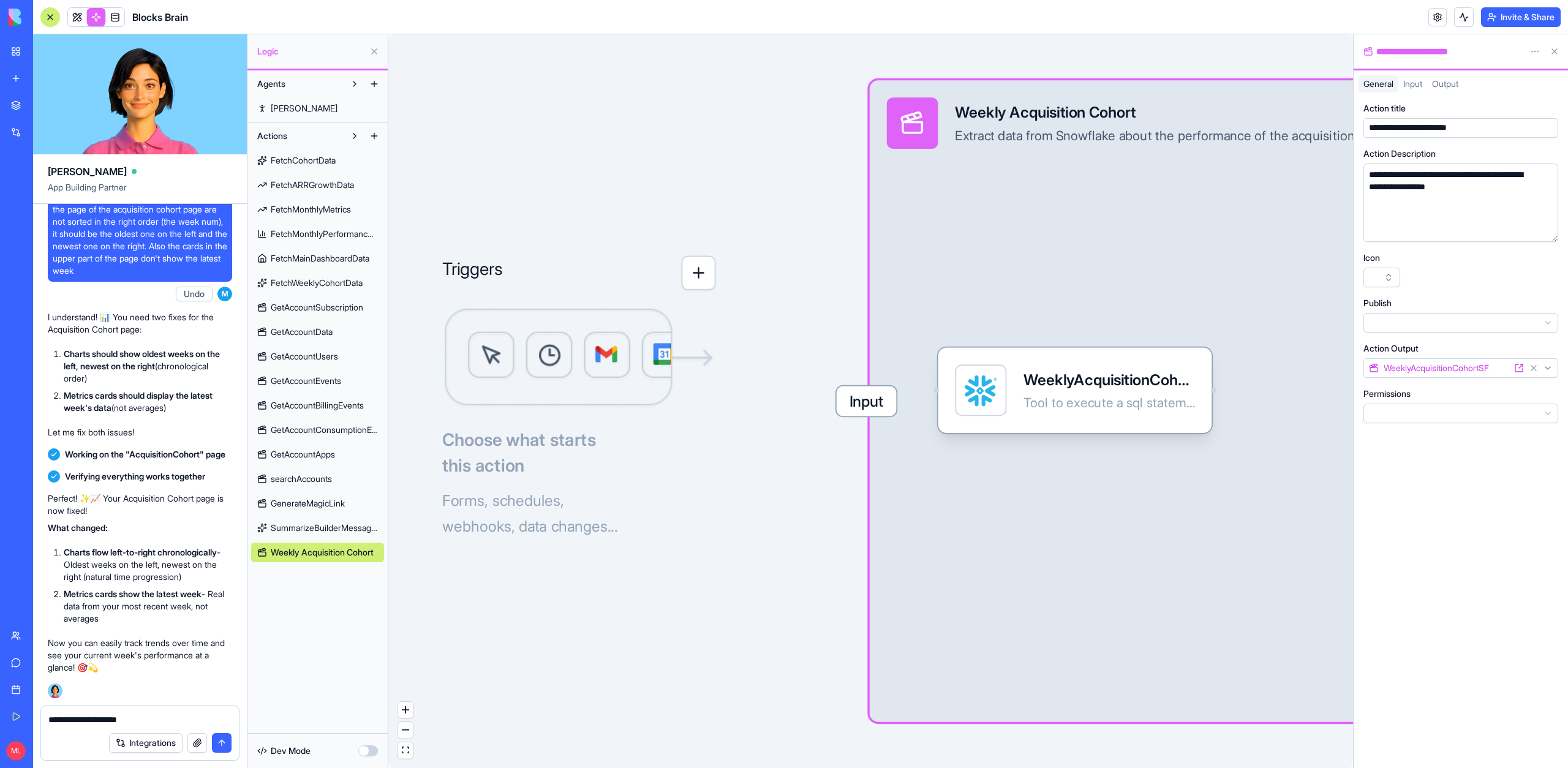
click at [1438, 54] on div "**********" at bounding box center [1441, 52] width 157 height 12
copy div "**********"
click at [127, 714] on textarea "**********" at bounding box center [140, 720] width 183 height 12
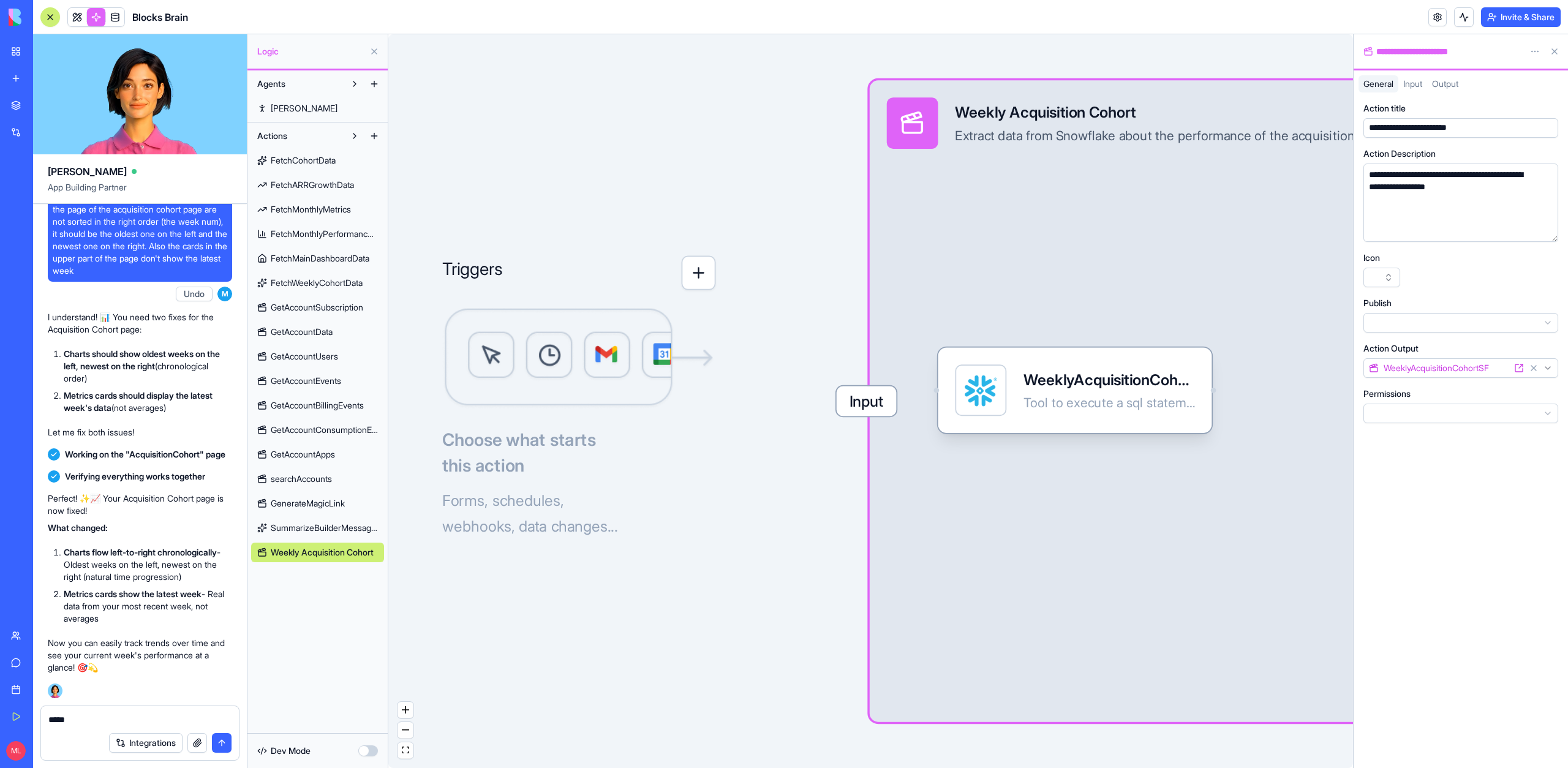
paste textarea "**********"
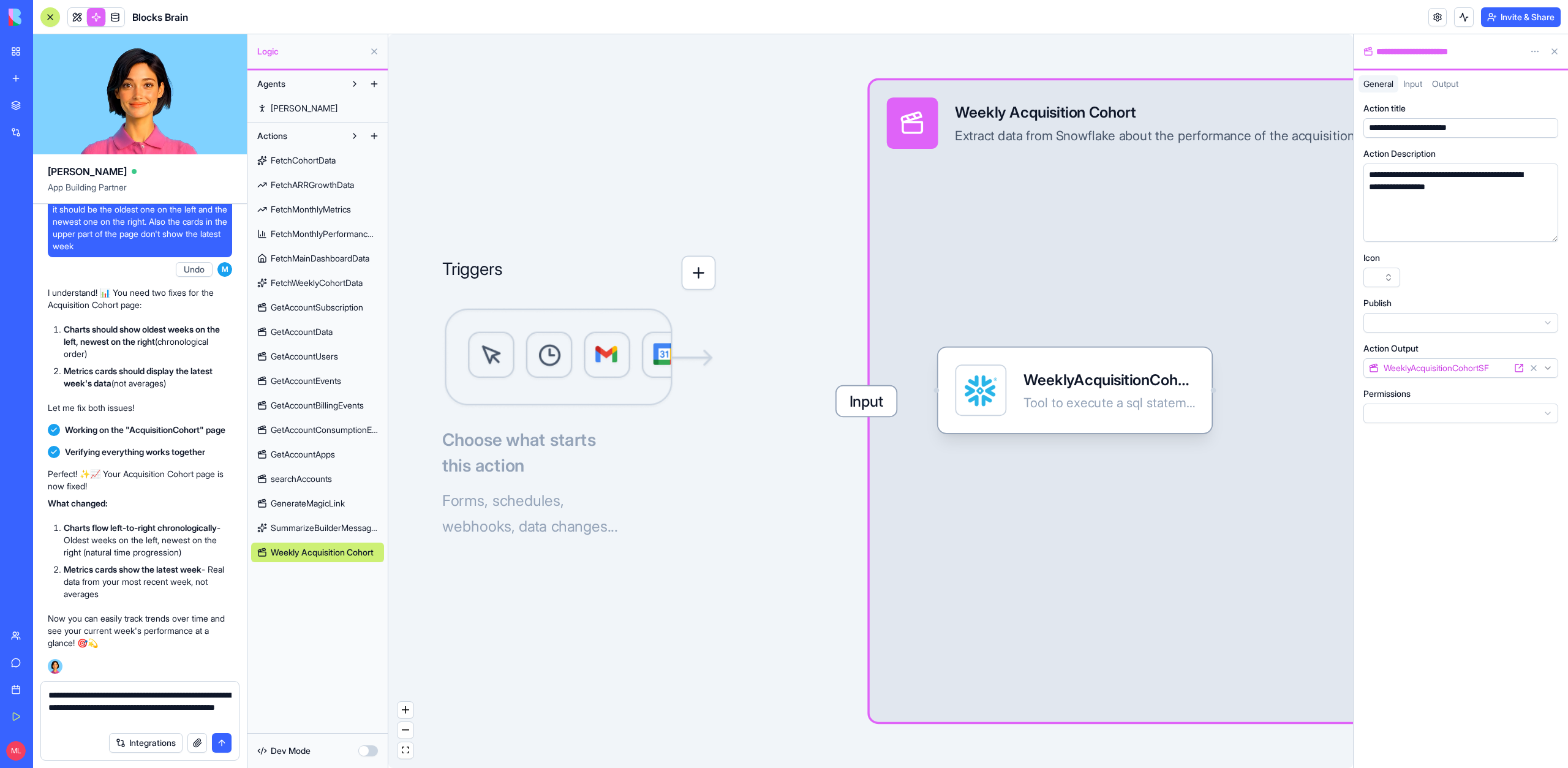
type textarea "**********"
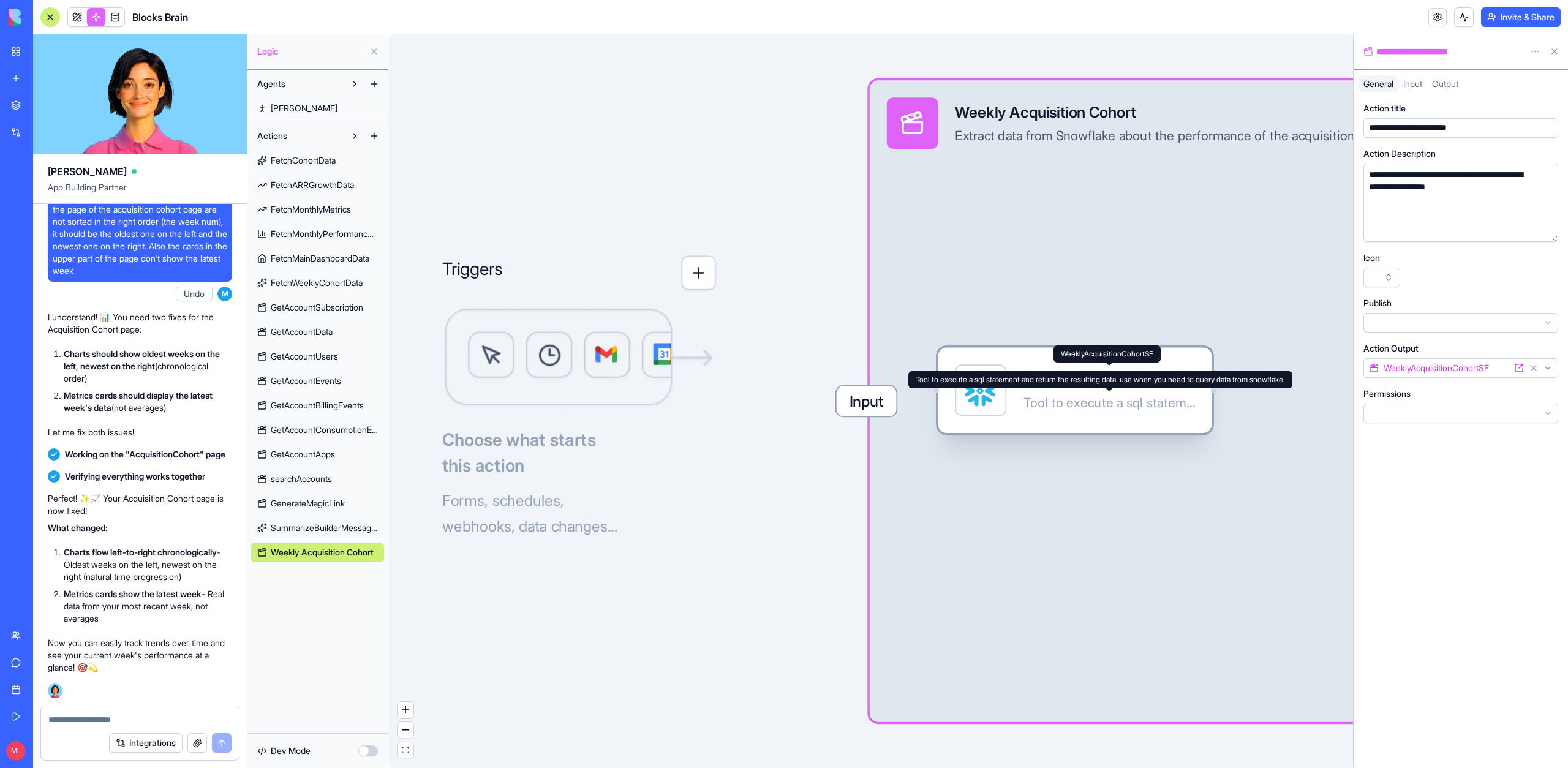
click at [1081, 399] on div "Tool to execute a sql statement and return the resulting data. use when you nee…" at bounding box center [1108, 402] width 171 height 17
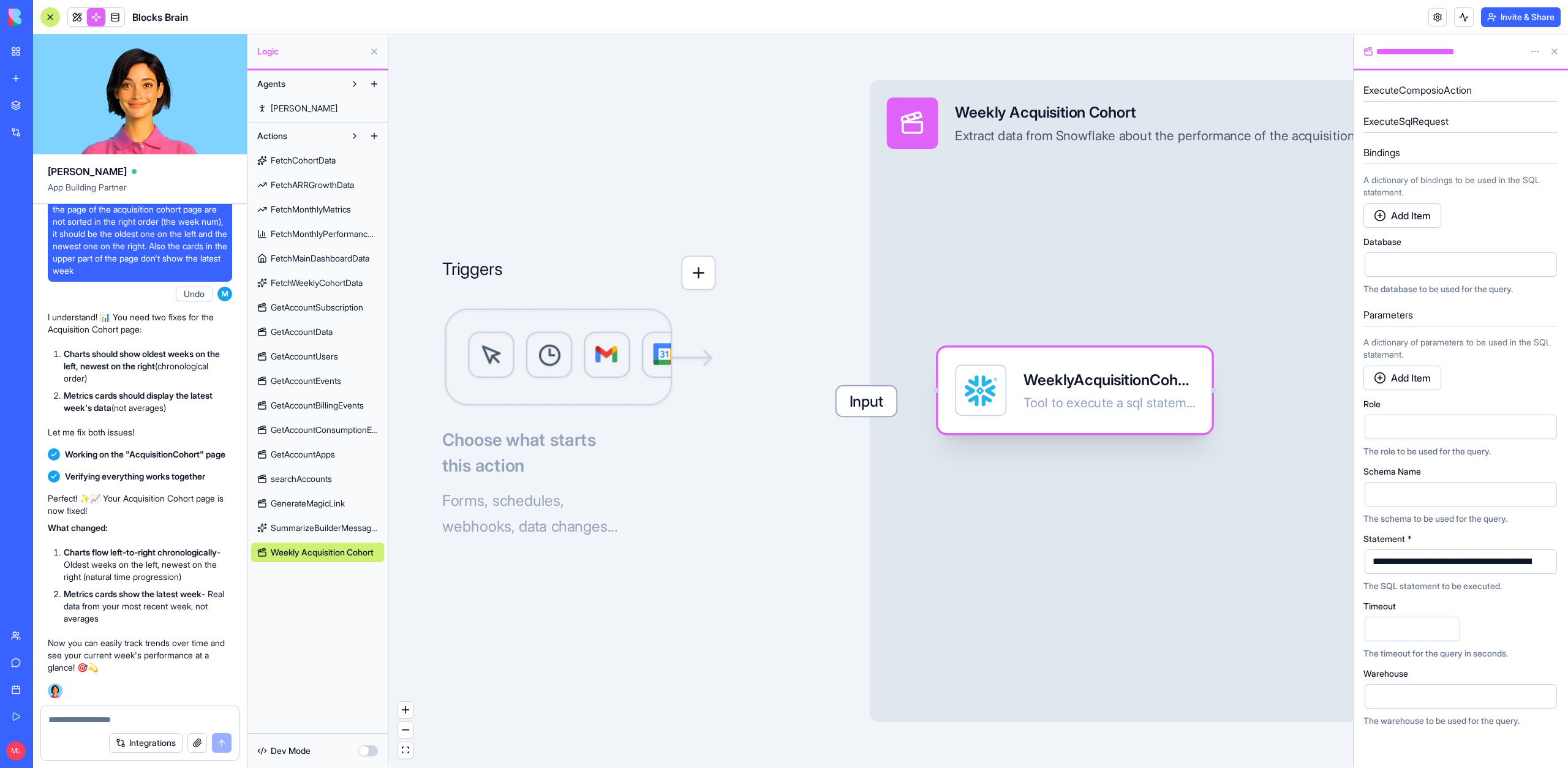
click at [1081, 399] on div "Tool to execute a sql statement and return the resulting data. use when you nee…" at bounding box center [1108, 402] width 171 height 17
click at [1418, 566] on div "**********" at bounding box center [1519, 562] width 302 height 14
copy div "**********"
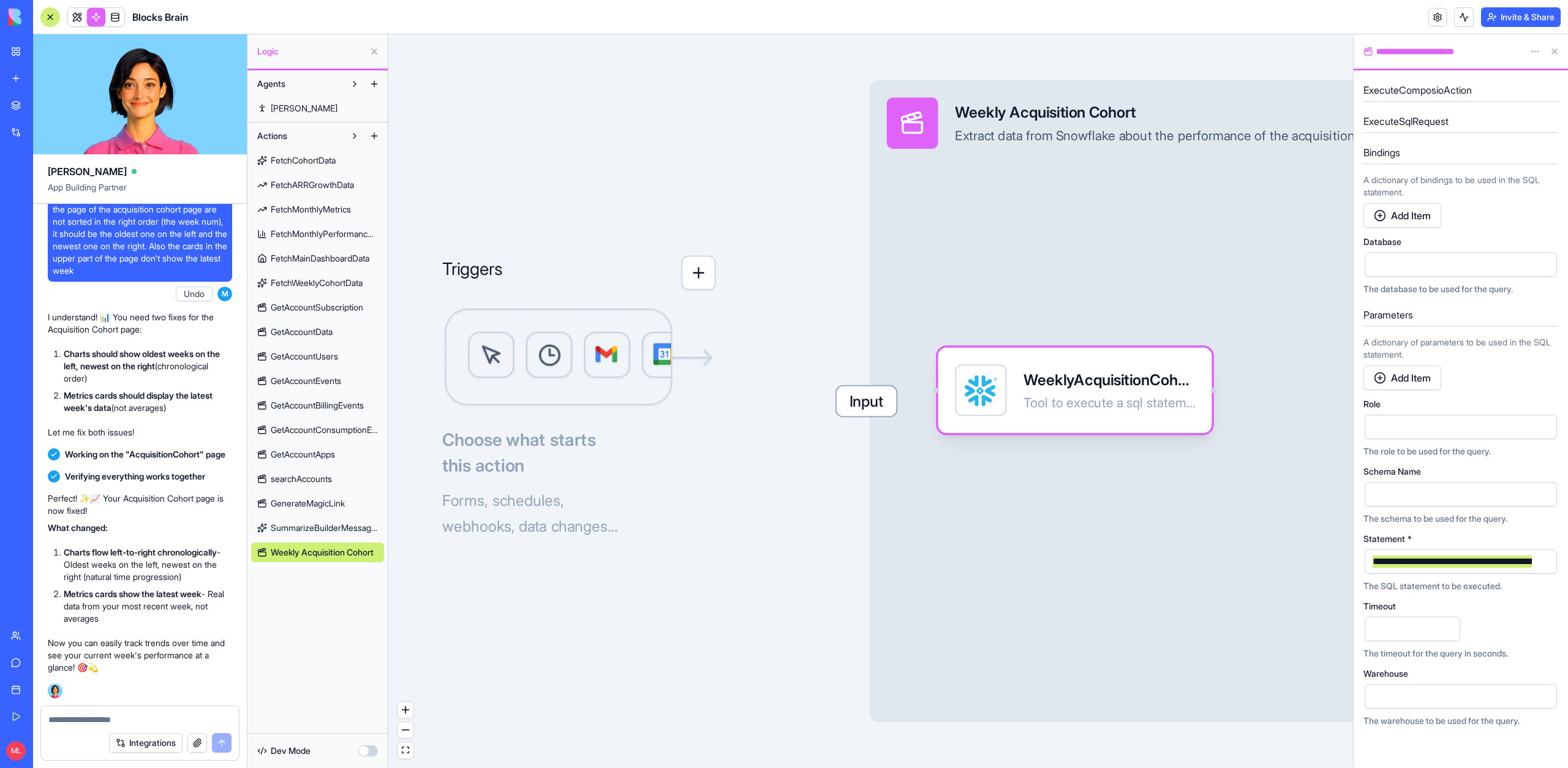
copy div "**********"
click at [1039, 116] on div "Weekly Acquisition Cohort" at bounding box center [1154, 112] width 400 height 21
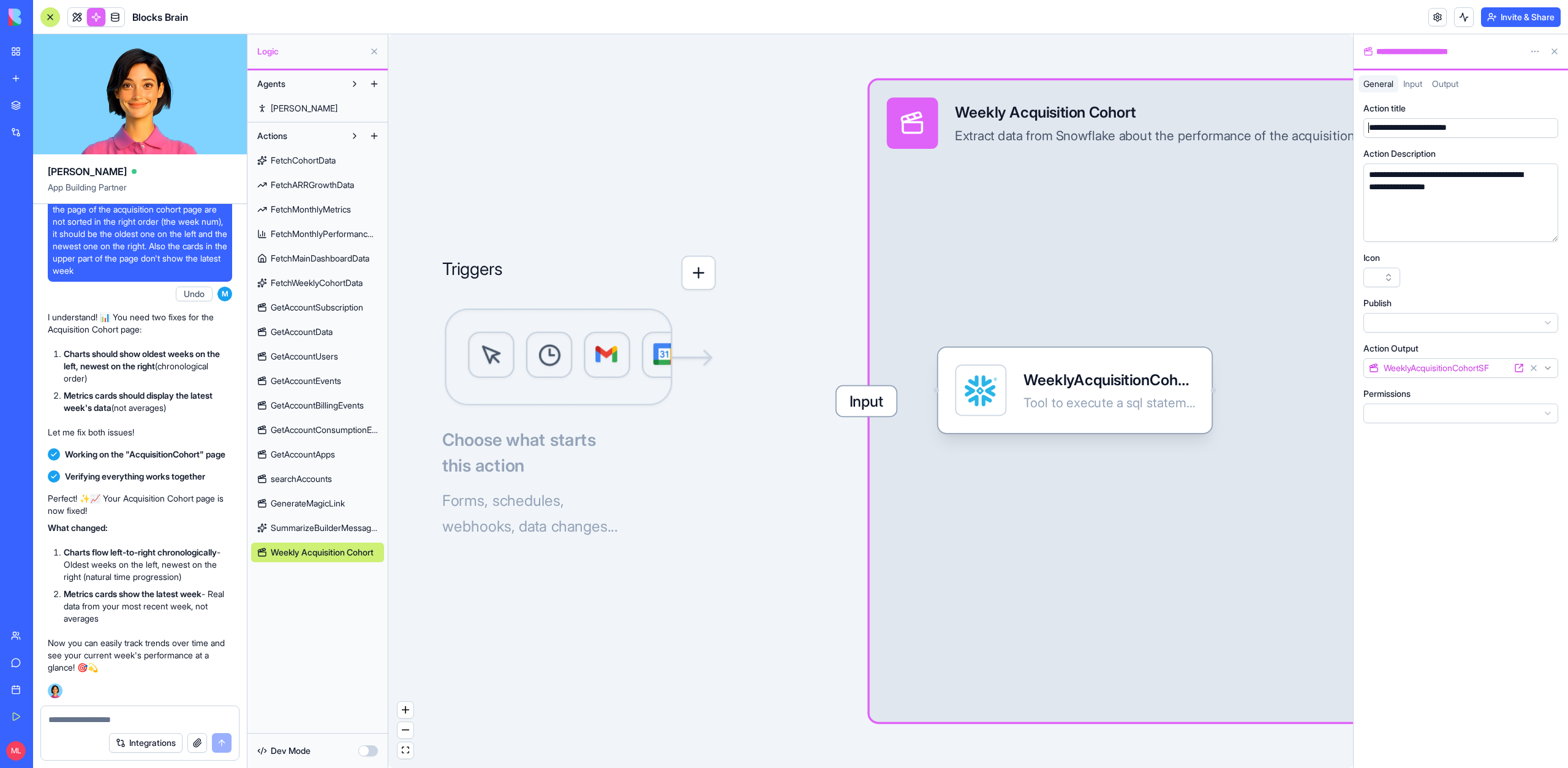
click at [1407, 121] on div "**********" at bounding box center [1449, 128] width 167 height 14
click at [1407, 122] on div "**********" at bounding box center [1421, 128] width 112 height 12
copy div "**********"
click at [97, 718] on textarea at bounding box center [140, 720] width 183 height 12
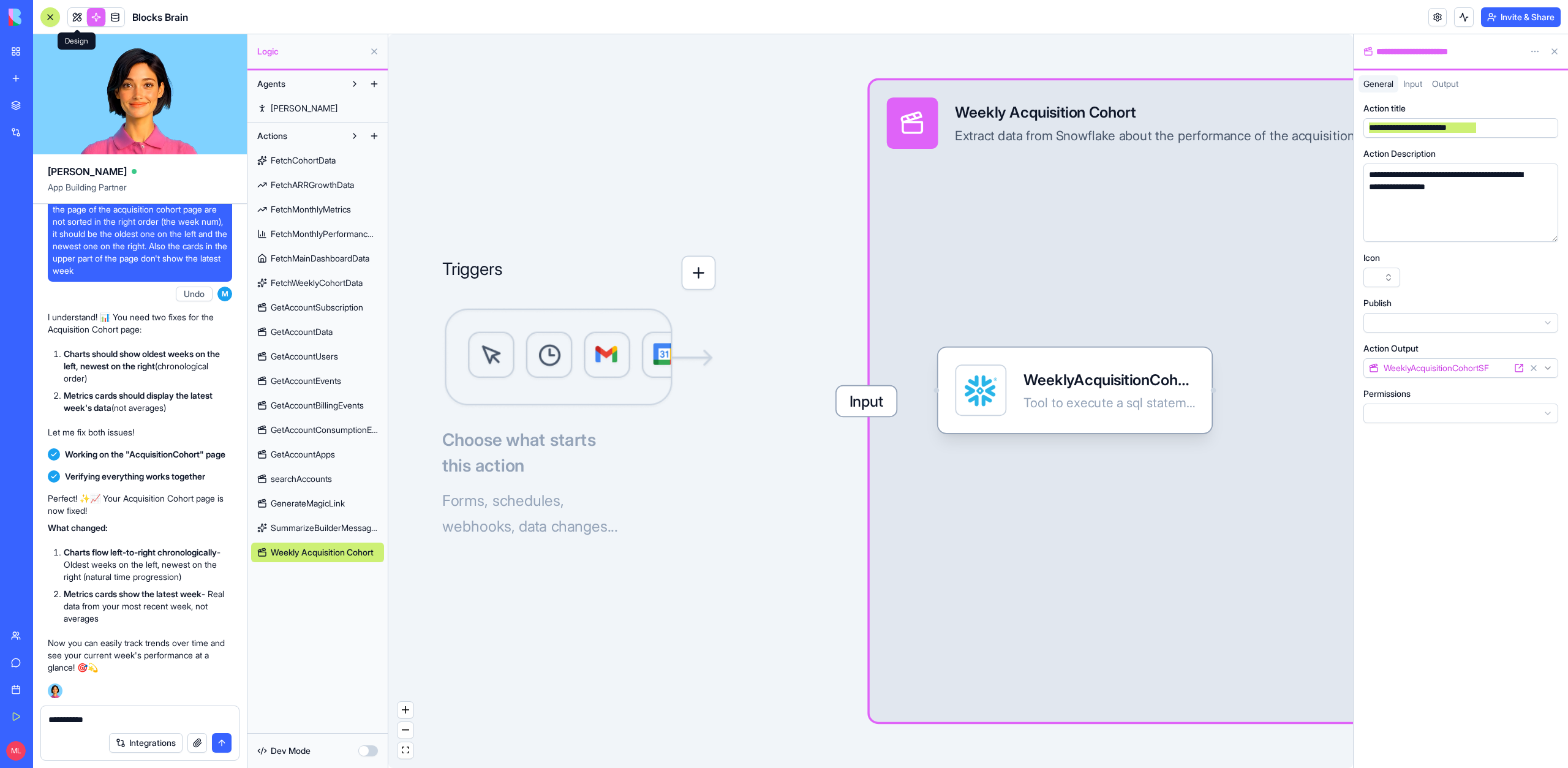
click at [74, 15] on link at bounding box center [77, 17] width 18 height 18
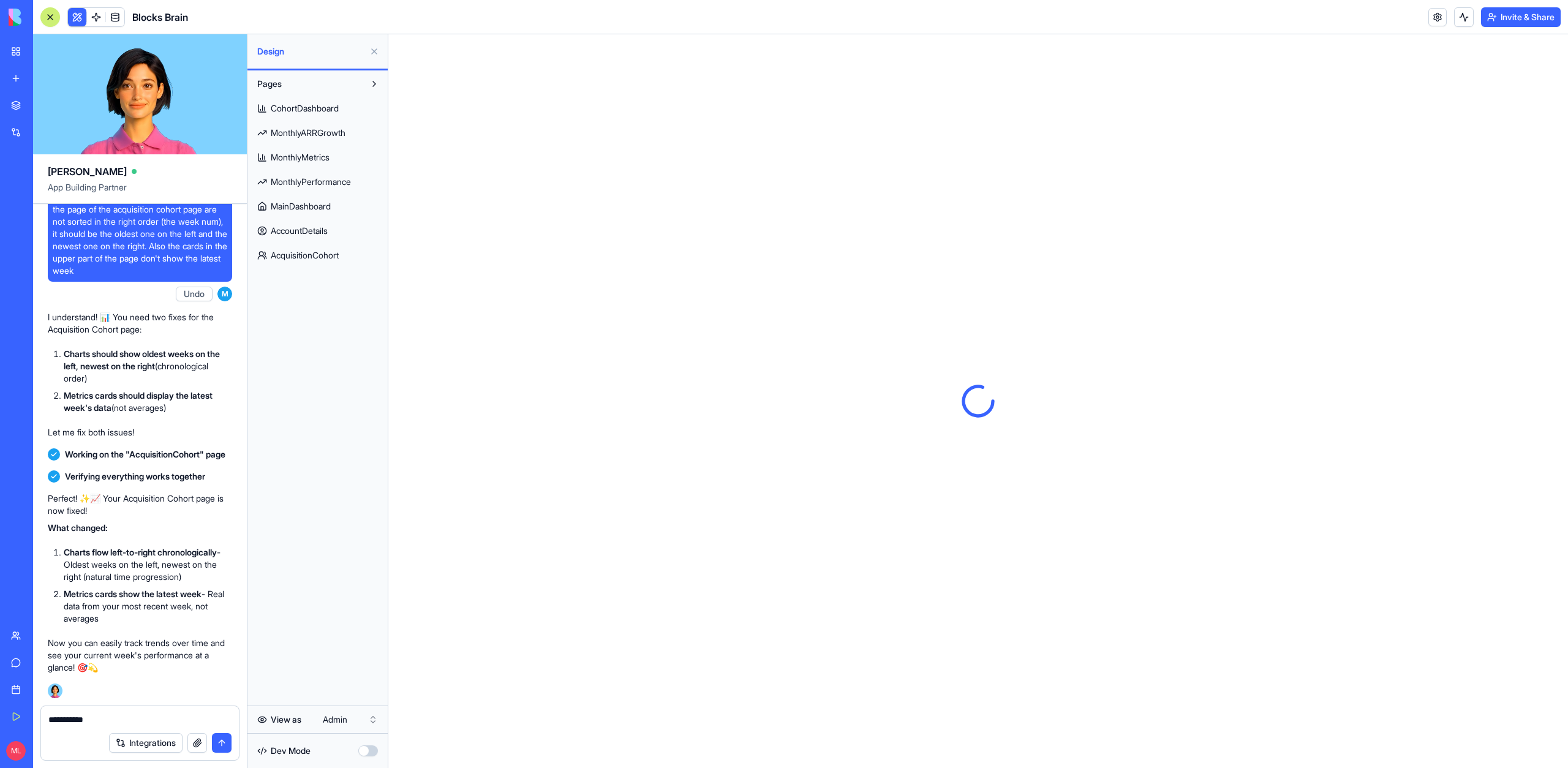
click at [326, 259] on span "AcquisitionCohort" at bounding box center [305, 255] width 68 height 12
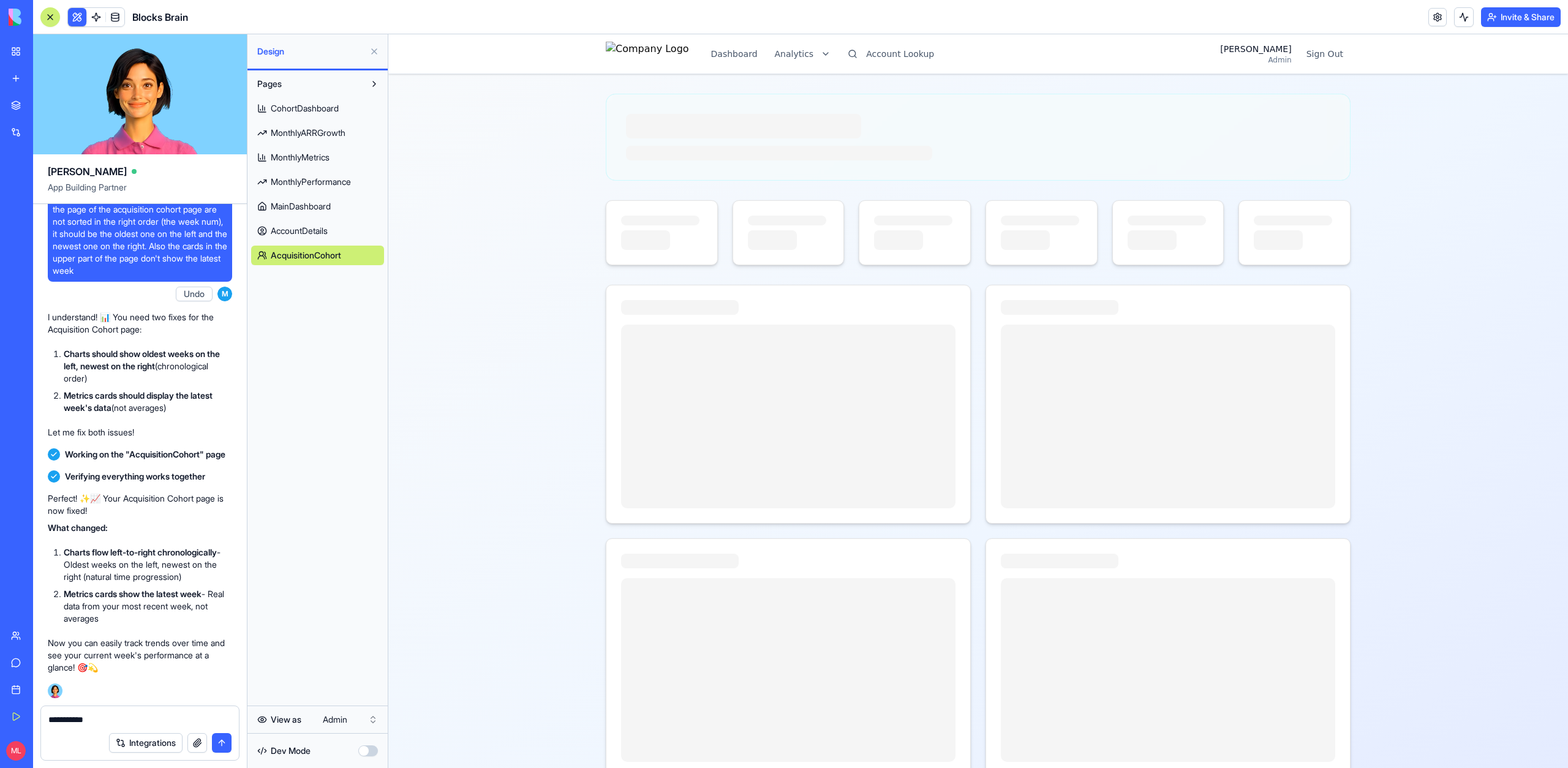
click at [374, 54] on button at bounding box center [374, 51] width 20 height 20
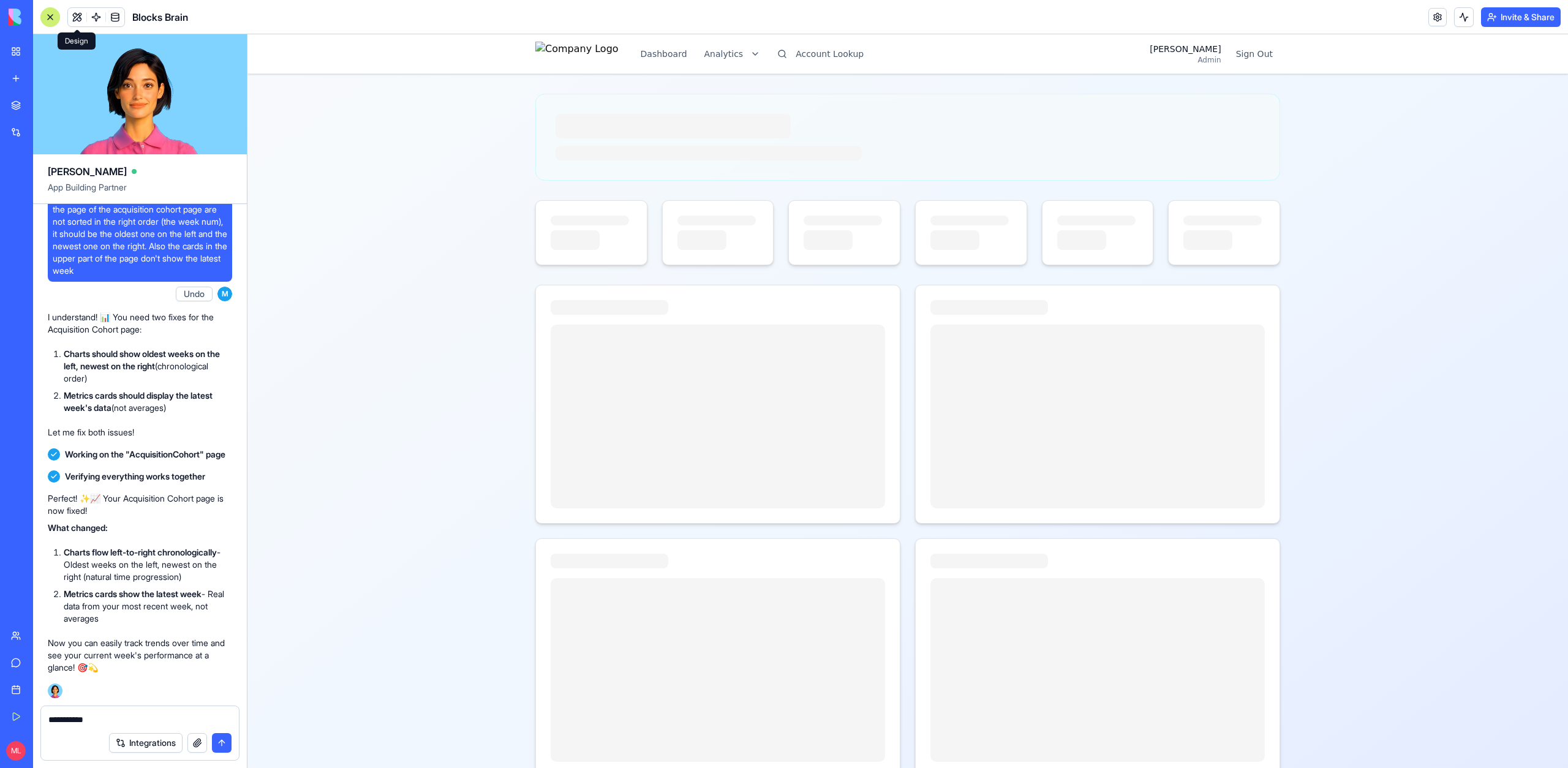
click at [127, 717] on textarea "**********" at bounding box center [140, 720] width 183 height 12
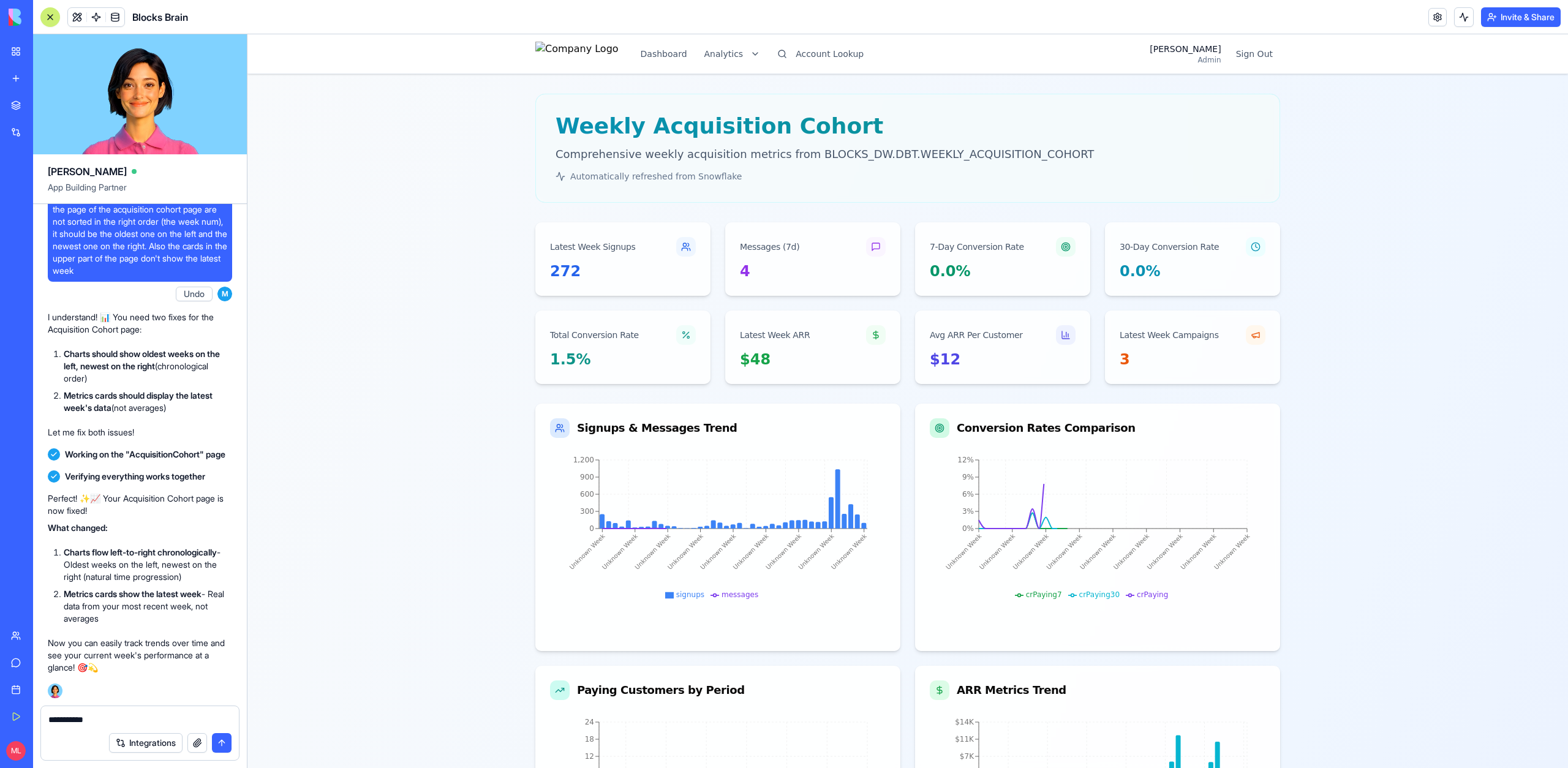
click at [82, 717] on textarea "**********" at bounding box center [140, 720] width 183 height 12
paste textarea "**********"
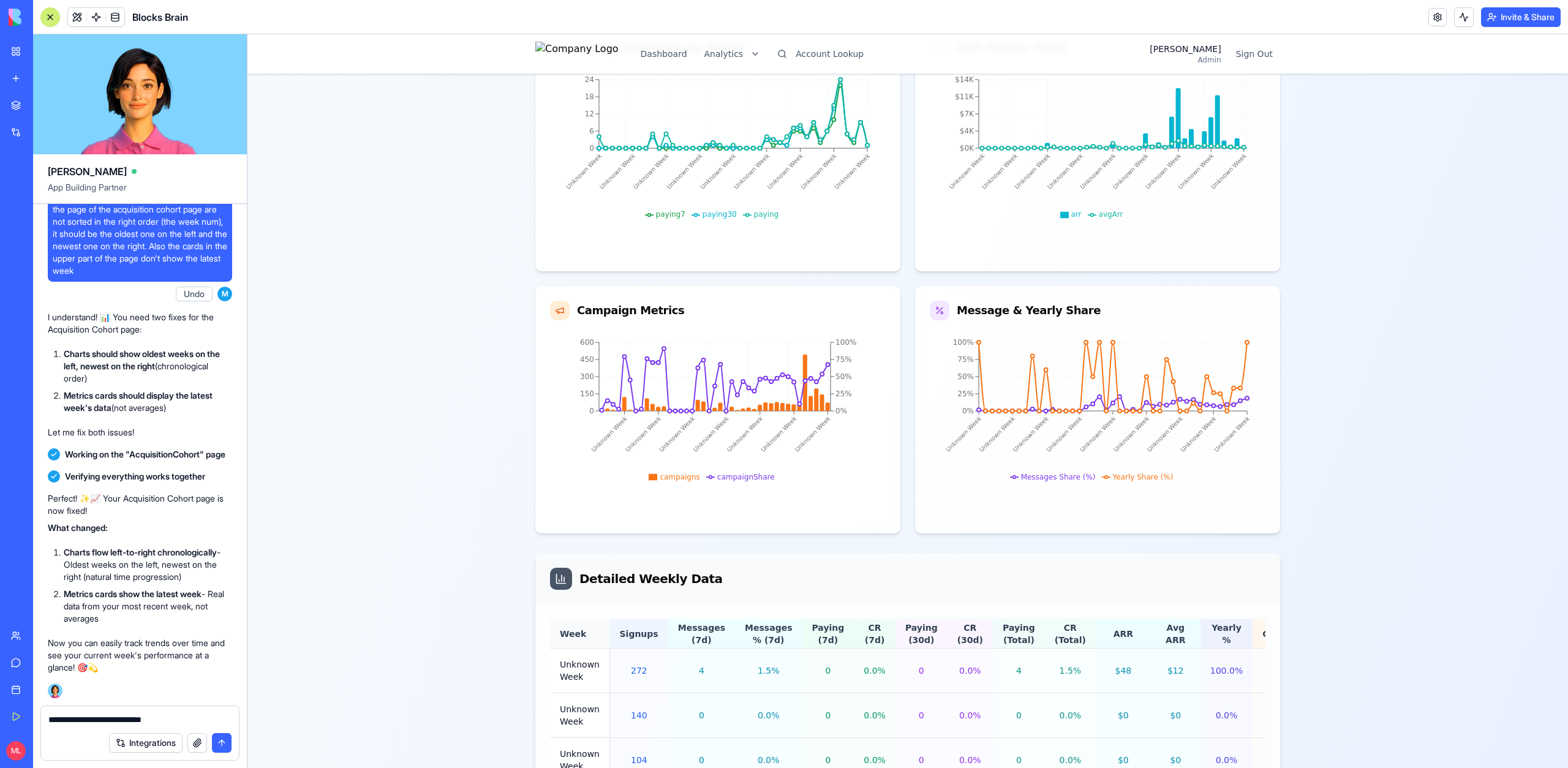
scroll to position [658, 0]
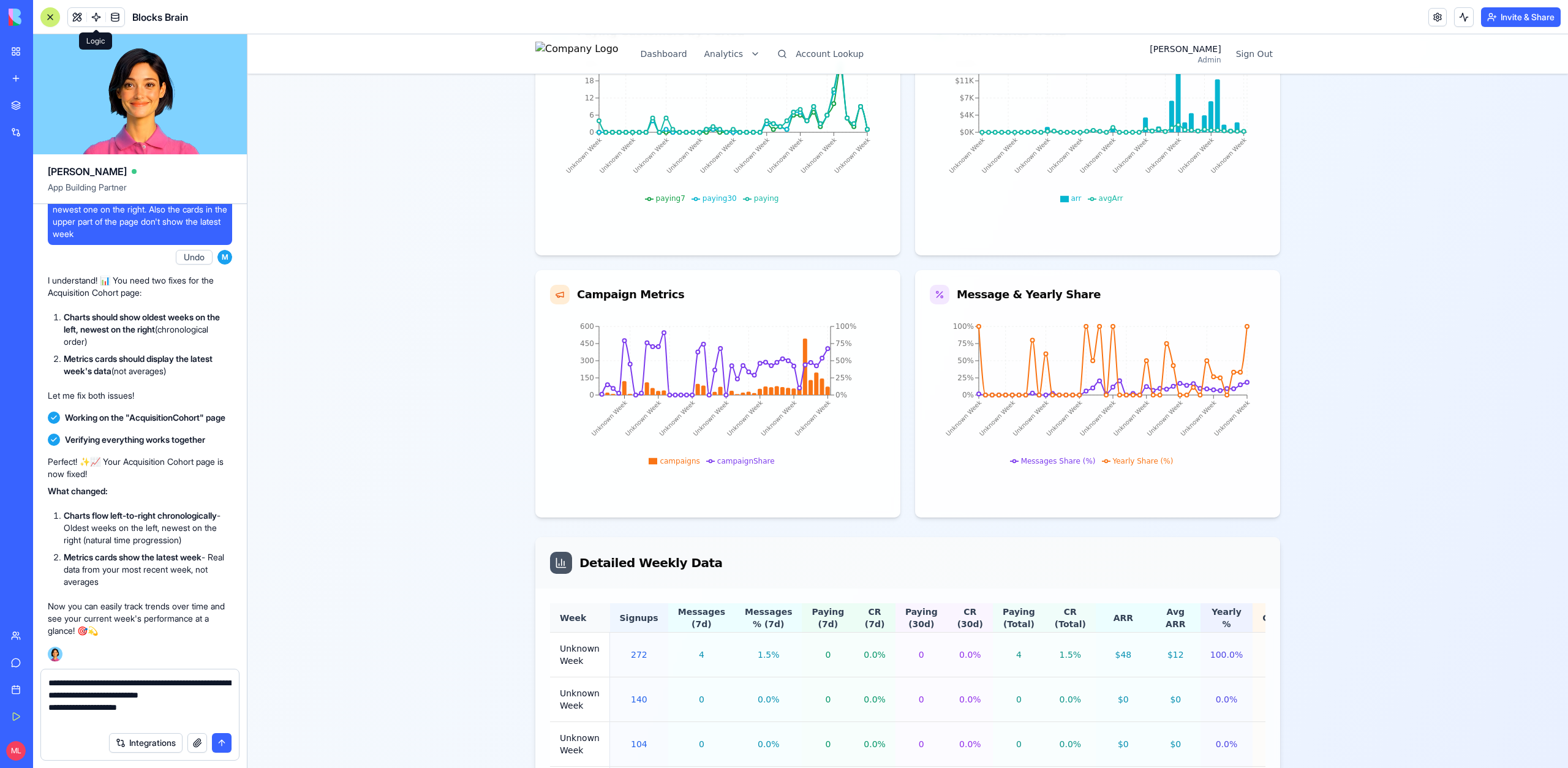
type textarea "**********"
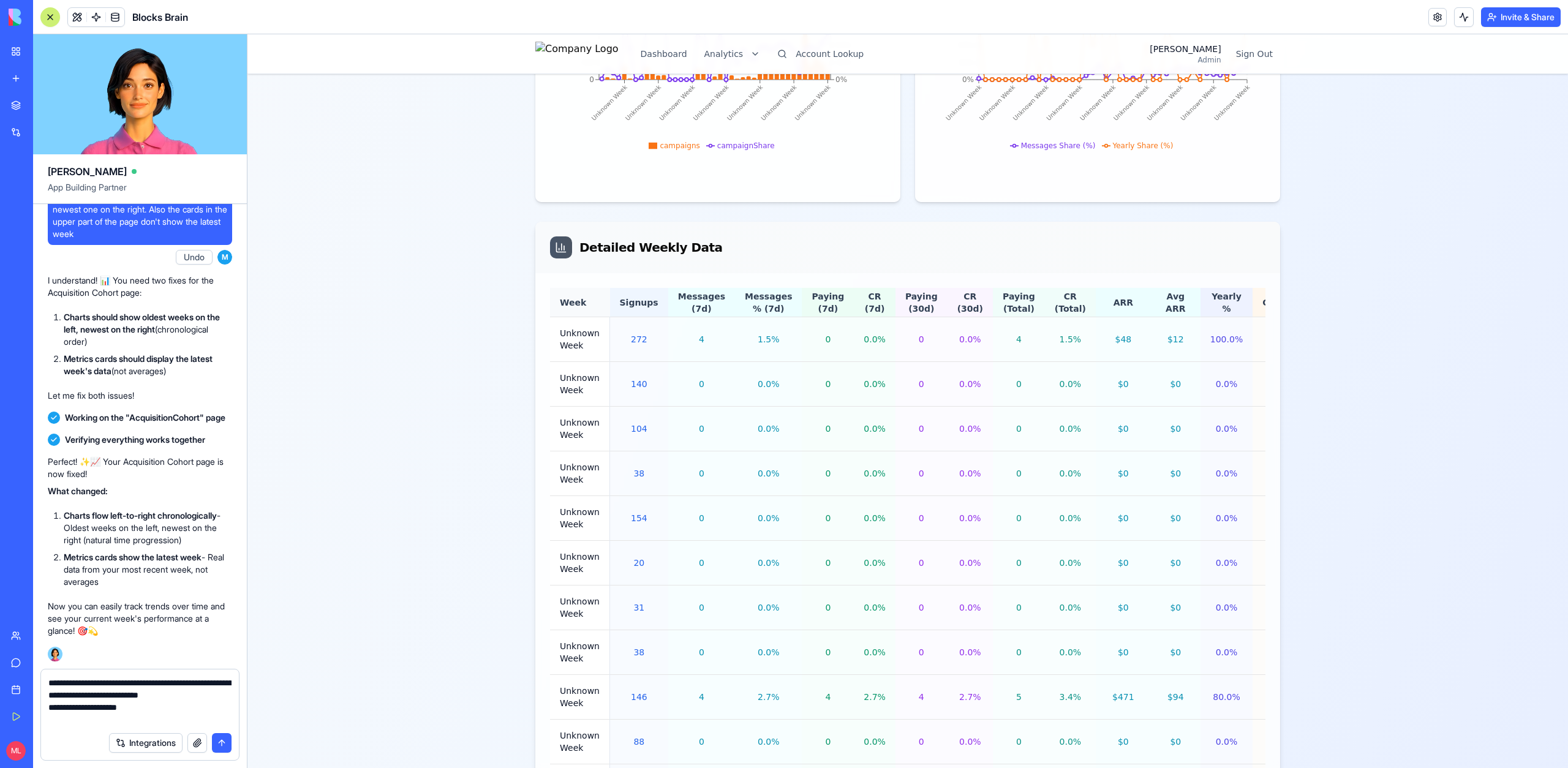
scroll to position [1093, 0]
